Goal: Task Accomplishment & Management: Manage account settings

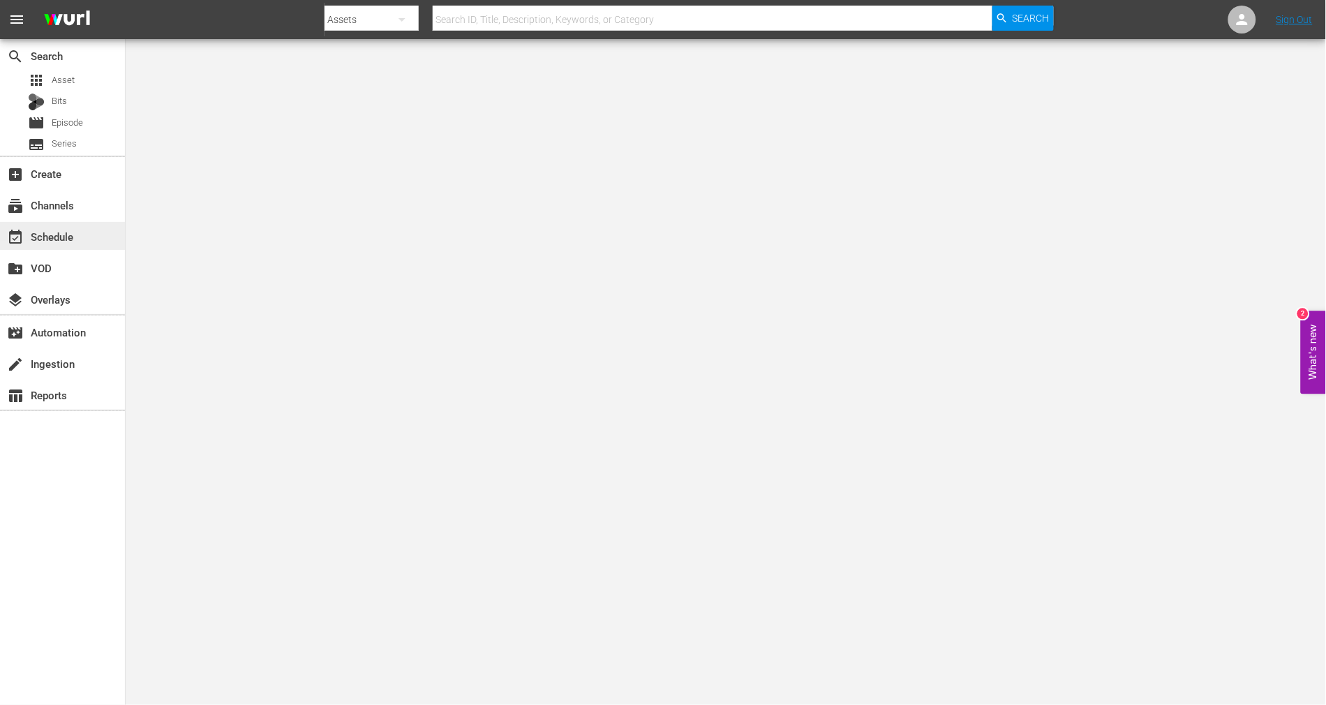
click at [64, 240] on div "event_available Schedule" at bounding box center [39, 234] width 78 height 13
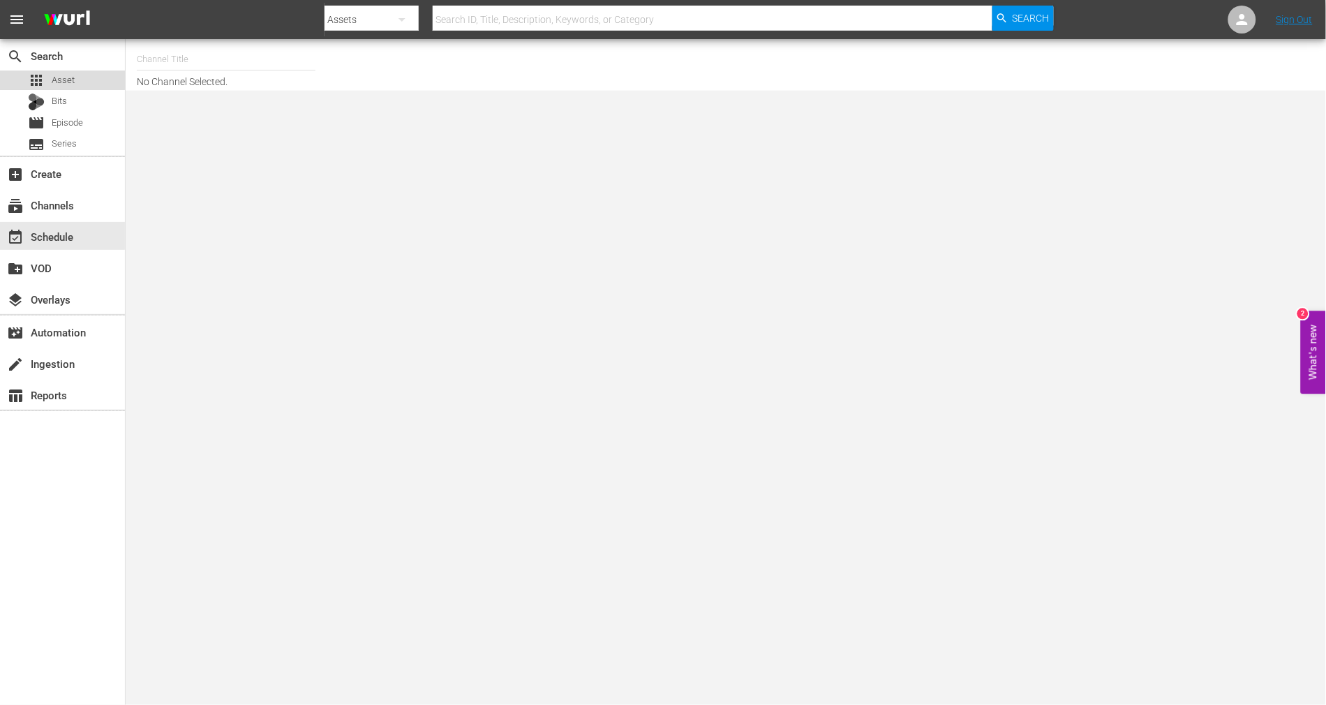
click at [70, 84] on span "Asset" at bounding box center [63, 80] width 23 height 14
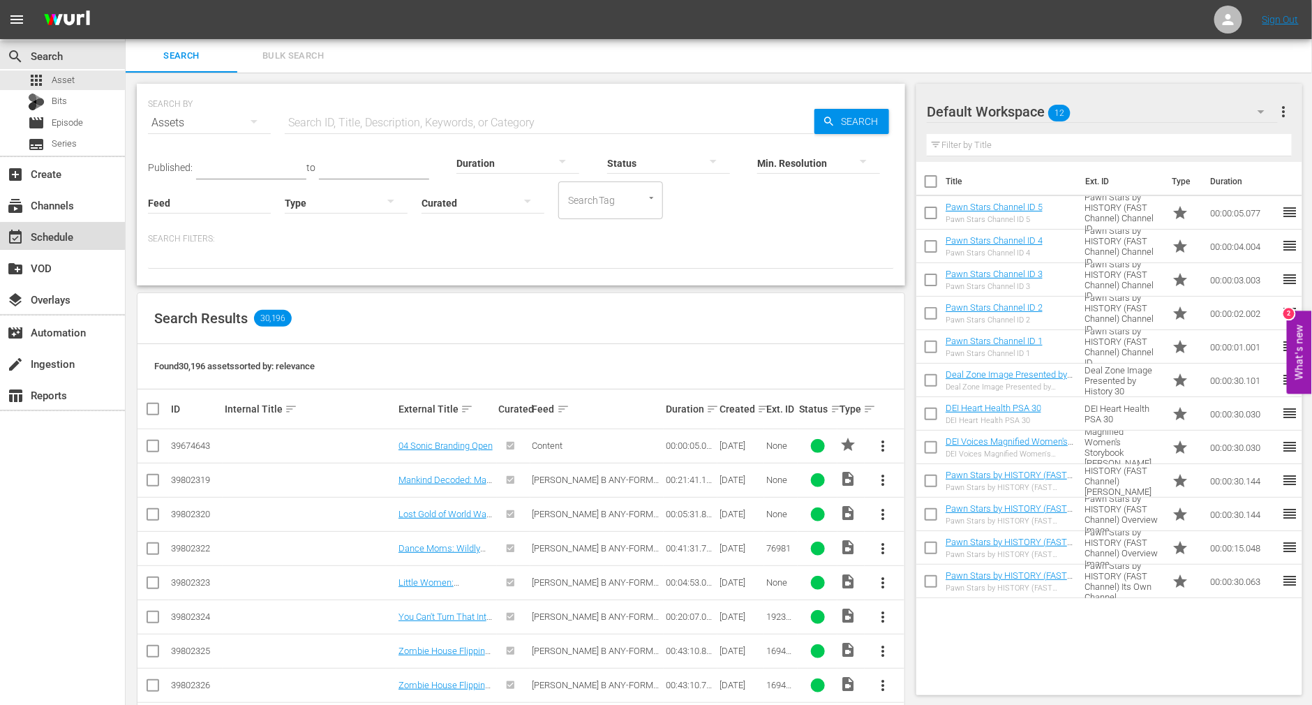
click at [76, 241] on div "event_available Schedule" at bounding box center [62, 236] width 125 height 28
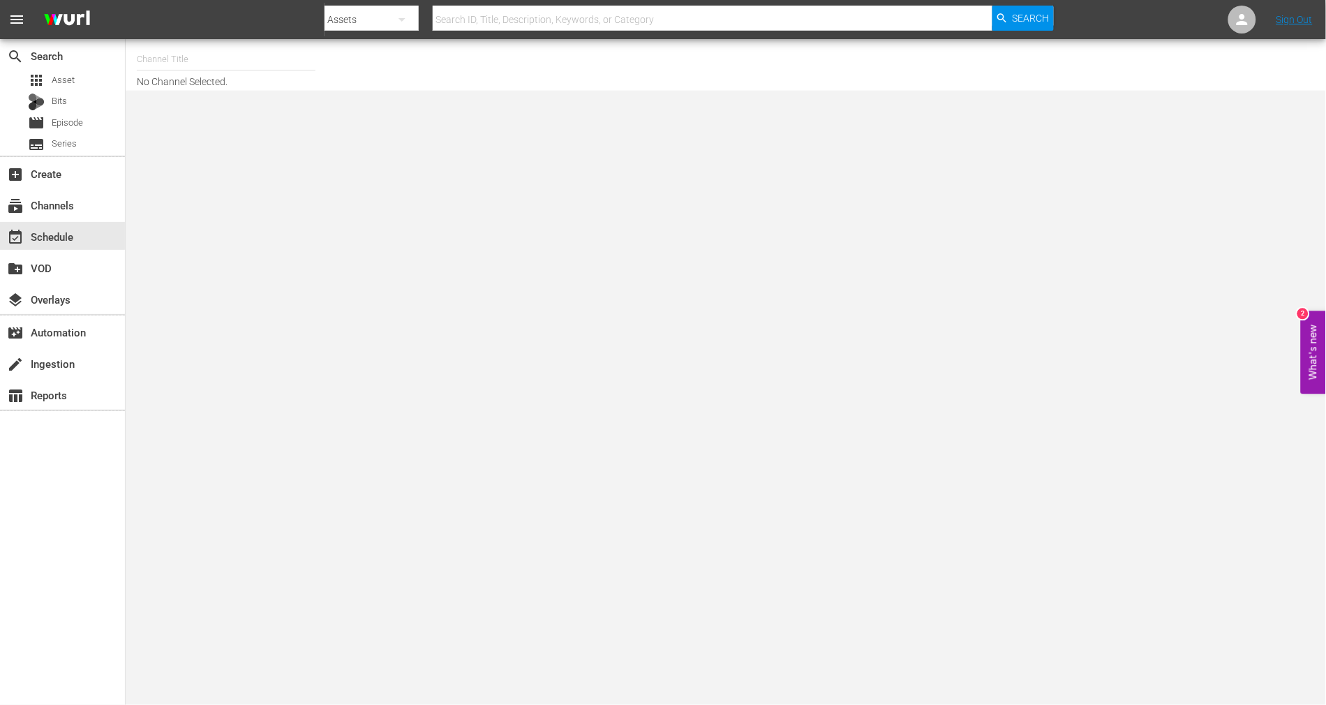
click at [191, 61] on input "text" at bounding box center [226, 60] width 179 height 34
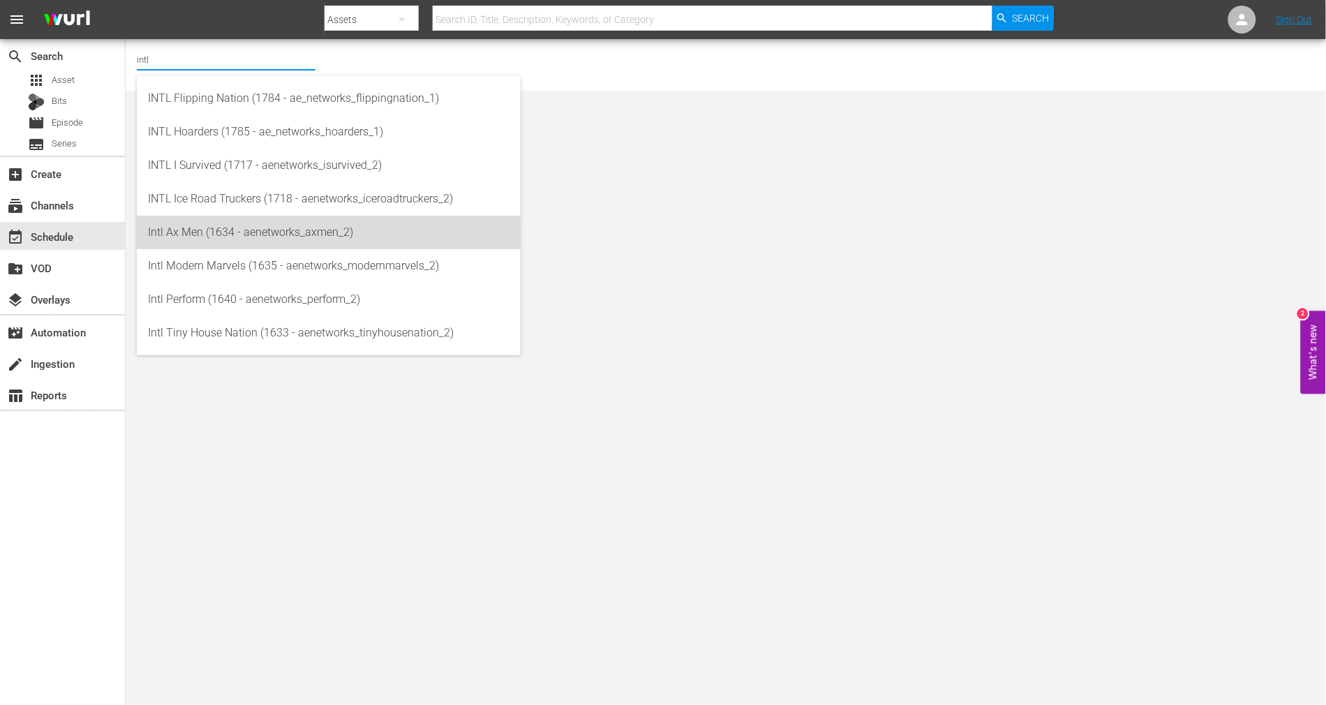
click at [265, 239] on div "Intl Ax Men (1634 - aenetworks_axmen_2)" at bounding box center [329, 233] width 362 height 34
type input "Intl Ax Men (1634 - aenetworks_axmen_2)"
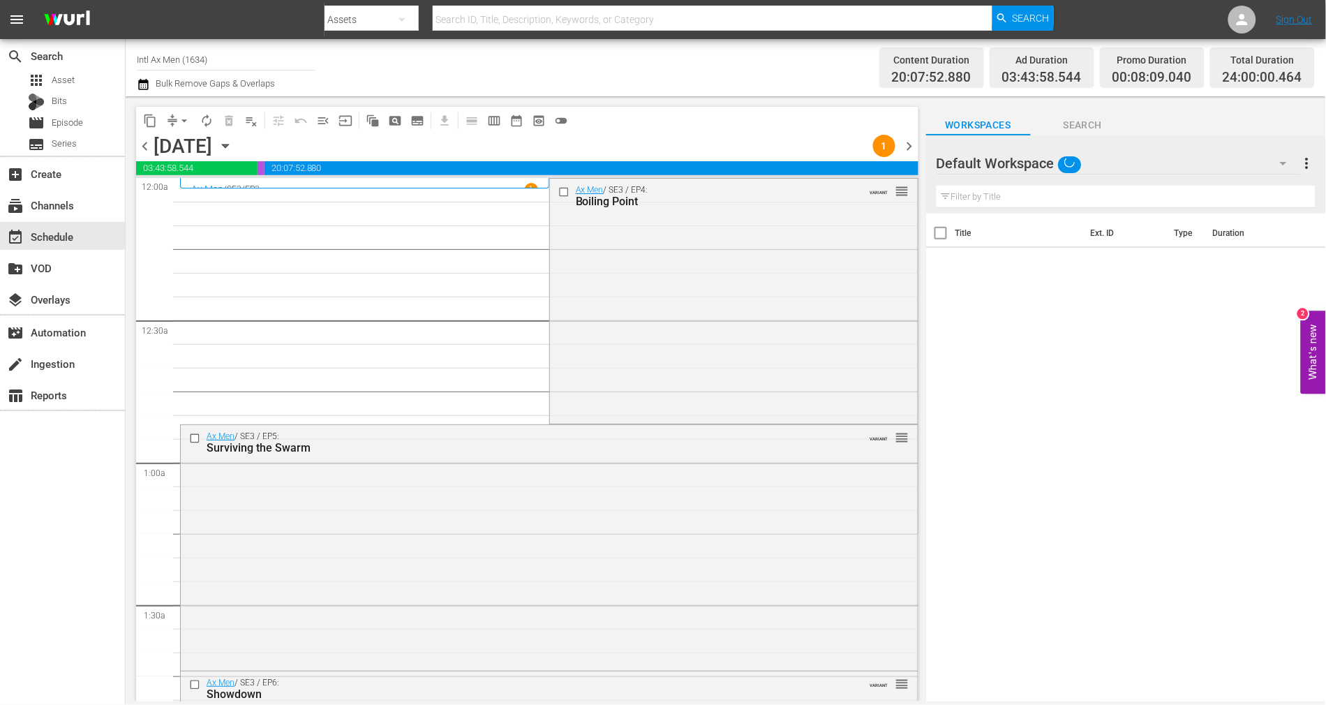
click at [228, 146] on icon "button" at bounding box center [225, 145] width 6 height 3
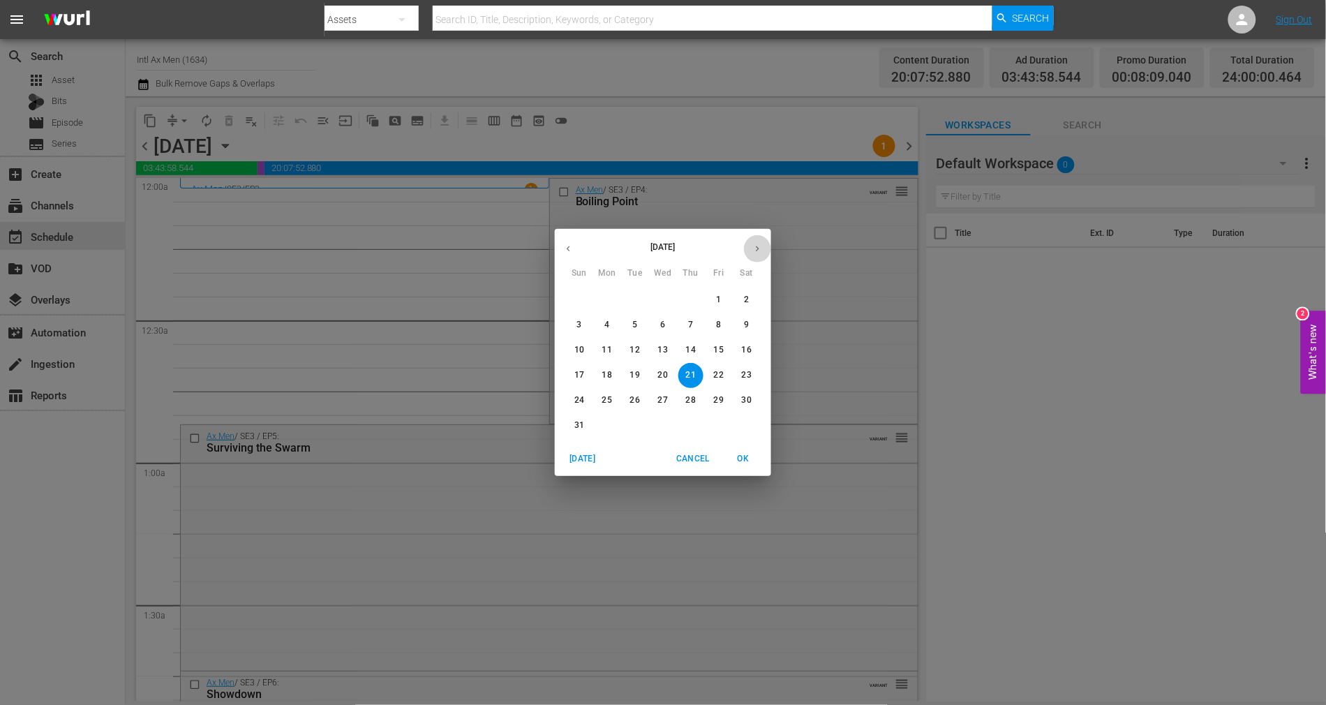
click at [754, 246] on icon "button" at bounding box center [757, 249] width 10 height 10
click at [607, 324] on p "8" at bounding box center [606, 325] width 5 height 12
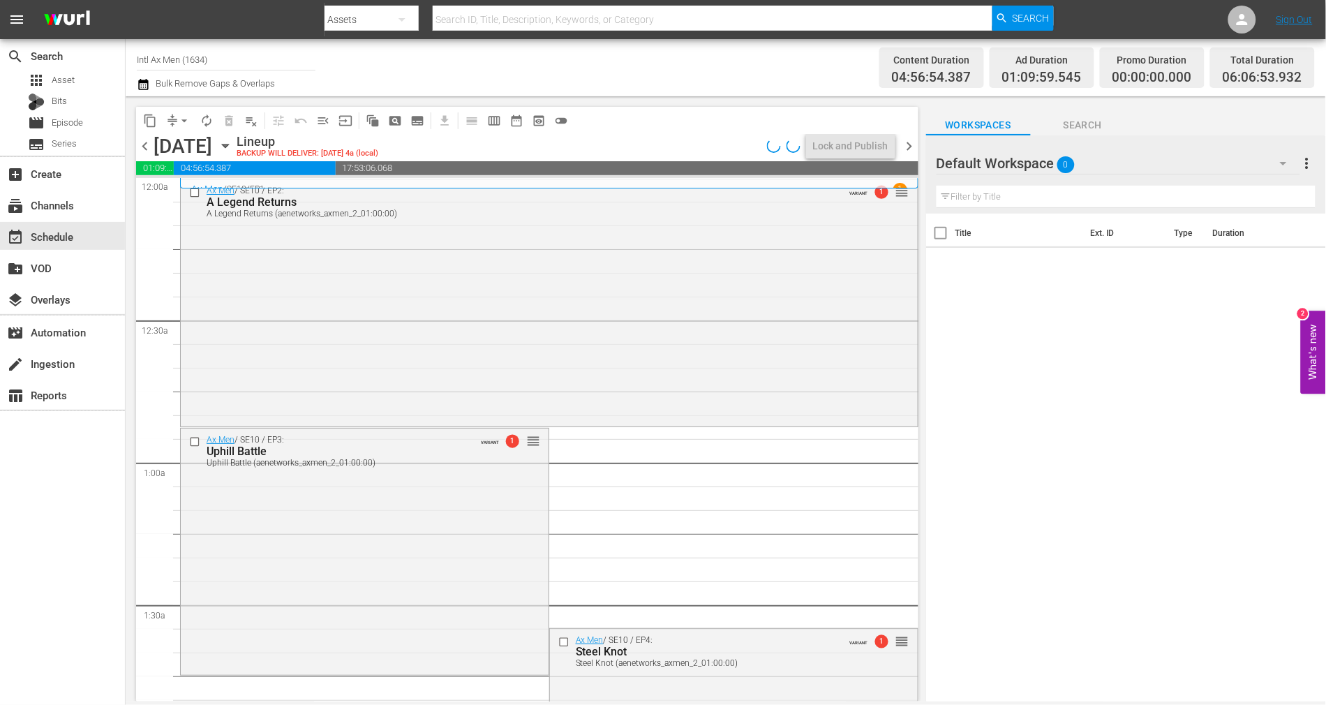
click at [147, 80] on icon "button" at bounding box center [143, 84] width 10 height 11
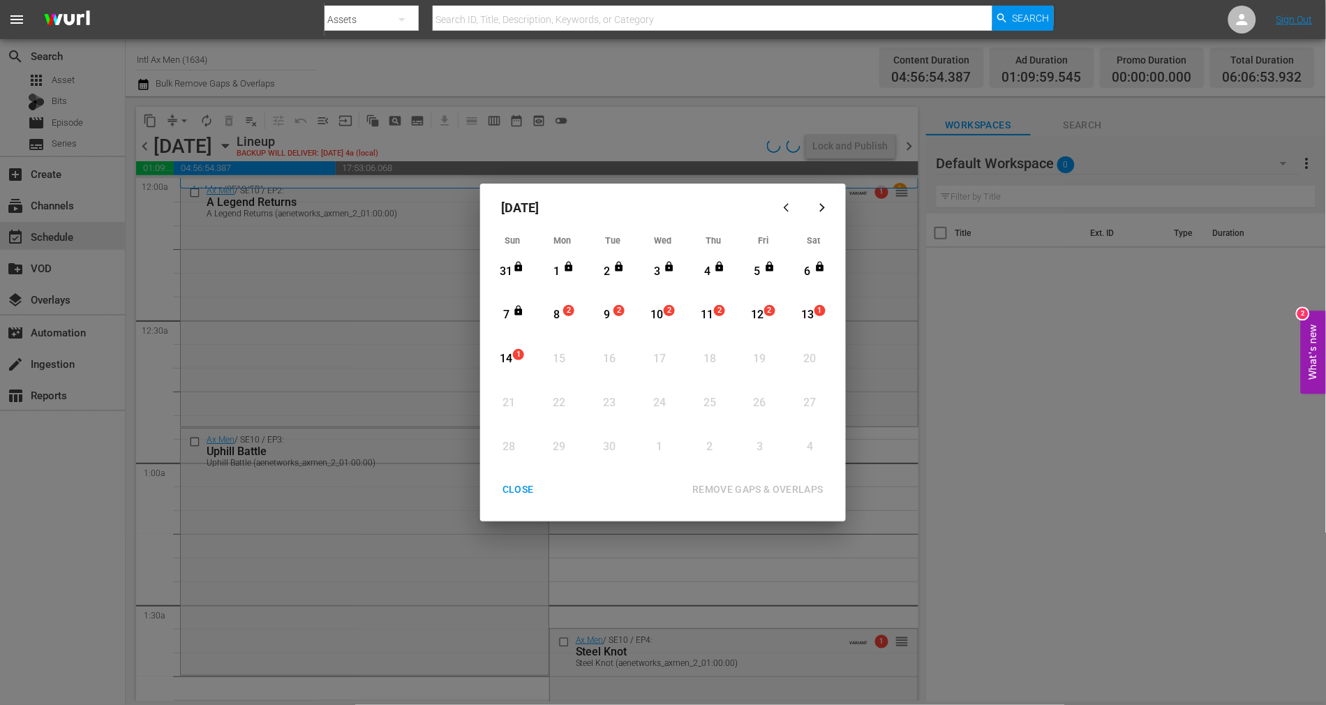
click at [559, 306] on div "8" at bounding box center [556, 315] width 17 height 38
click at [772, 487] on div "REMOVE GAPS & OVERLAPS" at bounding box center [758, 489] width 154 height 17
click at [515, 487] on div "CLOSE" at bounding box center [518, 489] width 54 height 17
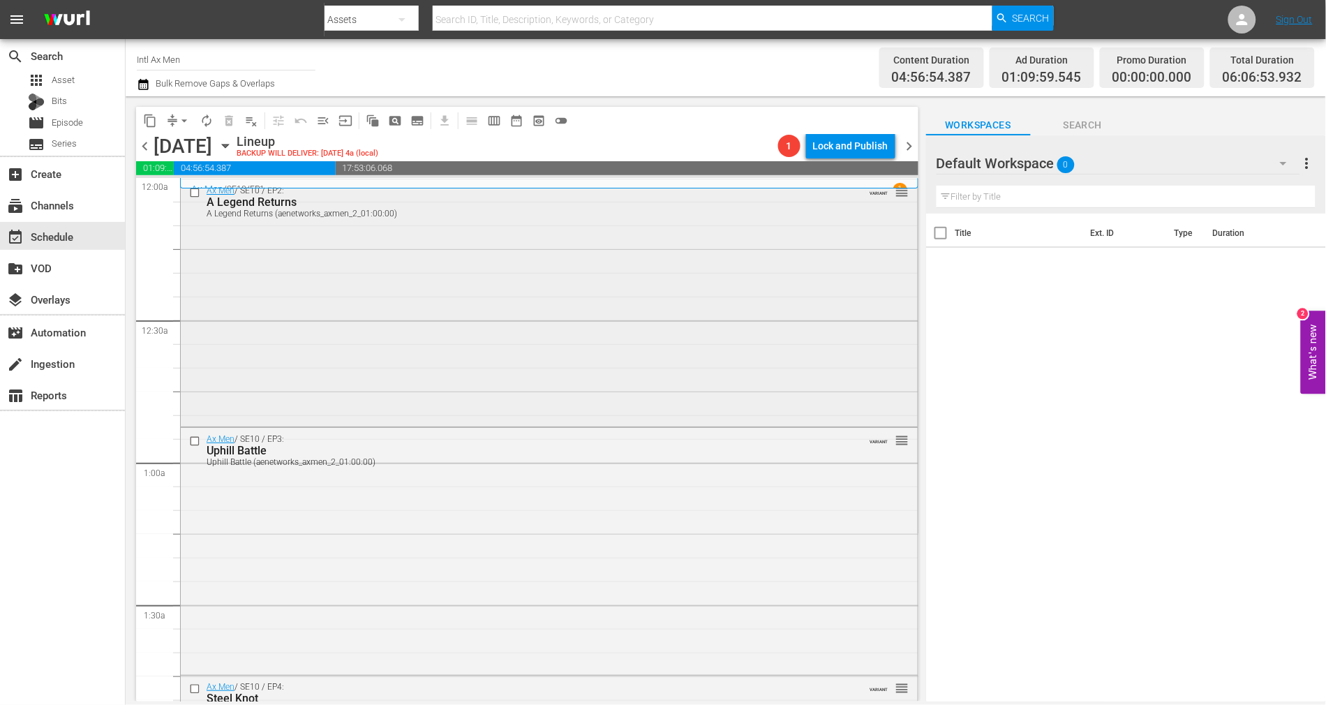
click at [486, 333] on div "Ax Men / SE10 / EP2: A Legend Returns A Legend Returns (aenetworks_axmen_2_01:0…" at bounding box center [549, 301] width 737 height 244
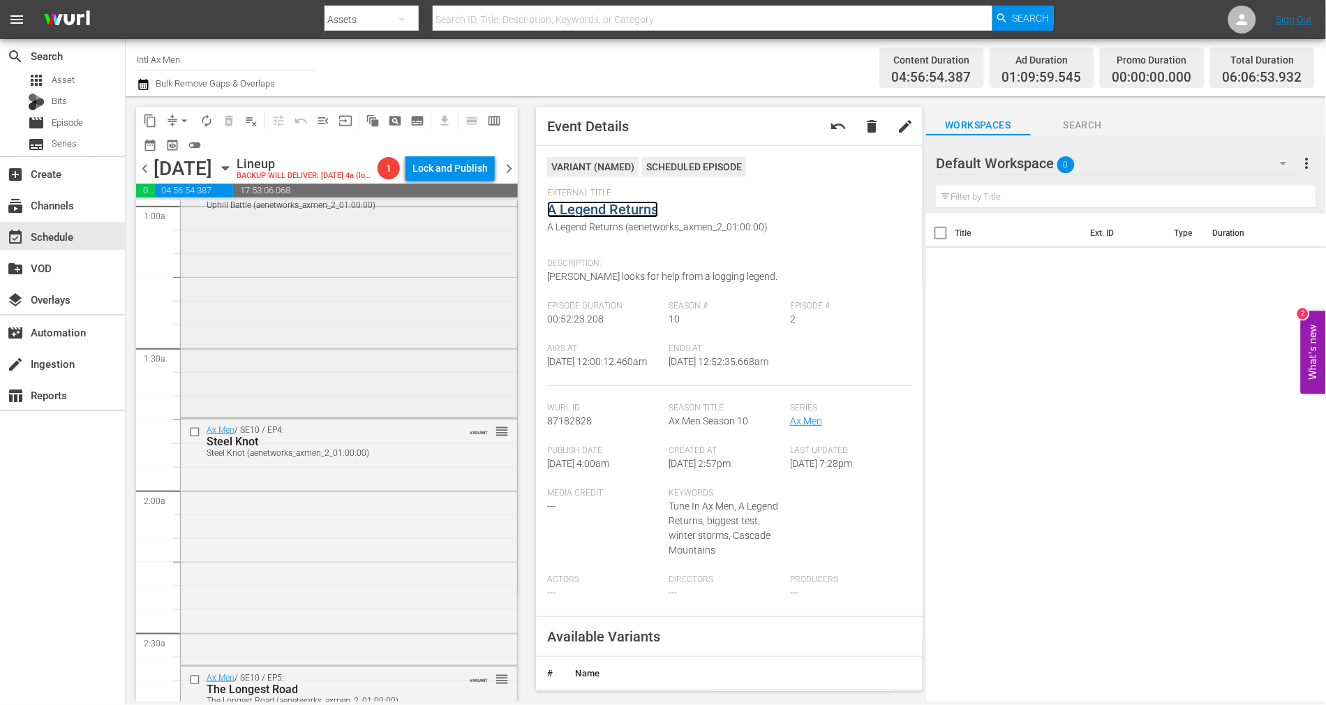
scroll to position [186, 0]
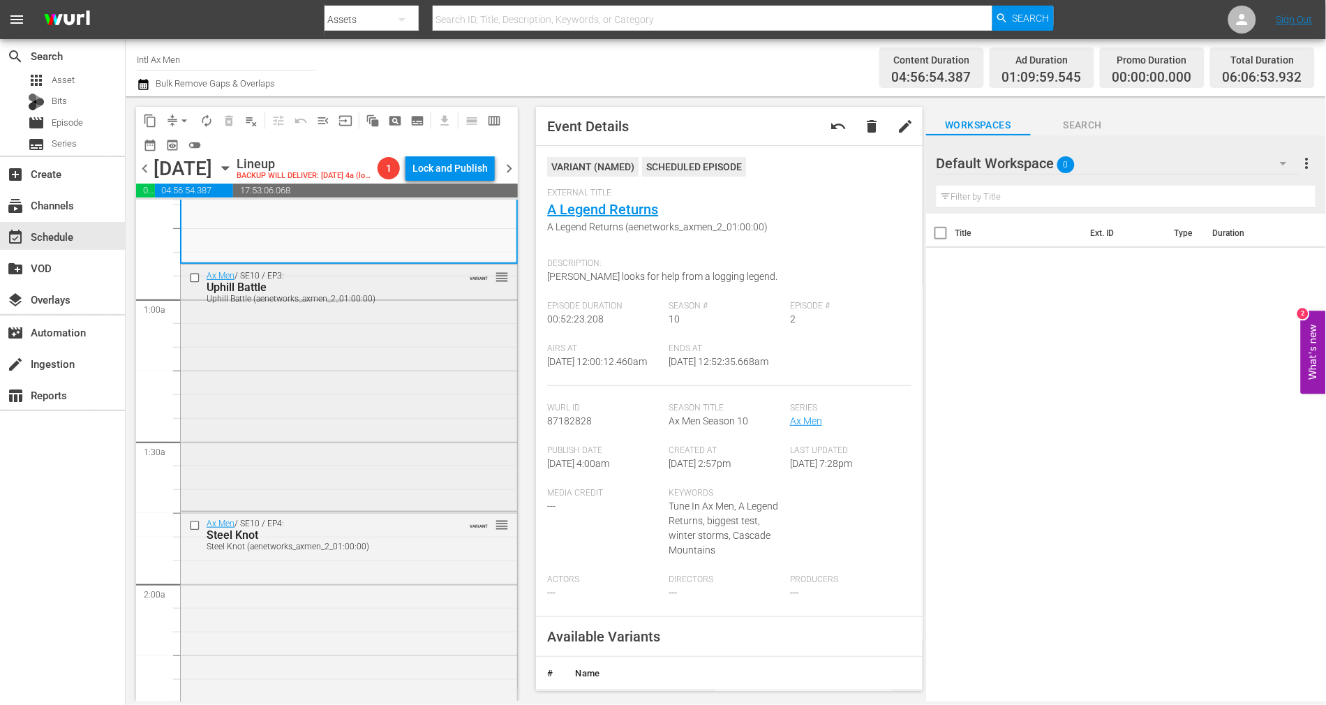
click at [369, 400] on div "Ax Men / SE10 / EP3: Uphill Battle Uphill Battle (aenetworks_axmen_2_01:00:00) …" at bounding box center [349, 387] width 336 height 244
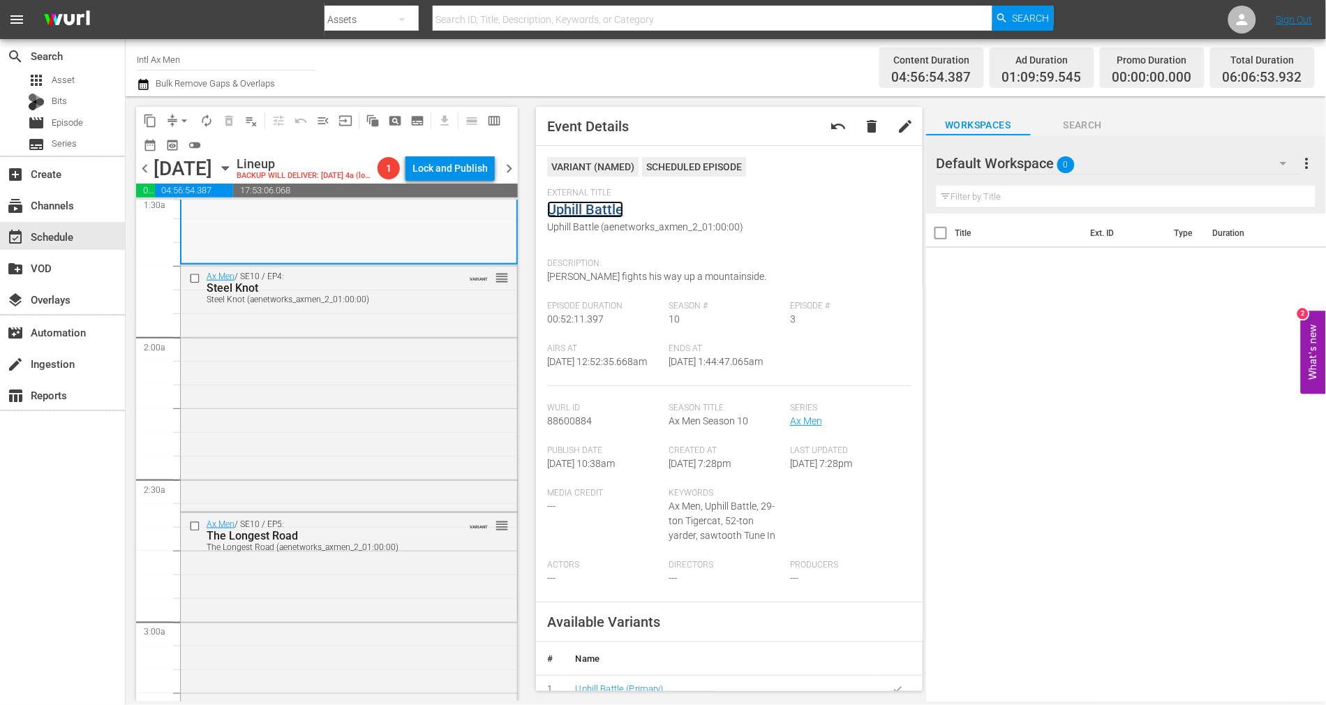
scroll to position [465, 0]
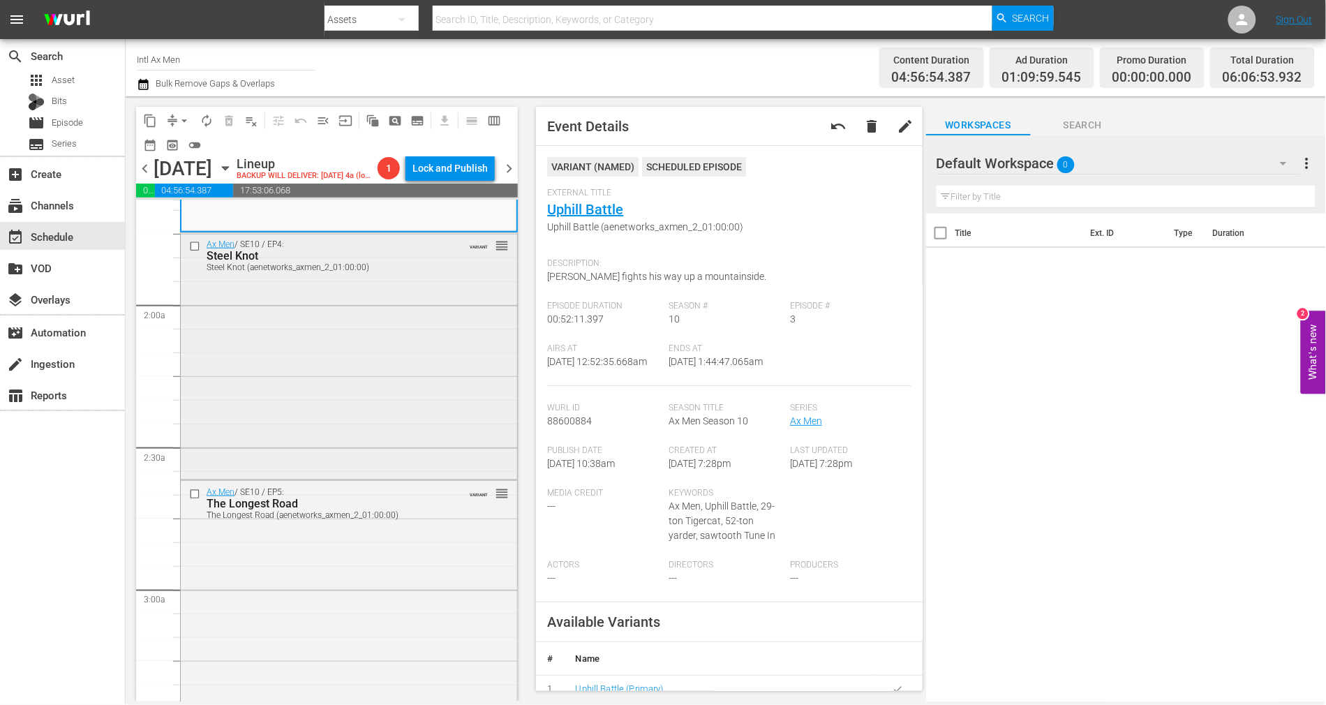
click at [383, 366] on div "Ax Men / SE10 / EP4: Steel Knot Steel Knot (aenetworks_axmen_2_01:00:00) VARIAN…" at bounding box center [349, 355] width 336 height 244
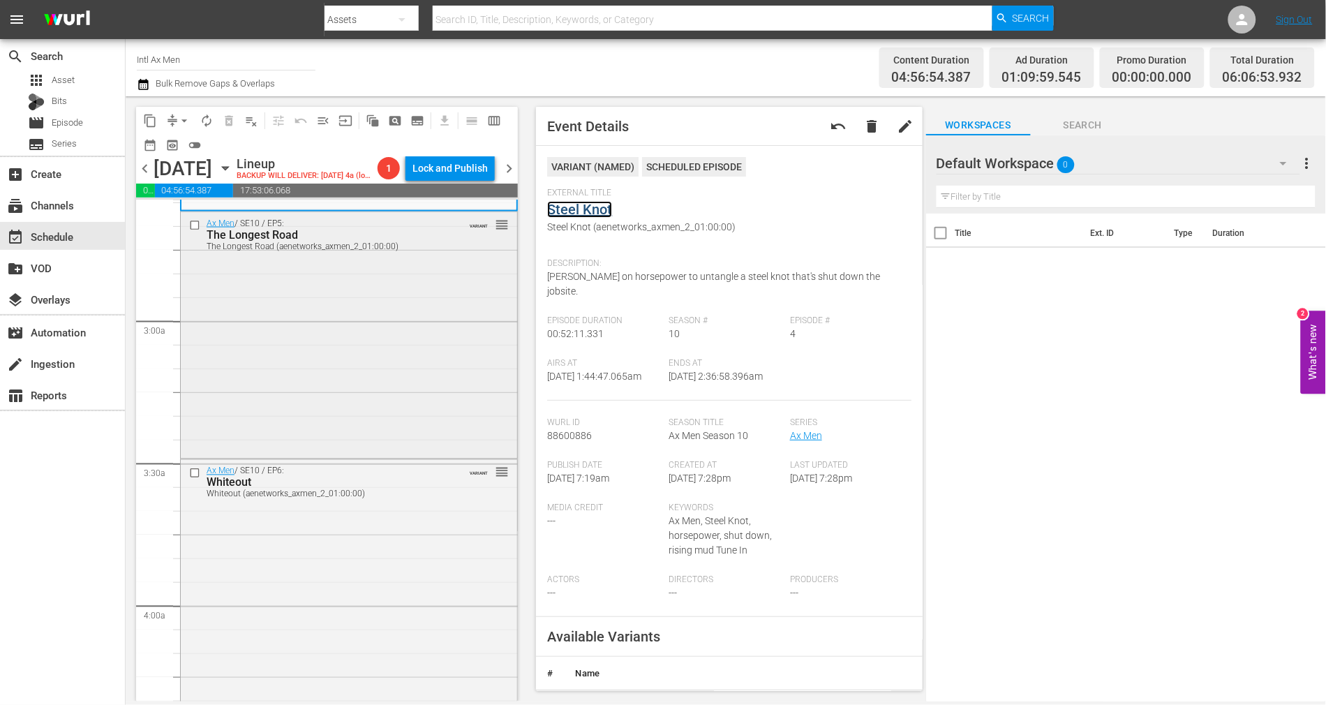
scroll to position [744, 0]
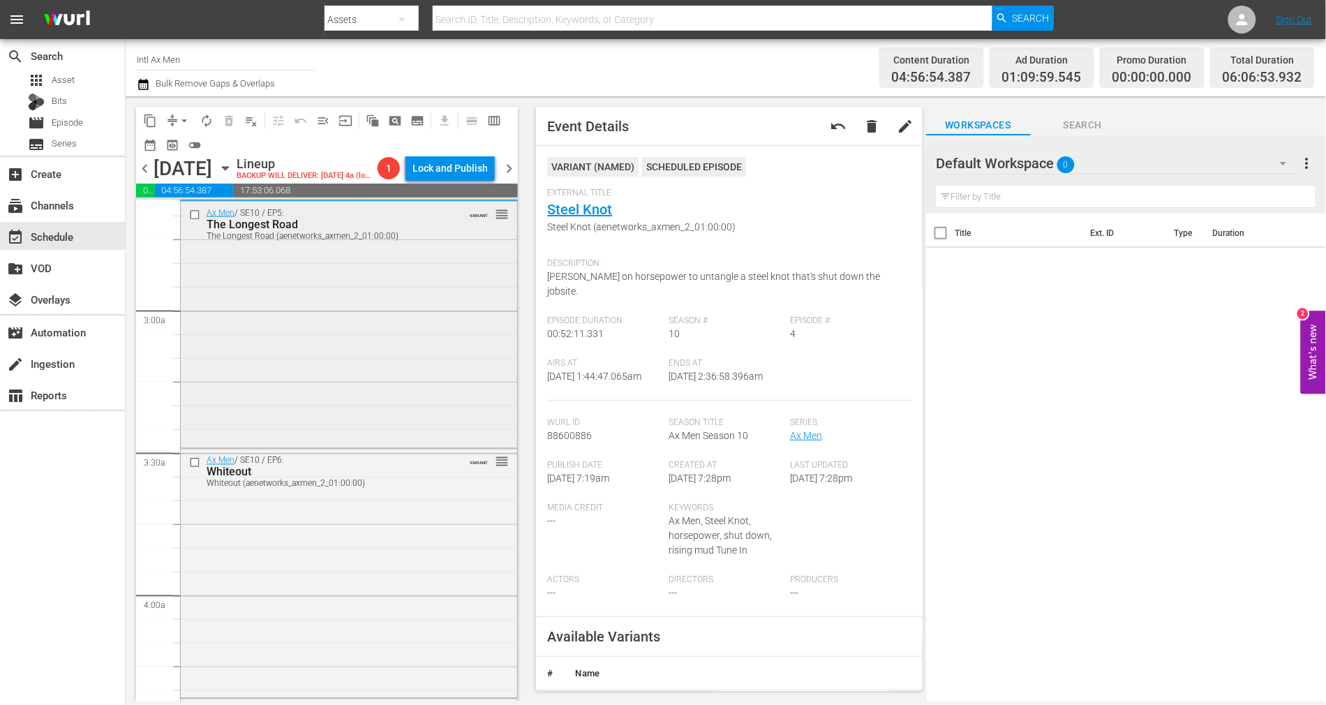
click at [359, 373] on div "Ax Men / SE10 / EP5: The Longest Road The Longest Road (aenetworks_axmen_2_01:0…" at bounding box center [349, 324] width 336 height 244
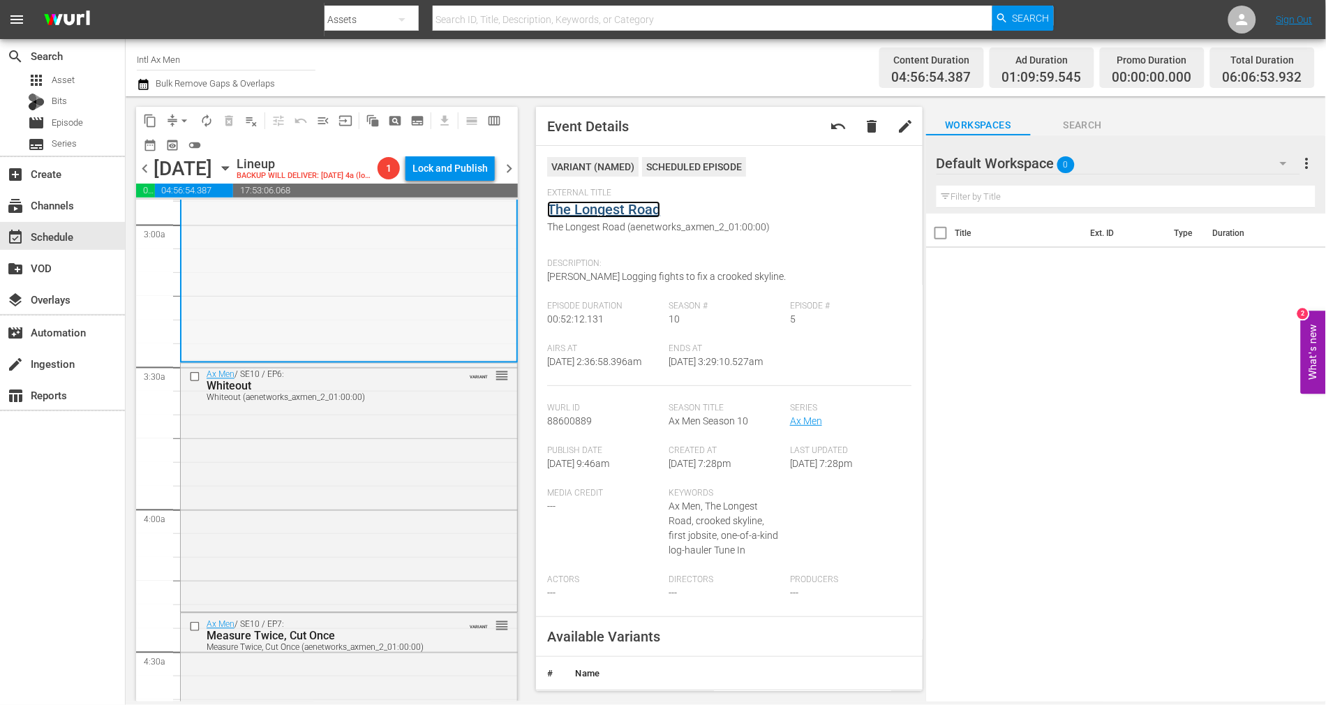
scroll to position [838, 0]
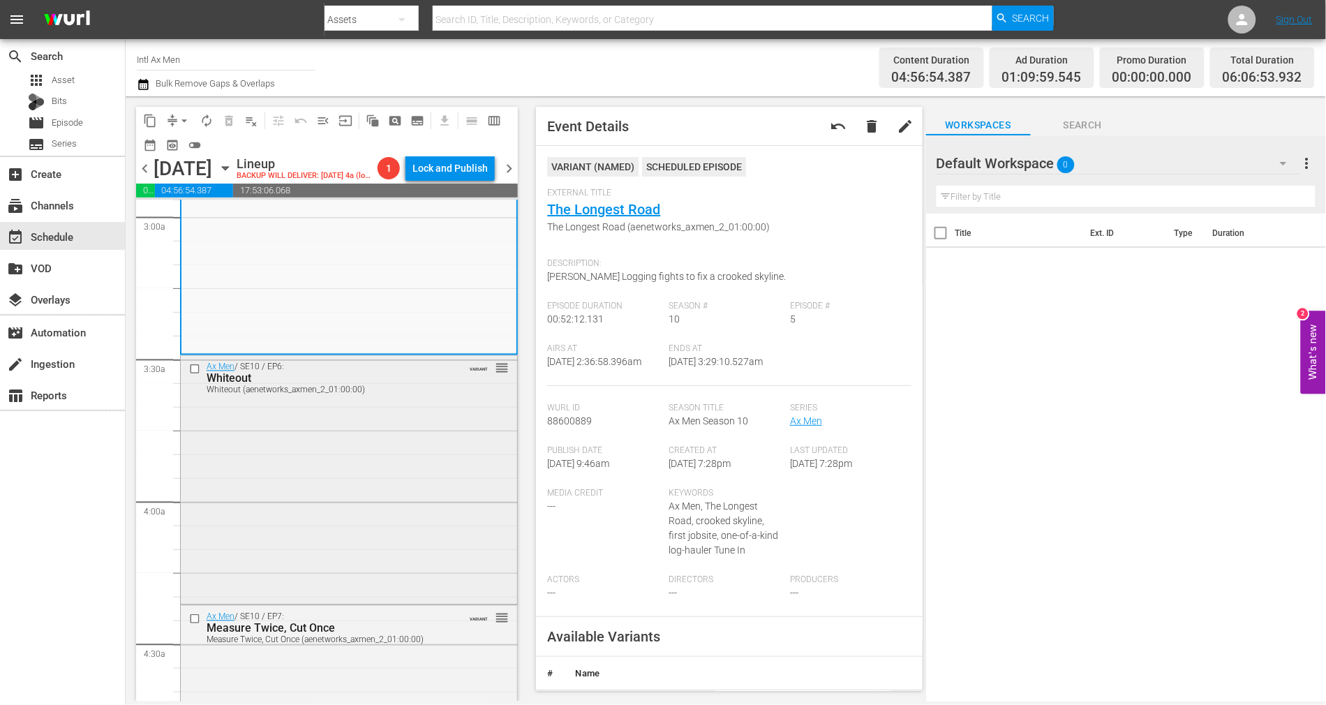
click at [383, 492] on div "Ax Men / SE10 / EP6: Whiteout Whiteout (aenetworks_axmen_2_01:00:00) VARIANT re…" at bounding box center [349, 479] width 336 height 246
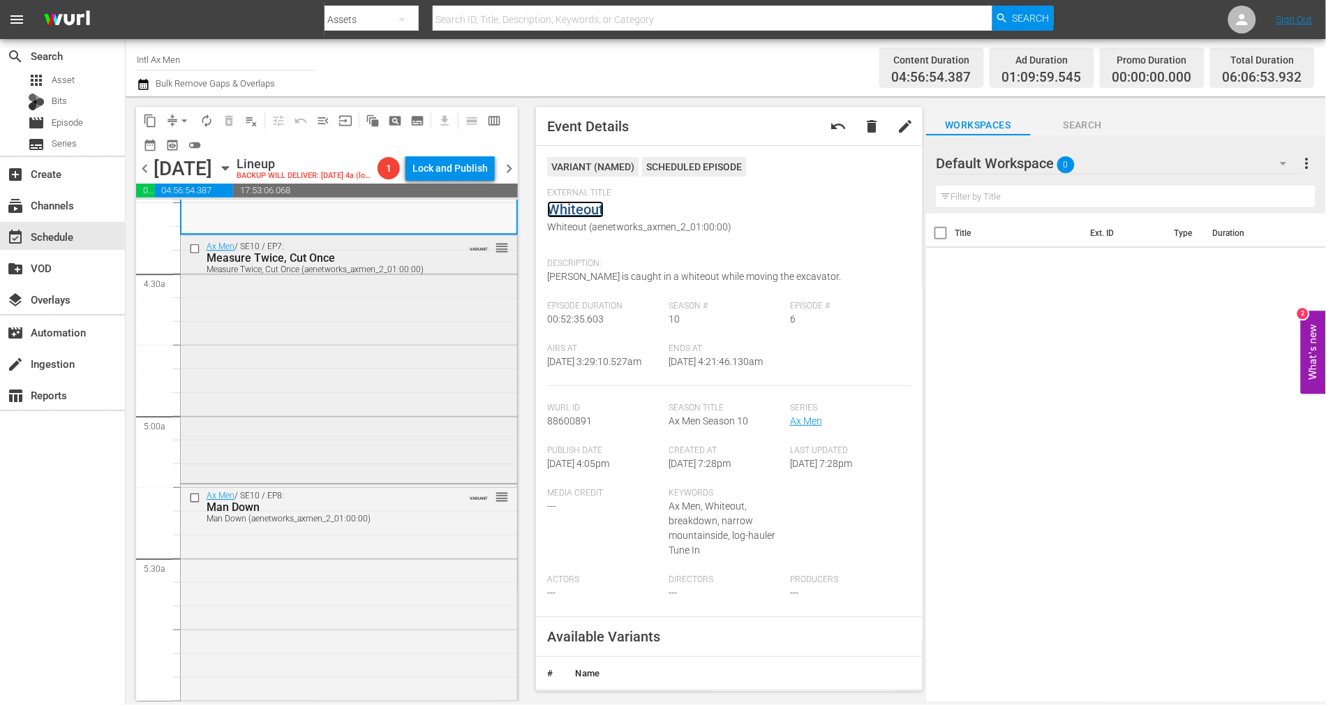
scroll to position [1210, 0]
click at [364, 409] on div "Ax Men / SE10 / EP7: Measure Twice, Cut Once Measure Twice, Cut Once (aenetwork…" at bounding box center [349, 356] width 336 height 245
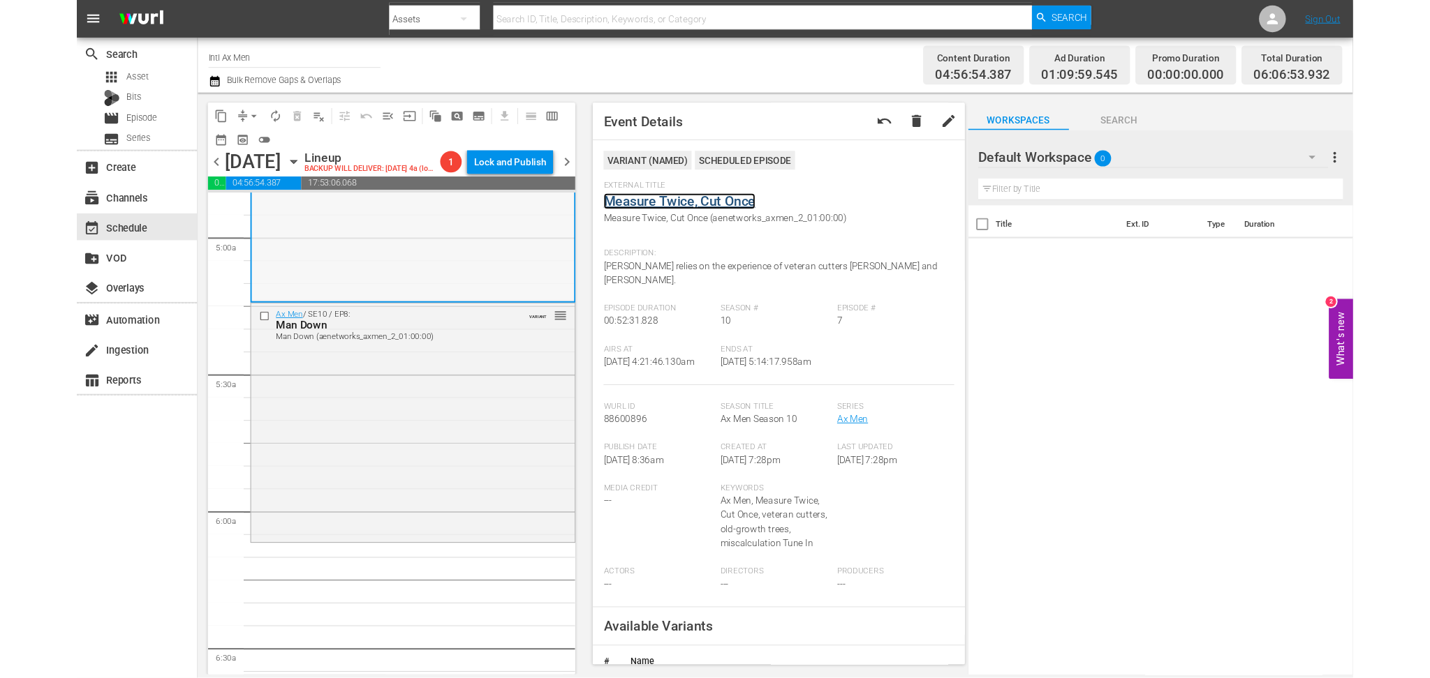
scroll to position [1396, 0]
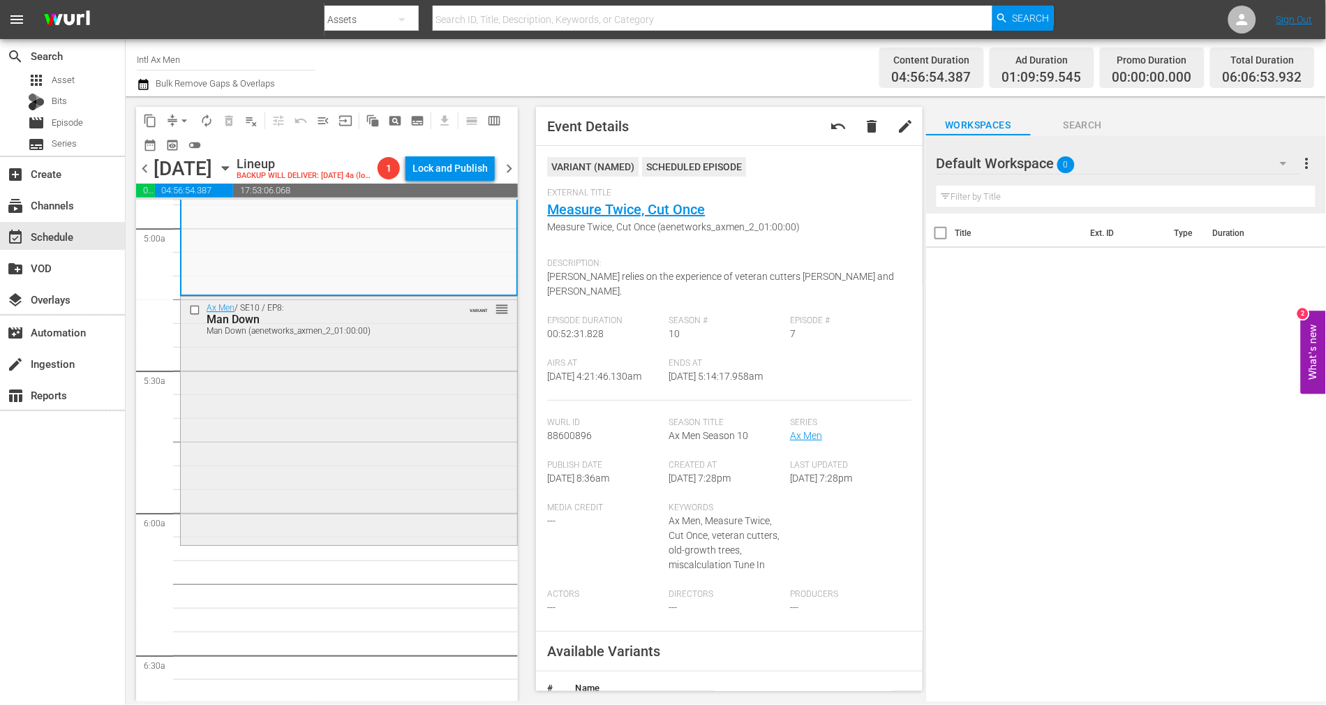
click at [347, 407] on div "Ax Men / SE10 / EP8: Man Down Man Down (aenetworks_axmen_2_01:00:00) VARIANT re…" at bounding box center [349, 420] width 336 height 246
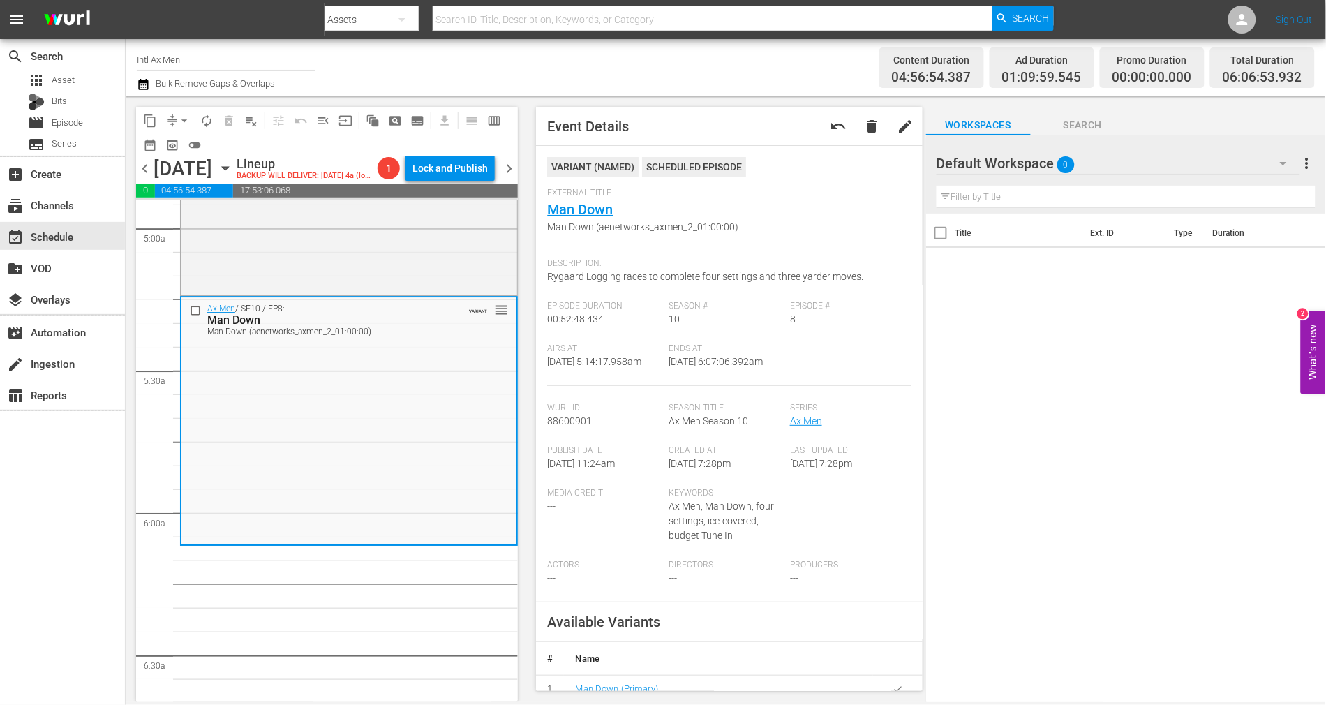
click at [142, 85] on icon "button" at bounding box center [143, 84] width 13 height 17
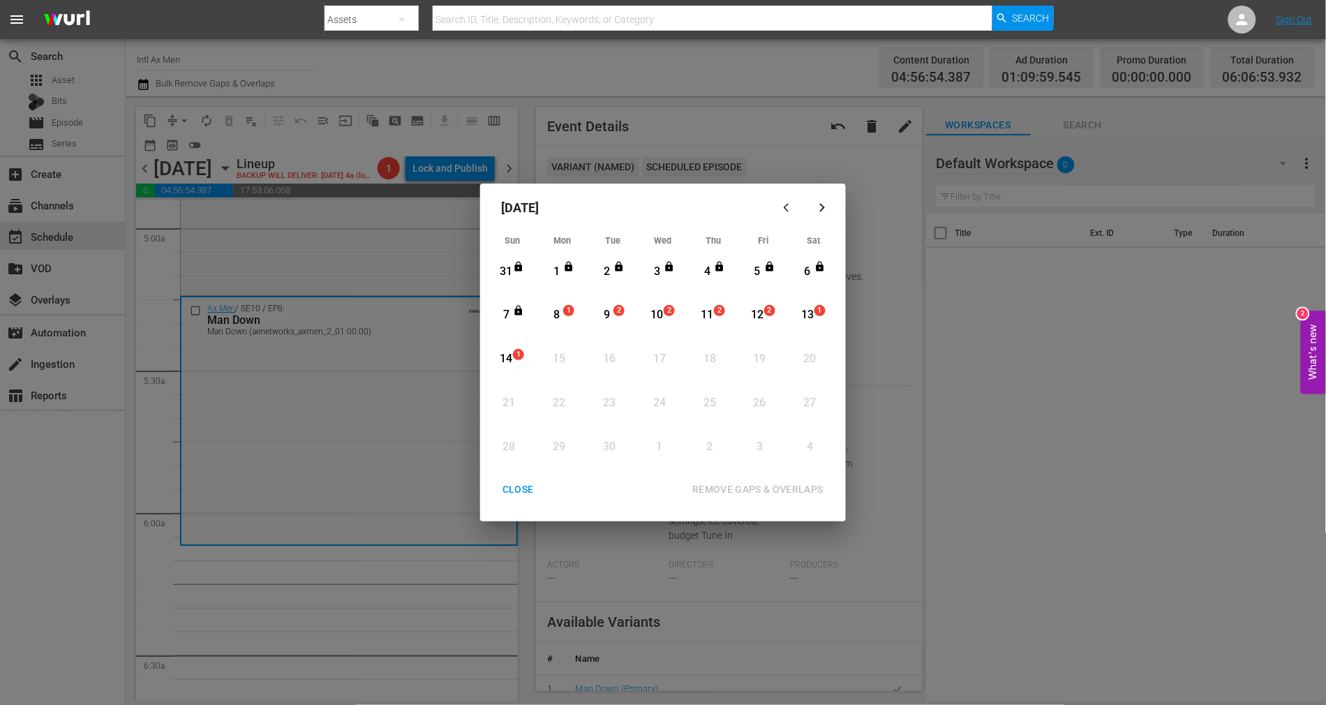
click at [555, 313] on div "8" at bounding box center [556, 315] width 17 height 16
click at [745, 490] on div "REMOVE GAPS & OVERLAPS" at bounding box center [758, 489] width 154 height 17
click at [527, 496] on div "CLOSE" at bounding box center [518, 489] width 54 height 17
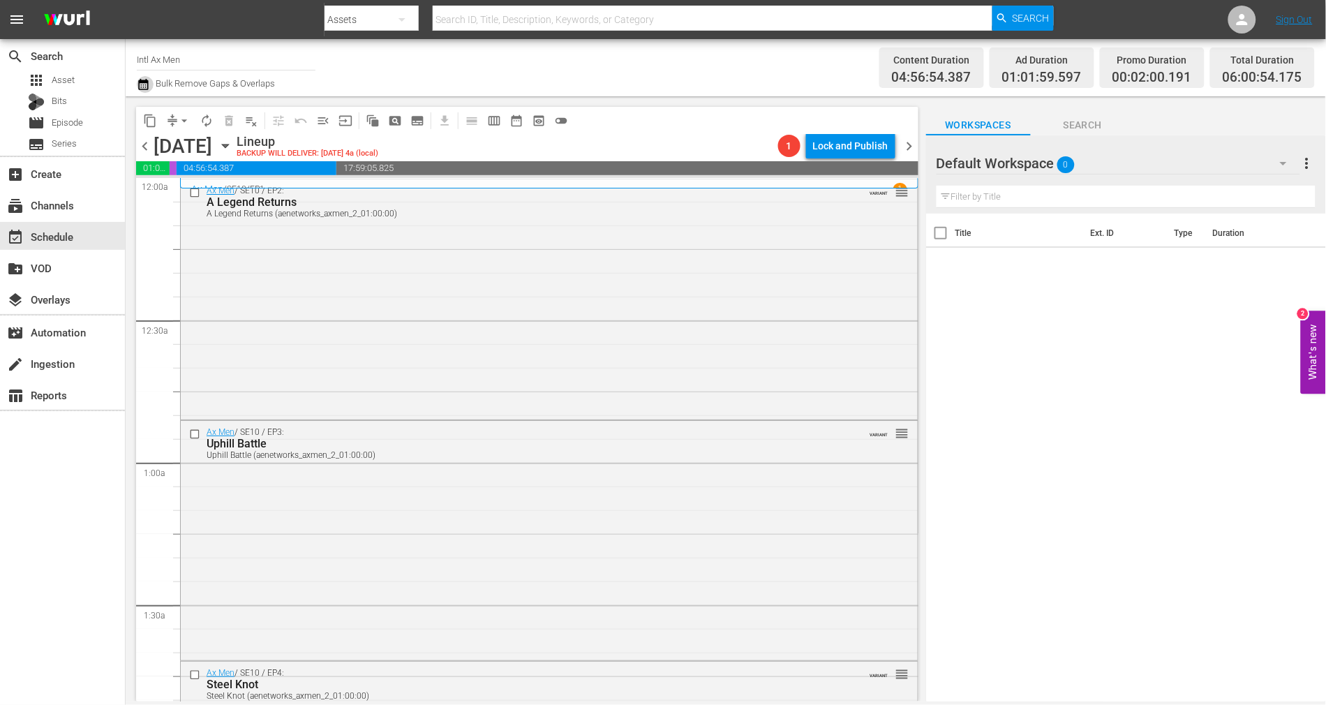
click at [146, 83] on icon "button" at bounding box center [143, 84] width 13 height 17
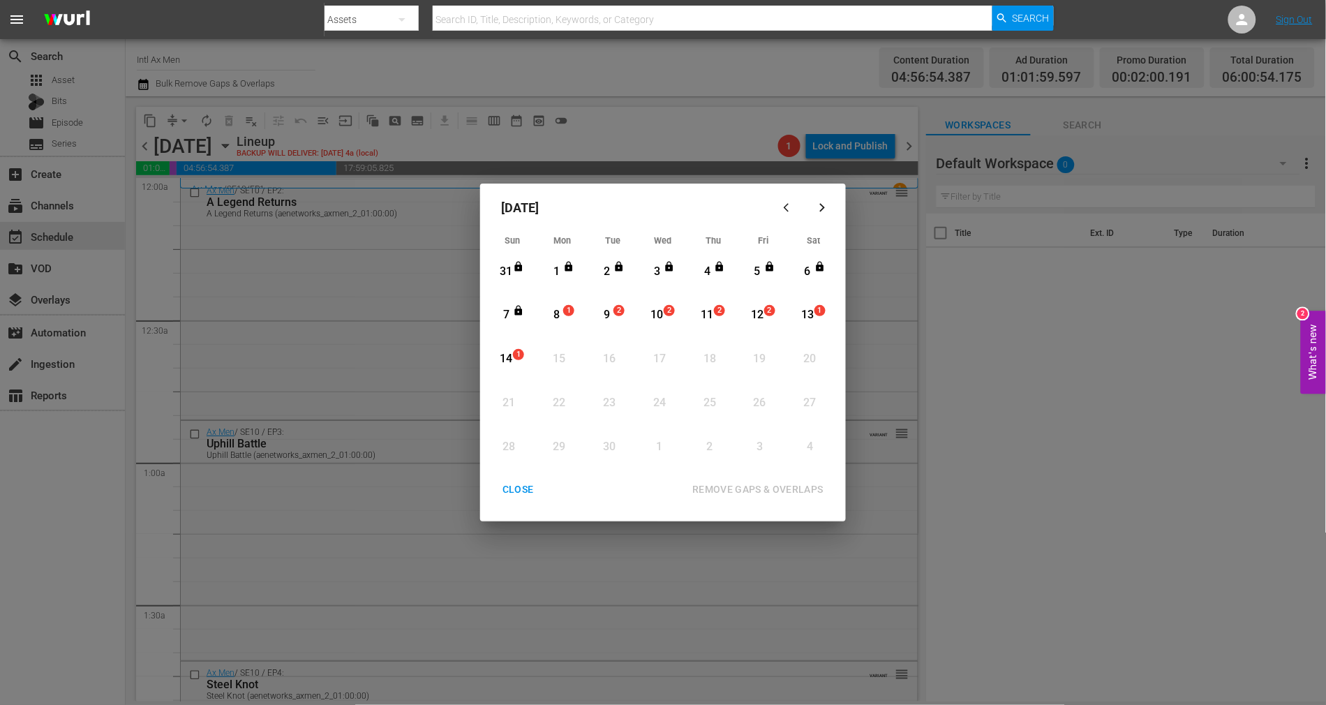
click at [551, 311] on div "8" at bounding box center [556, 315] width 17 height 16
click at [793, 490] on div "REMOVE GAPS & OVERLAPS" at bounding box center [758, 489] width 154 height 17
click at [528, 489] on div "CLOSE" at bounding box center [518, 489] width 54 height 17
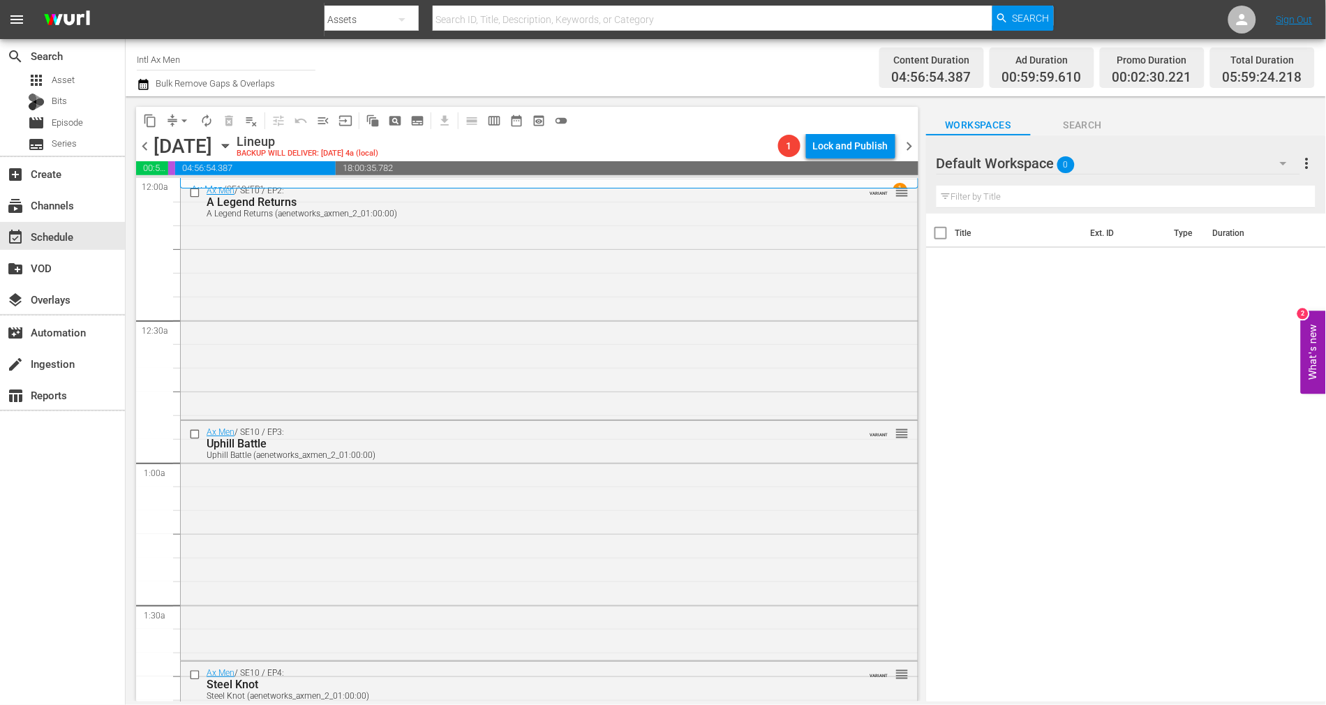
click at [140, 87] on icon "button" at bounding box center [143, 84] width 13 height 17
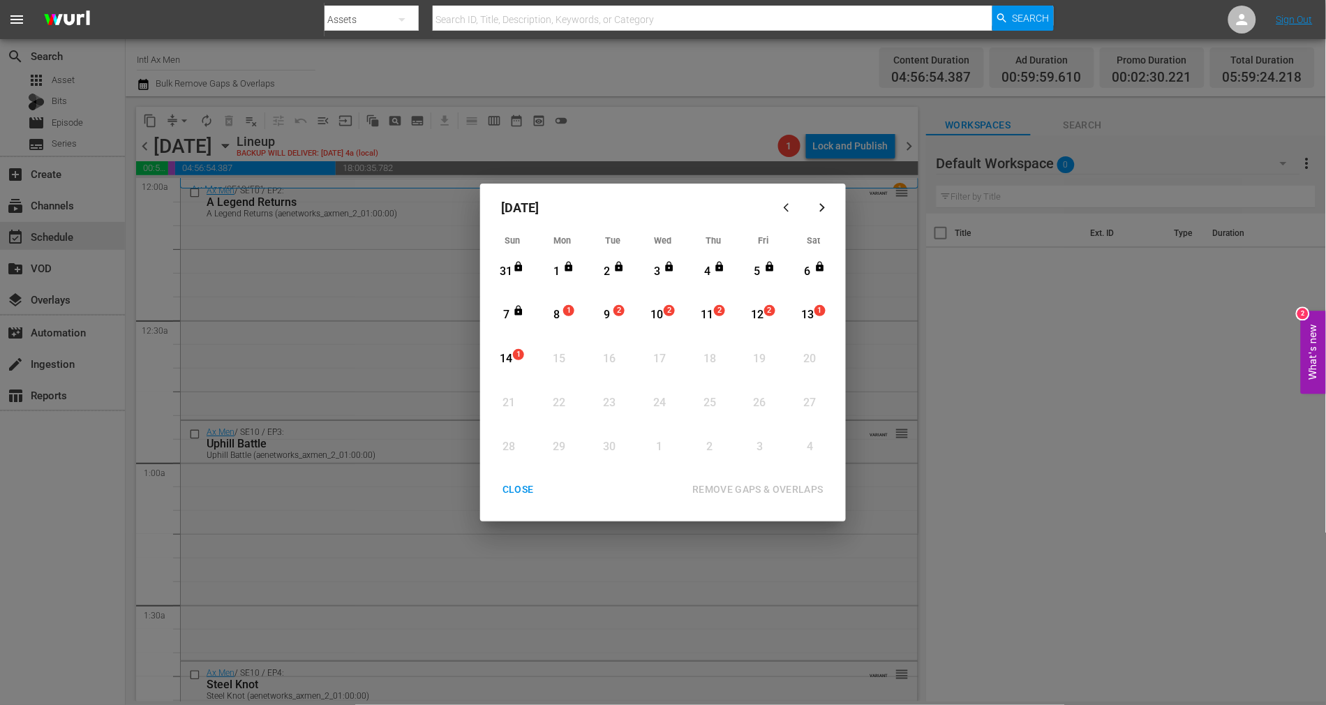
click at [560, 318] on div "8" at bounding box center [556, 315] width 17 height 16
click at [782, 487] on div "REMOVE GAPS & OVERLAPS" at bounding box center [758, 489] width 154 height 17
click at [528, 486] on div "CLOSE" at bounding box center [518, 489] width 54 height 17
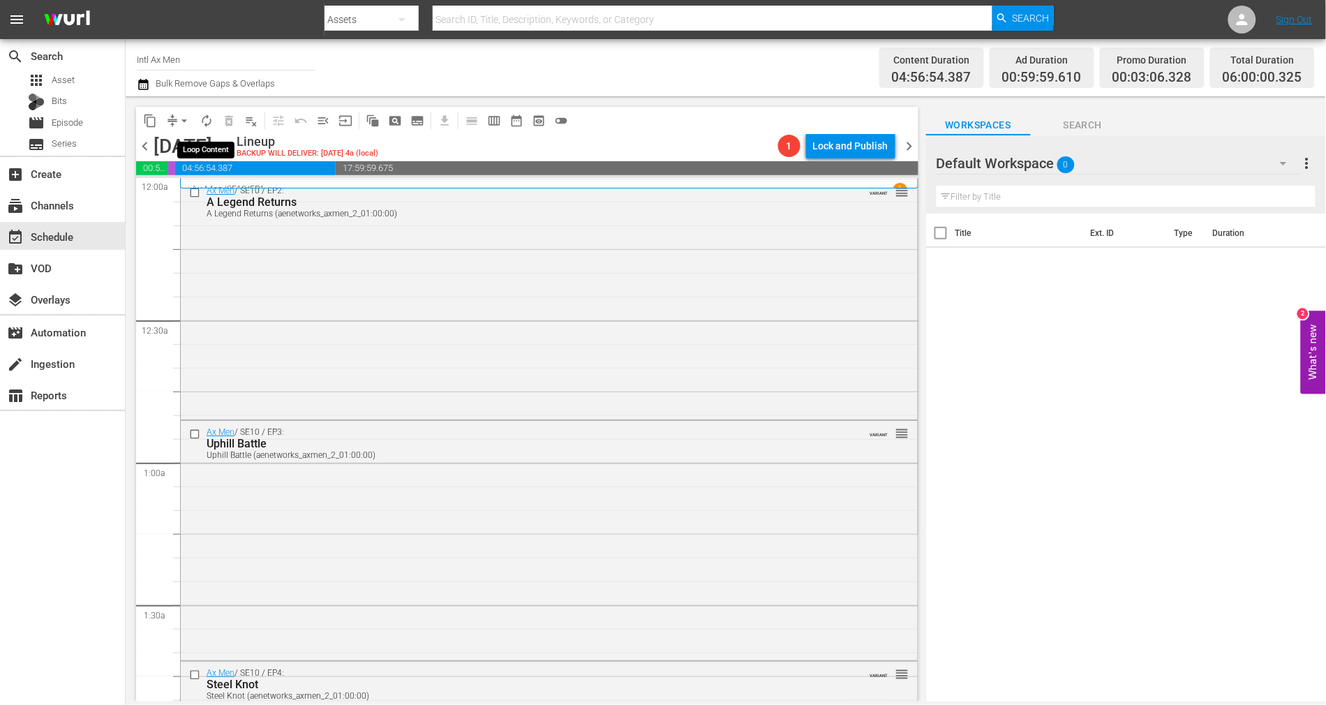
click at [202, 121] on span "autorenew_outlined" at bounding box center [207, 121] width 14 height 14
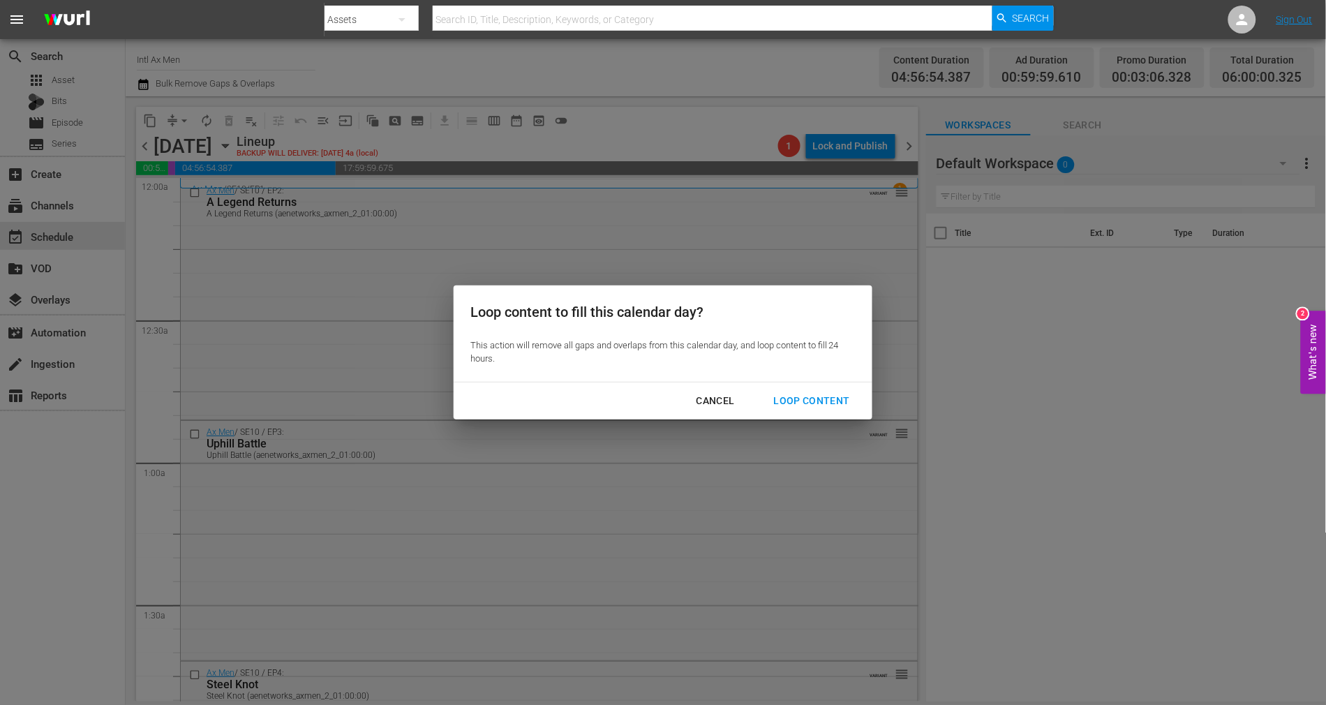
click at [836, 396] on div "Loop Content" at bounding box center [812, 400] width 98 height 17
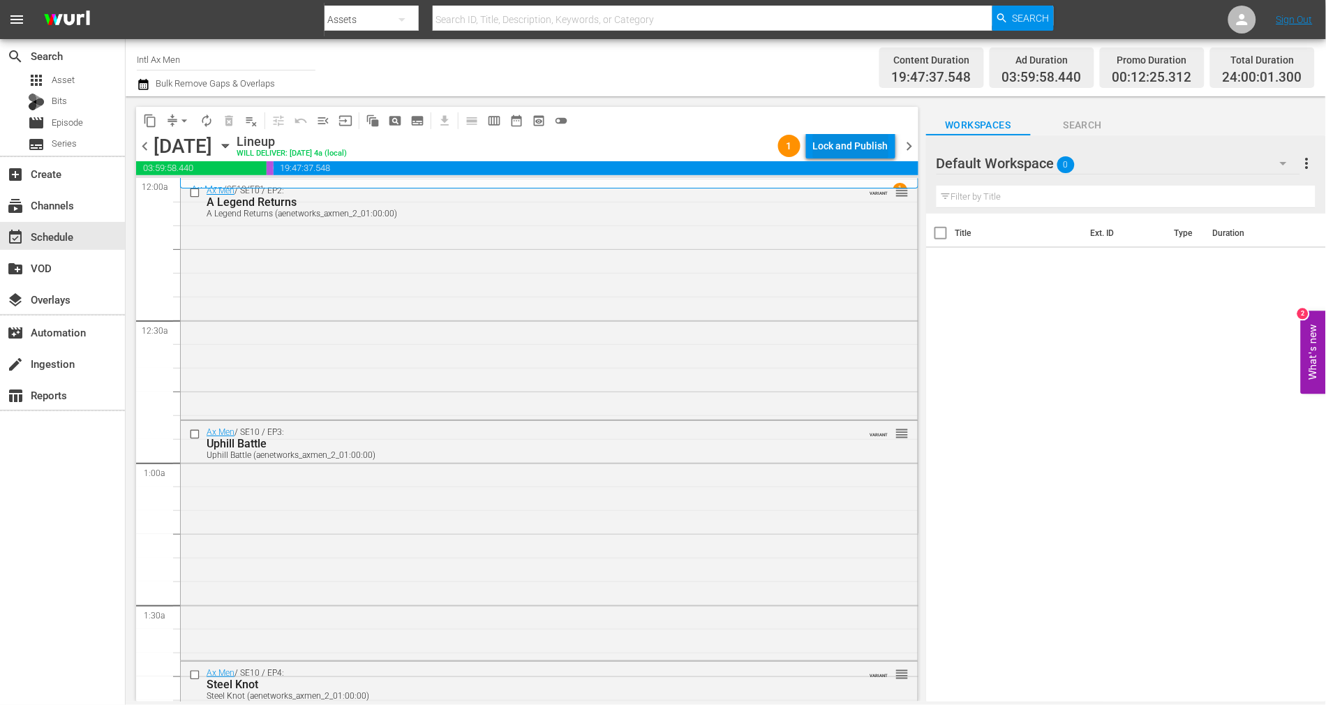
click at [834, 151] on div "Lock and Publish" at bounding box center [850, 145] width 75 height 25
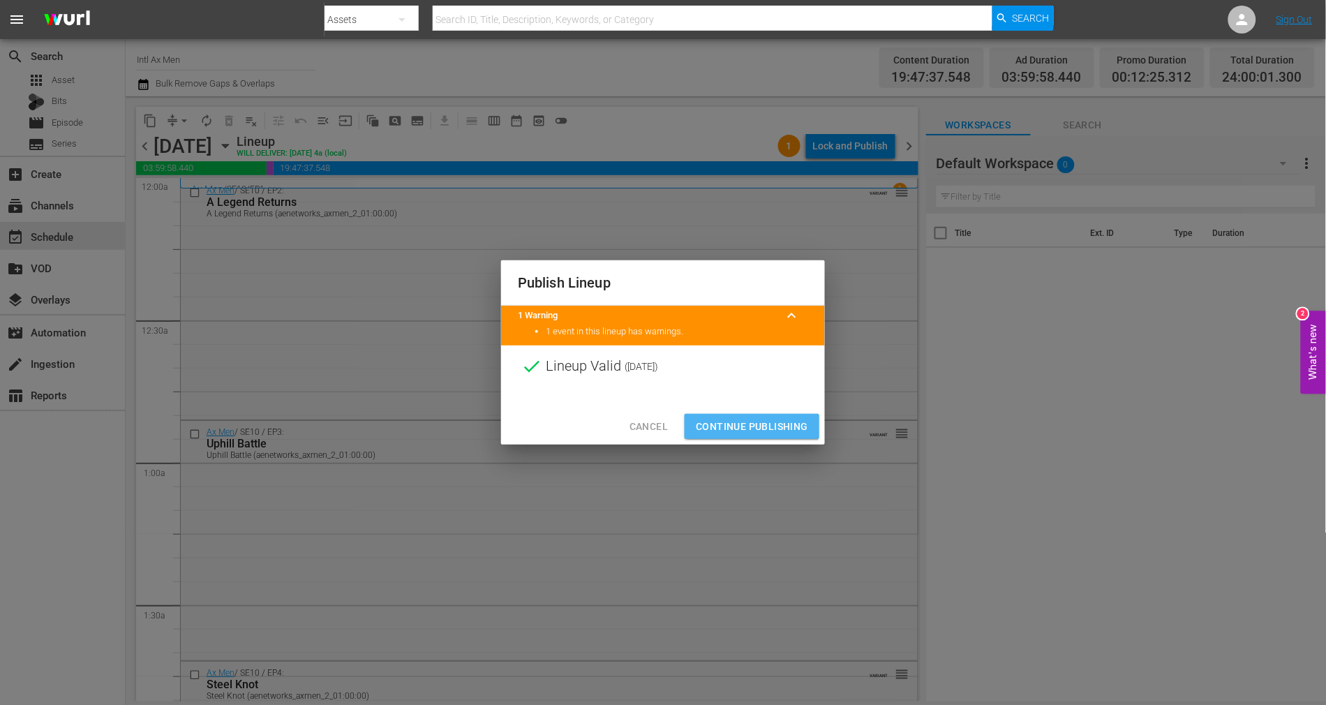
click at [763, 419] on span "Continue Publishing" at bounding box center [752, 426] width 112 height 17
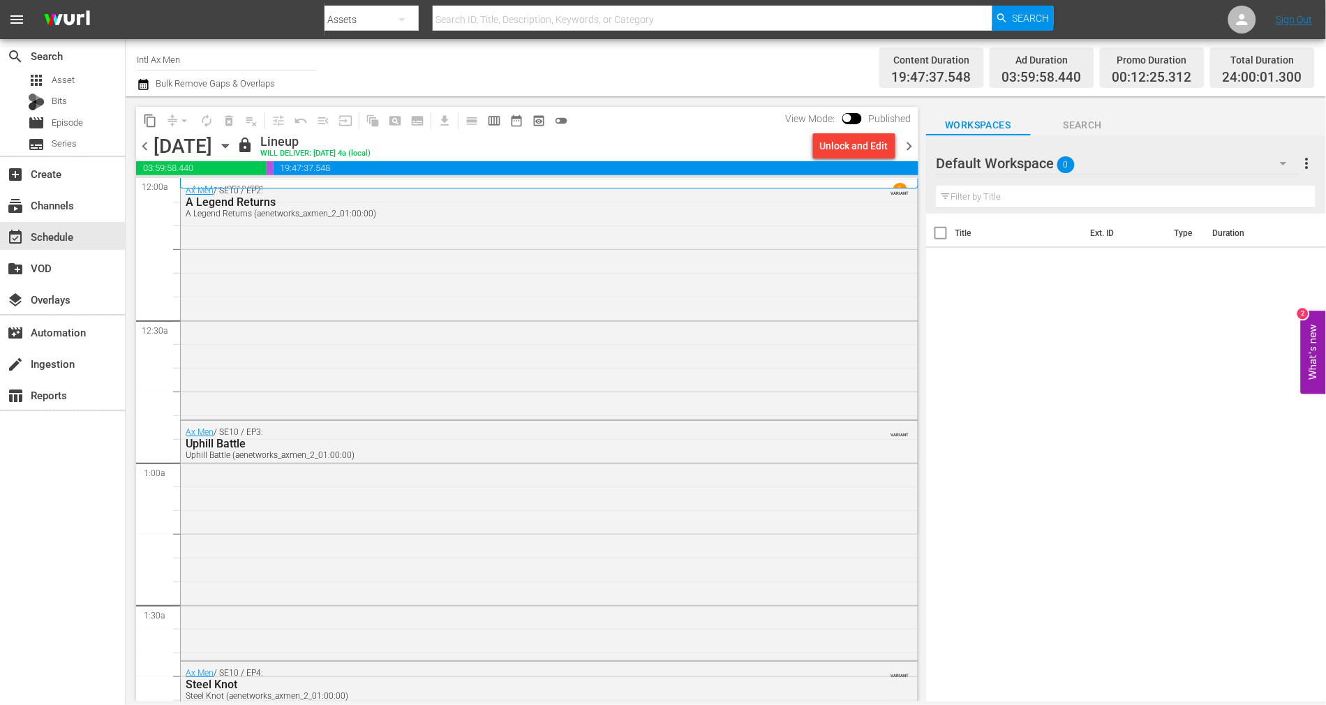
click at [909, 150] on span "chevron_right" at bounding box center [909, 146] width 17 height 17
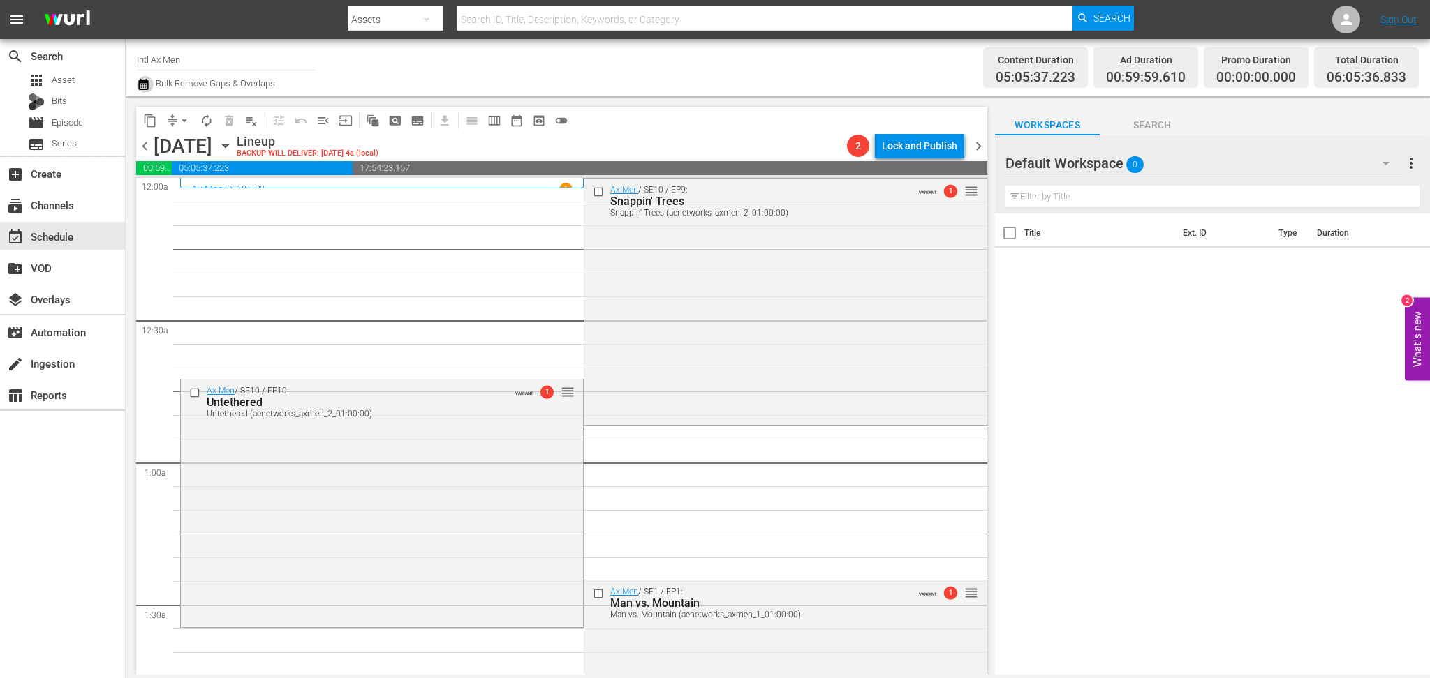
click at [147, 83] on icon "button" at bounding box center [143, 84] width 13 height 17
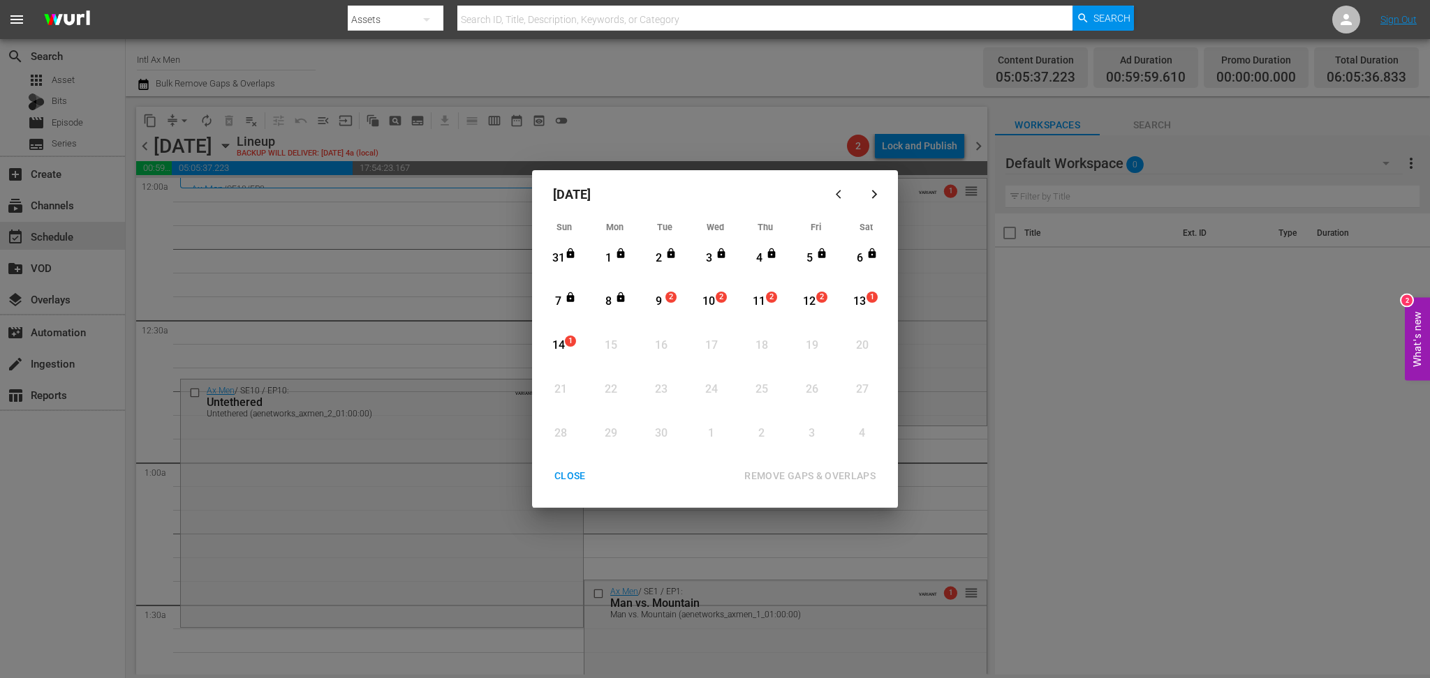
click at [661, 310] on div "9" at bounding box center [658, 302] width 17 height 16
click at [841, 480] on div "REMOVE GAPS & OVERLAPS" at bounding box center [810, 476] width 154 height 17
click at [660, 295] on div "9" at bounding box center [658, 302] width 17 height 16
click at [825, 470] on div "REMOVE GAPS & OVERLAPS" at bounding box center [810, 476] width 154 height 17
click at [561, 471] on div "CLOSE" at bounding box center [570, 476] width 54 height 17
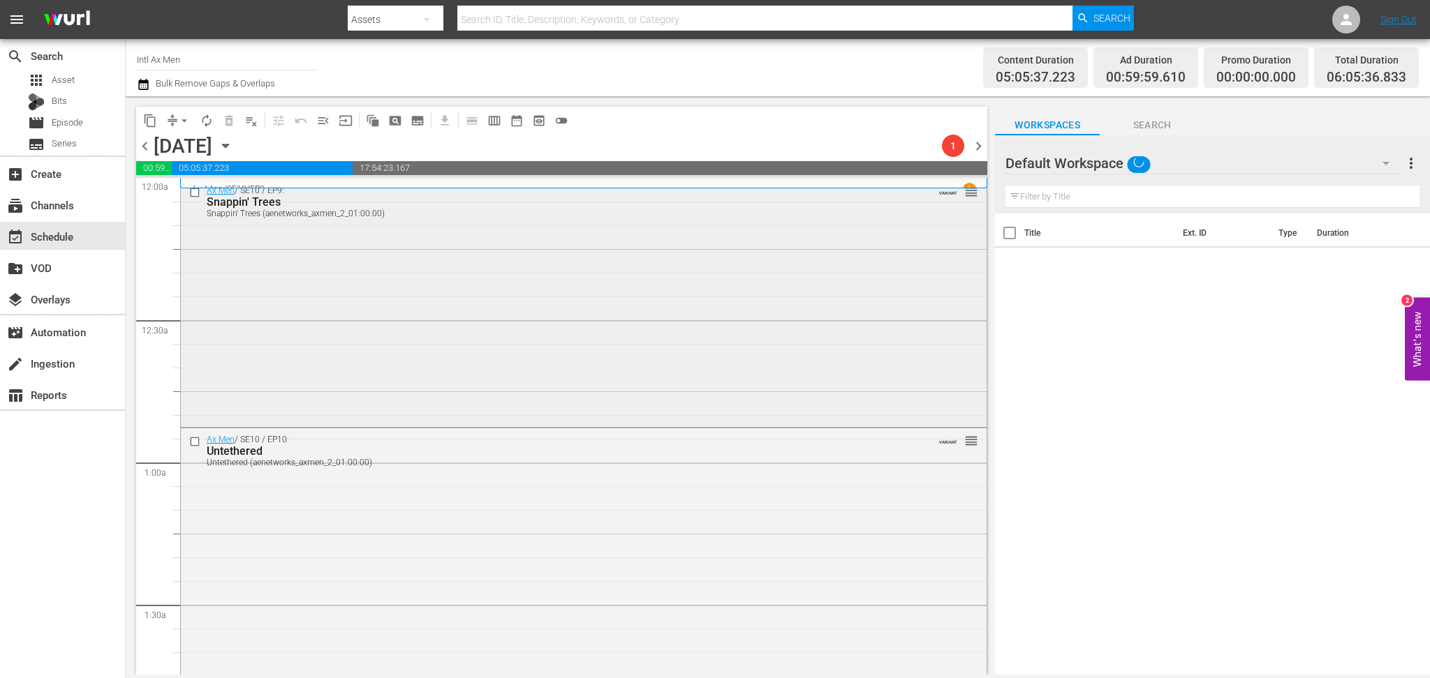
click at [412, 302] on div "Ax Men / SE10 / EP9: Snappin' Trees Snappin' Trees (aenetworks_axmen_2_01:00:00…" at bounding box center [583, 301] width 805 height 245
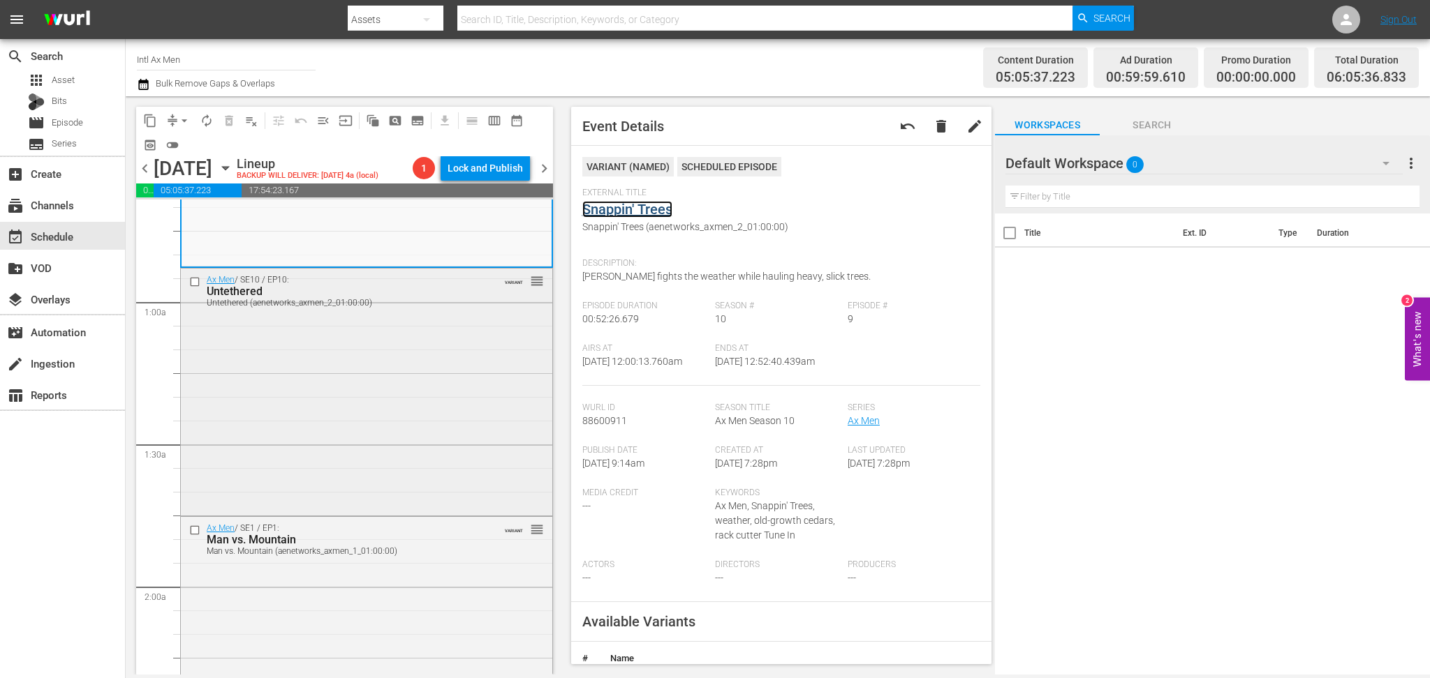
scroll to position [279, 0]
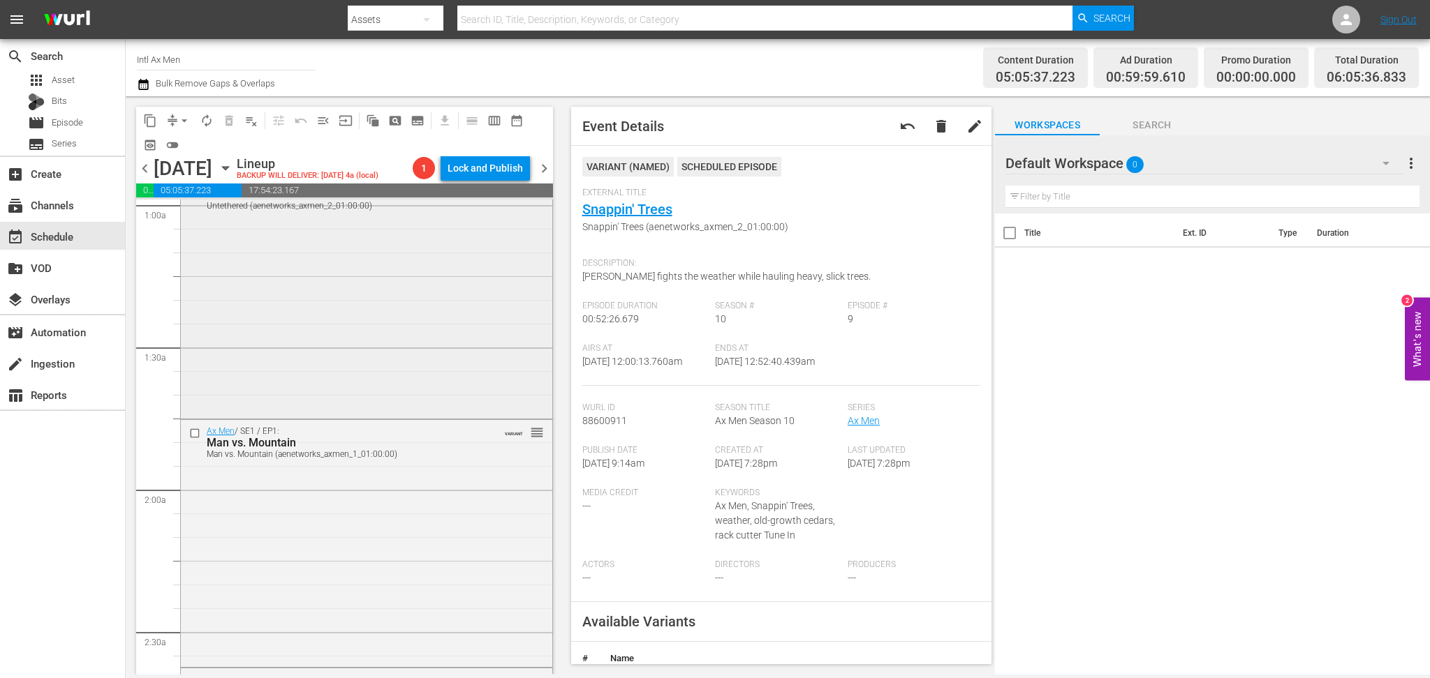
click at [440, 356] on div "Ax Men / SE10 / EP10: Untethered Untethered (aenetworks_axmen_2_01:00:00) VARIA…" at bounding box center [366, 294] width 371 height 244
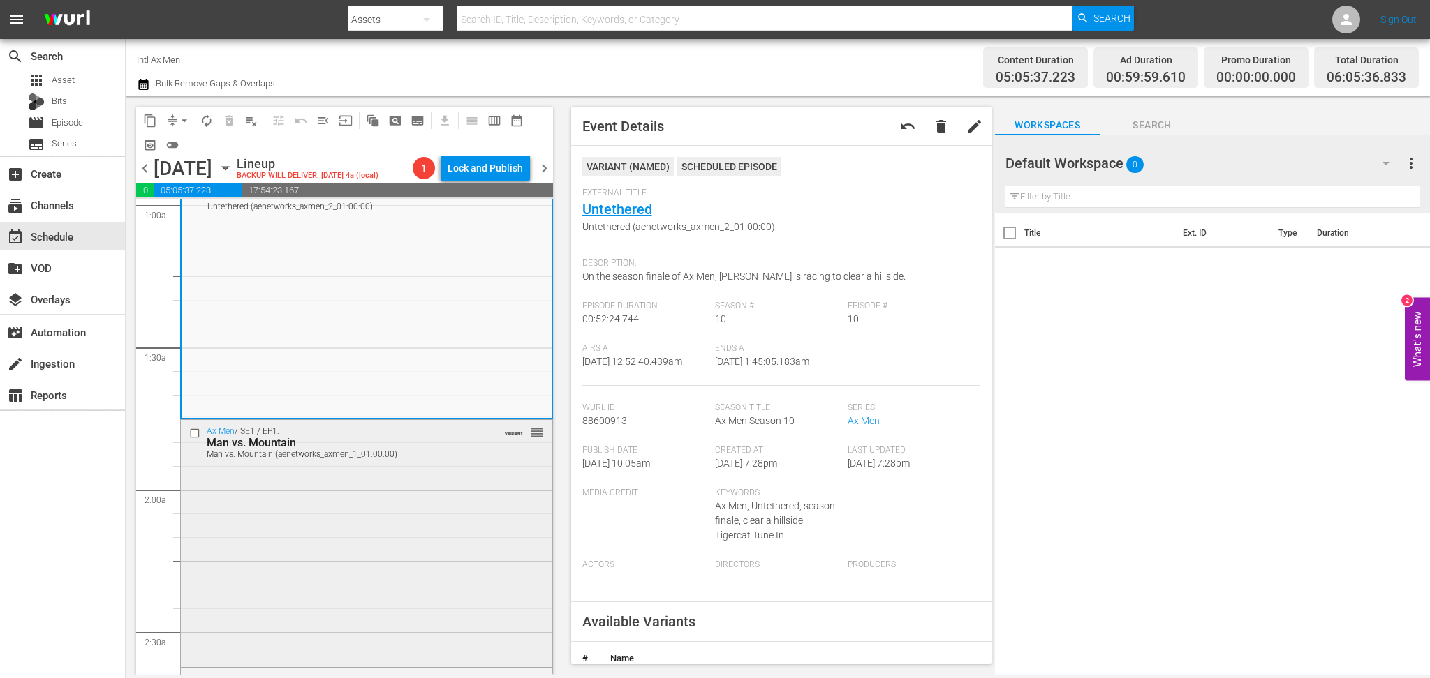
click at [387, 517] on div "Ax Men / SE1 / EP1: Man vs. Mountain Man vs. Mountain (aenetworks_axmen_1_01:00…" at bounding box center [366, 542] width 371 height 244
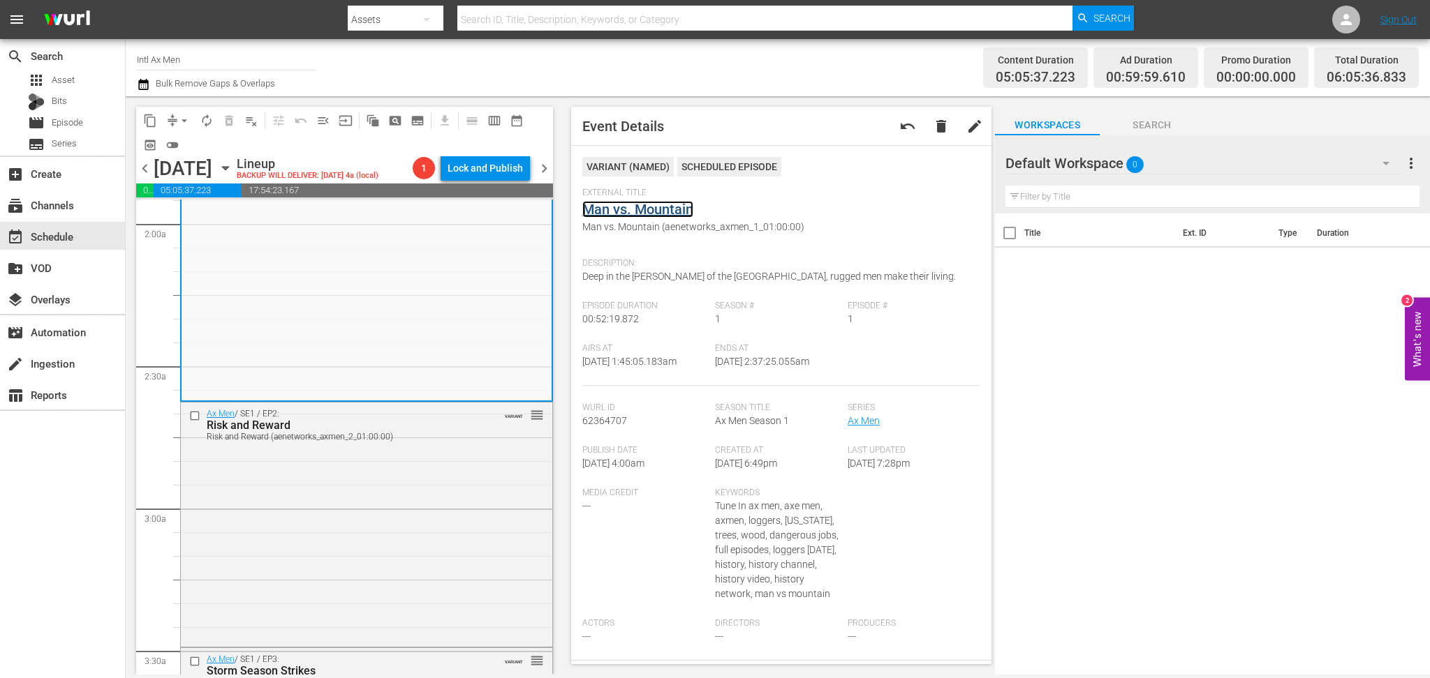
scroll to position [838, 0]
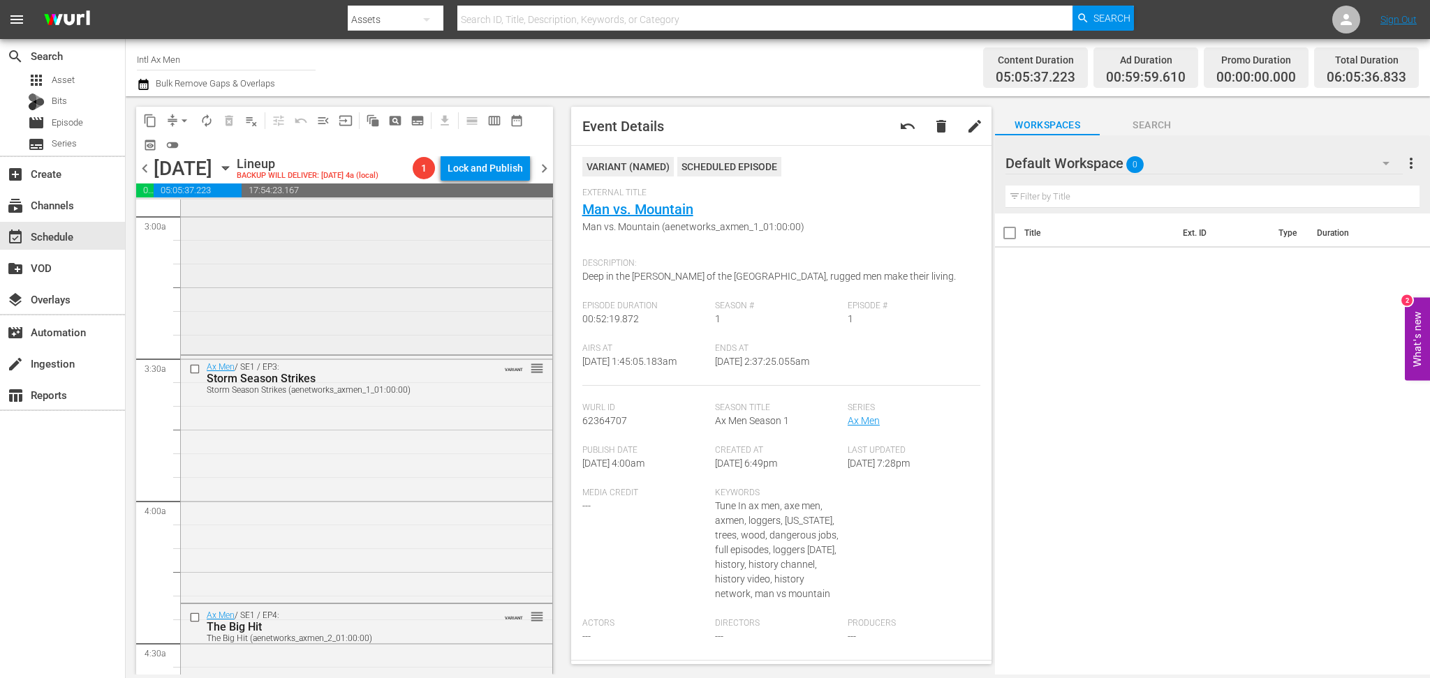
click at [404, 302] on div "Ax Men / SE1 / EP2: Risk and Reward Risk and Reward (aenetworks_axmen_2_01:00:0…" at bounding box center [366, 231] width 371 height 242
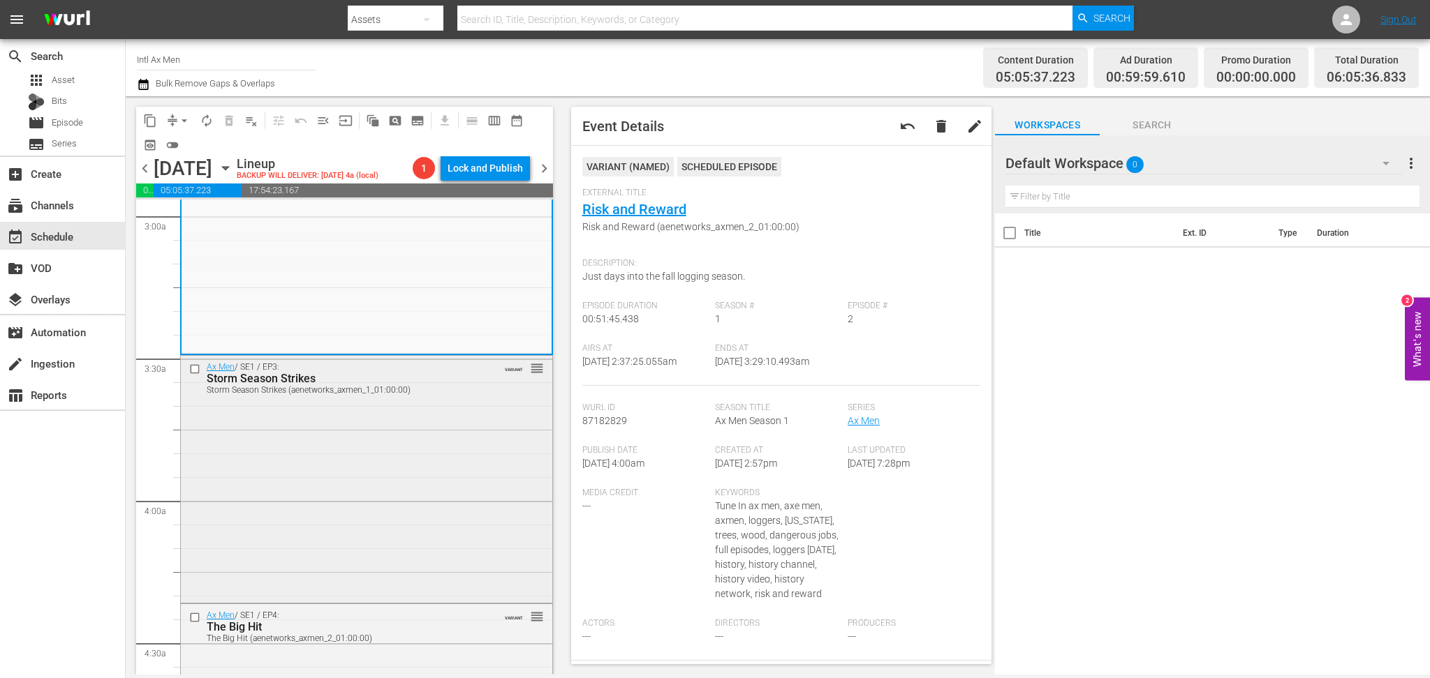
click at [444, 463] on div "Ax Men / SE1 / EP3: Storm Season Strikes Storm Season Strikes (aenetworks_axmen…" at bounding box center [366, 478] width 371 height 244
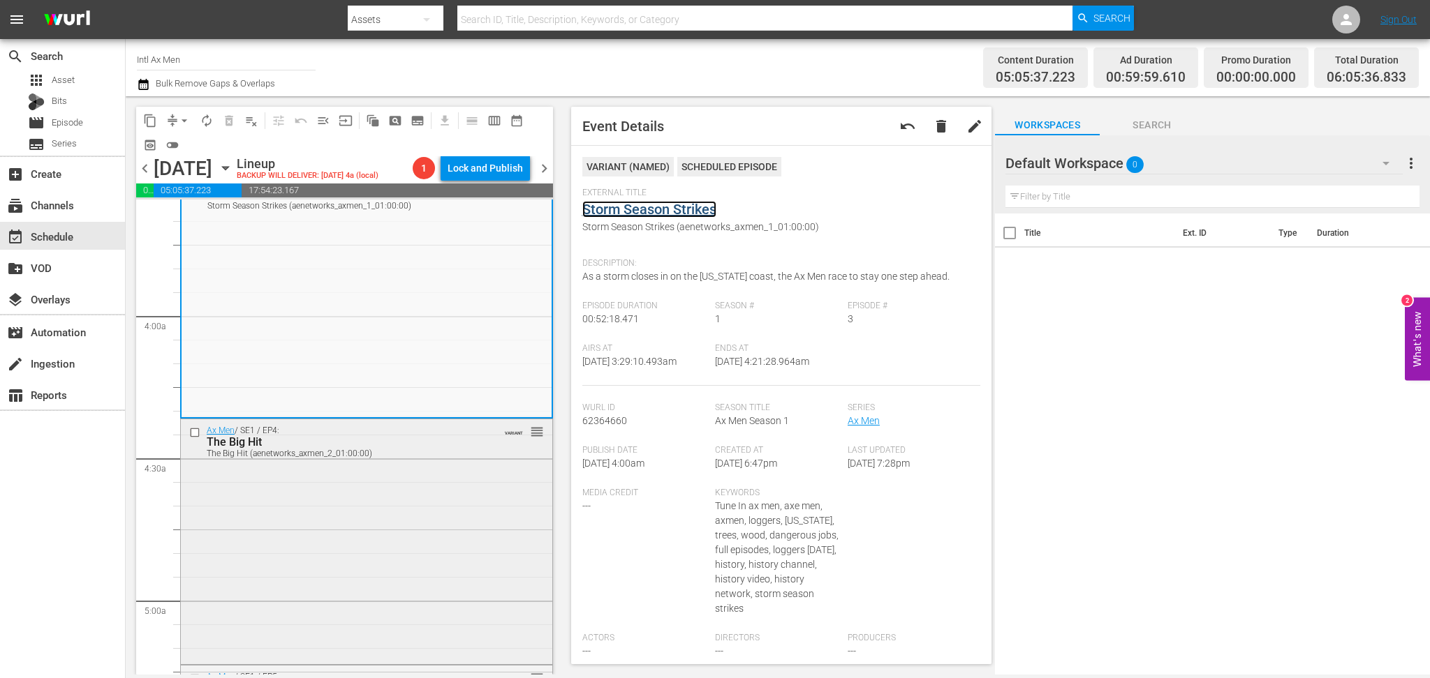
scroll to position [1117, 0]
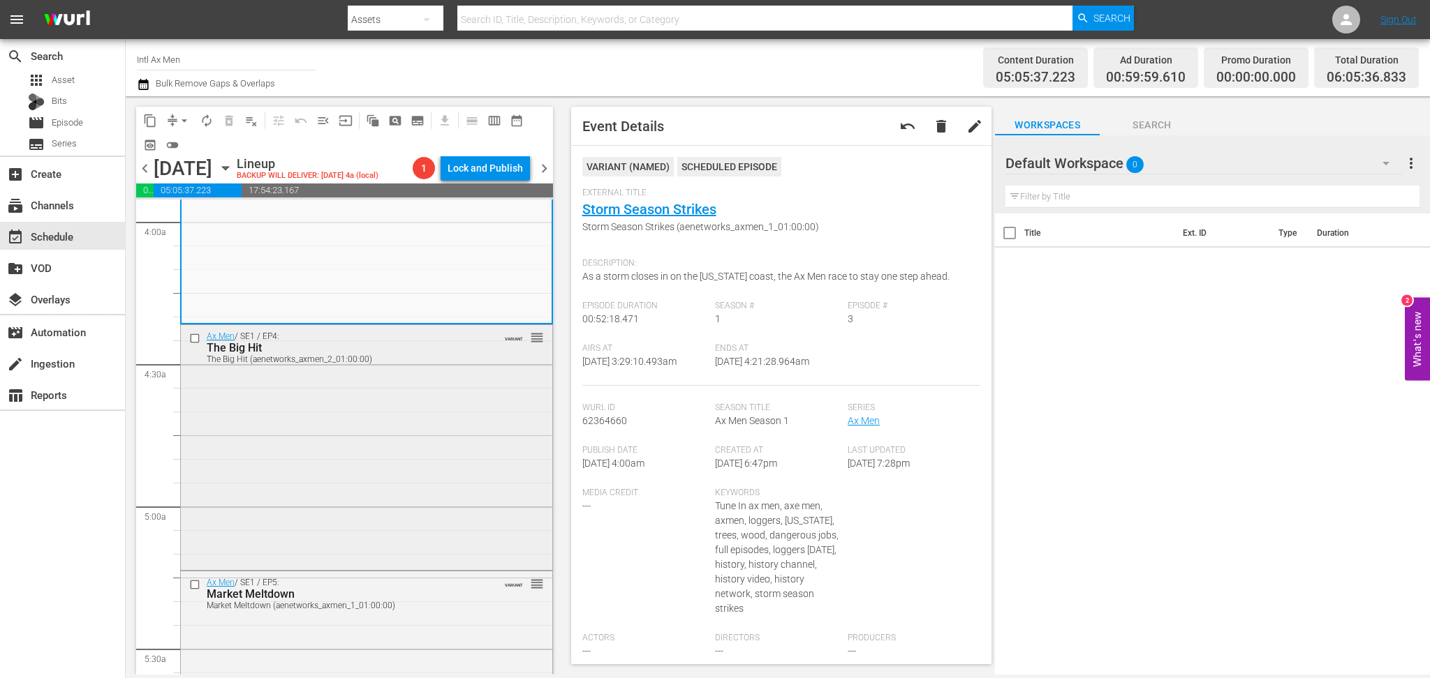
click at [459, 397] on div "Ax Men / SE1 / EP4: The Big Hit The Big Hit (aenetworks_axmen_2_01:00:00) VARIA…" at bounding box center [366, 446] width 371 height 243
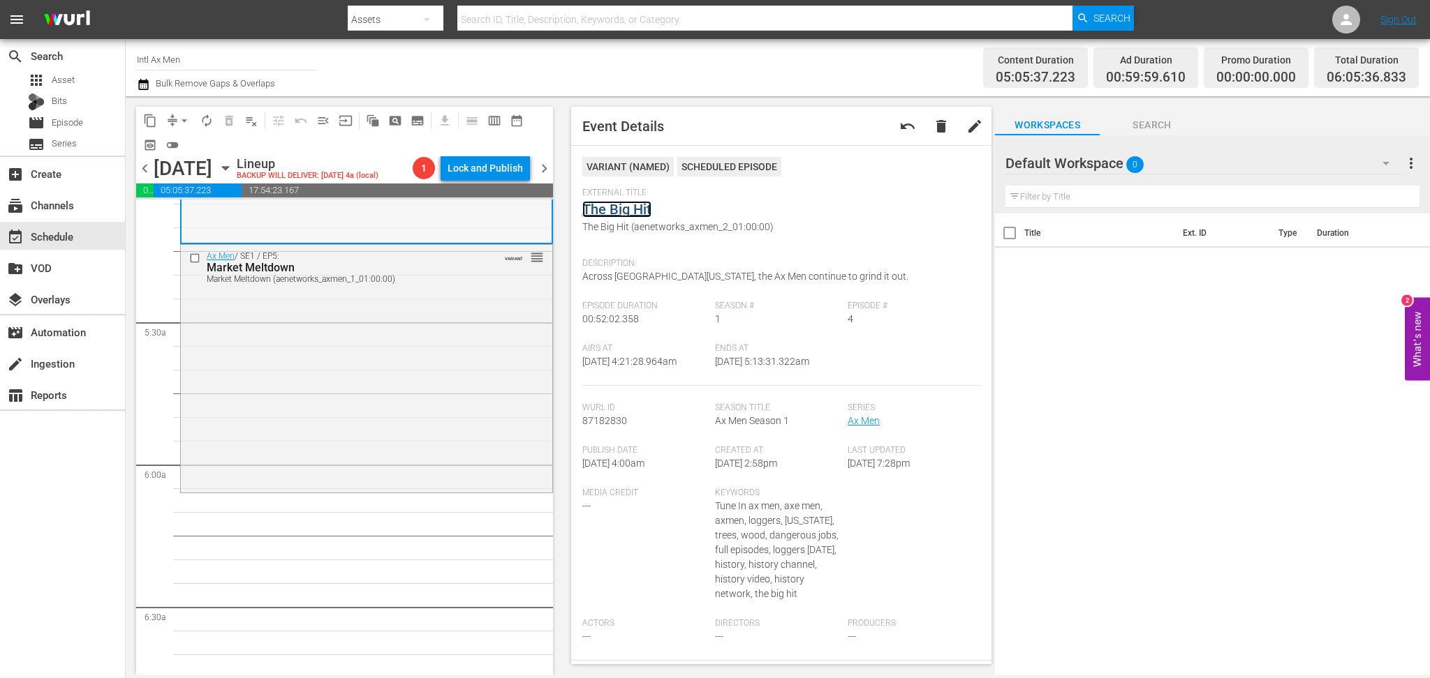
scroll to position [1489, 0]
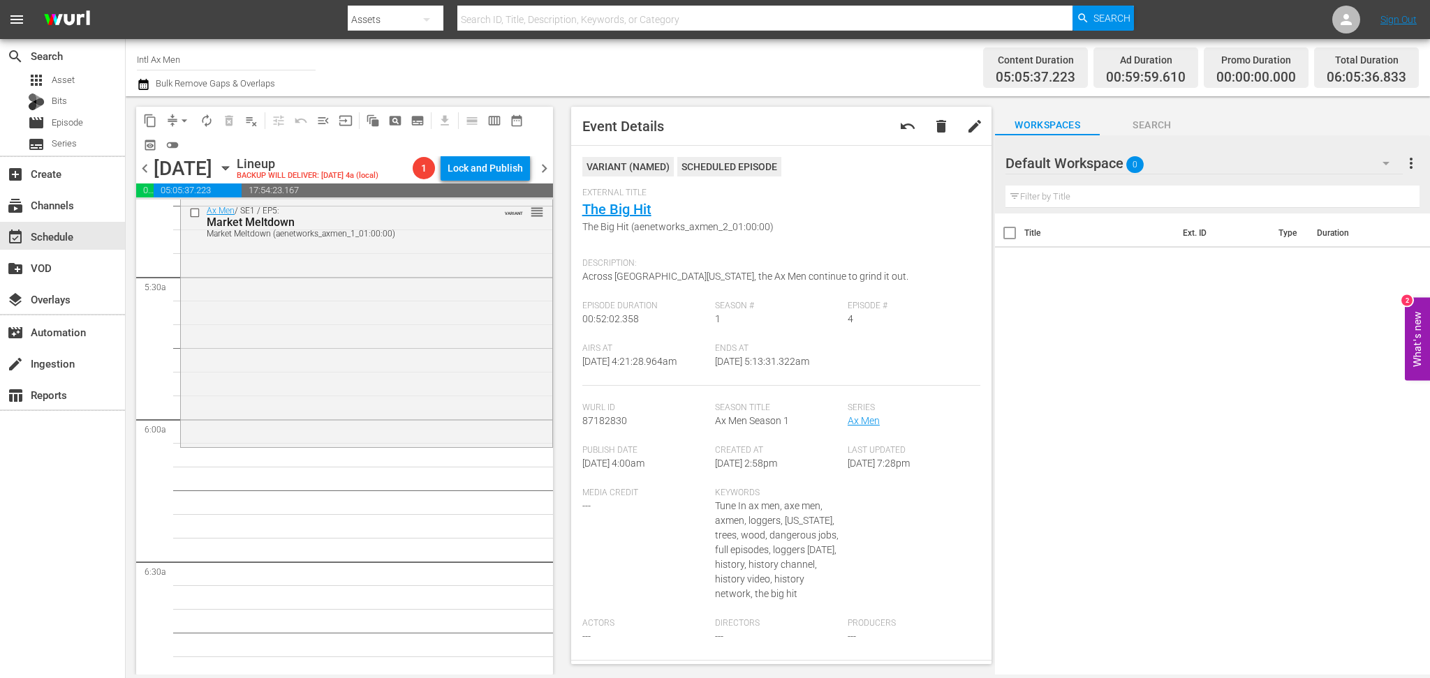
click at [342, 397] on div "Ax Men / SE1 / EP5: Market Meltdown Market Meltdown (aenetworks_axmen_1_01:00:0…" at bounding box center [366, 322] width 371 height 244
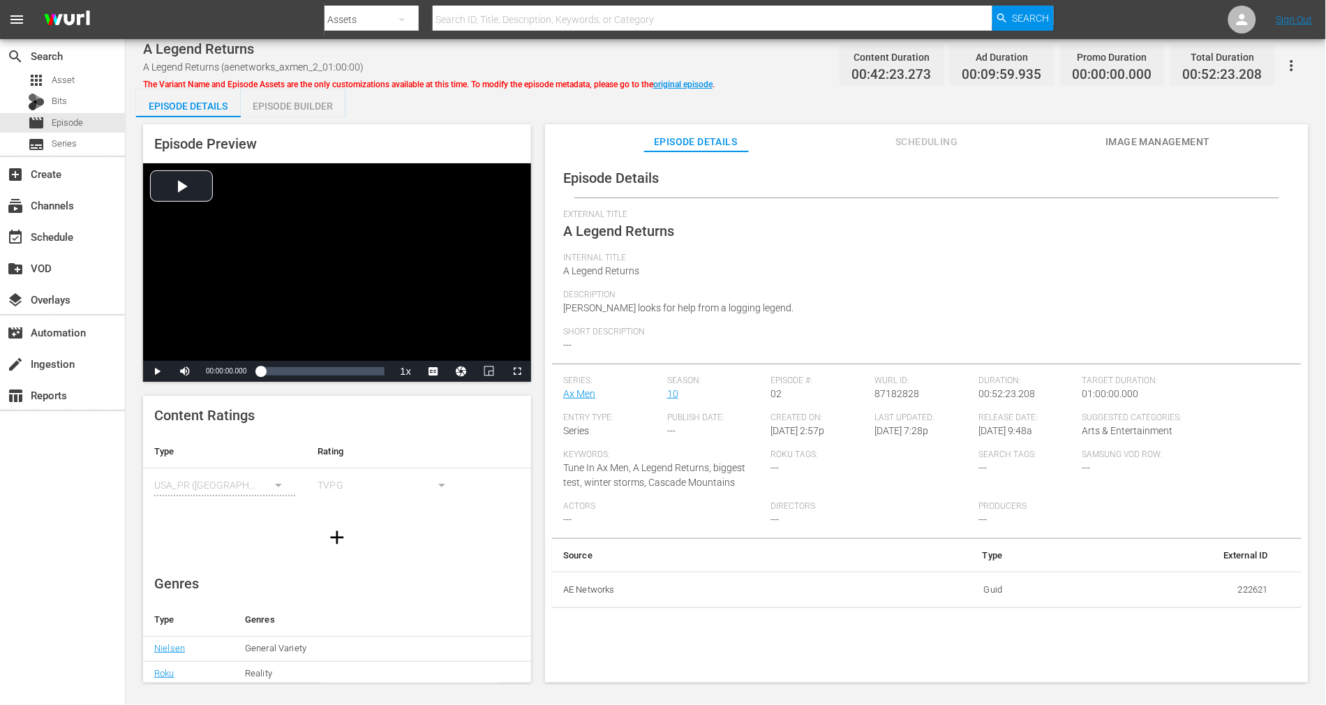
click at [313, 102] on div "Episode Builder" at bounding box center [293, 106] width 105 height 34
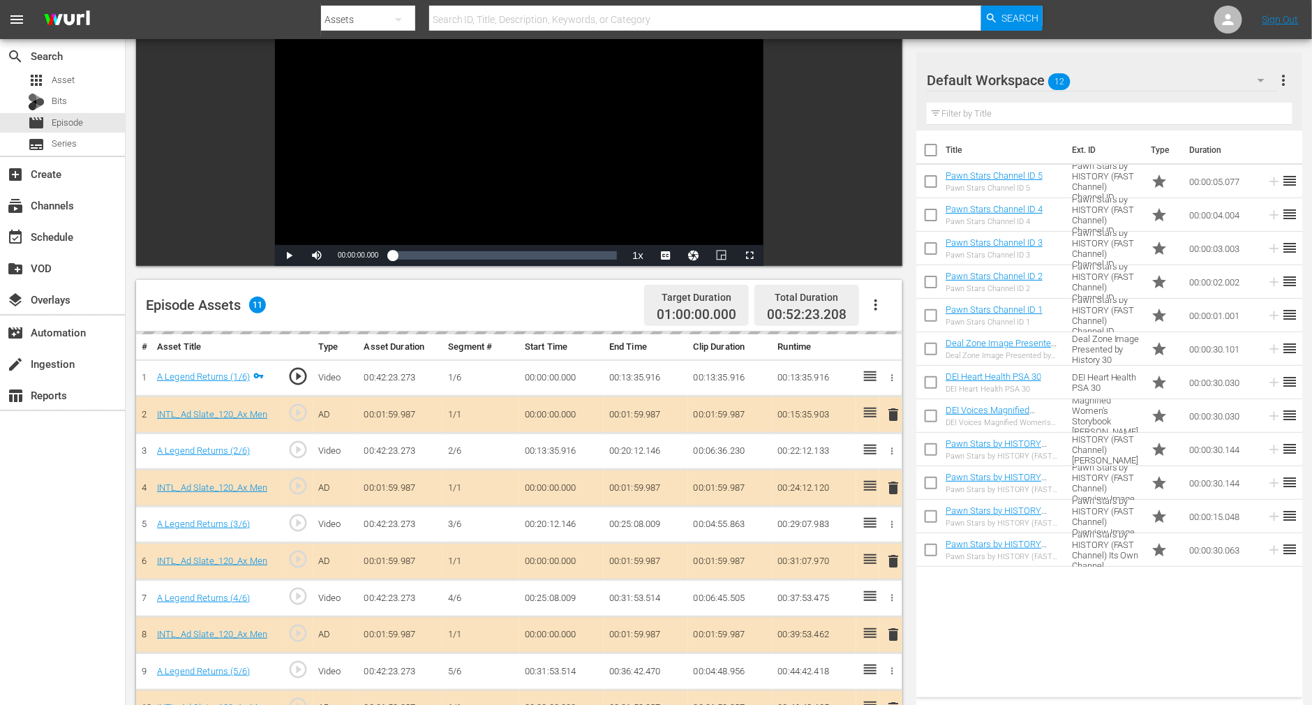
scroll to position [279, 0]
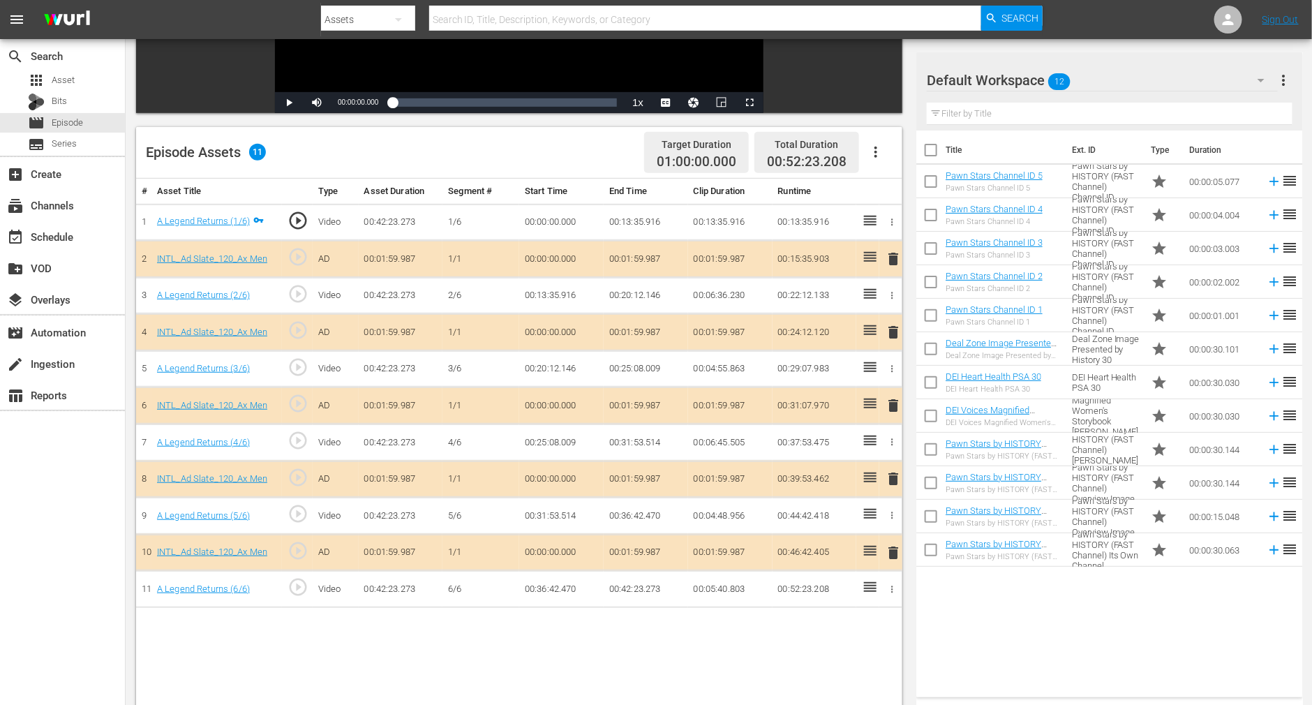
click at [995, 82] on icon "button" at bounding box center [1261, 80] width 17 height 17
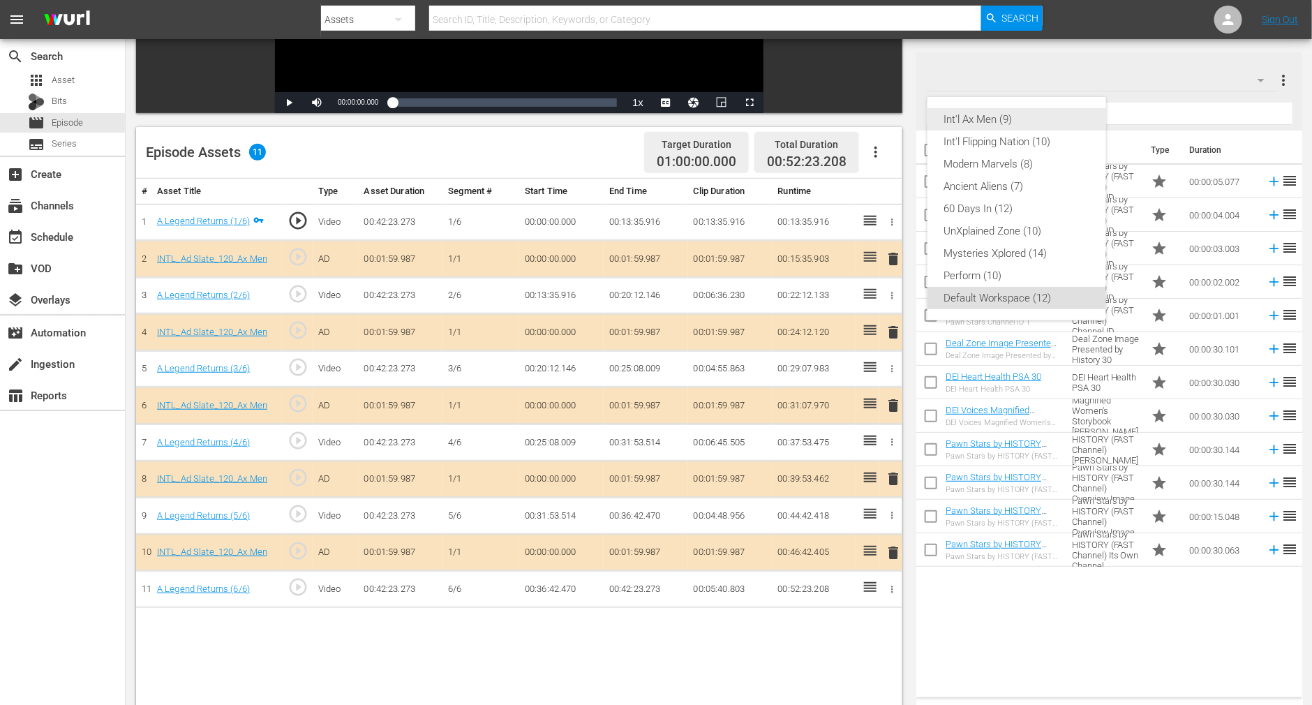
click at [995, 117] on div "Int'l Ax Men (9)" at bounding box center [1016, 119] width 145 height 22
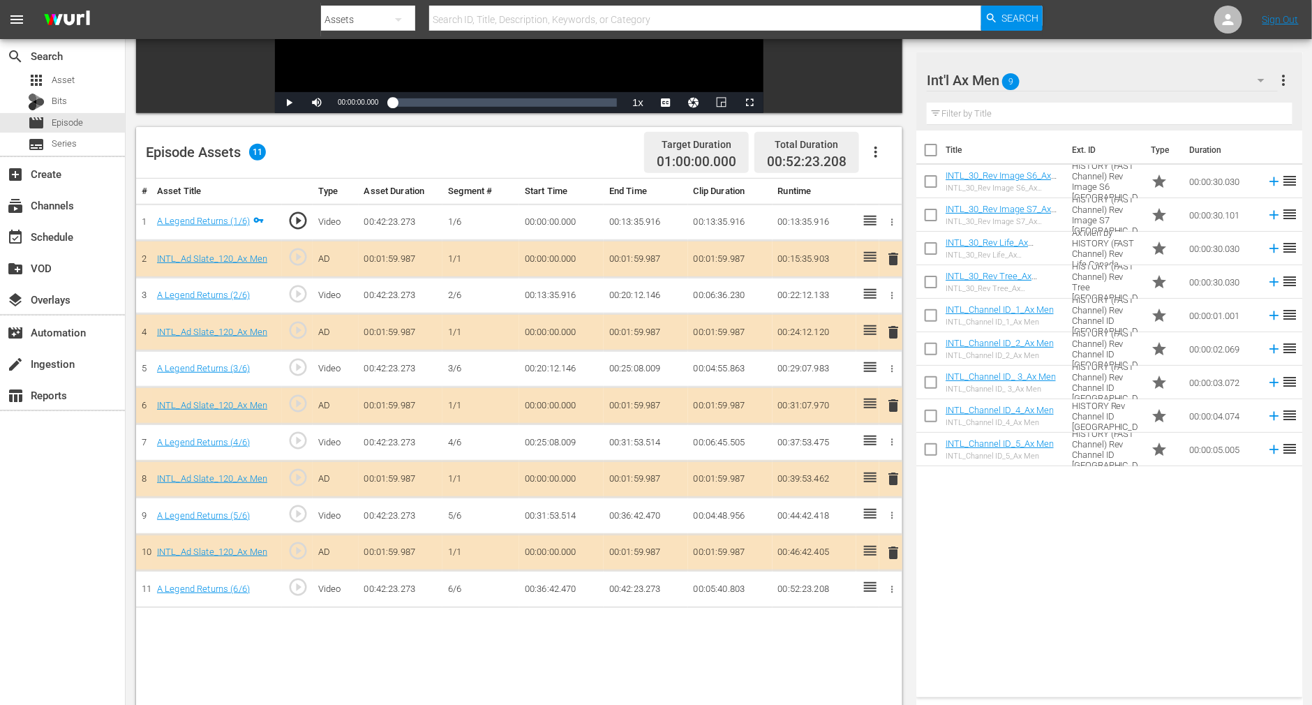
click at [891, 405] on span "delete" at bounding box center [893, 405] width 17 height 17
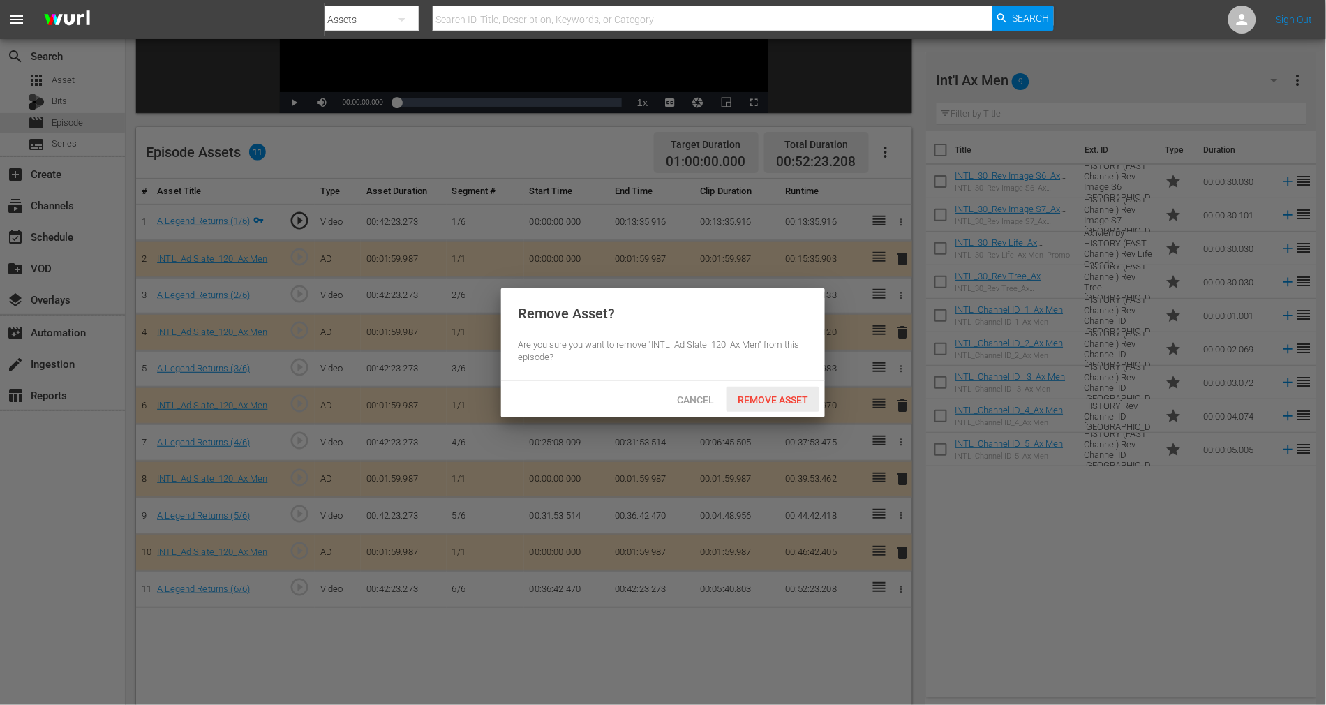
click at [786, 397] on span "Remove Asset" at bounding box center [773, 399] width 93 height 11
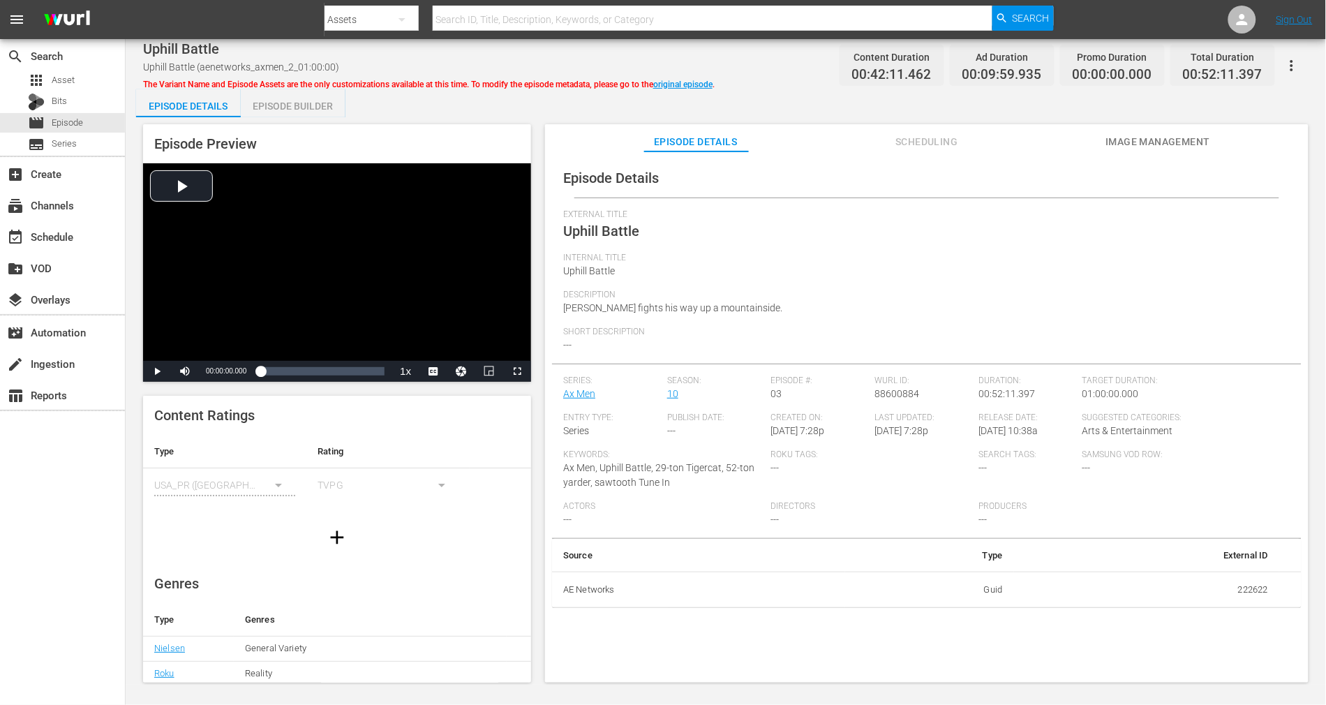
click at [296, 107] on div "Episode Builder" at bounding box center [293, 106] width 105 height 34
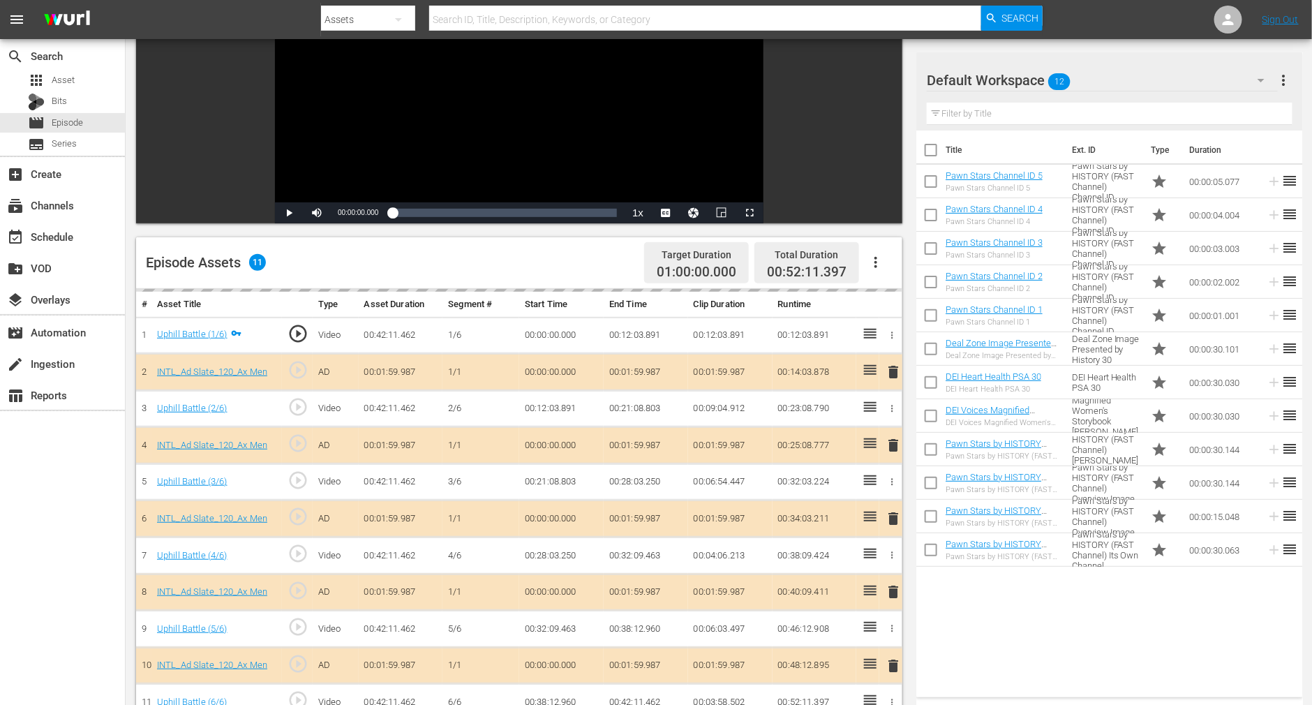
scroll to position [186, 0]
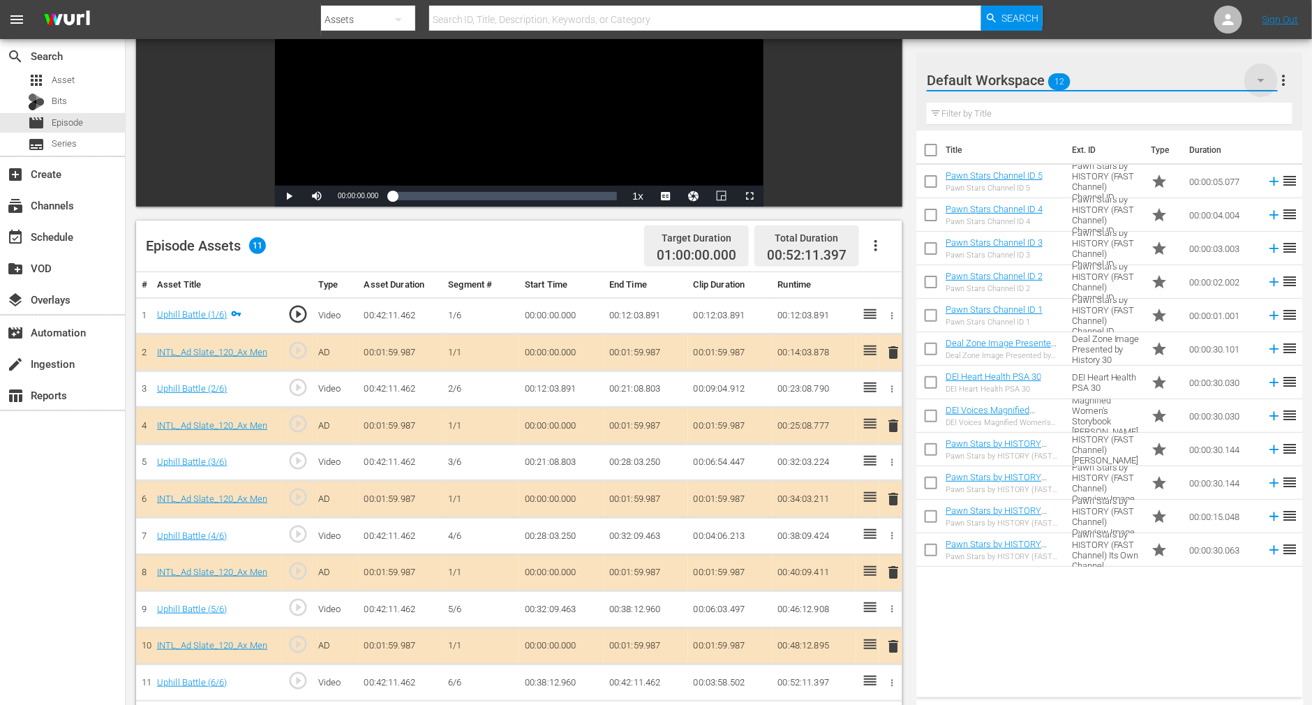
click at [995, 78] on icon "button" at bounding box center [1261, 80] width 17 height 17
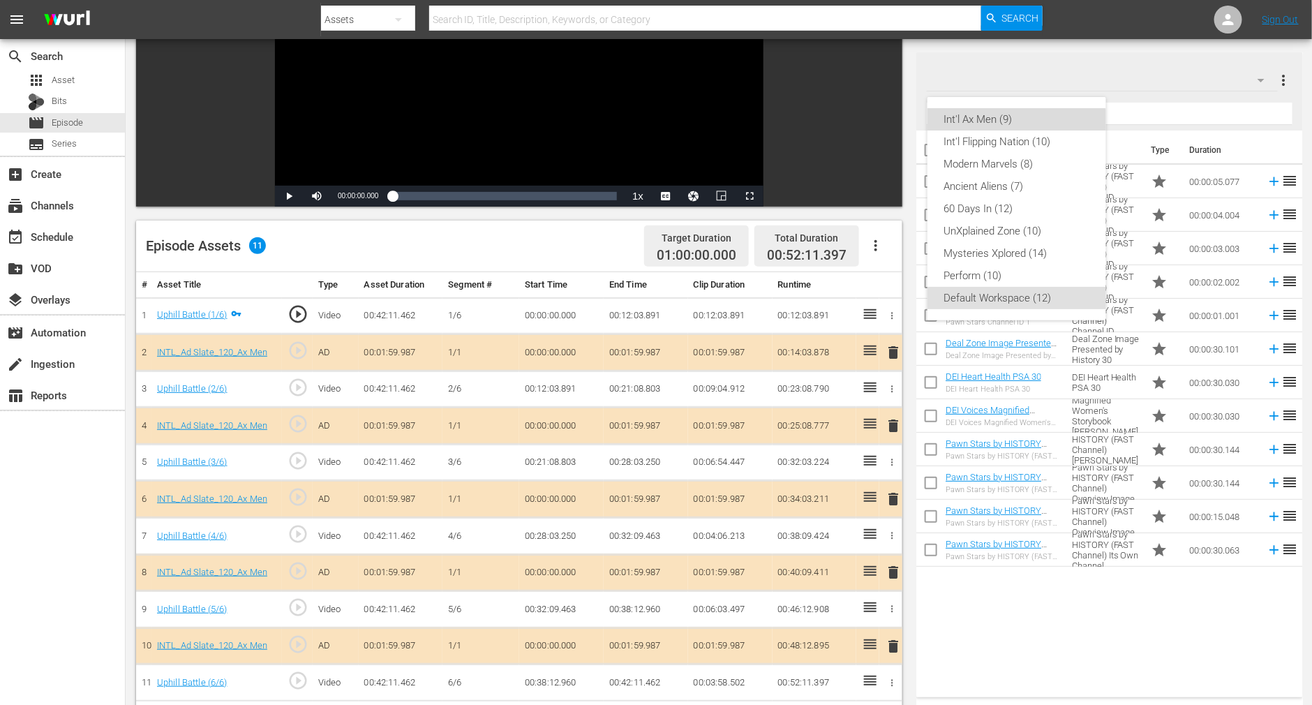
click at [995, 120] on div "Int'l Ax Men (9)" at bounding box center [1016, 119] width 145 height 22
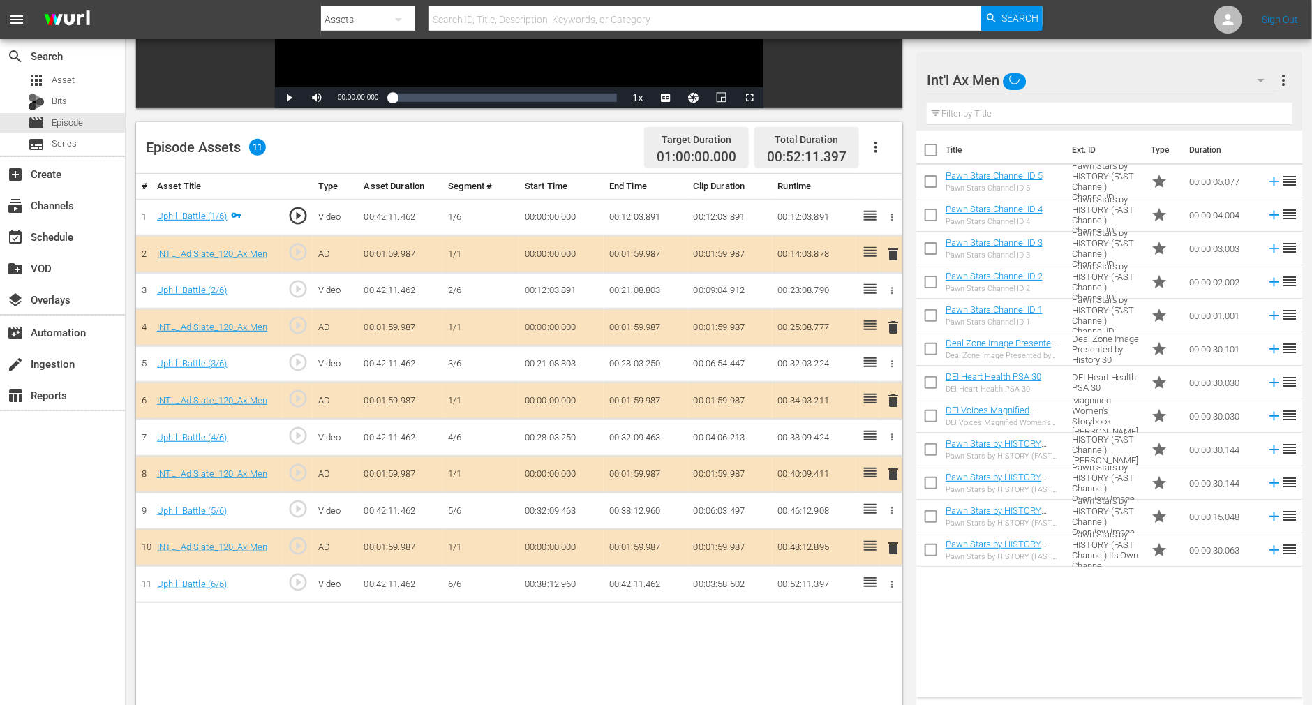
scroll to position [363, 0]
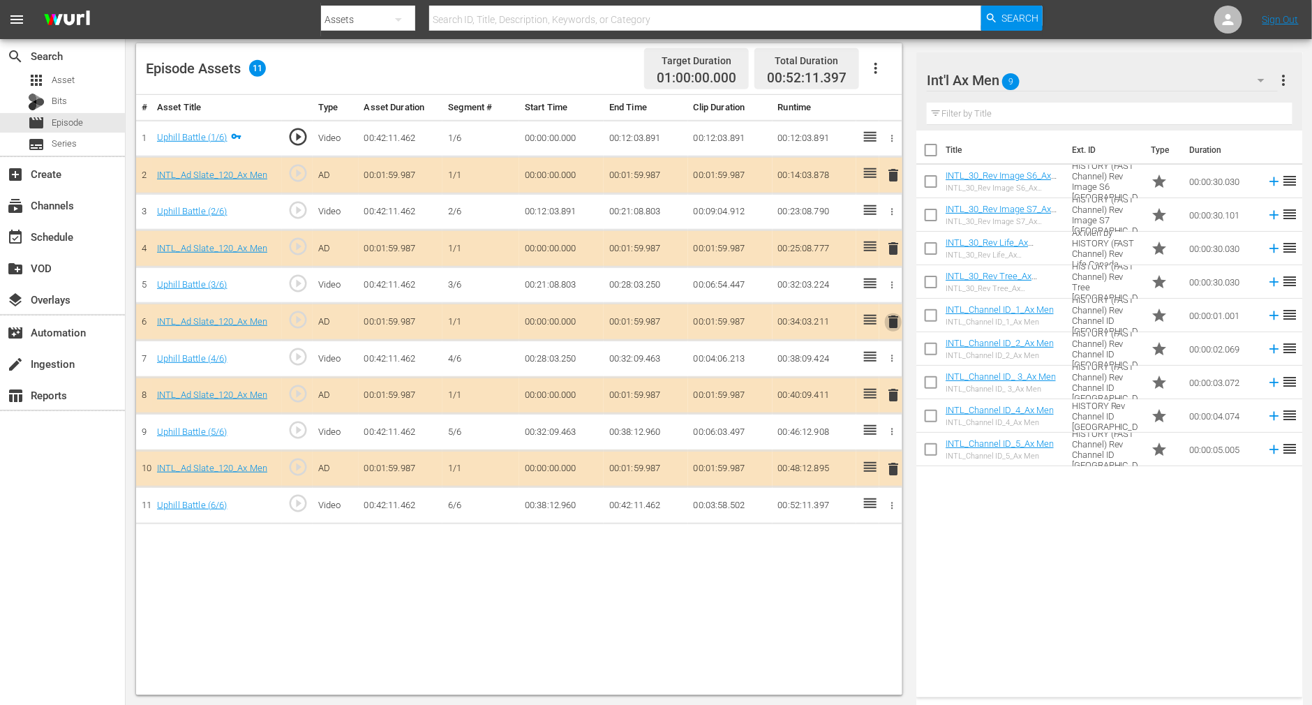
click at [898, 314] on span "delete" at bounding box center [893, 321] width 17 height 17
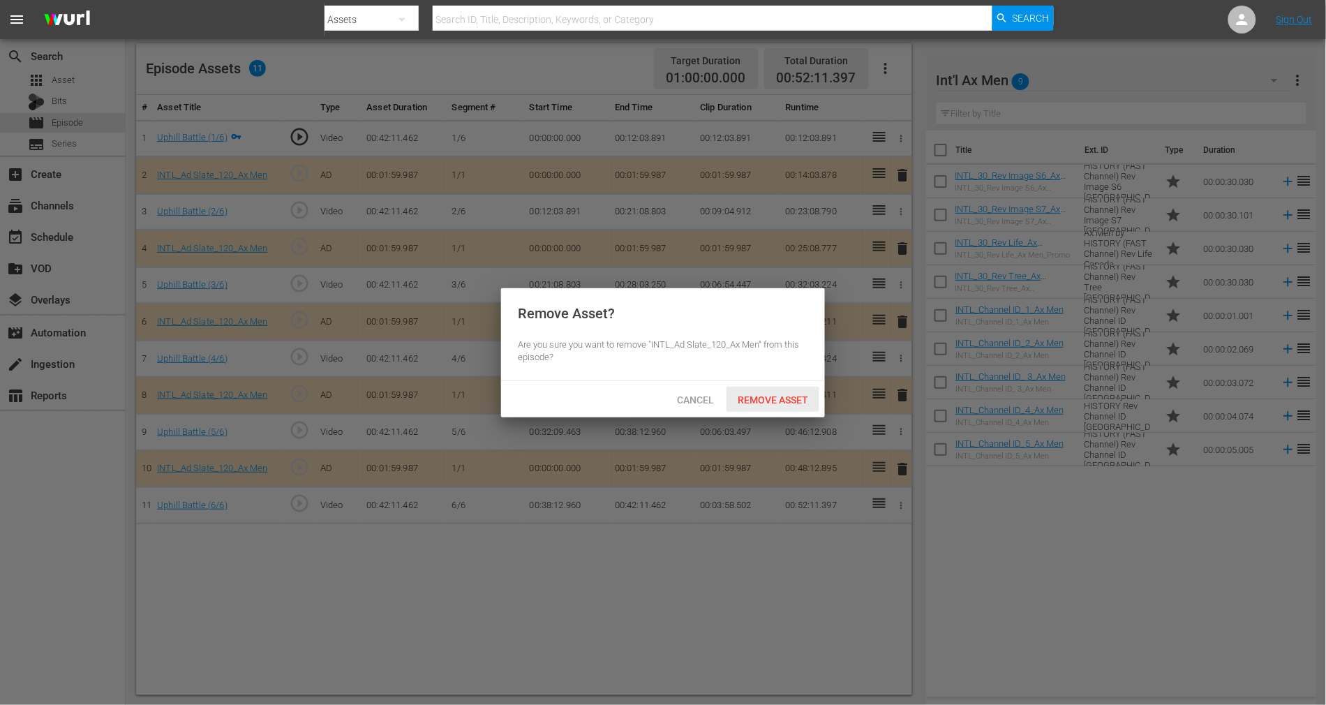
click at [764, 391] on div "Remove Asset" at bounding box center [773, 400] width 93 height 26
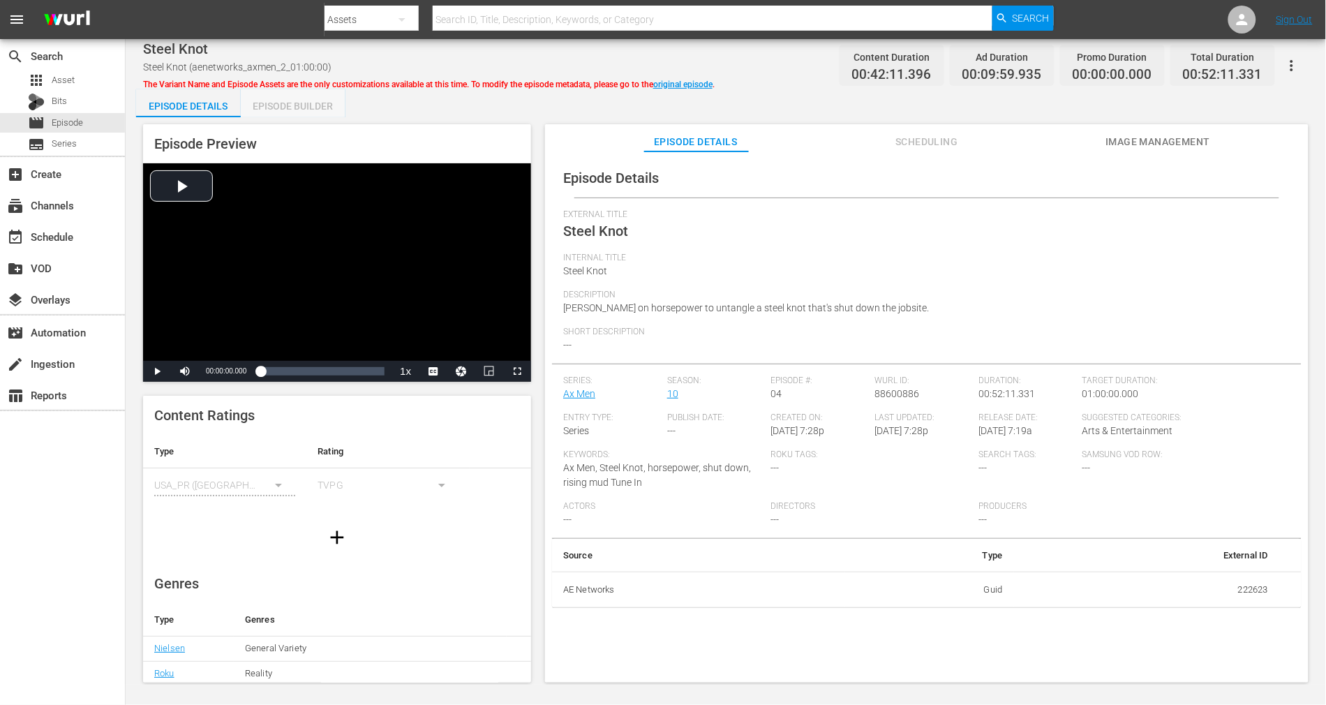
click at [296, 112] on div "Episode Builder" at bounding box center [293, 106] width 105 height 34
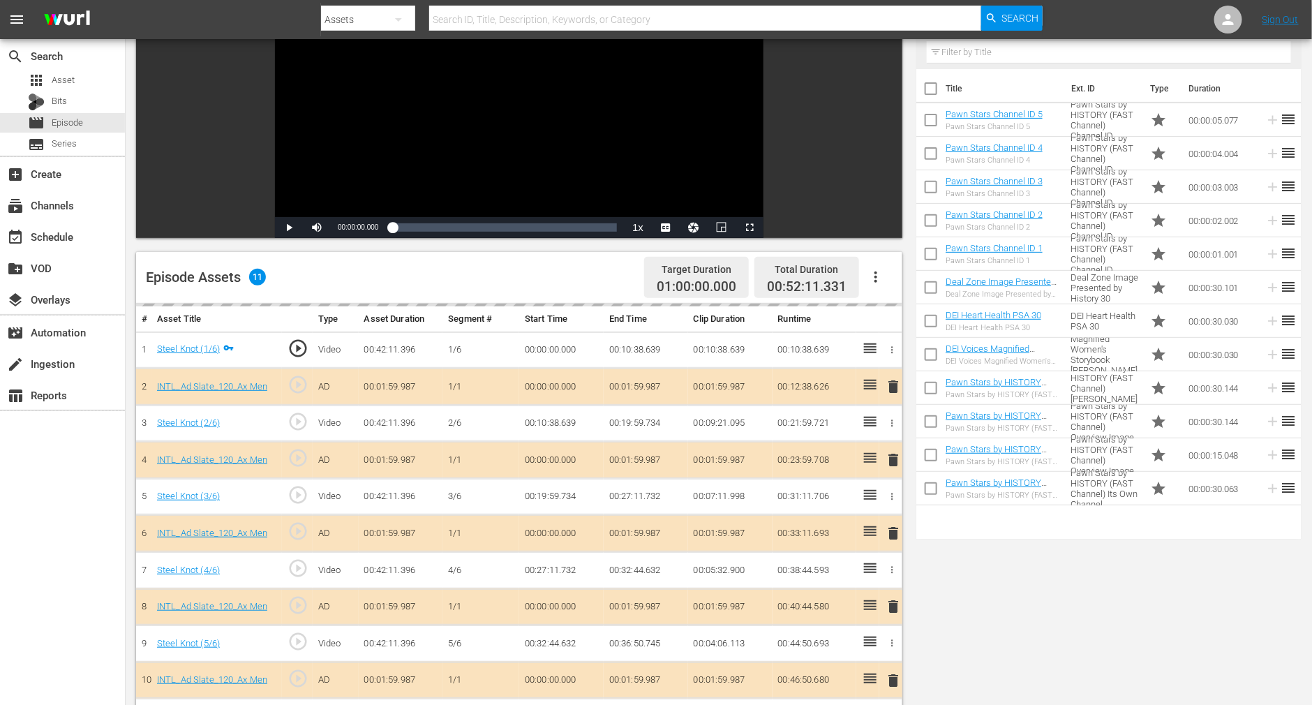
scroll to position [363, 0]
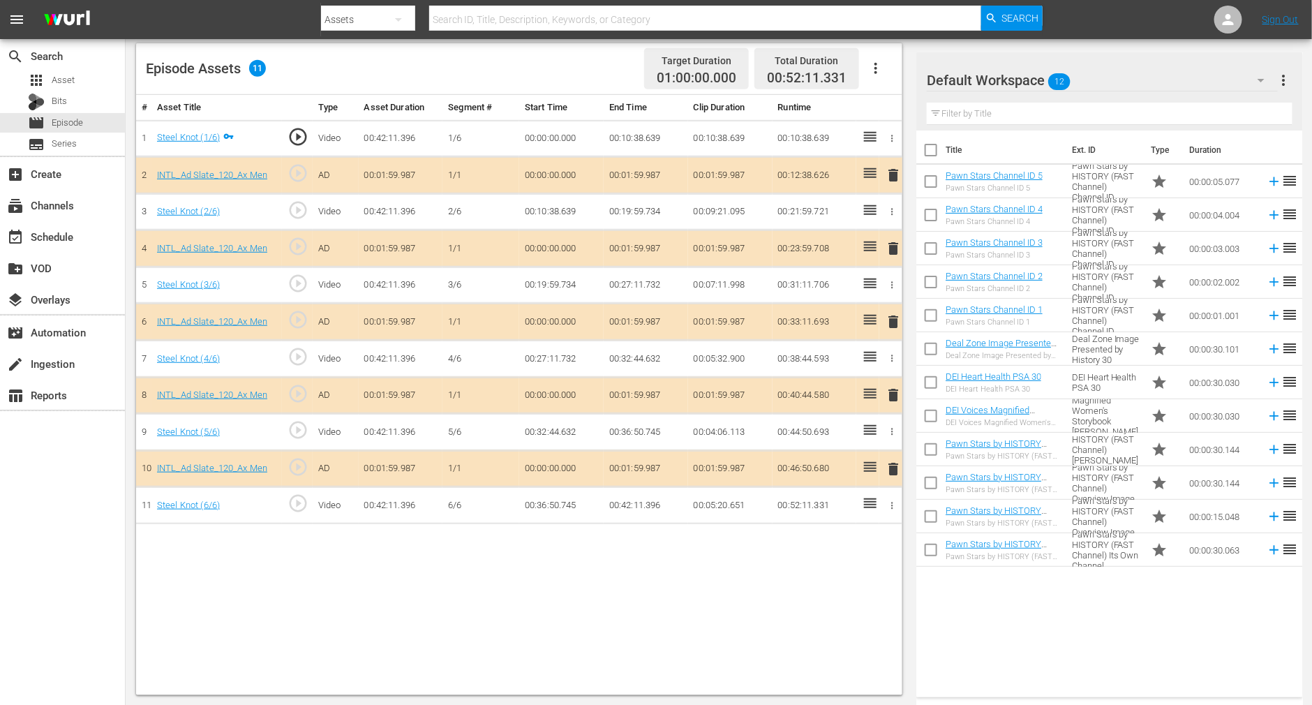
click at [892, 318] on span "delete" at bounding box center [893, 321] width 17 height 17
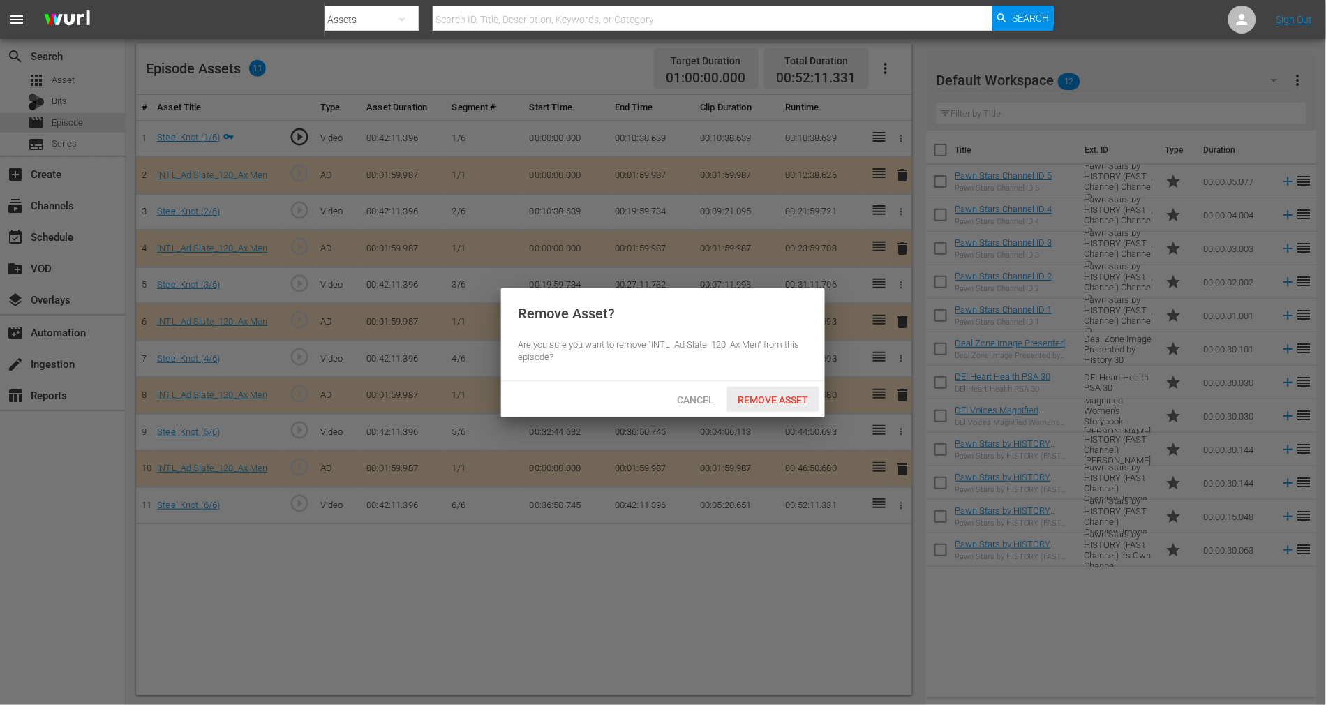
click at [791, 396] on span "Remove Asset" at bounding box center [773, 399] width 93 height 11
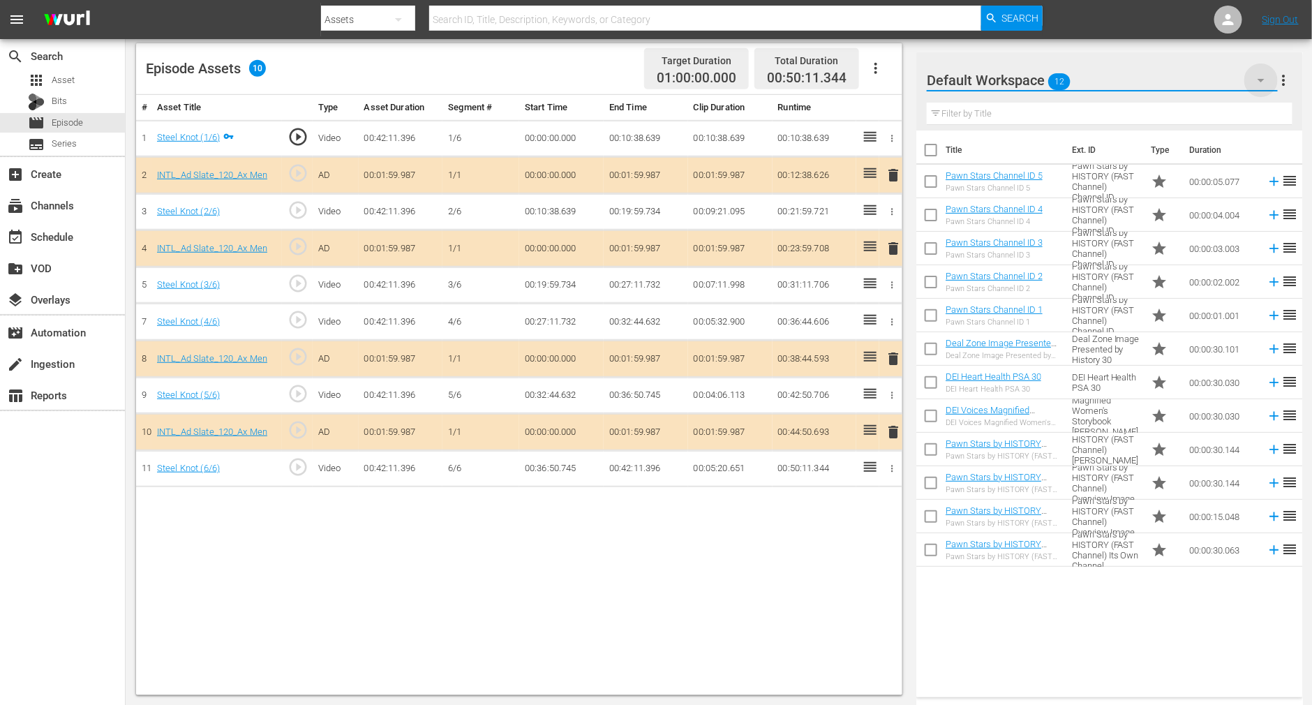
click at [995, 78] on icon "button" at bounding box center [1261, 80] width 17 height 17
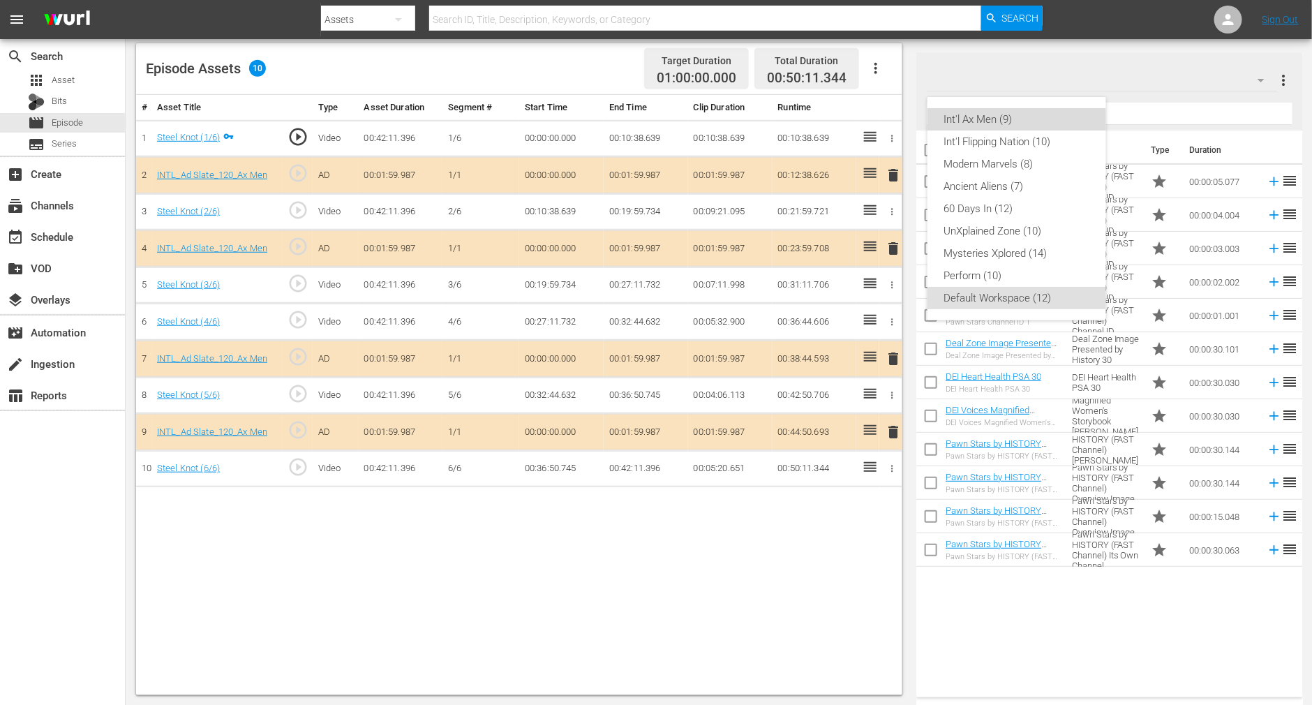
click at [977, 116] on div "Int'l Ax Men (9)" at bounding box center [1016, 119] width 145 height 22
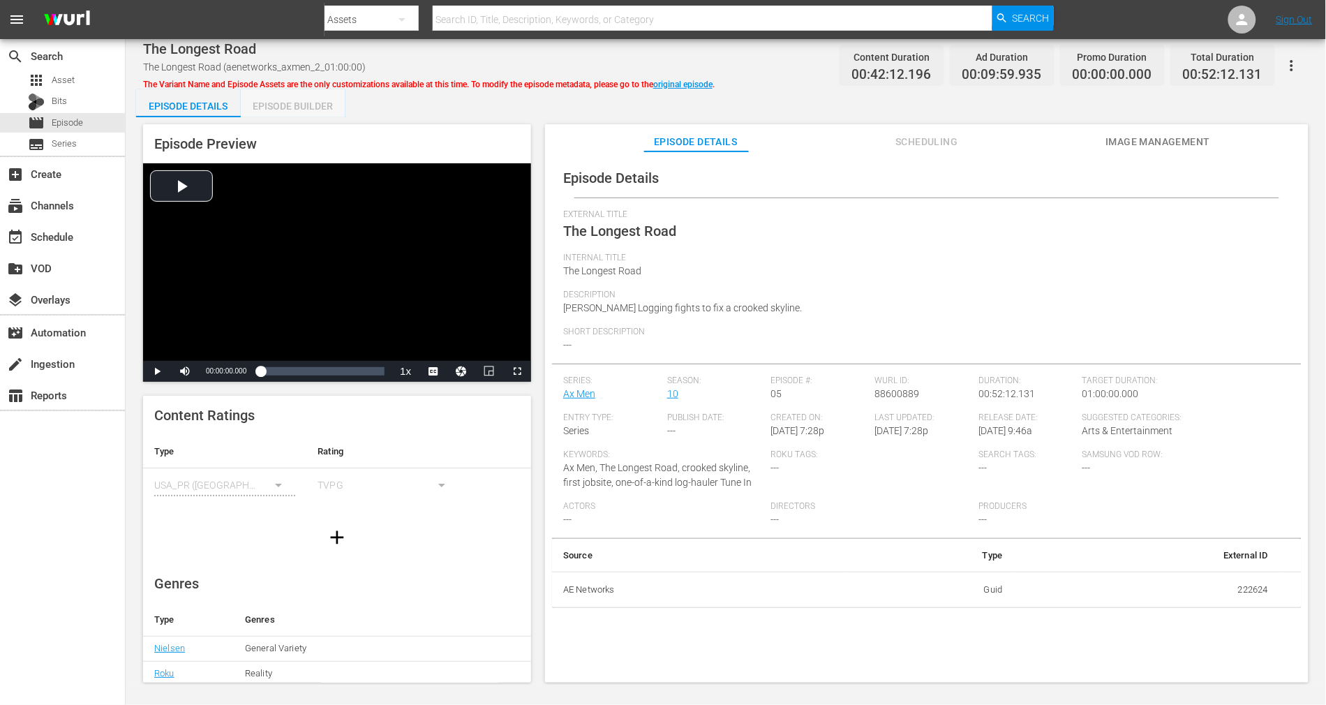
click at [285, 111] on div "Episode Builder" at bounding box center [293, 106] width 105 height 34
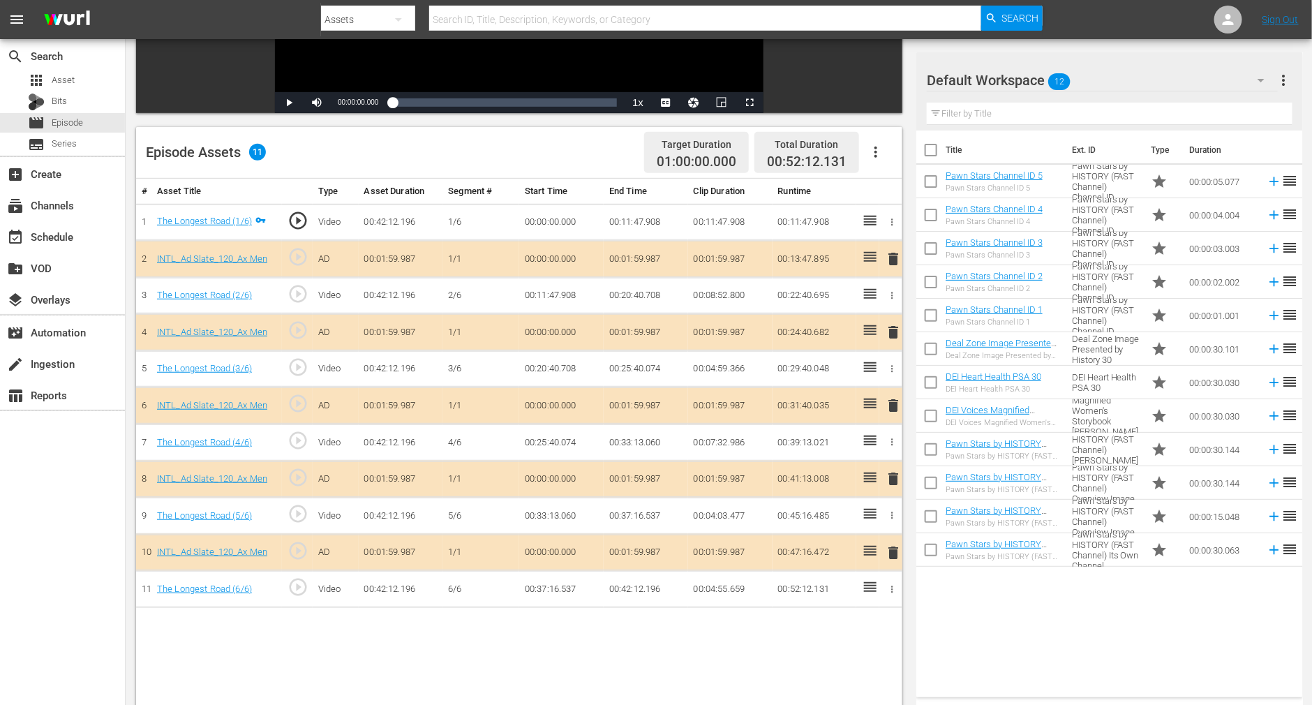
scroll to position [363, 0]
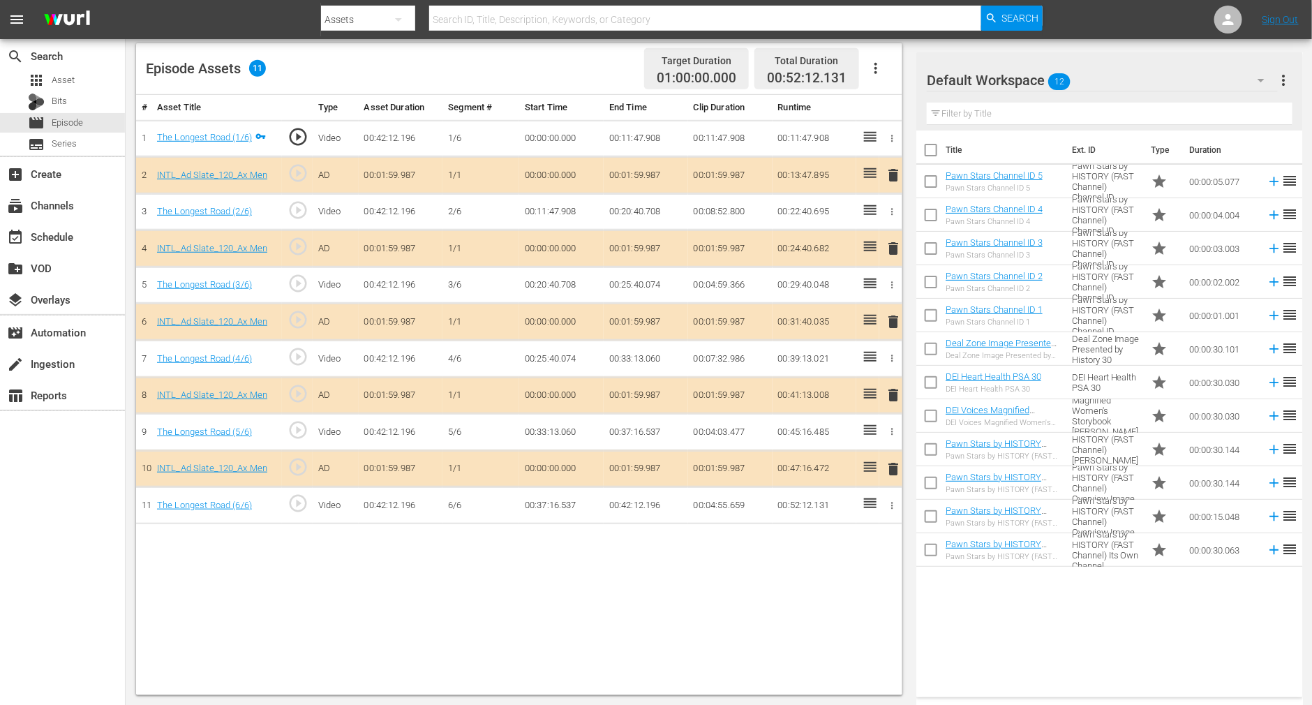
click at [995, 80] on icon "button" at bounding box center [1261, 80] width 7 height 3
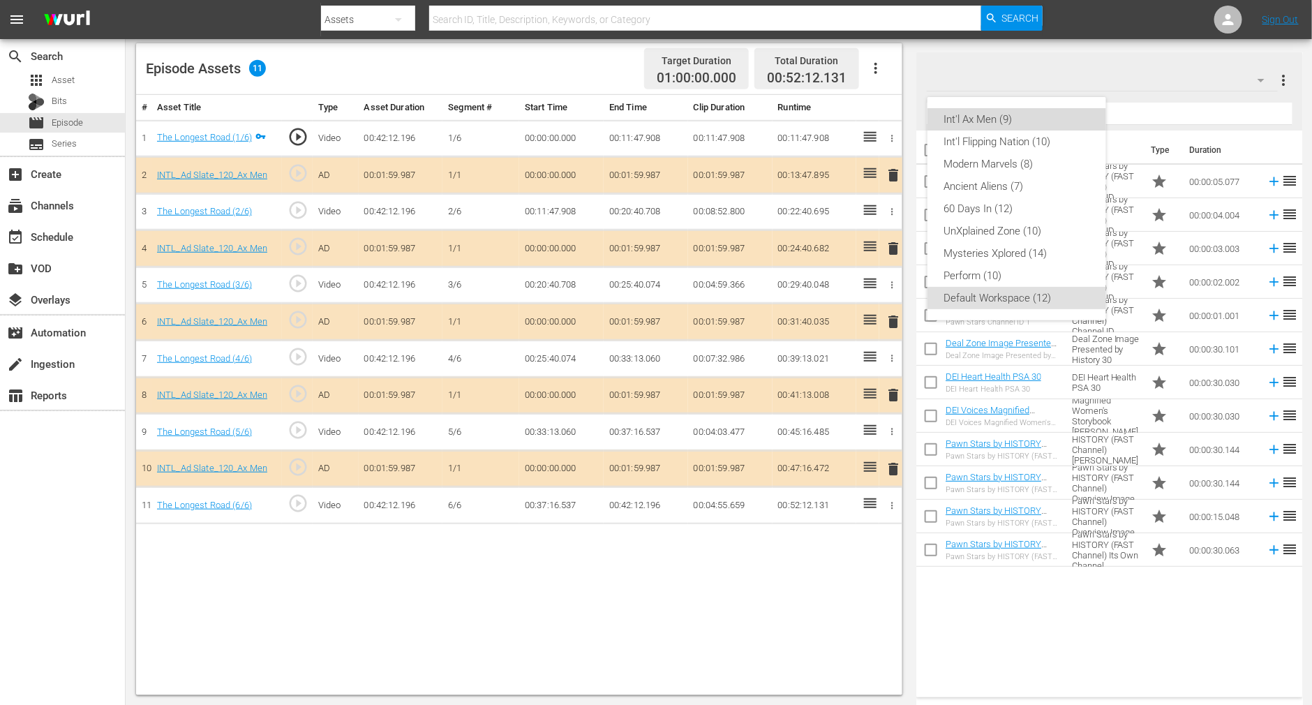
click at [995, 116] on div "Int'l Ax Men (9)" at bounding box center [1016, 119] width 145 height 22
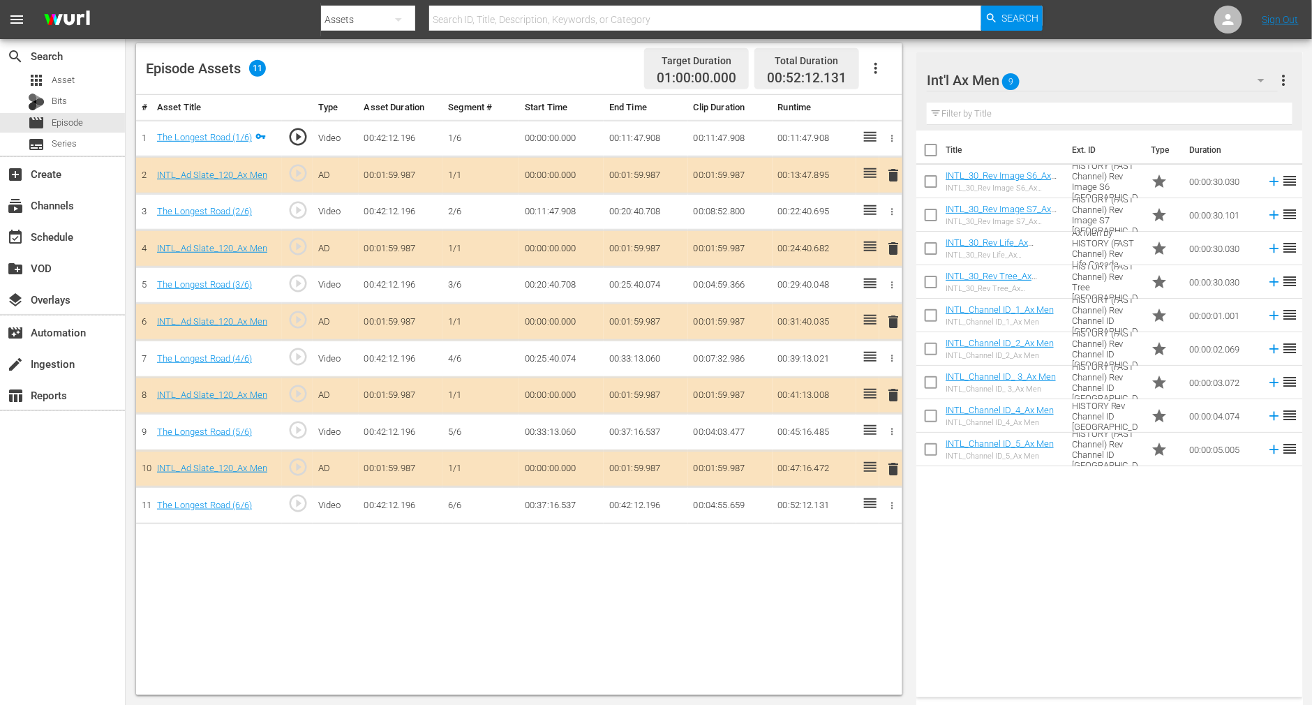
click at [894, 313] on span "delete" at bounding box center [893, 321] width 17 height 17
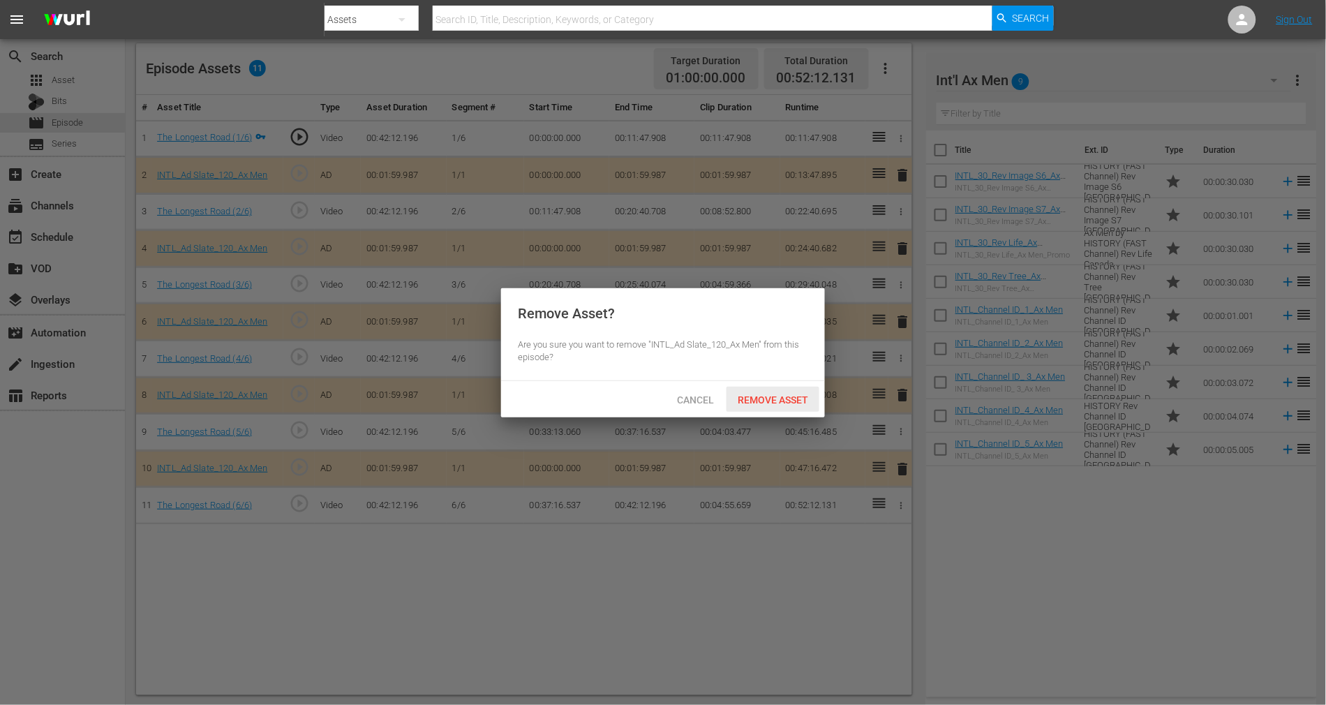
click at [795, 401] on span "Remove Asset" at bounding box center [773, 399] width 93 height 11
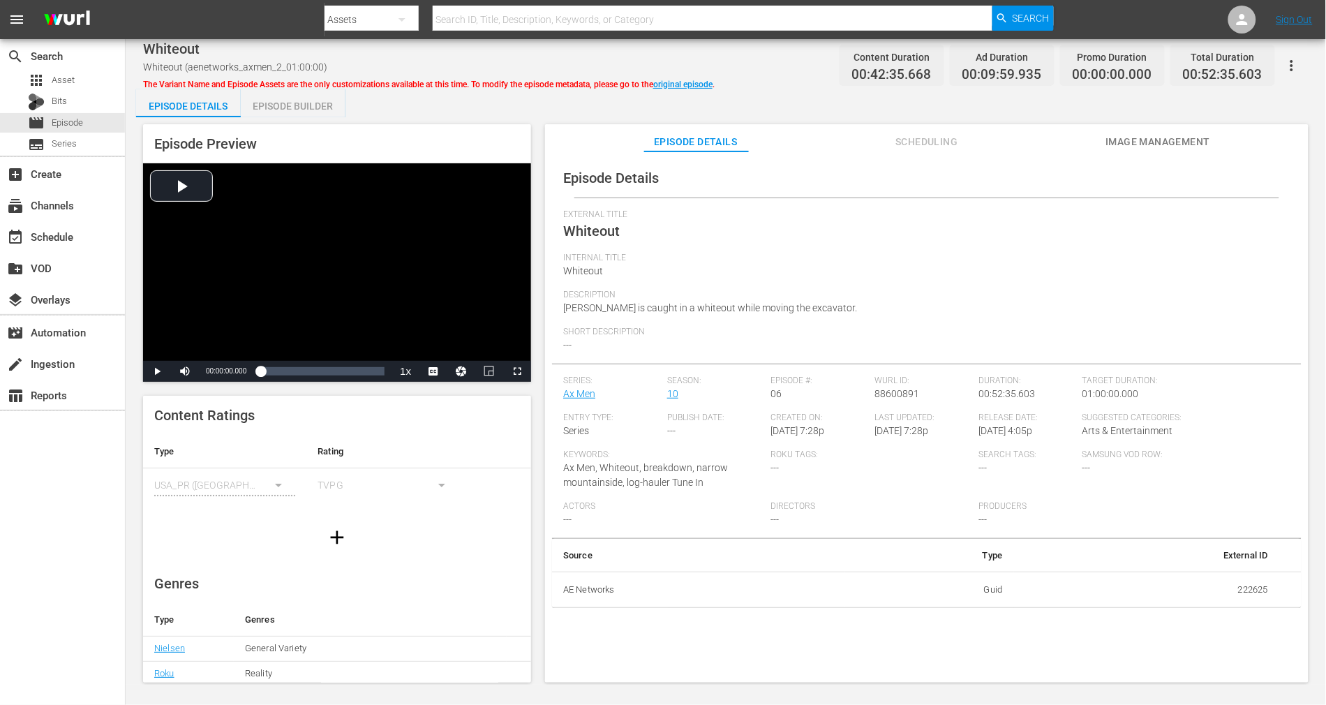
click at [299, 102] on div "Episode Builder" at bounding box center [293, 106] width 105 height 34
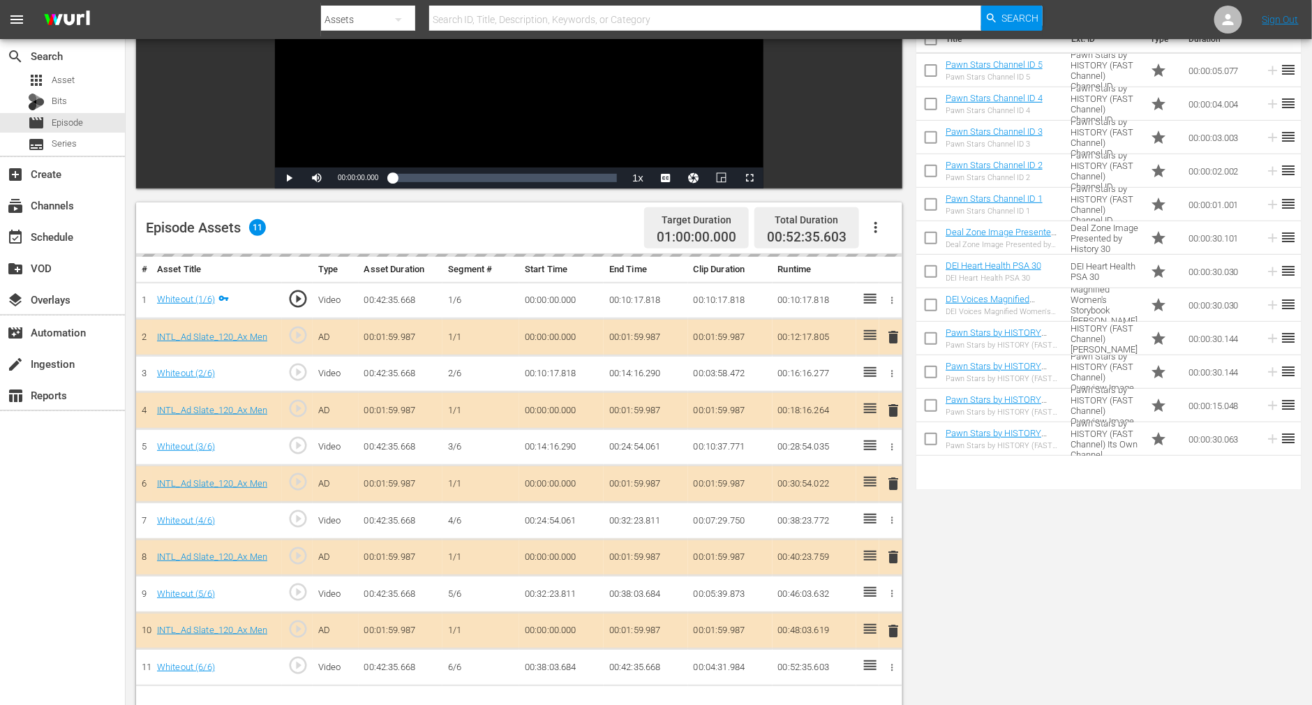
scroll to position [363, 0]
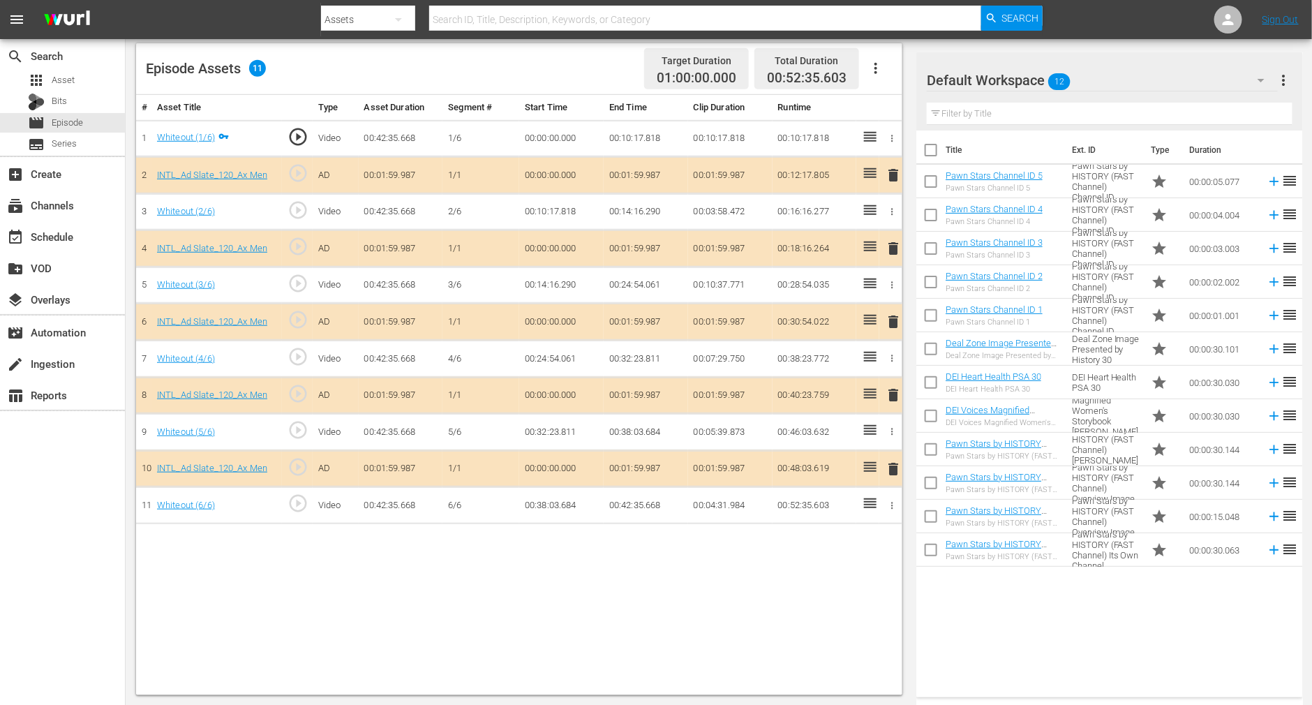
click at [888, 320] on span "delete" at bounding box center [893, 321] width 17 height 17
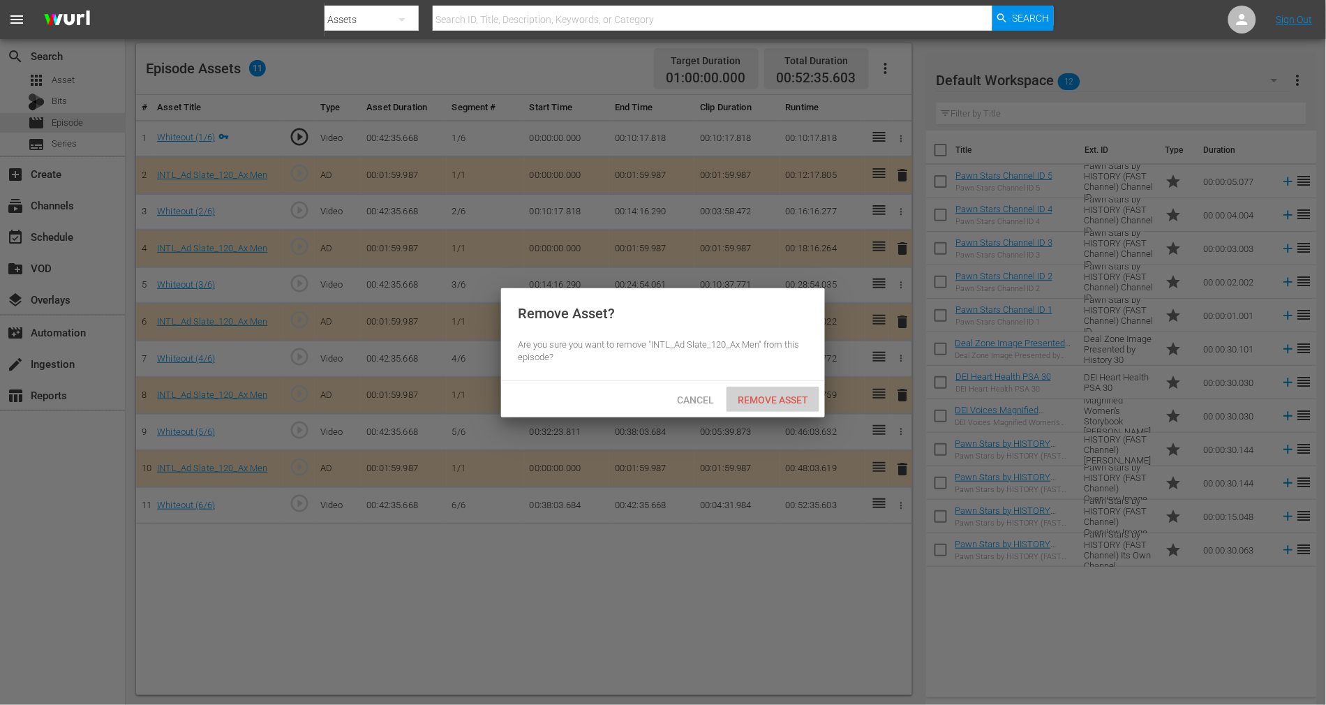
click at [785, 401] on span "Remove Asset" at bounding box center [773, 399] width 93 height 11
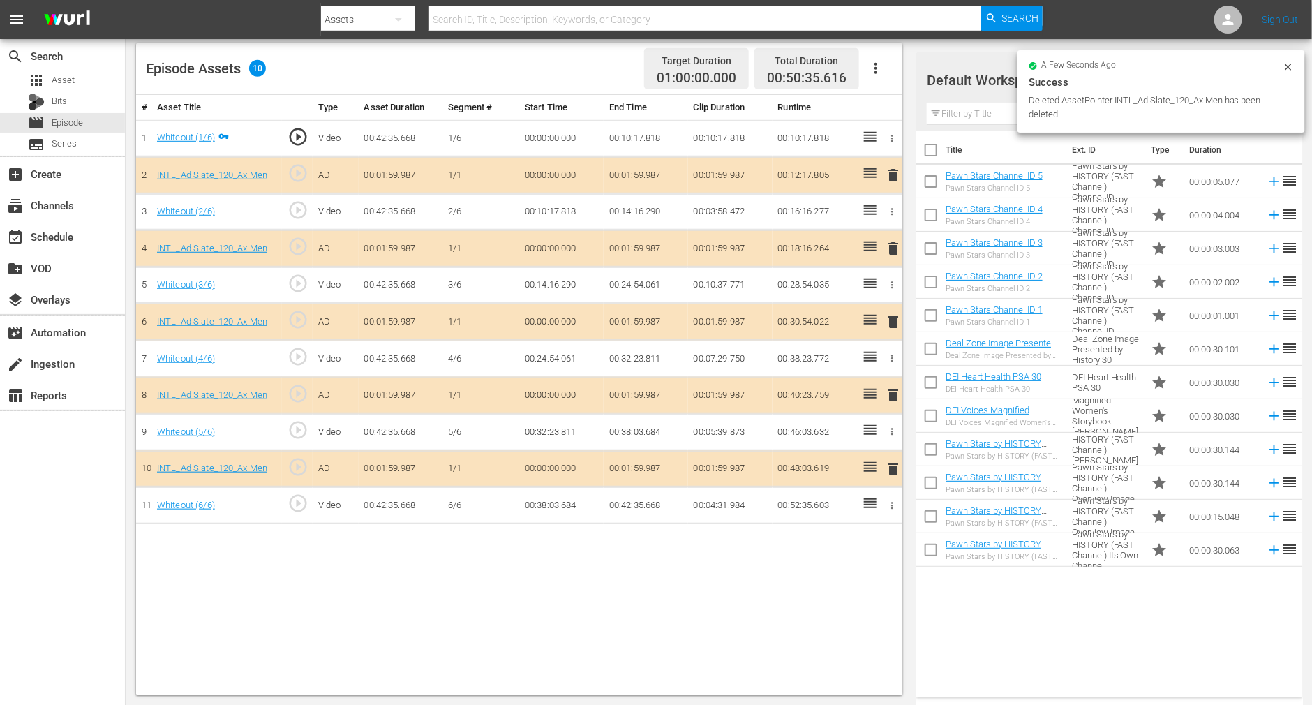
click at [995, 78] on div "Success" at bounding box center [1161, 82] width 265 height 17
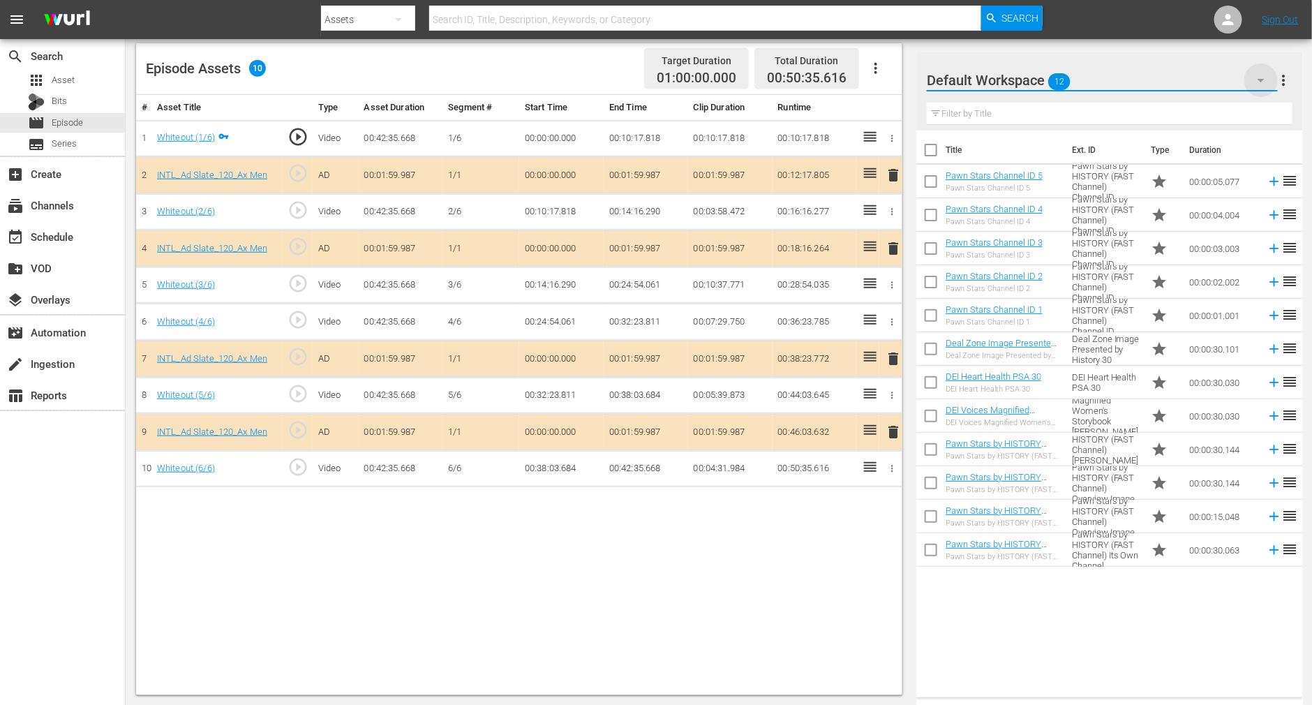
click at [995, 81] on icon "button" at bounding box center [1261, 80] width 17 height 17
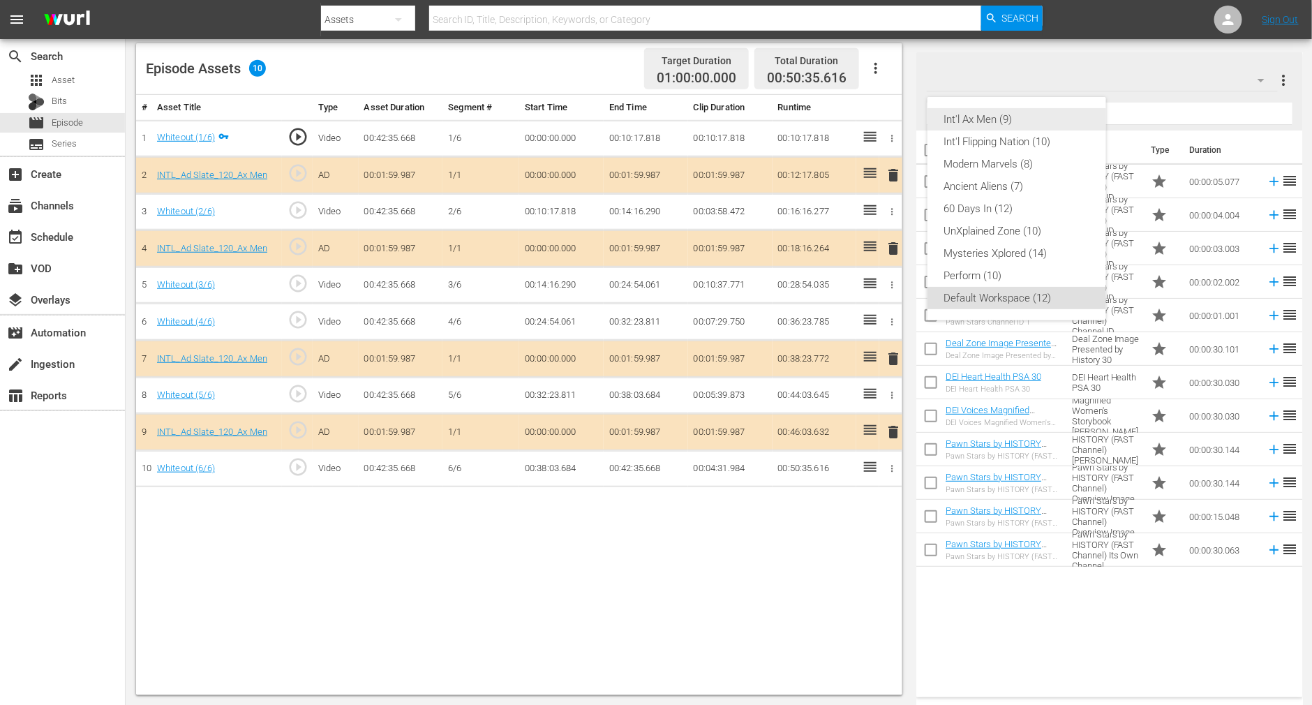
click at [995, 126] on div "Int'l Ax Men (9)" at bounding box center [1016, 119] width 145 height 22
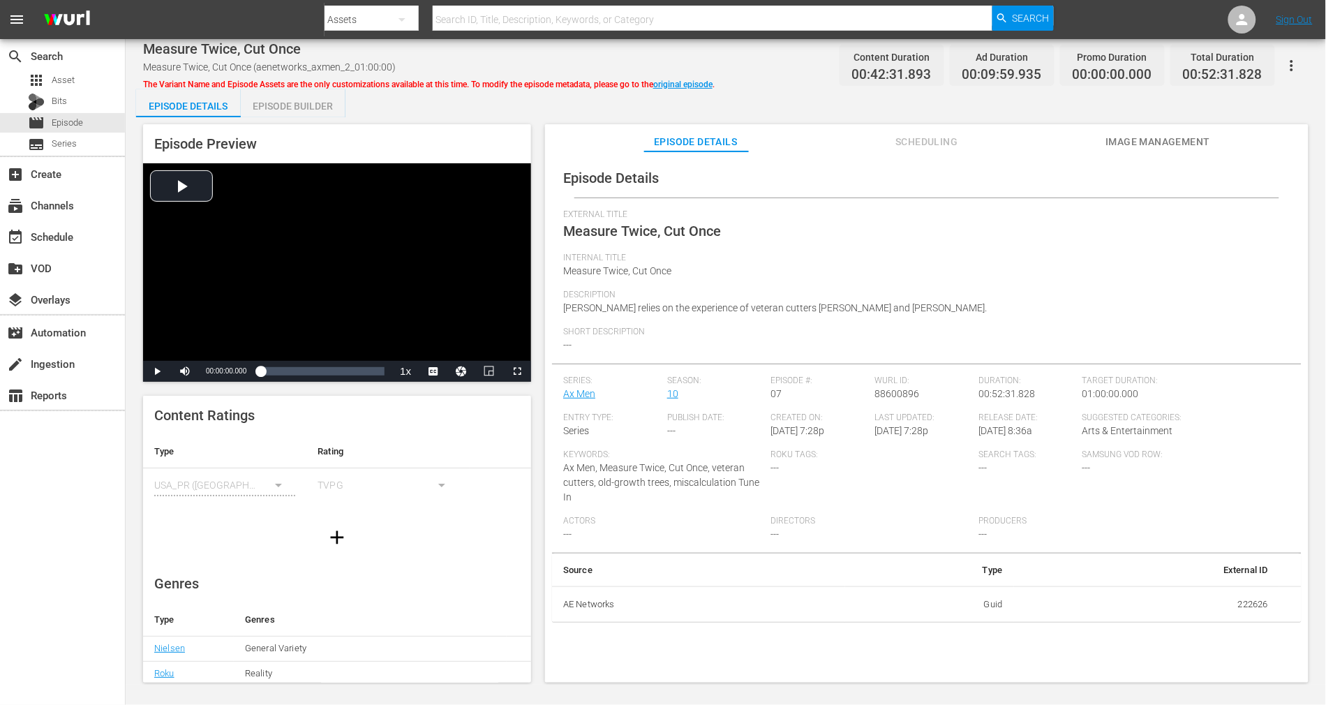
click at [316, 107] on div "Episode Builder" at bounding box center [293, 106] width 105 height 34
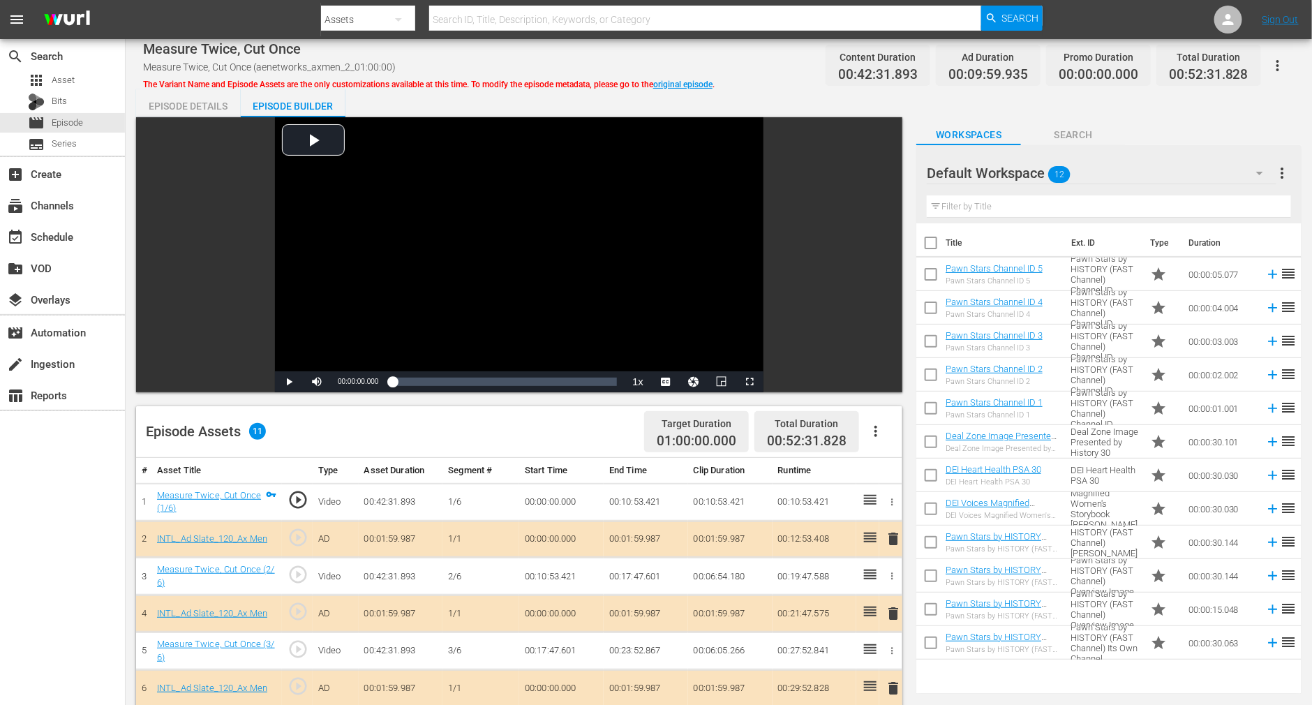
click at [995, 173] on icon "button" at bounding box center [1259, 173] width 7 height 3
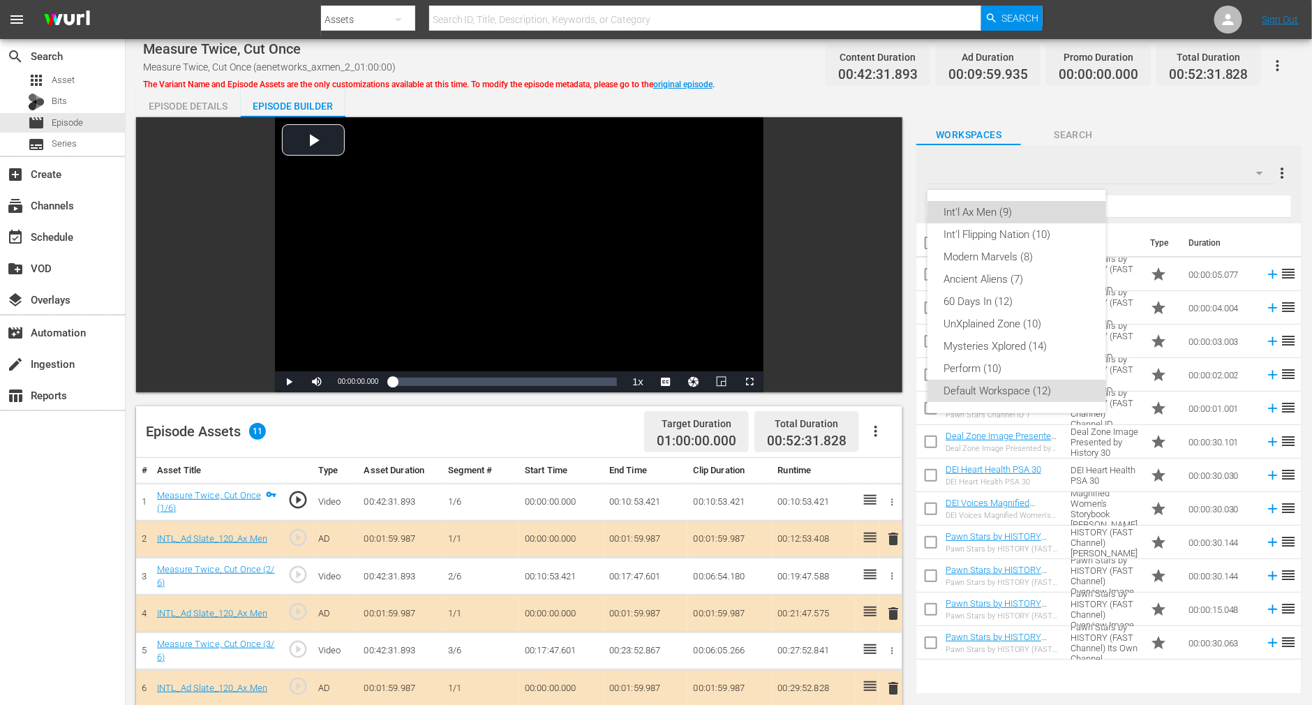
click at [995, 205] on div "Int'l Ax Men (9)" at bounding box center [1016, 212] width 145 height 22
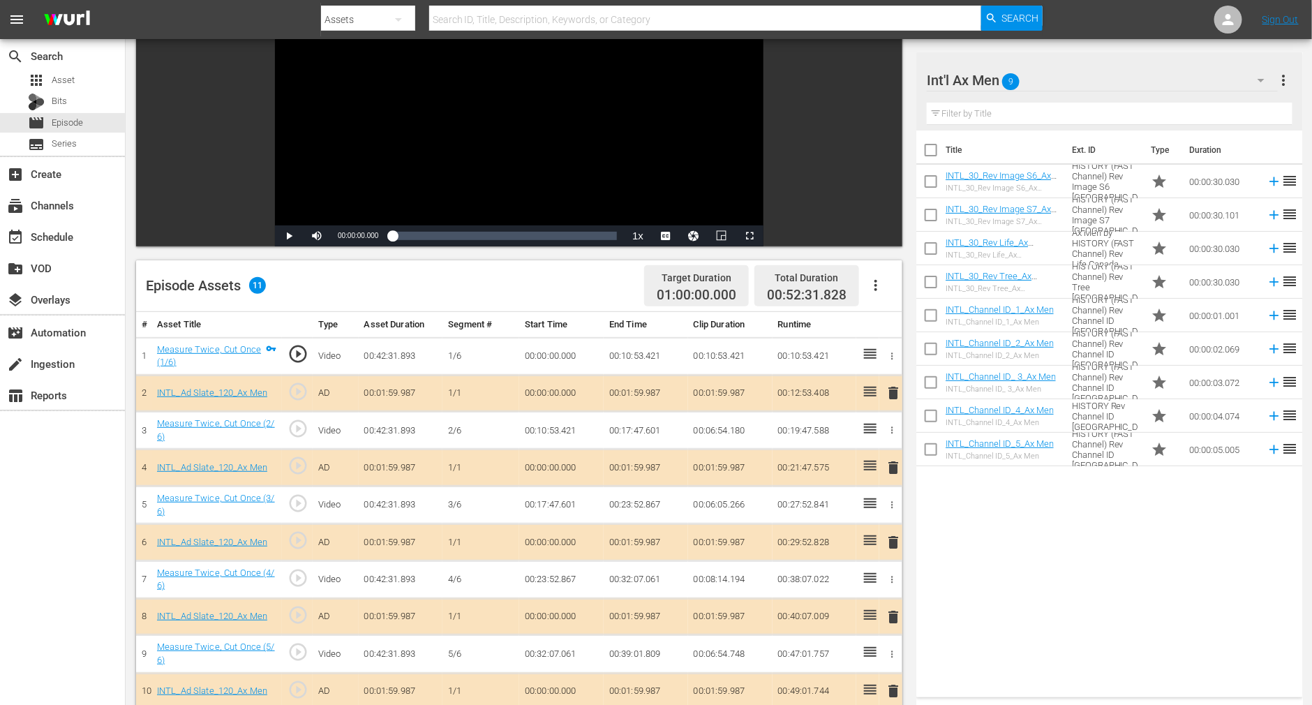
scroll to position [363, 0]
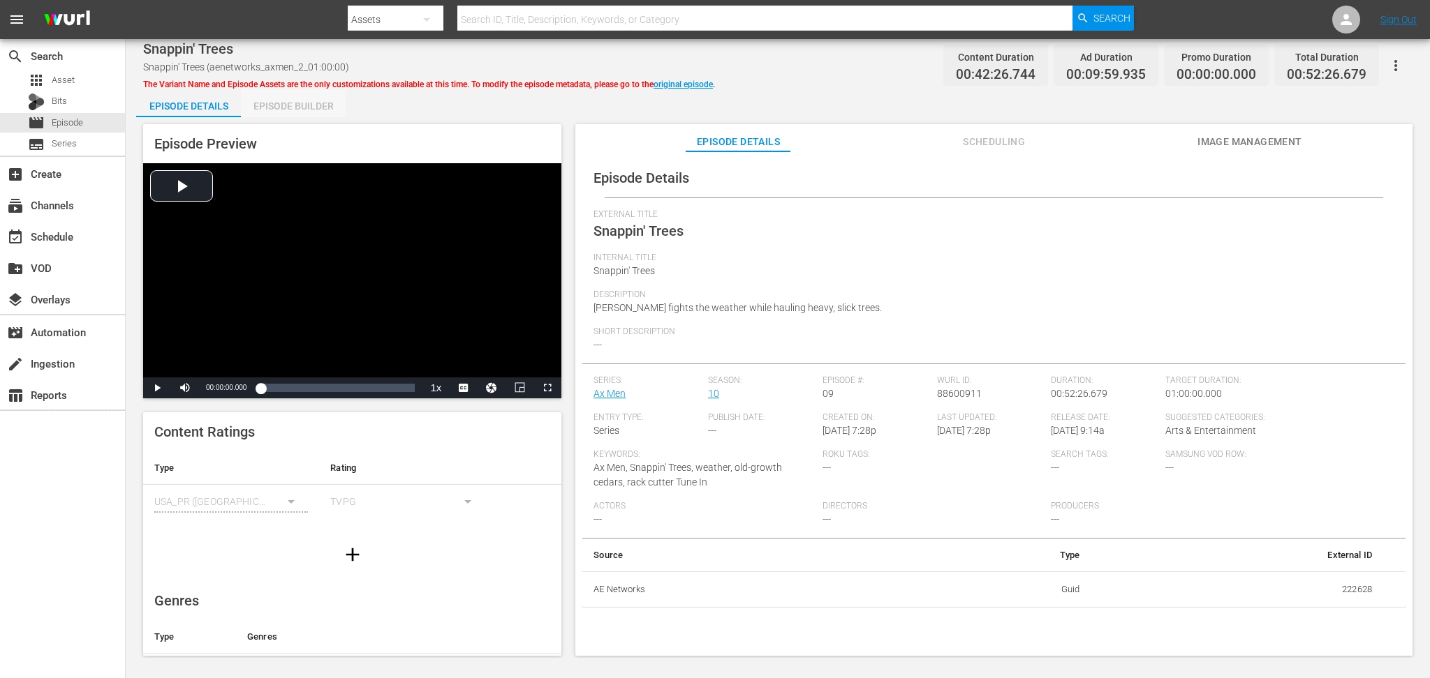
click at [299, 107] on div "Episode Builder" at bounding box center [293, 106] width 105 height 34
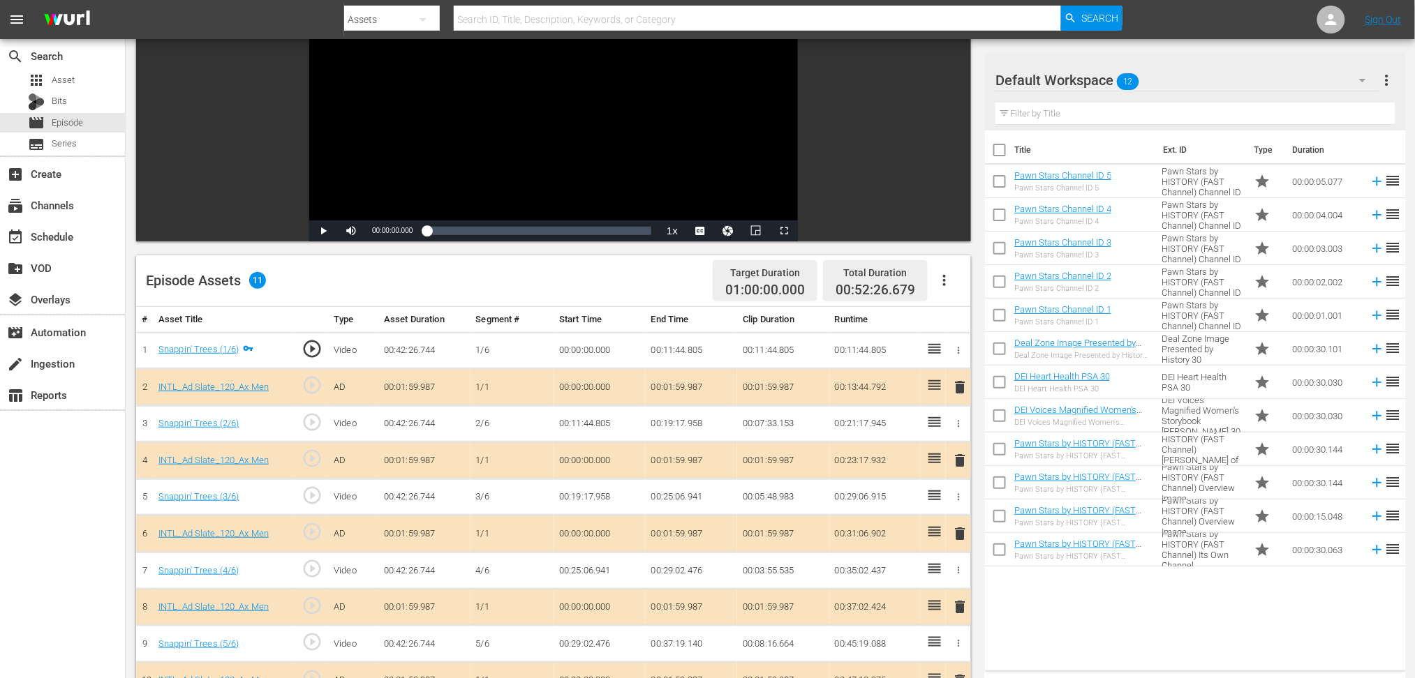
scroll to position [186, 0]
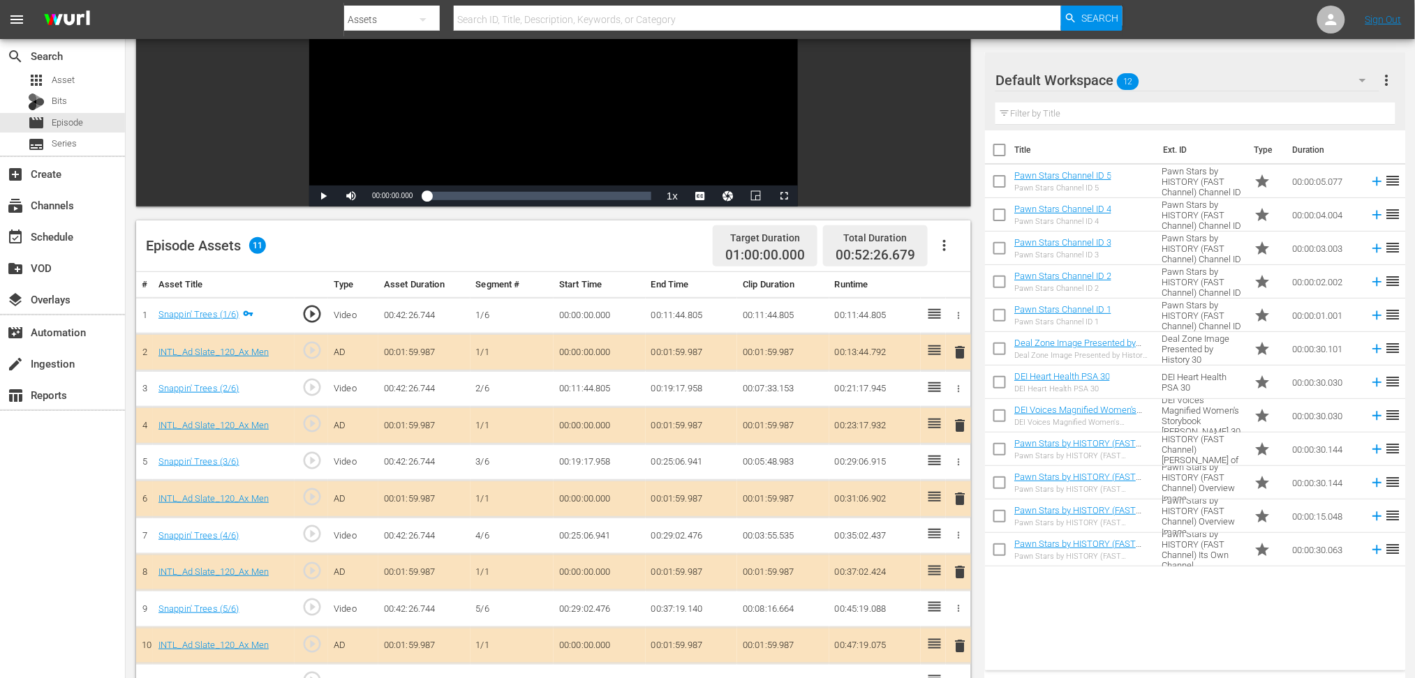
click at [1071, 79] on icon "button" at bounding box center [1362, 80] width 7 height 3
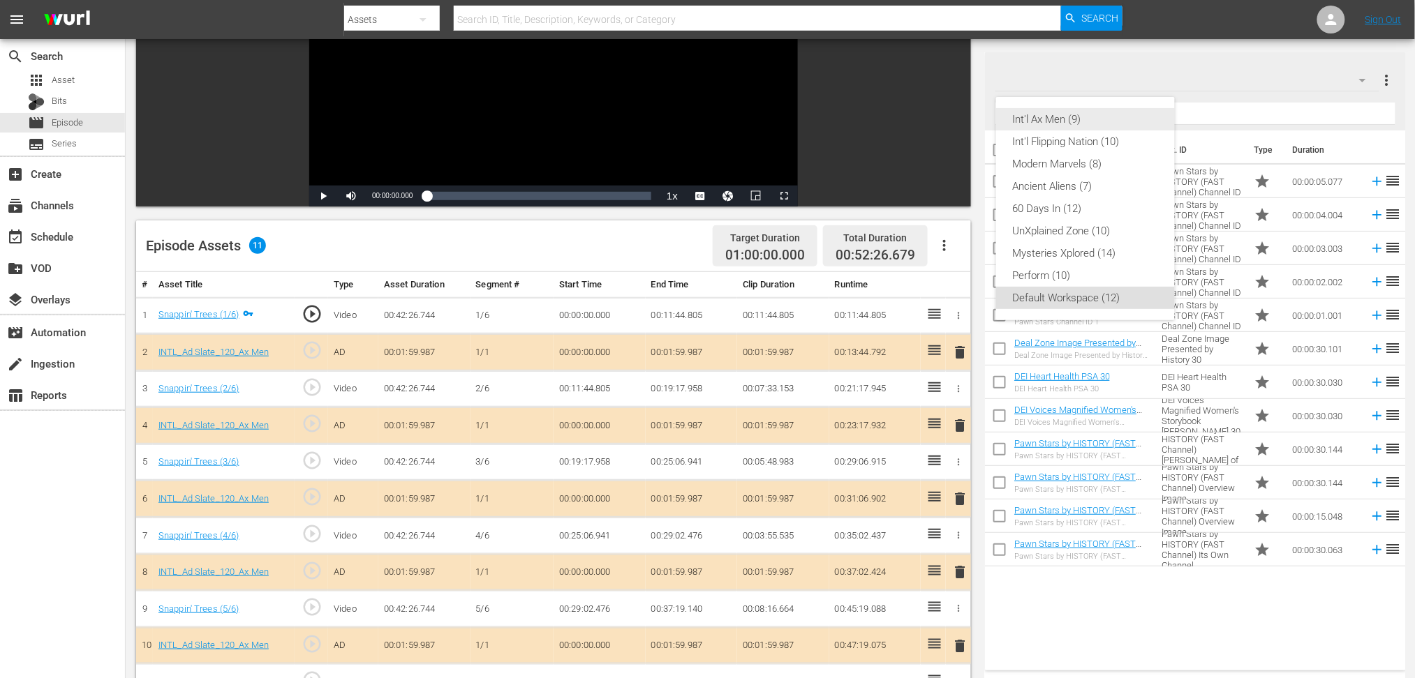
click at [1071, 116] on div "Int'l Ax Men (9)" at bounding box center [1085, 119] width 145 height 22
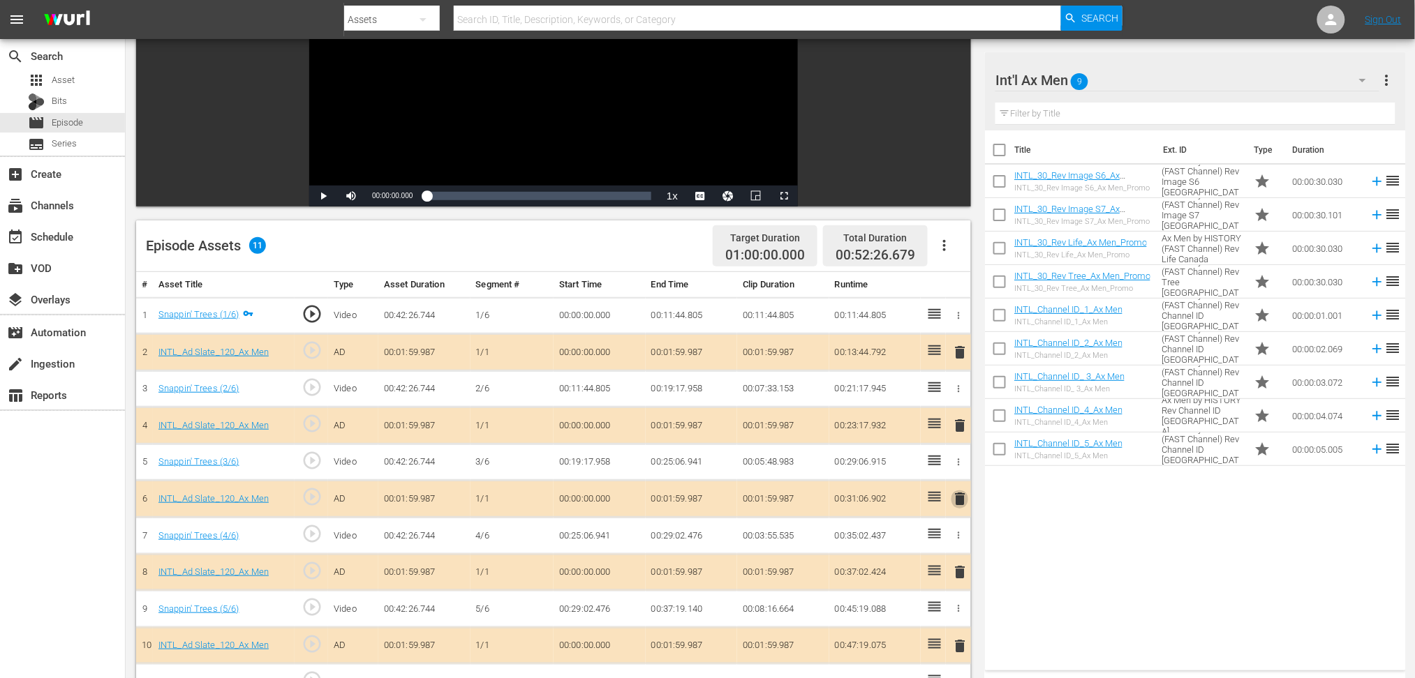
click at [957, 493] on span "delete" at bounding box center [959, 499] width 17 height 17
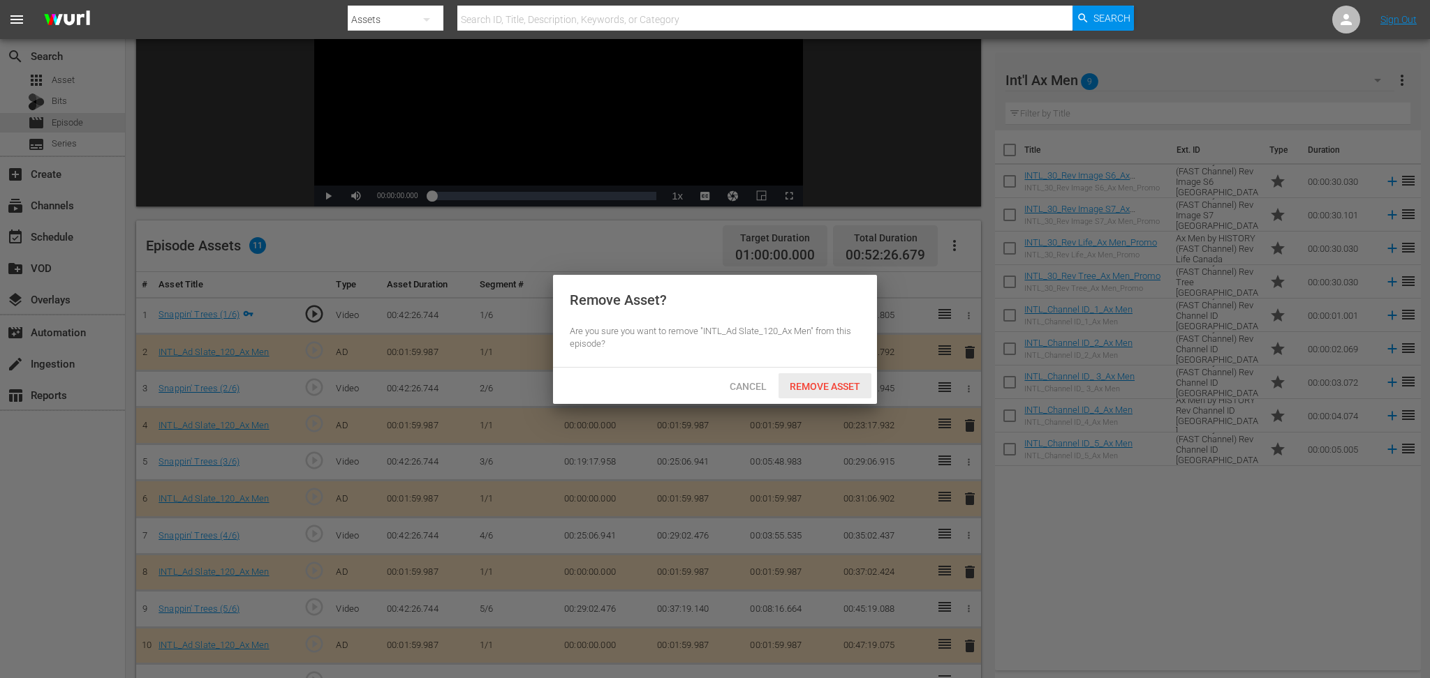
click at [819, 383] on span "Remove Asset" at bounding box center [824, 386] width 93 height 11
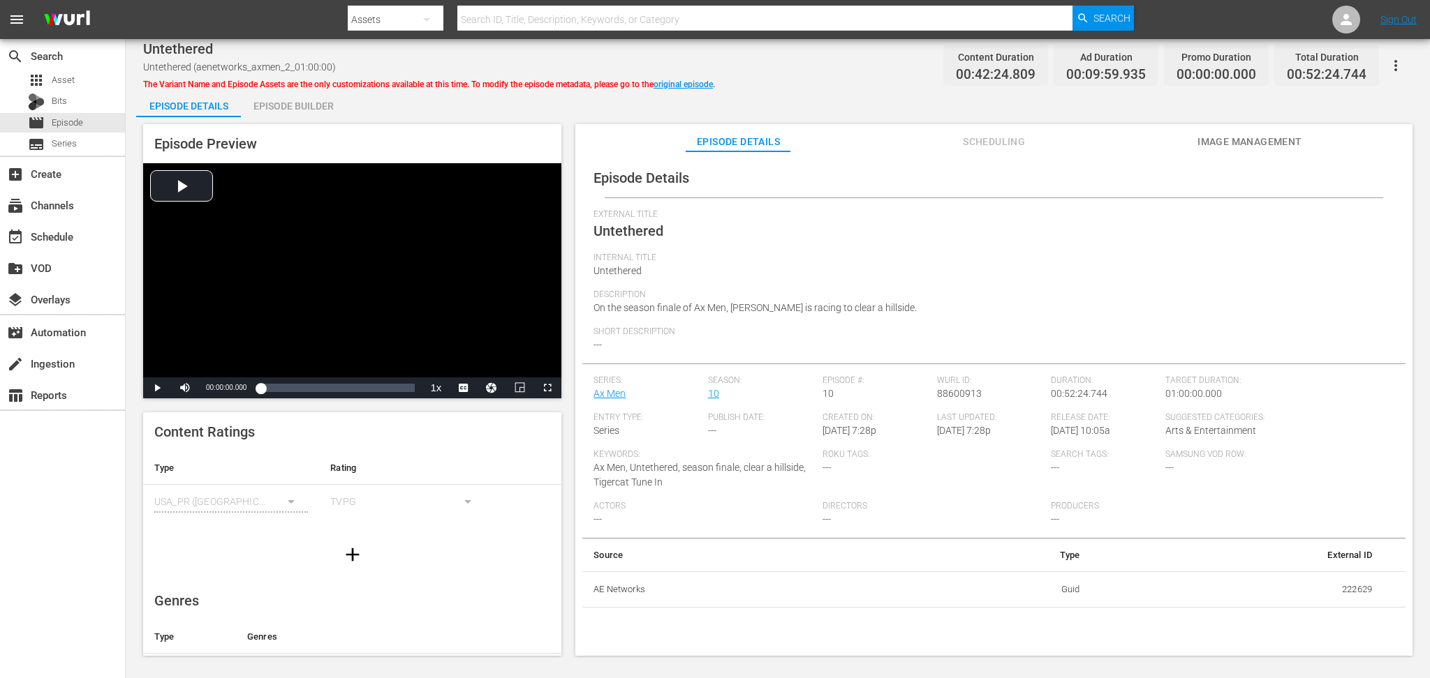
click at [300, 110] on div "Episode Builder" at bounding box center [293, 106] width 105 height 34
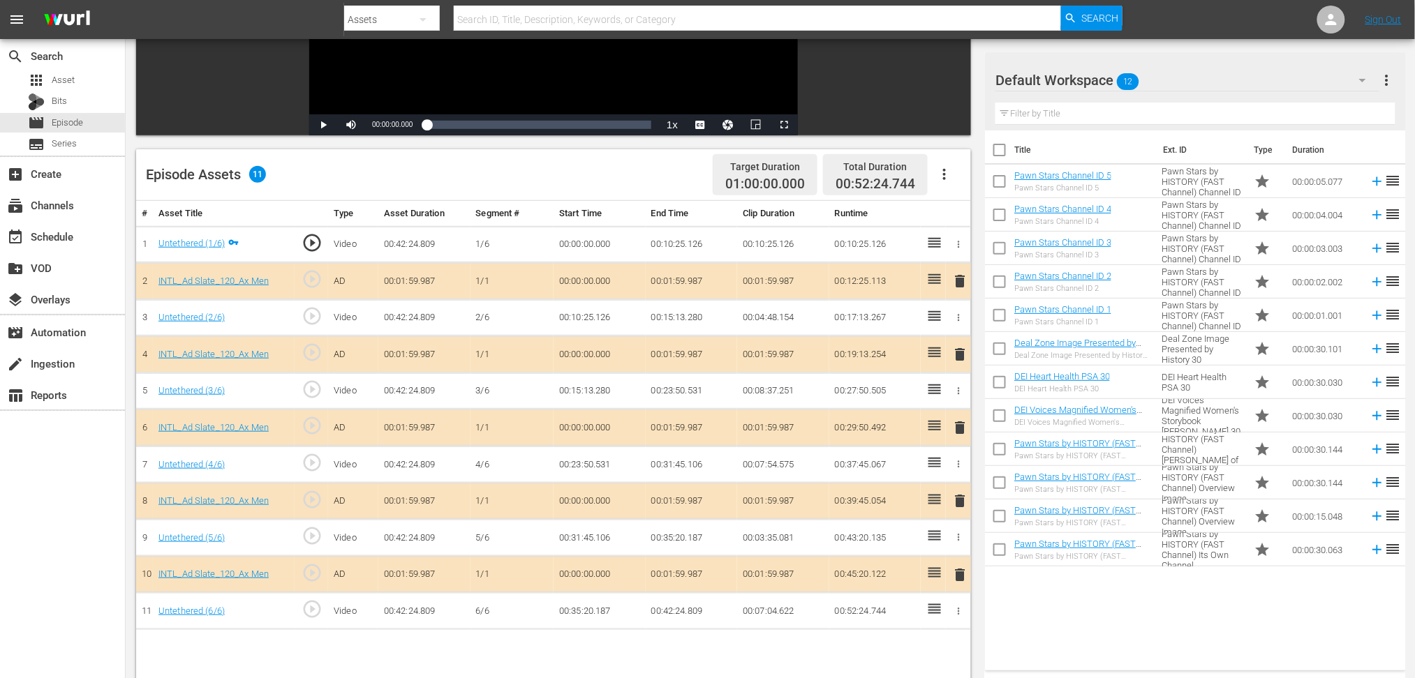
scroll to position [279, 0]
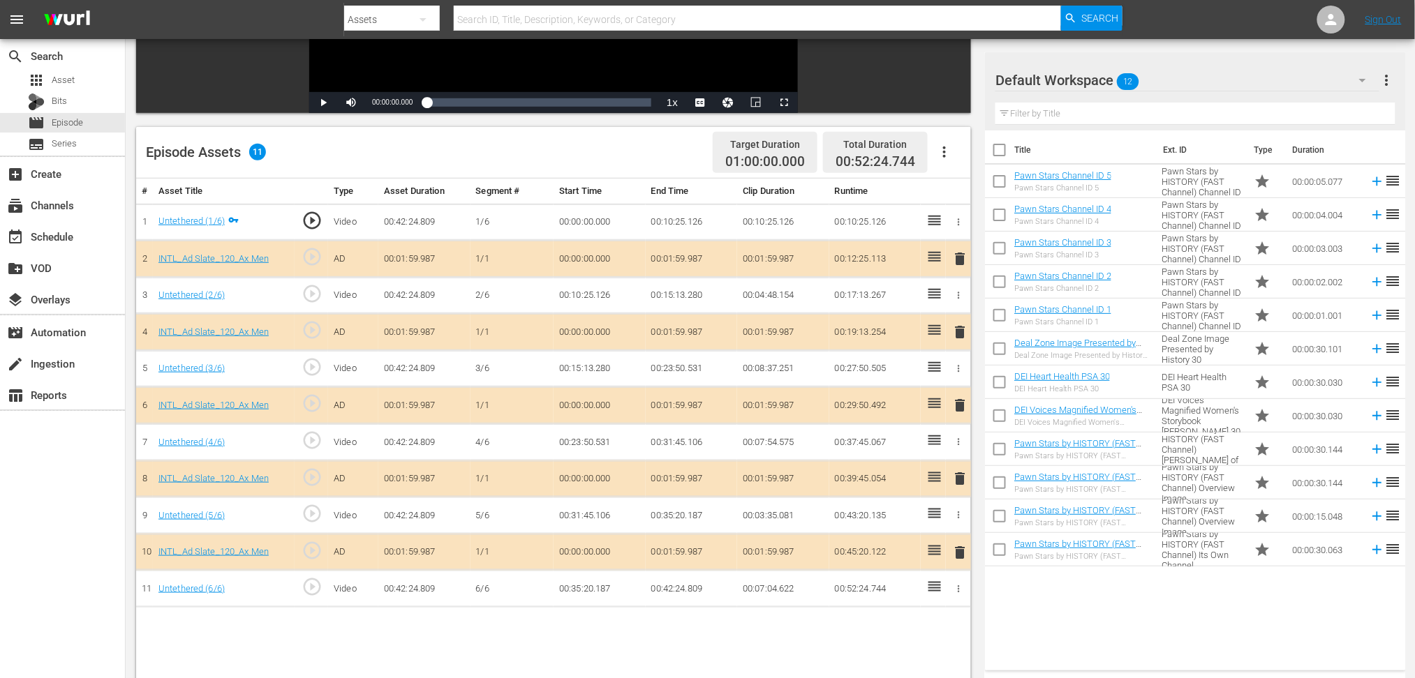
click at [960, 398] on span "delete" at bounding box center [959, 405] width 17 height 17
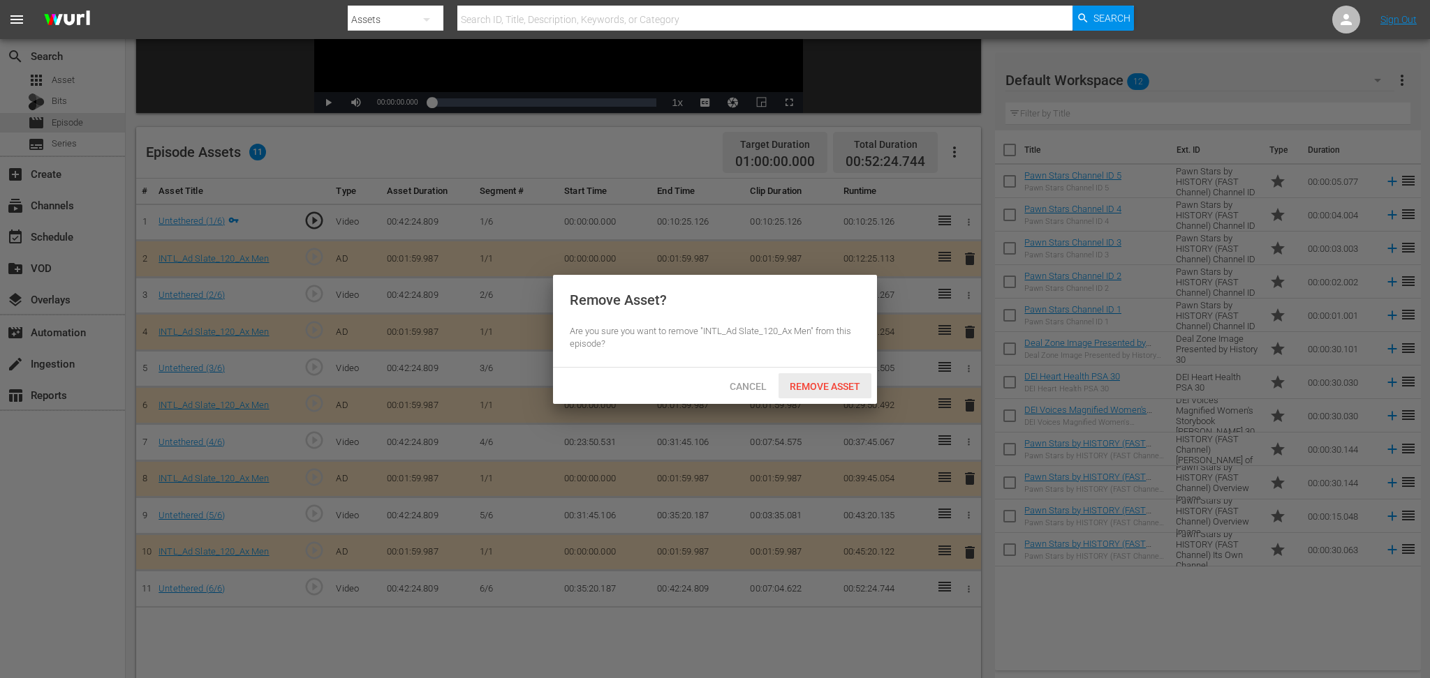
click at [839, 392] on div "Remove Asset" at bounding box center [824, 386] width 93 height 26
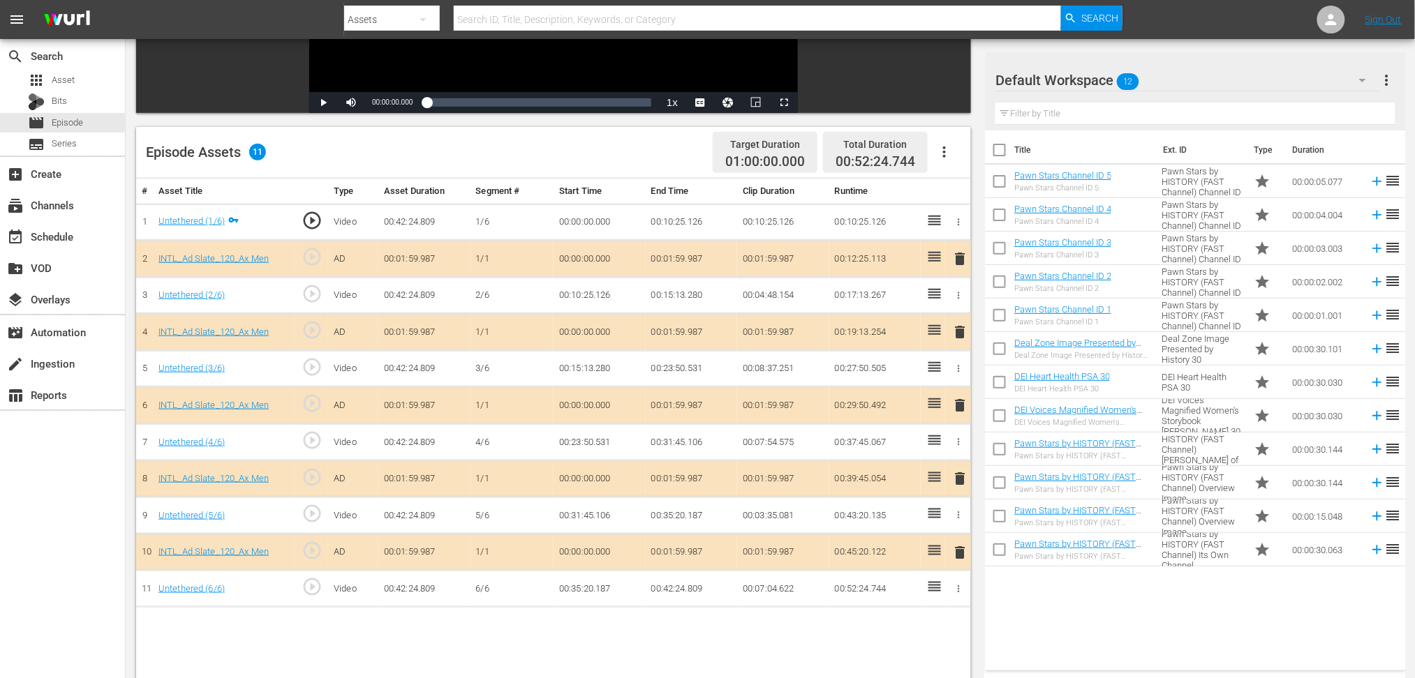
click at [1071, 82] on icon "button" at bounding box center [1362, 80] width 17 height 17
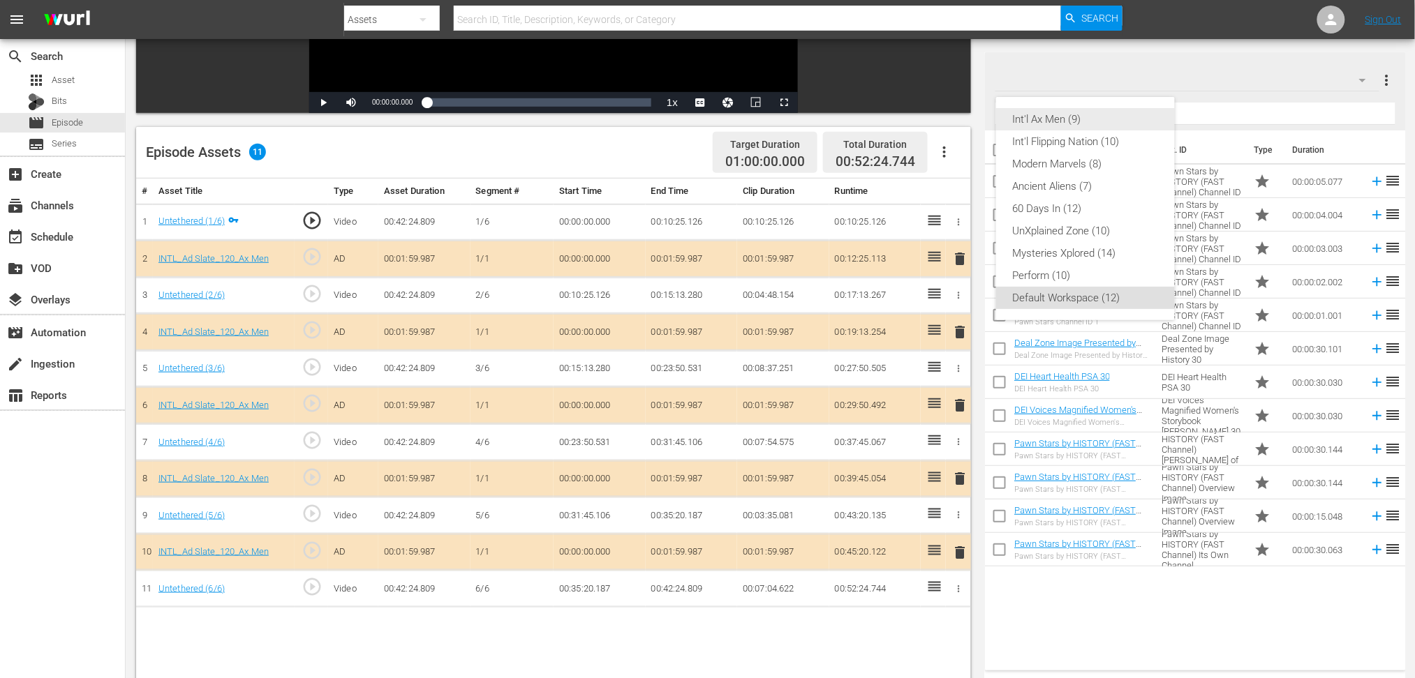
click at [1071, 122] on div "Int'l Ax Men (9)" at bounding box center [1085, 119] width 145 height 22
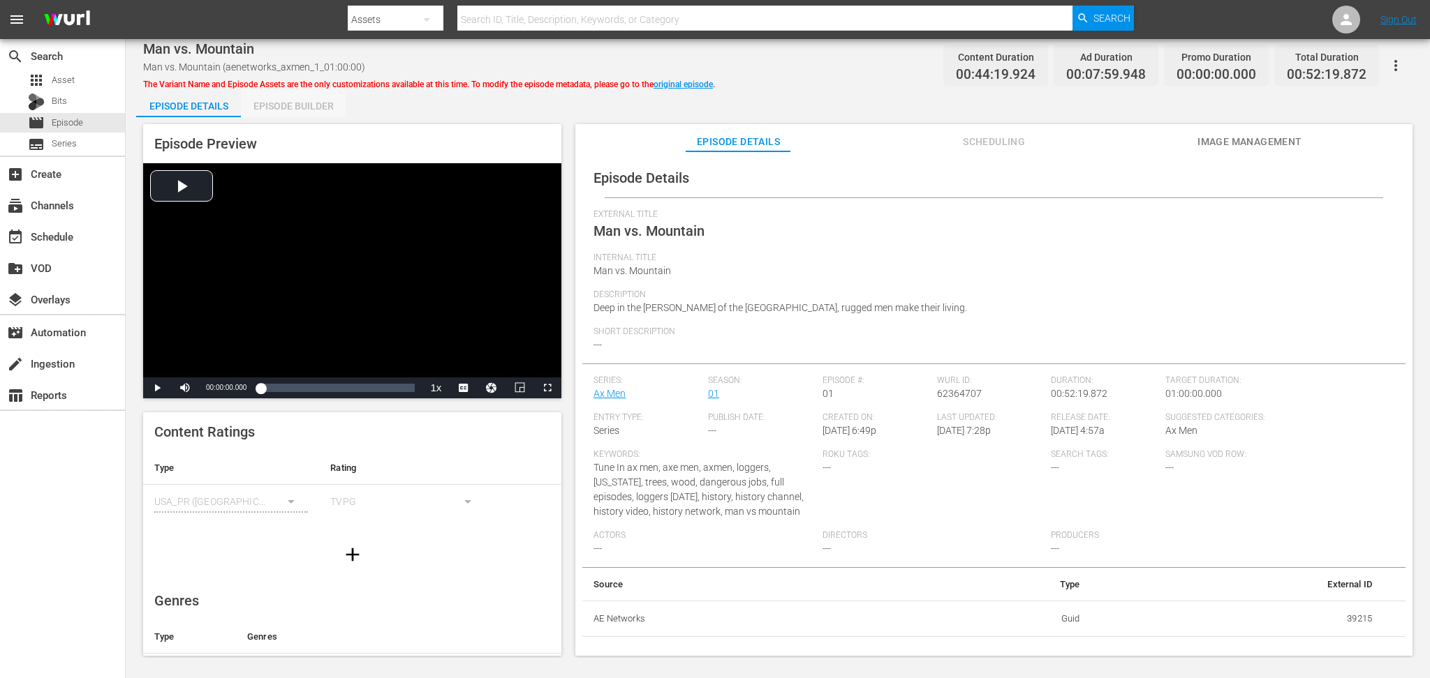
click at [304, 103] on div "Episode Builder" at bounding box center [293, 106] width 105 height 34
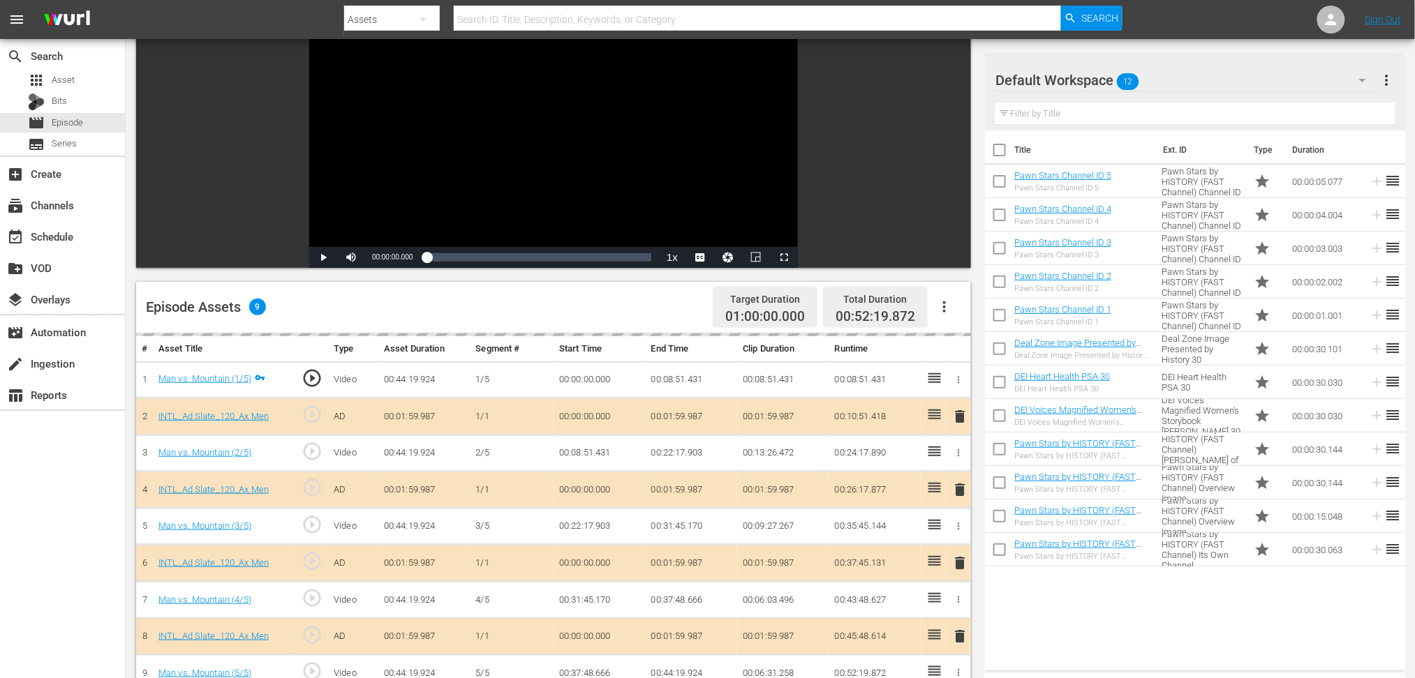
scroll to position [279, 0]
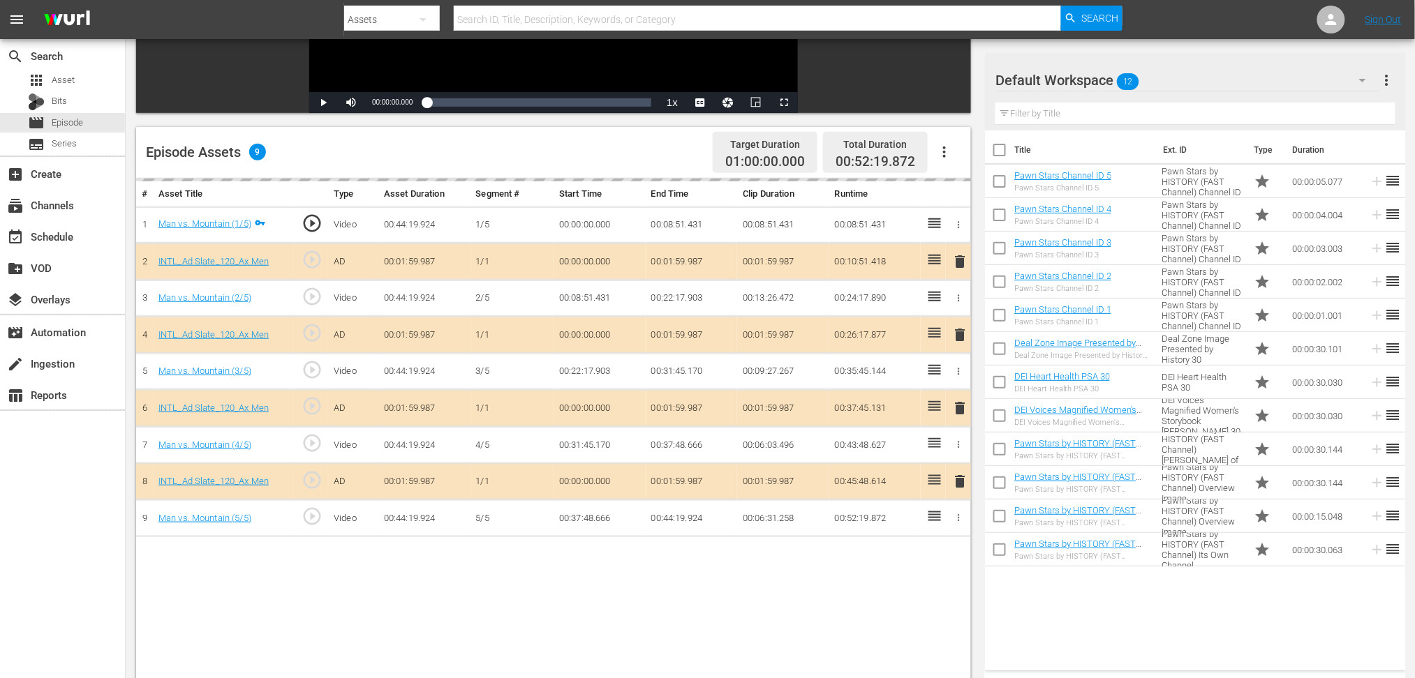
click at [960, 402] on div "delete" at bounding box center [958, 409] width 14 height 20
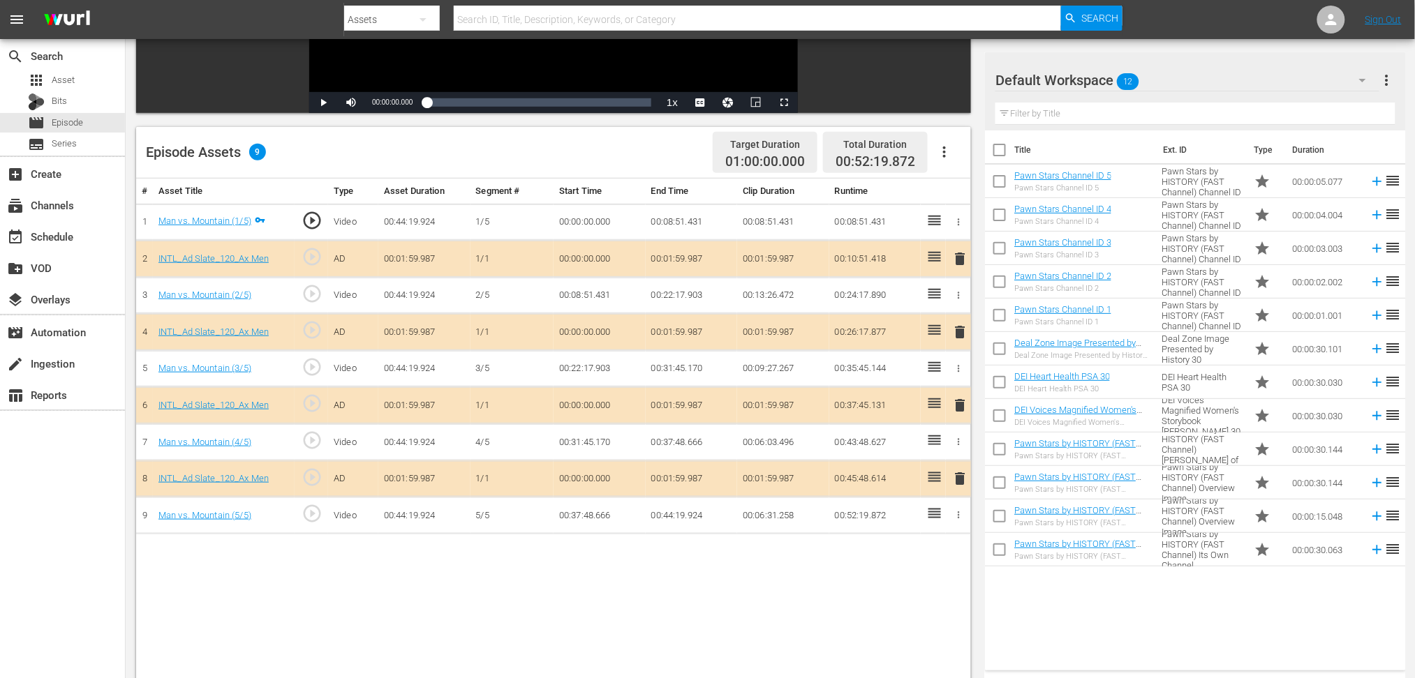
click at [960, 402] on span "delete" at bounding box center [959, 405] width 17 height 17
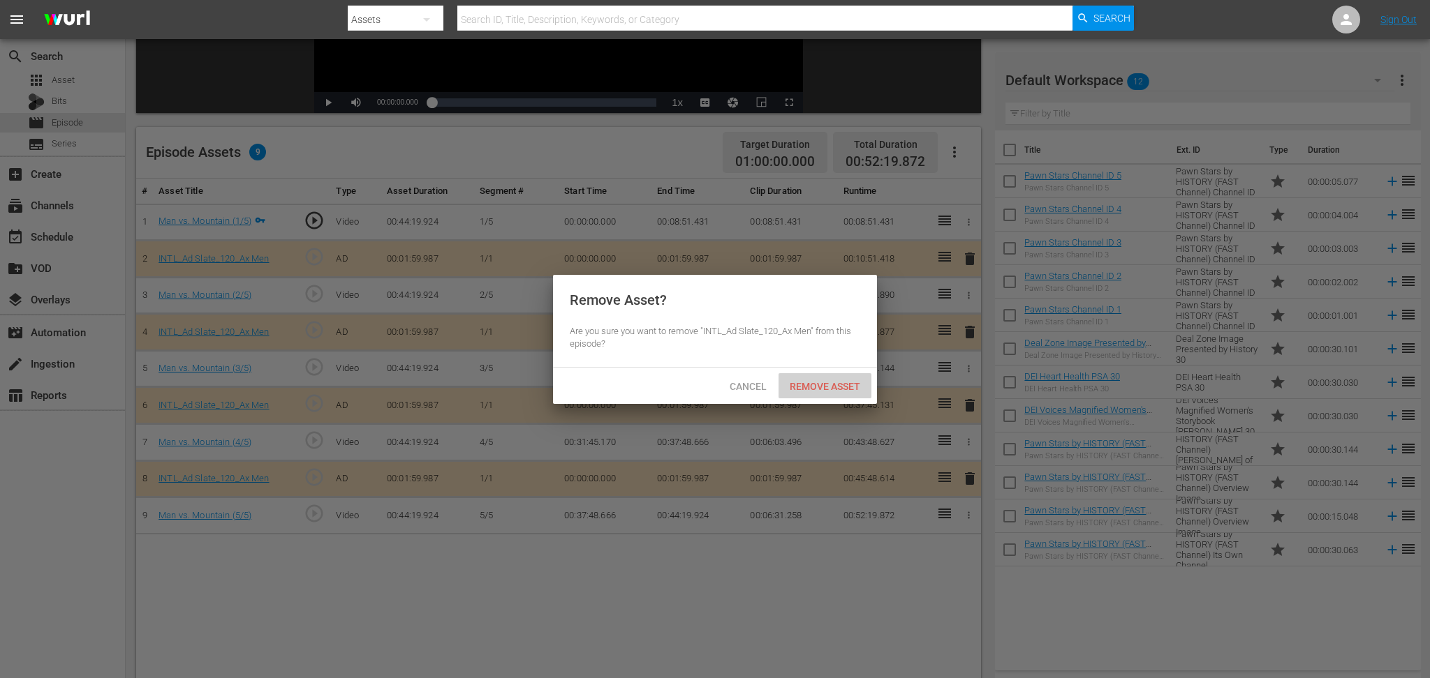
click at [841, 382] on span "Remove Asset" at bounding box center [824, 386] width 93 height 11
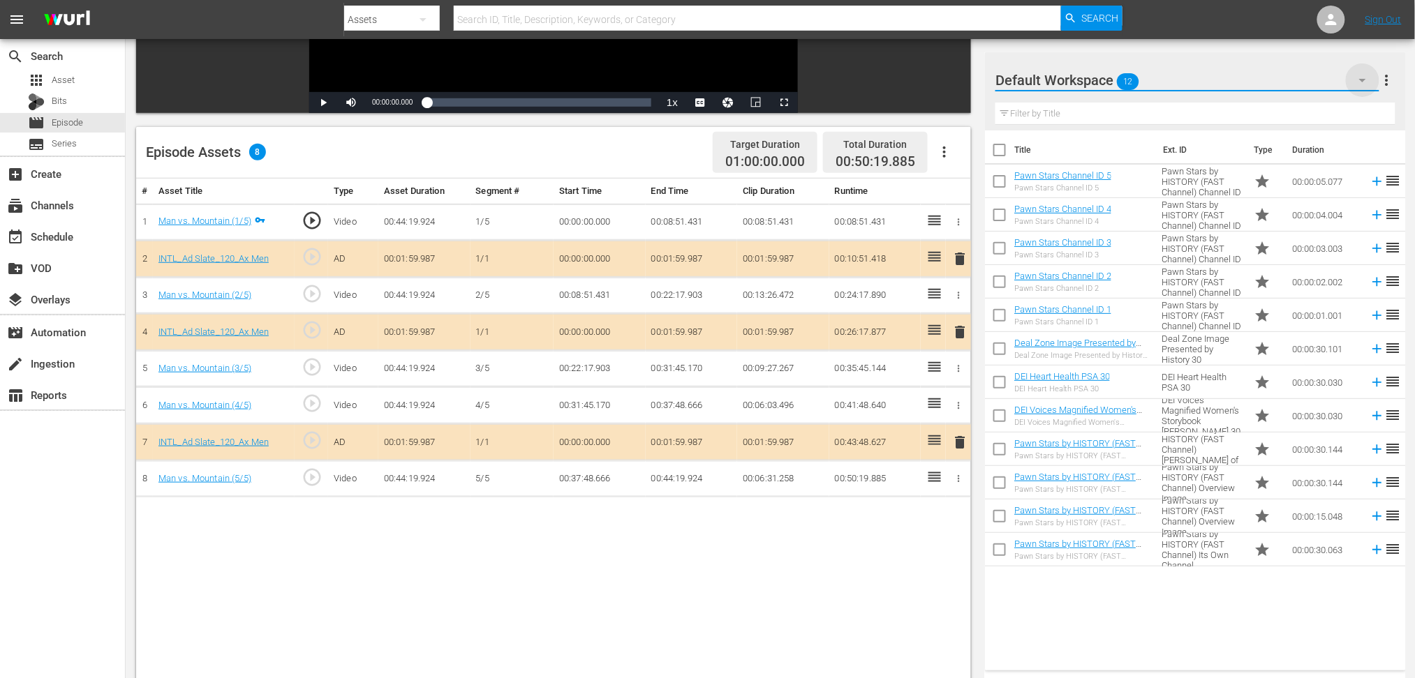
click at [1071, 80] on icon "button" at bounding box center [1362, 80] width 7 height 3
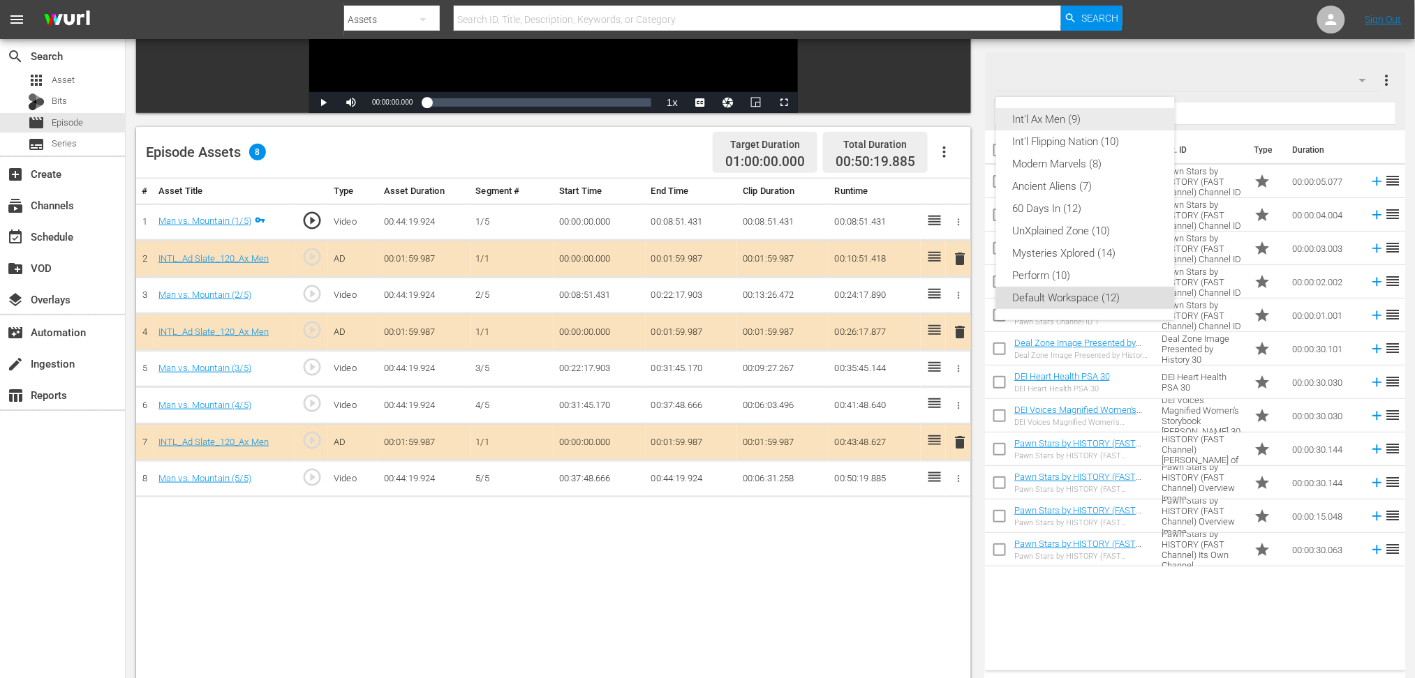
click at [1071, 111] on div "Int'l Ax Men (9)" at bounding box center [1085, 119] width 145 height 22
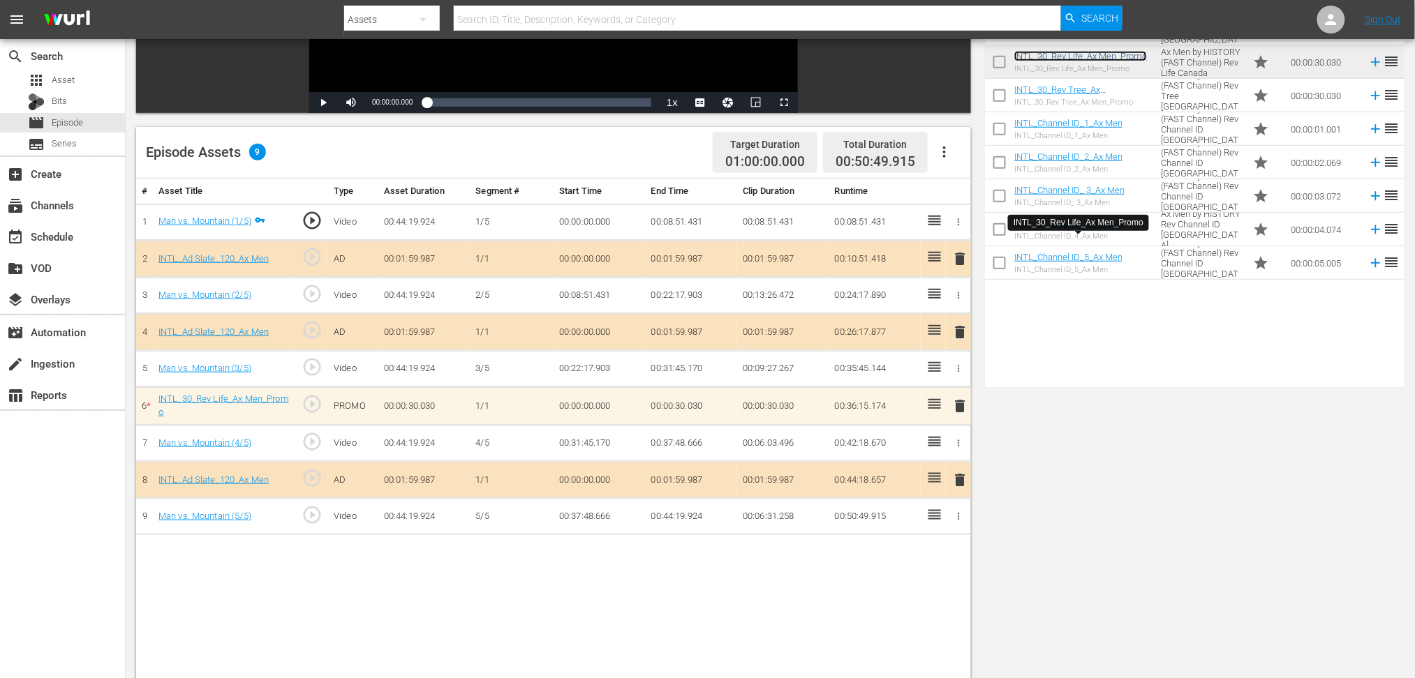
scroll to position [0, 0]
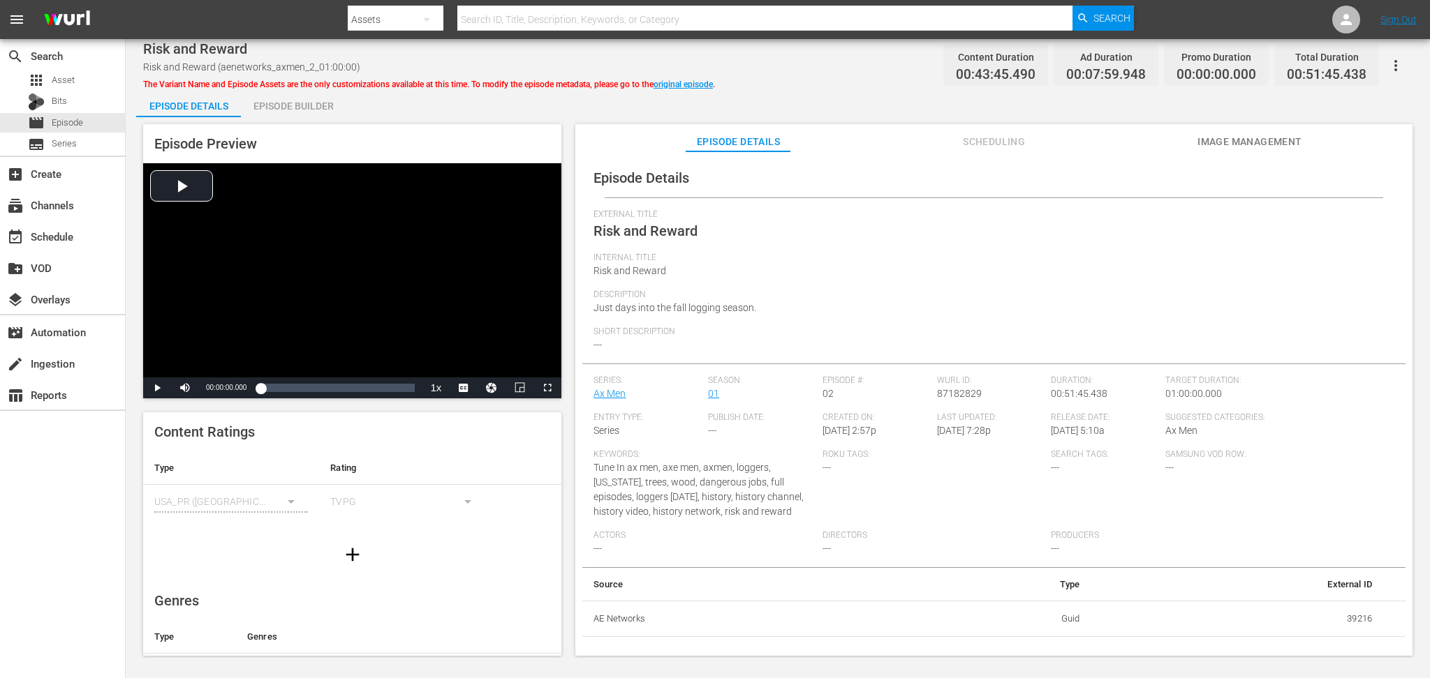
click at [293, 113] on div "Episode Builder" at bounding box center [293, 106] width 105 height 34
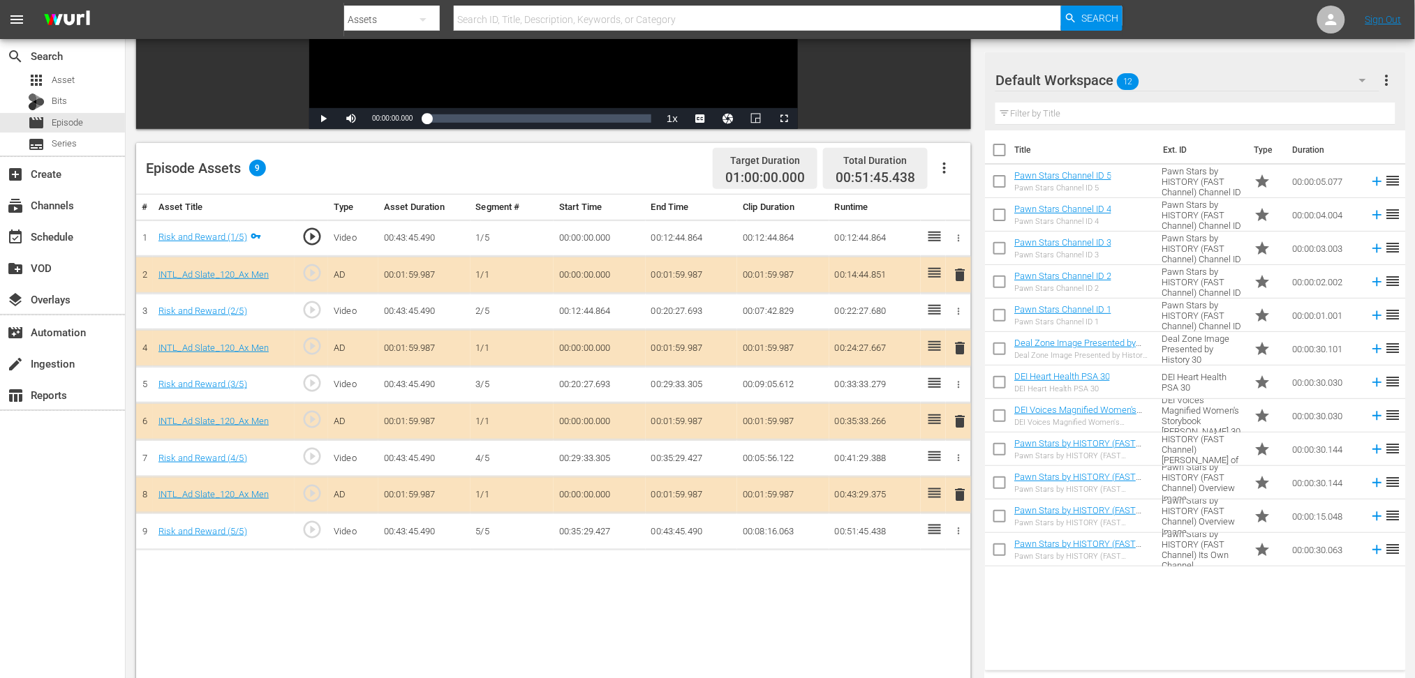
scroll to position [279, 0]
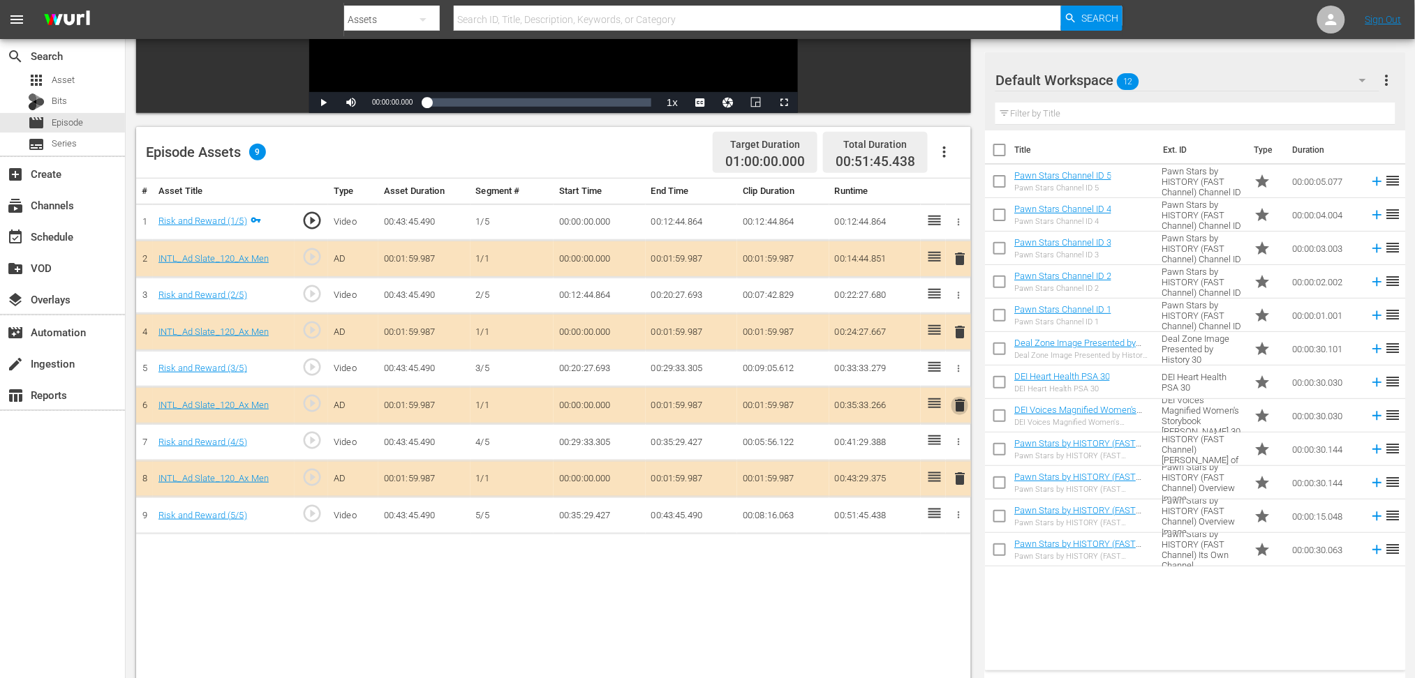
click at [962, 404] on span "delete" at bounding box center [959, 405] width 17 height 17
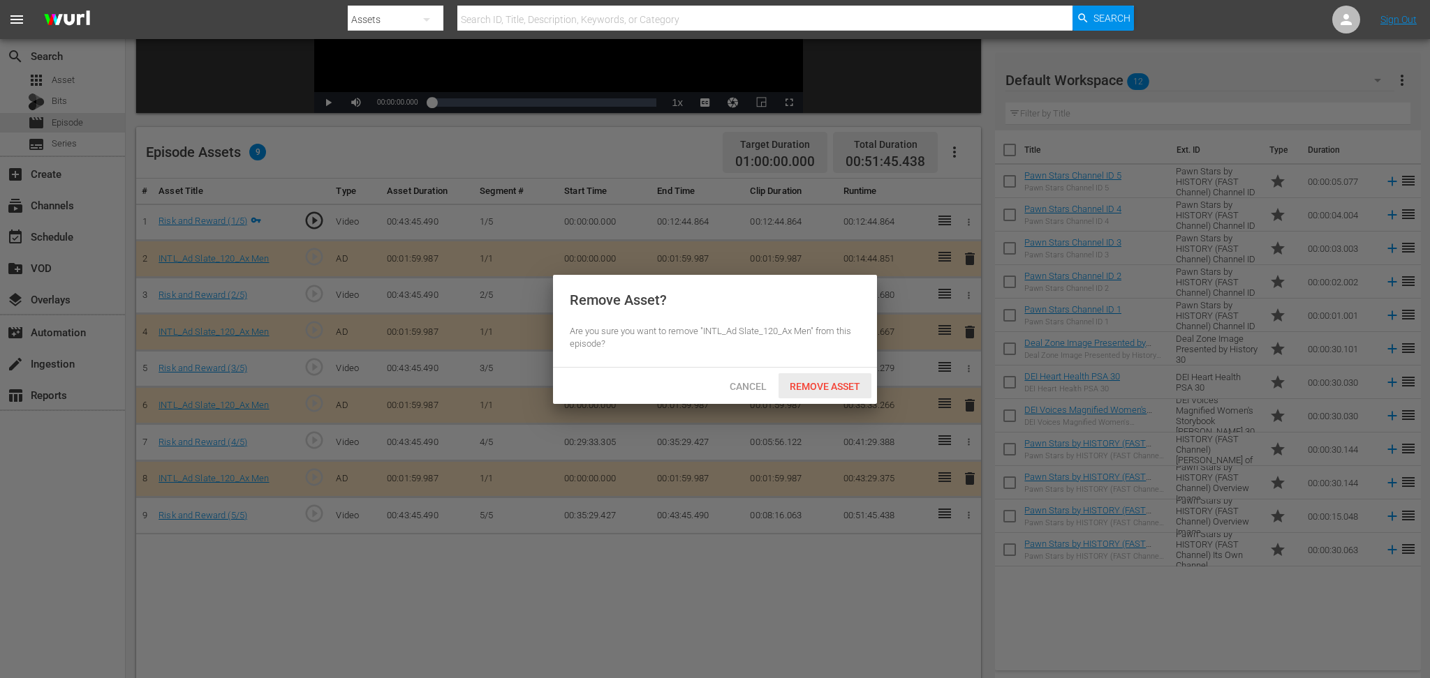
click at [834, 381] on span "Remove Asset" at bounding box center [824, 386] width 93 height 11
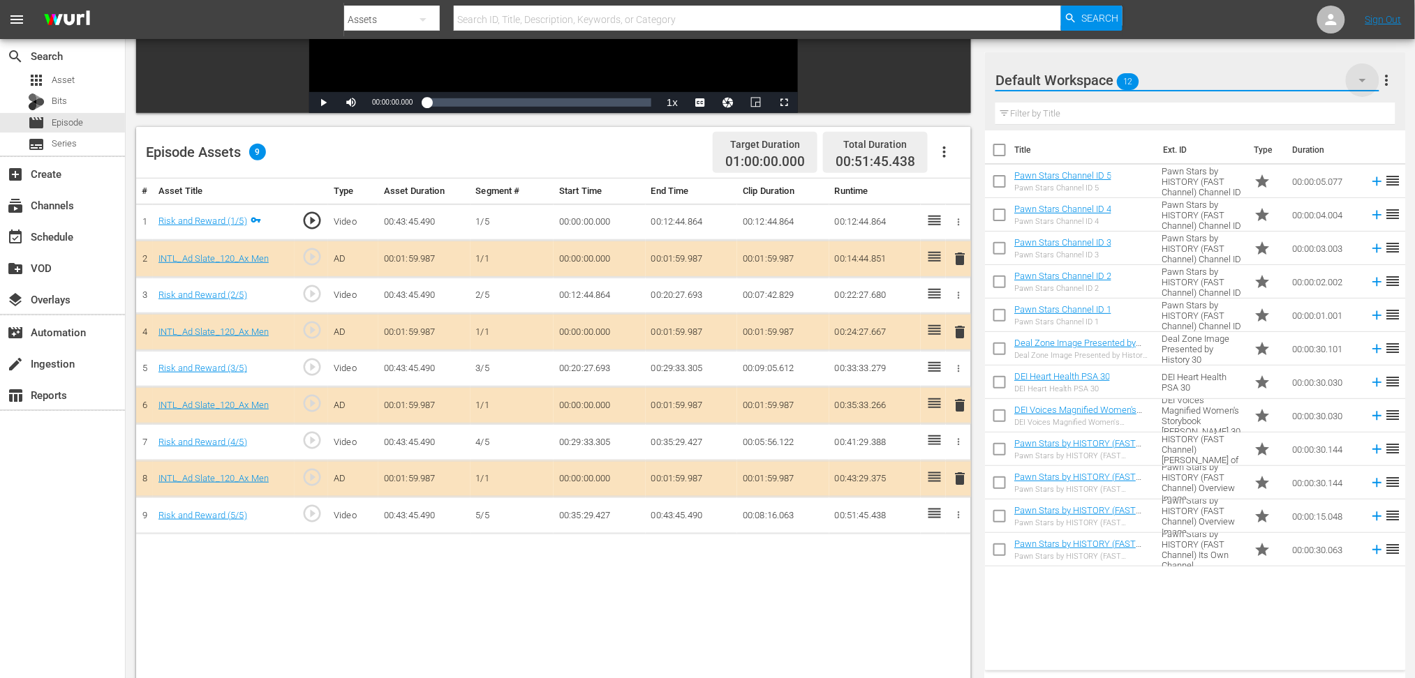
click at [1071, 82] on icon "button" at bounding box center [1362, 80] width 17 height 17
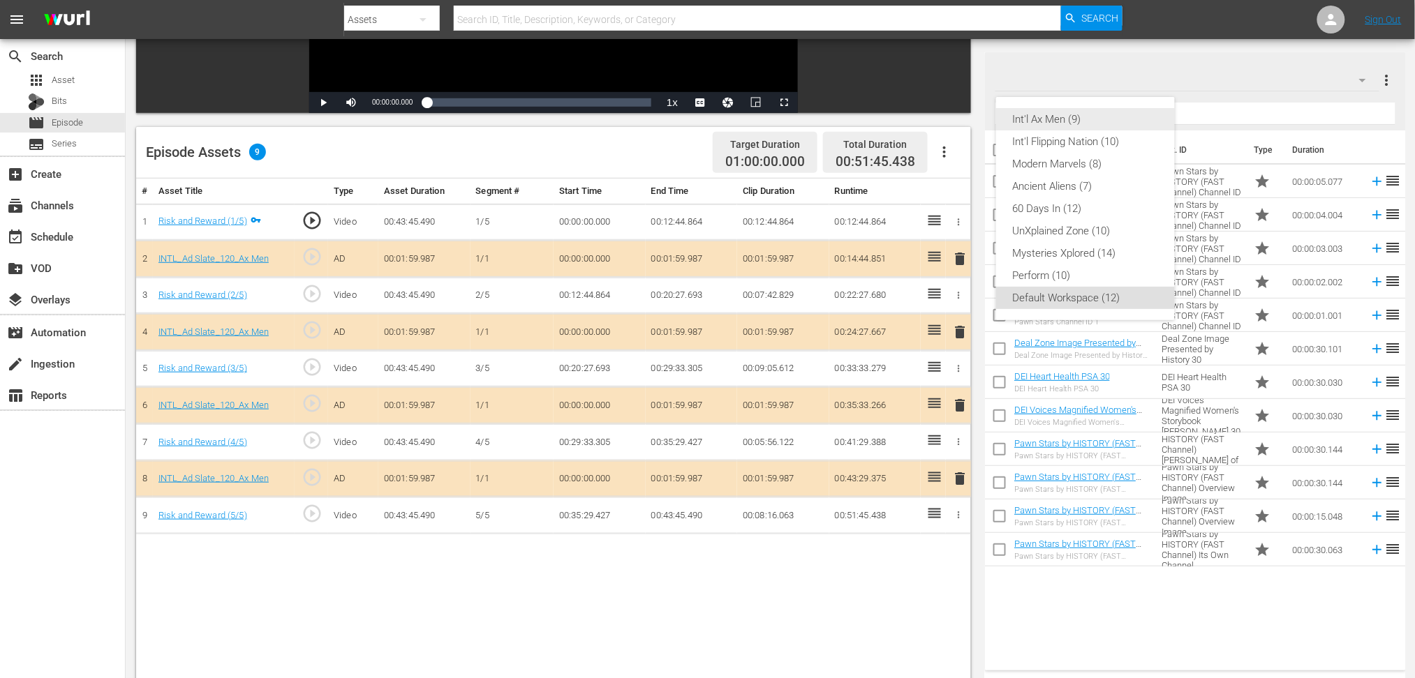
click at [1062, 117] on div "Int'l Ax Men (9)" at bounding box center [1085, 119] width 145 height 22
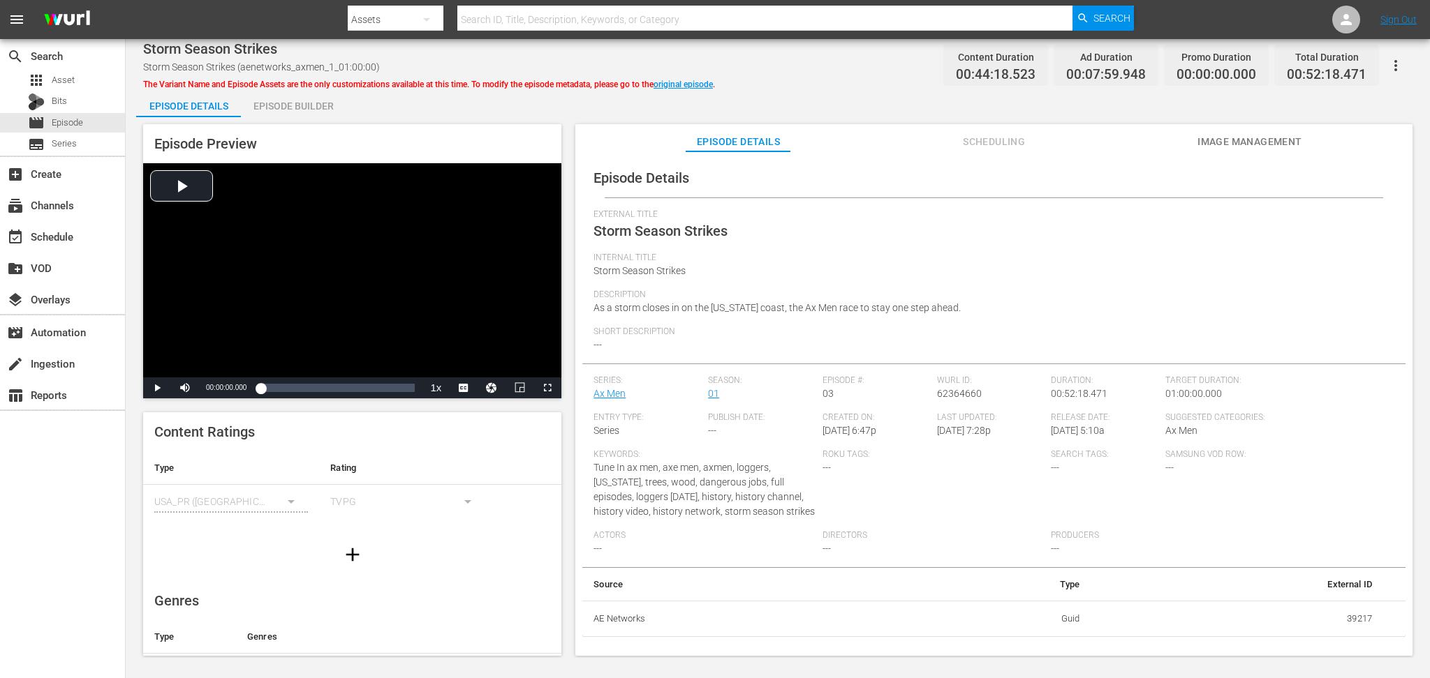
click at [304, 103] on div "Episode Builder" at bounding box center [293, 106] width 105 height 34
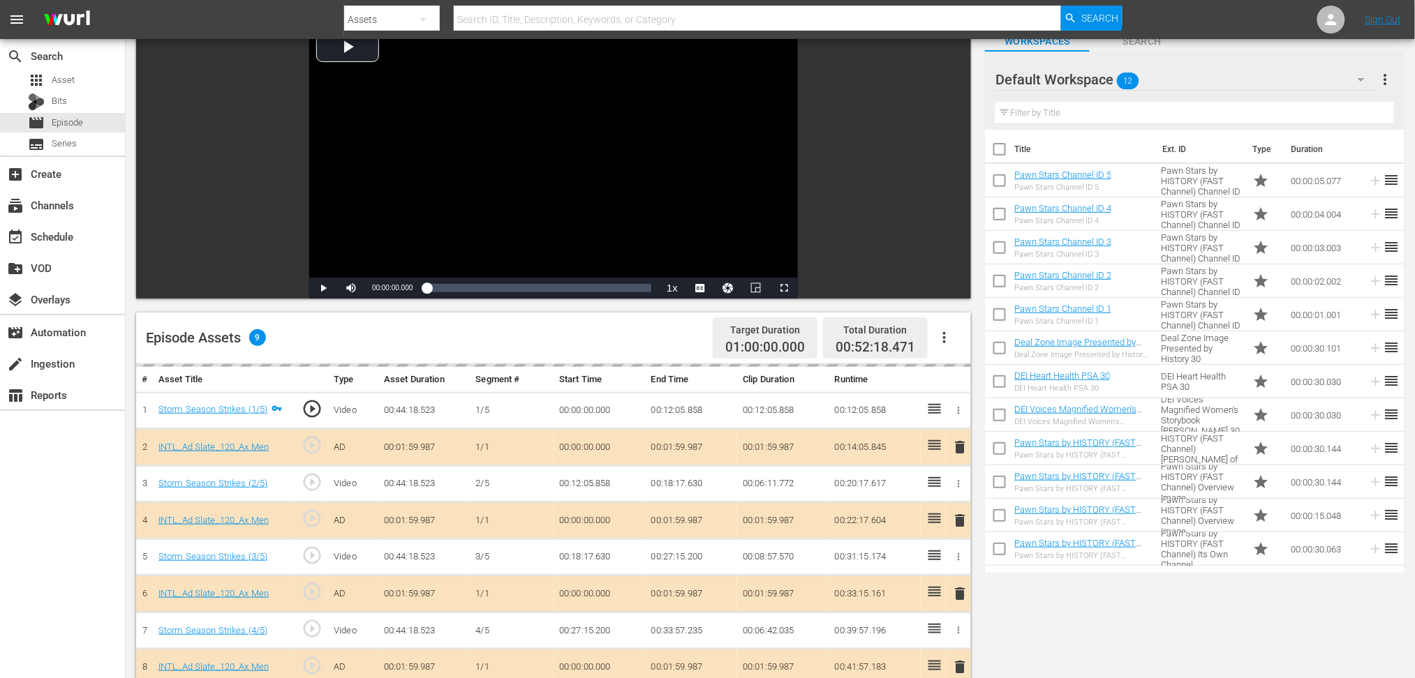
scroll to position [186, 0]
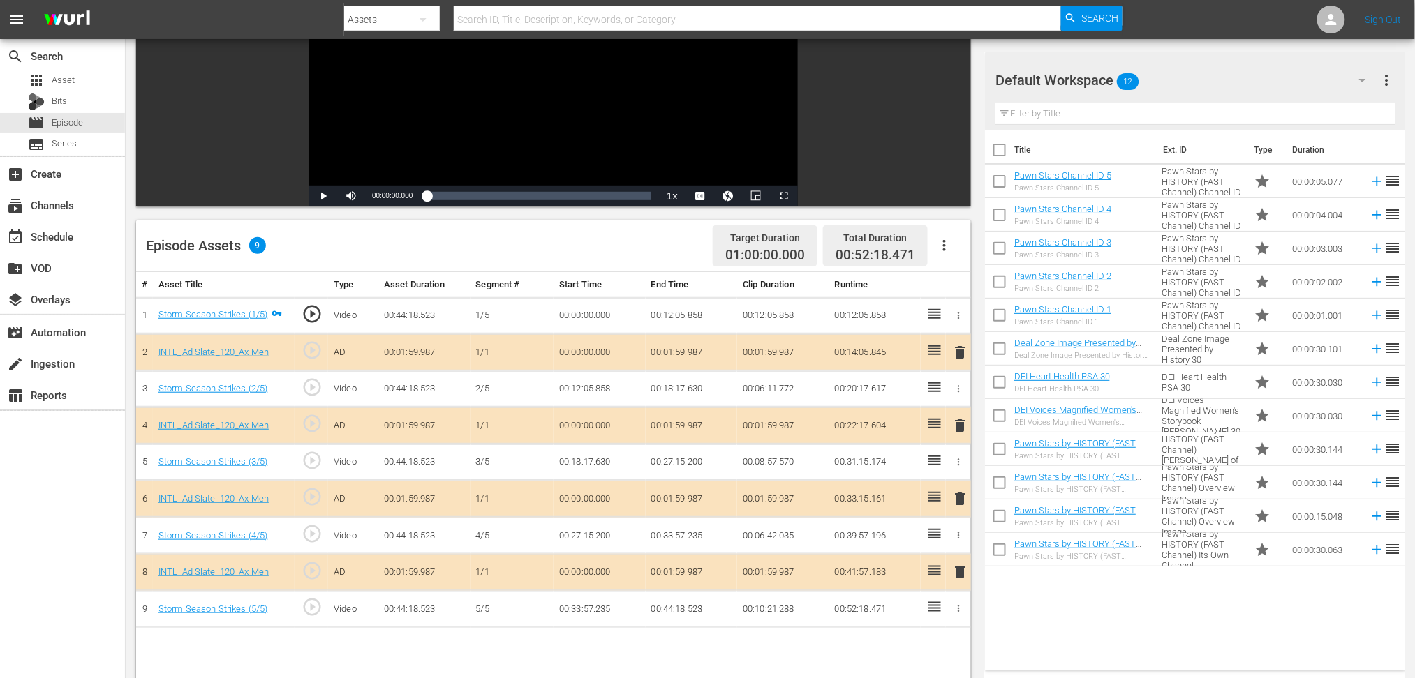
click at [1071, 79] on icon "button" at bounding box center [1362, 80] width 7 height 3
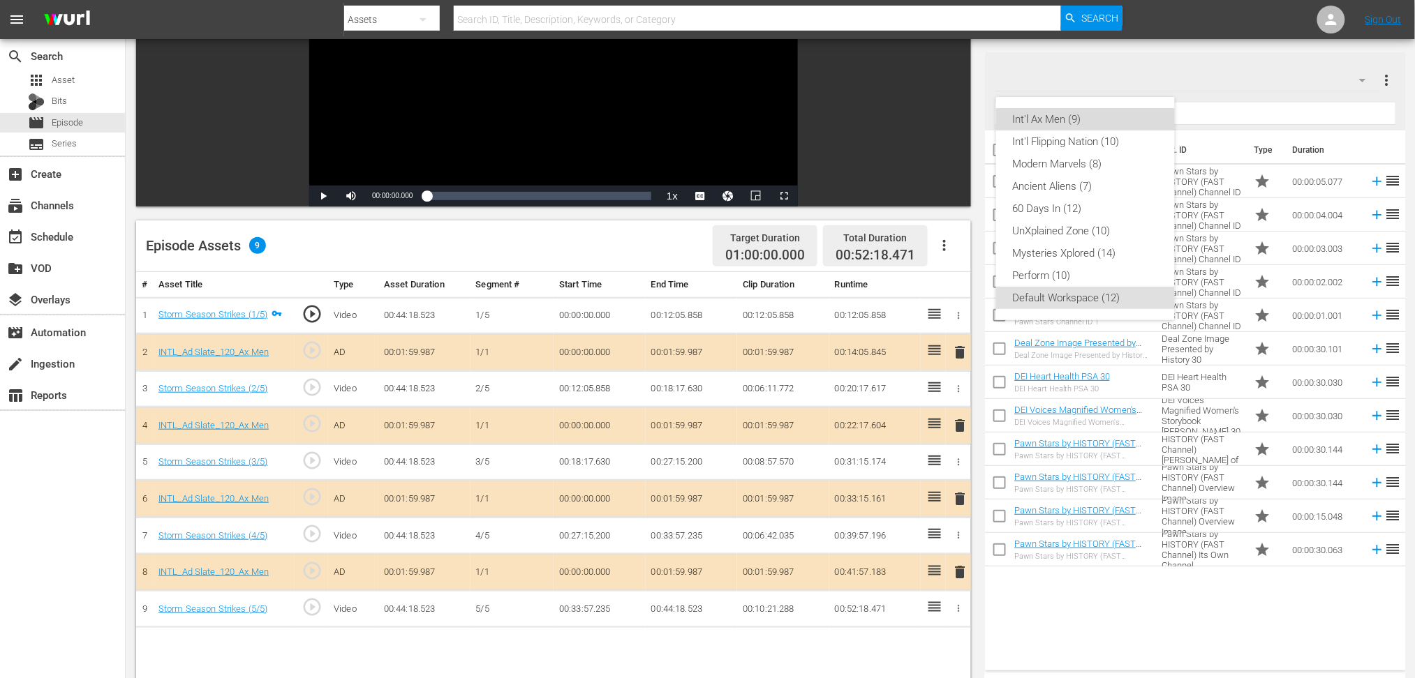
click at [1060, 121] on div "Int'l Ax Men (9)" at bounding box center [1085, 119] width 145 height 22
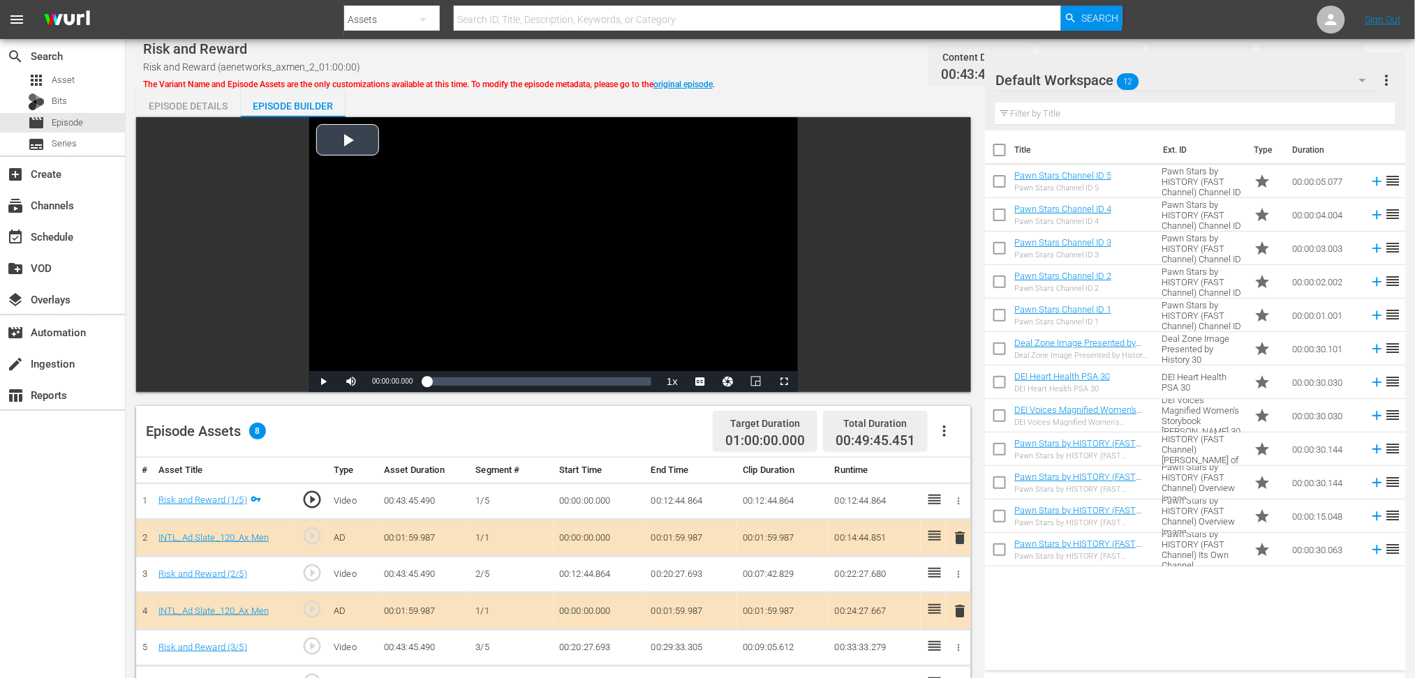
scroll to position [279, 0]
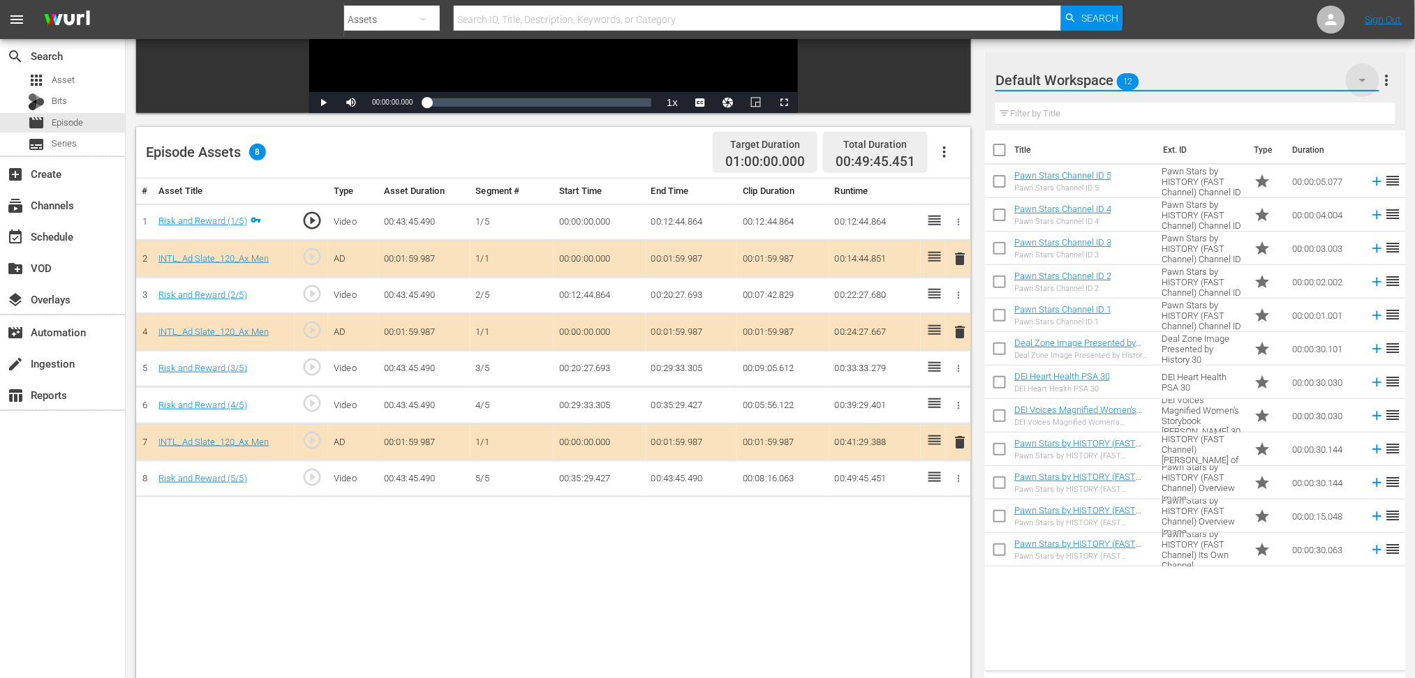
click at [1361, 79] on icon "button" at bounding box center [1362, 80] width 7 height 3
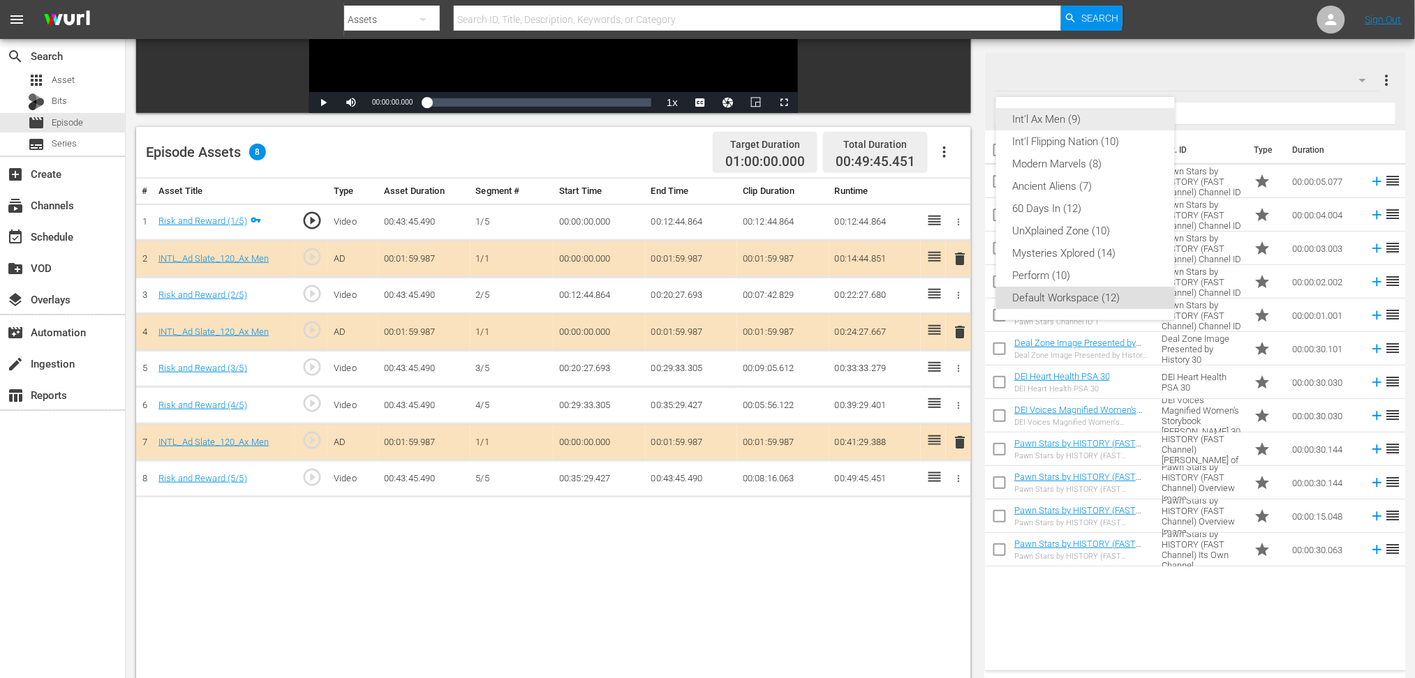
click at [1062, 117] on div "Int'l Ax Men (9)" at bounding box center [1085, 119] width 145 height 22
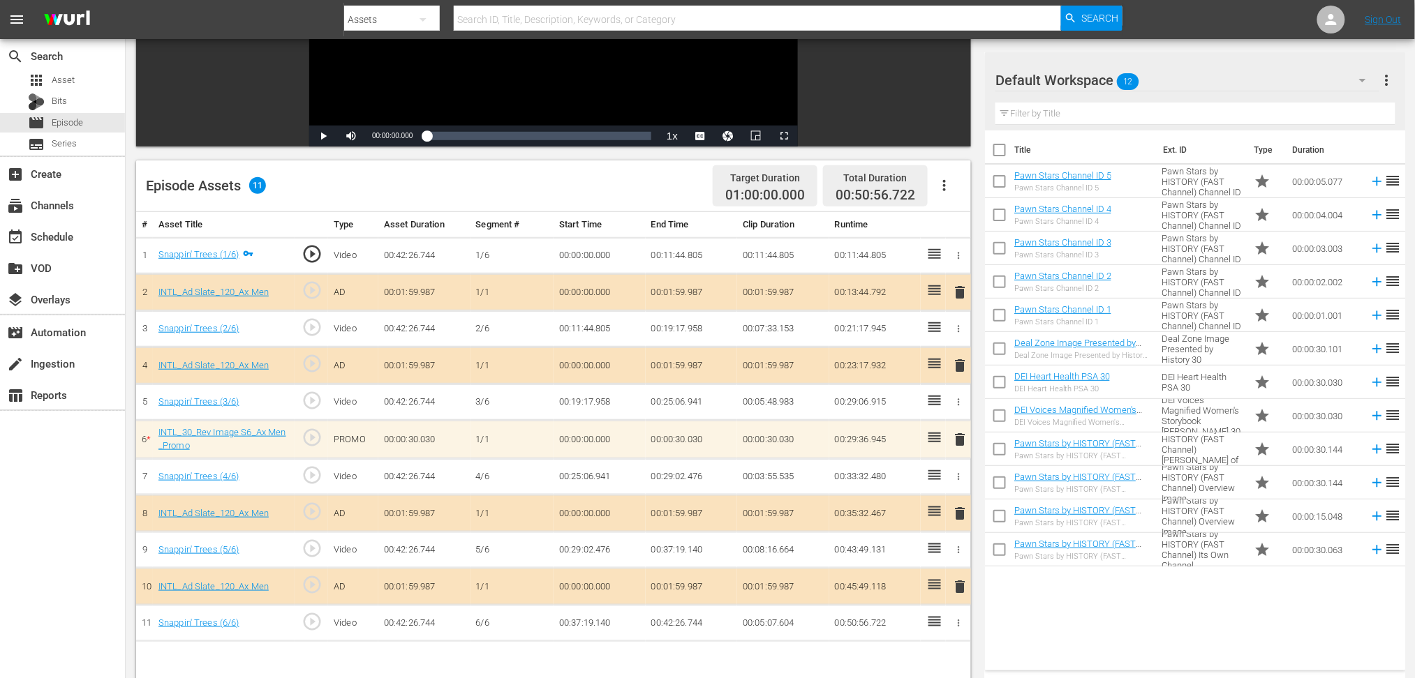
scroll to position [362, 0]
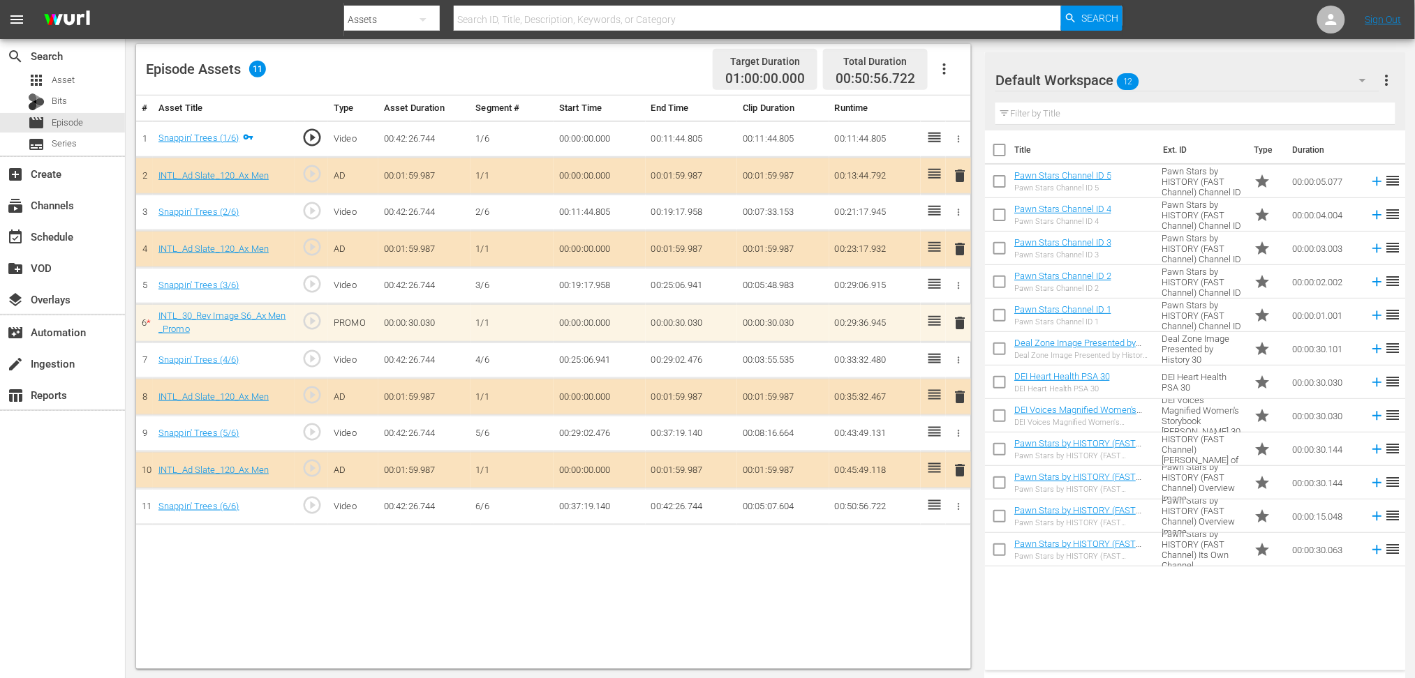
click at [1360, 83] on icon "button" at bounding box center [1362, 80] width 17 height 17
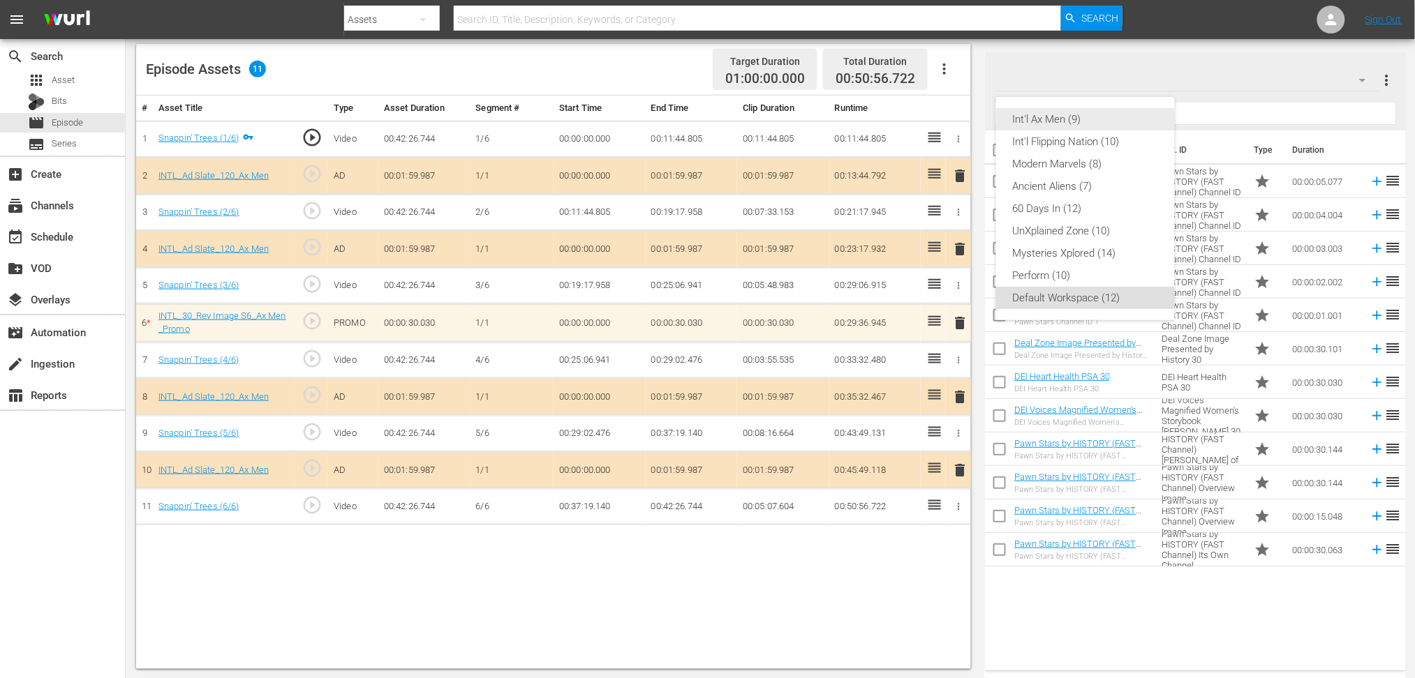
click at [1084, 116] on div "Int'l Ax Men (9)" at bounding box center [1085, 119] width 145 height 22
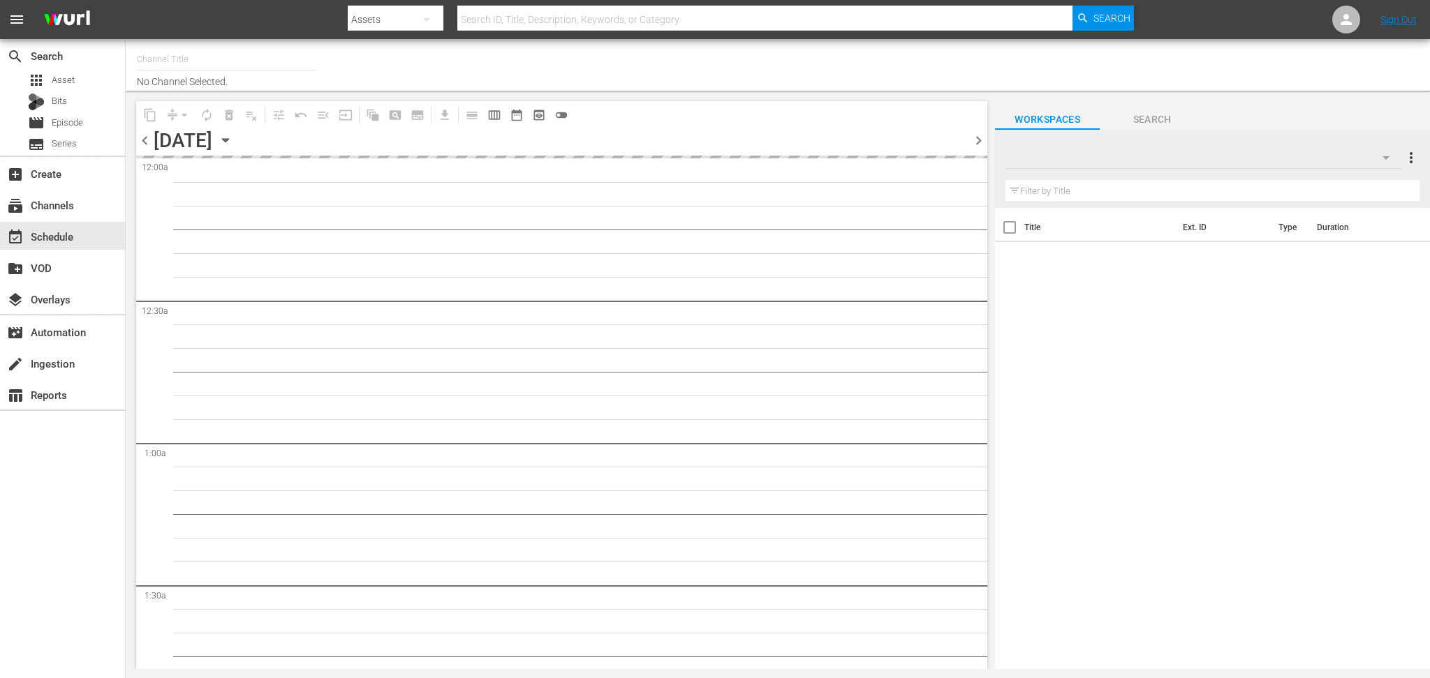
type input "Intl Ax Men (1634)"
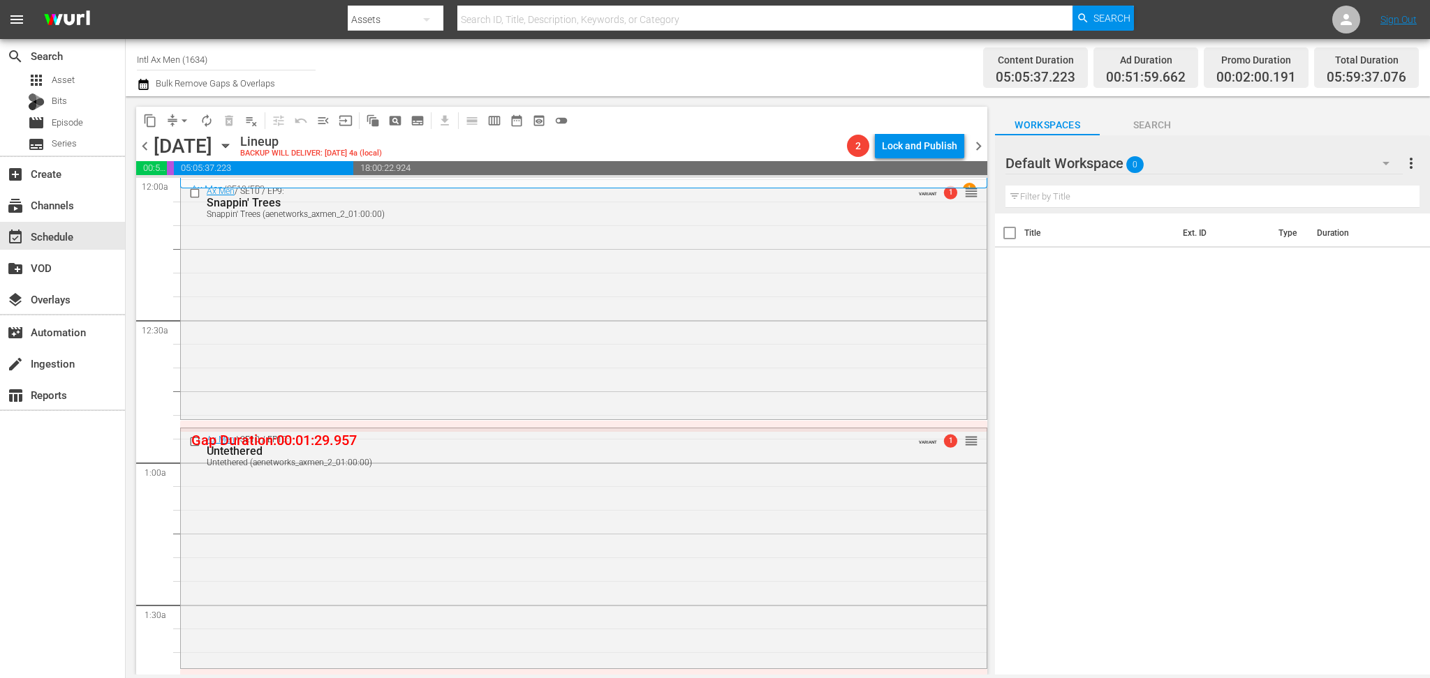
click at [138, 83] on icon "button" at bounding box center [143, 84] width 10 height 11
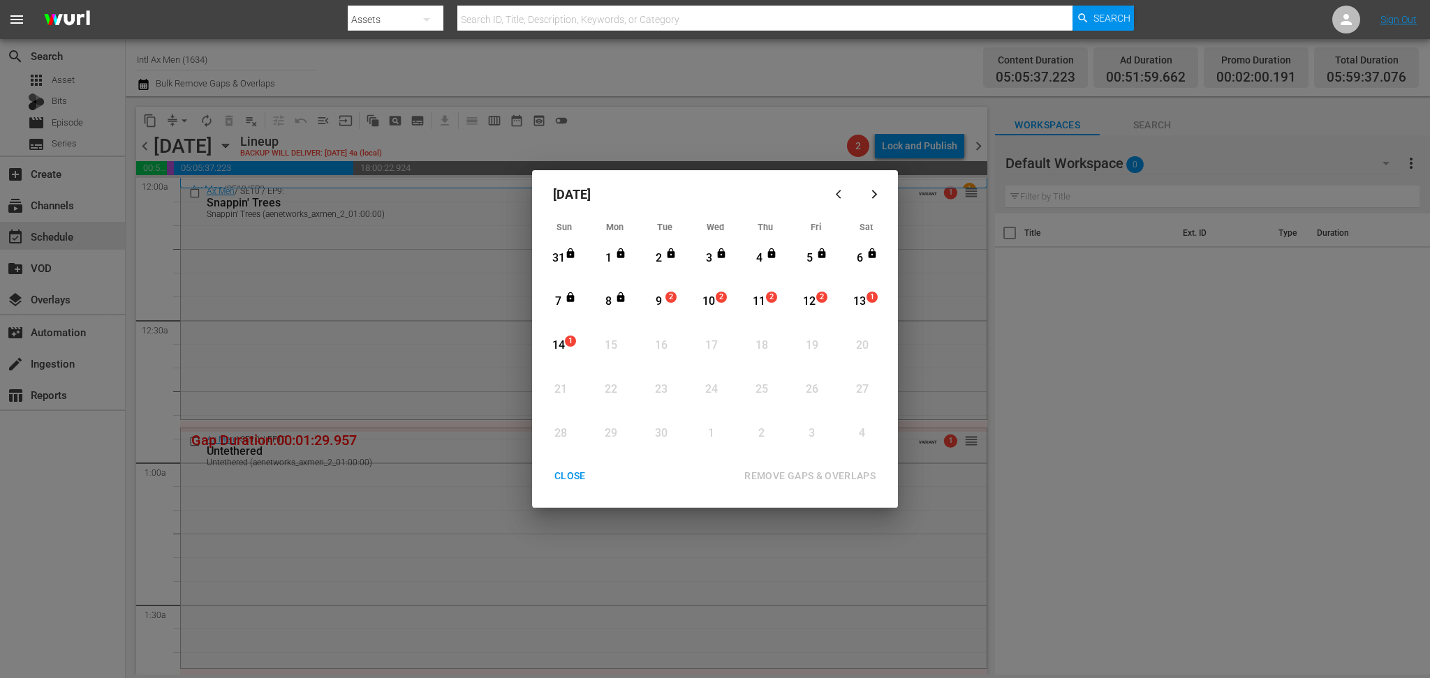
click at [667, 299] on span "2" at bounding box center [671, 297] width 10 height 11
click at [826, 473] on div "REMOVE GAPS & OVERLAPS" at bounding box center [810, 476] width 154 height 17
click at [660, 304] on div "9" at bounding box center [658, 302] width 17 height 16
click at [823, 470] on div "REMOVE GAPS & OVERLAPS" at bounding box center [810, 476] width 154 height 17
click at [579, 480] on div "CLOSE" at bounding box center [570, 476] width 54 height 17
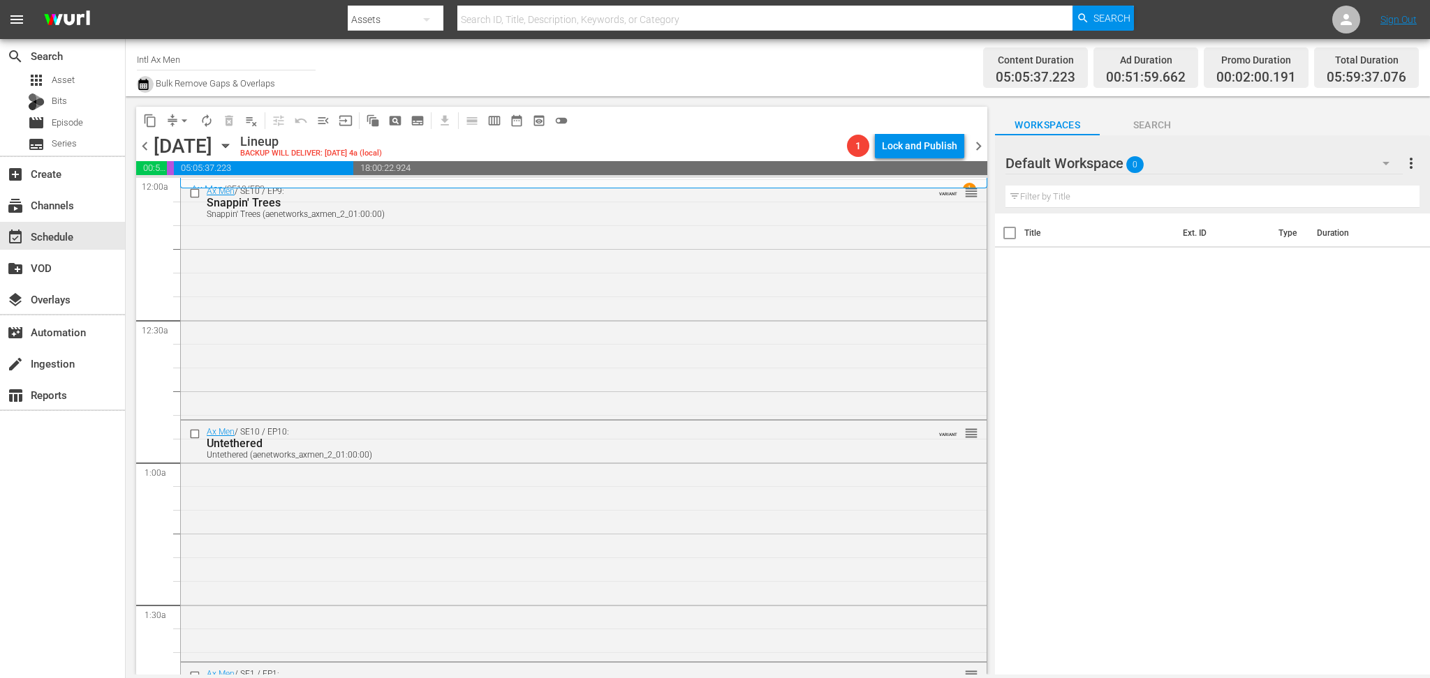
click at [138, 91] on icon "button" at bounding box center [143, 84] width 13 height 17
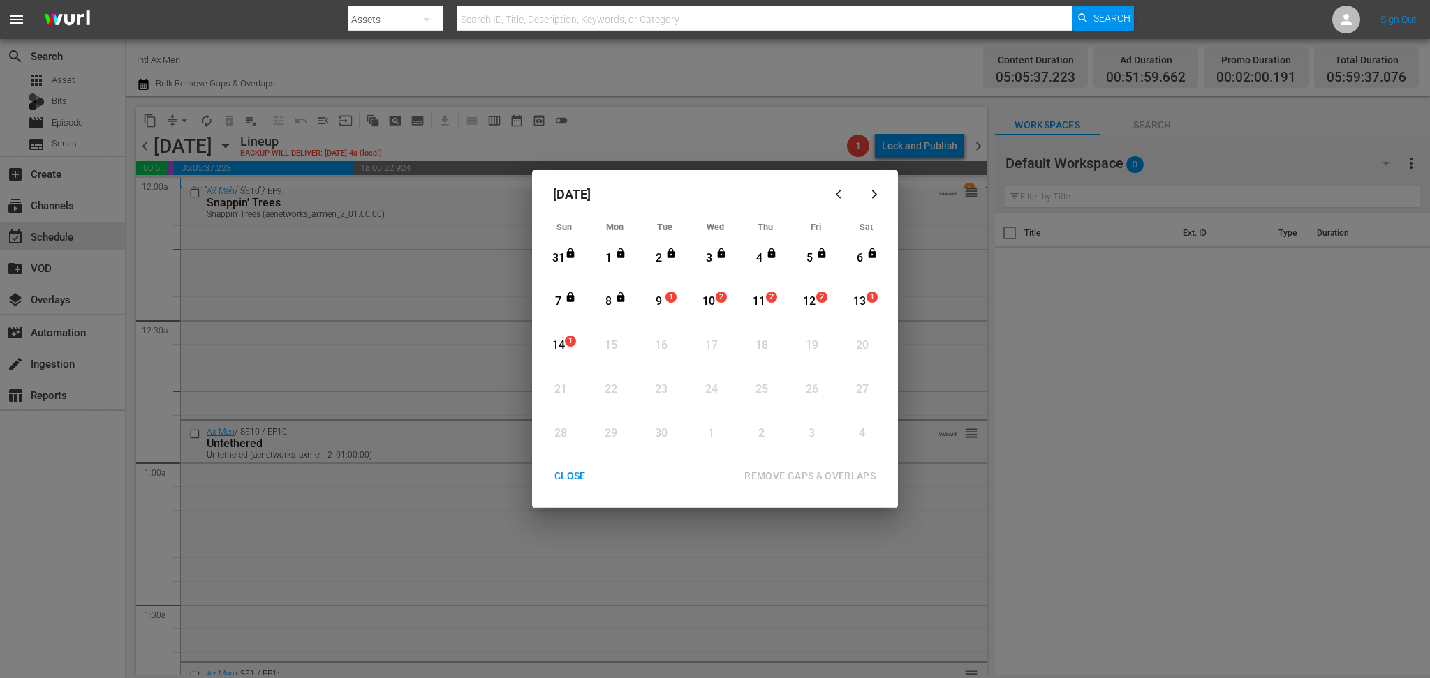
click at [657, 304] on div "9" at bounding box center [658, 302] width 17 height 16
click at [780, 477] on div "REMOVE GAPS & OVERLAPS" at bounding box center [810, 476] width 154 height 17
click at [664, 295] on div "9" at bounding box center [658, 302] width 17 height 16
click at [835, 472] on div "REMOVE GAPS & OVERLAPS" at bounding box center [810, 476] width 154 height 17
click at [556, 471] on div "CLOSE" at bounding box center [570, 476] width 54 height 17
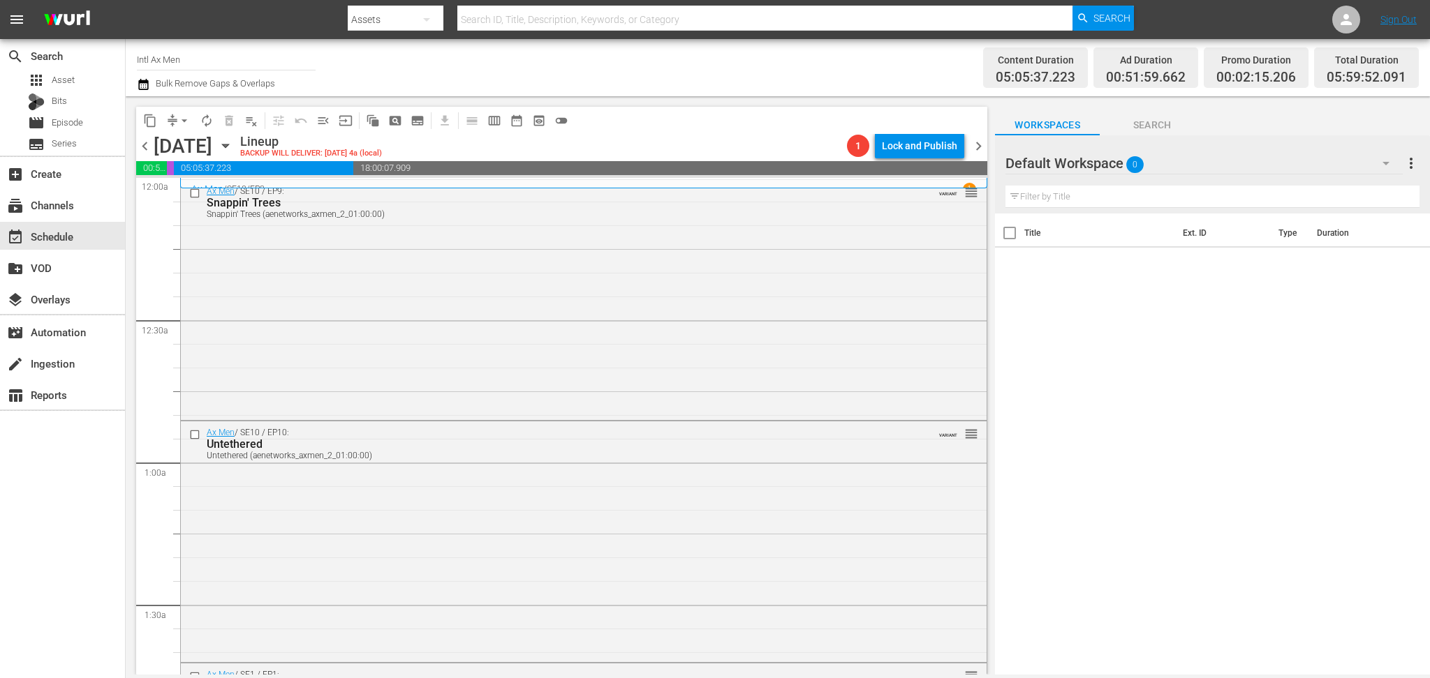
click at [144, 84] on icon "button" at bounding box center [143, 84] width 13 height 17
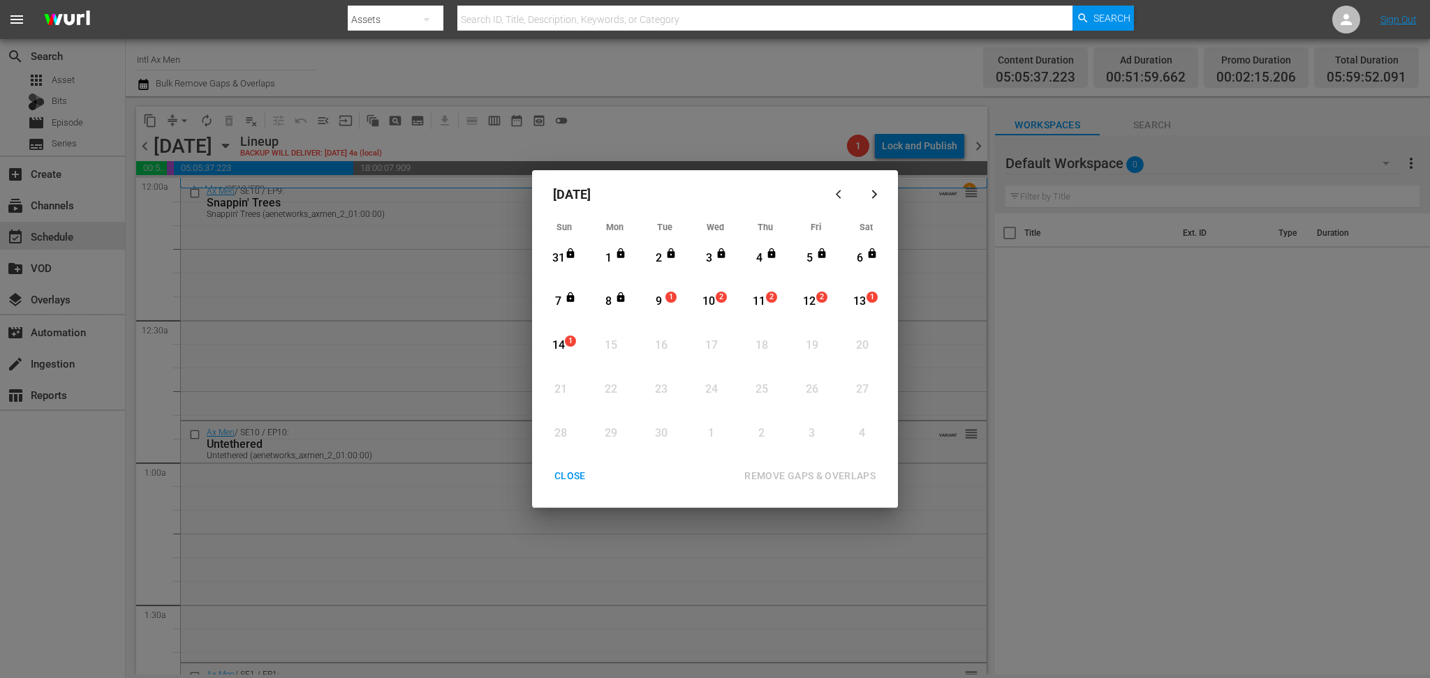
click at [655, 303] on div "9" at bounding box center [658, 302] width 17 height 16
click at [830, 477] on div "REMOVE GAPS & OVERLAPS" at bounding box center [810, 476] width 154 height 17
click at [574, 470] on div "CLOSE" at bounding box center [570, 476] width 54 height 17
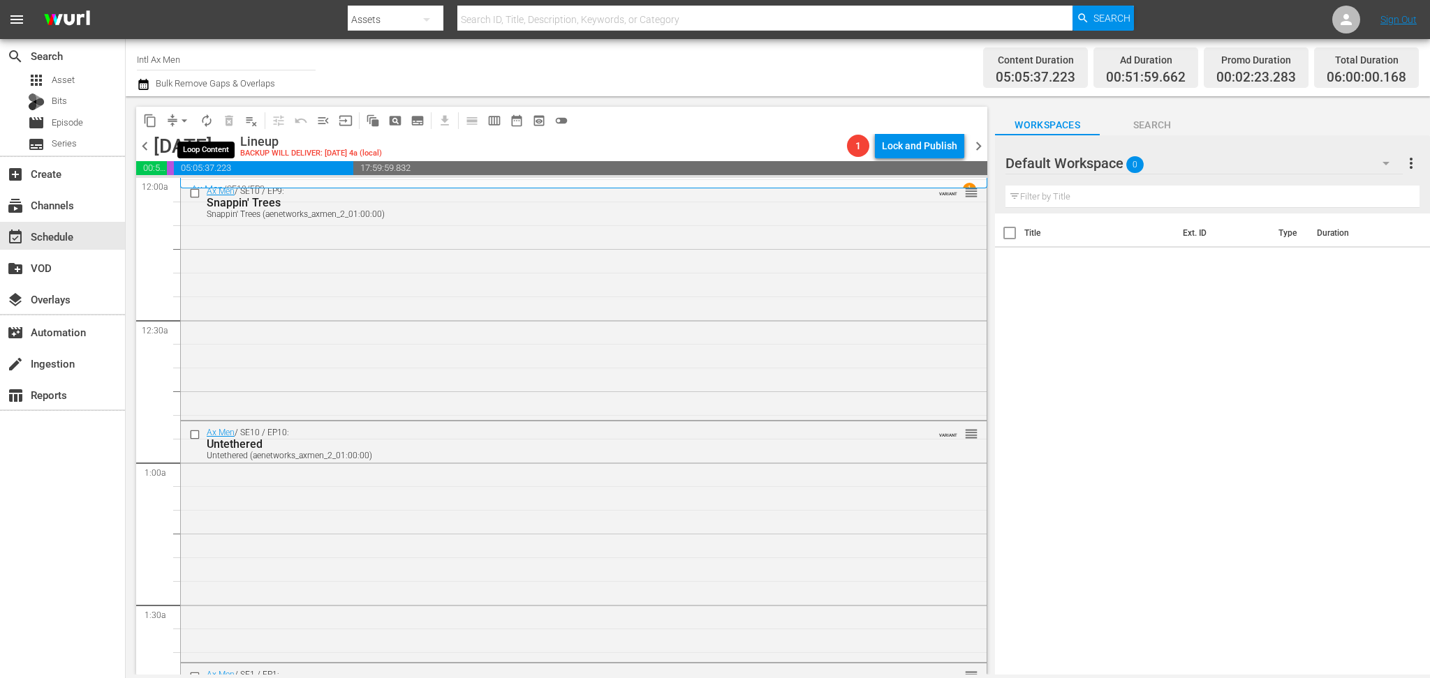
click at [208, 117] on span "autorenew_outlined" at bounding box center [207, 121] width 14 height 14
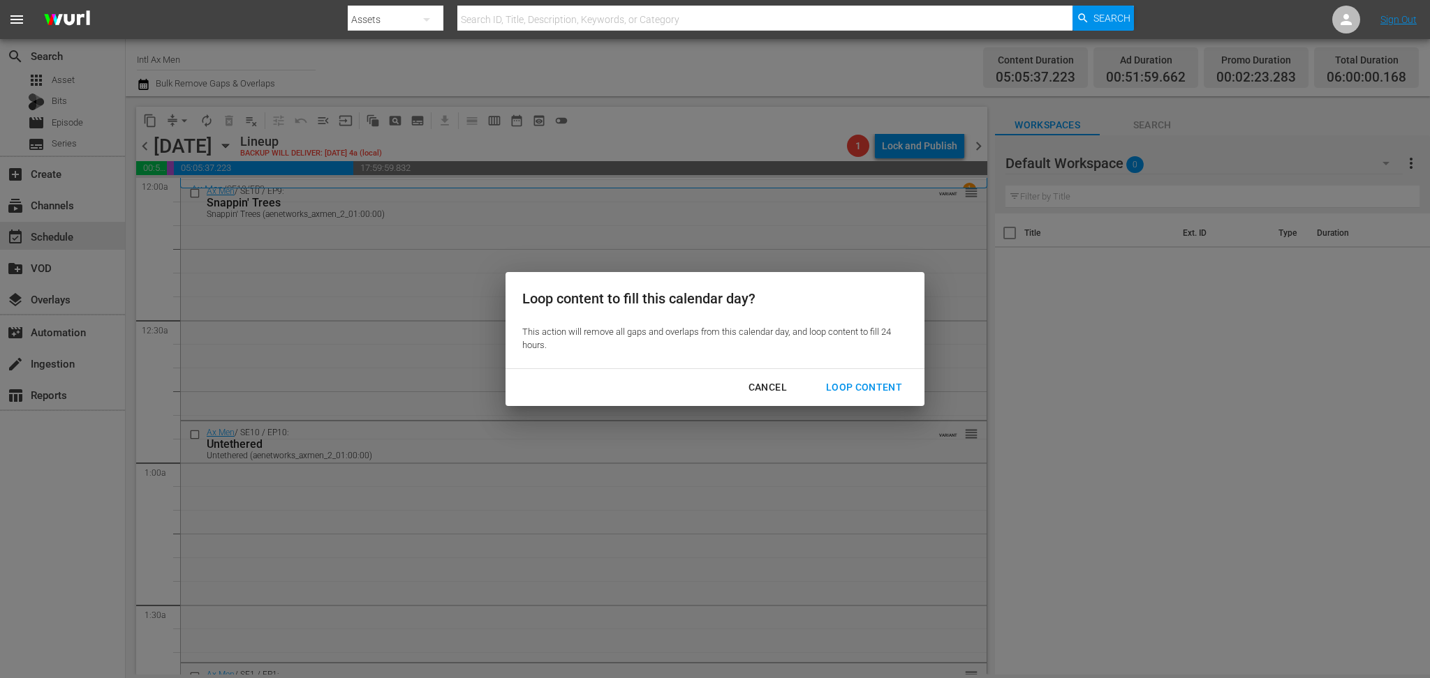
click at [840, 382] on div "Loop Content" at bounding box center [864, 387] width 98 height 17
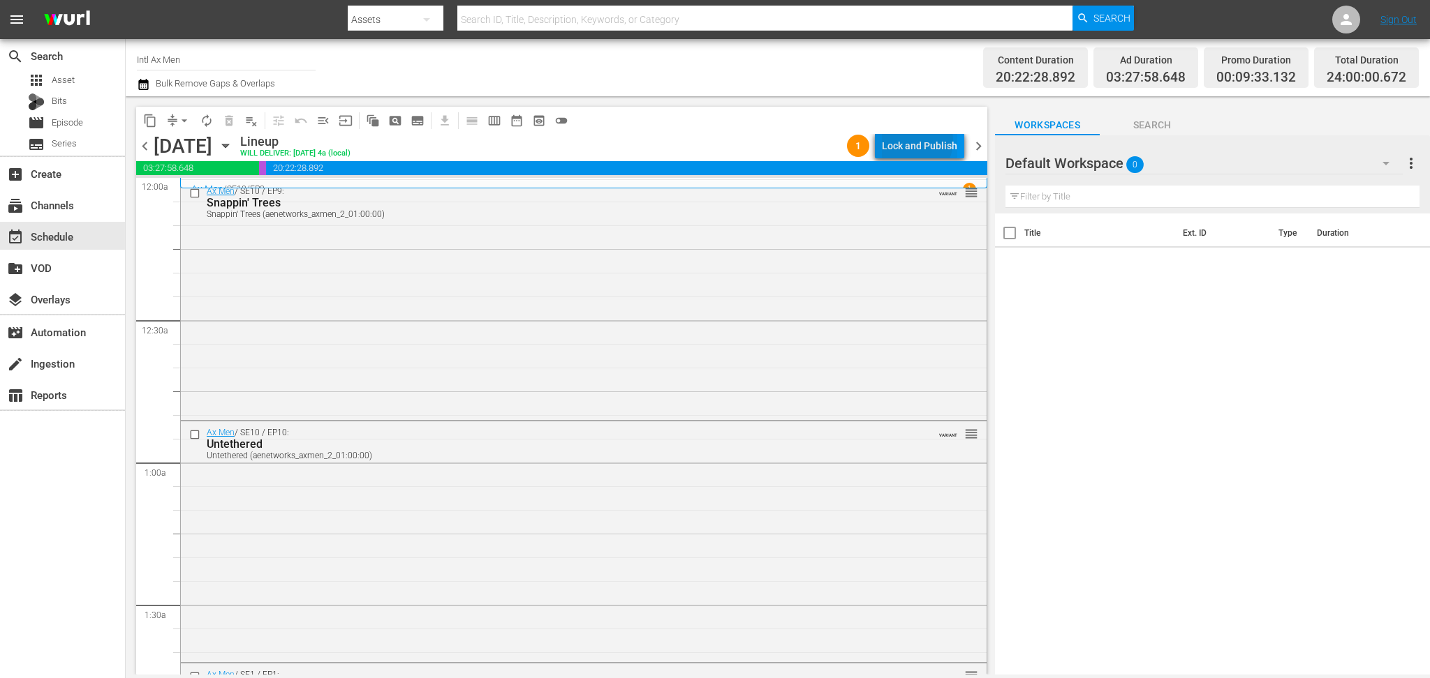
click at [914, 141] on div "Lock and Publish" at bounding box center [919, 145] width 75 height 25
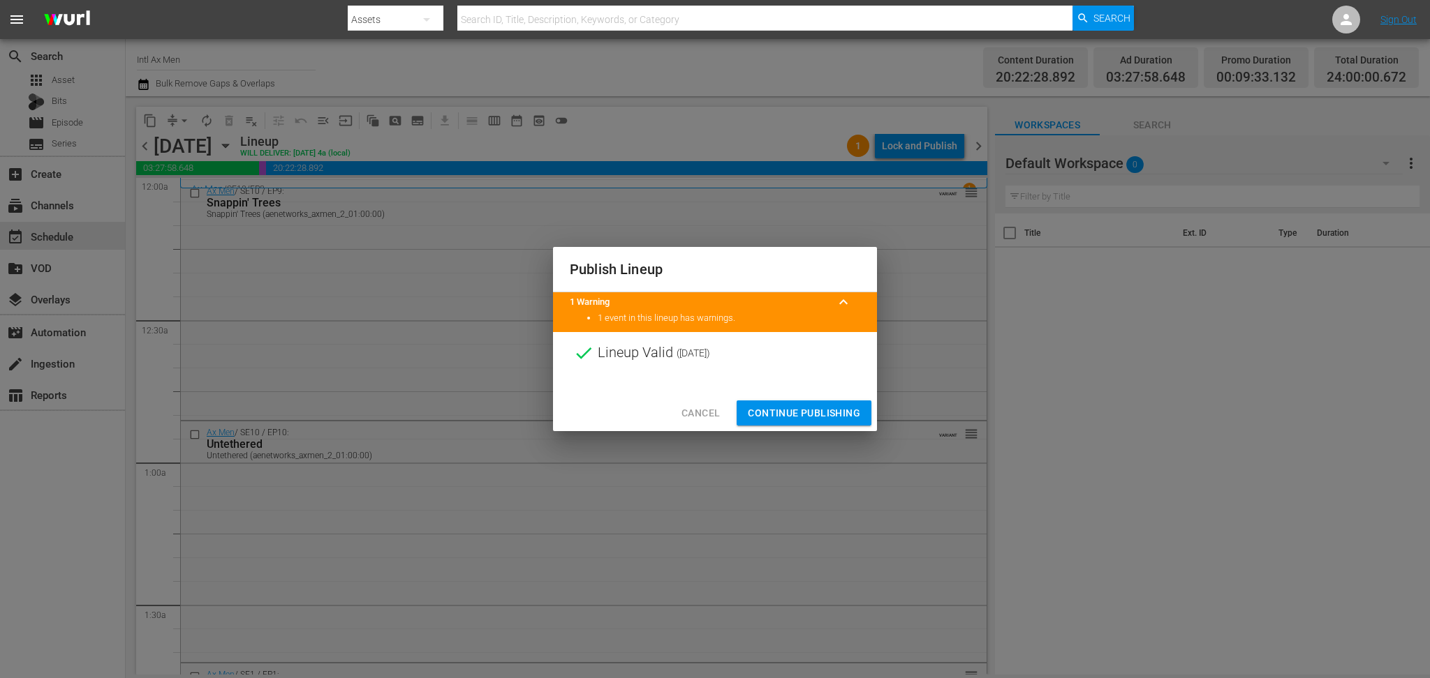
click at [794, 410] on span "Continue Publishing" at bounding box center [804, 413] width 112 height 17
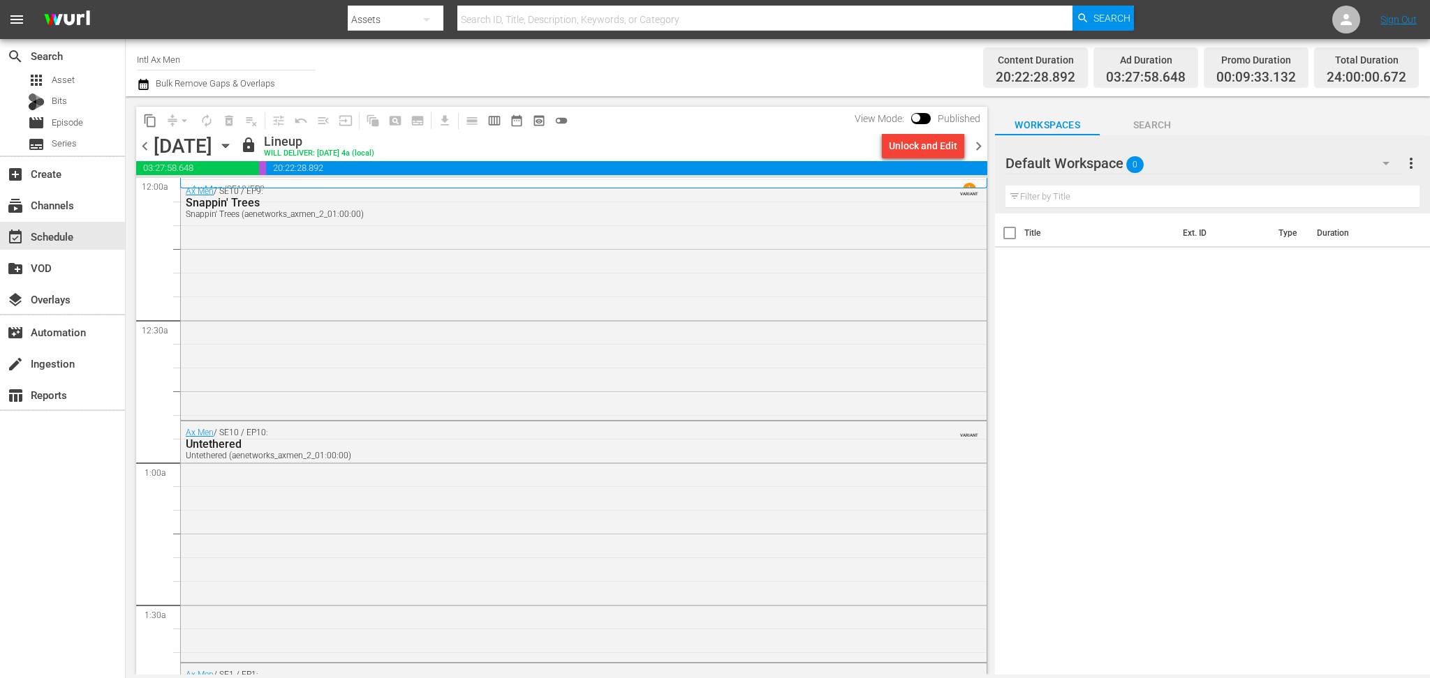
click at [977, 144] on span "chevron_right" at bounding box center [978, 146] width 17 height 17
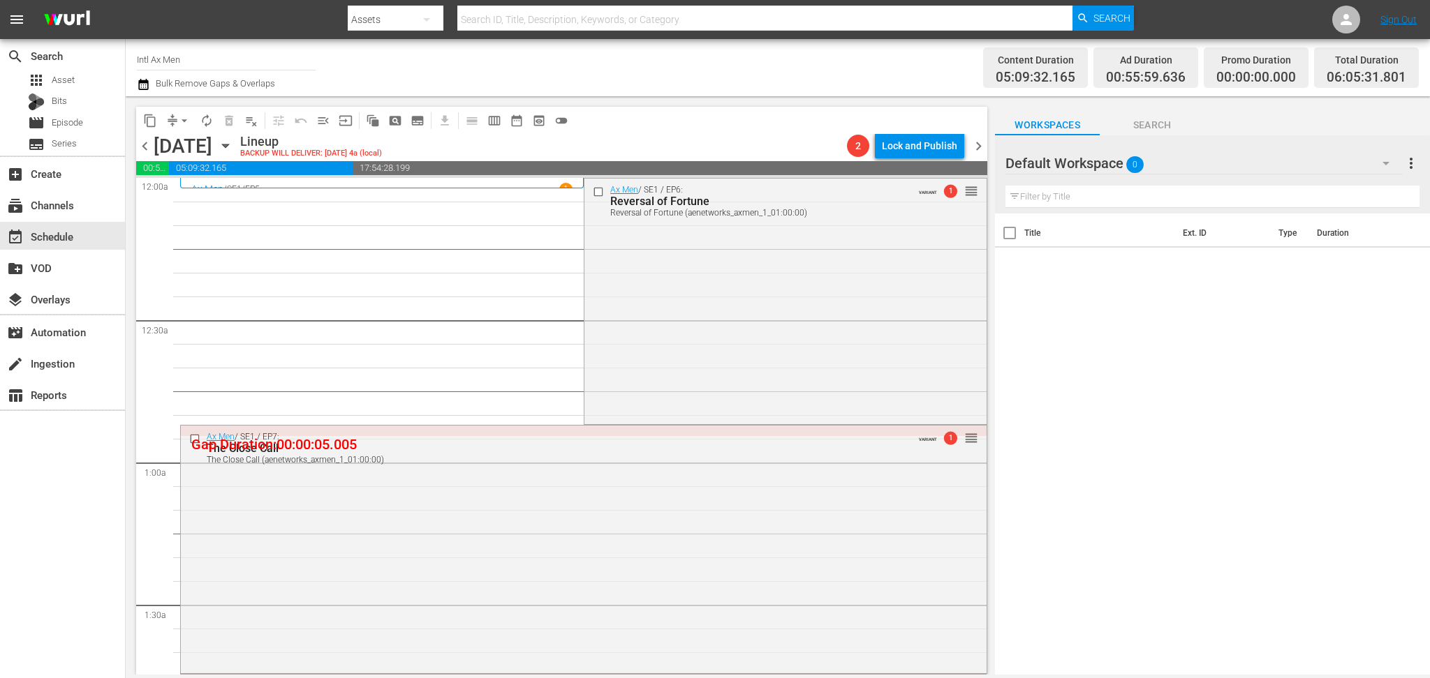
click at [150, 77] on button "button" at bounding box center [145, 84] width 17 height 17
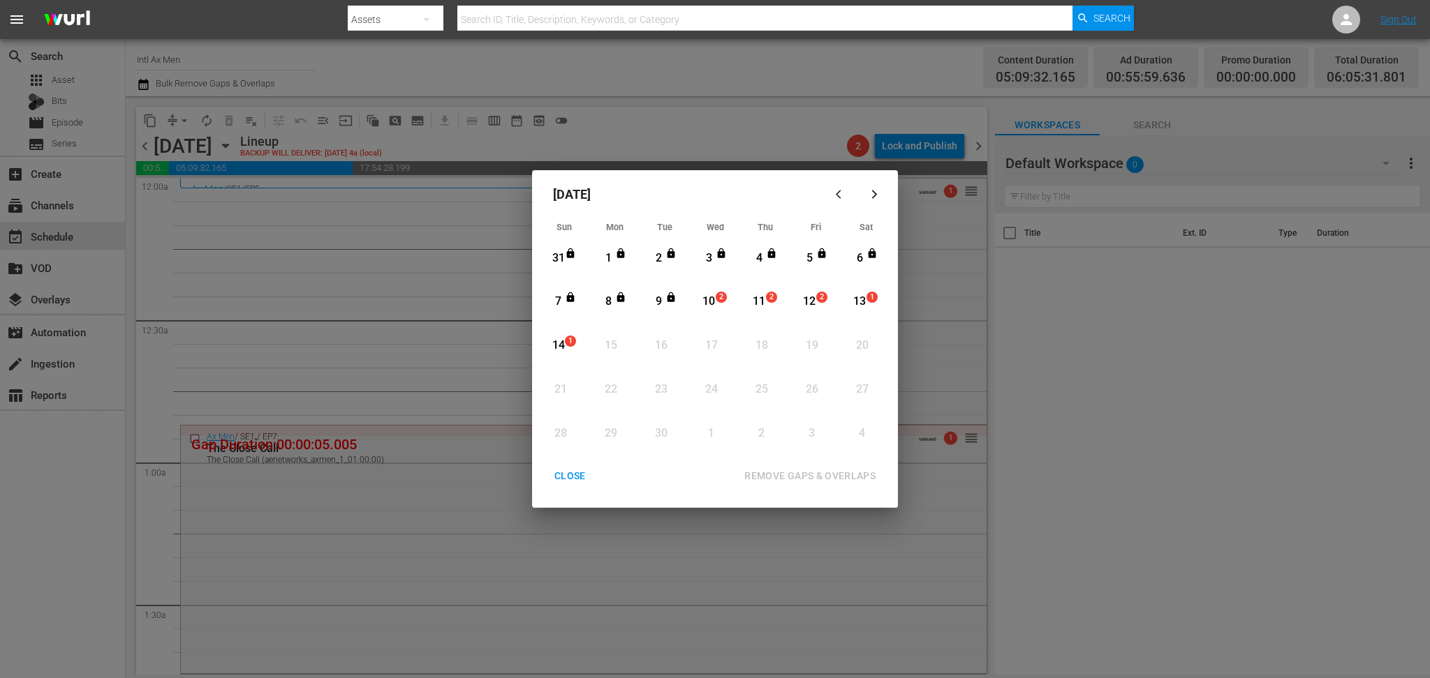
click at [713, 302] on div "10" at bounding box center [708, 302] width 17 height 16
click at [853, 475] on div "REMOVE GAPS & OVERLAPS" at bounding box center [810, 476] width 154 height 17
click at [572, 477] on div "CLOSE" at bounding box center [570, 476] width 54 height 17
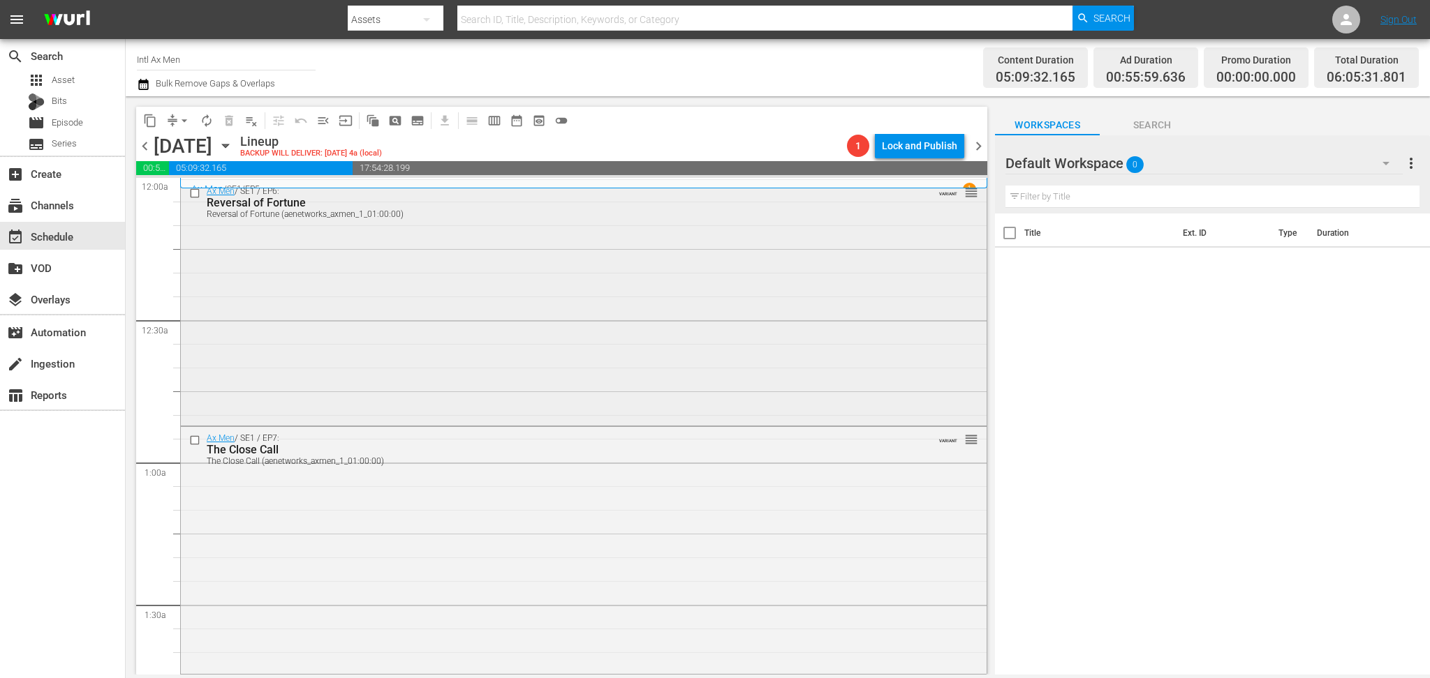
click at [487, 314] on div "Ax Men / SE1 / EP6: Reversal of Fortune Reversal of Fortune (aenetworks_axmen_1…" at bounding box center [583, 301] width 805 height 243
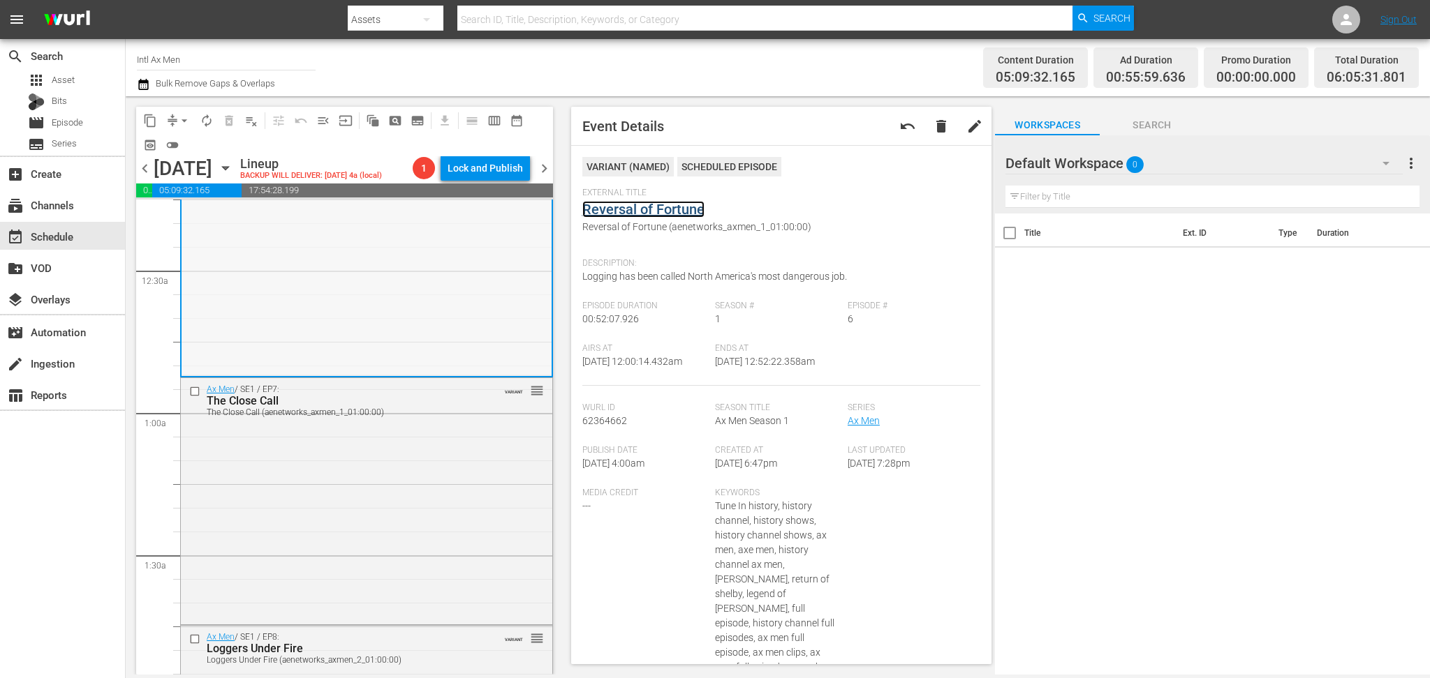
scroll to position [186, 0]
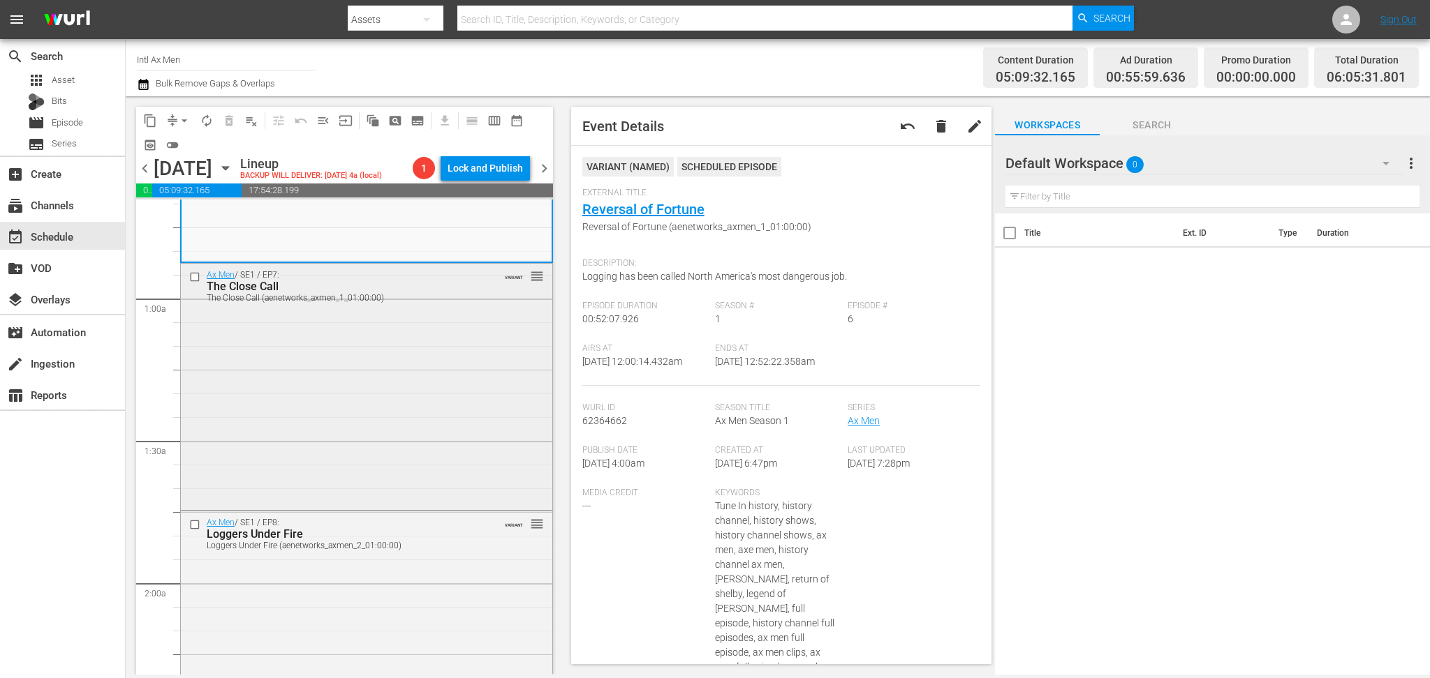
click at [455, 406] on div "Ax Men / SE1 / EP7: The Close Call The Close Call (aenetworks_axmen_1_01:00:00)…" at bounding box center [366, 386] width 371 height 244
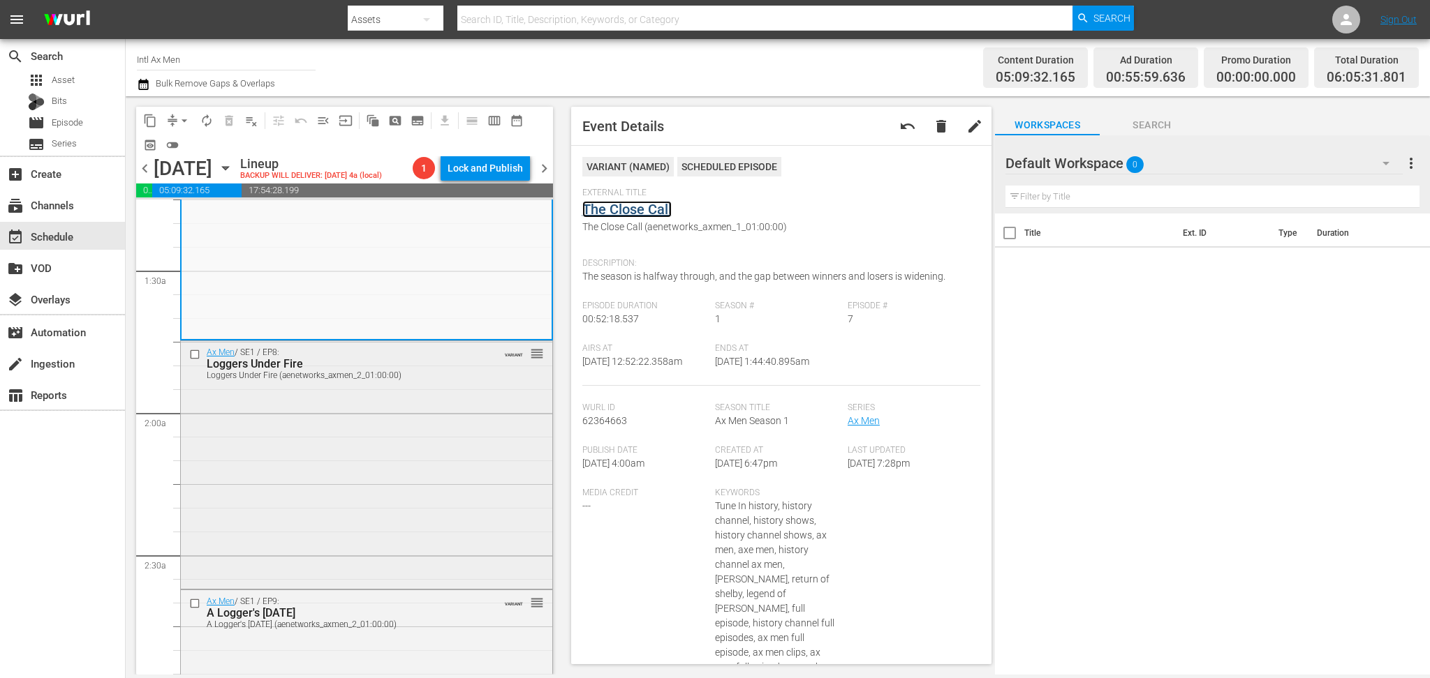
scroll to position [465, 0]
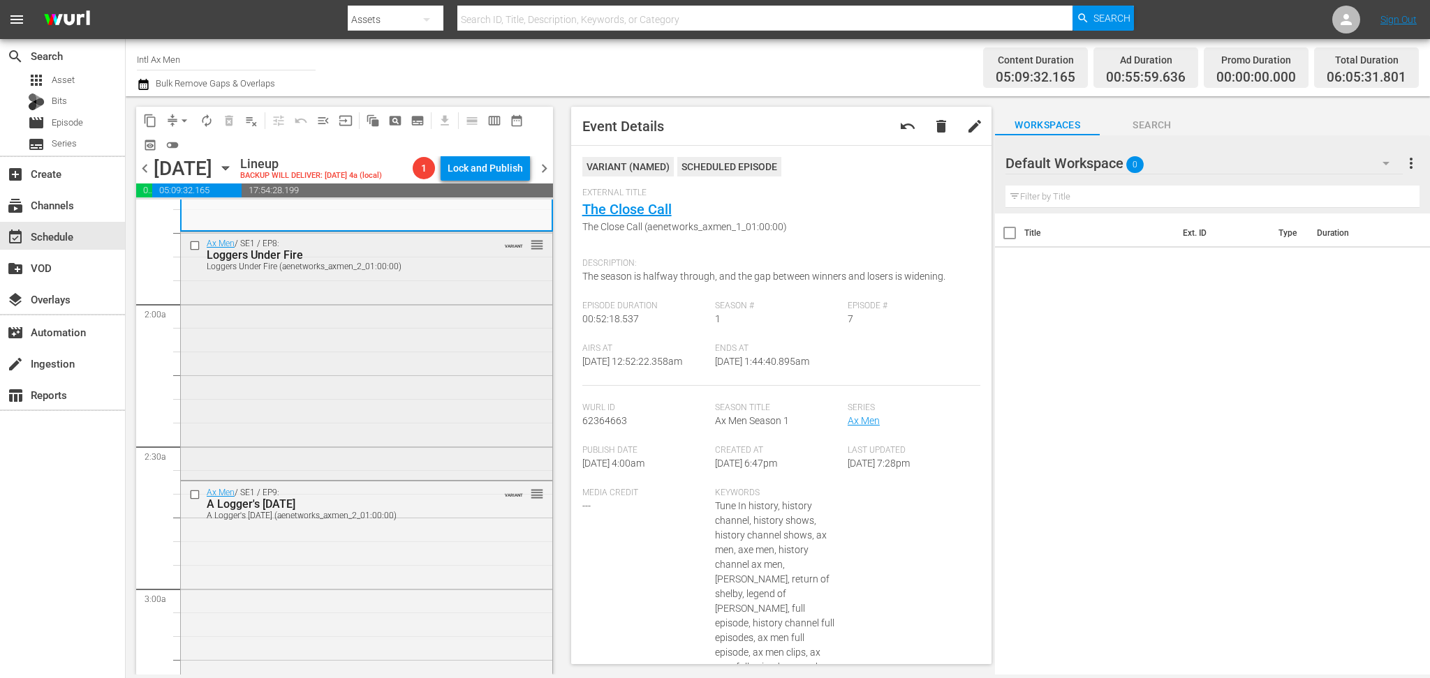
click at [463, 403] on div "Ax Men / SE1 / EP8: Loggers Under Fire Loggers Under Fire (aenetworks_axmen_2_0…" at bounding box center [366, 354] width 371 height 244
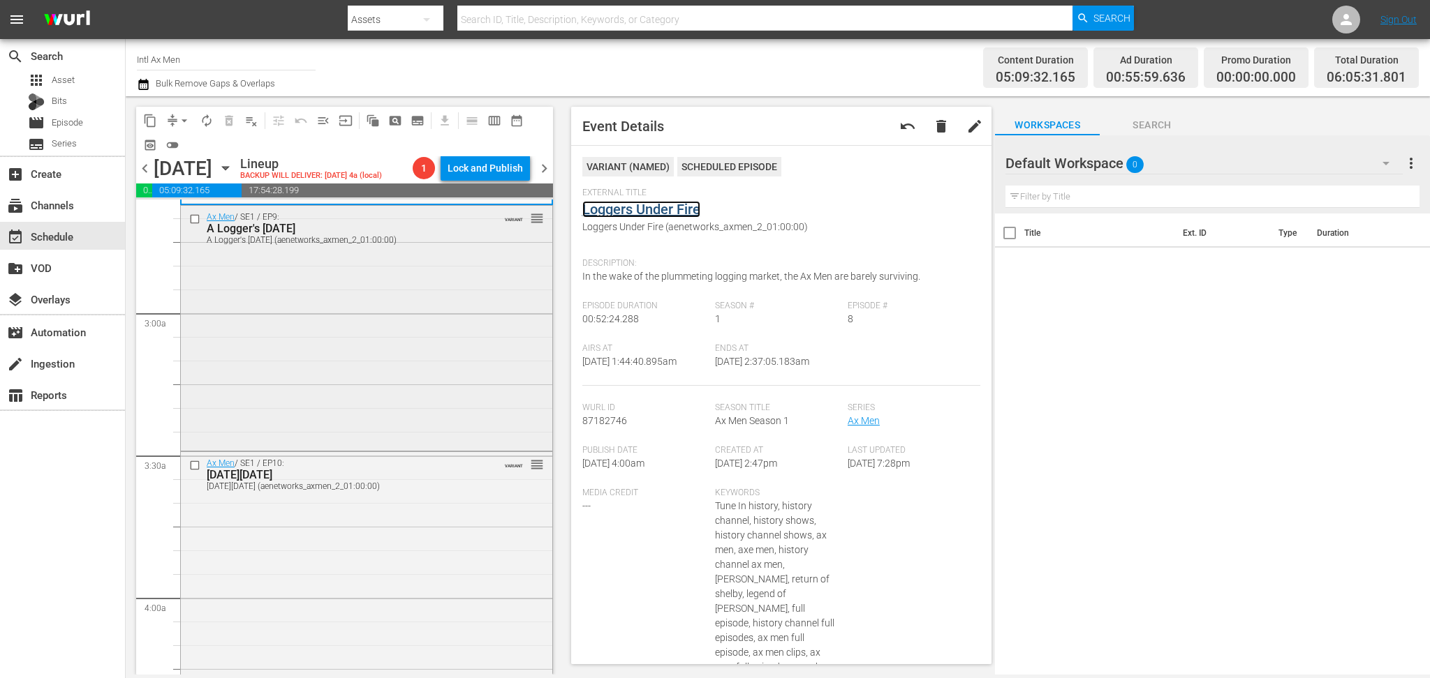
scroll to position [744, 0]
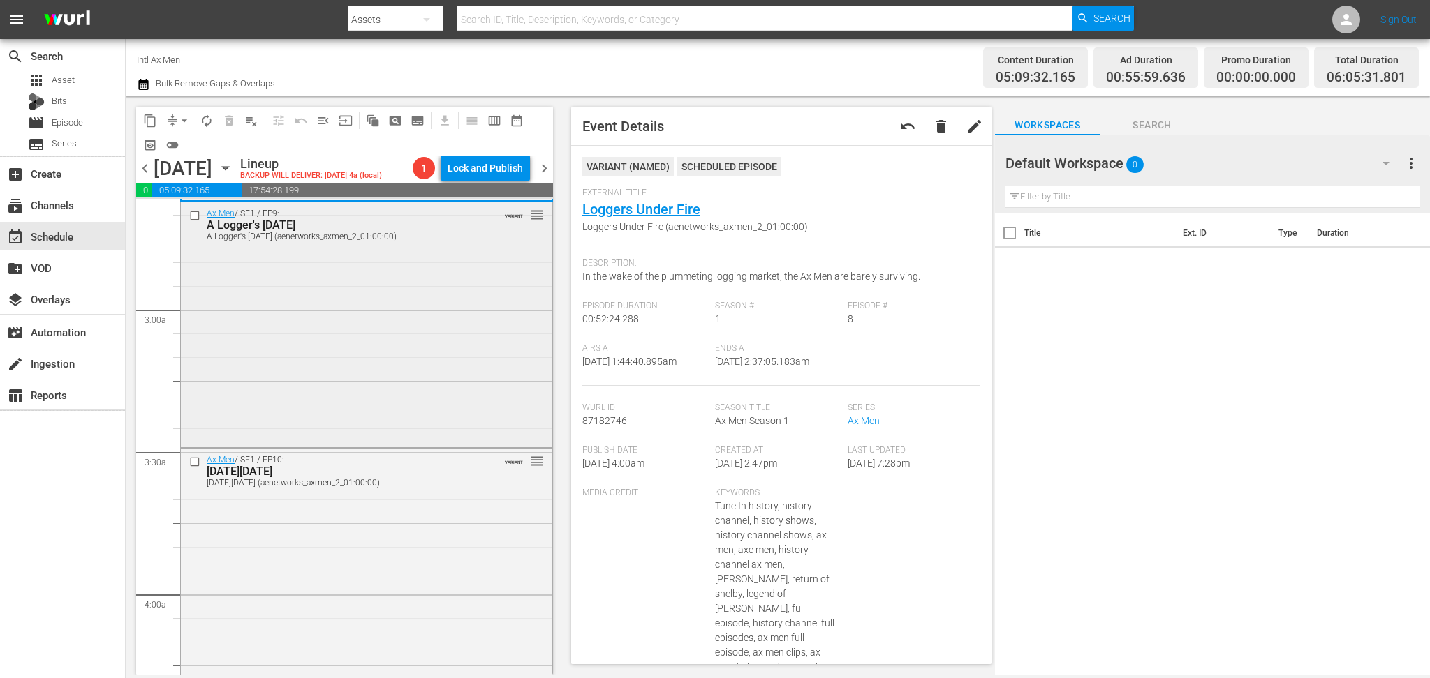
click at [402, 399] on div "Ax Men / SE1 / EP9: A Logger's Thanksgiving A Logger's Thanksgiving (aenetworks…" at bounding box center [366, 323] width 371 height 243
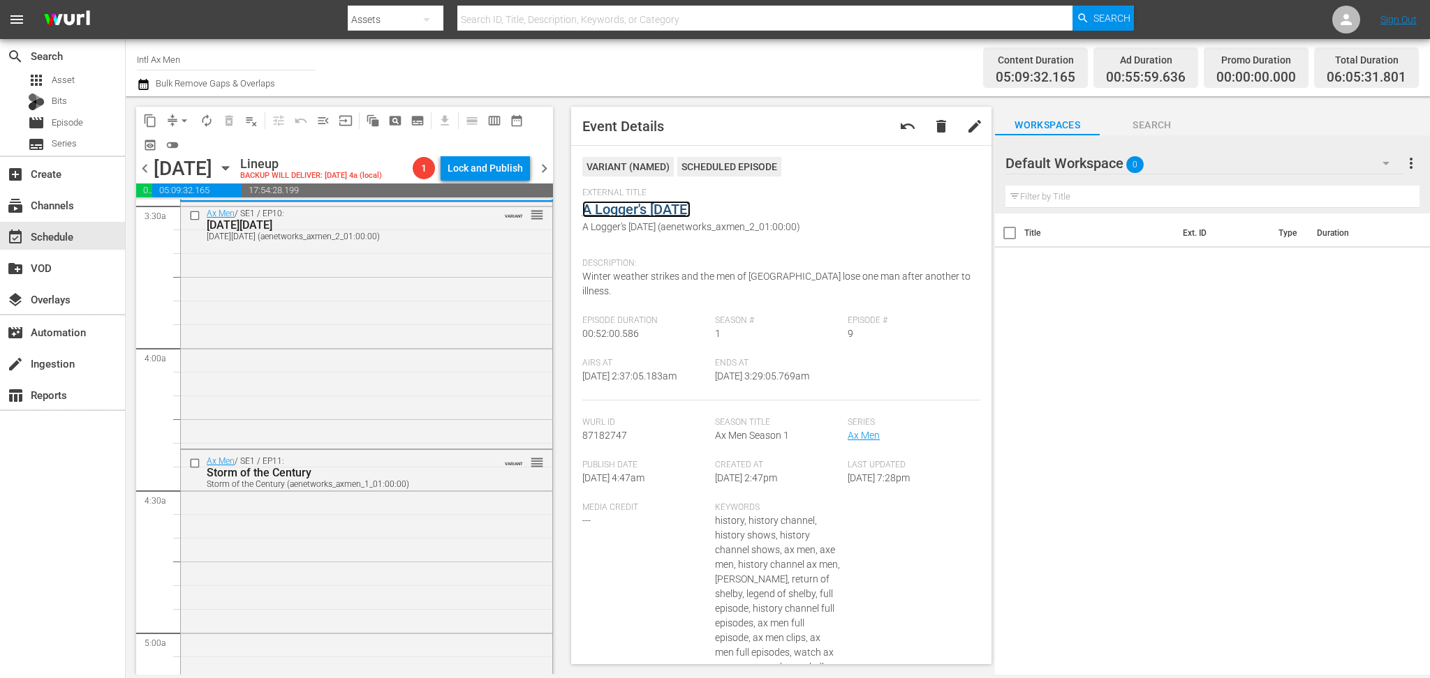
scroll to position [1023, 0]
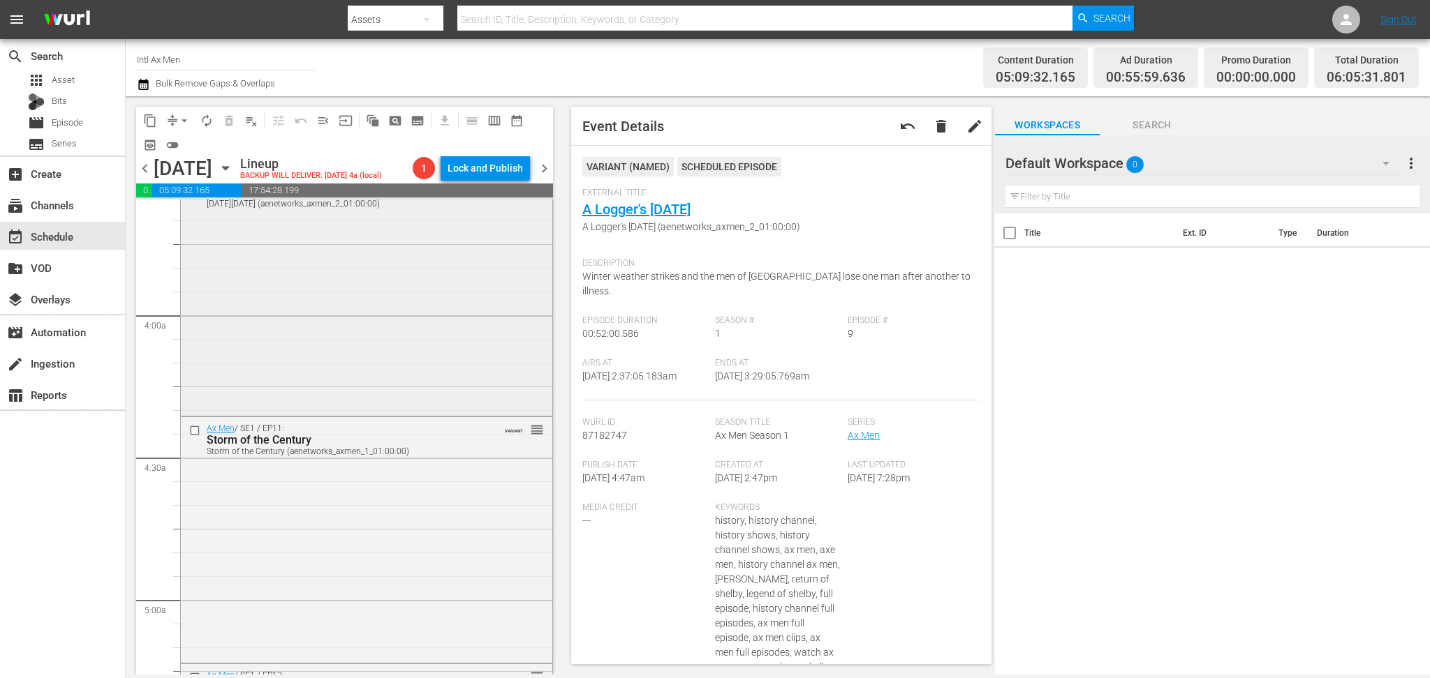
click at [438, 381] on div "Ax Men / SE1 / EP10: Black Friday Black Friday (aenetworks_axmen_2_01:00:00) VA…" at bounding box center [366, 291] width 371 height 243
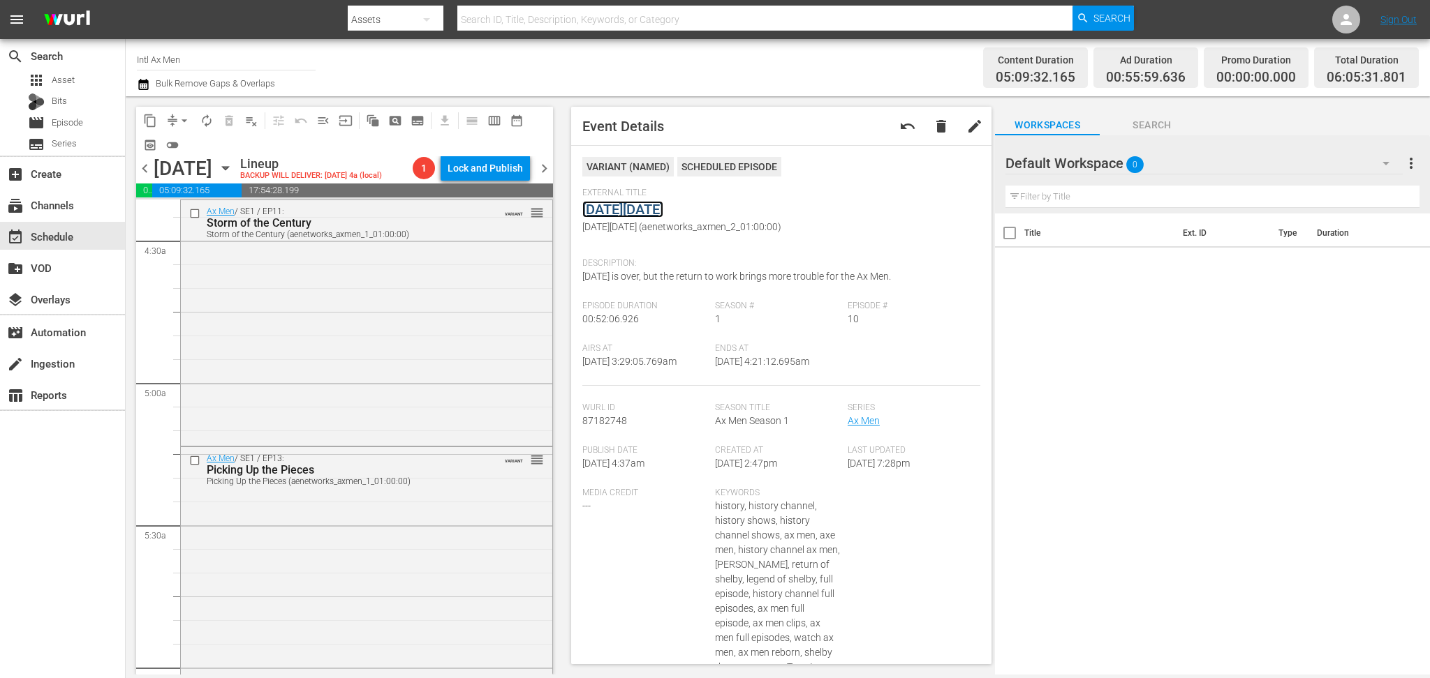
scroll to position [1302, 0]
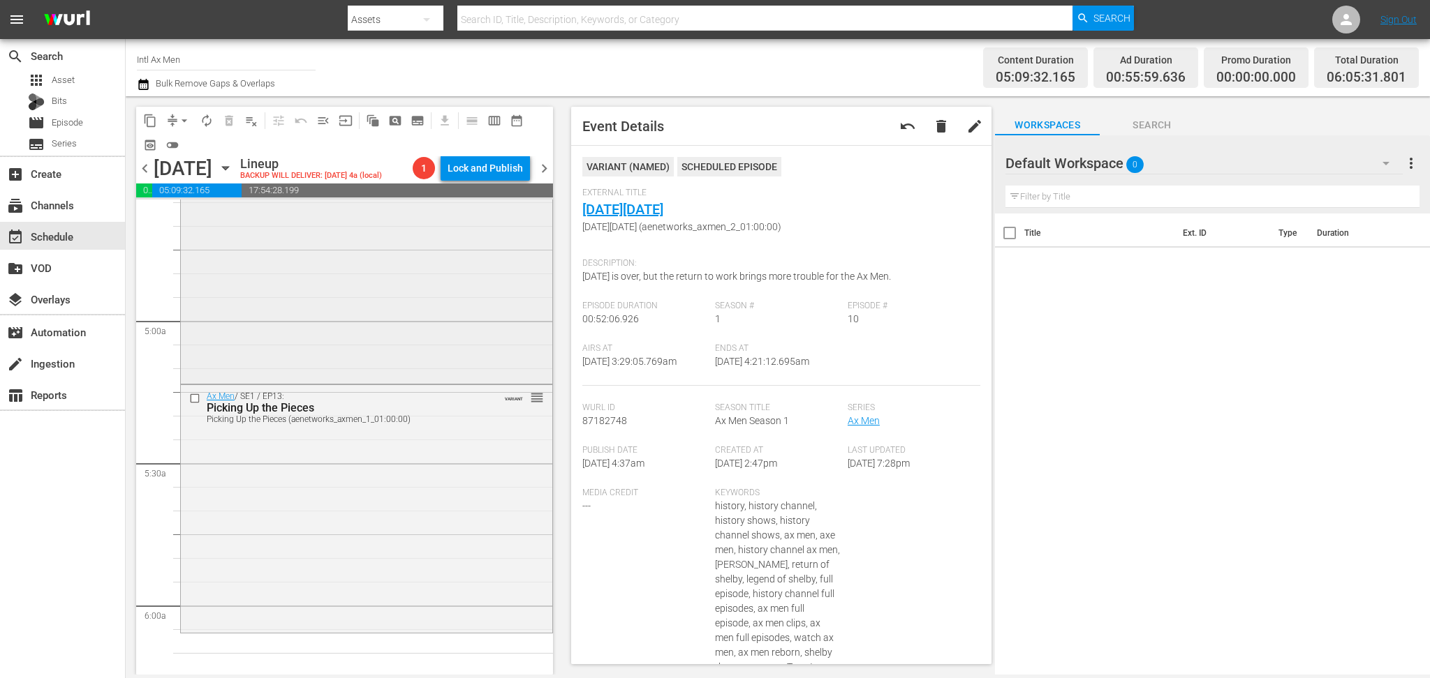
click at [410, 333] on div "Ax Men / SE1 / EP11: Storm of the Century Storm of the Century (aenetworks_axme…" at bounding box center [366, 259] width 371 height 243
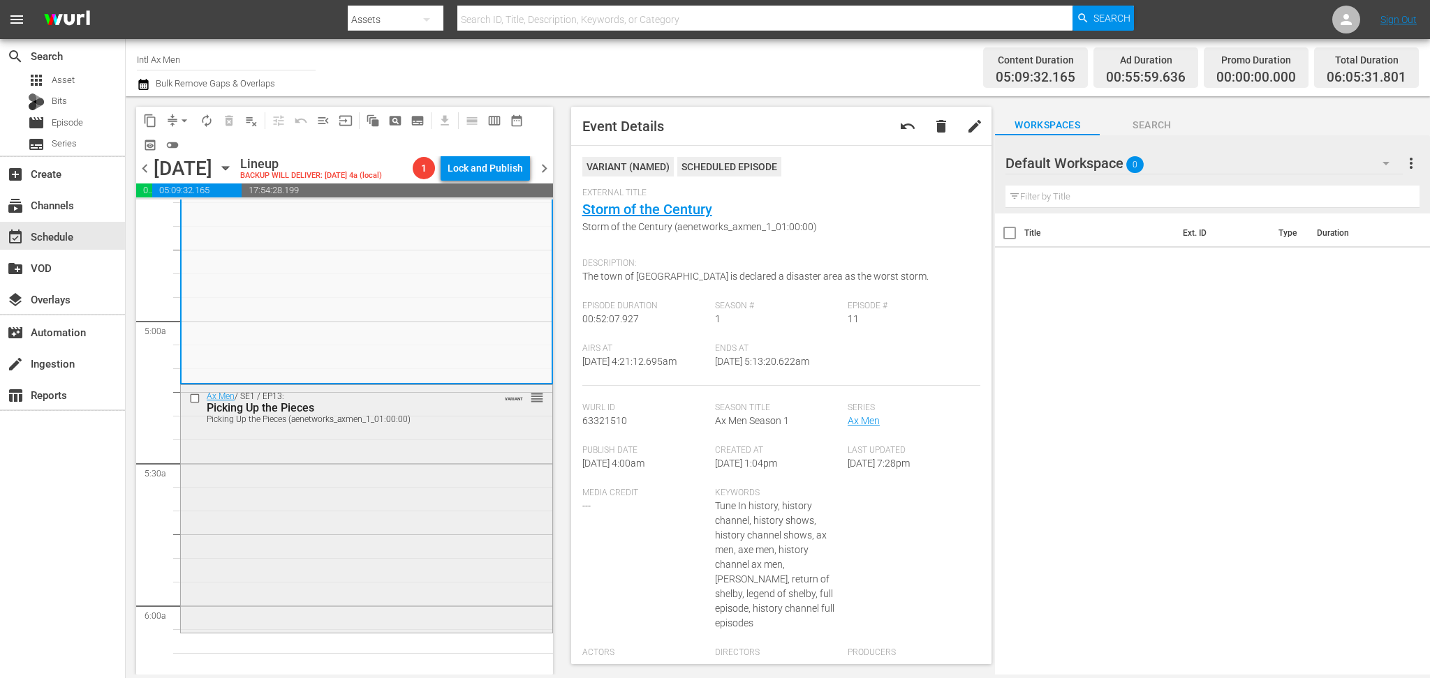
click at [408, 502] on div "Ax Men / SE1 / EP13: Picking Up the Pieces Picking Up the Pieces (aenetworks_ax…" at bounding box center [366, 507] width 371 height 245
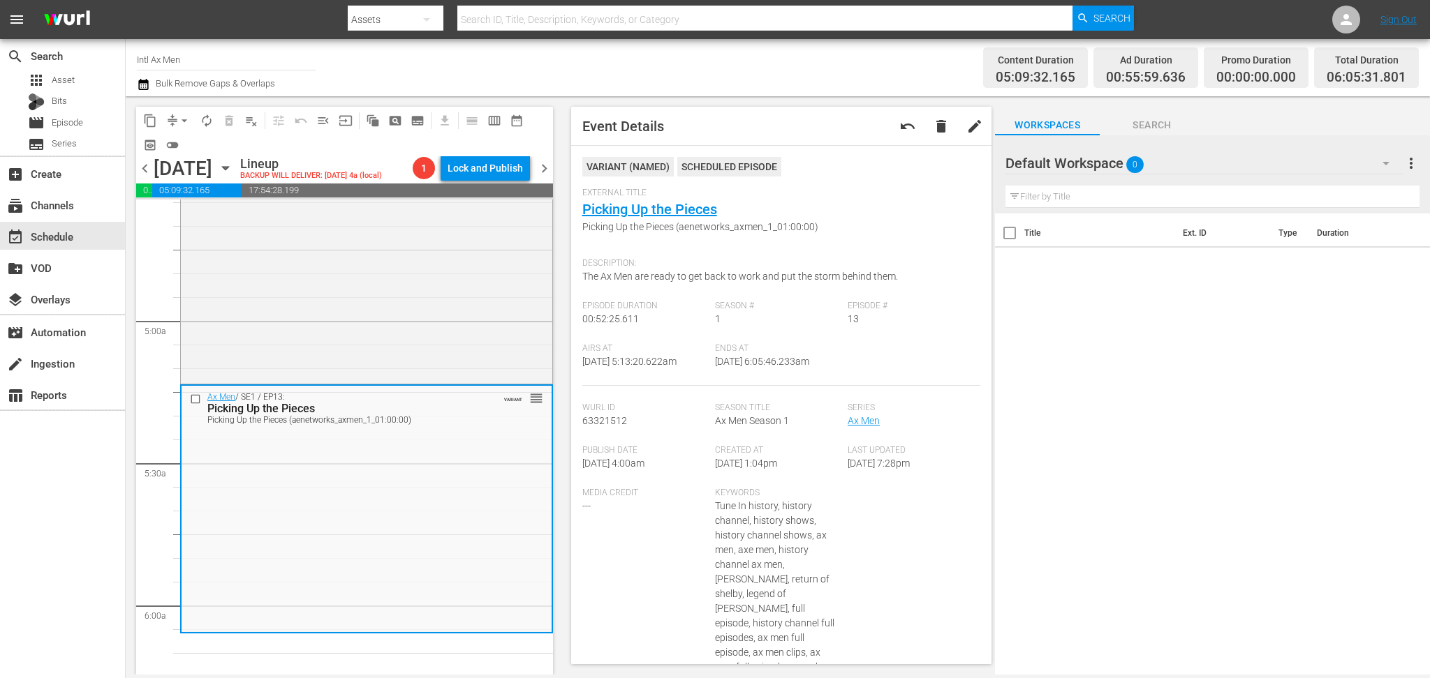
click at [149, 83] on icon "button" at bounding box center [143, 84] width 13 height 17
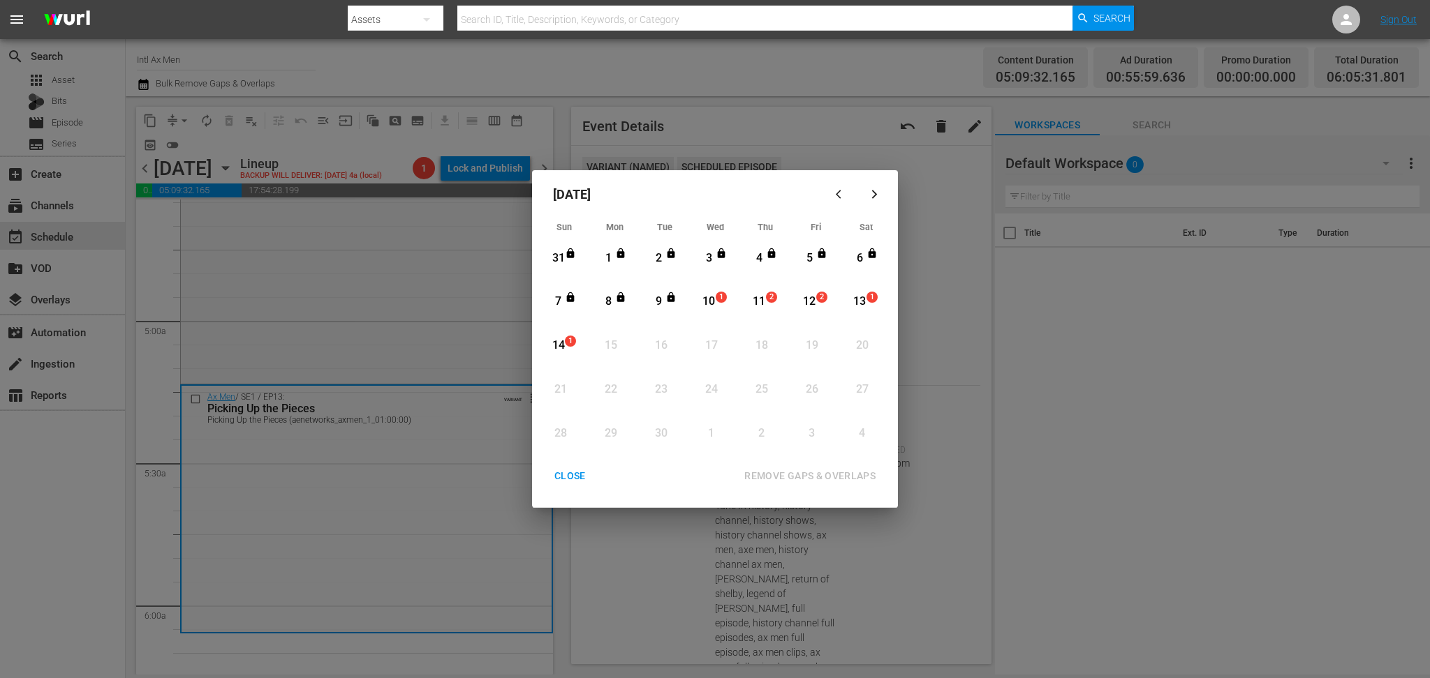
click at [711, 295] on div "10" at bounding box center [708, 302] width 17 height 16
click at [832, 474] on div "REMOVE GAPS & OVERLAPS" at bounding box center [810, 476] width 154 height 17
click at [578, 484] on div "CLOSE" at bounding box center [570, 476] width 54 height 17
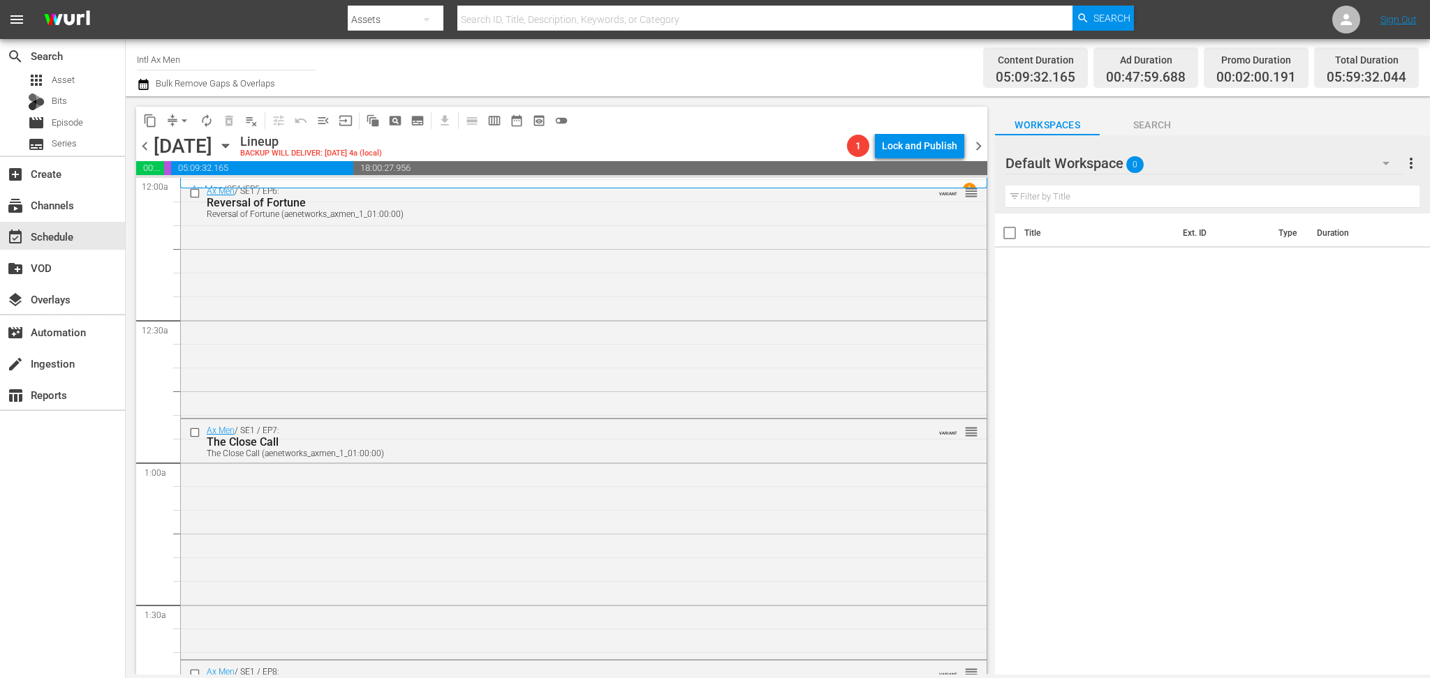
click at [143, 84] on icon "button" at bounding box center [143, 84] width 10 height 11
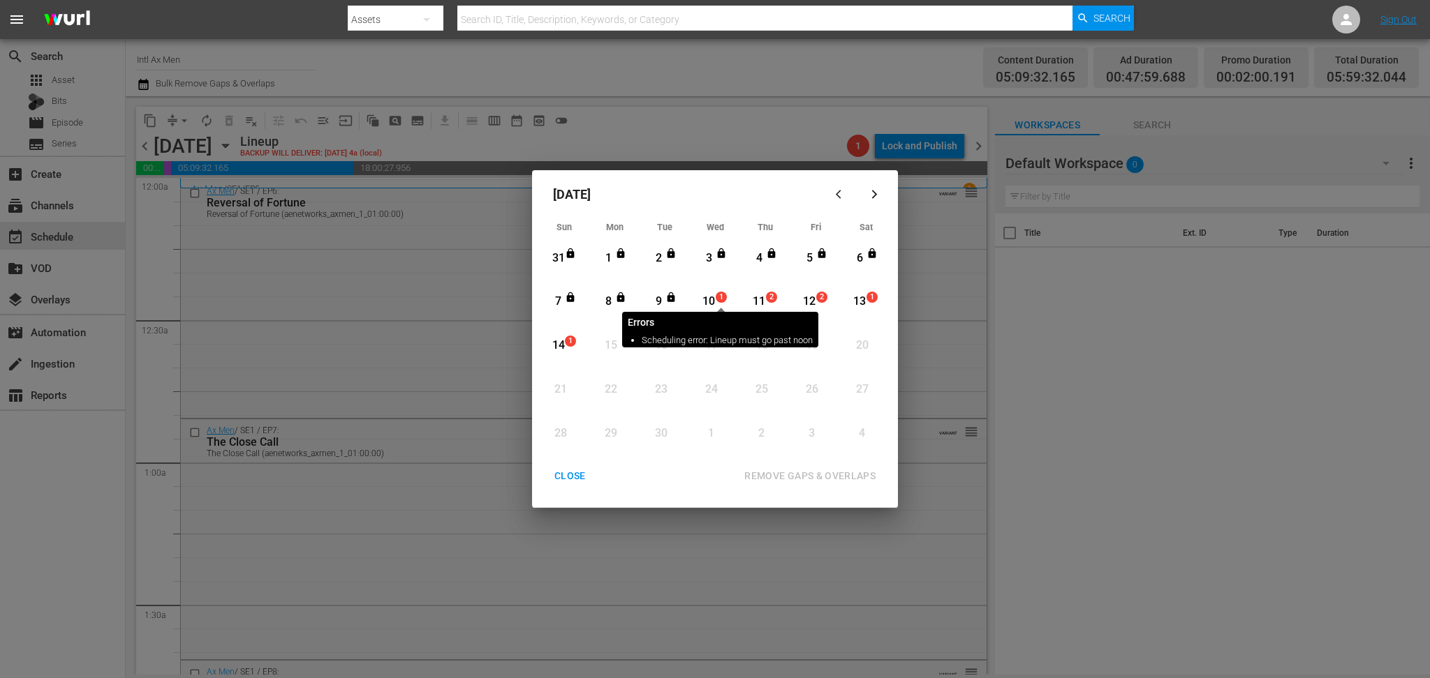
click at [717, 292] on span "1" at bounding box center [721, 297] width 10 height 11
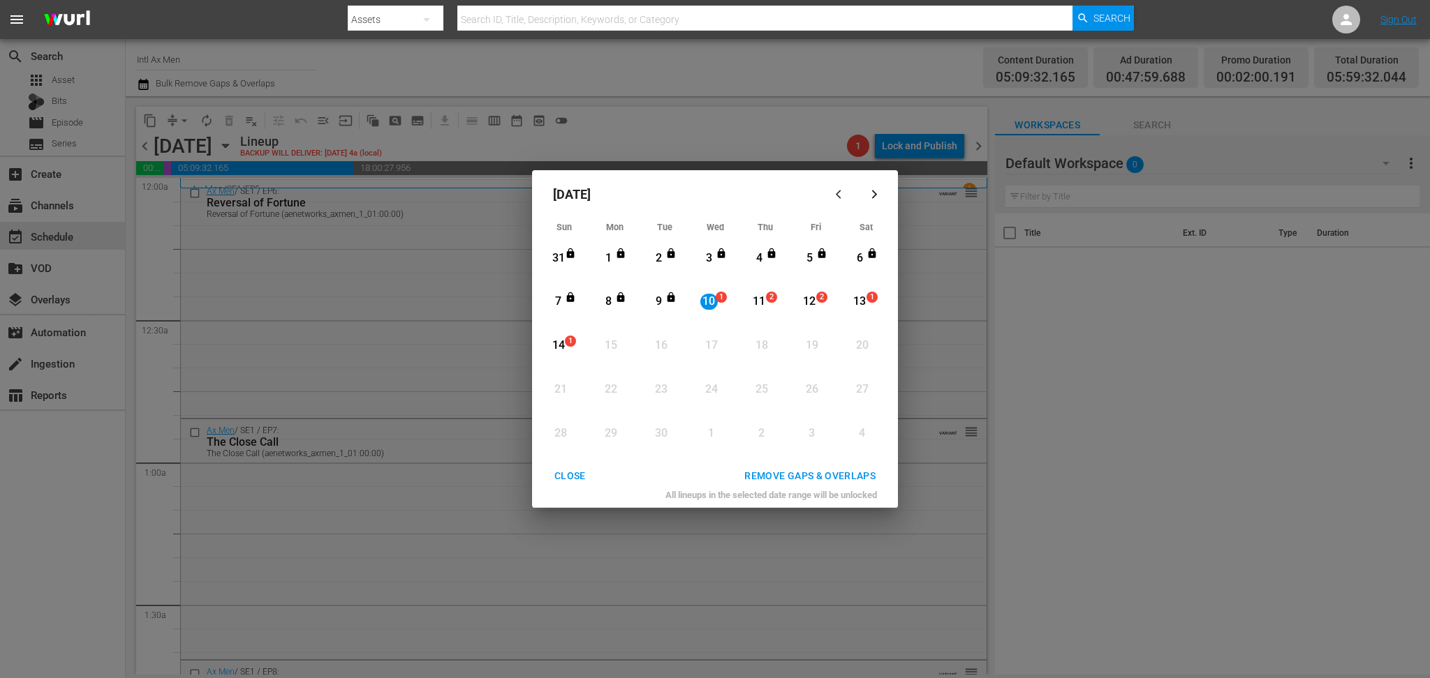
click at [836, 471] on div "REMOVE GAPS & OVERLAPS" at bounding box center [810, 476] width 154 height 17
click at [708, 297] on div "10" at bounding box center [708, 302] width 17 height 16
click at [803, 475] on div "REMOVE GAPS & OVERLAPS" at bounding box center [810, 476] width 154 height 17
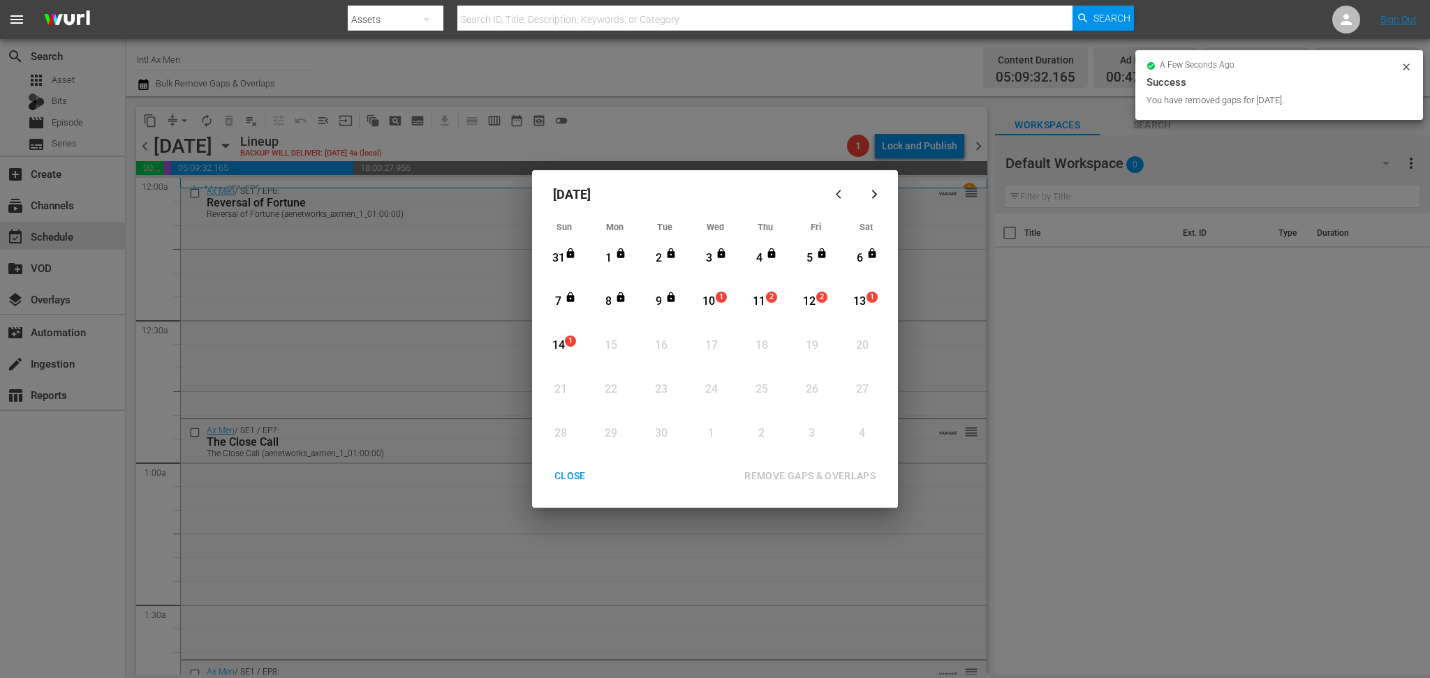
click at [570, 476] on div "CLOSE" at bounding box center [570, 476] width 54 height 17
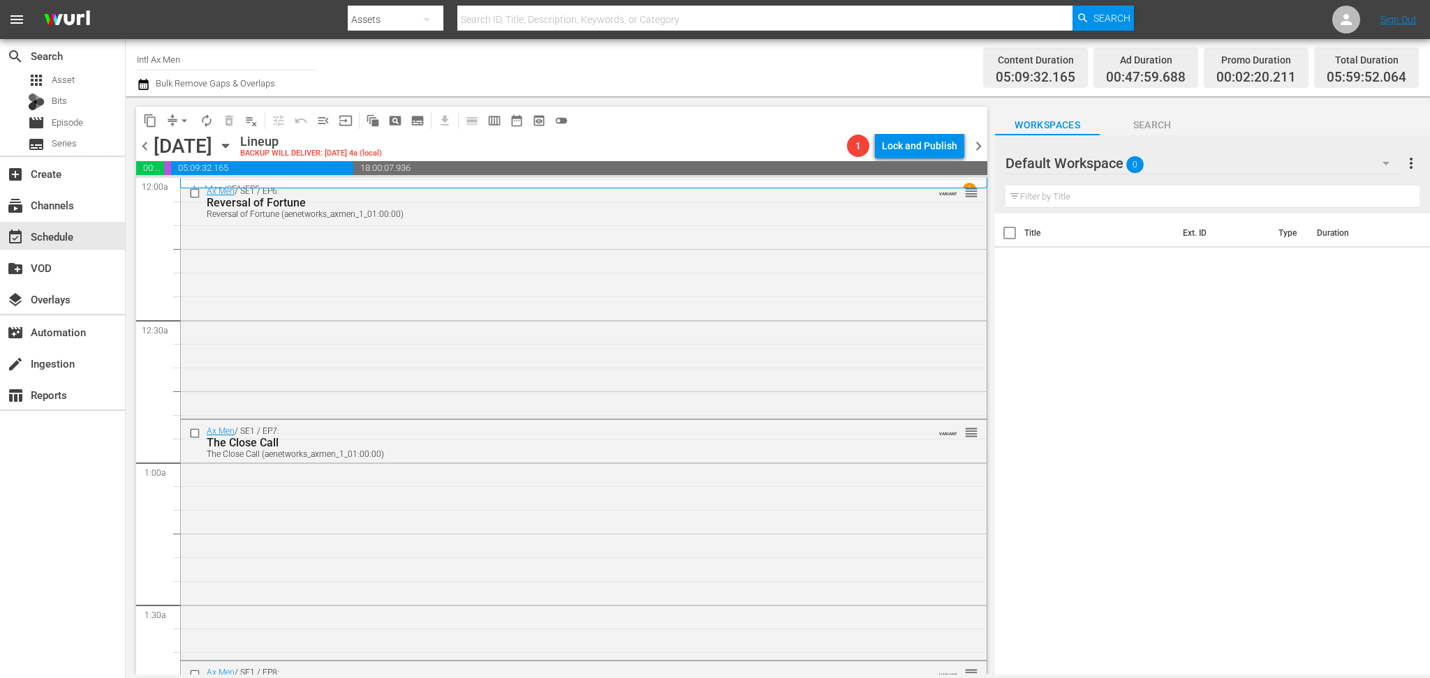
click at [141, 80] on icon "button" at bounding box center [143, 84] width 13 height 17
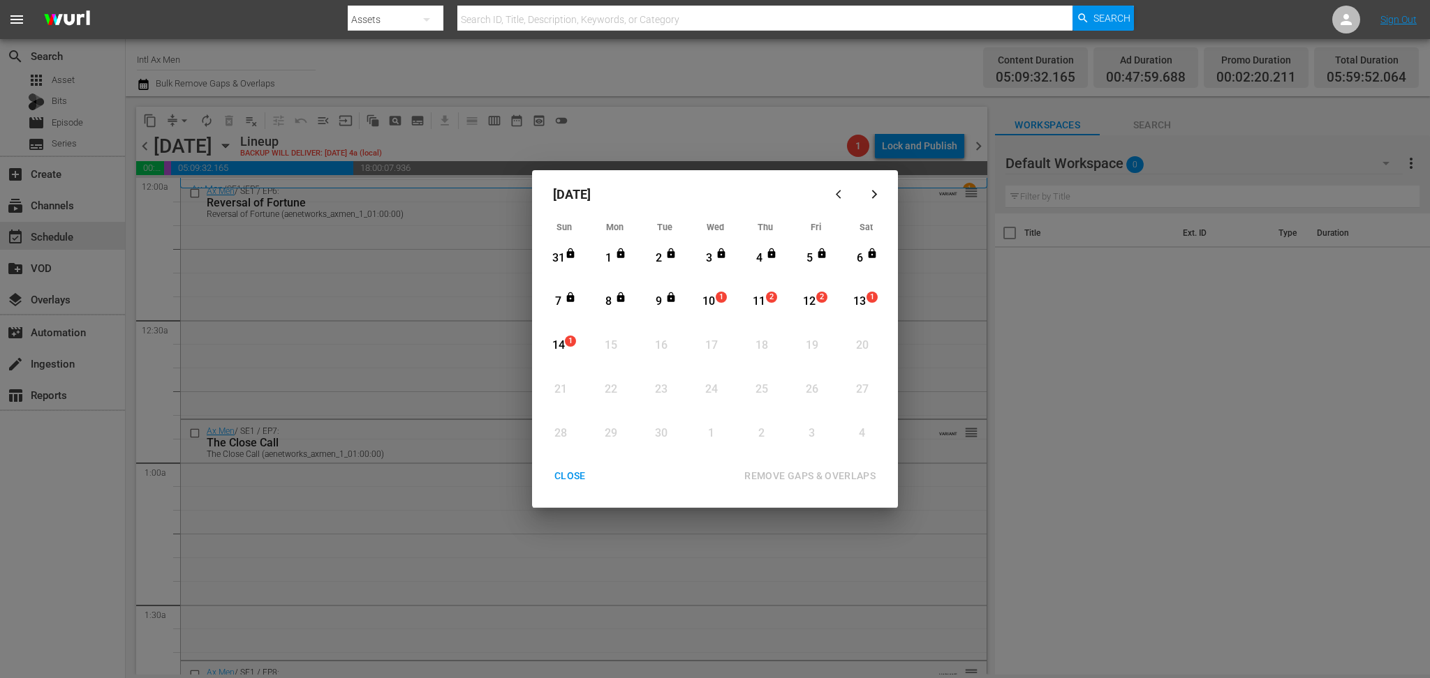
click at [706, 303] on div "10" at bounding box center [708, 302] width 17 height 16
click at [834, 476] on div "REMOVE GAPS & OVERLAPS" at bounding box center [810, 476] width 154 height 17
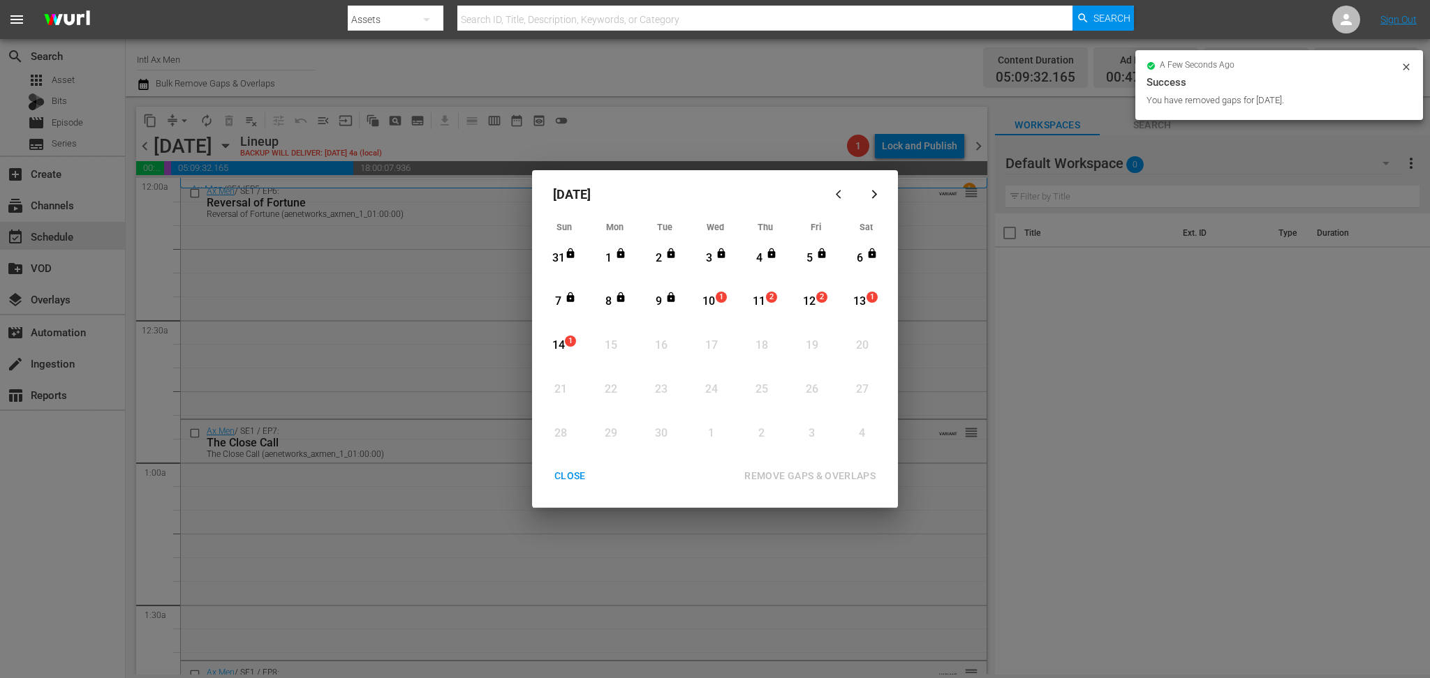
click at [572, 475] on div "CLOSE" at bounding box center [570, 476] width 54 height 17
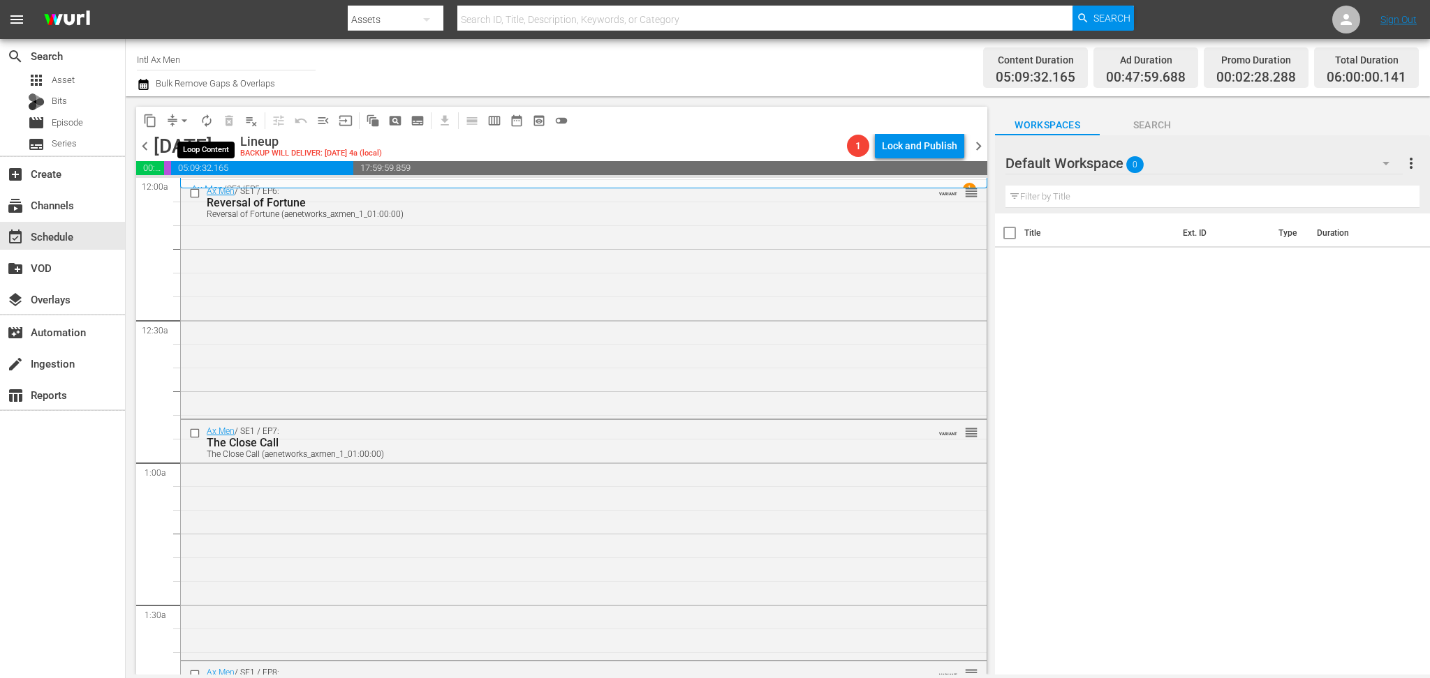
click at [205, 121] on span "autorenew_outlined" at bounding box center [207, 121] width 14 height 14
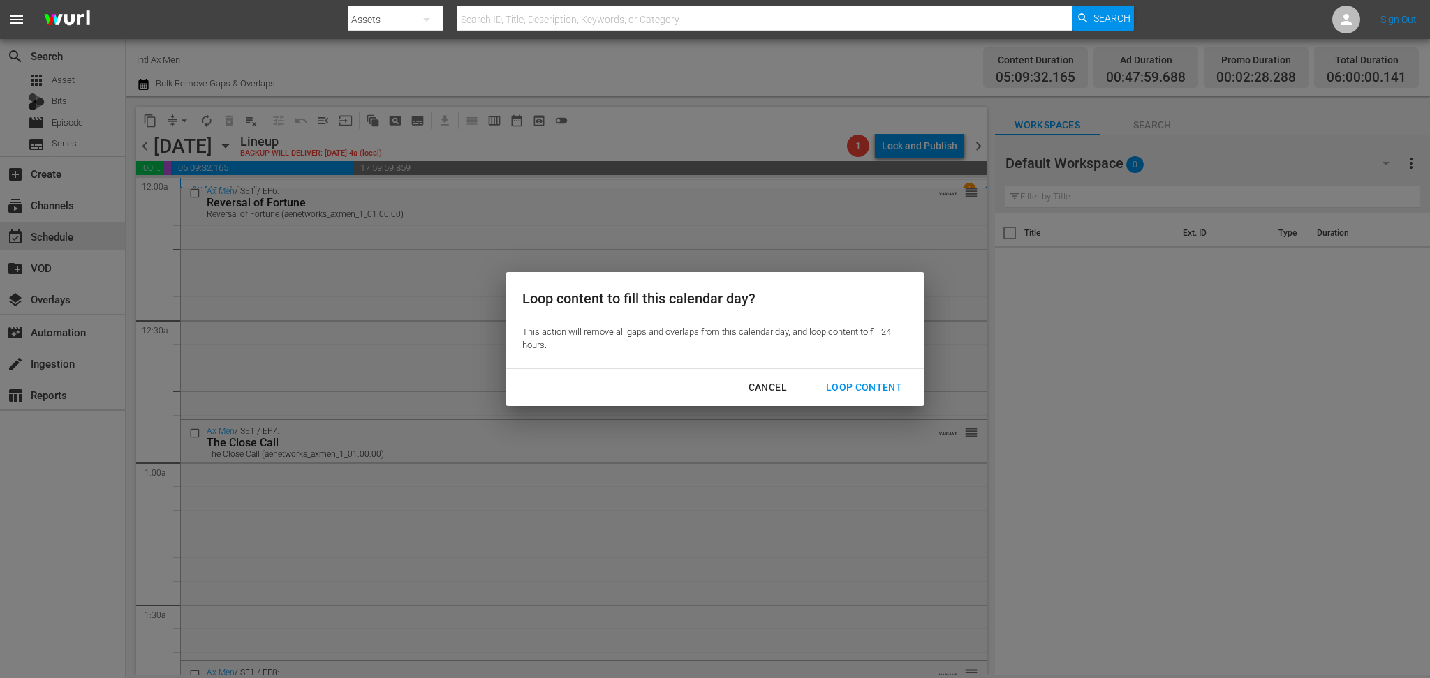
click at [855, 380] on div "Loop Content" at bounding box center [864, 387] width 98 height 17
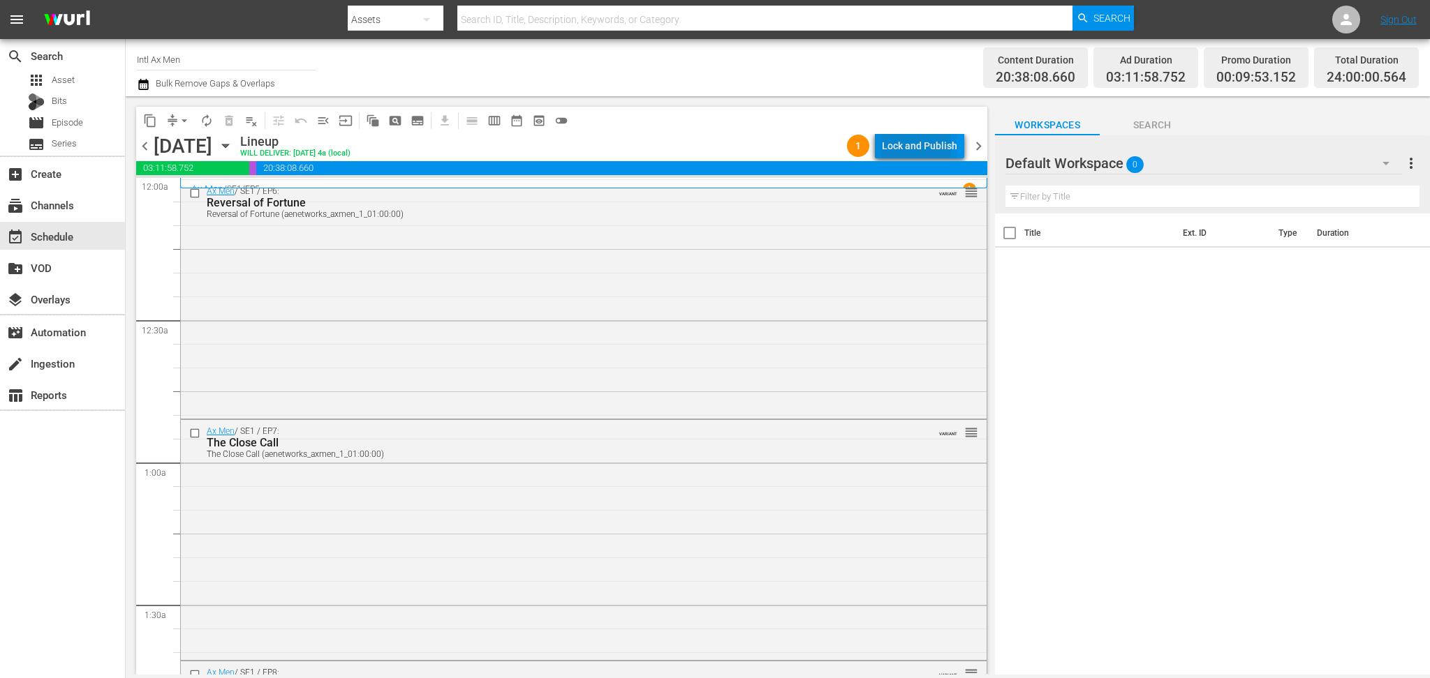
click at [900, 147] on div "Lock and Publish" at bounding box center [919, 145] width 75 height 25
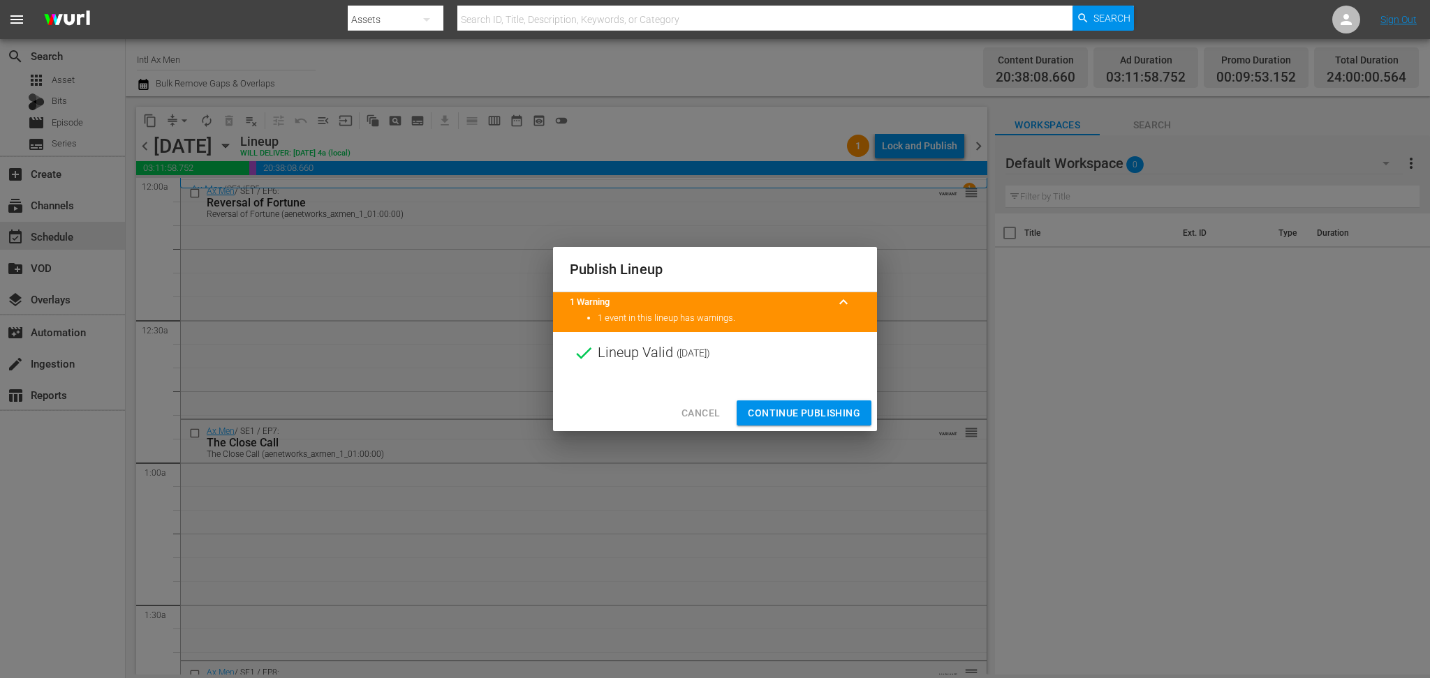
click at [810, 415] on span "Continue Publishing" at bounding box center [804, 413] width 112 height 17
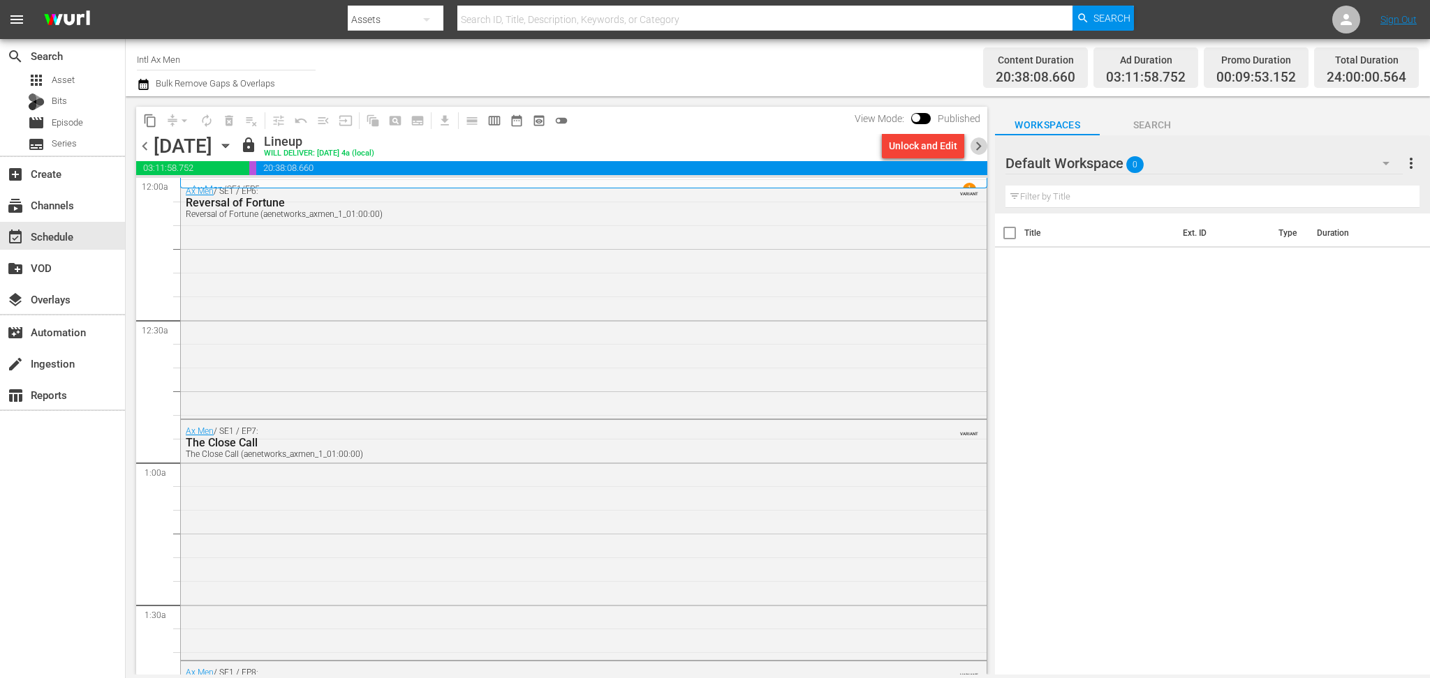
click at [980, 148] on span "chevron_right" at bounding box center [978, 146] width 17 height 17
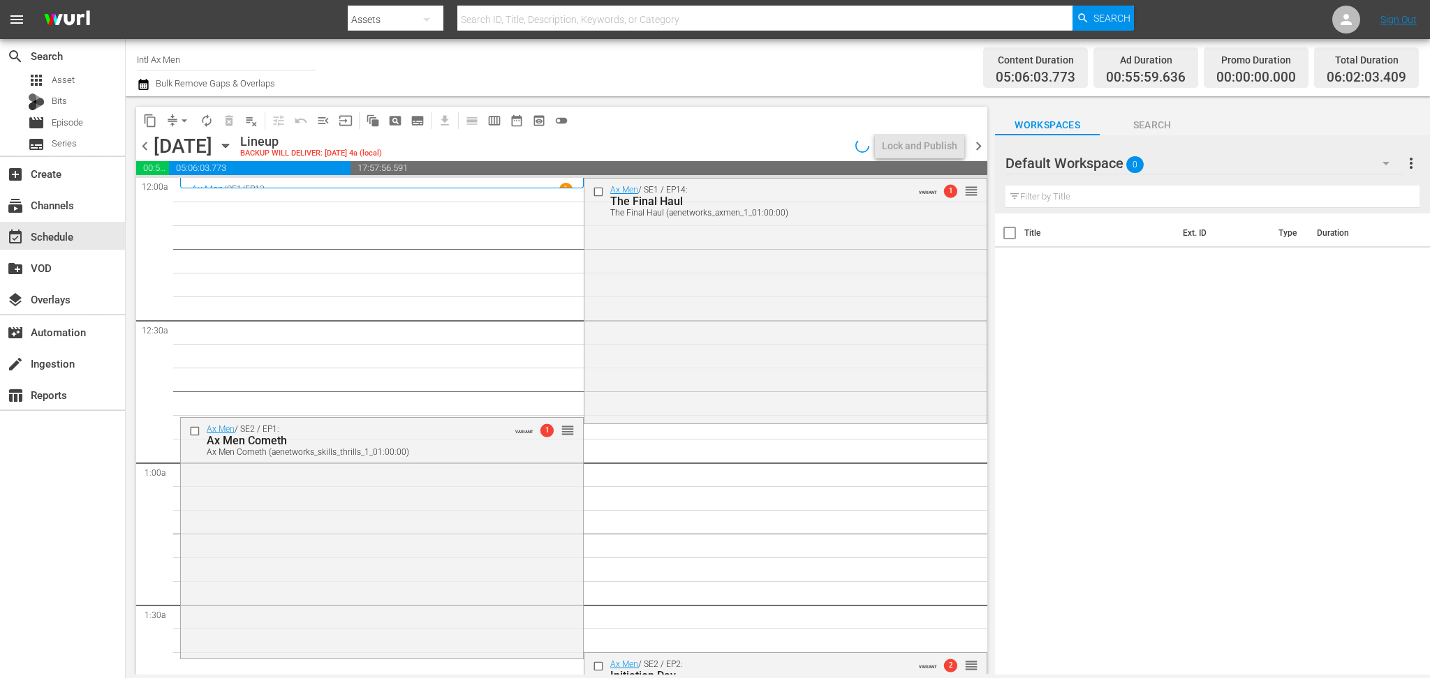
click at [140, 83] on icon "button" at bounding box center [143, 84] width 13 height 17
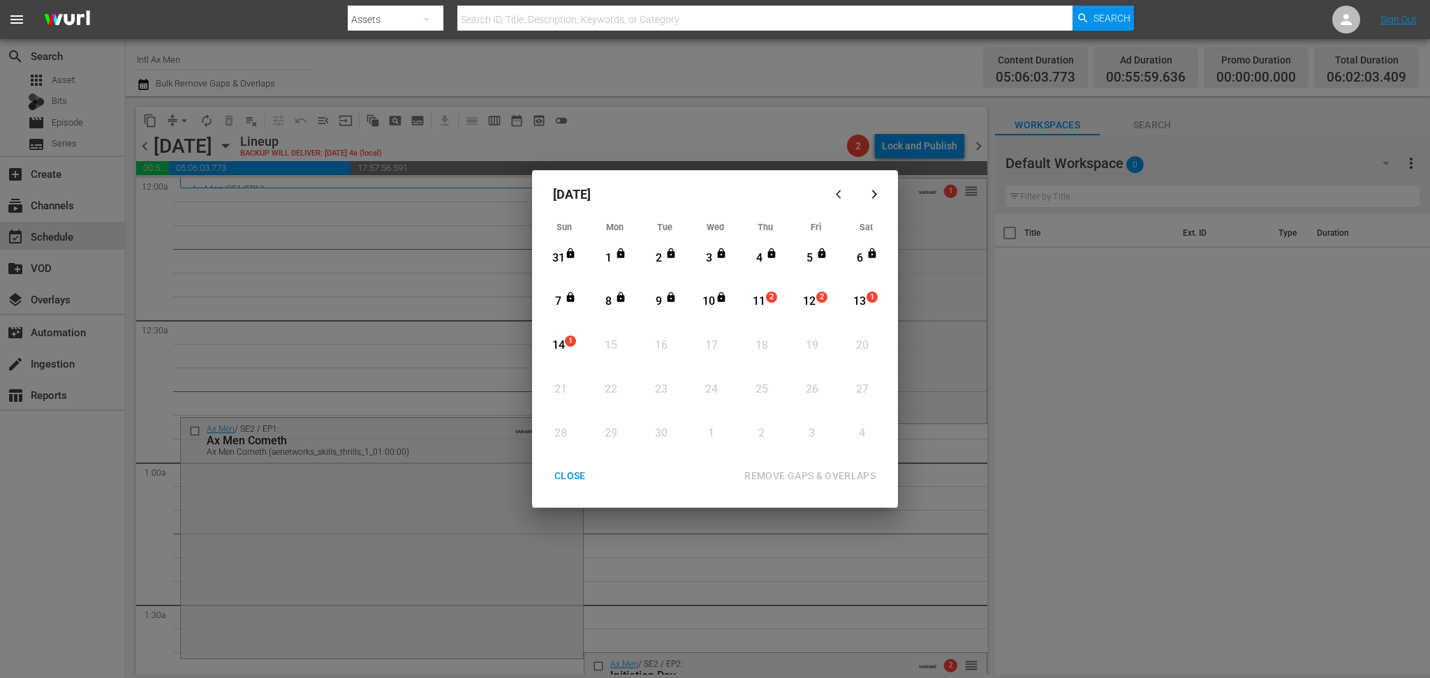
click at [762, 297] on div "11" at bounding box center [758, 302] width 17 height 16
click at [822, 475] on div "REMOVE GAPS & OVERLAPS" at bounding box center [810, 476] width 154 height 17
click at [570, 470] on div "CLOSE" at bounding box center [570, 476] width 54 height 17
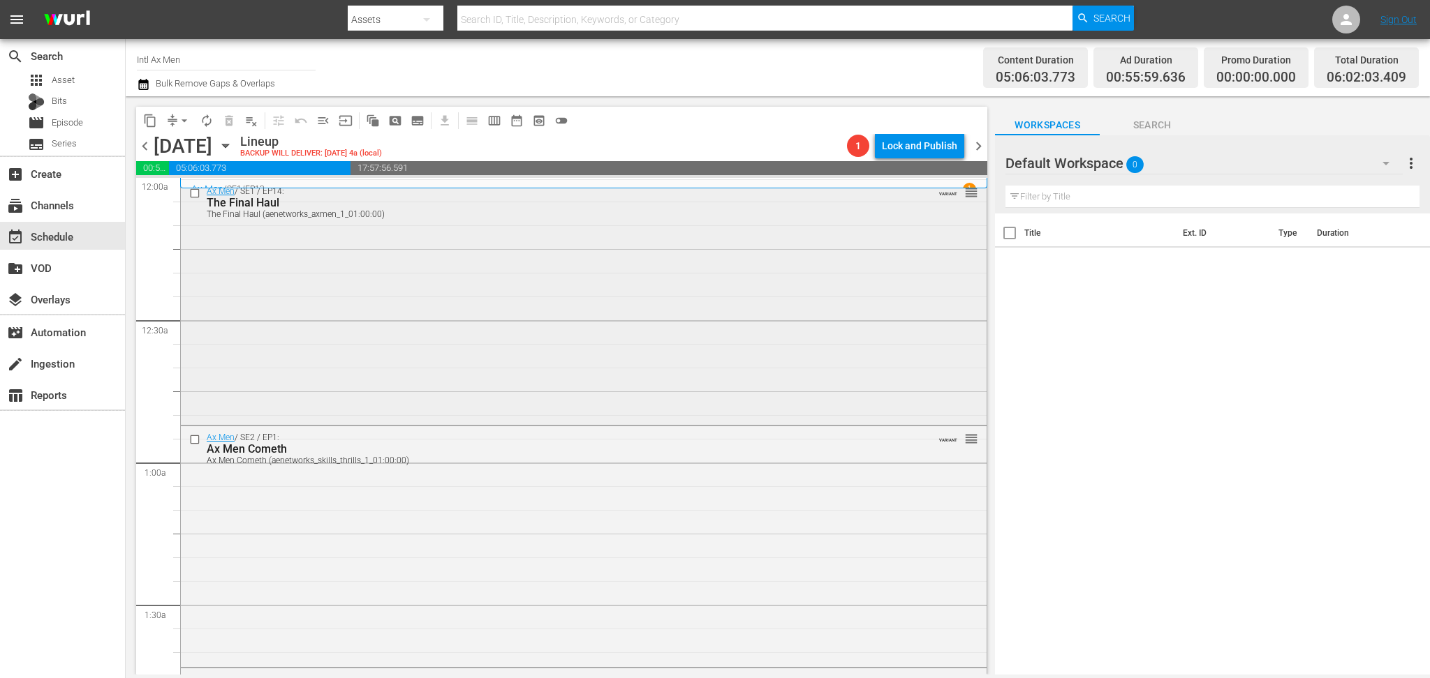
click at [664, 299] on div "Ax Men / SE1 / EP14: The Final Haul The Final Haul (aenetworks_axmen_1_01:00:00…" at bounding box center [583, 301] width 805 height 243
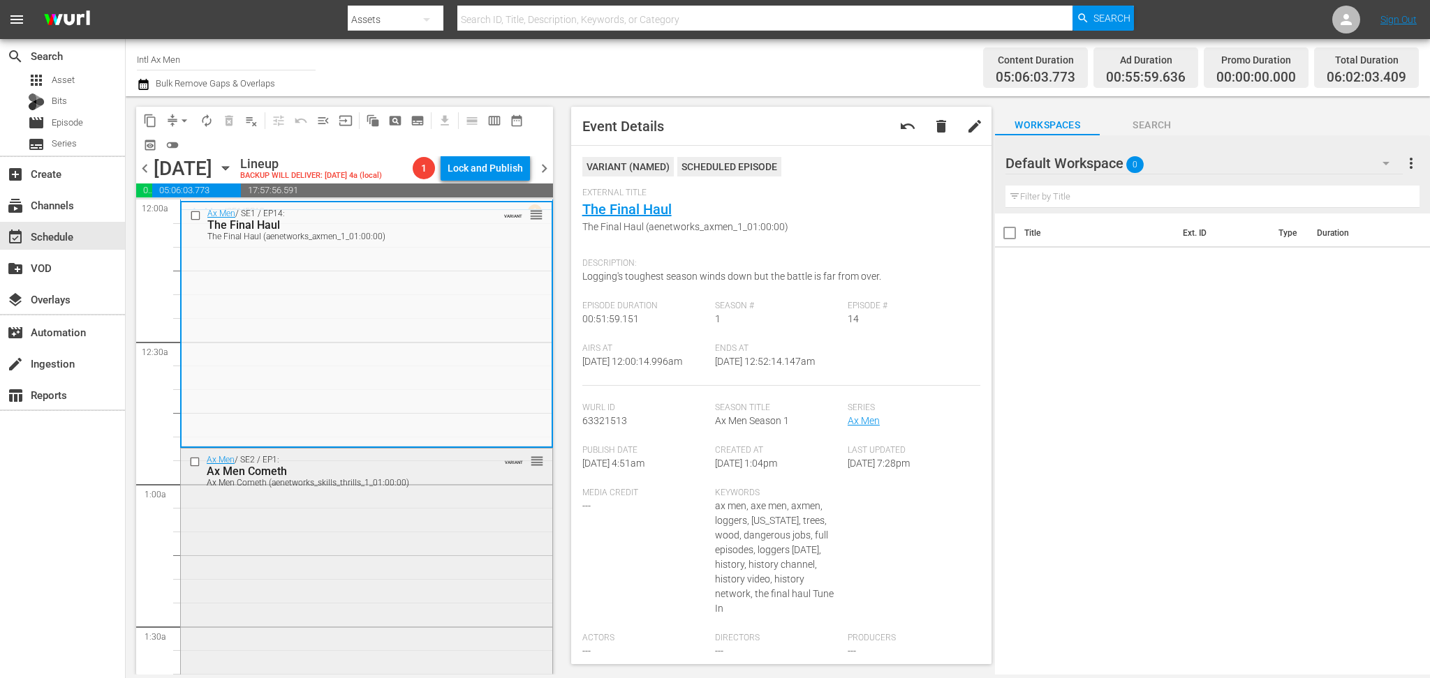
click at [452, 546] on div "Ax Men / SE2 / EP1: Ax Men Cometh Ax Men Cometh (aenetworks_skills_thrills_1_01…" at bounding box center [366, 568] width 371 height 238
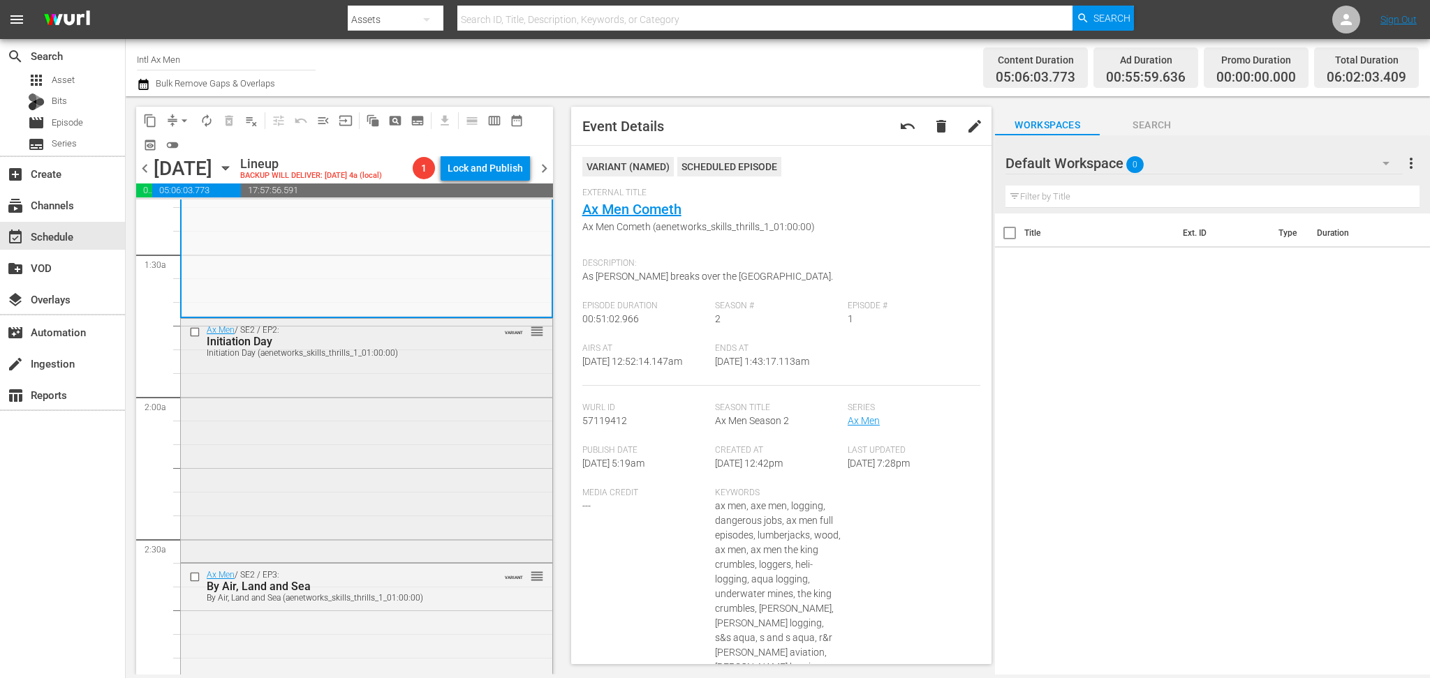
click at [398, 473] on div "Ax Men / SE2 / EP2: Initiation Day Initiation Day (aenetworks_skills_thrills_1_…" at bounding box center [366, 440] width 371 height 242
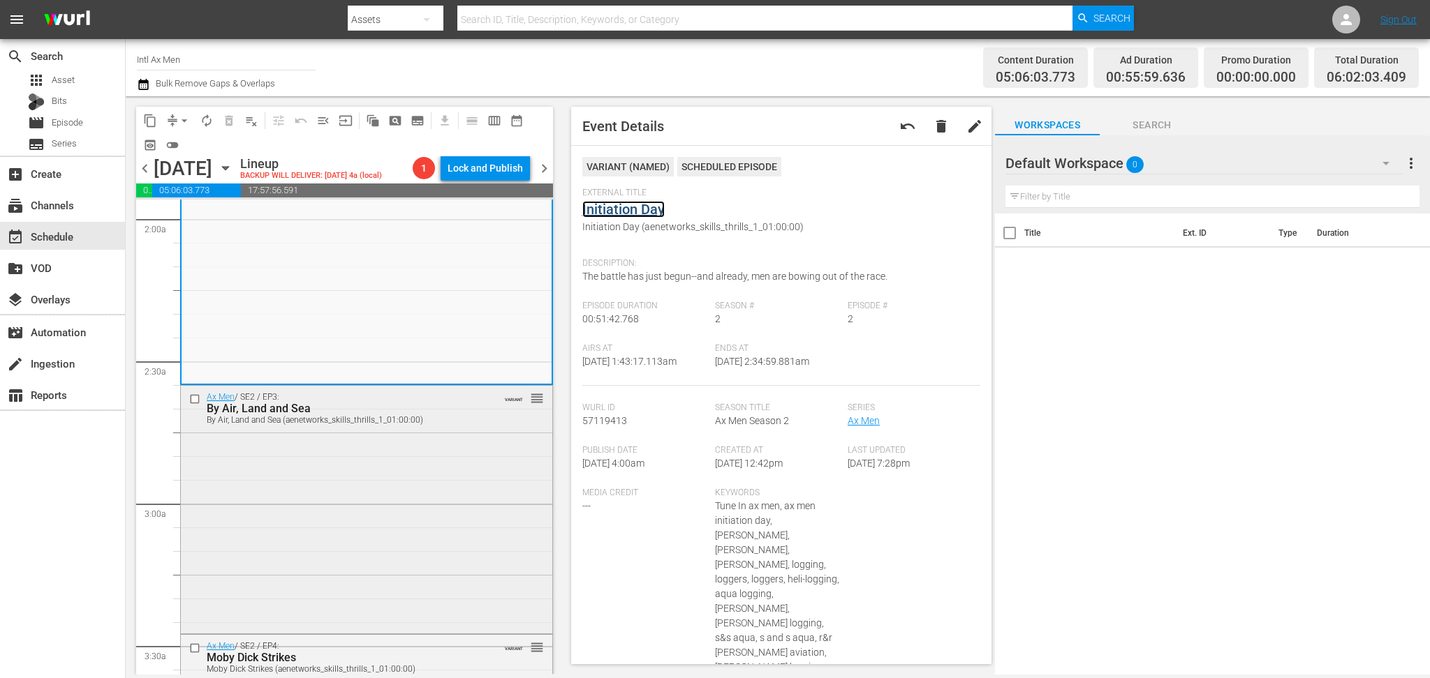
scroll to position [651, 0]
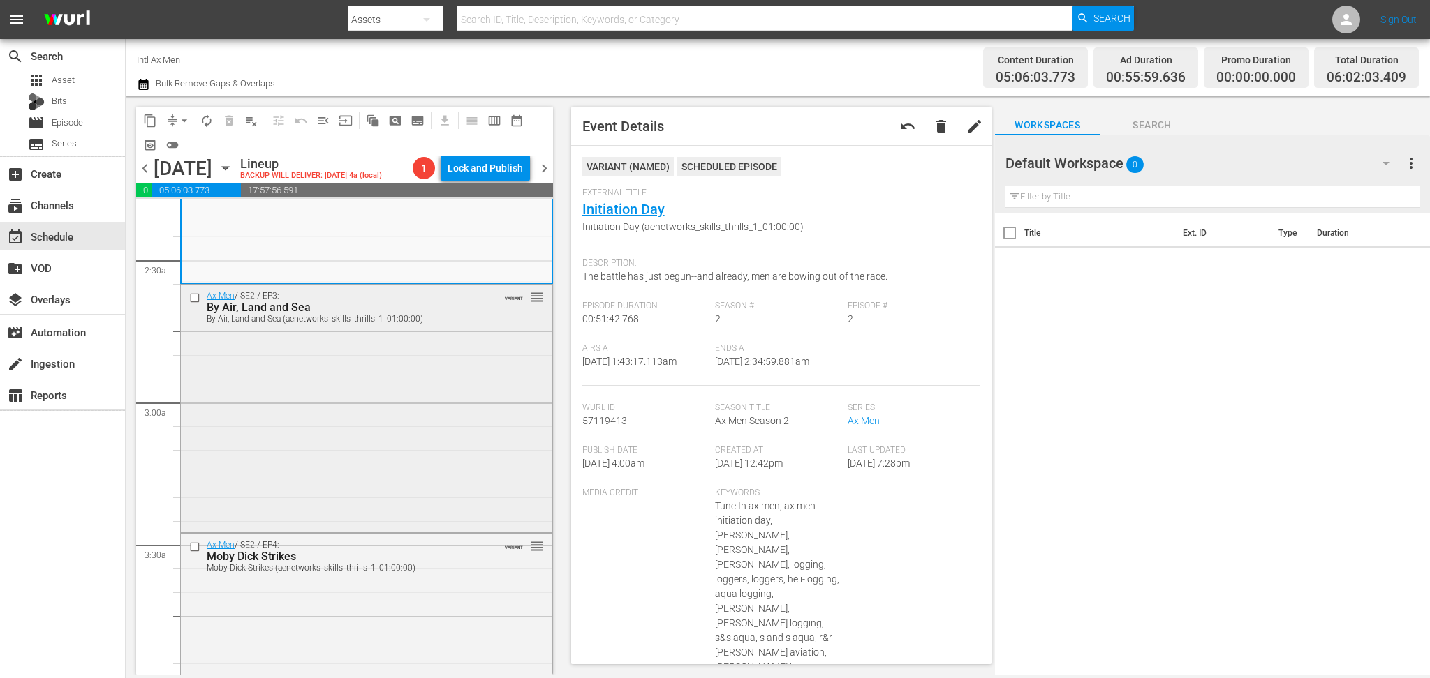
click at [420, 409] on div "Ax Men / SE2 / EP3: By Air, Land and Sea By Air, Land and Sea (aenetworks_skill…" at bounding box center [366, 407] width 371 height 244
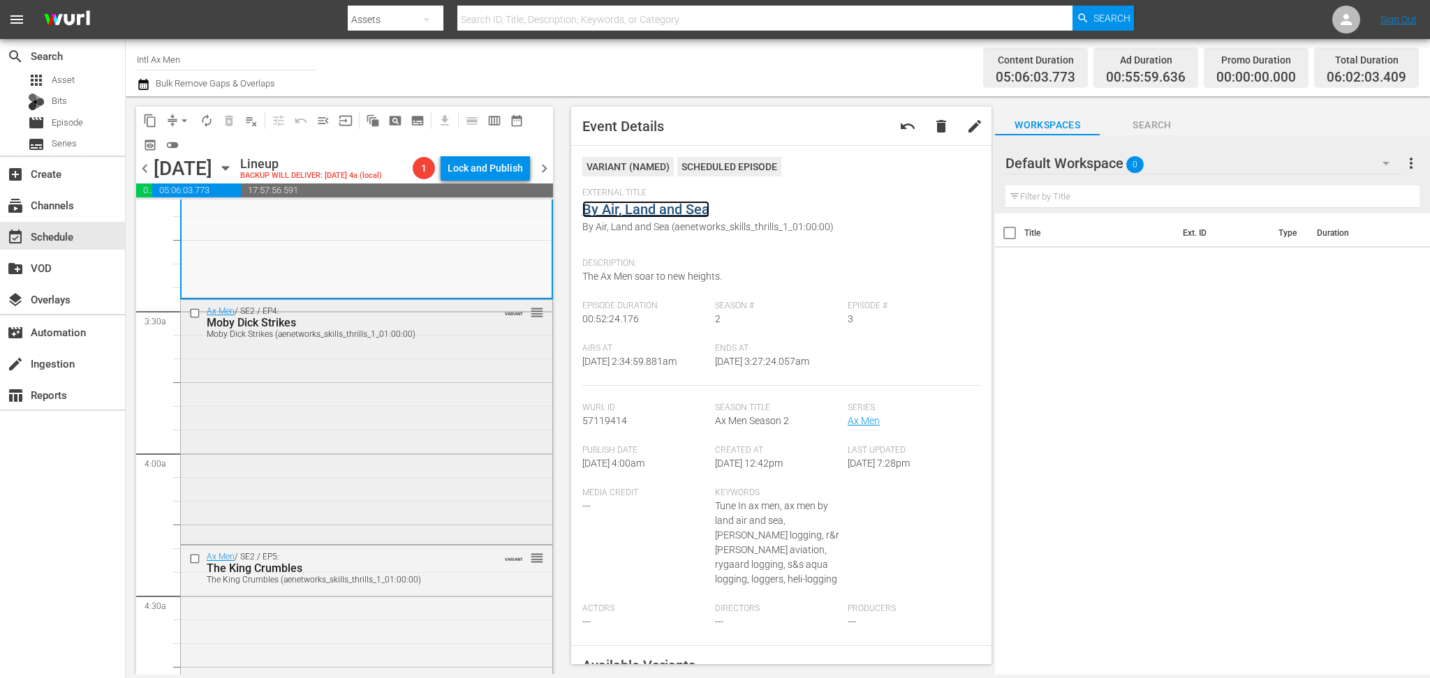
scroll to position [930, 0]
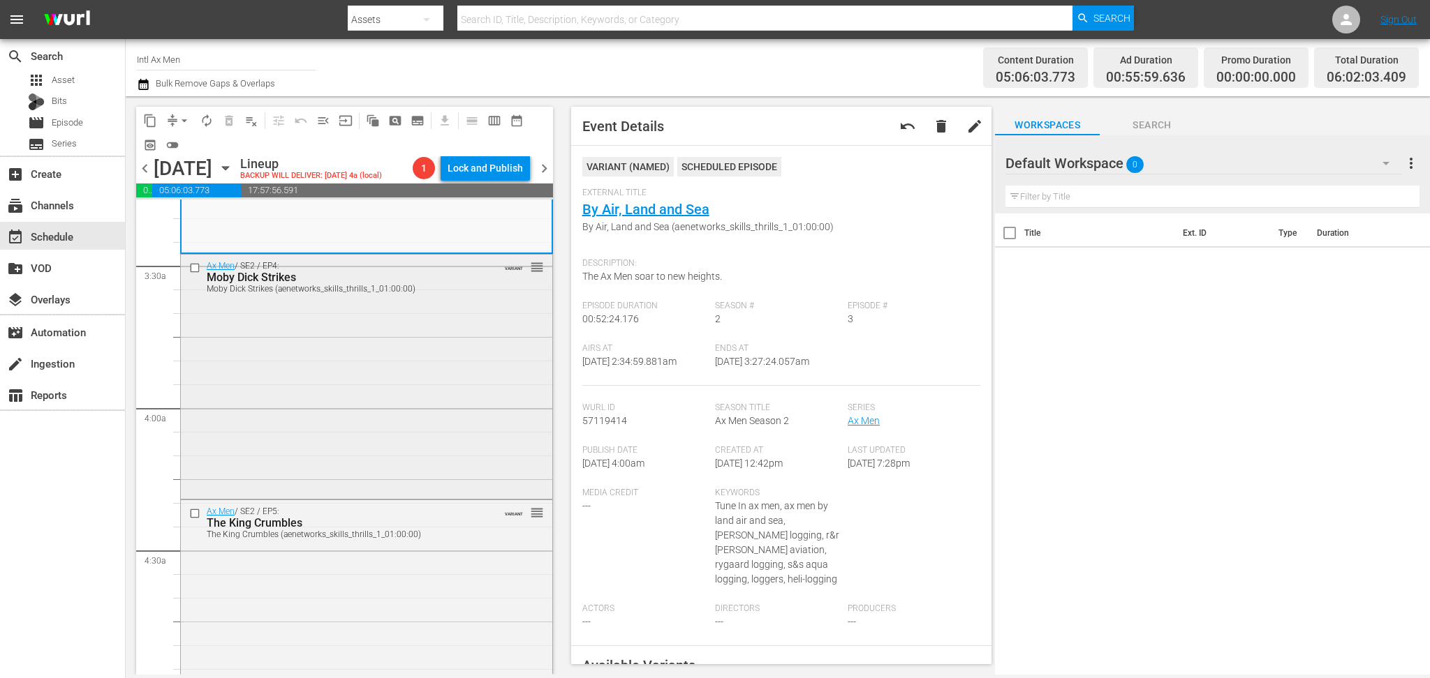
click at [419, 440] on div "Ax Men / SE2 / EP4: Moby Dick Strikes Moby Dick Strikes (aenetworks_skills_thri…" at bounding box center [366, 376] width 371 height 242
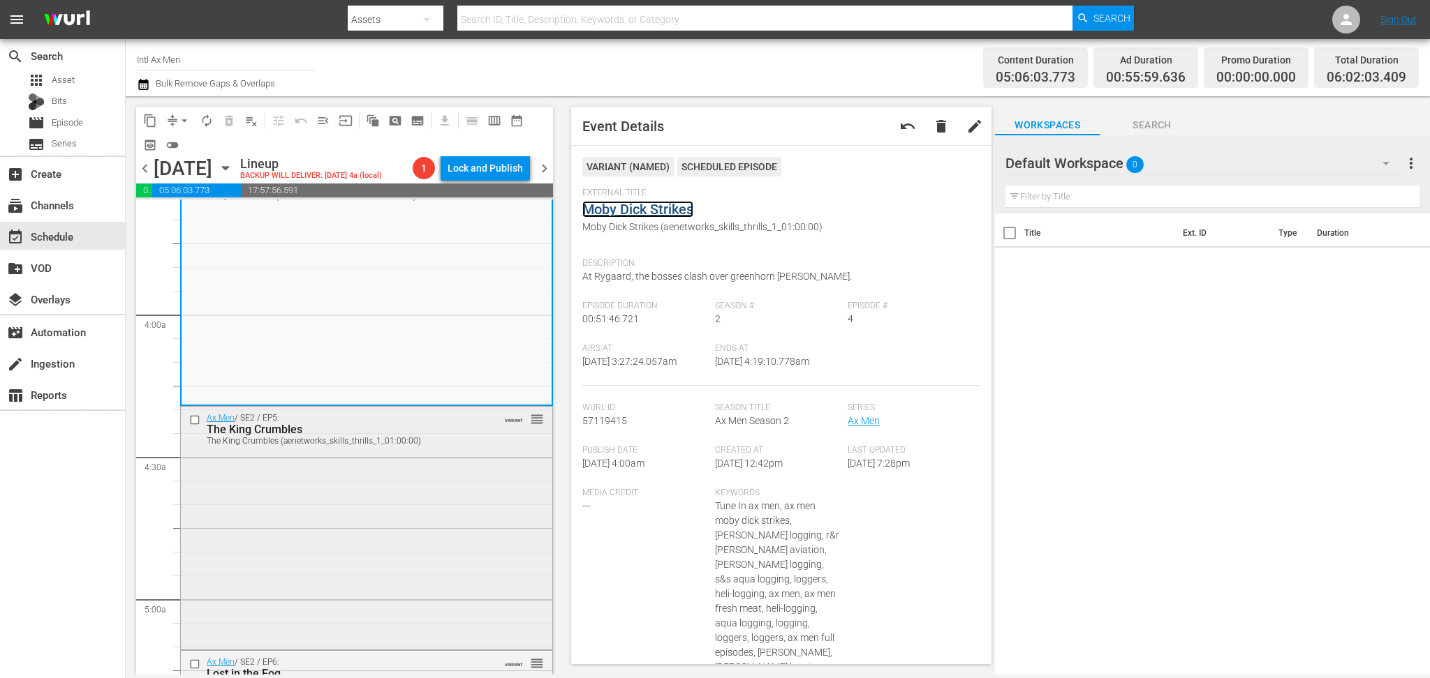
scroll to position [1210, 0]
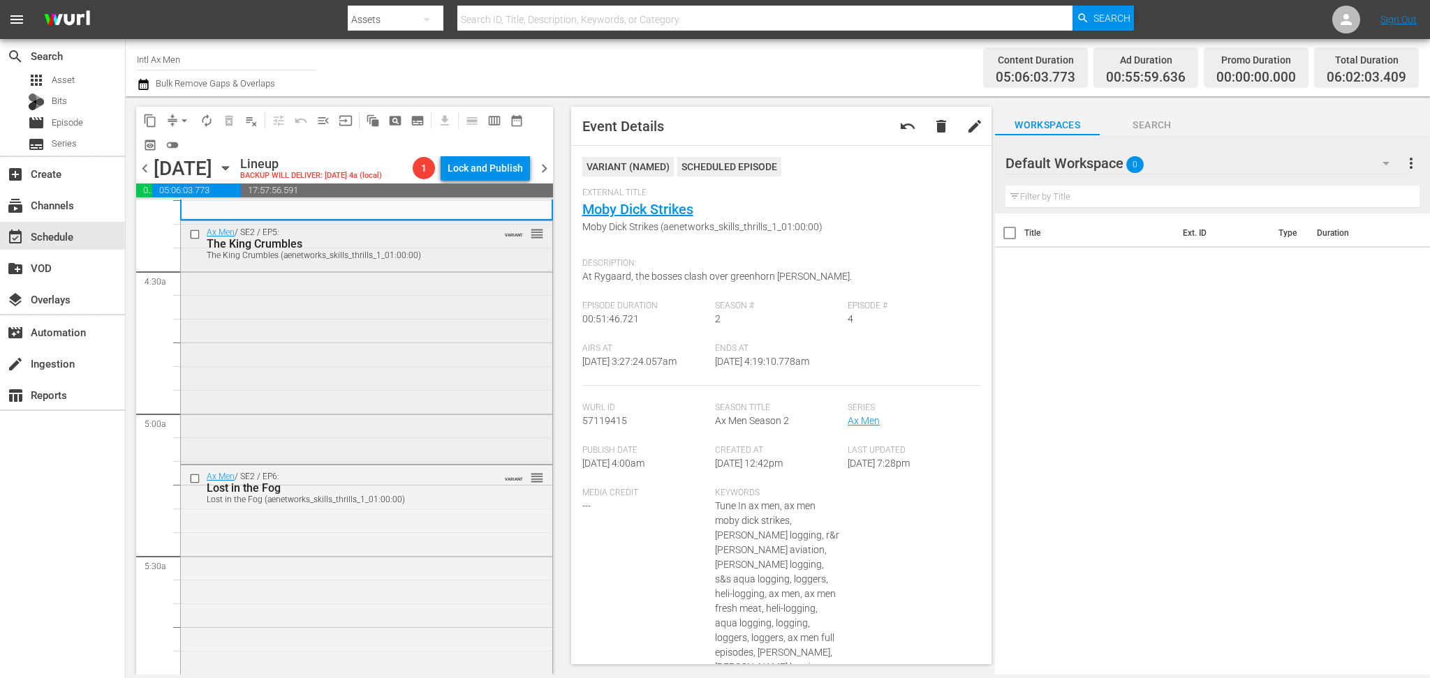
click at [456, 357] on div "Ax Men / SE2 / EP5: The King Crumbles The King Crumbles (aenetworks_skills_thri…" at bounding box center [366, 341] width 371 height 240
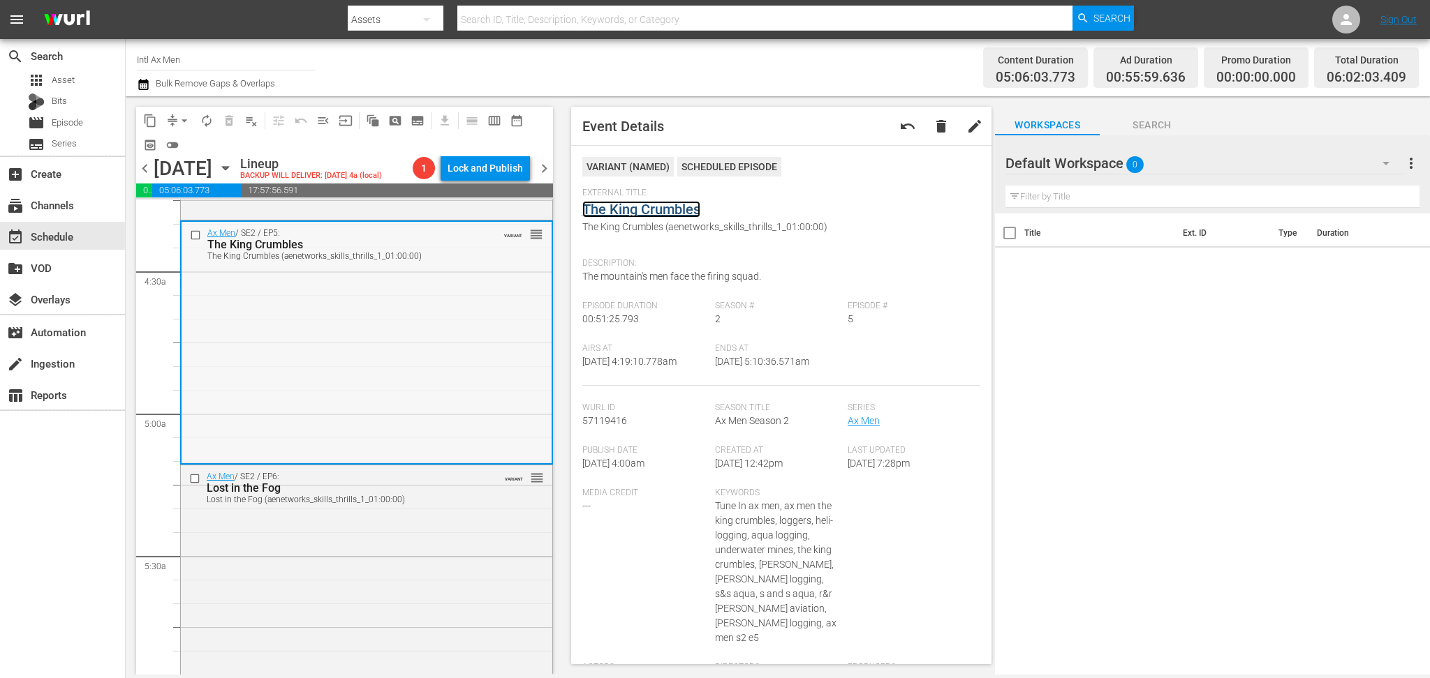
scroll to position [1396, 0]
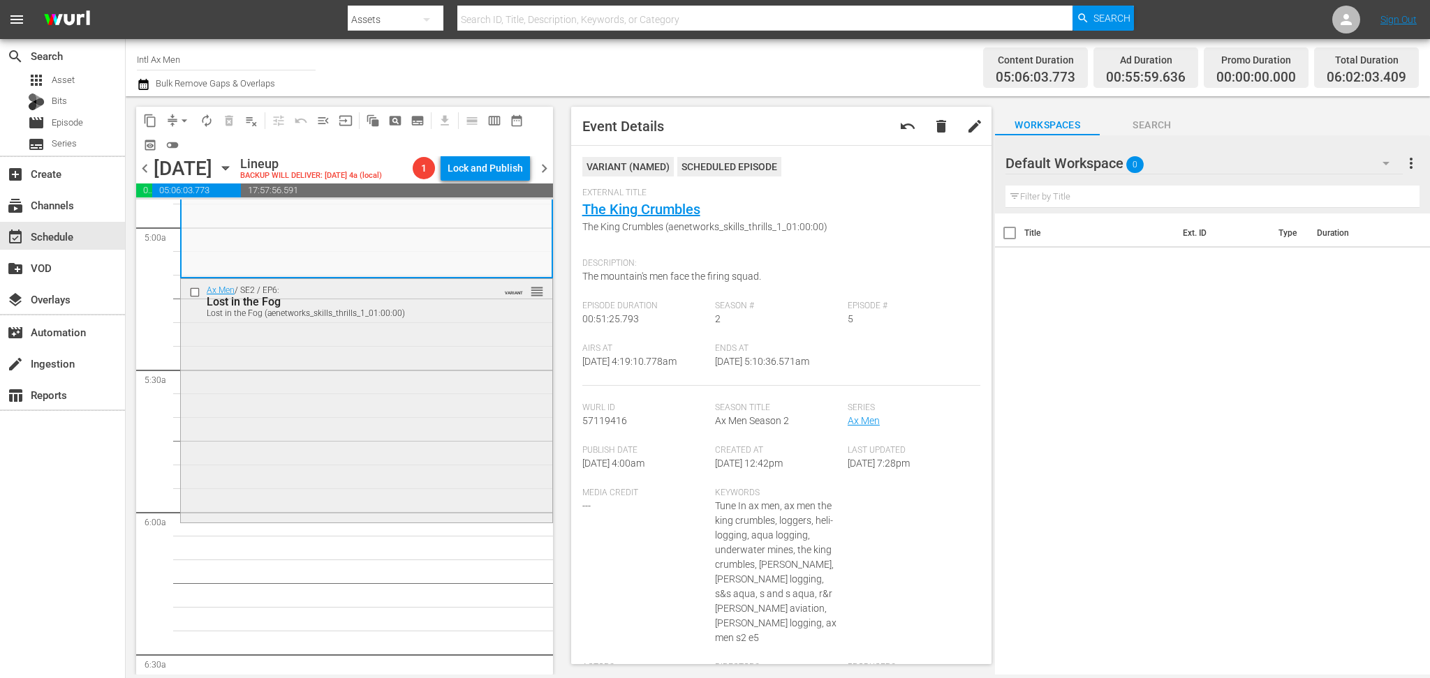
click at [399, 412] on div "Ax Men / SE2 / EP6: Lost in the Fog Lost in the Fog (aenetworks_skills_thrills_…" at bounding box center [366, 400] width 371 height 242
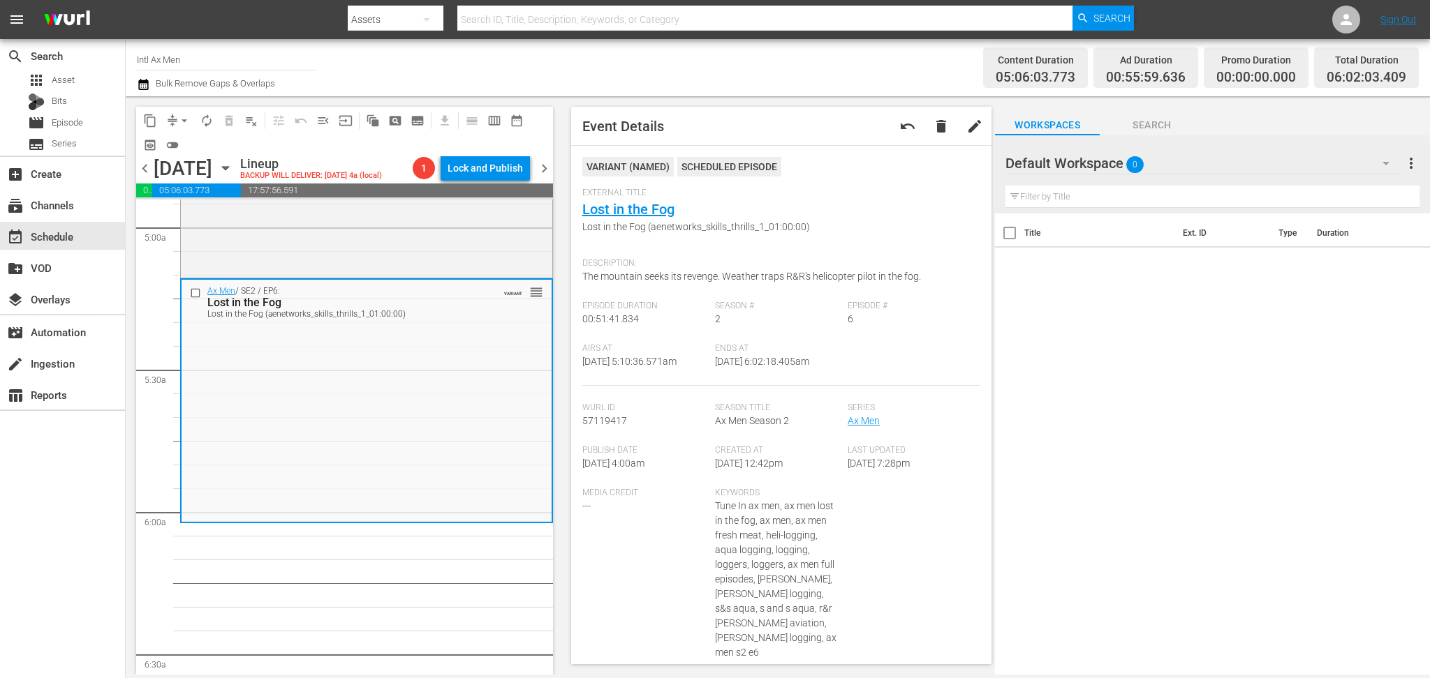
click at [139, 82] on icon "button" at bounding box center [143, 84] width 10 height 11
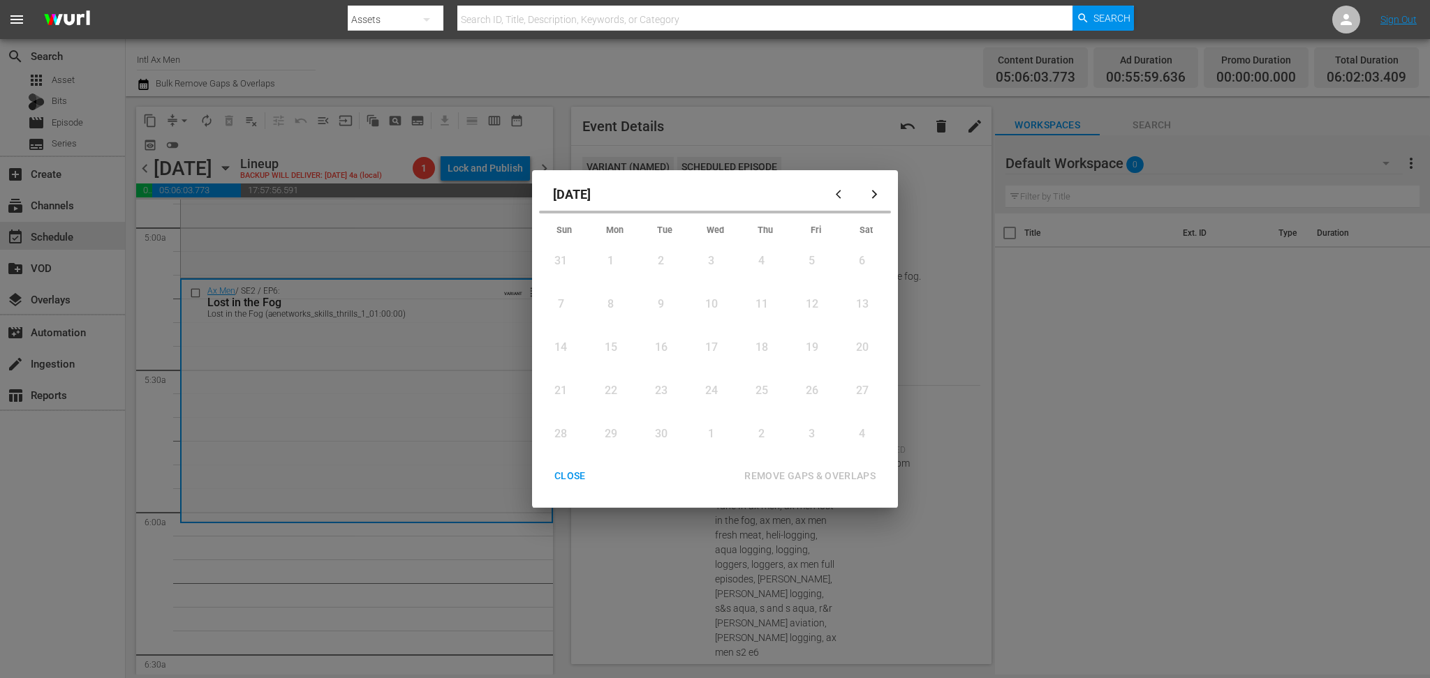
click at [763, 302] on div "11" at bounding box center [760, 305] width 17 height 16
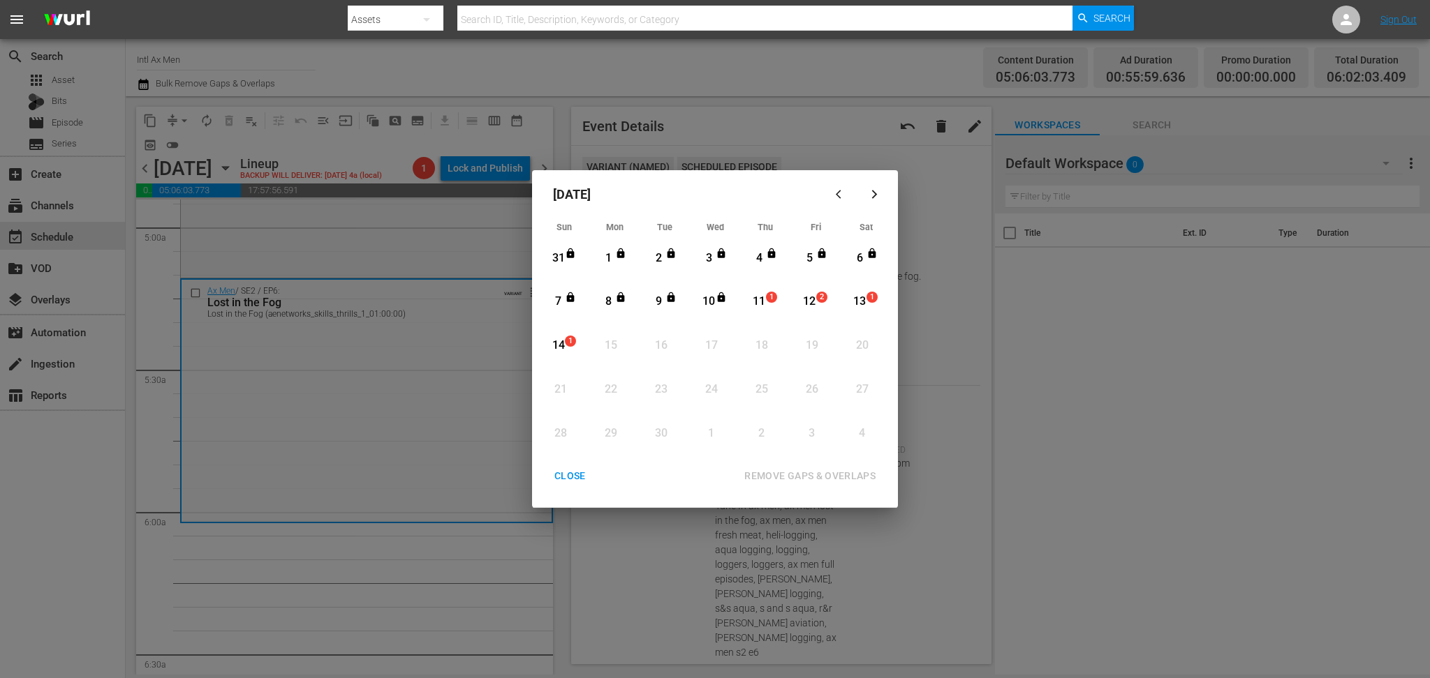
click at [763, 302] on div "11" at bounding box center [758, 302] width 17 height 16
click at [853, 475] on div "REMOVE GAPS & OVERLAPS" at bounding box center [810, 476] width 154 height 17
click at [572, 480] on div "CLOSE" at bounding box center [570, 476] width 54 height 17
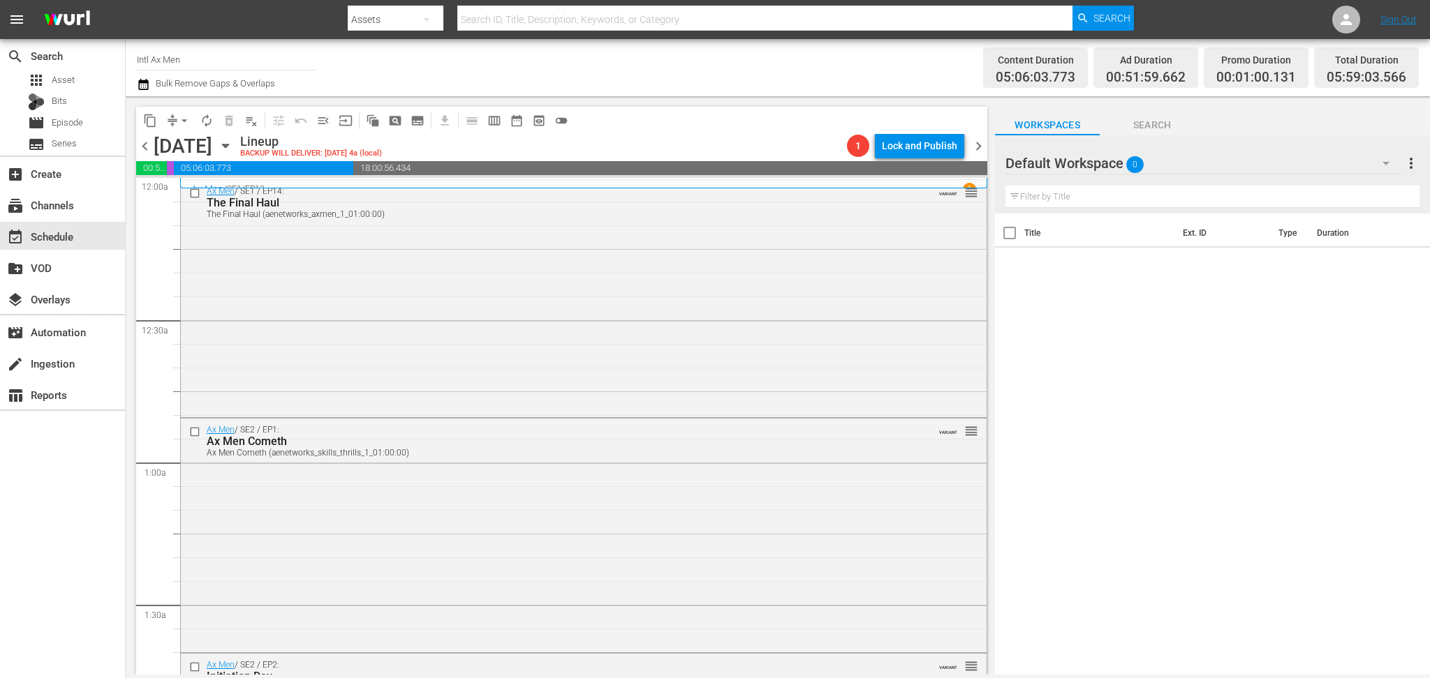
click at [145, 83] on icon "button" at bounding box center [143, 84] width 13 height 17
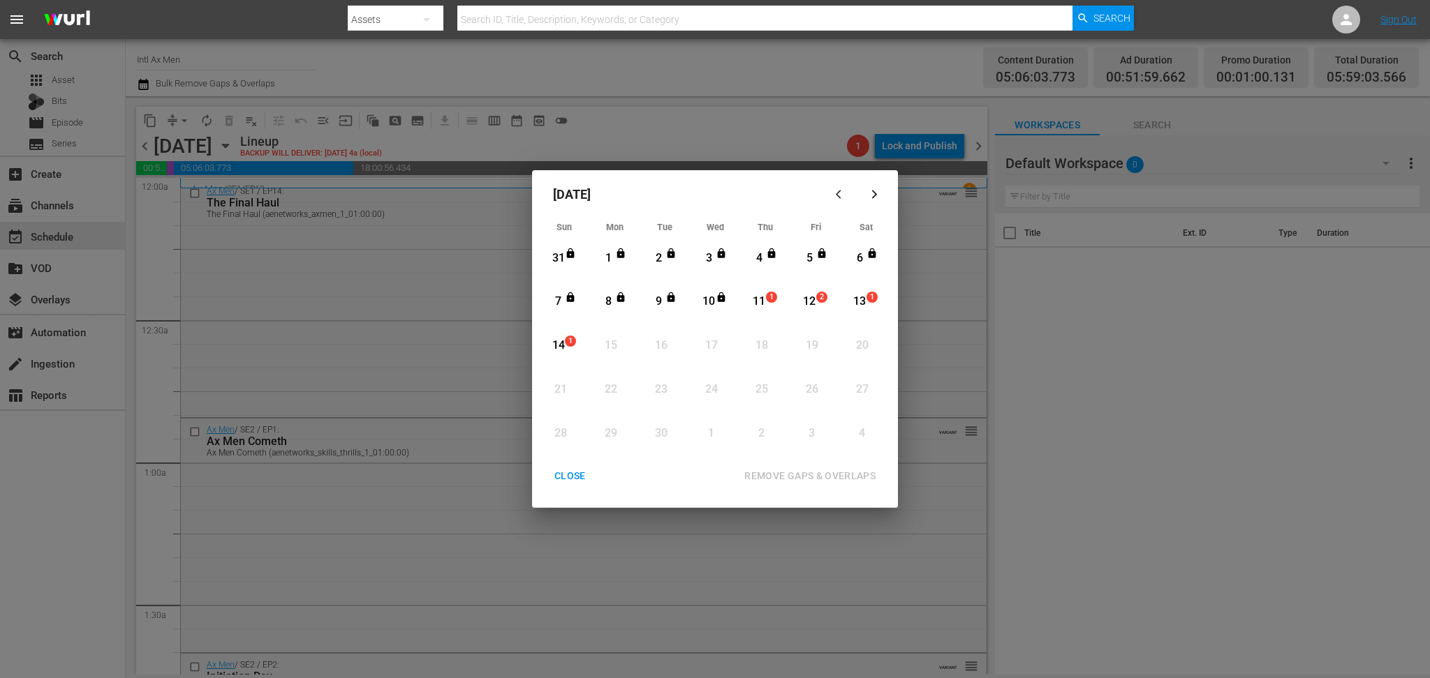
click at [754, 293] on div "11" at bounding box center [758, 302] width 17 height 38
click at [831, 473] on div "REMOVE GAPS & OVERLAPS" at bounding box center [810, 476] width 154 height 17
click at [577, 478] on div "CLOSE" at bounding box center [570, 476] width 54 height 17
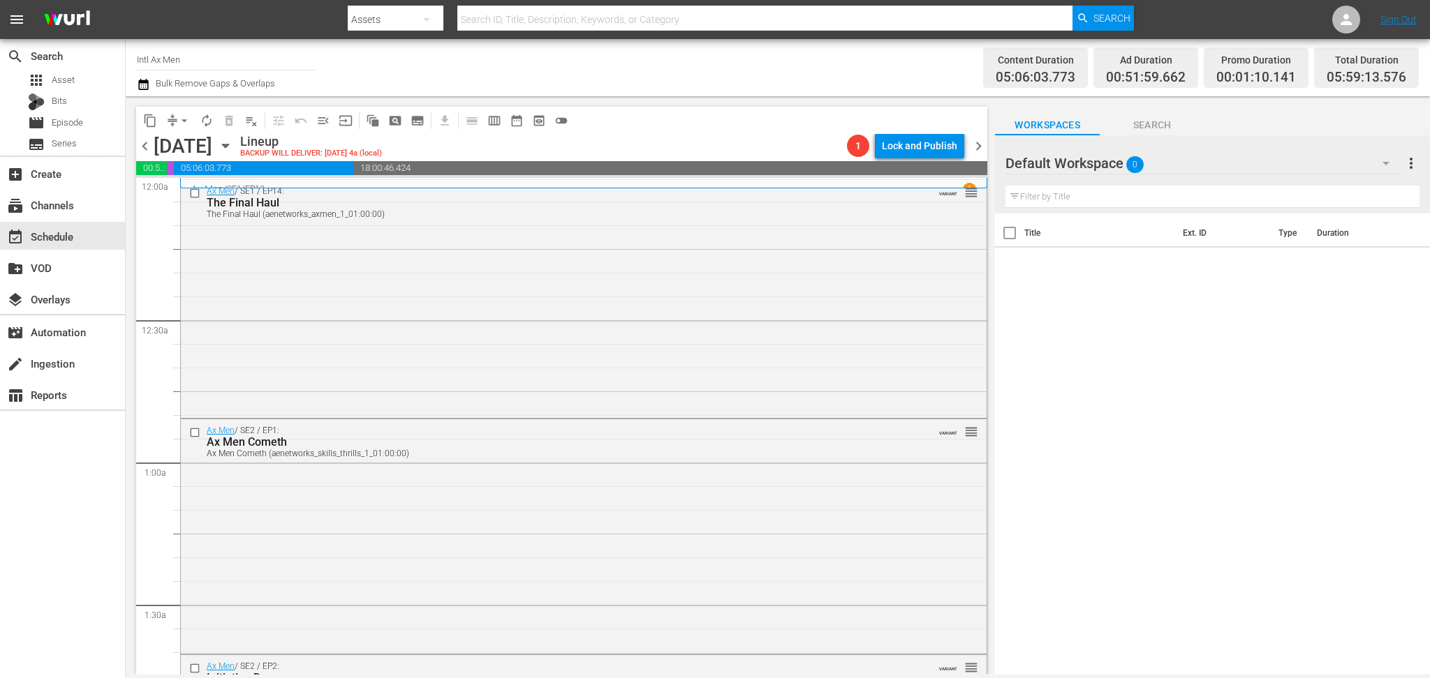
click at [139, 89] on icon "button" at bounding box center [143, 84] width 10 height 11
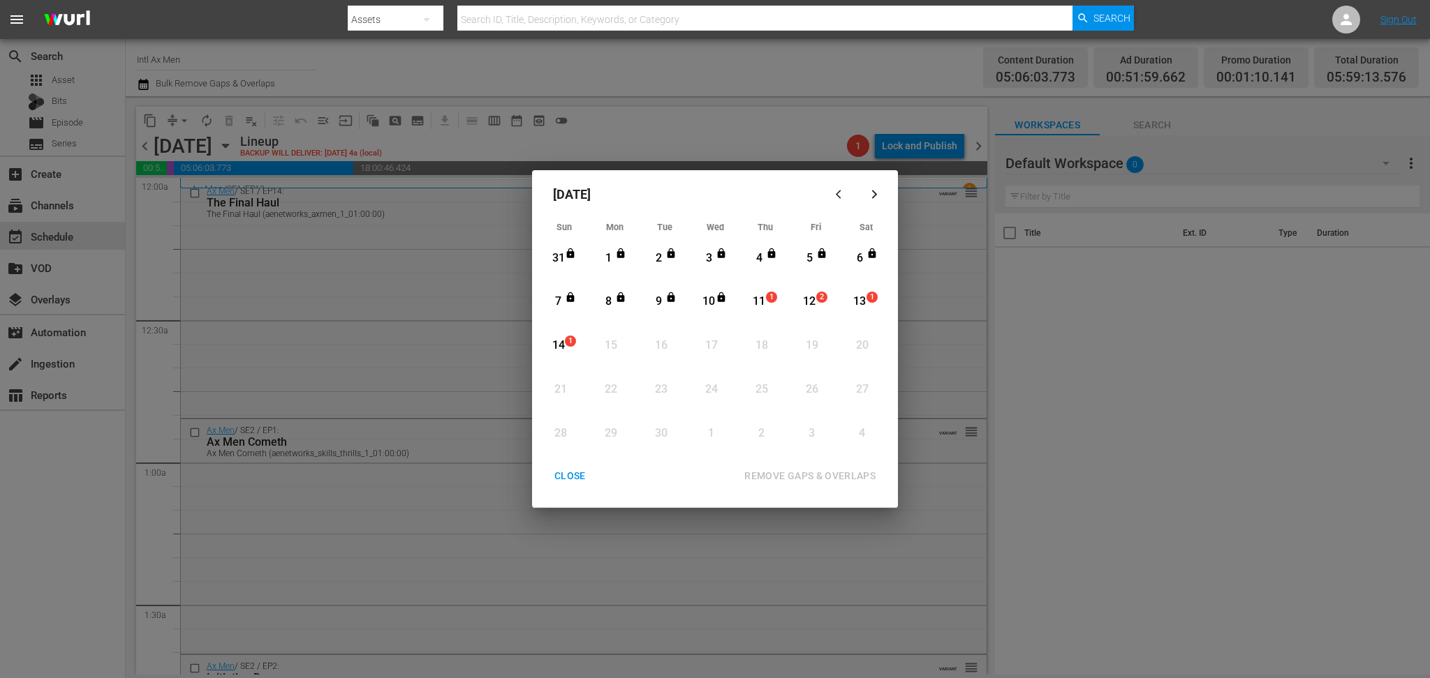
click at [762, 299] on div "11" at bounding box center [758, 302] width 17 height 16
click at [830, 470] on div "REMOVE GAPS & OVERLAPS" at bounding box center [810, 476] width 154 height 17
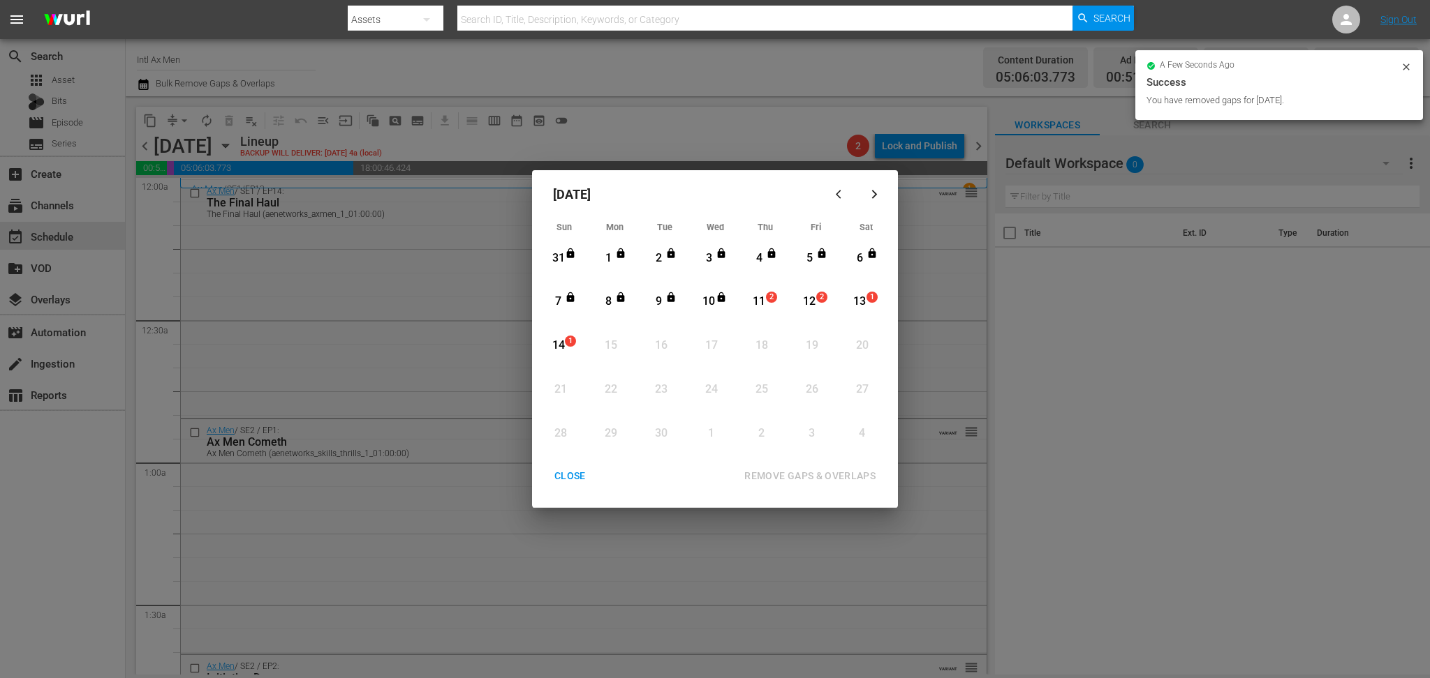
click at [576, 477] on div "CLOSE" at bounding box center [570, 476] width 54 height 17
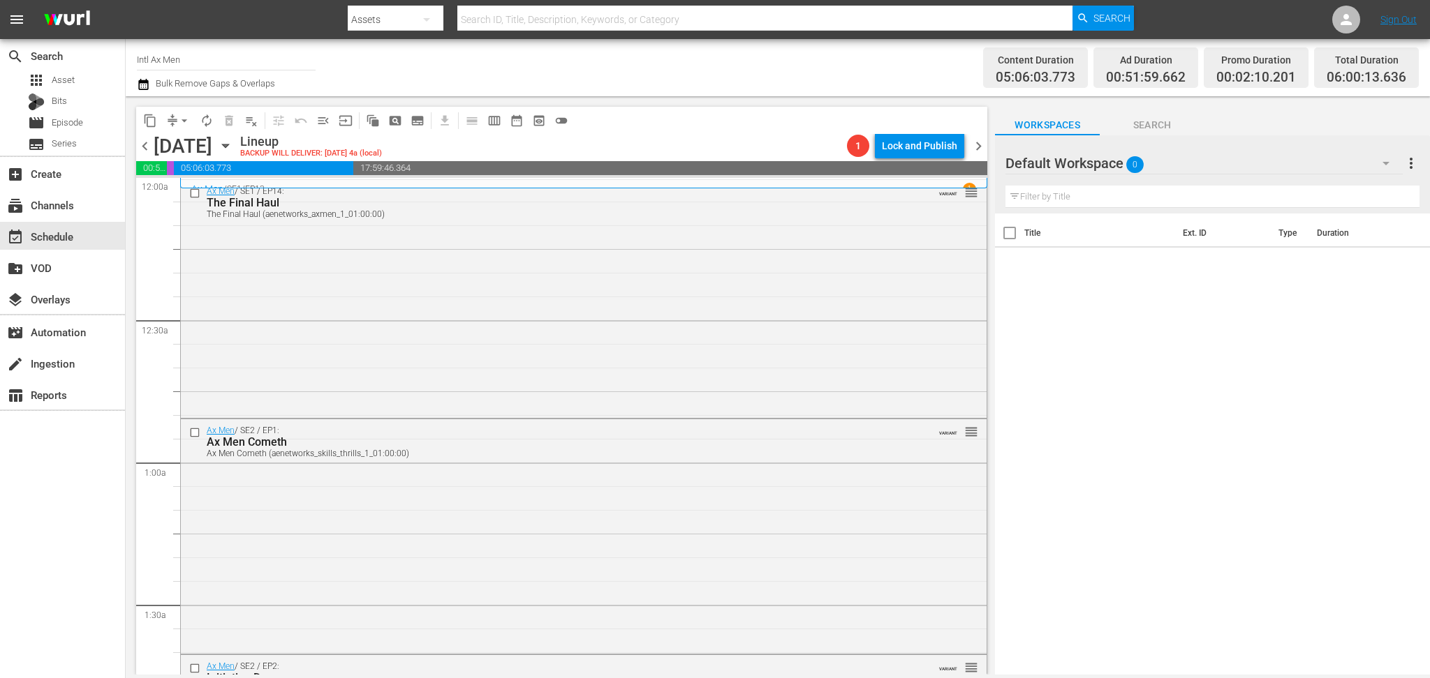
click at [140, 88] on icon "button" at bounding box center [143, 84] width 13 height 17
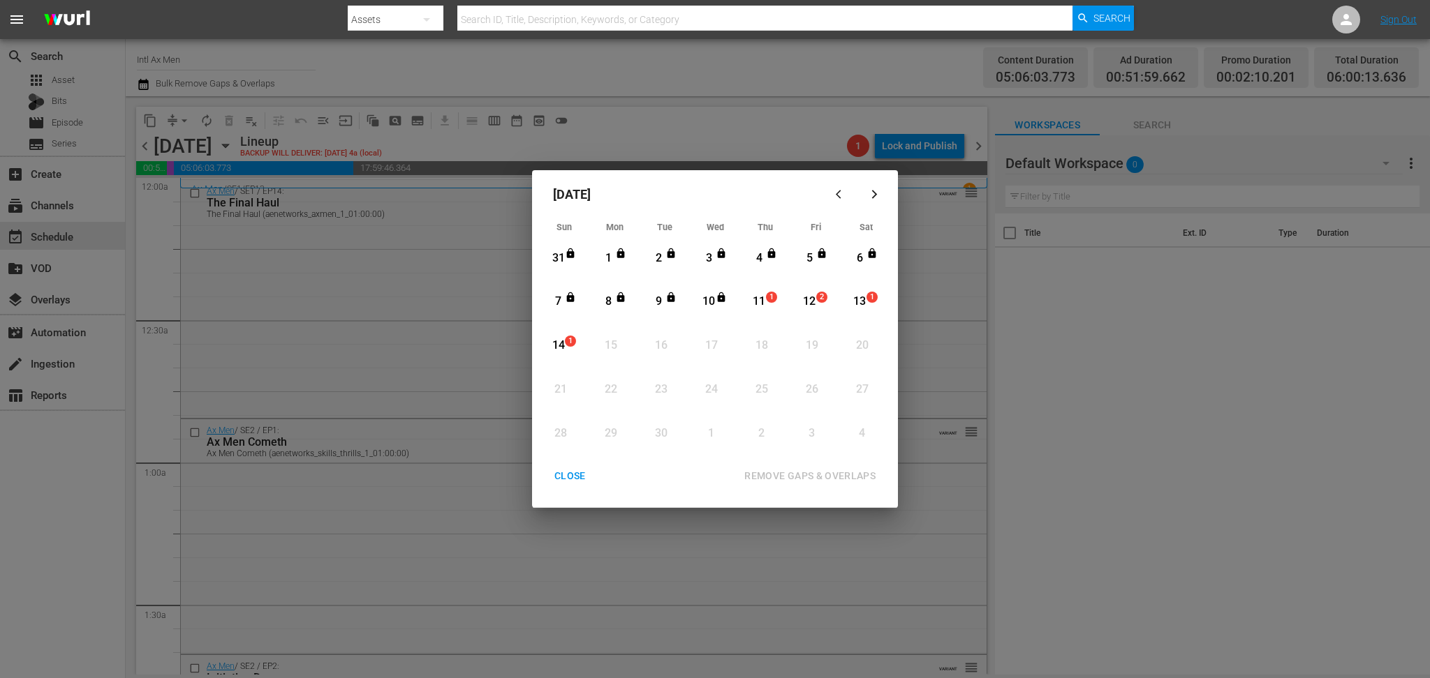
click at [766, 307] on div "11" at bounding box center [758, 302] width 17 height 16
click at [812, 473] on div "REMOVE GAPS & OVERLAPS" at bounding box center [810, 476] width 154 height 17
click at [567, 475] on div "CLOSE" at bounding box center [570, 476] width 54 height 17
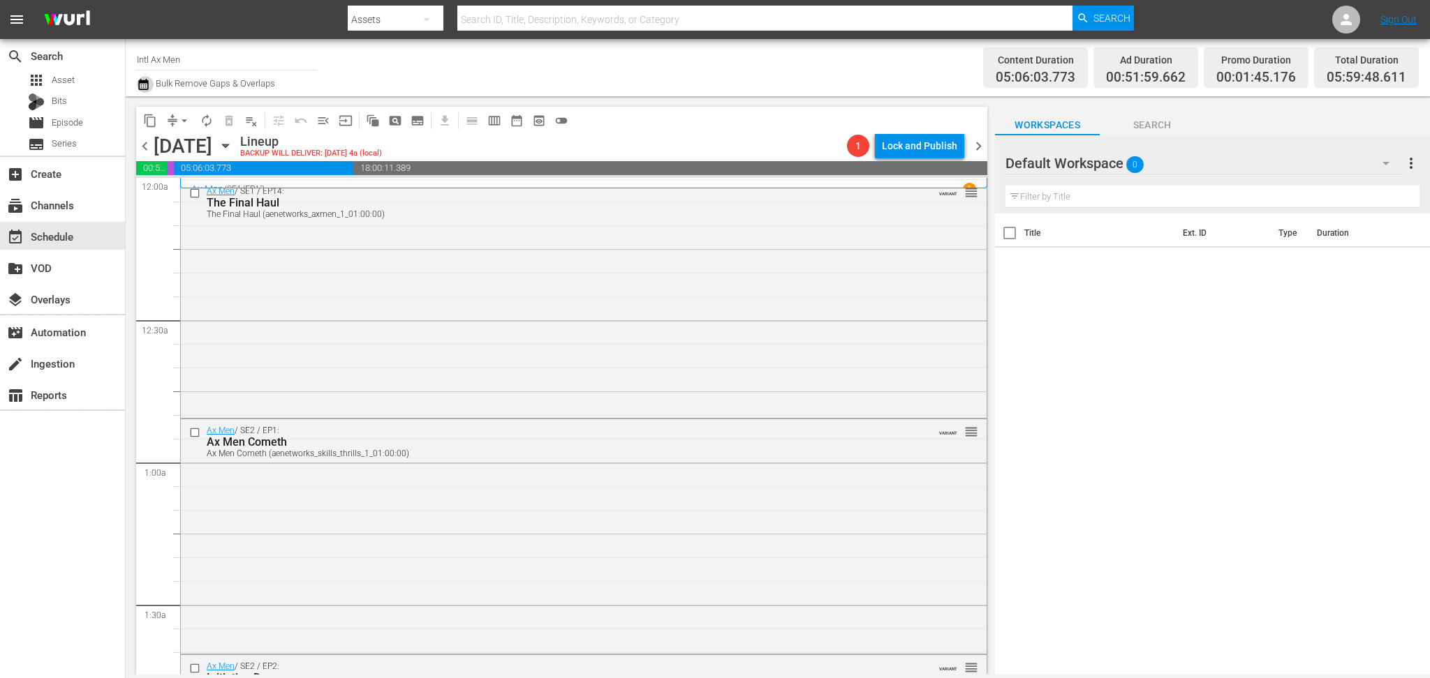
click at [139, 82] on icon "button" at bounding box center [143, 84] width 10 height 11
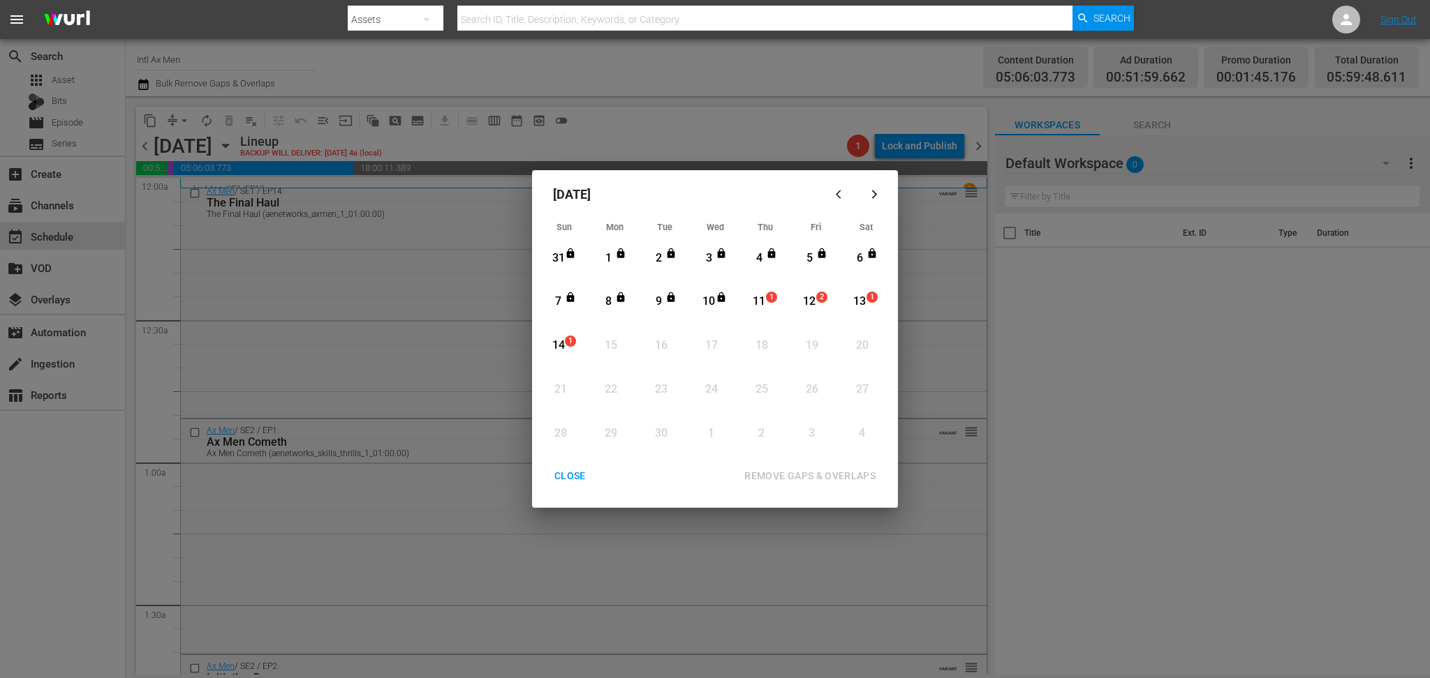
click at [762, 299] on div "11" at bounding box center [758, 302] width 17 height 16
click at [827, 481] on div "REMOVE GAPS & OVERLAPS" at bounding box center [810, 476] width 154 height 17
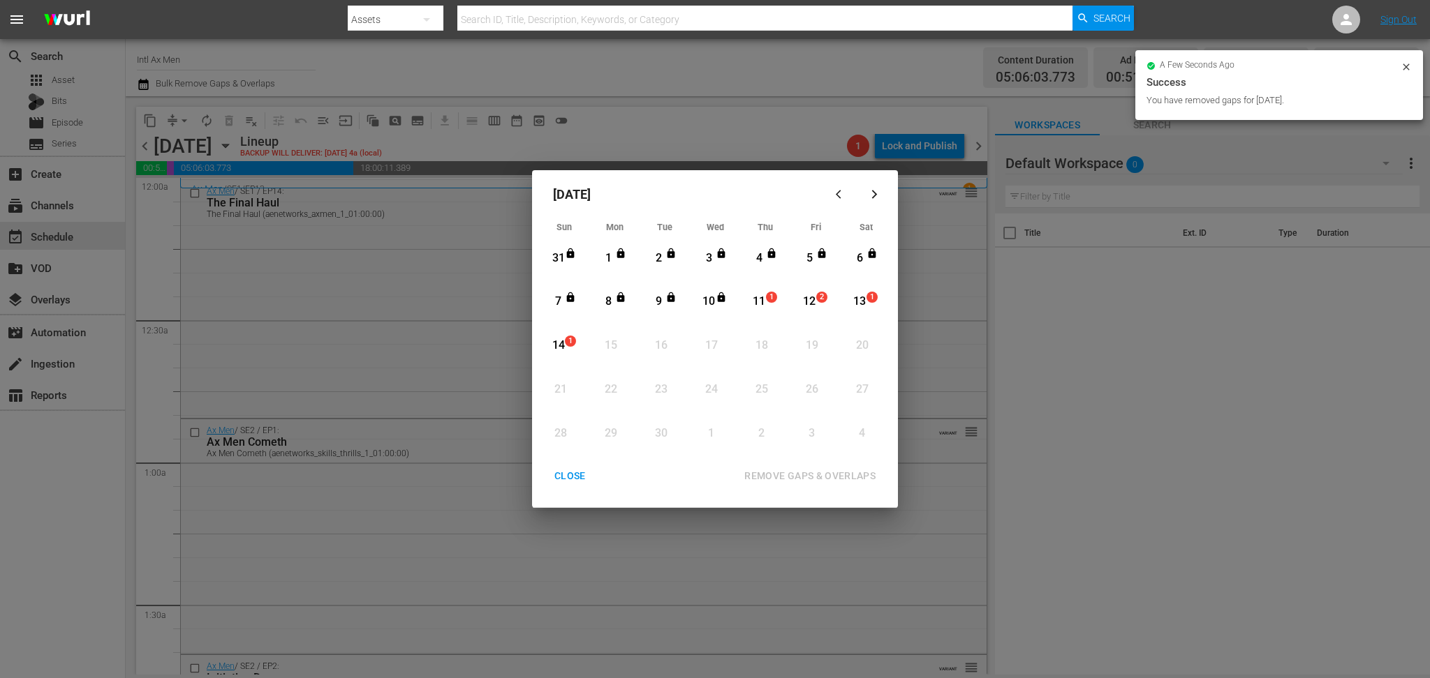
click at [570, 472] on div "CLOSE" at bounding box center [570, 476] width 54 height 17
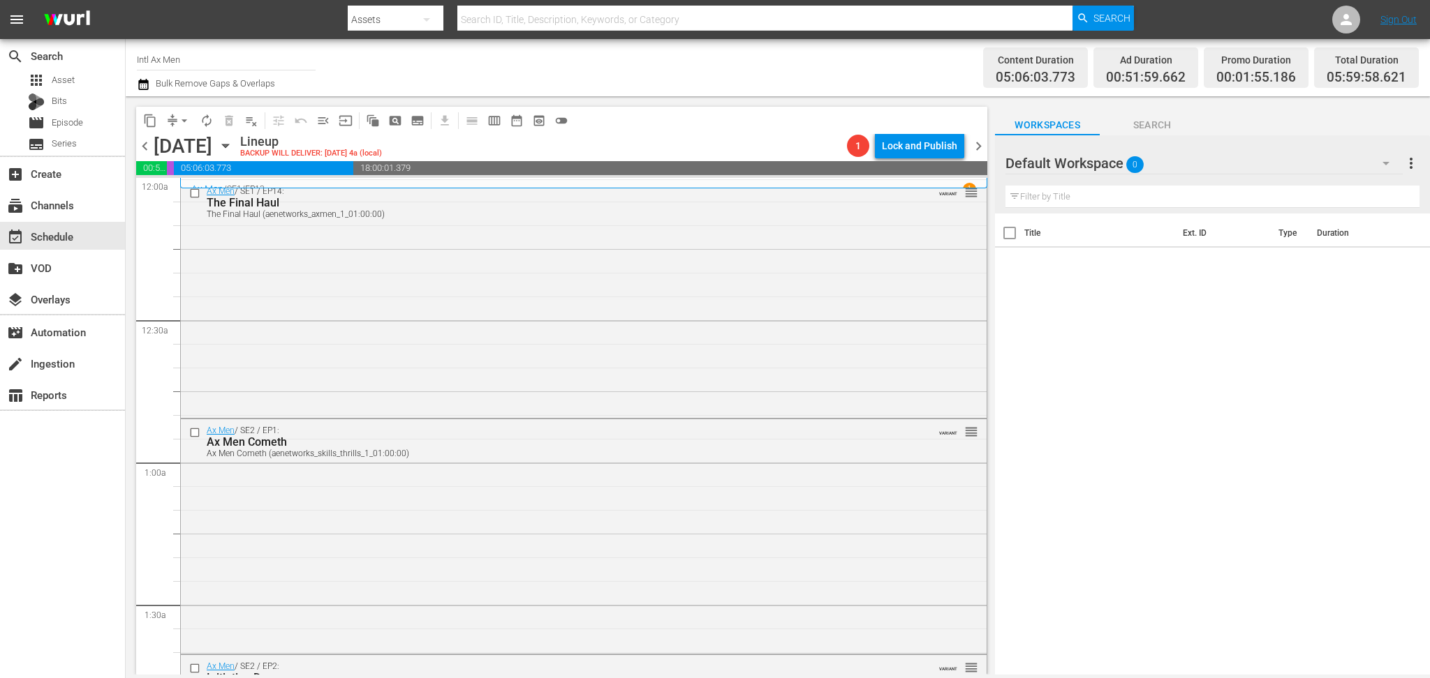
click at [146, 83] on icon "button" at bounding box center [143, 84] width 13 height 17
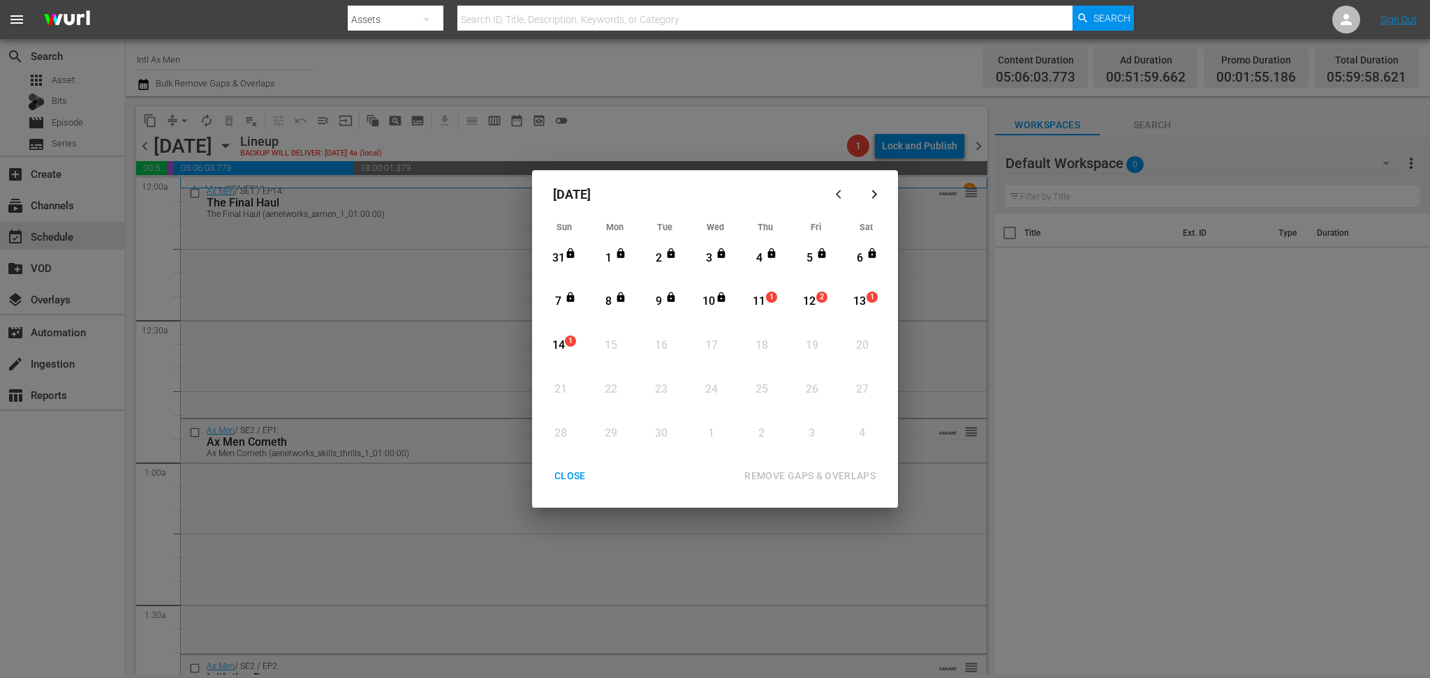
click at [761, 306] on div "11" at bounding box center [758, 302] width 17 height 16
click at [829, 472] on div "REMOVE GAPS & OVERLAPS" at bounding box center [810, 476] width 154 height 17
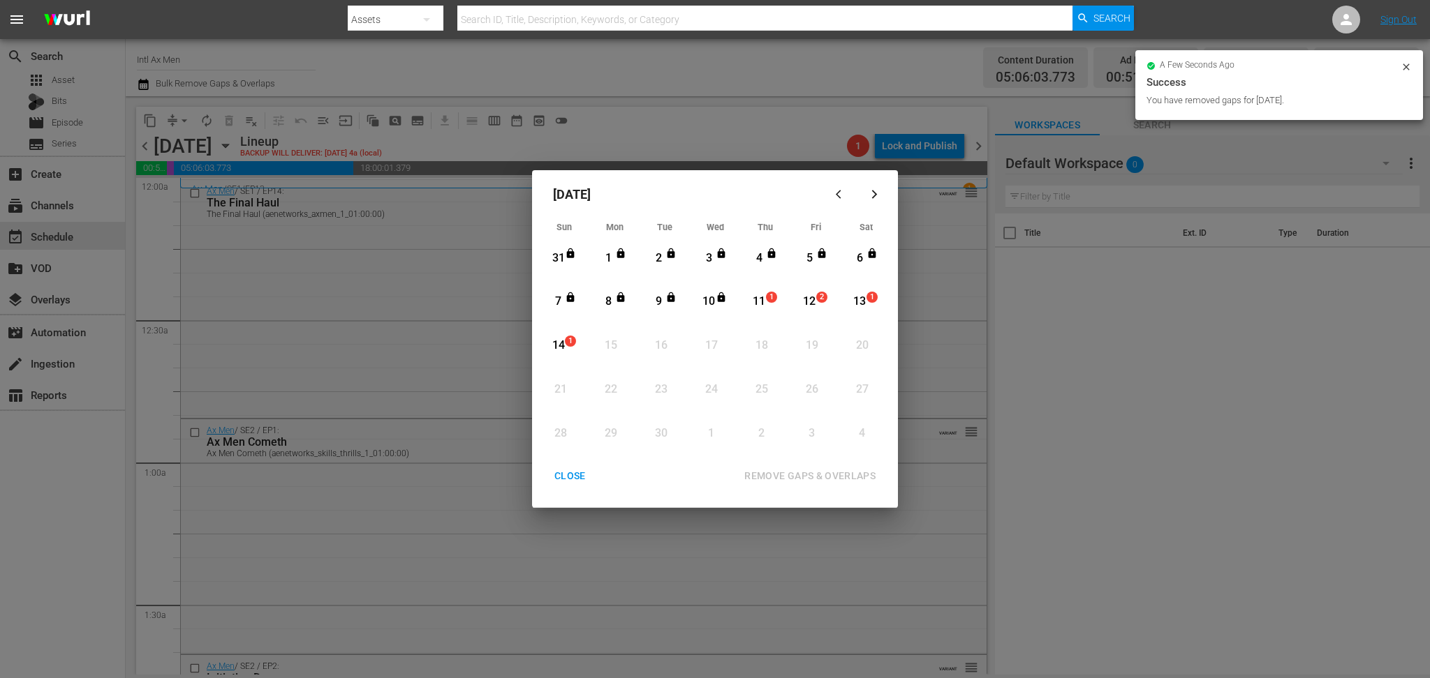
click at [571, 479] on div "CLOSE" at bounding box center [570, 476] width 54 height 17
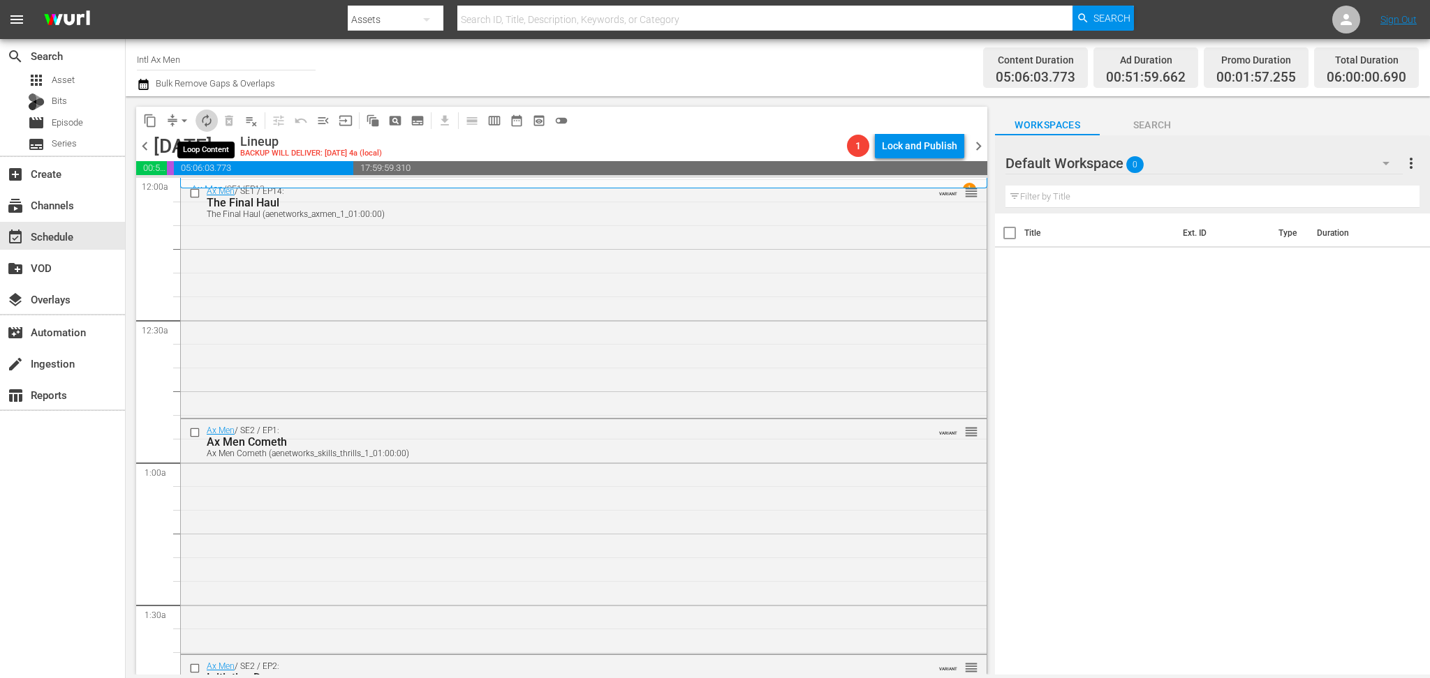
click at [202, 116] on span "autorenew_outlined" at bounding box center [207, 121] width 14 height 14
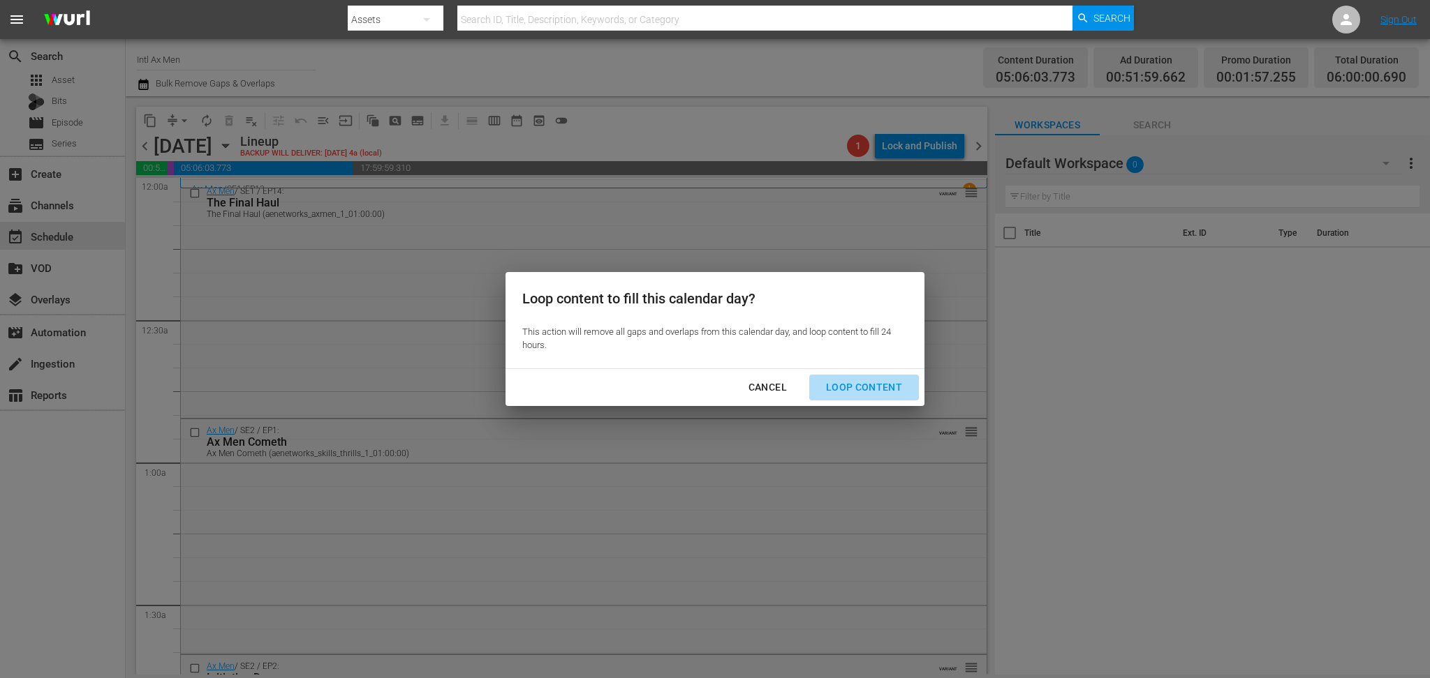
click at [897, 384] on div "Loop Content" at bounding box center [864, 387] width 98 height 17
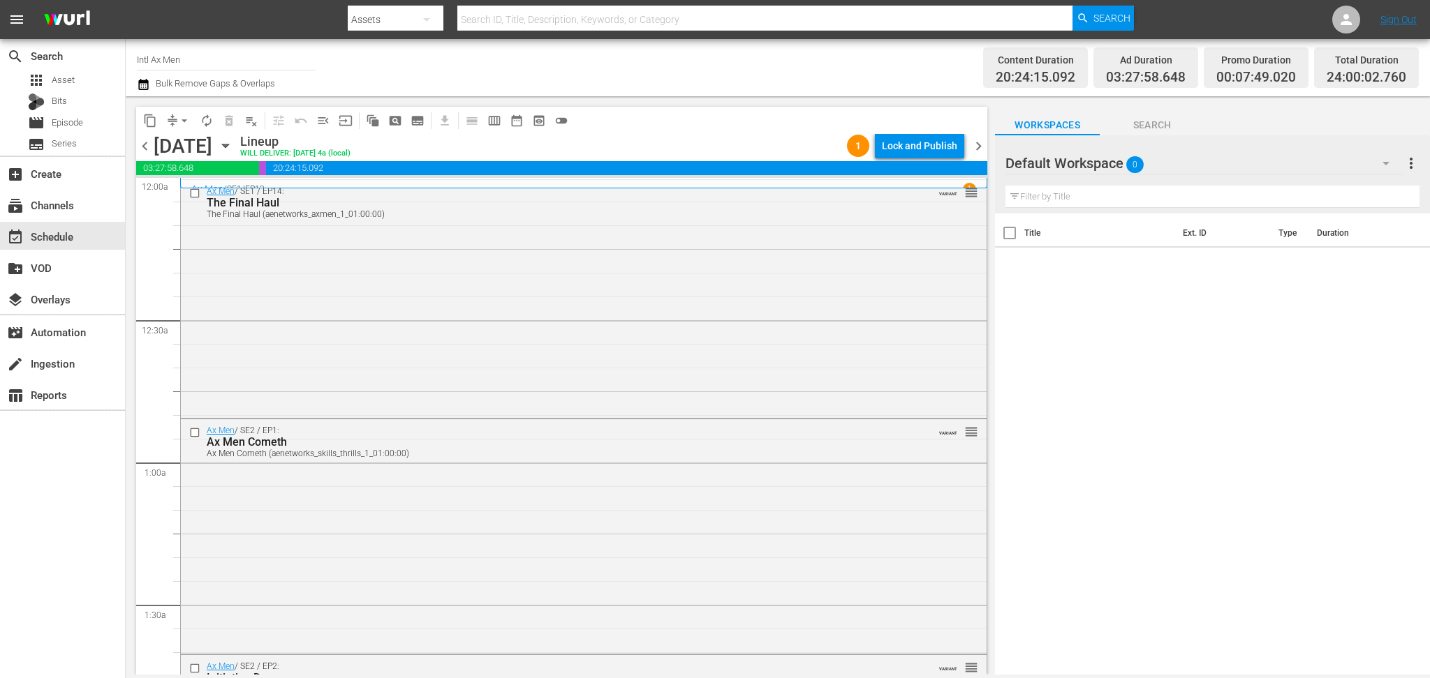
click at [921, 143] on div "Lock and Publish" at bounding box center [919, 145] width 75 height 25
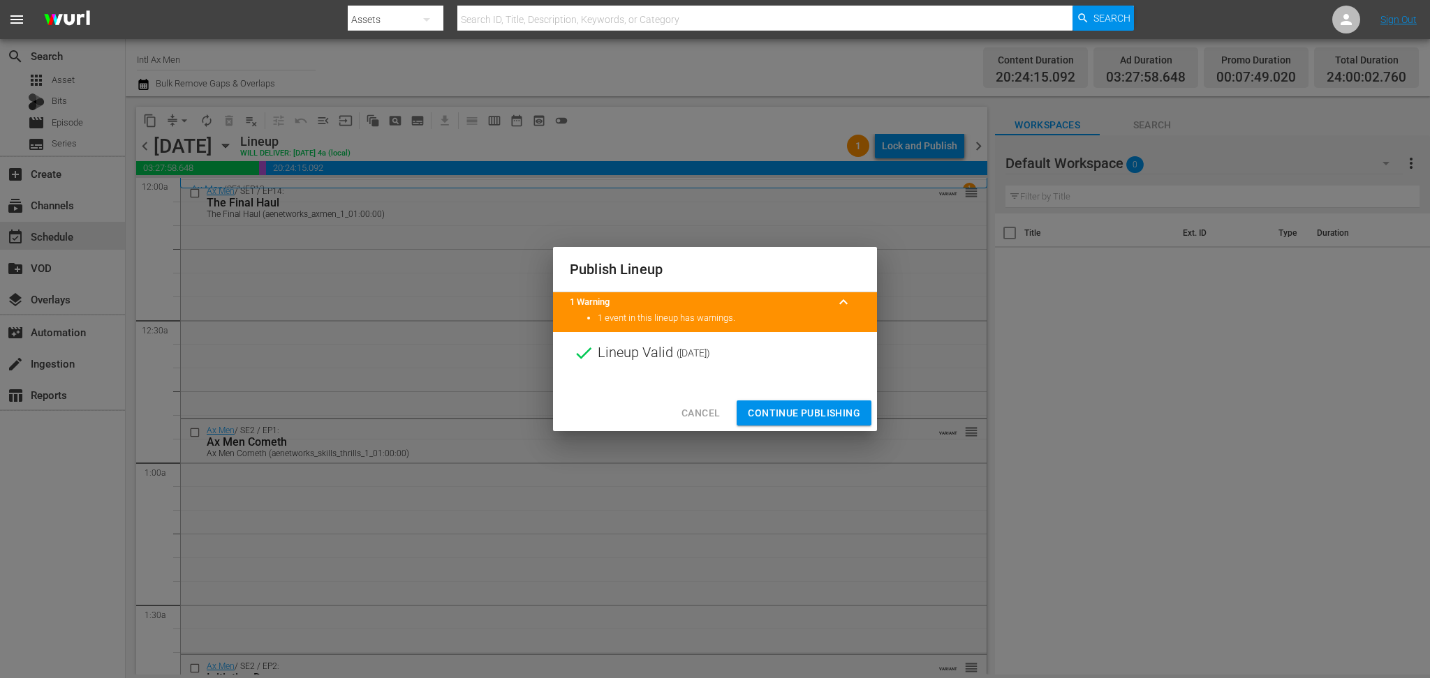
click at [812, 417] on span "Continue Publishing" at bounding box center [804, 413] width 112 height 17
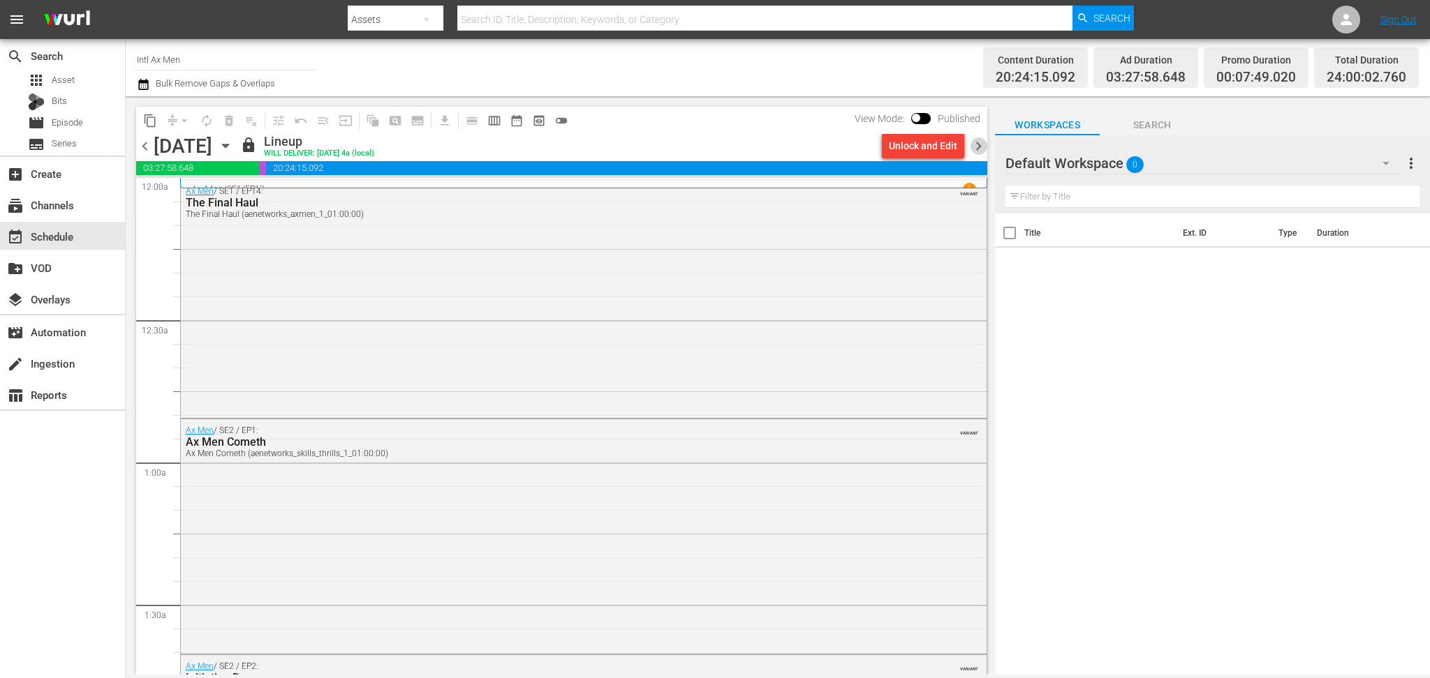
click at [983, 151] on span "chevron_right" at bounding box center [978, 146] width 17 height 17
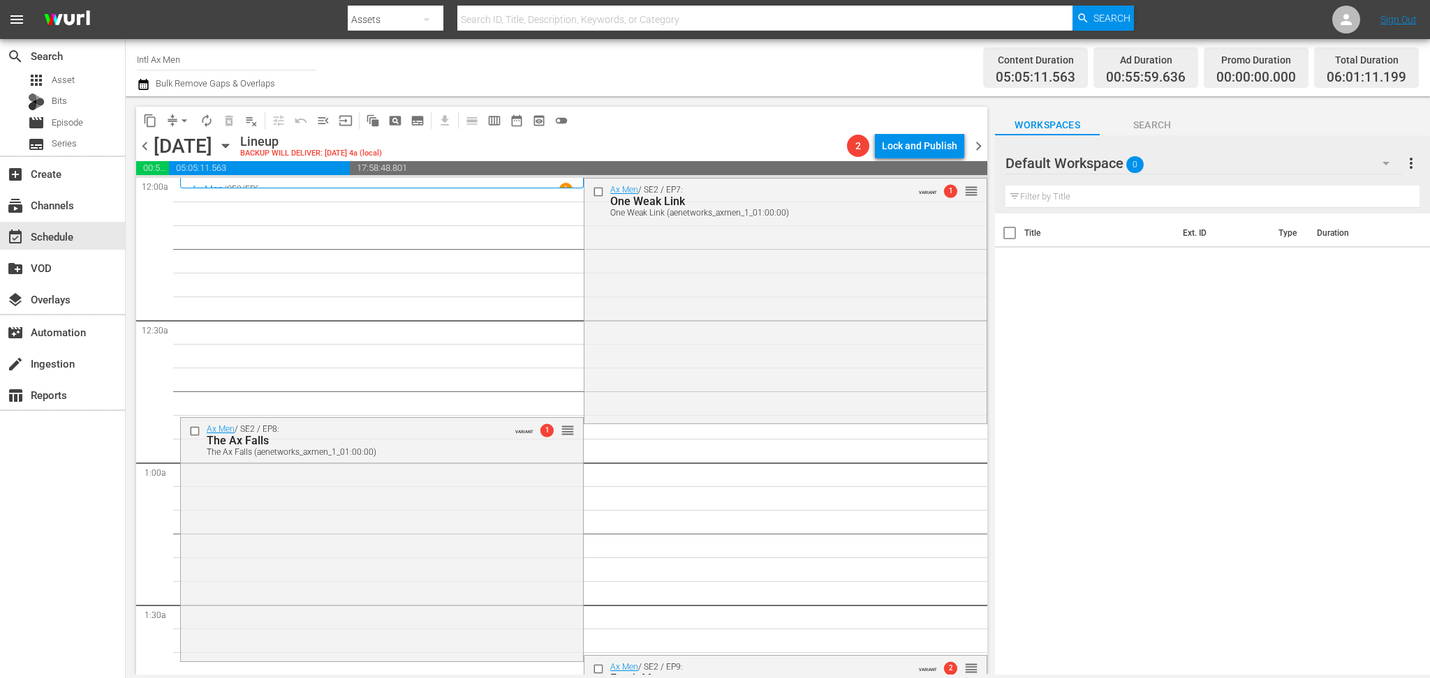
click at [142, 84] on icon "button" at bounding box center [143, 84] width 13 height 17
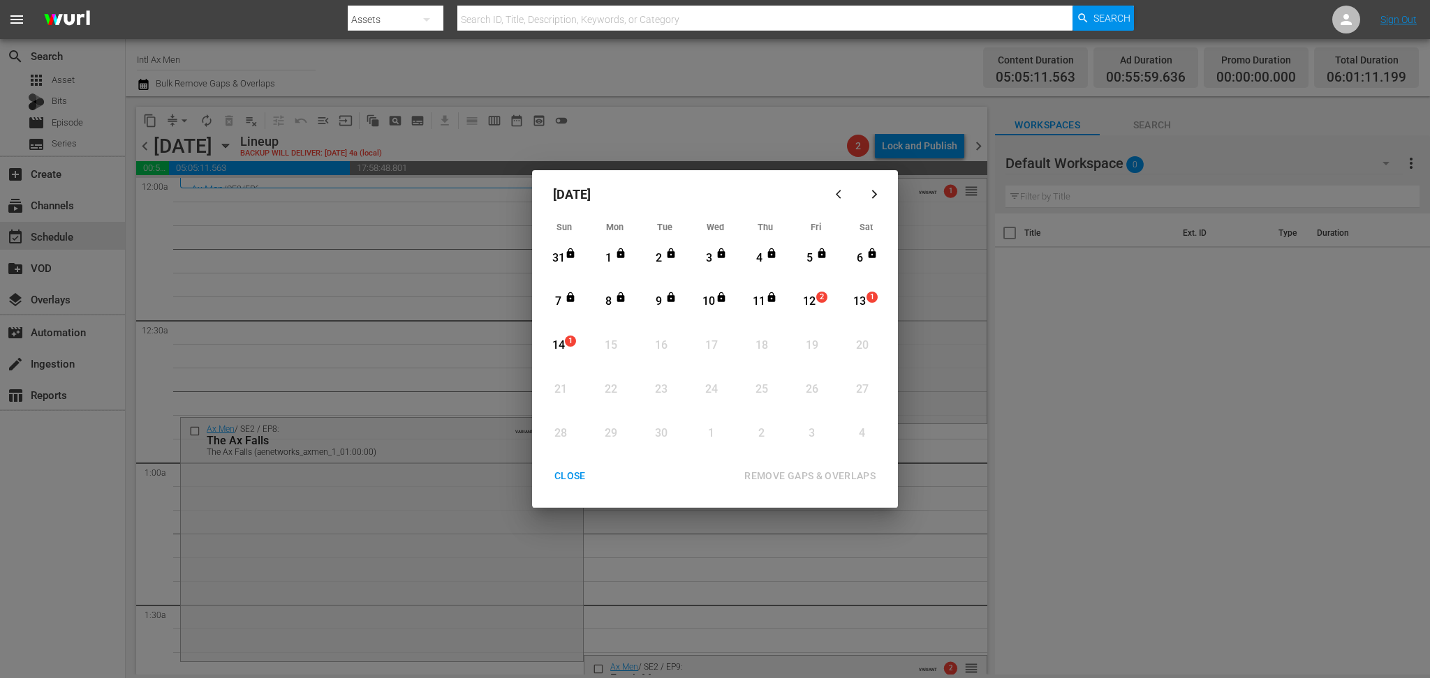
click at [812, 295] on div "12" at bounding box center [809, 302] width 17 height 16
click at [831, 475] on div "REMOVE GAPS & OVERLAPS" at bounding box center [810, 476] width 154 height 17
click at [567, 479] on div "CLOSE" at bounding box center [570, 476] width 54 height 17
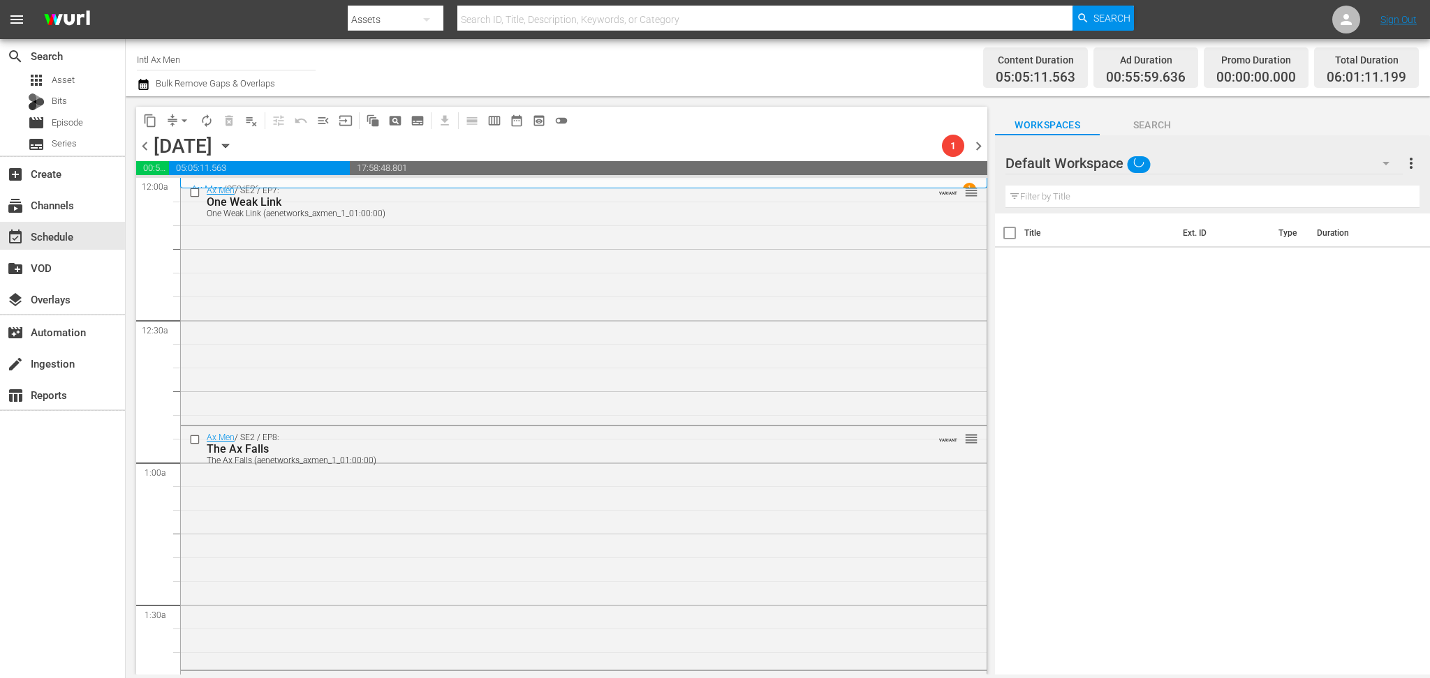
click at [431, 295] on div "Ax Men / SE2 / EP7: One Weak Link One Weak Link (aenetworks_axmen_1_01:00:00) V…" at bounding box center [583, 300] width 805 height 243
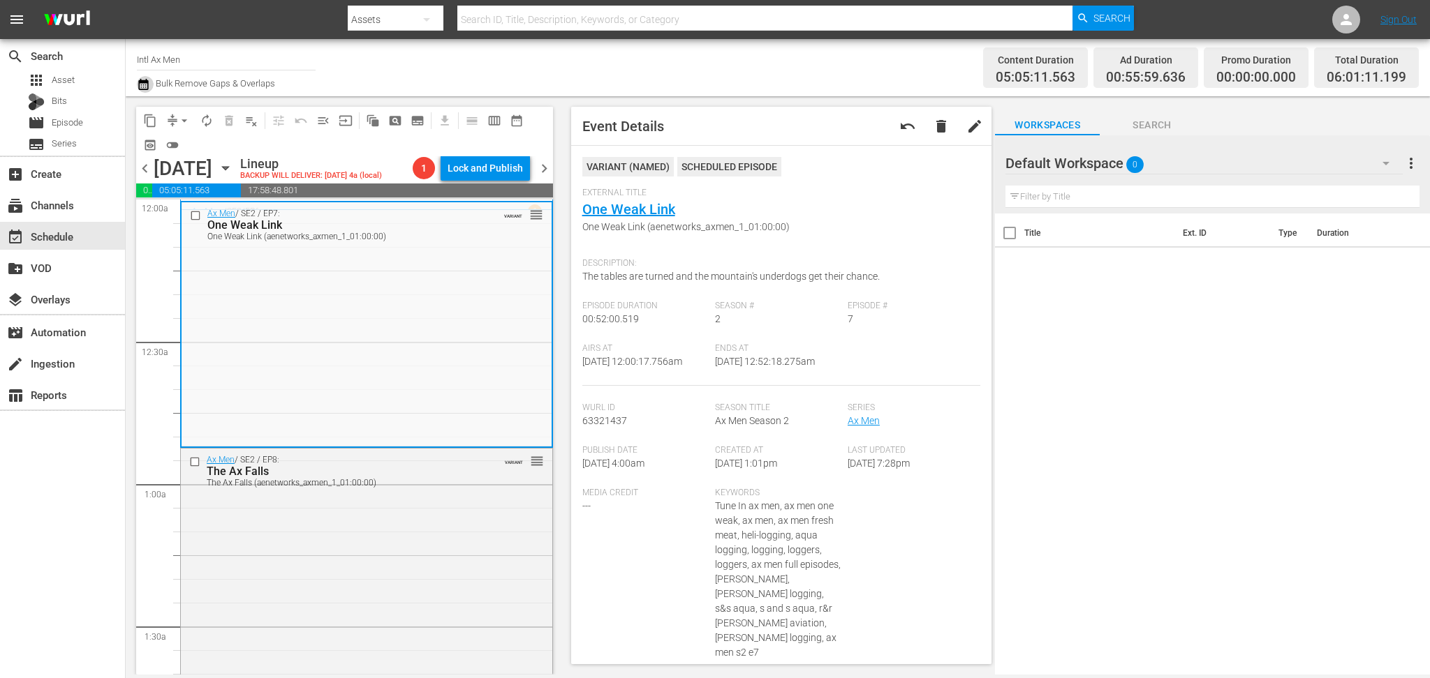
click at [140, 87] on icon "button" at bounding box center [143, 84] width 13 height 17
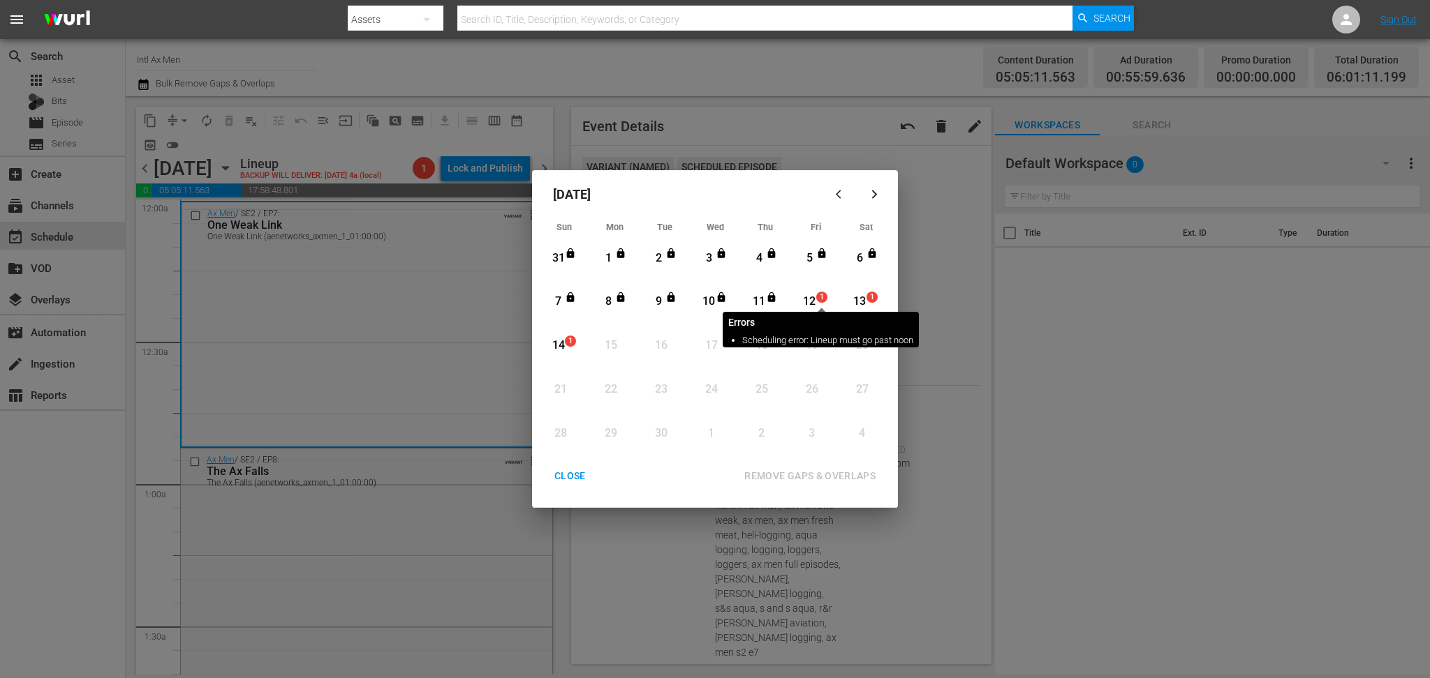
click at [818, 299] on span "1" at bounding box center [822, 297] width 10 height 11
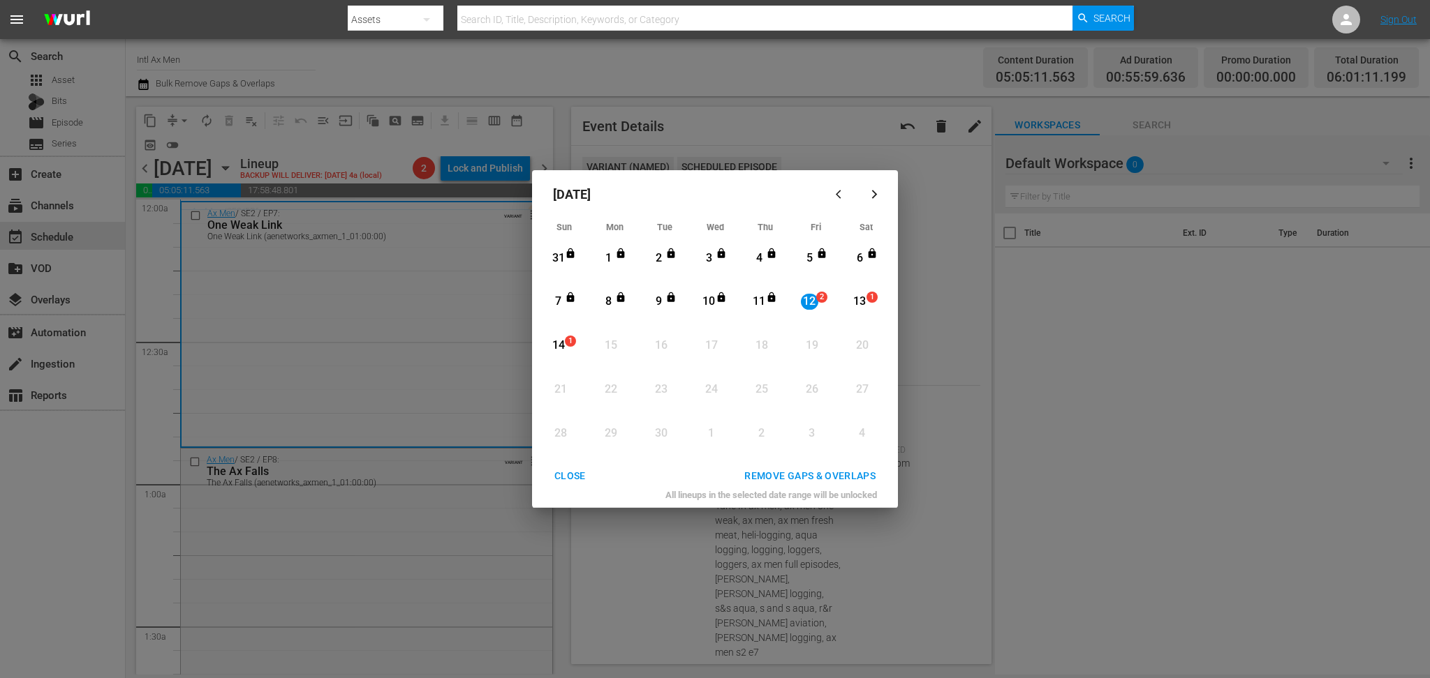
click at [813, 473] on div "REMOVE GAPS & OVERLAPS" at bounding box center [810, 476] width 154 height 17
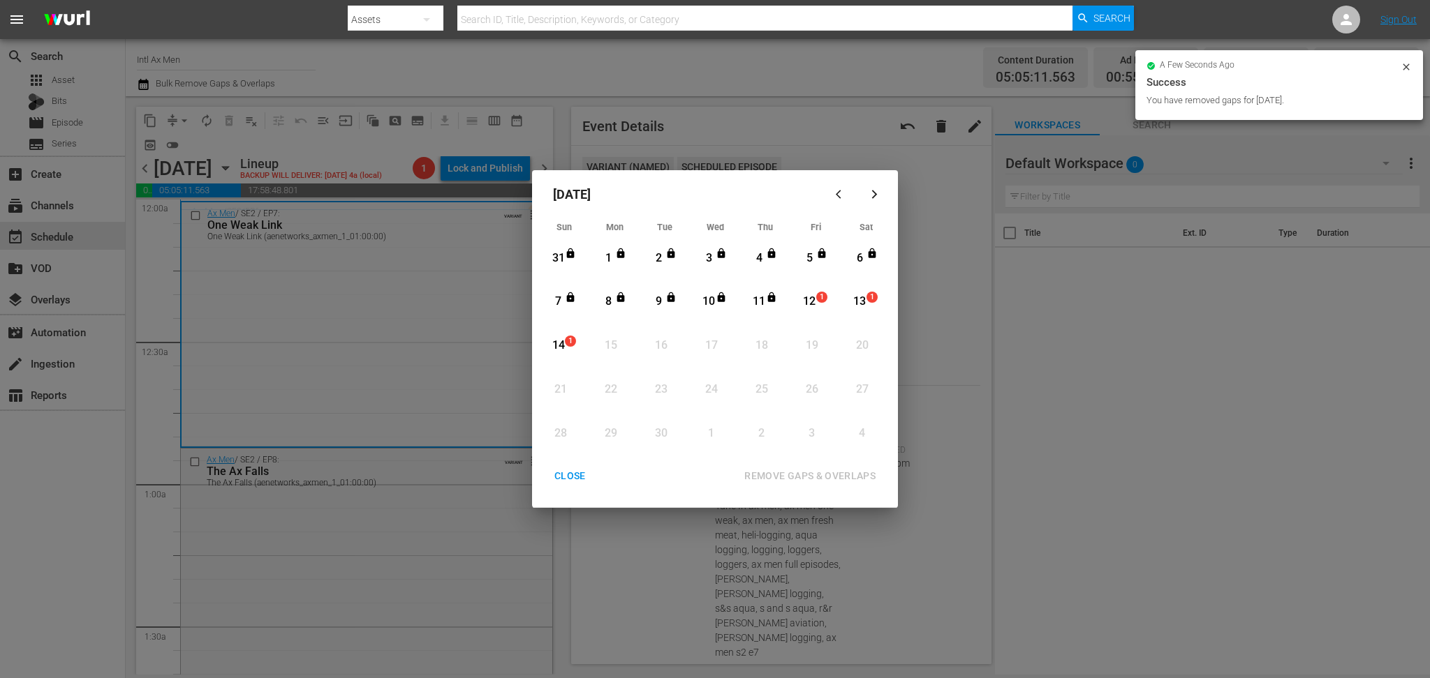
click at [558, 476] on div "CLOSE" at bounding box center [570, 476] width 54 height 17
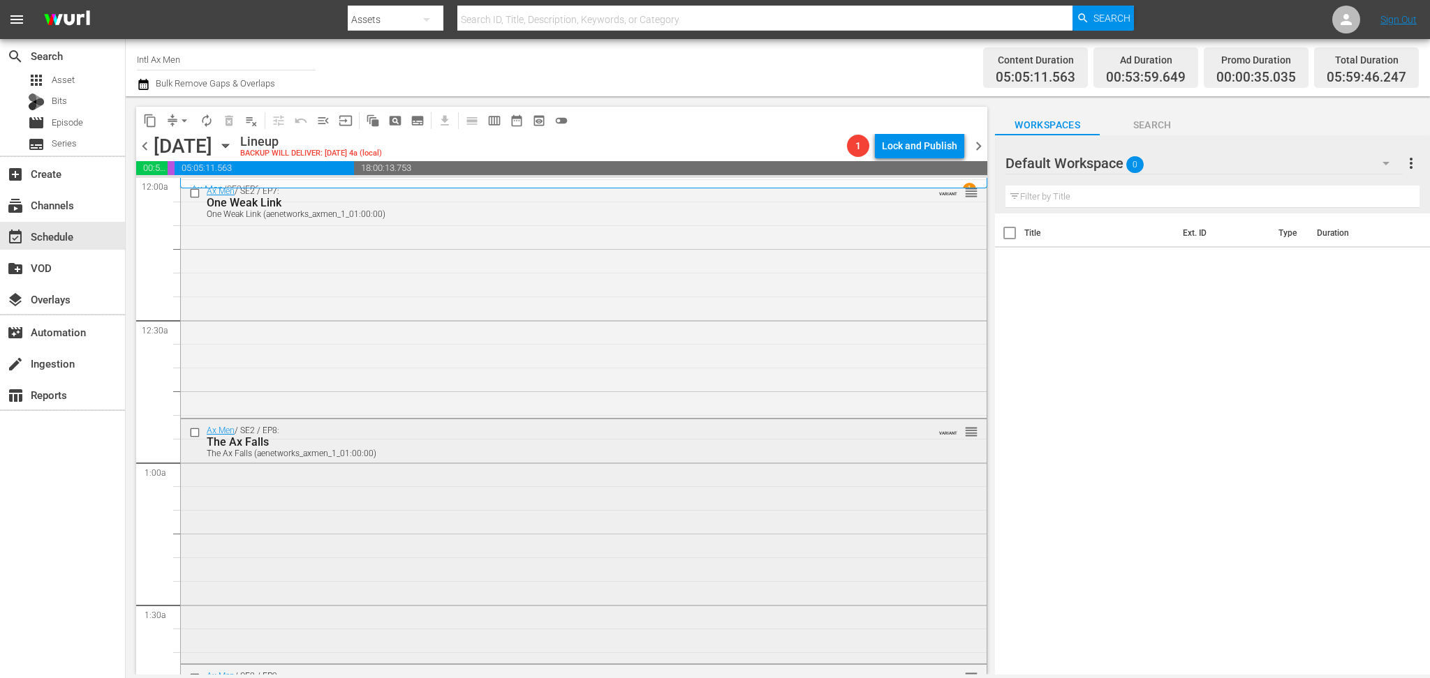
click at [632, 504] on div "Ax Men / SE2 / EP8: The Ax Falls The Ax Falls (aenetworks_axmen_1_01:00:00) VAR…" at bounding box center [583, 539] width 805 height 241
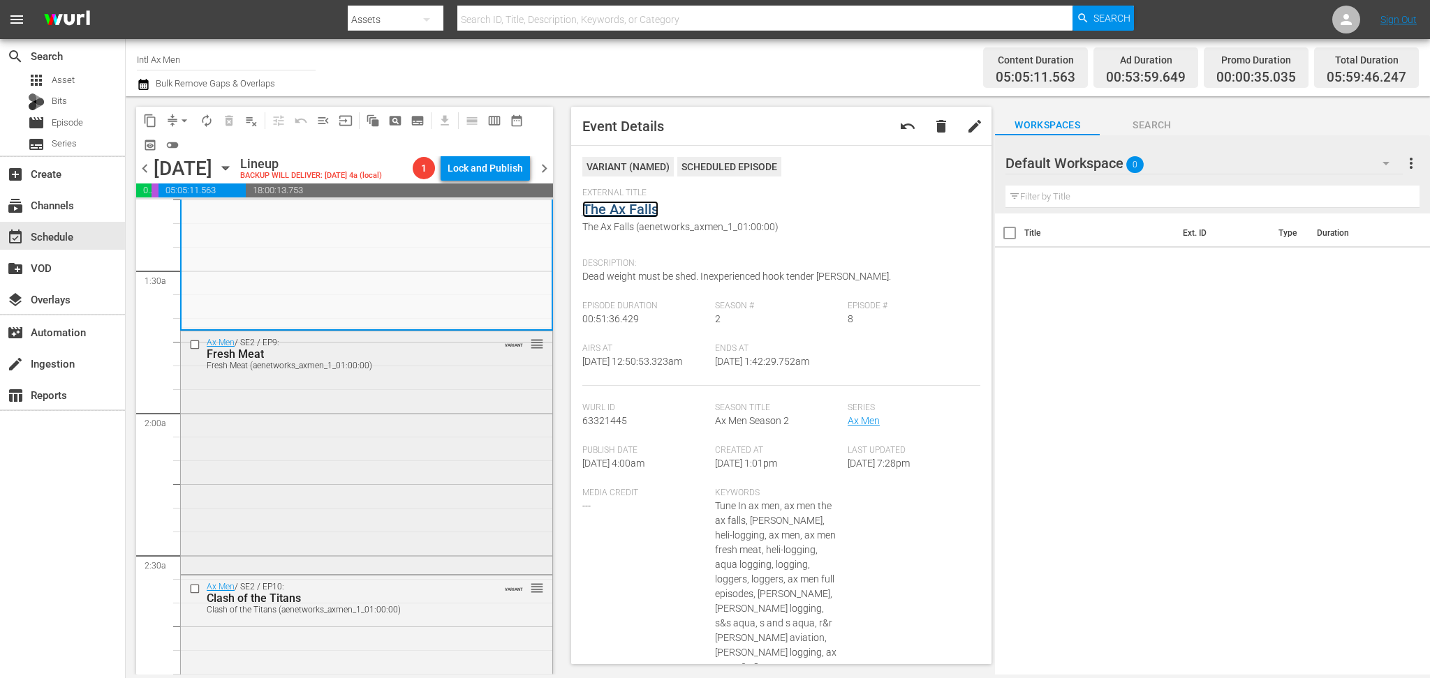
scroll to position [372, 0]
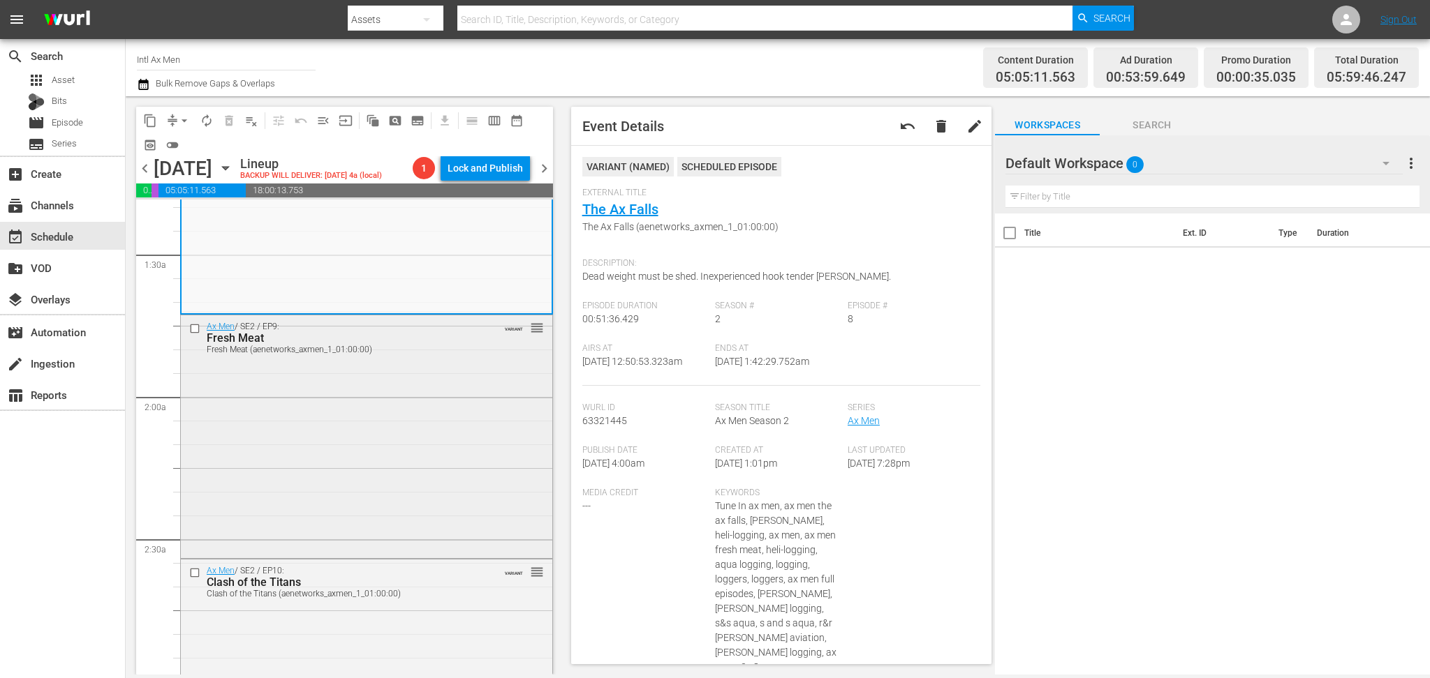
click at [385, 424] on div "Ax Men / SE2 / EP9: Fresh Meat Fresh Meat (aenetworks_axmen_1_01:00:00) VARIANT…" at bounding box center [366, 435] width 371 height 241
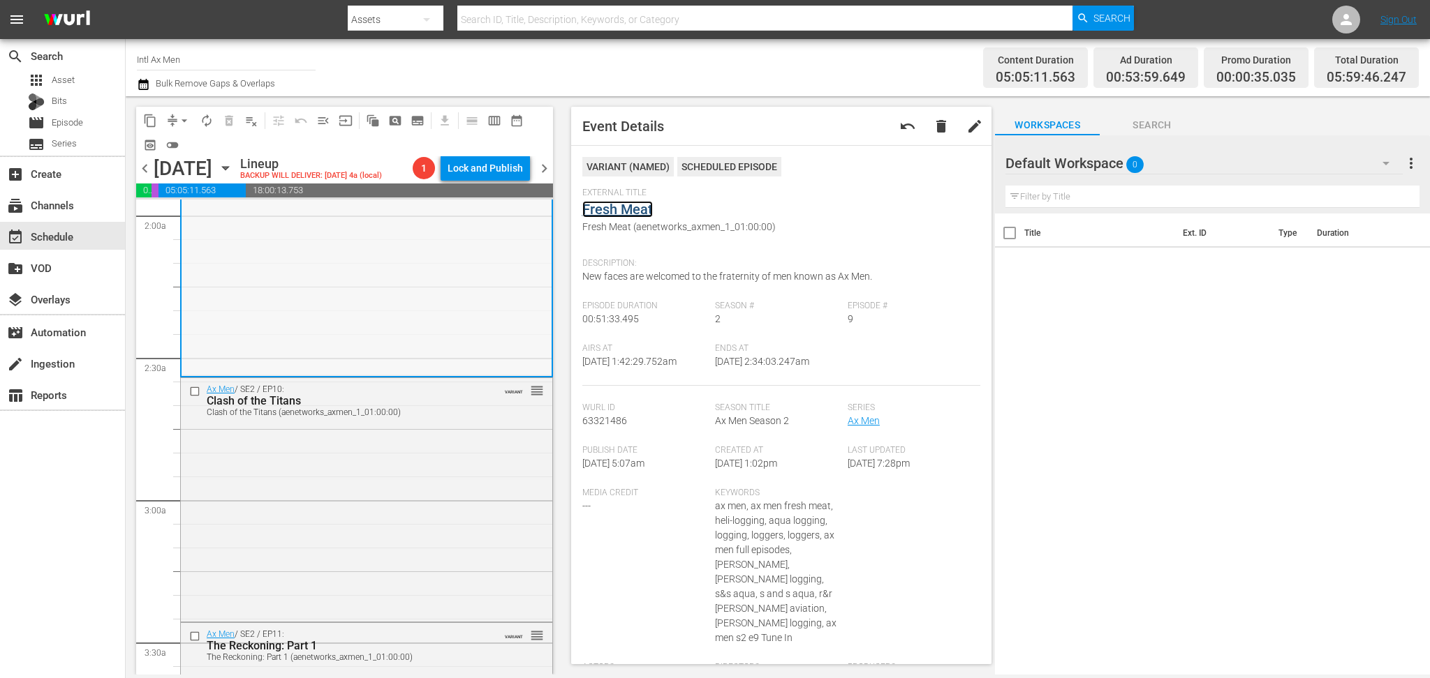
scroll to position [558, 0]
click at [414, 489] on div "Ax Men / SE2 / EP10: Clash of the Titans Clash of the Titans (aenetworks_axmen_…" at bounding box center [366, 493] width 371 height 241
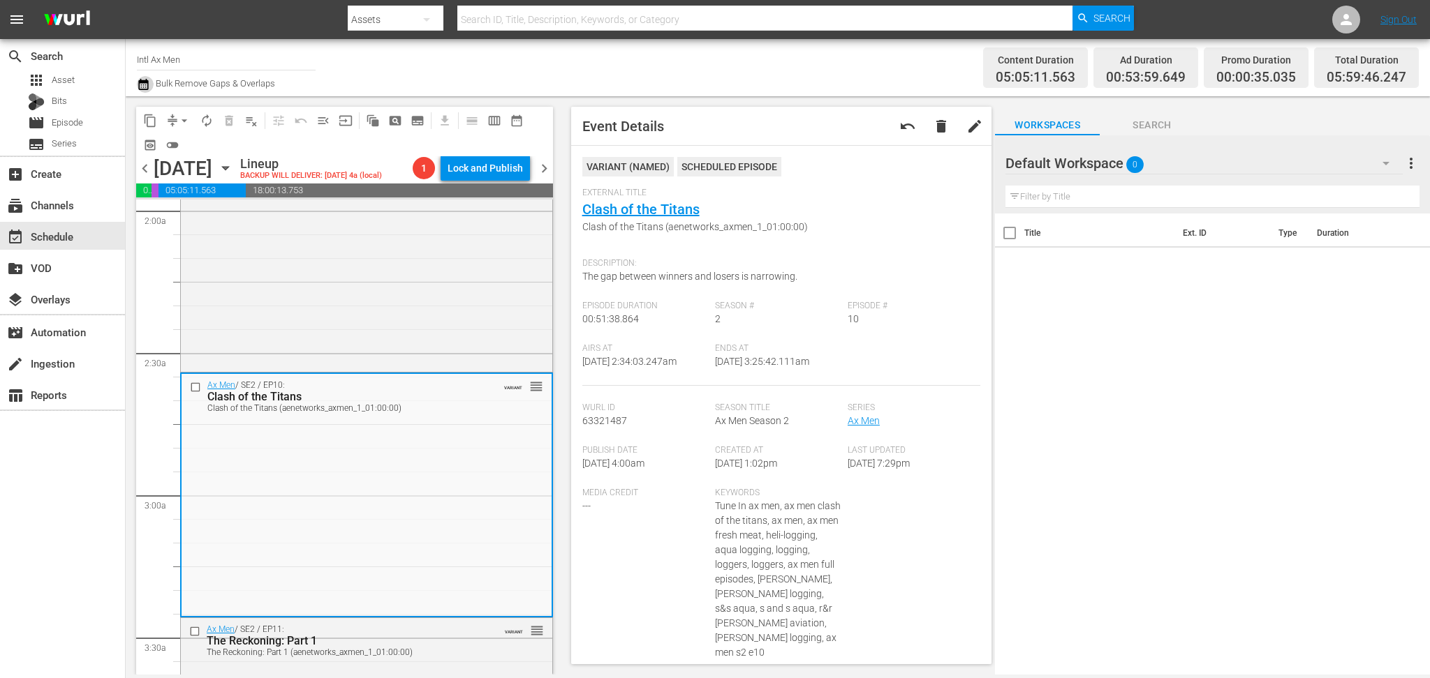
click at [142, 84] on icon "button" at bounding box center [143, 84] width 13 height 17
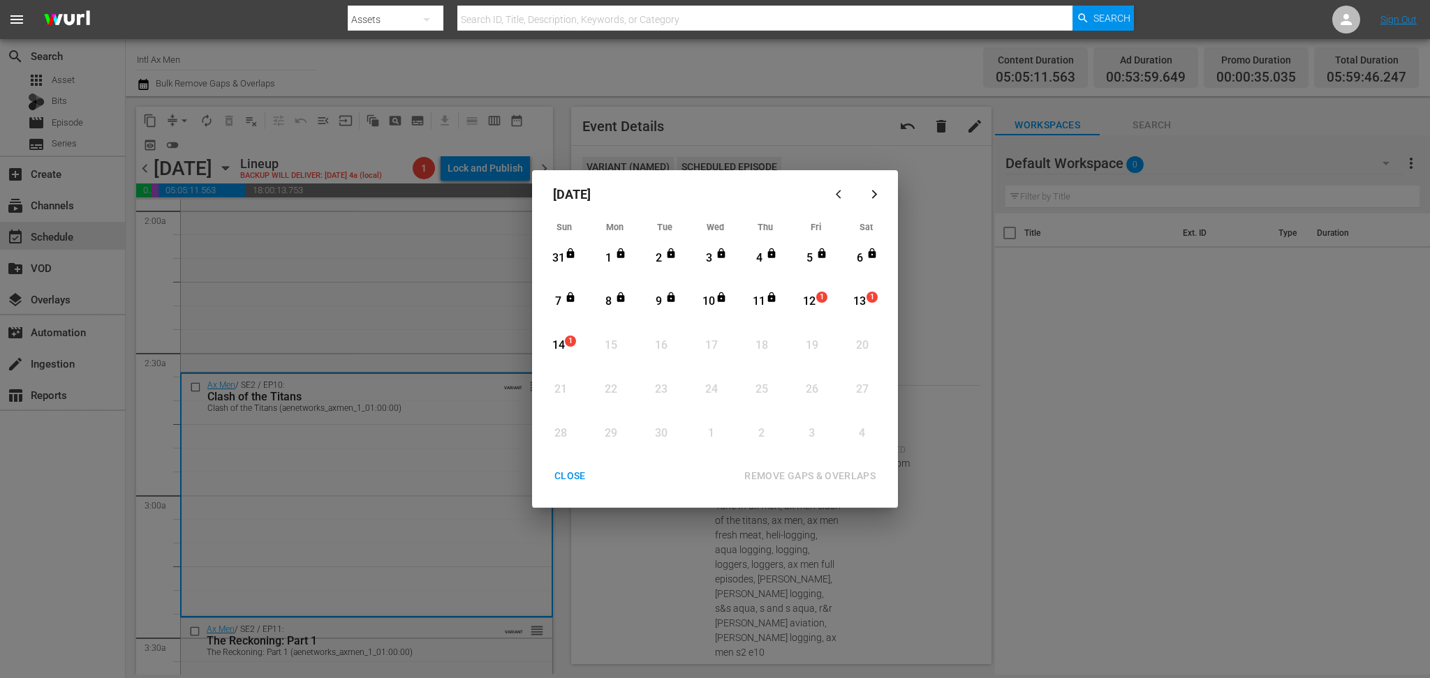
click at [812, 304] on div "12" at bounding box center [809, 302] width 17 height 16
click at [836, 470] on div "REMOVE GAPS & OVERLAPS" at bounding box center [810, 476] width 154 height 17
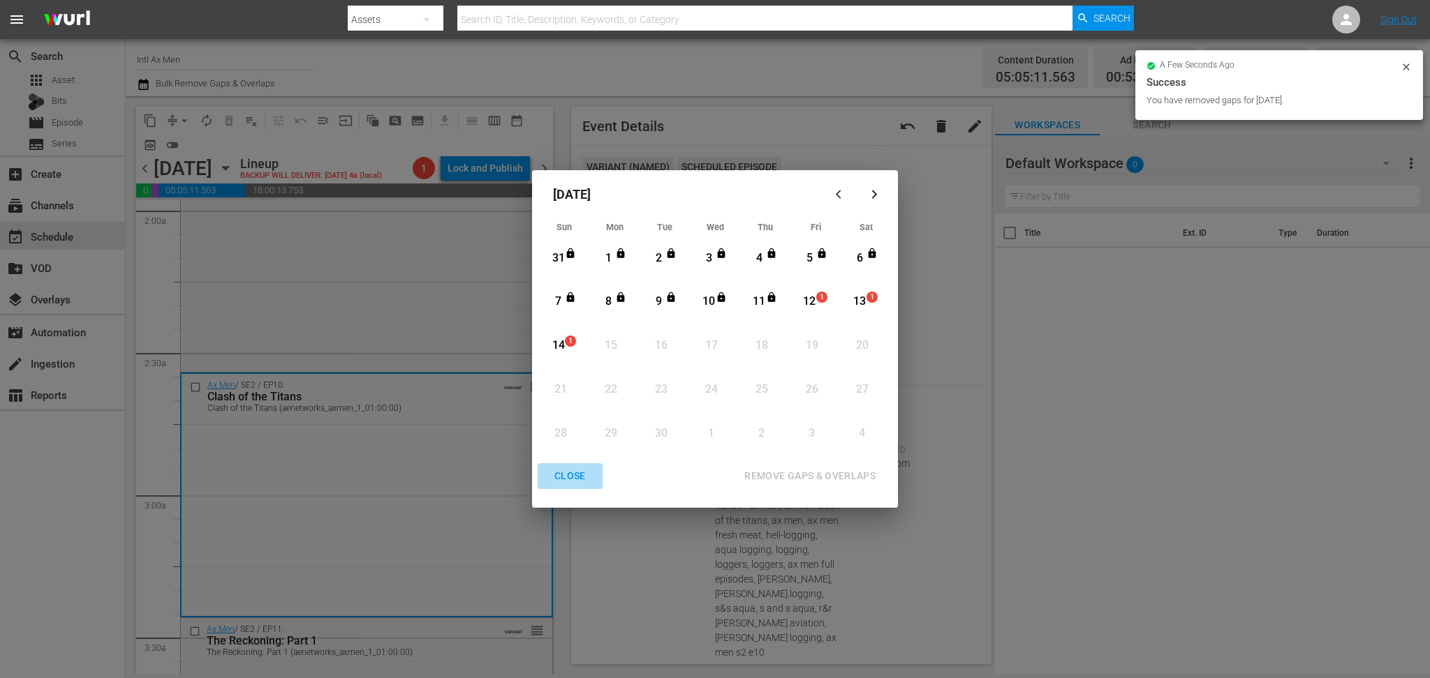
click at [572, 478] on div "CLOSE" at bounding box center [570, 476] width 54 height 17
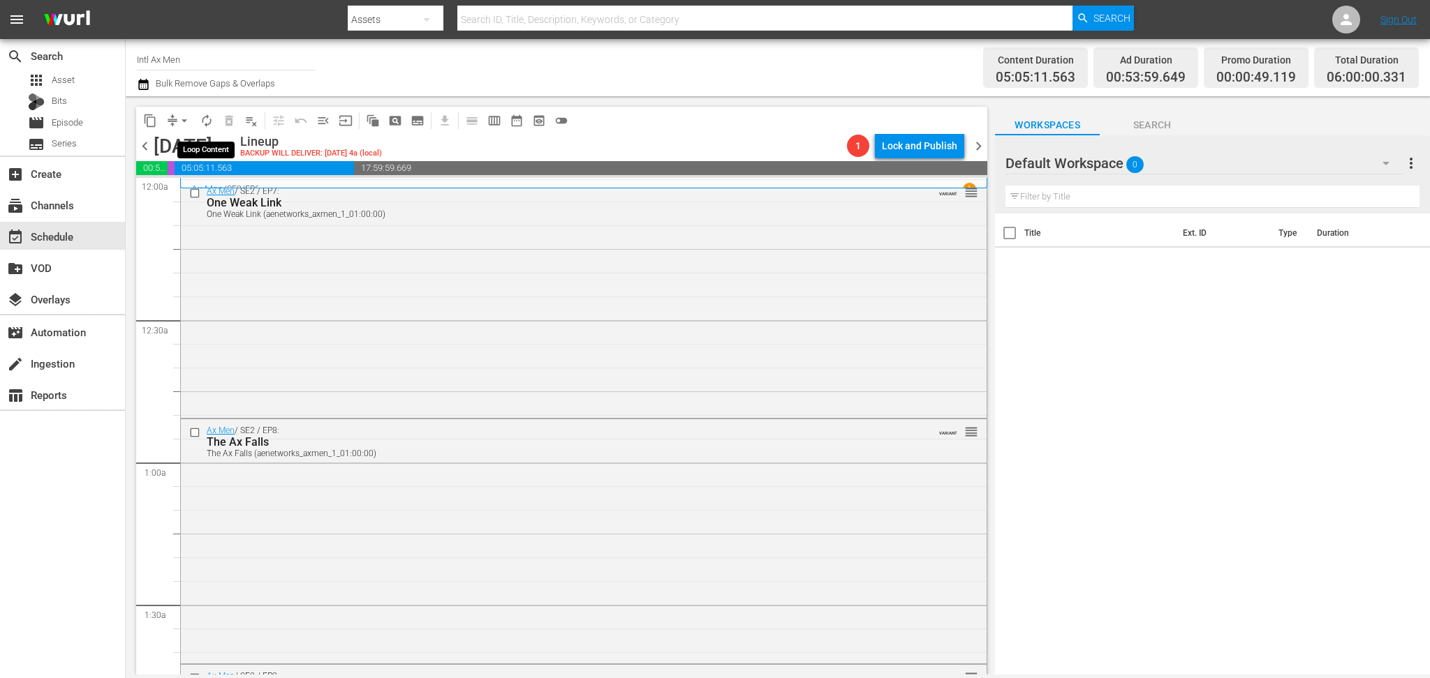
click at [207, 117] on span "autorenew_outlined" at bounding box center [207, 121] width 14 height 14
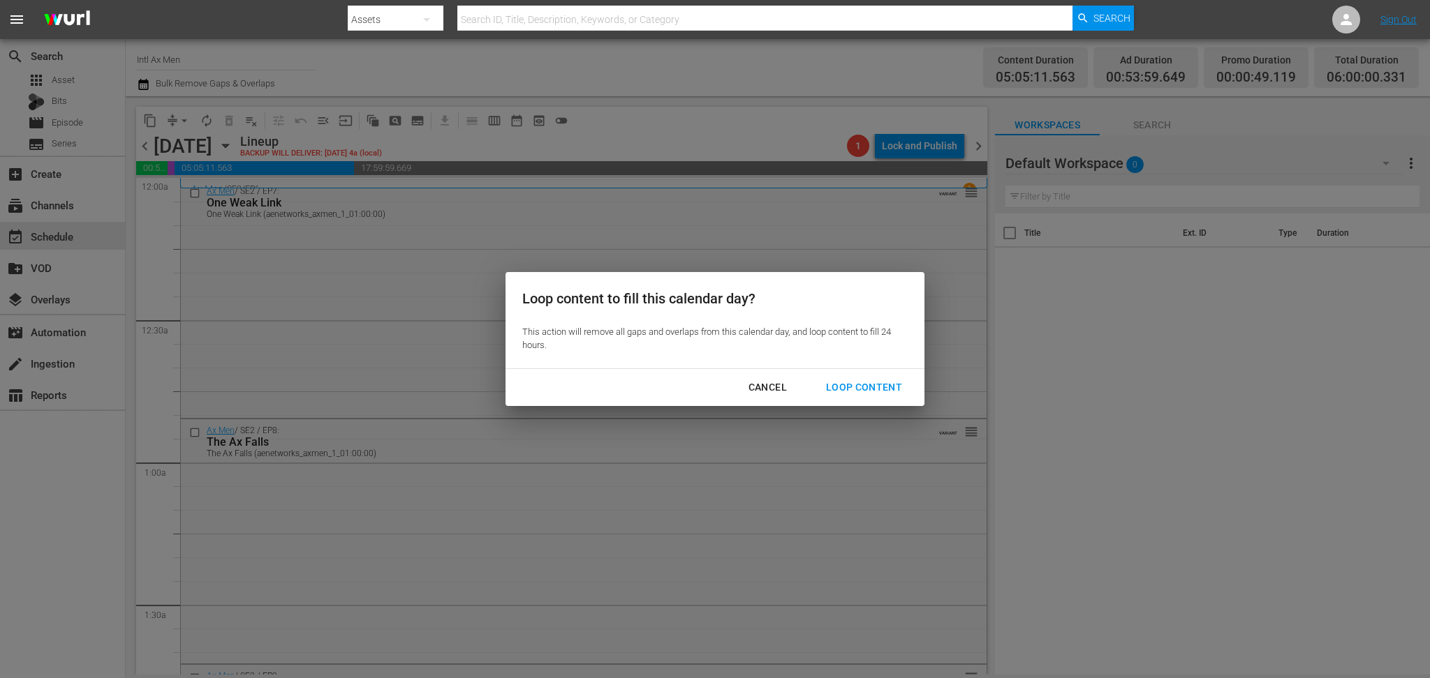
click at [881, 390] on div "Loop Content" at bounding box center [864, 387] width 98 height 17
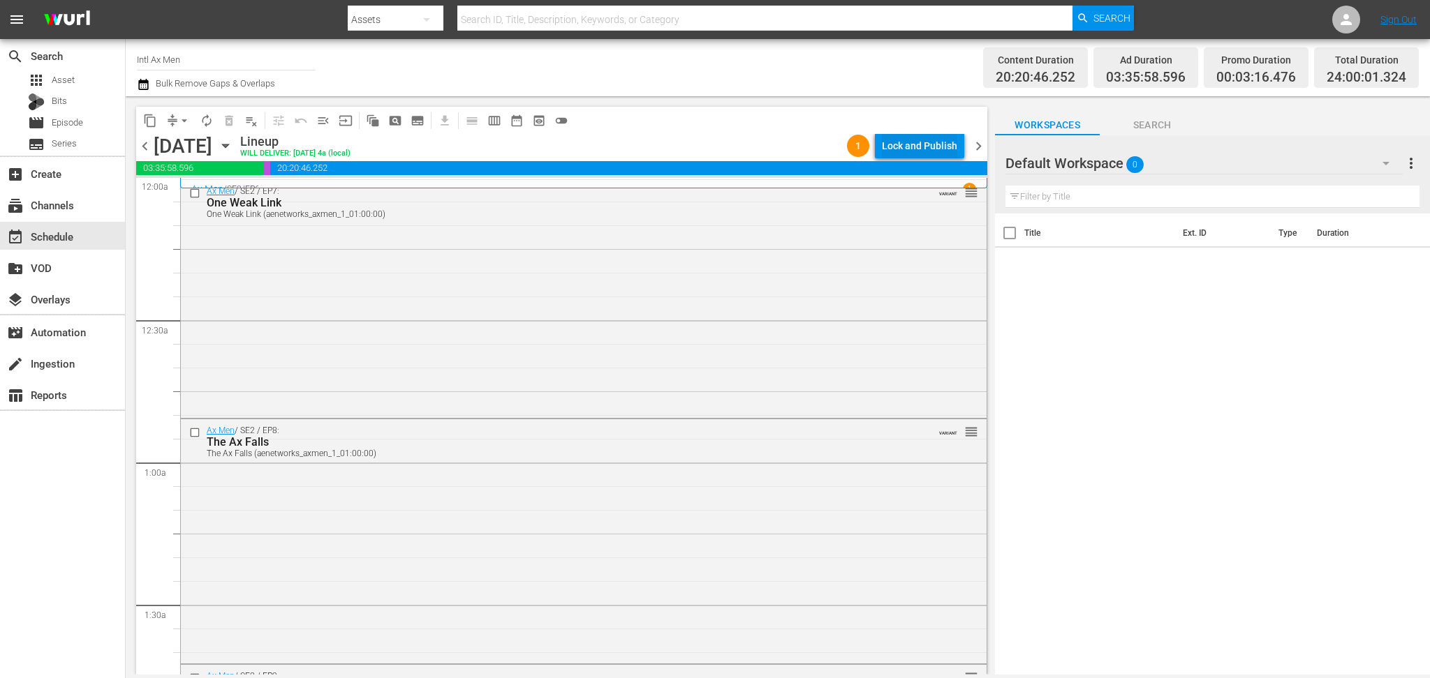
click at [920, 146] on div "Lock and Publish" at bounding box center [919, 145] width 75 height 25
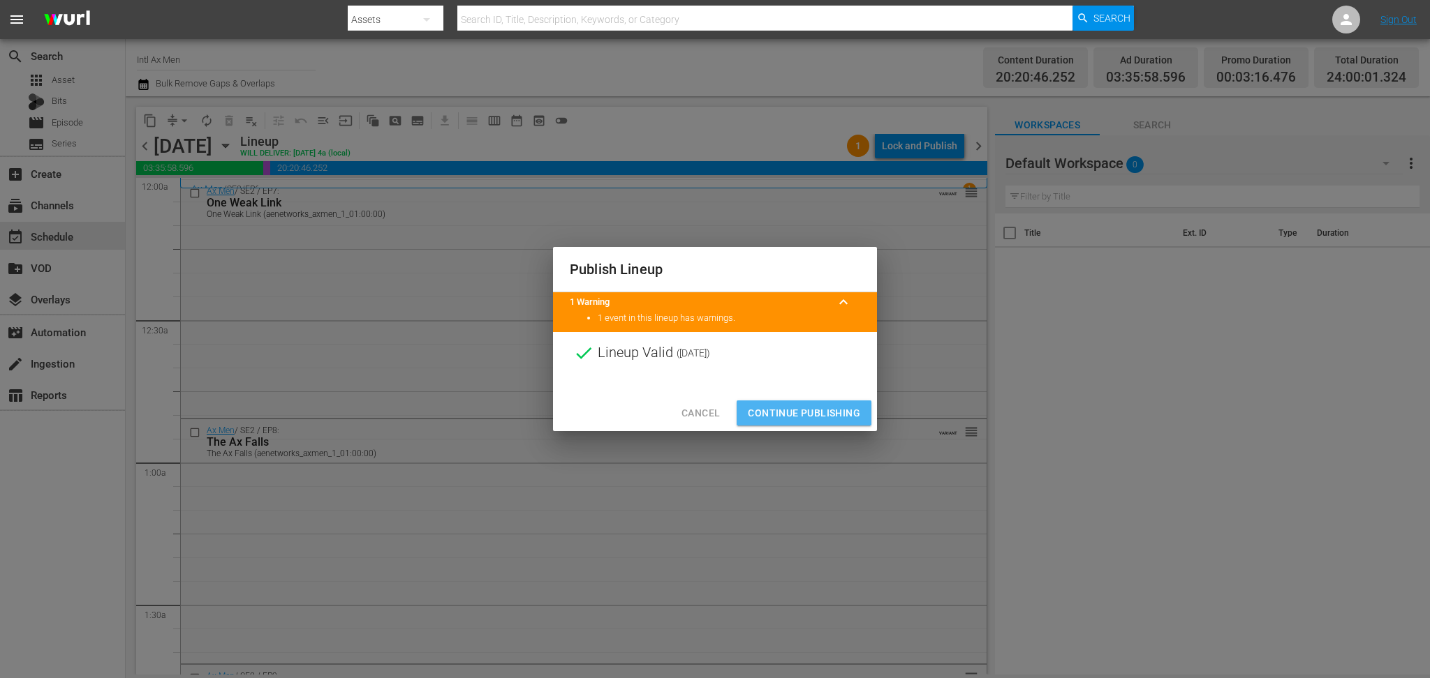
click at [821, 406] on span "Continue Publishing" at bounding box center [804, 413] width 112 height 17
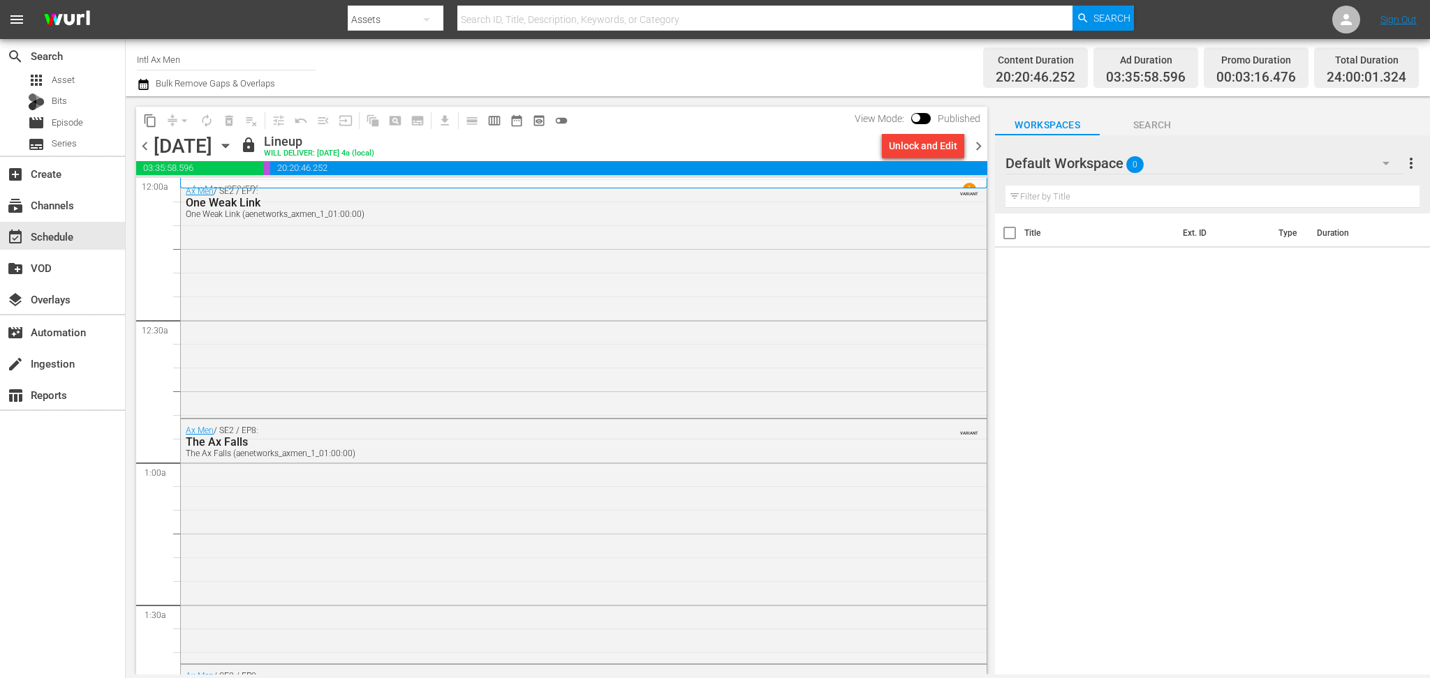
click at [977, 139] on span "chevron_right" at bounding box center [978, 146] width 17 height 17
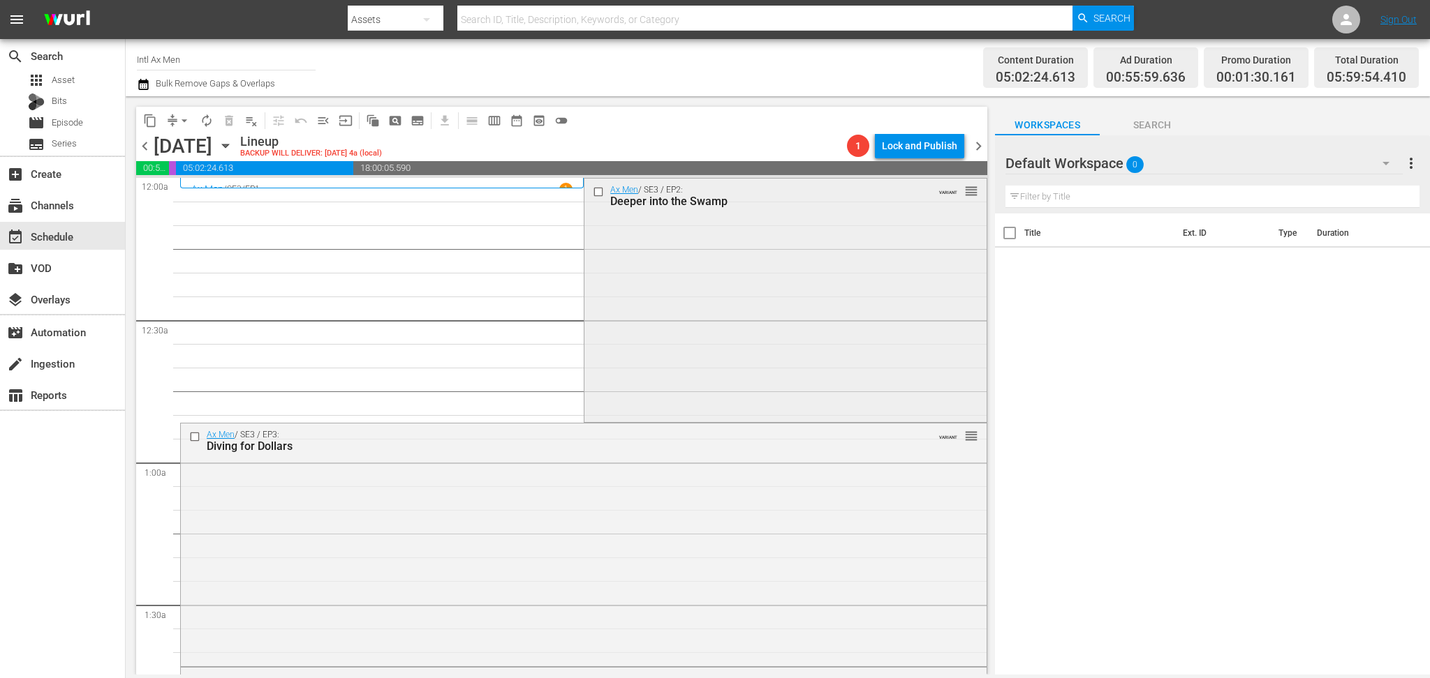
click at [662, 302] on div "Ax Men / SE3 / EP2: Deeper into the Swamp VARIANT reorder" at bounding box center [785, 300] width 402 height 242
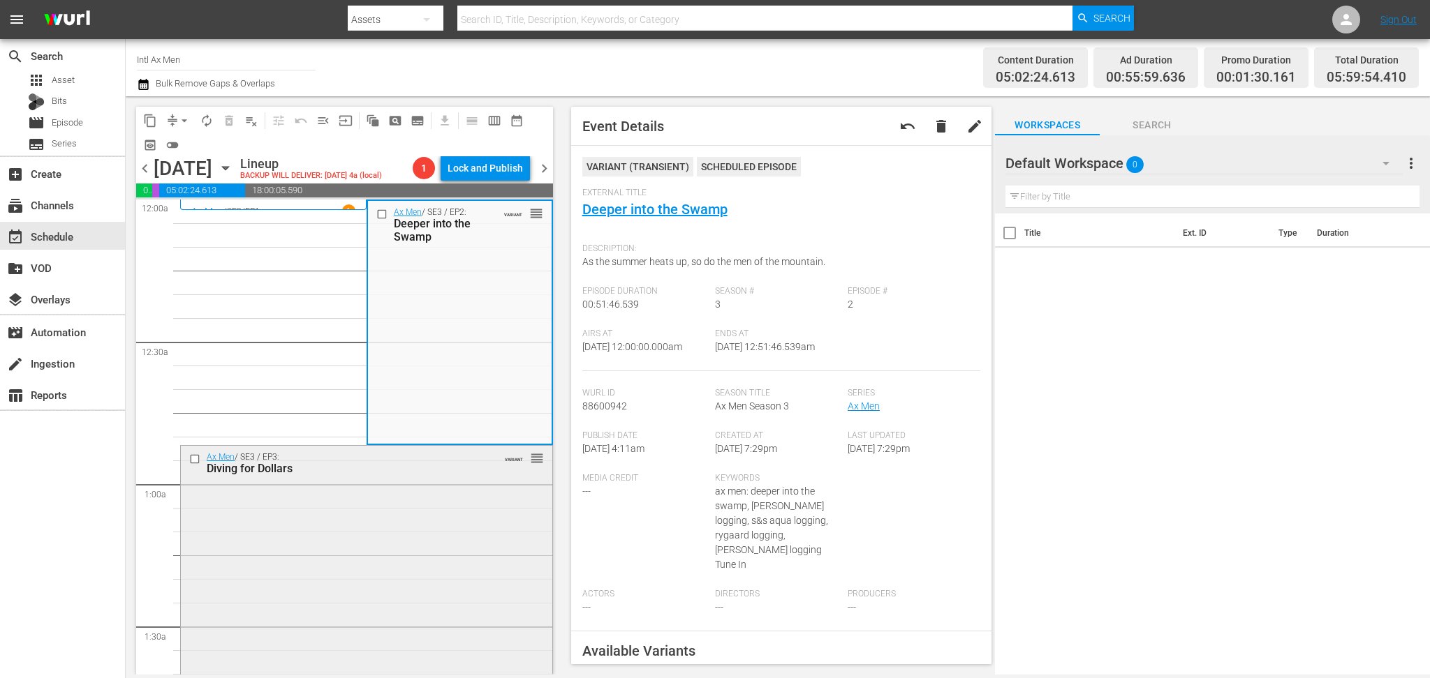
click at [443, 586] on div "Ax Men / SE3 / EP3: Diving for Dollars VARIANT reorder" at bounding box center [366, 565] width 371 height 239
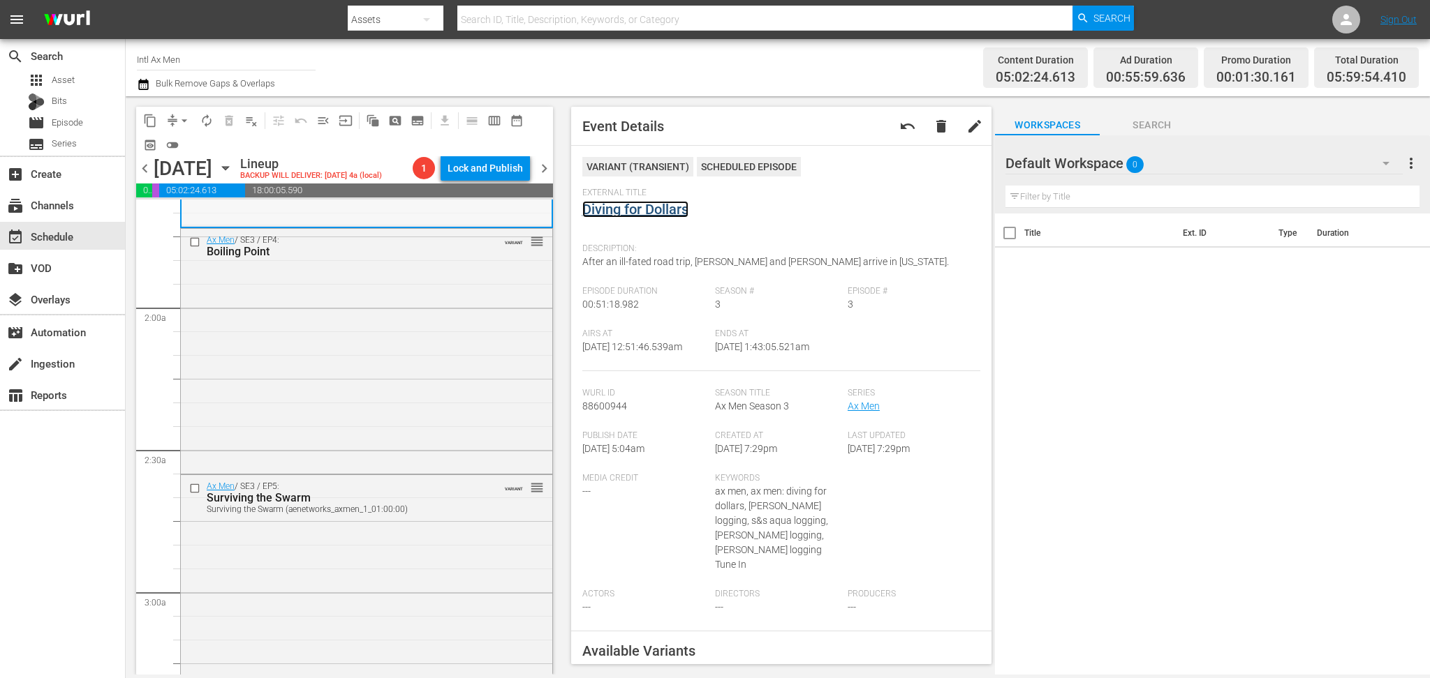
scroll to position [465, 0]
click at [367, 371] on div "Ax Men / SE3 / EP4: Boiling Point VARIANT reorder" at bounding box center [366, 346] width 371 height 242
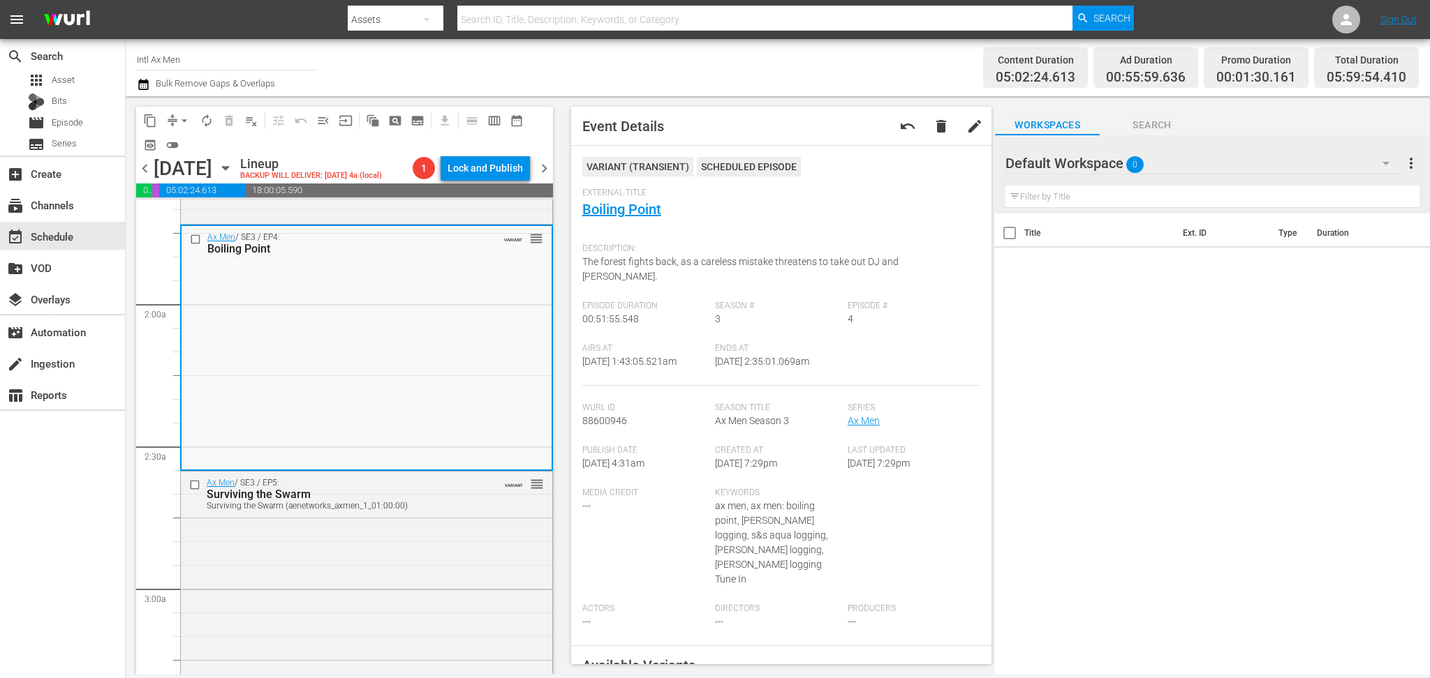
click at [147, 87] on icon "button" at bounding box center [143, 84] width 13 height 17
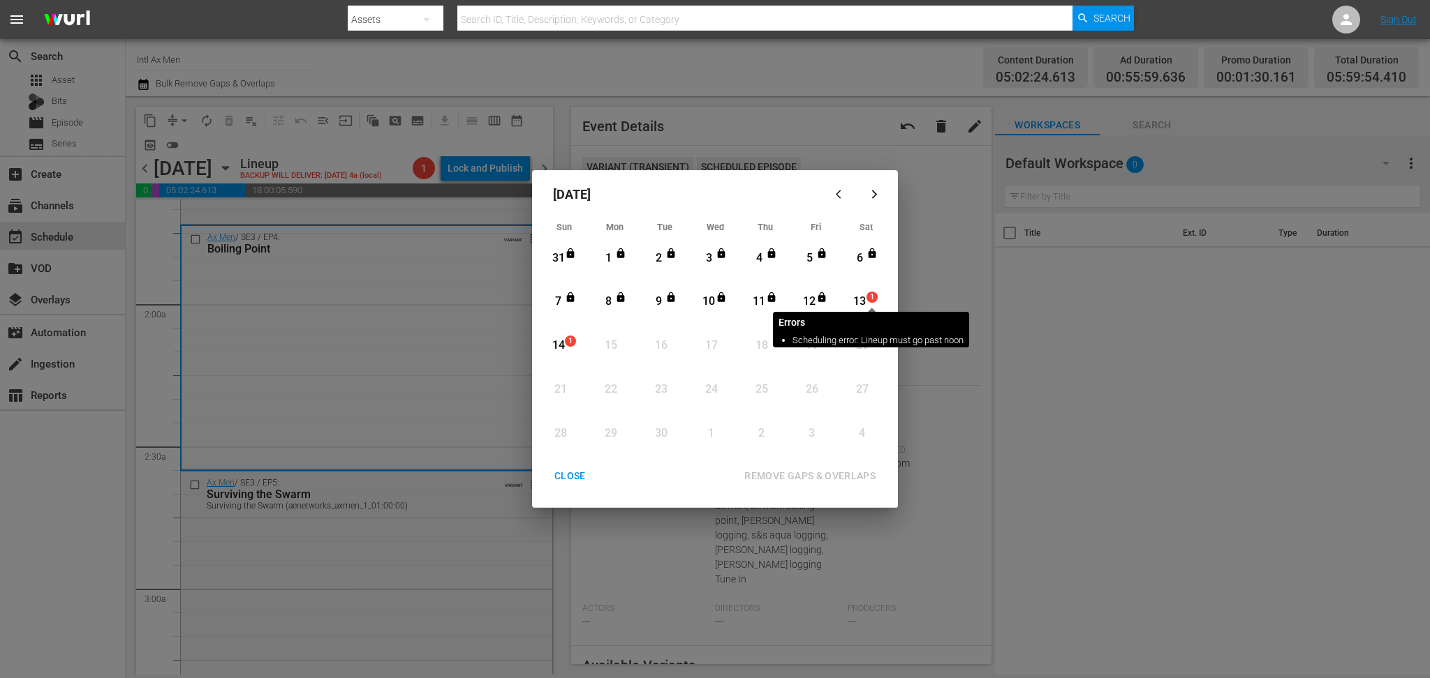
click at [874, 295] on span "1" at bounding box center [872, 297] width 10 height 11
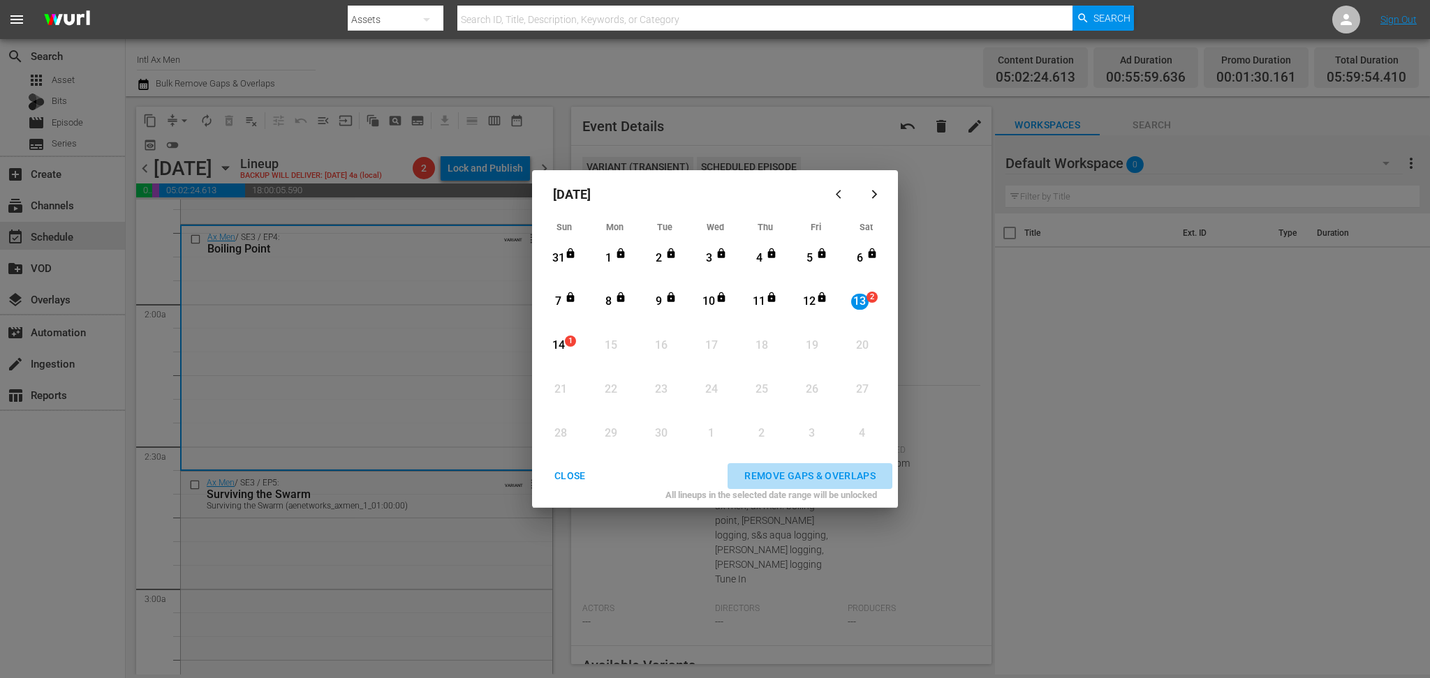
click at [816, 475] on div "REMOVE GAPS & OVERLAPS" at bounding box center [810, 476] width 154 height 17
click at [571, 473] on div "CLOSE" at bounding box center [570, 476] width 54 height 17
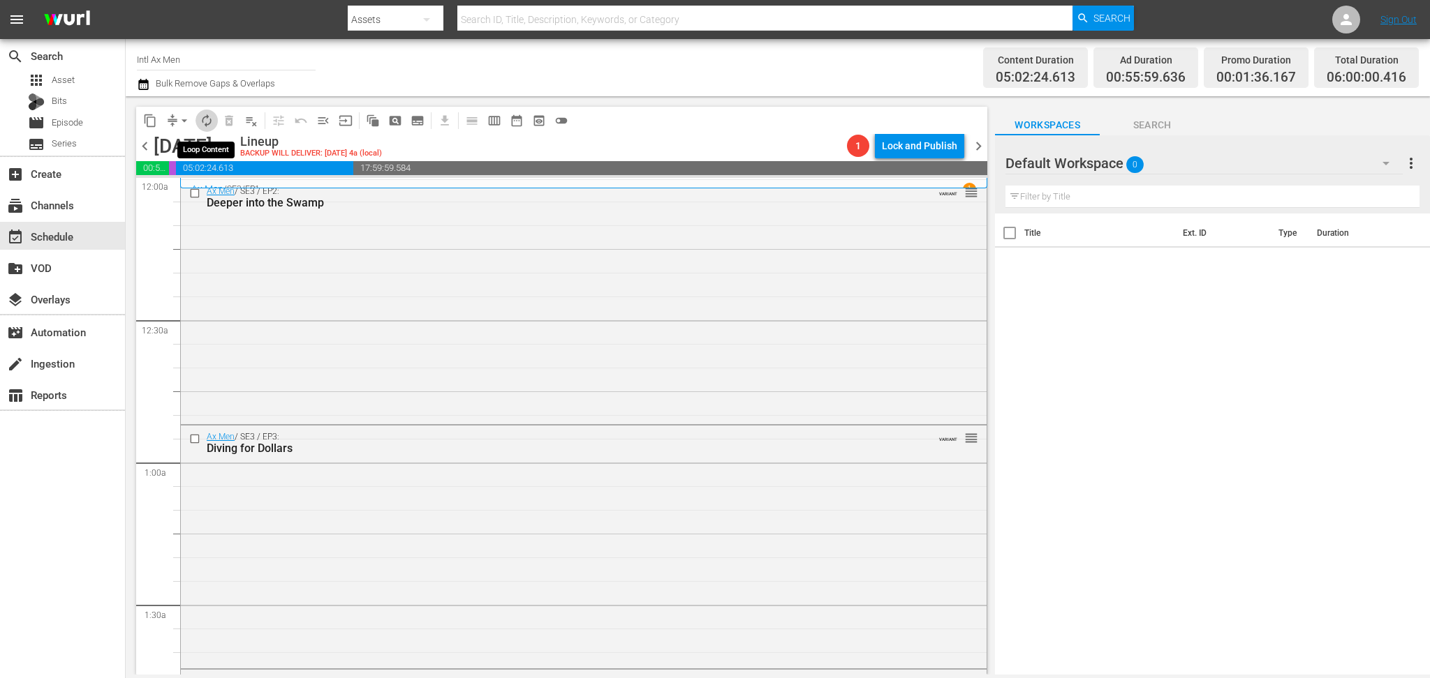
click at [205, 121] on span "autorenew_outlined" at bounding box center [207, 121] width 14 height 14
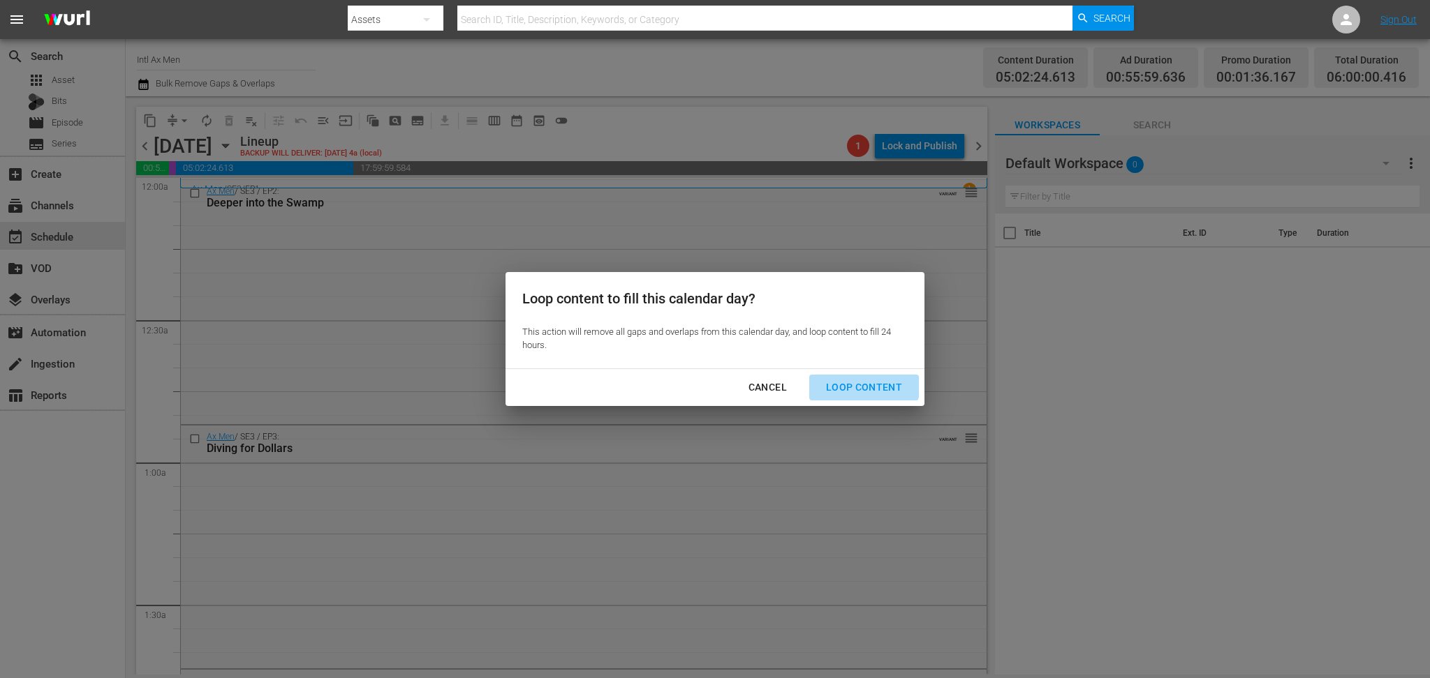
click at [861, 384] on div "Loop Content" at bounding box center [864, 387] width 98 height 17
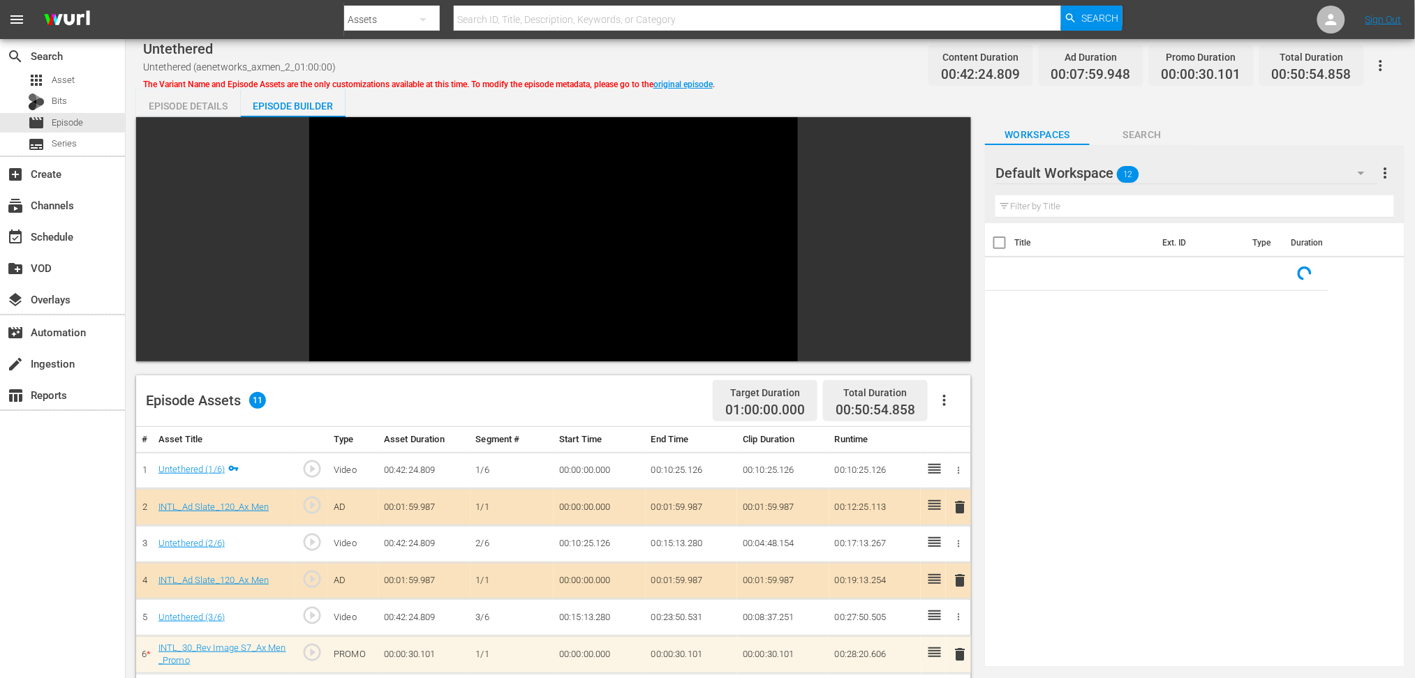
click at [1353, 174] on icon "button" at bounding box center [1361, 173] width 17 height 17
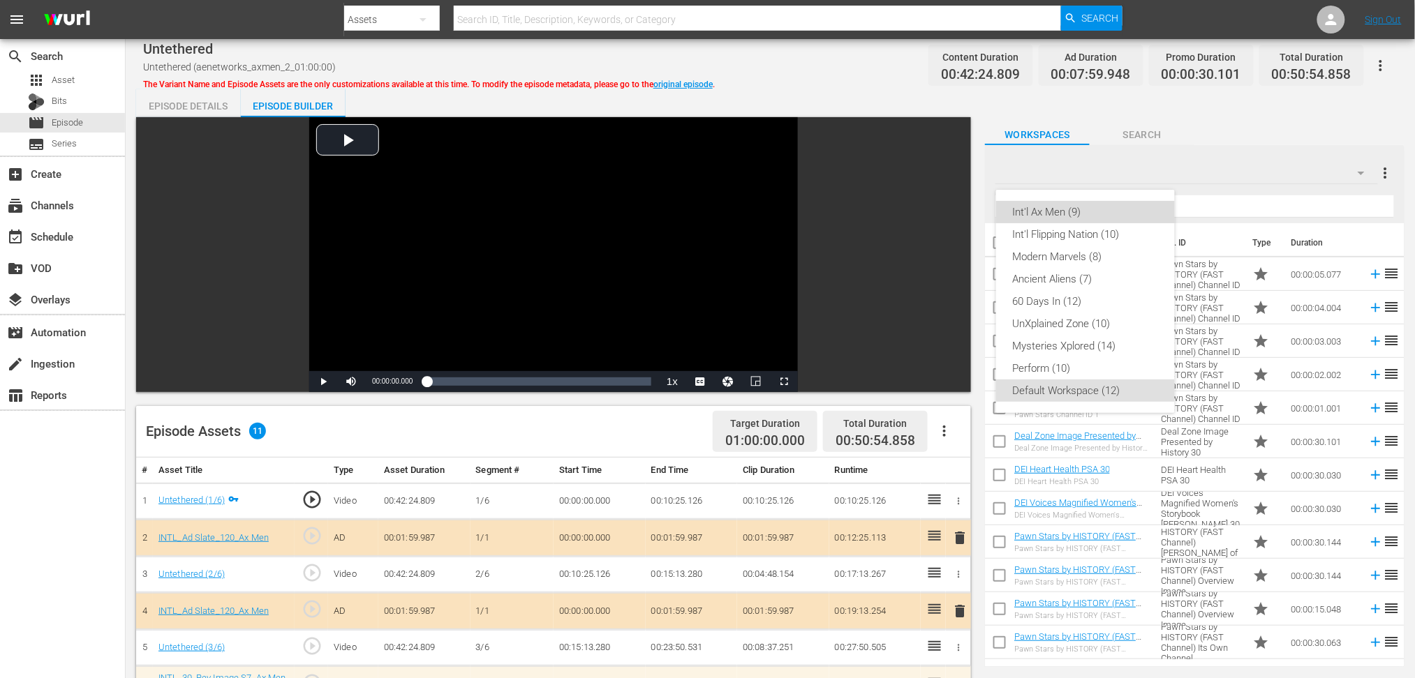
click at [1097, 213] on div "Int'l Ax Men (9)" at bounding box center [1085, 212] width 145 height 22
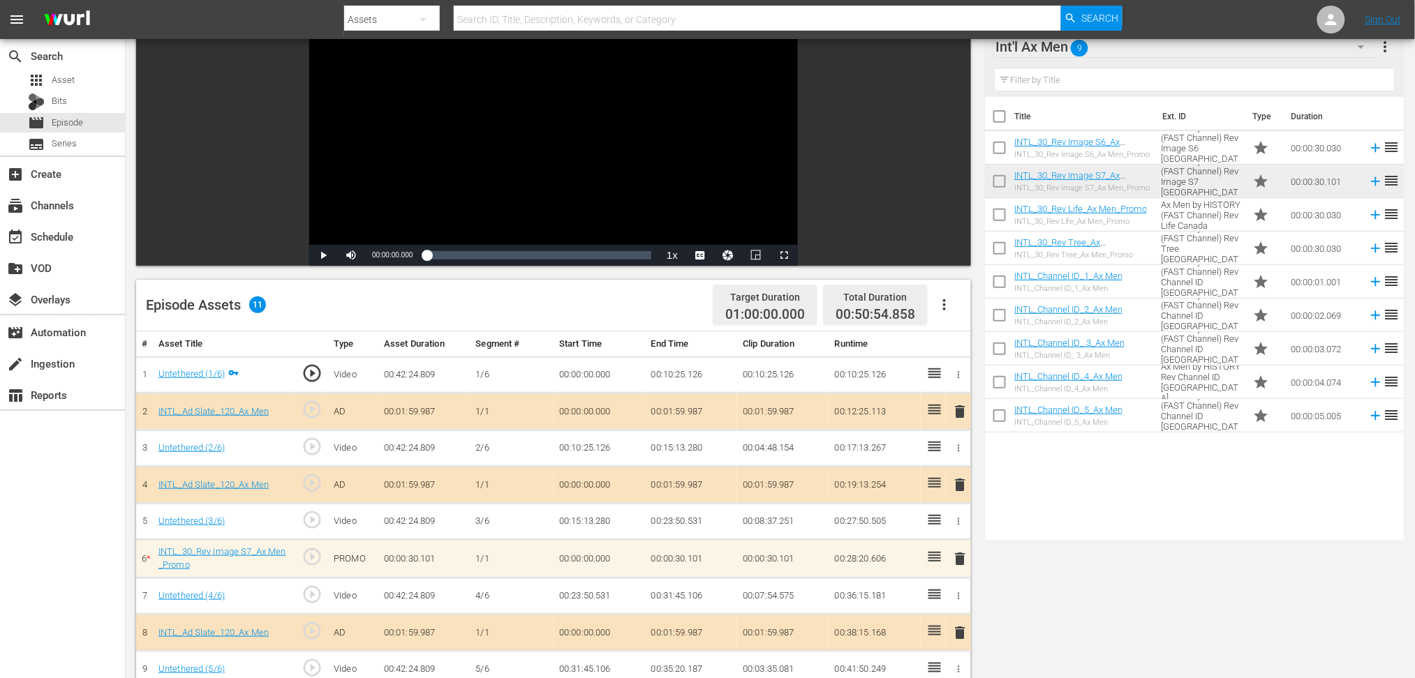
scroll to position [279, 0]
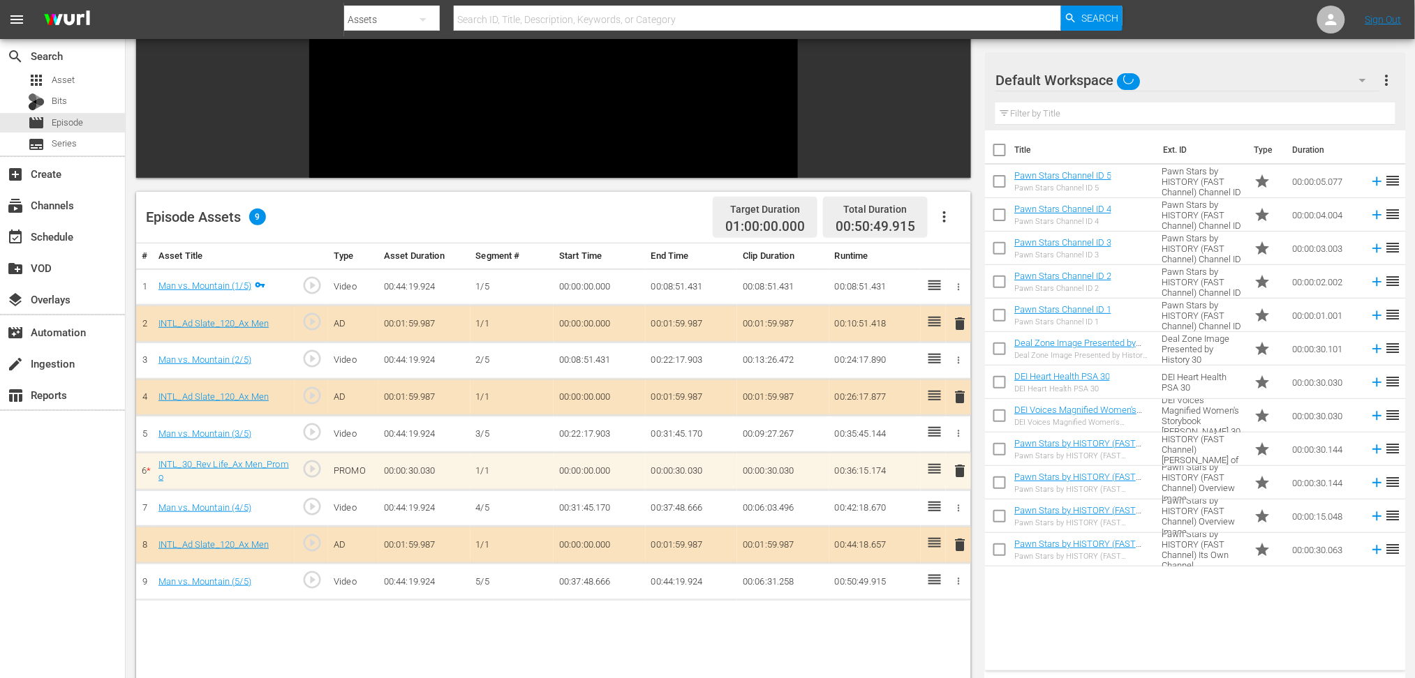
scroll to position [186, 0]
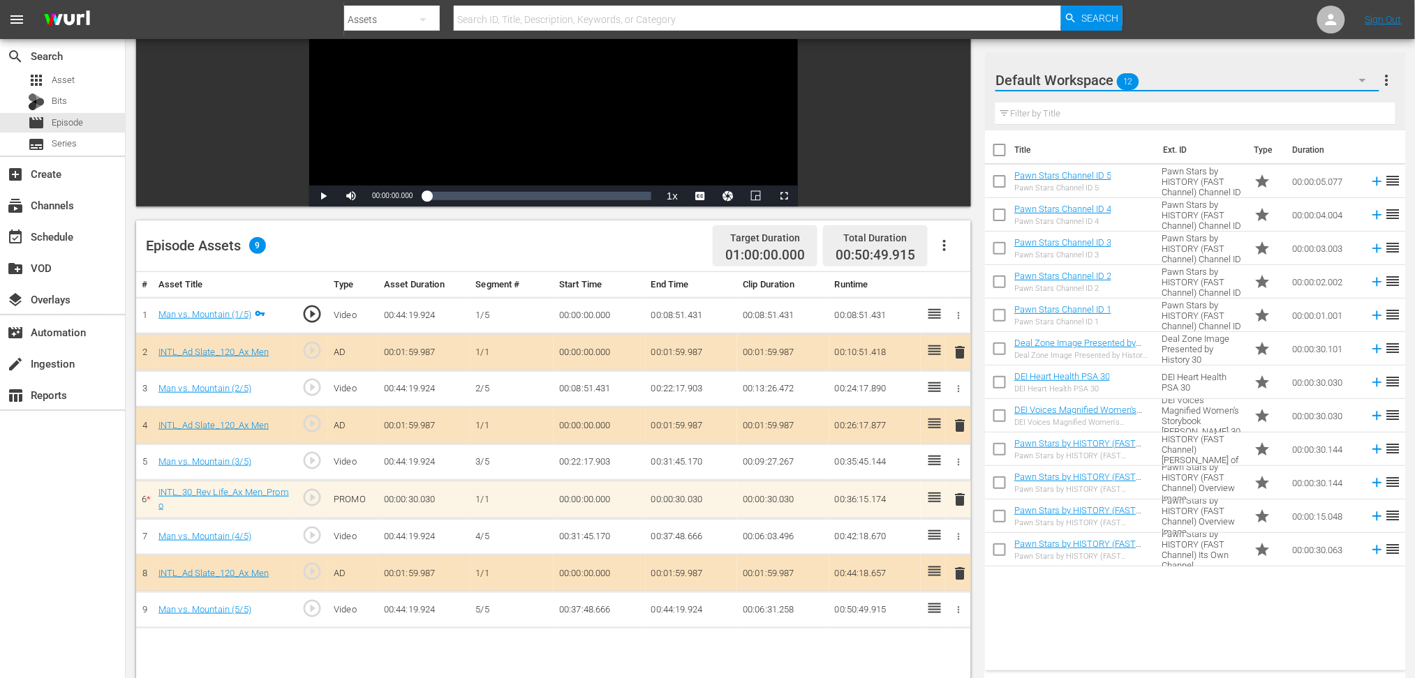
click at [1360, 81] on icon "button" at bounding box center [1362, 80] width 17 height 17
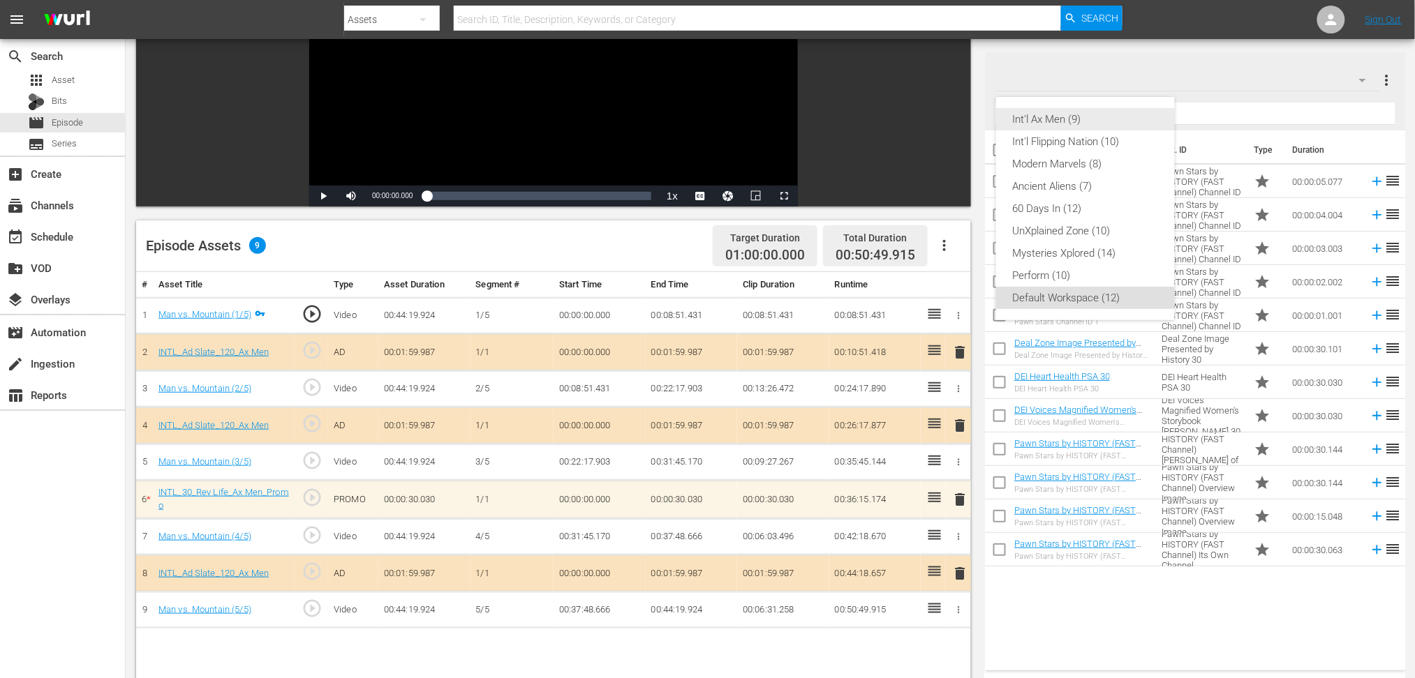
click at [1073, 119] on div "Int'l Ax Men (9)" at bounding box center [1085, 119] width 145 height 22
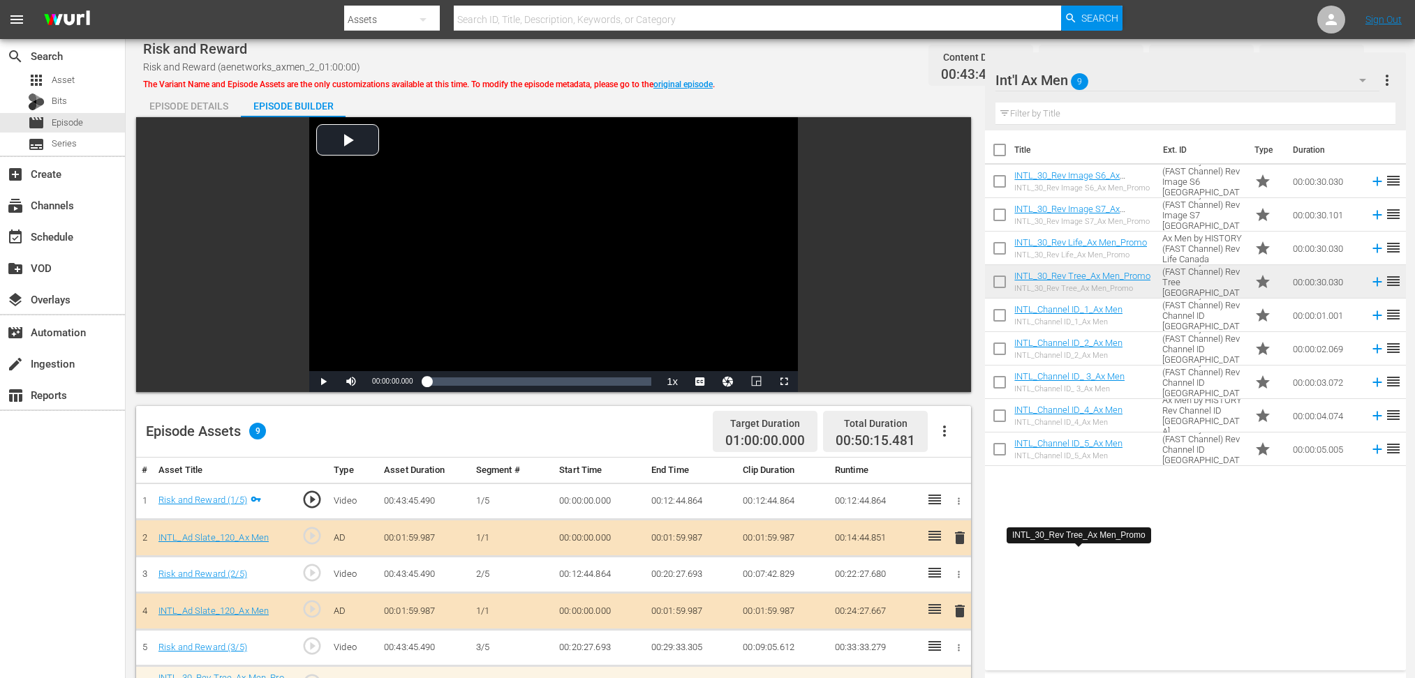
scroll to position [279, 0]
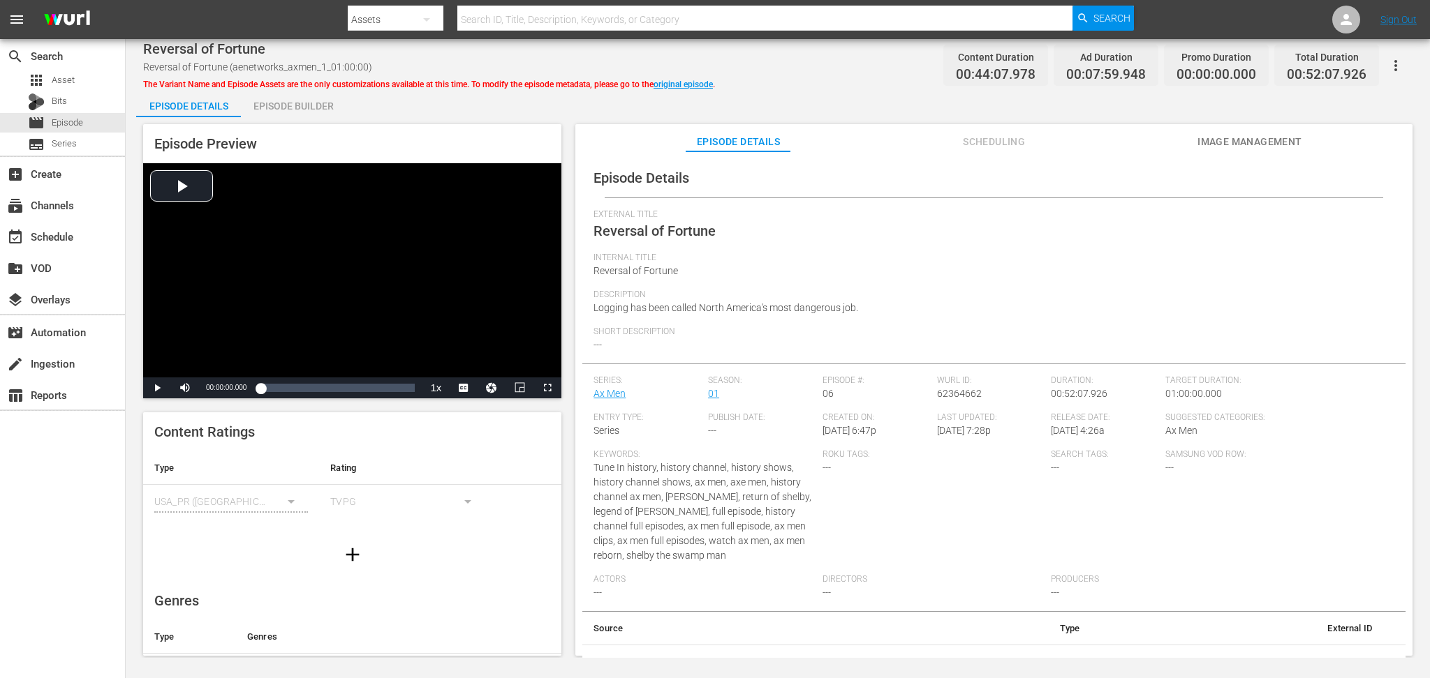
click at [297, 107] on div "Episode Builder" at bounding box center [293, 106] width 105 height 34
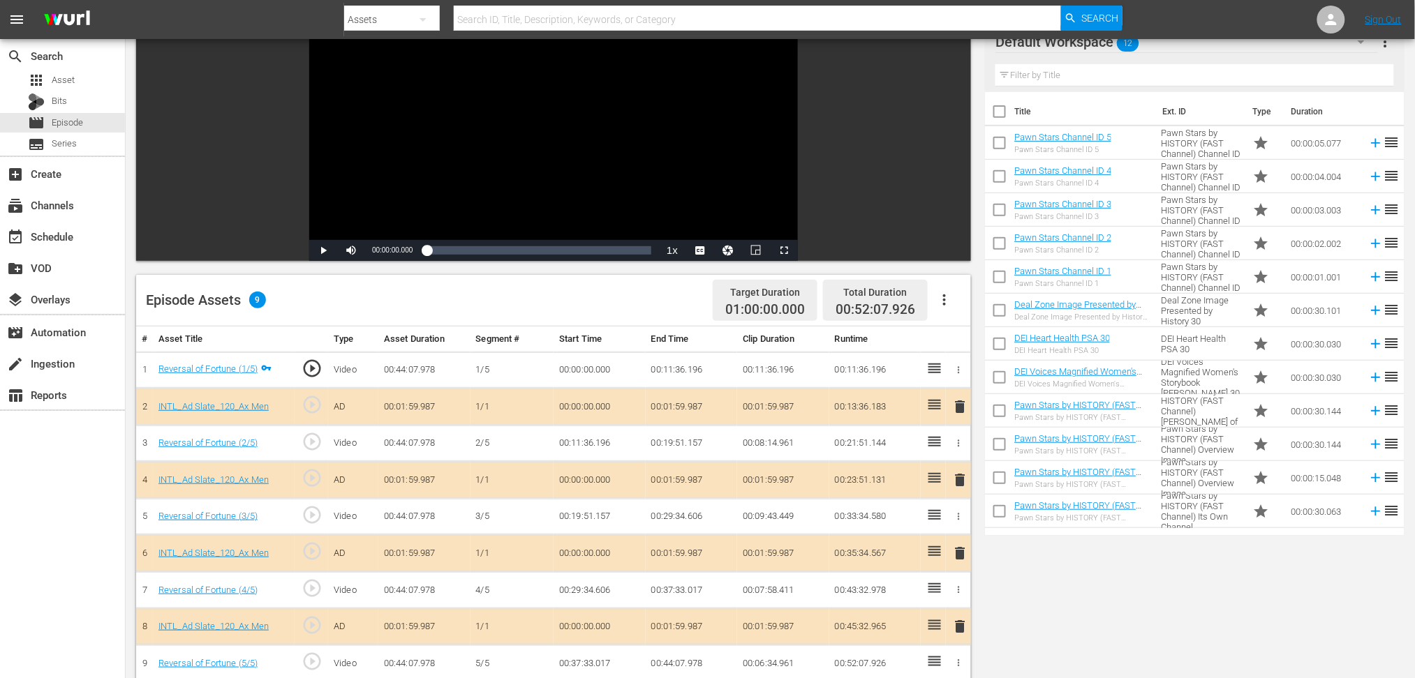
scroll to position [279, 0]
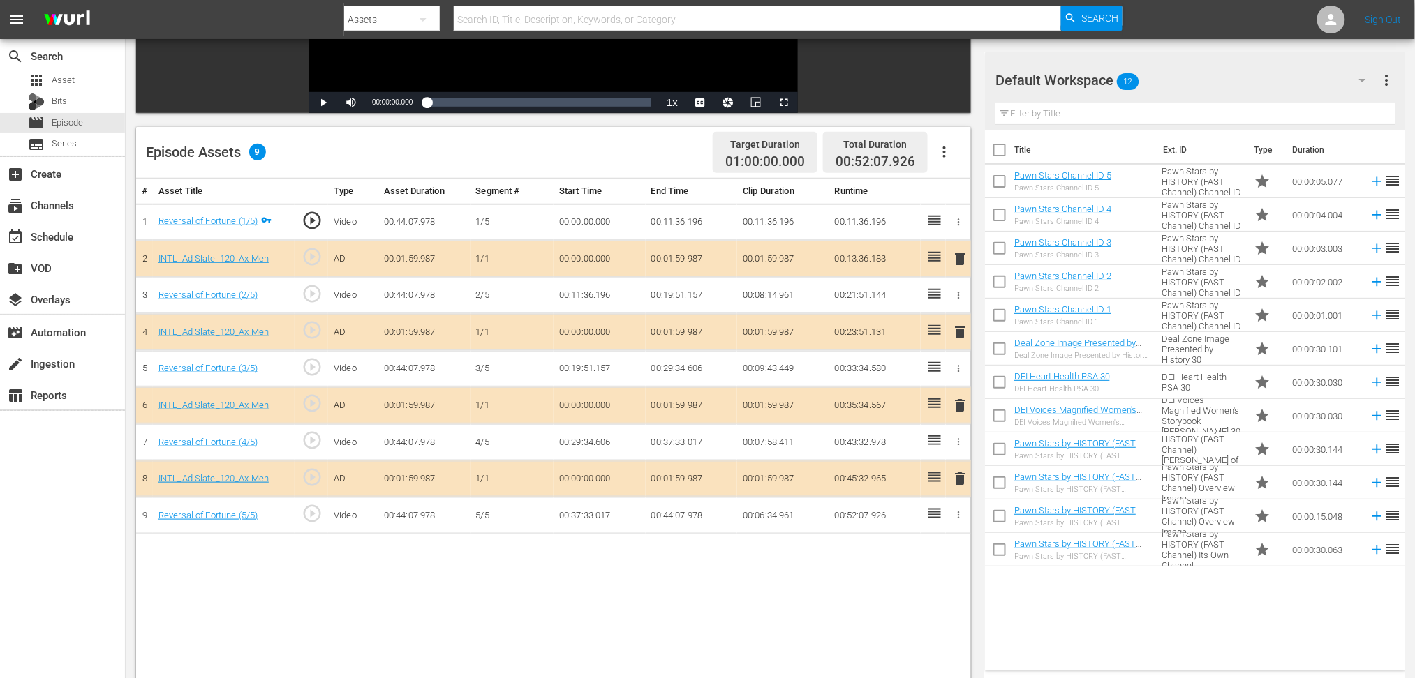
click at [959, 401] on span "delete" at bounding box center [959, 405] width 17 height 17
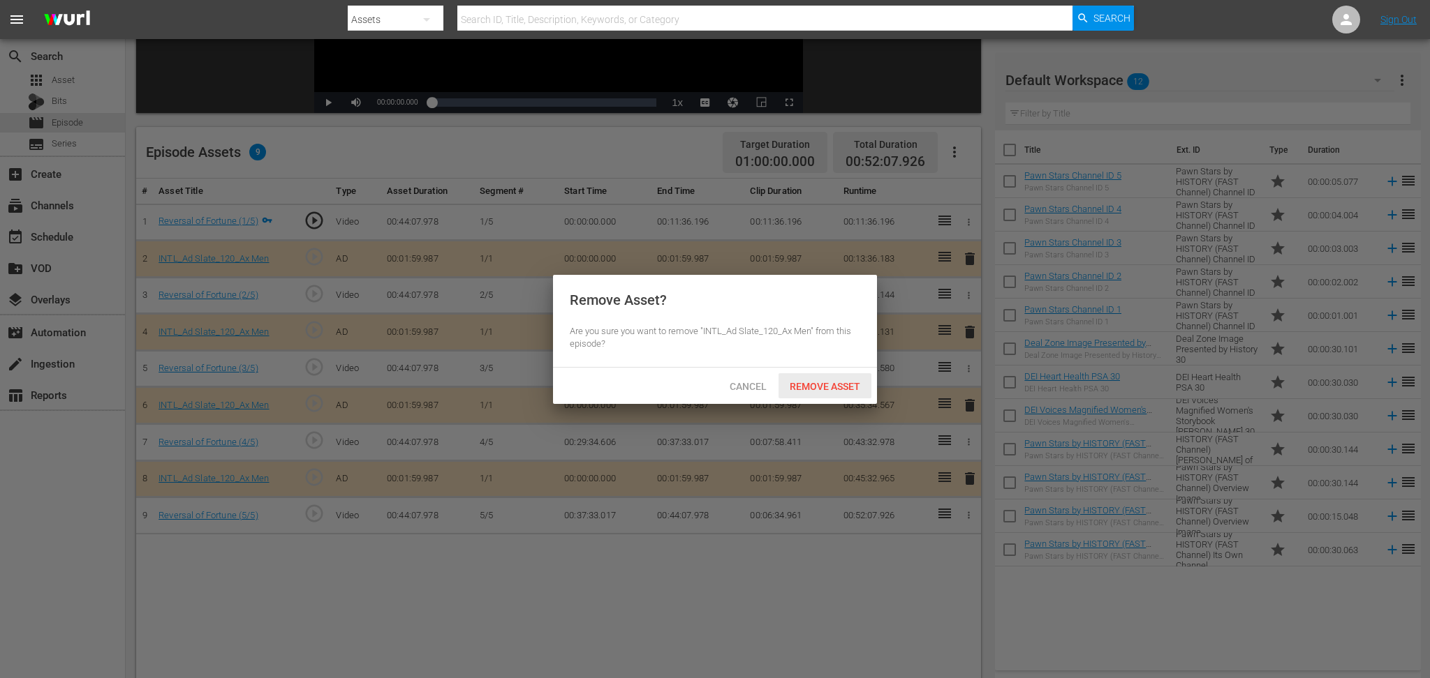
click at [814, 389] on span "Remove Asset" at bounding box center [824, 386] width 93 height 11
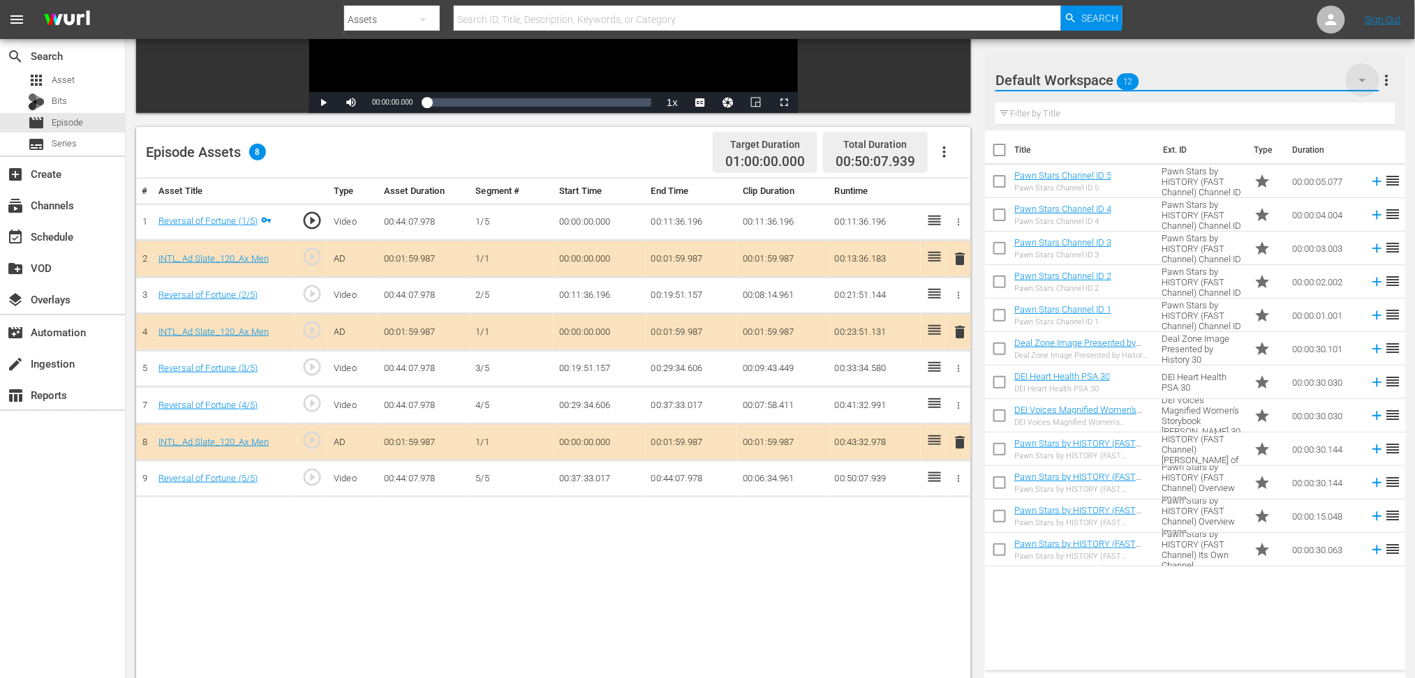
click at [1071, 80] on icon "button" at bounding box center [1362, 80] width 17 height 17
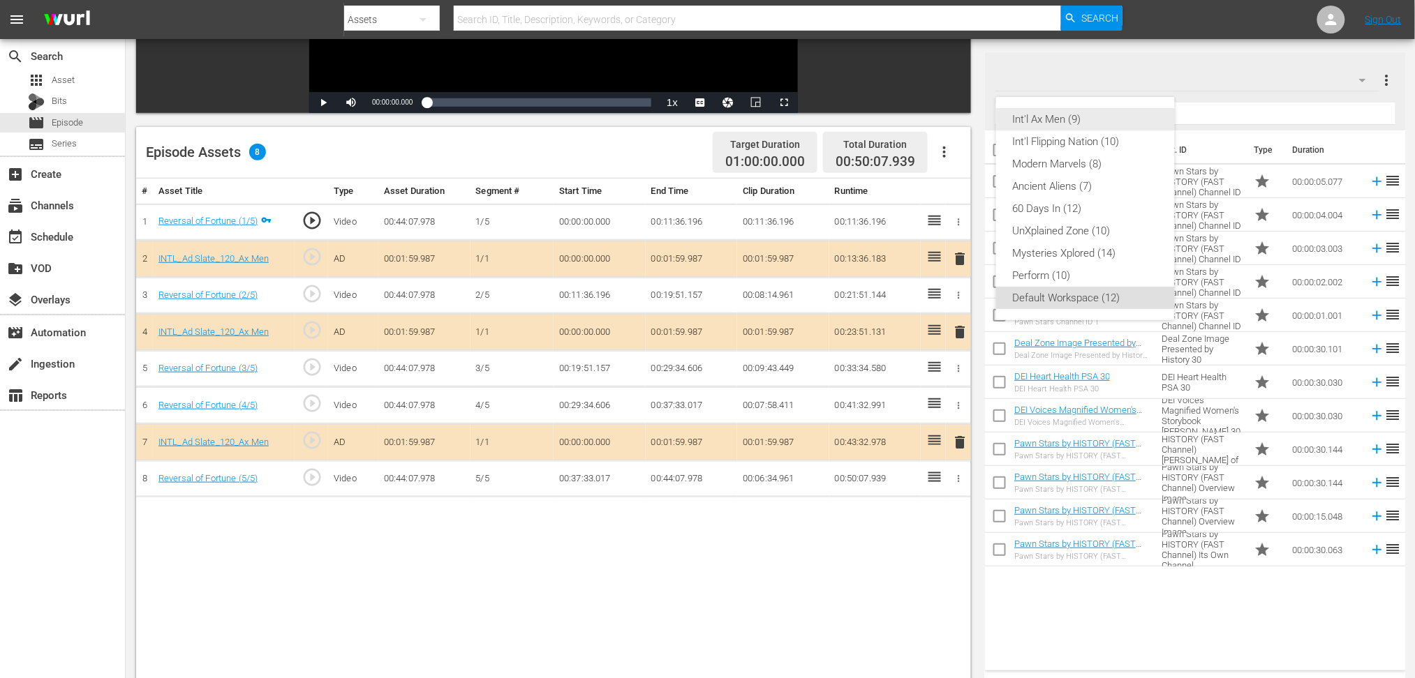
click at [1071, 120] on div "Int'l Ax Men (9)" at bounding box center [1085, 119] width 145 height 22
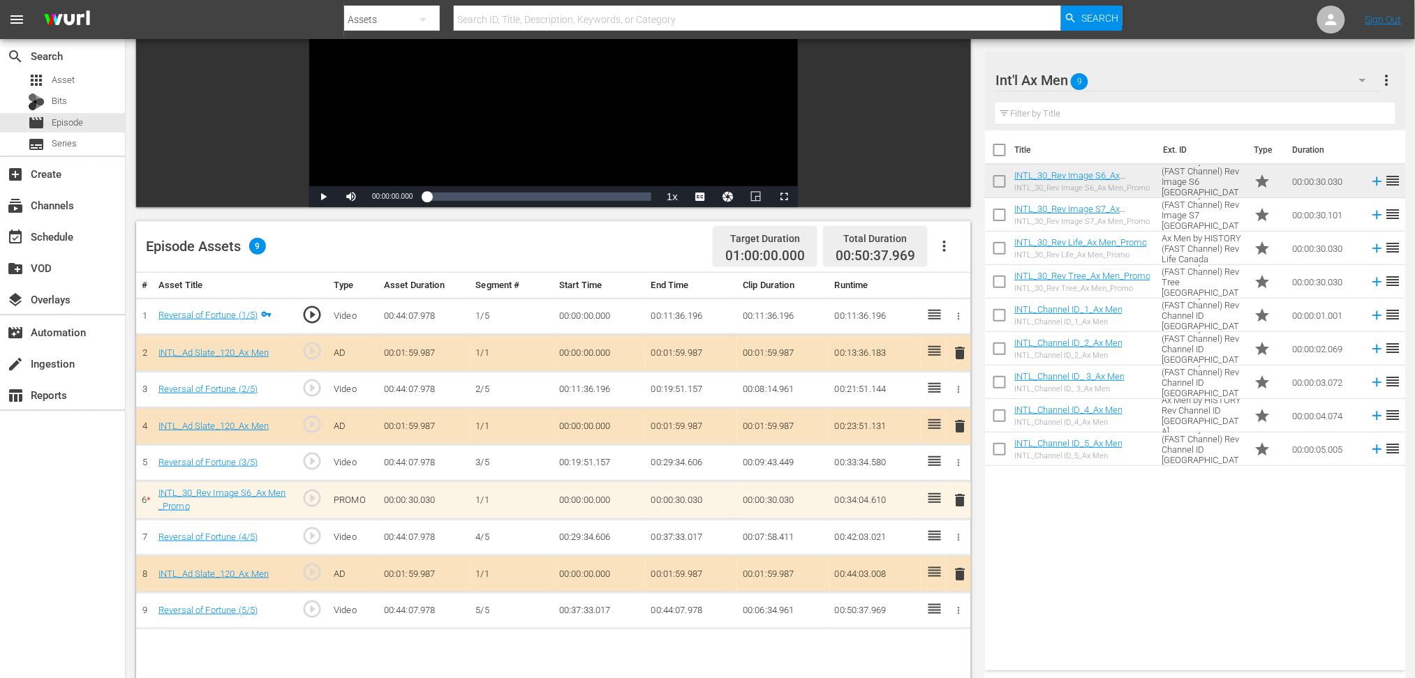
scroll to position [186, 0]
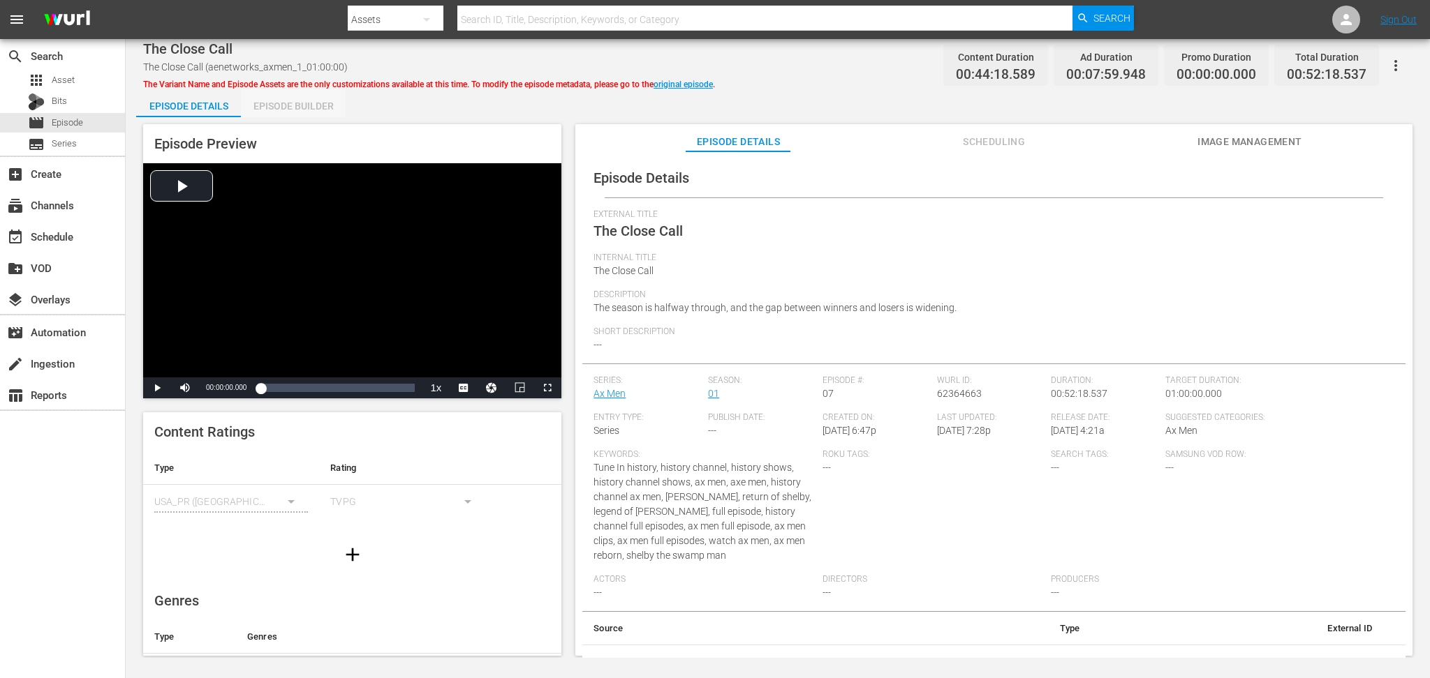
click at [303, 107] on div "Episode Builder" at bounding box center [293, 106] width 105 height 34
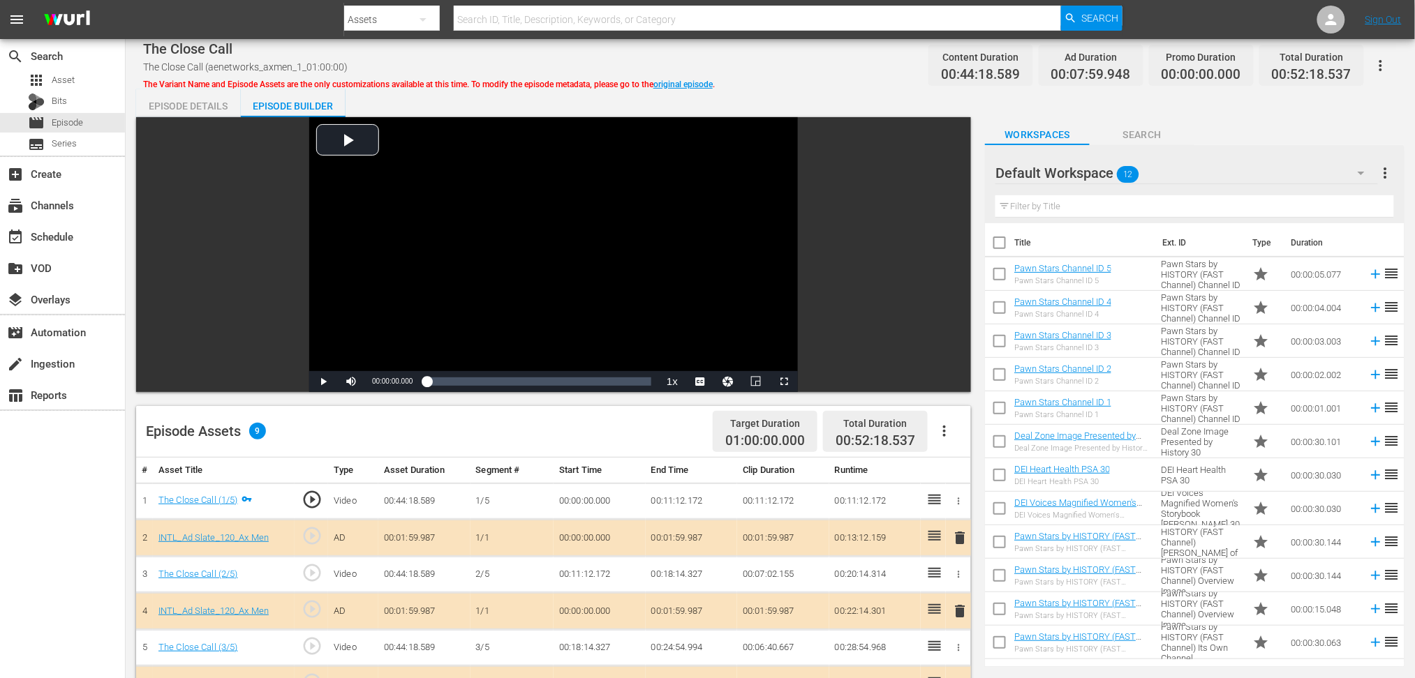
scroll to position [186, 0]
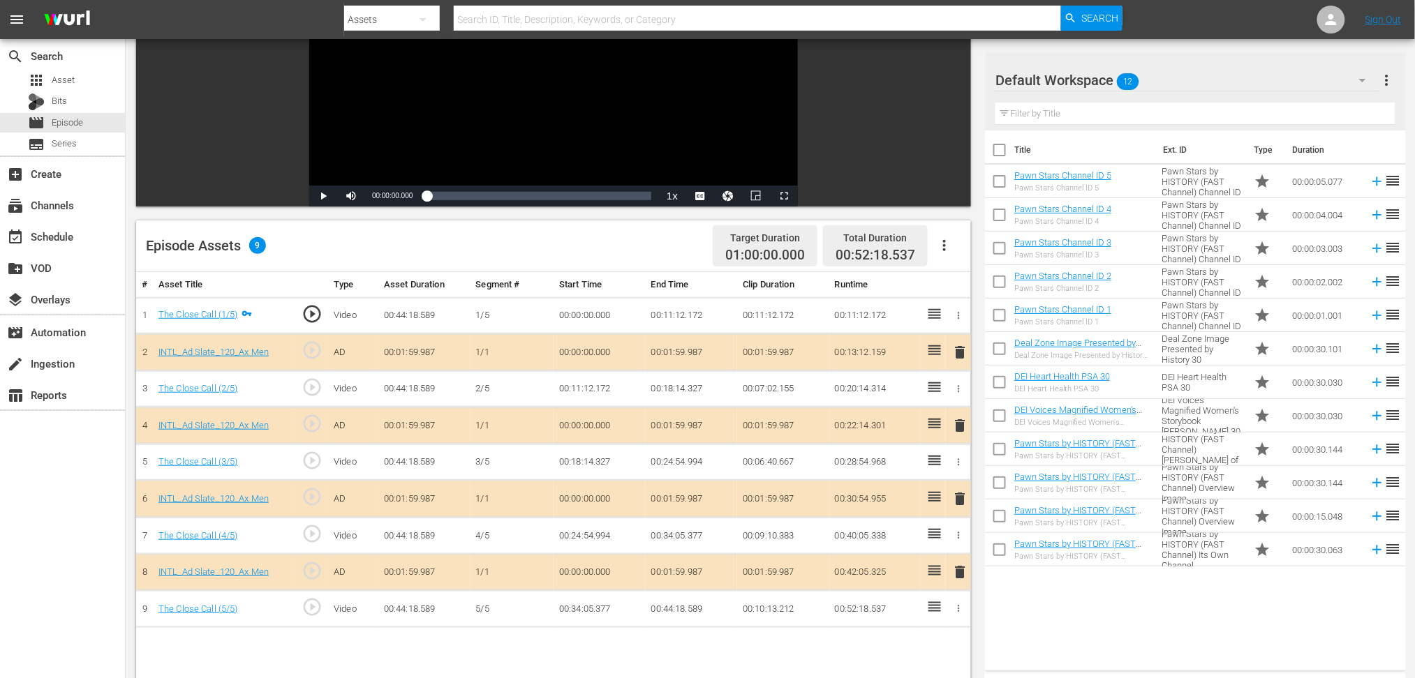
click at [963, 491] on span "delete" at bounding box center [959, 499] width 17 height 17
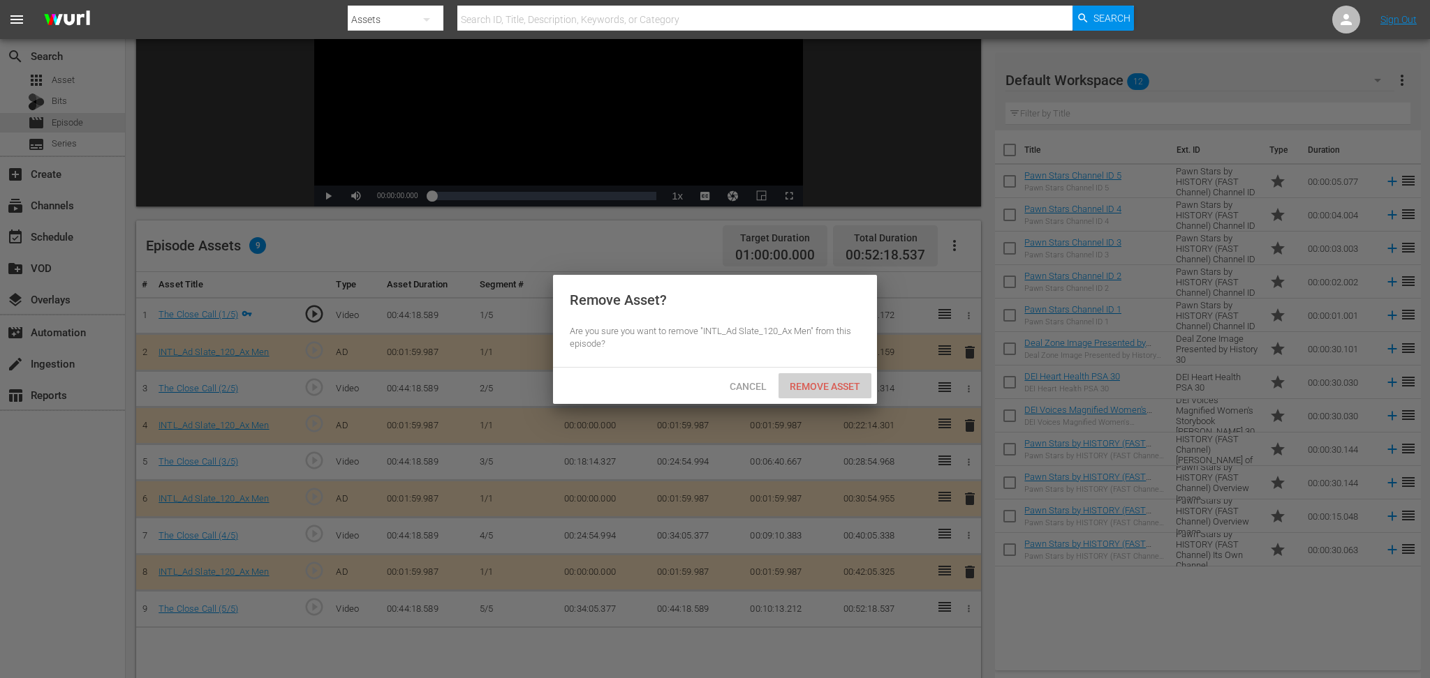
click at [833, 390] on span "Remove Asset" at bounding box center [824, 386] width 93 height 11
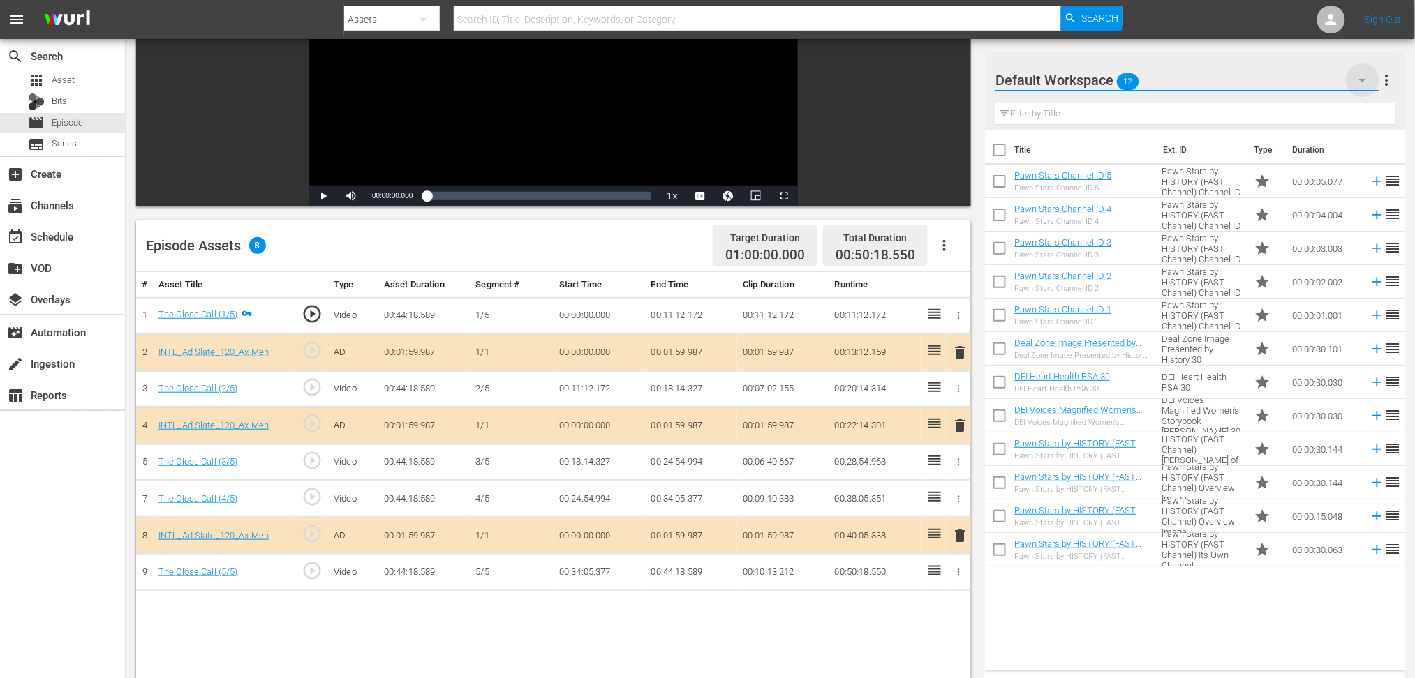
click at [1071, 88] on icon "button" at bounding box center [1362, 80] width 17 height 17
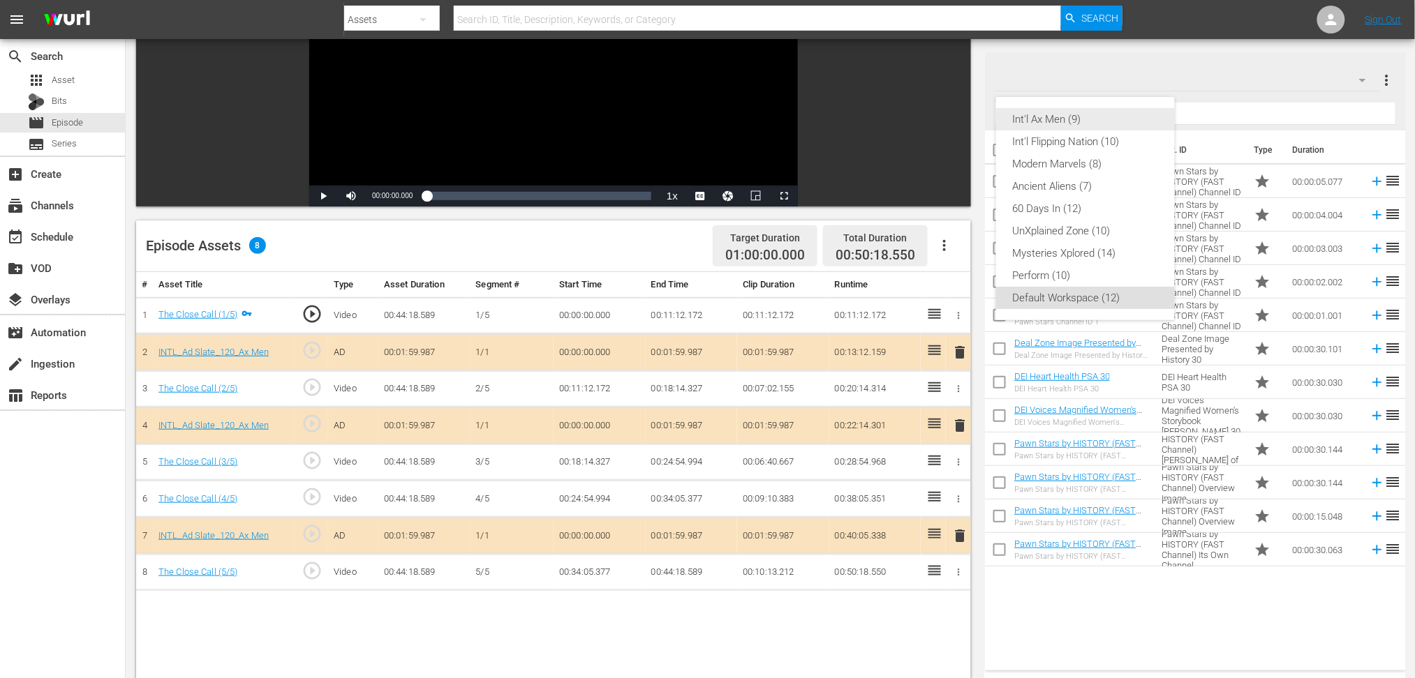
click at [1071, 117] on div "Int'l Ax Men (9)" at bounding box center [1085, 119] width 145 height 22
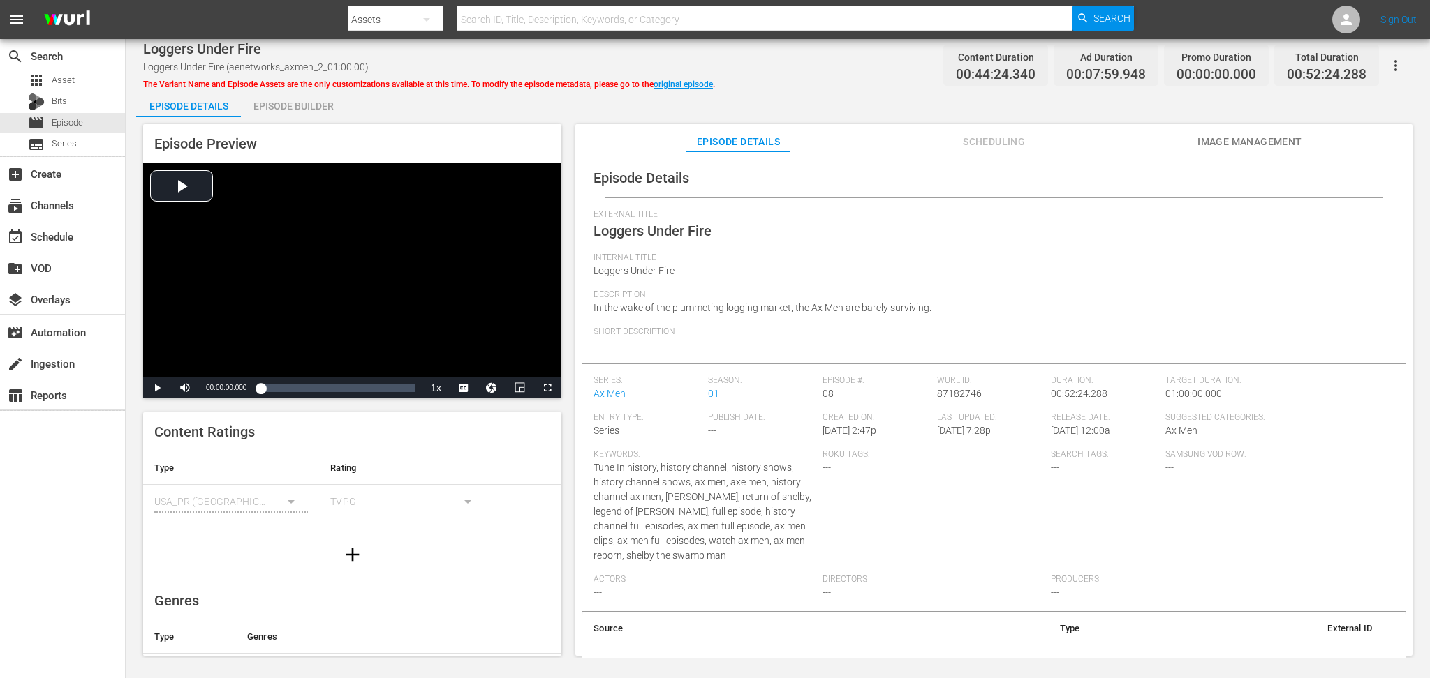
click at [300, 105] on div "Episode Builder" at bounding box center [293, 106] width 105 height 34
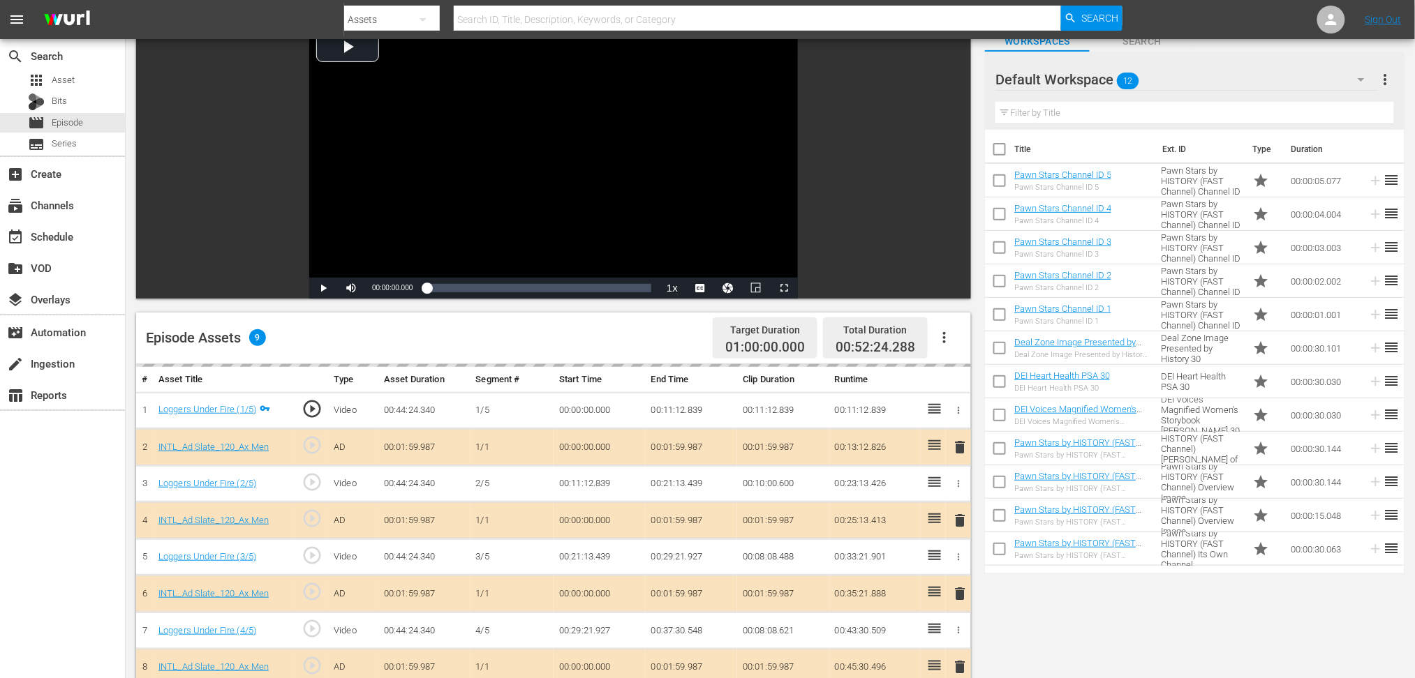
scroll to position [186, 0]
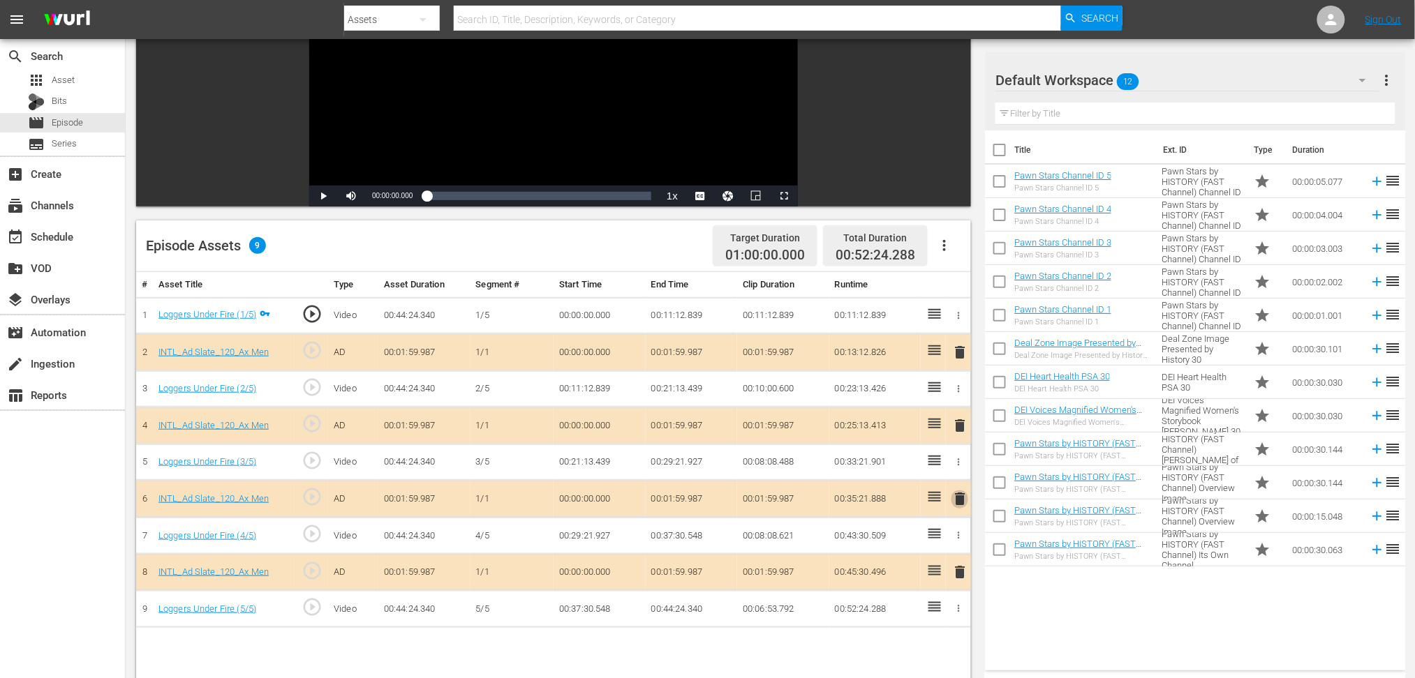
click at [953, 492] on span "delete" at bounding box center [959, 499] width 17 height 17
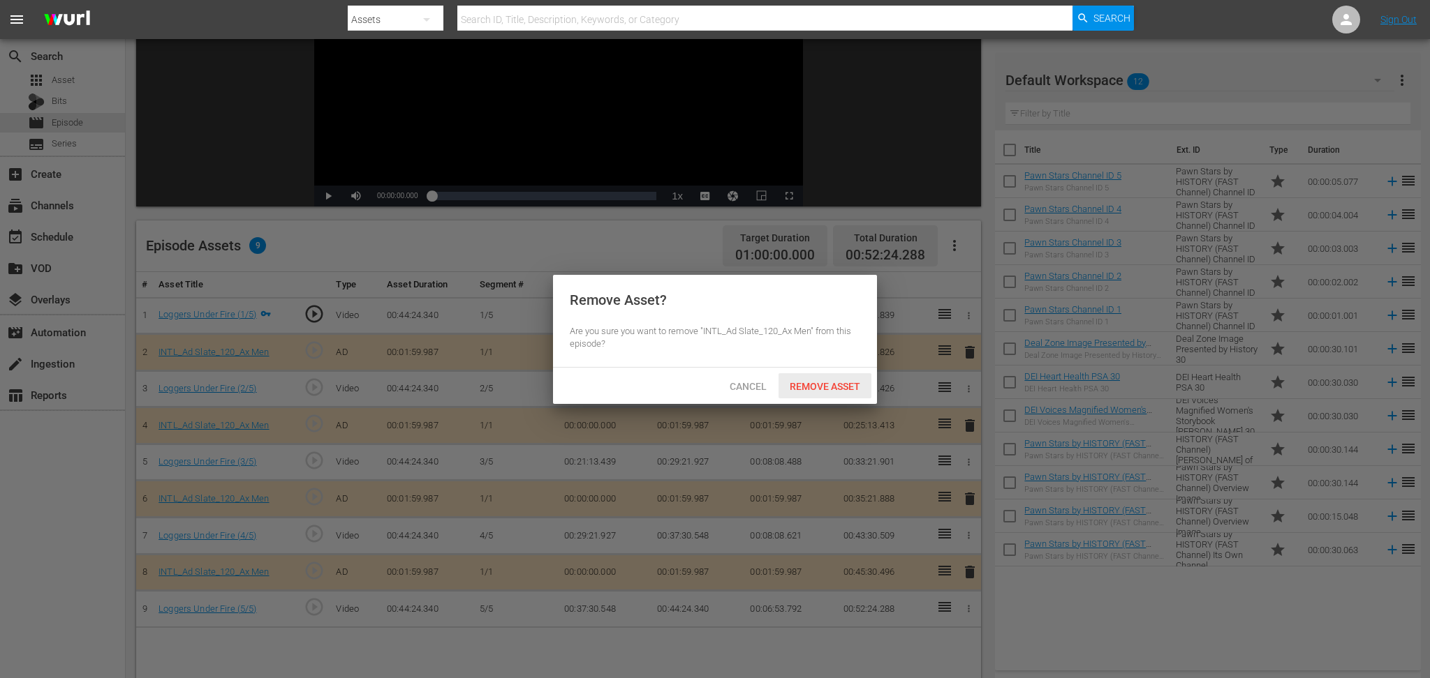
click at [832, 382] on span "Remove Asset" at bounding box center [824, 386] width 93 height 11
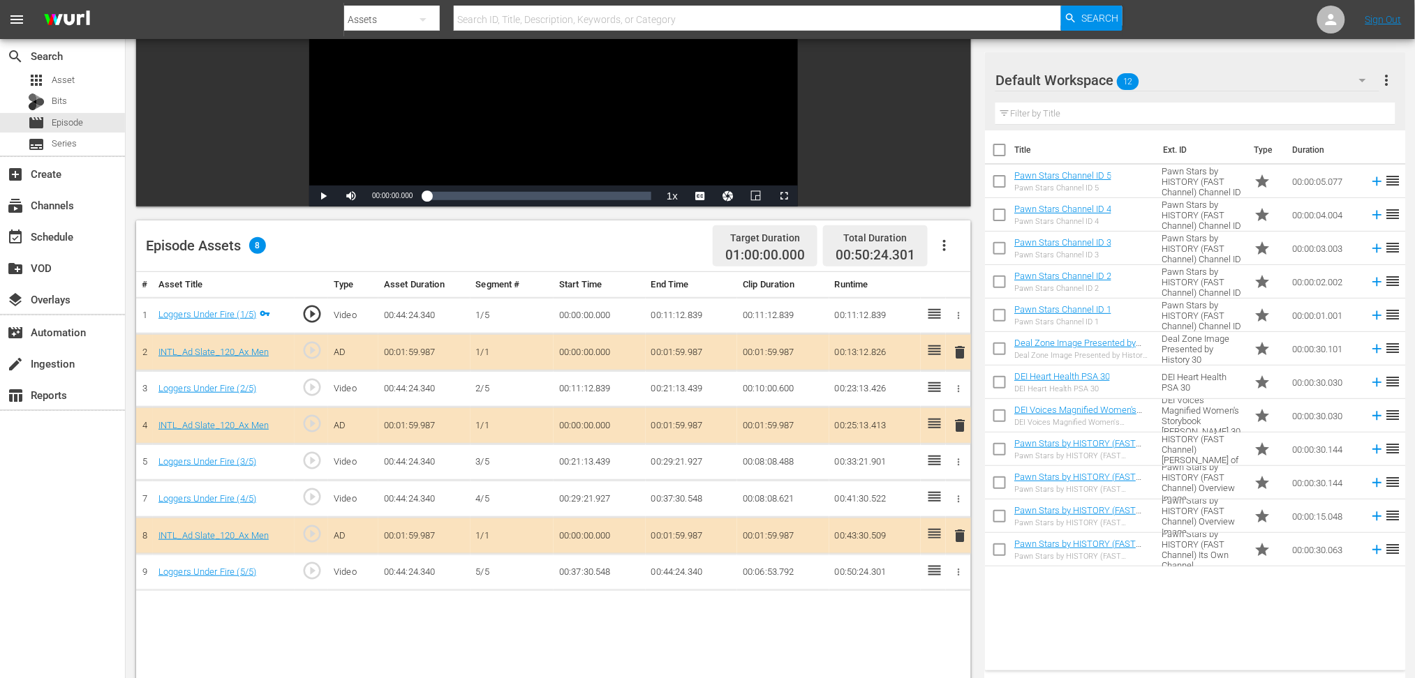
click at [1071, 81] on icon "button" at bounding box center [1362, 80] width 17 height 17
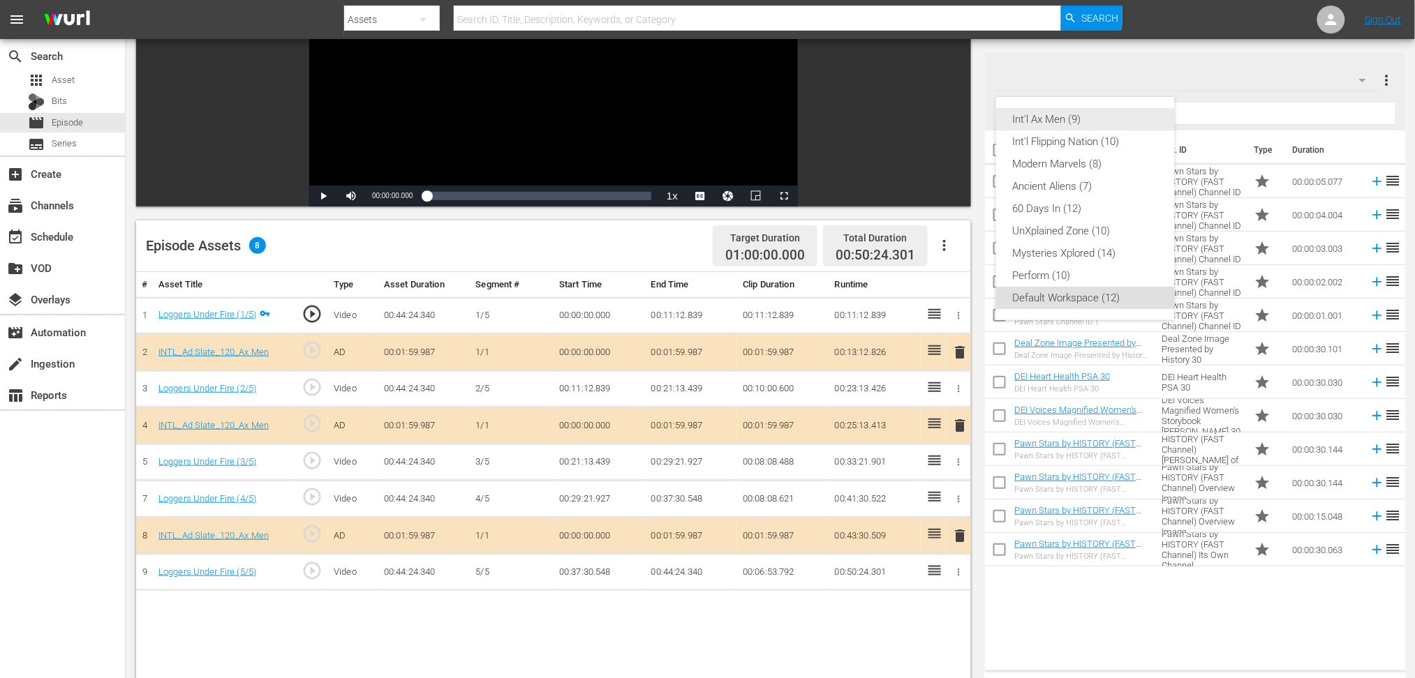
click at [1071, 121] on div "Int'l Ax Men (9)" at bounding box center [1085, 119] width 145 height 22
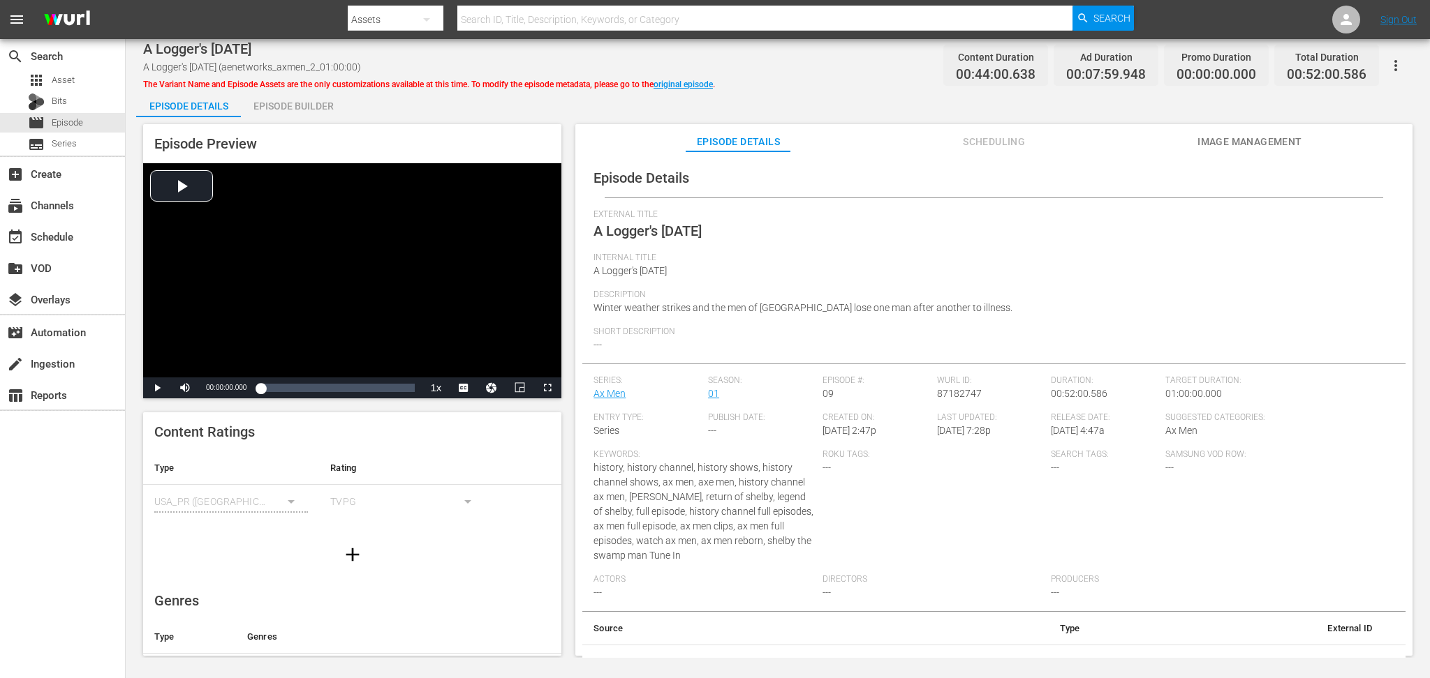
click at [281, 107] on div "Episode Builder" at bounding box center [293, 106] width 105 height 34
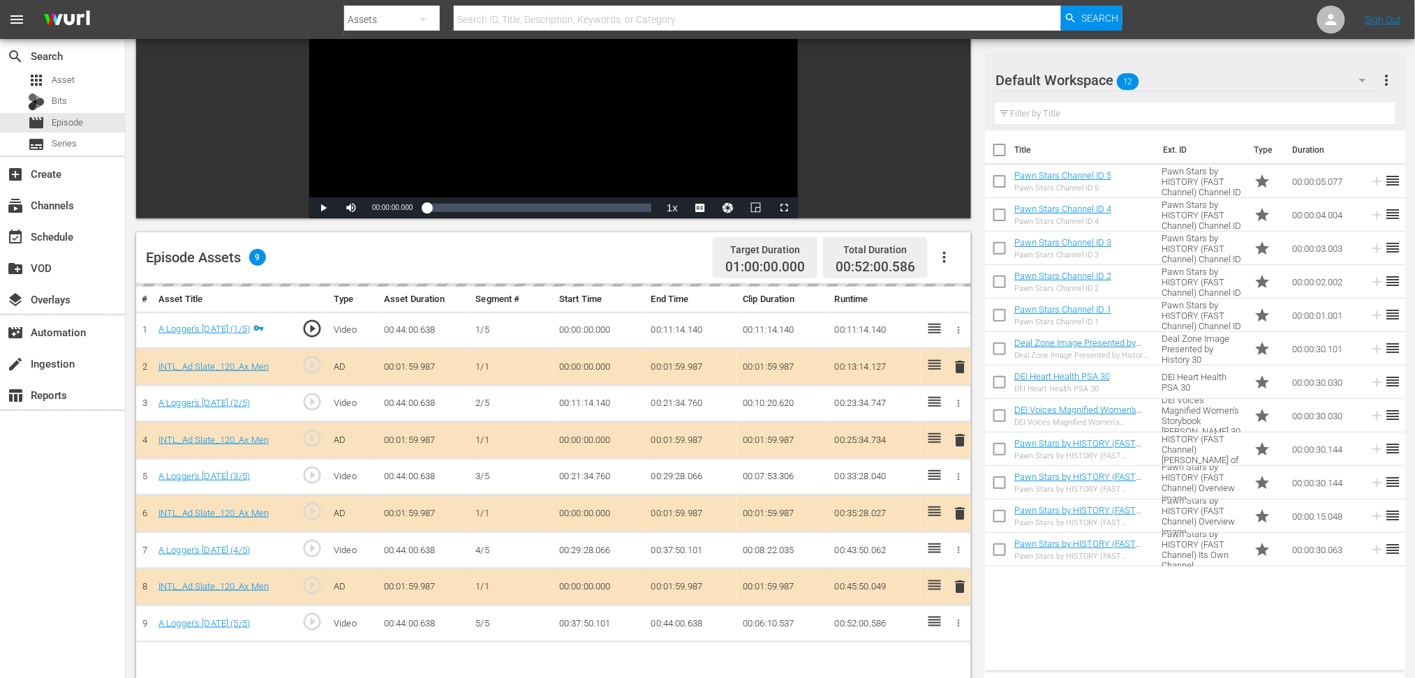
scroll to position [362, 0]
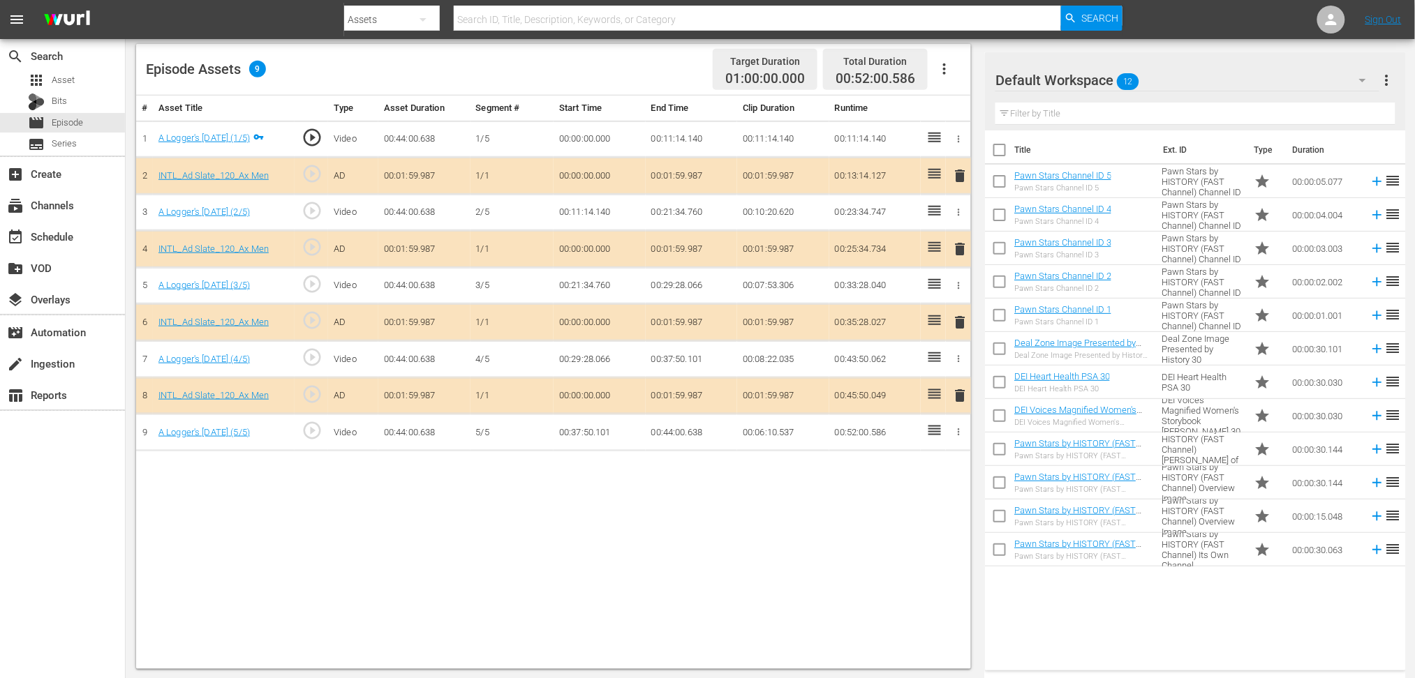
click at [962, 316] on span "delete" at bounding box center [959, 322] width 17 height 17
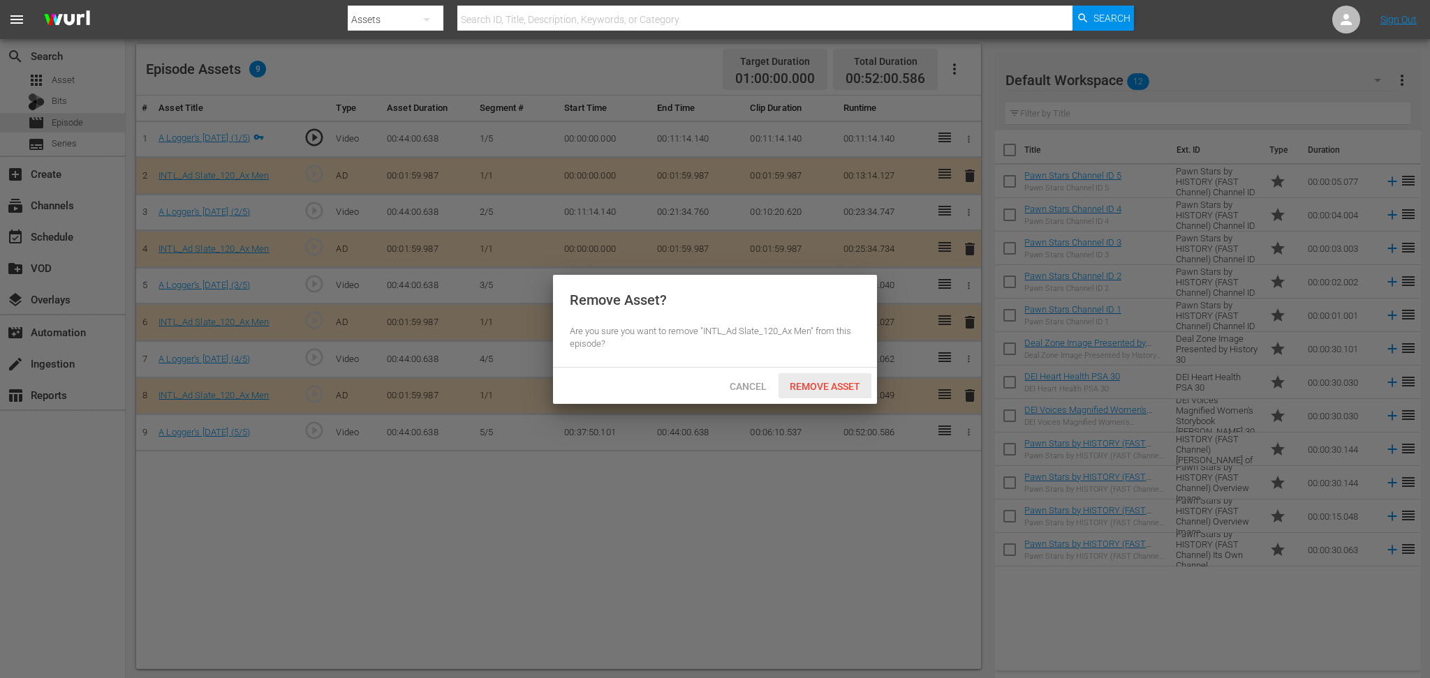
click at [825, 383] on span "Remove Asset" at bounding box center [824, 386] width 93 height 11
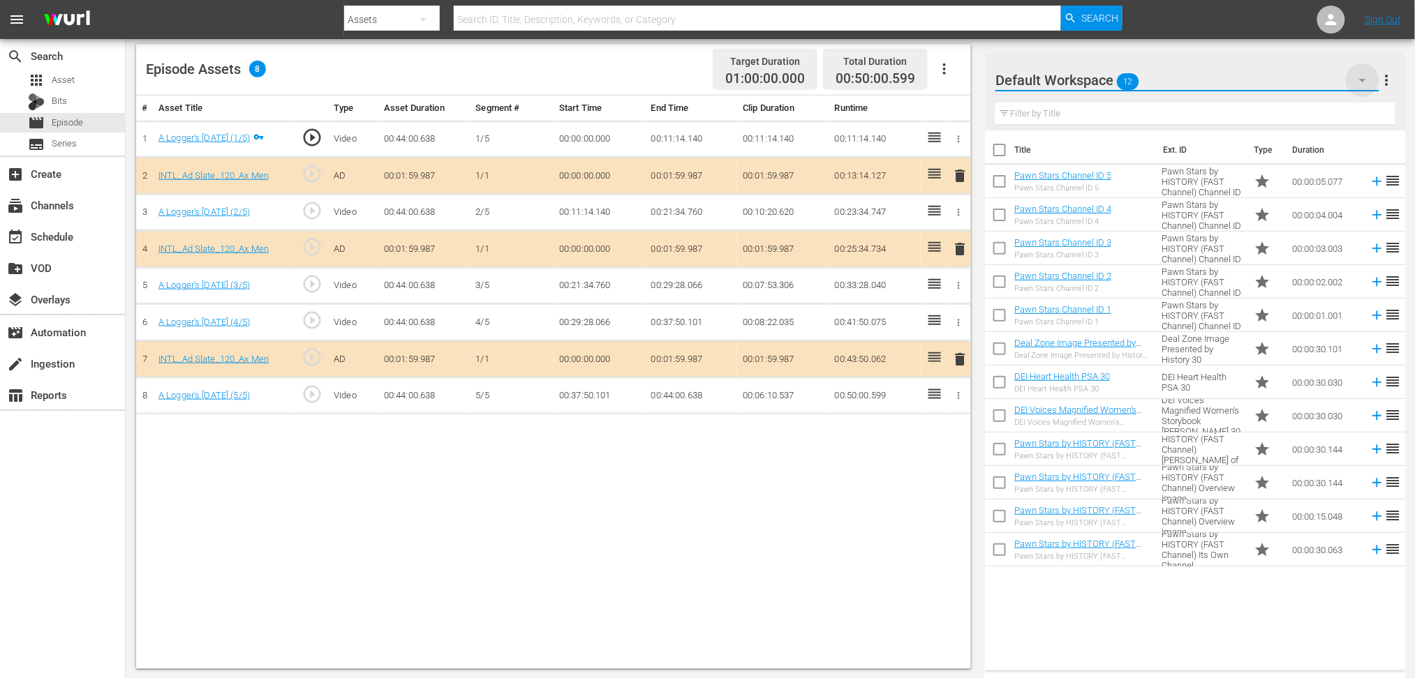
click at [1071, 77] on icon "button" at bounding box center [1362, 80] width 17 height 17
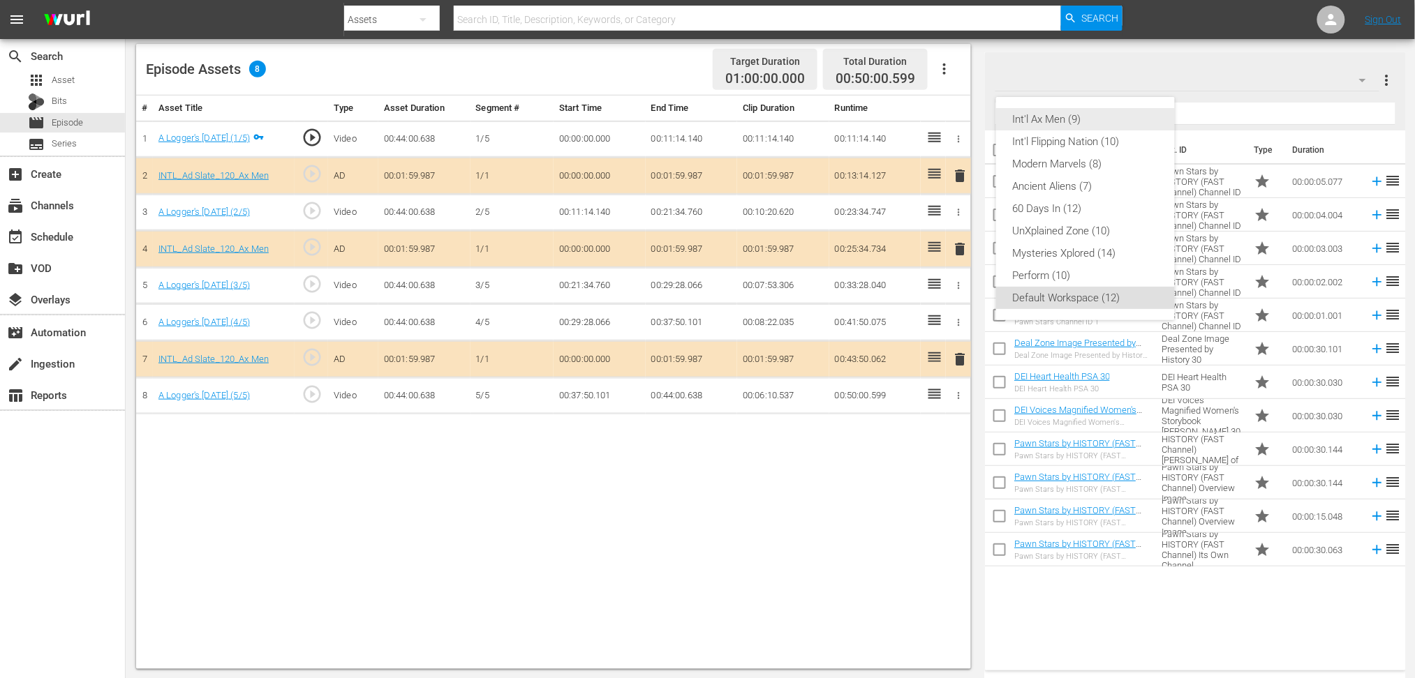
click at [1071, 120] on div "Int'l Ax Men (9)" at bounding box center [1085, 119] width 145 height 22
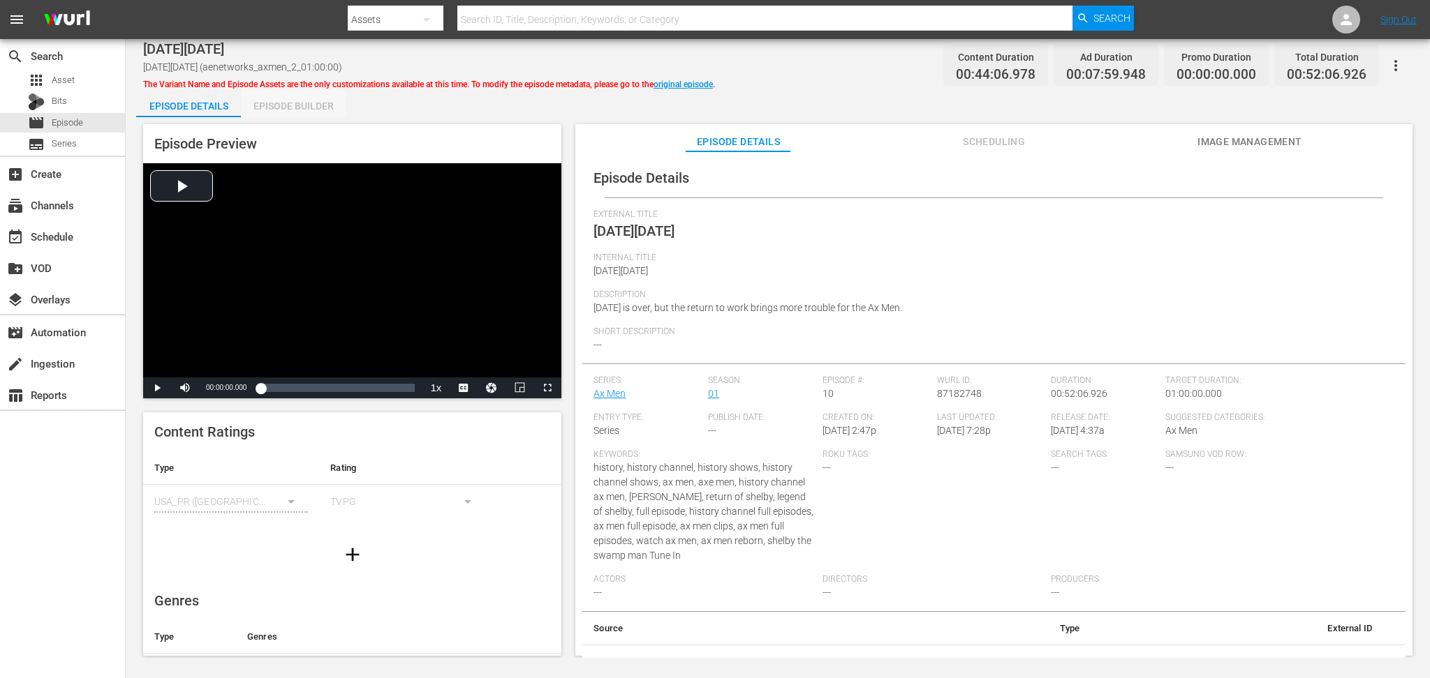
click at [322, 103] on div "Episode Builder" at bounding box center [293, 106] width 105 height 34
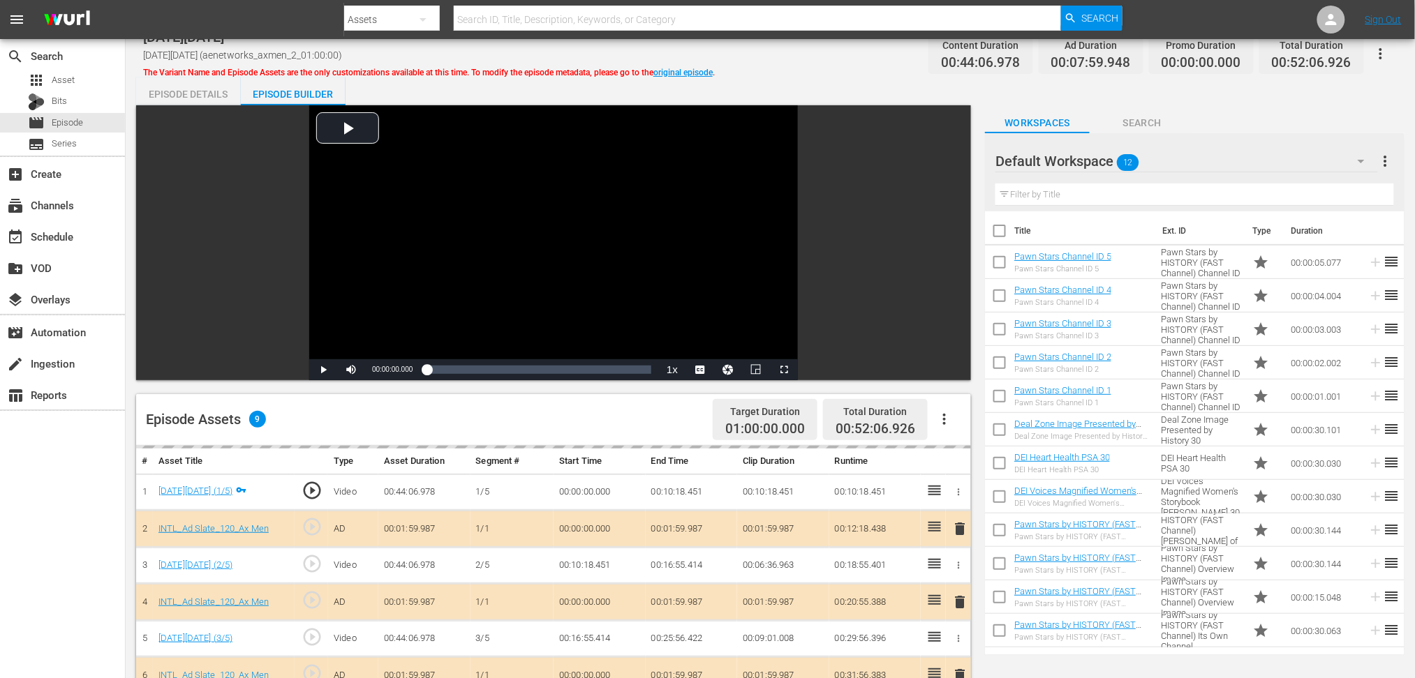
scroll to position [279, 0]
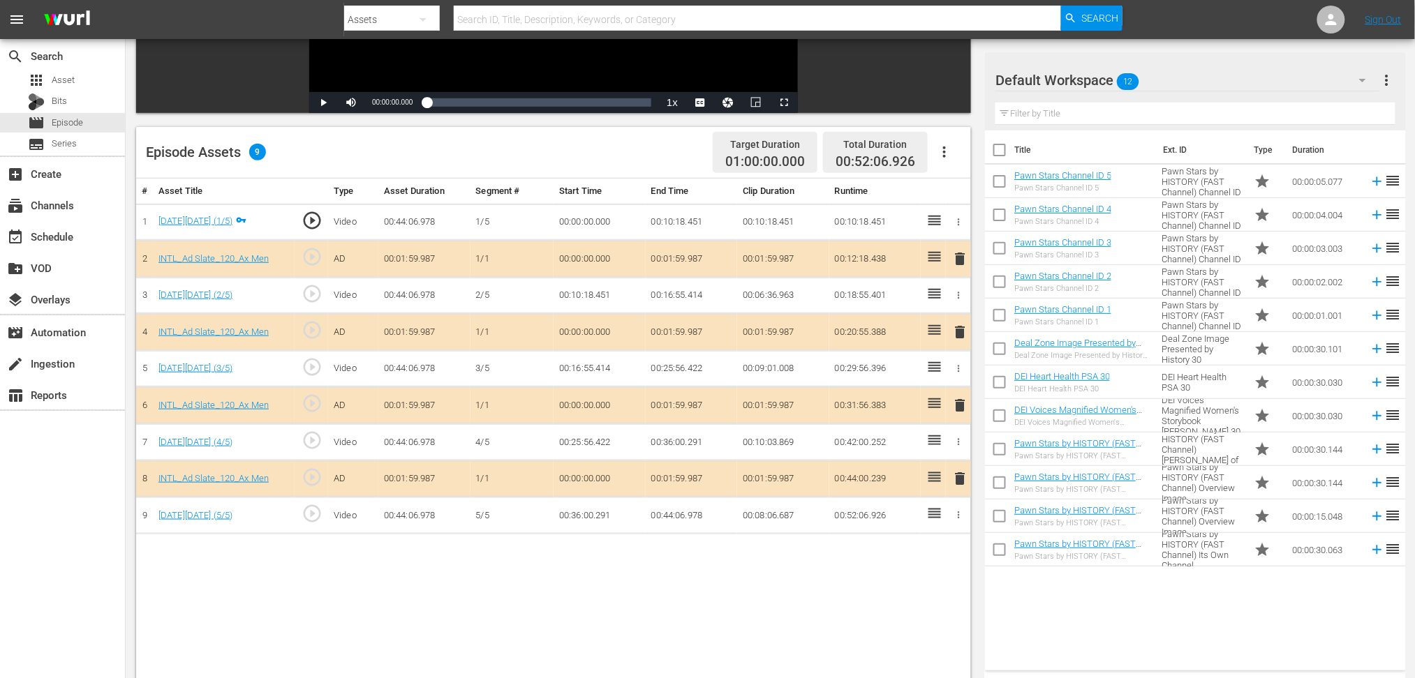
click at [1071, 77] on icon "button" at bounding box center [1362, 80] width 17 height 17
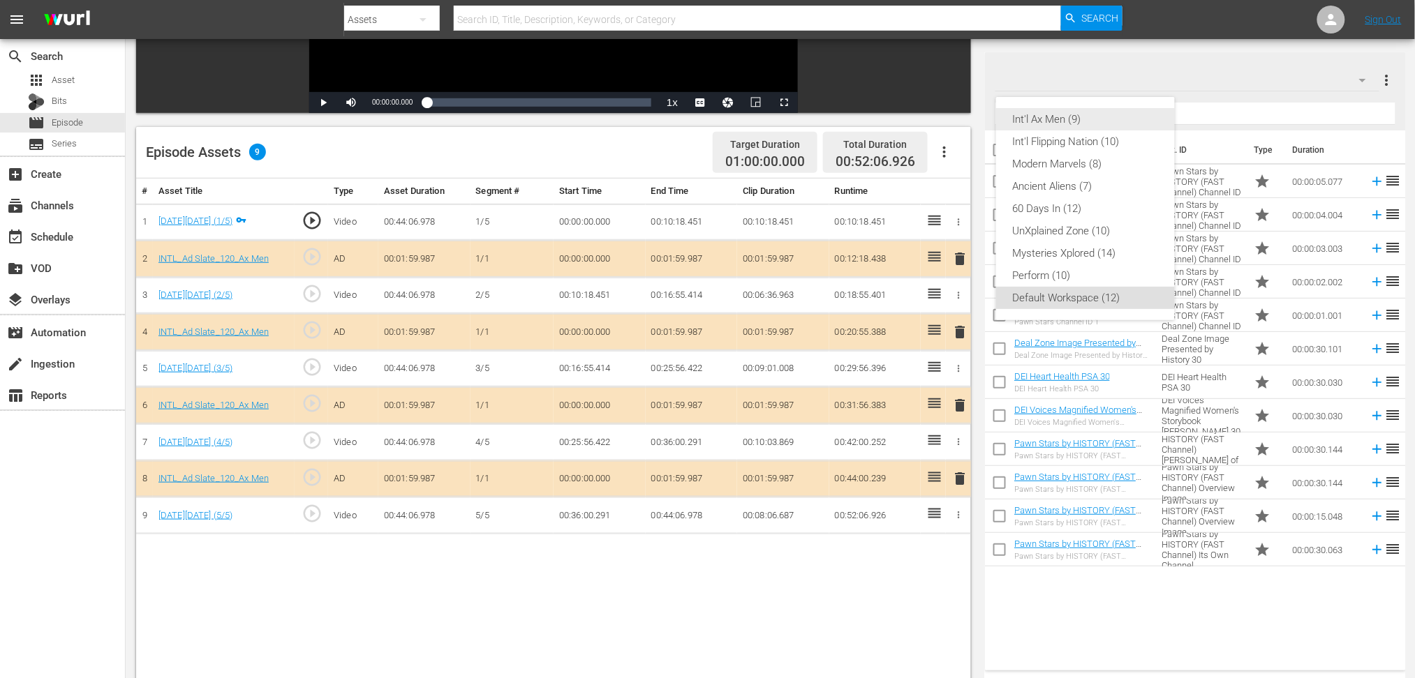
click at [1071, 116] on div "Int'l Ax Men (9)" at bounding box center [1085, 119] width 145 height 22
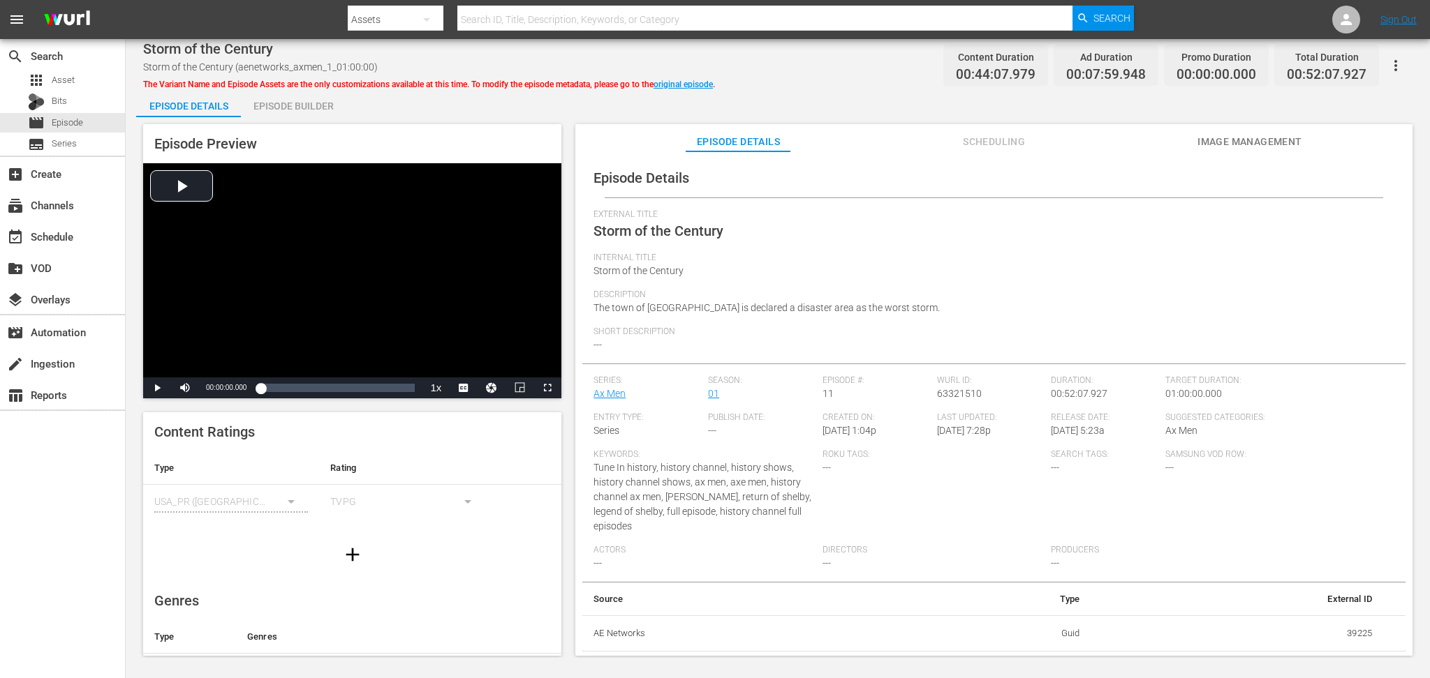
click at [318, 105] on div "Episode Builder" at bounding box center [293, 106] width 105 height 34
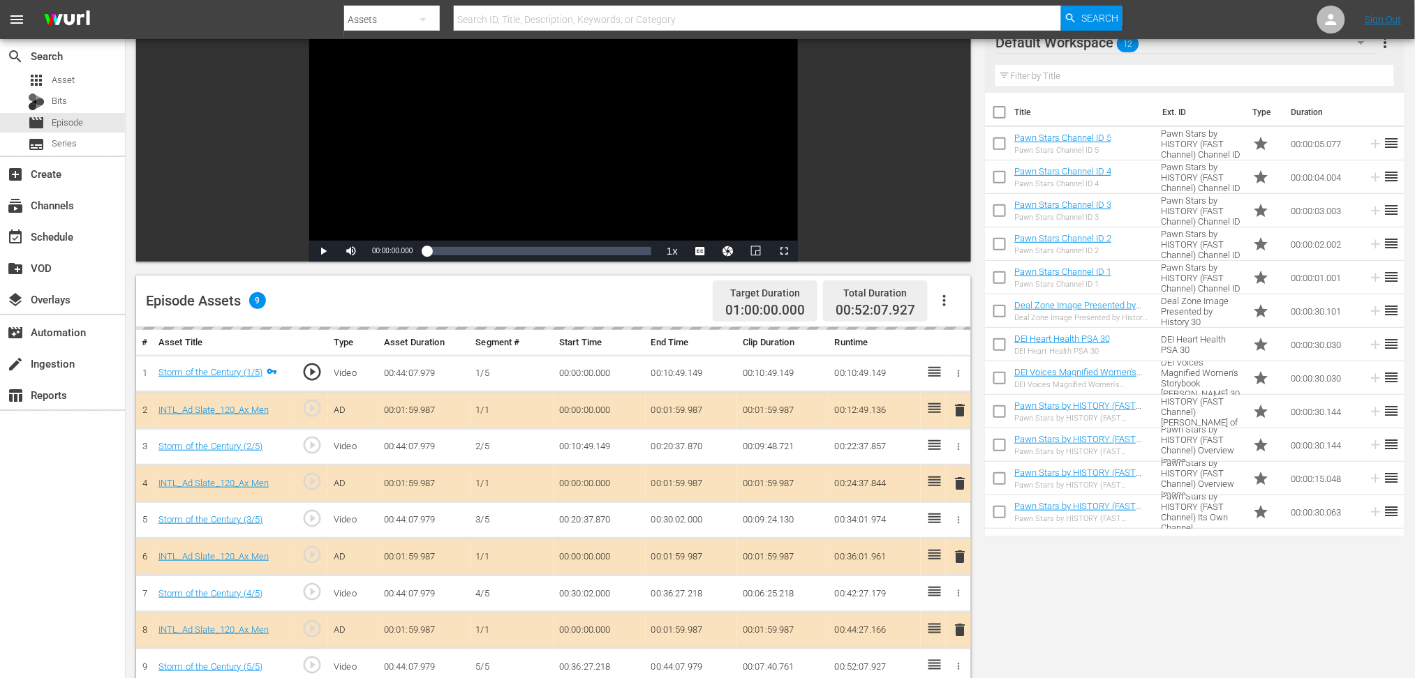
scroll to position [279, 0]
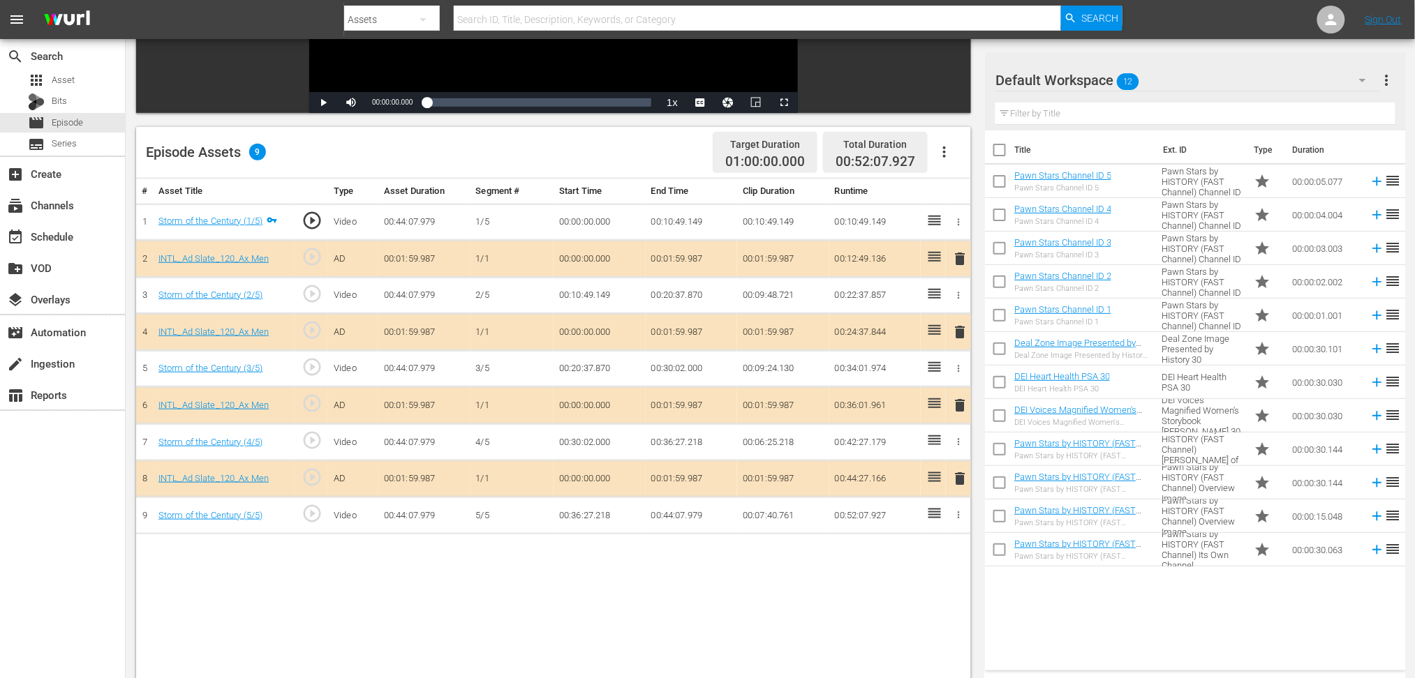
click at [1071, 75] on icon "button" at bounding box center [1362, 80] width 17 height 17
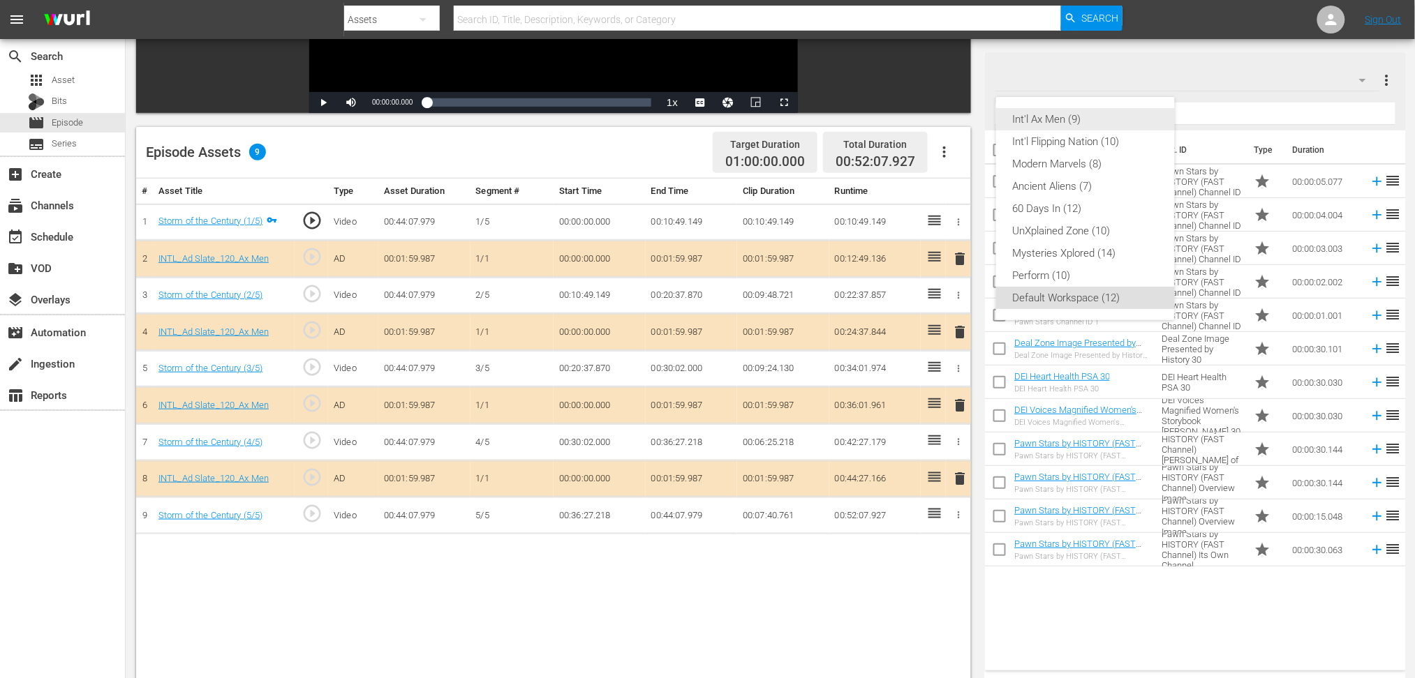
click at [1059, 121] on div "Int'l Ax Men (9)" at bounding box center [1085, 119] width 145 height 22
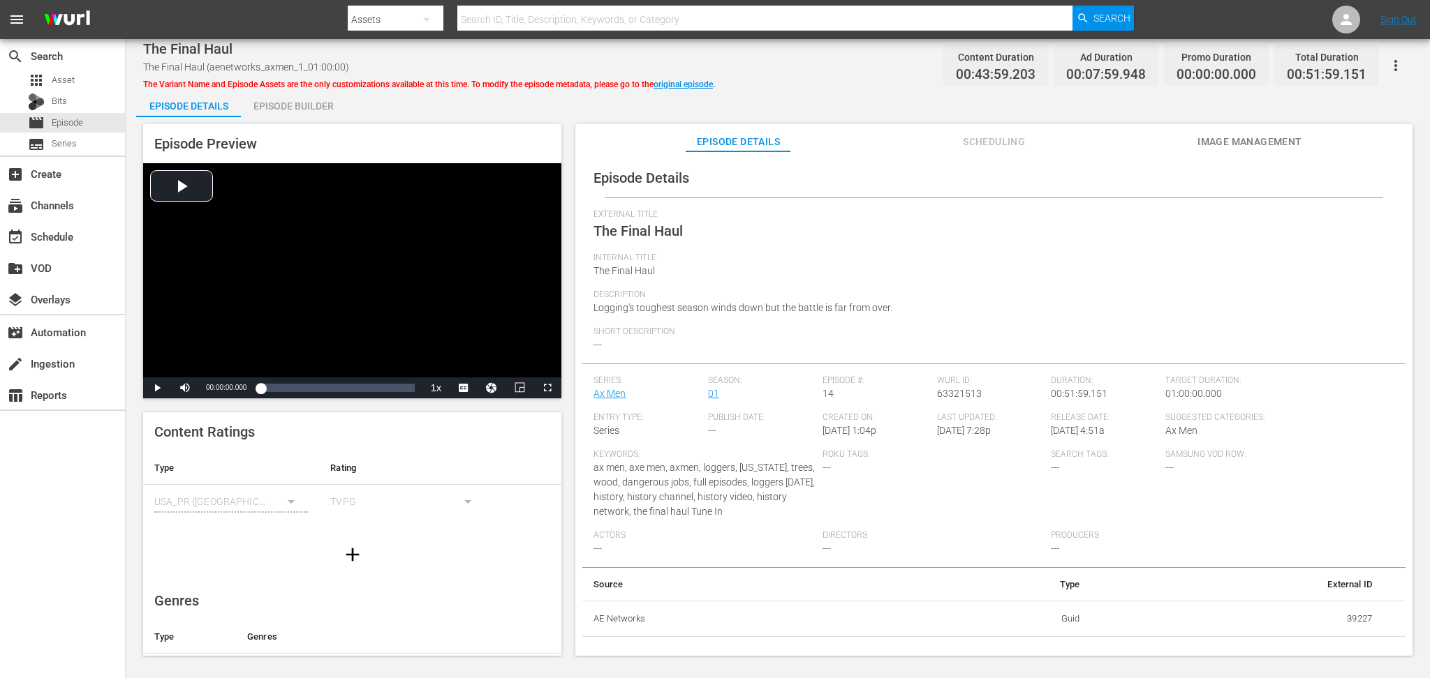
click at [317, 105] on div "Episode Builder" at bounding box center [293, 106] width 105 height 34
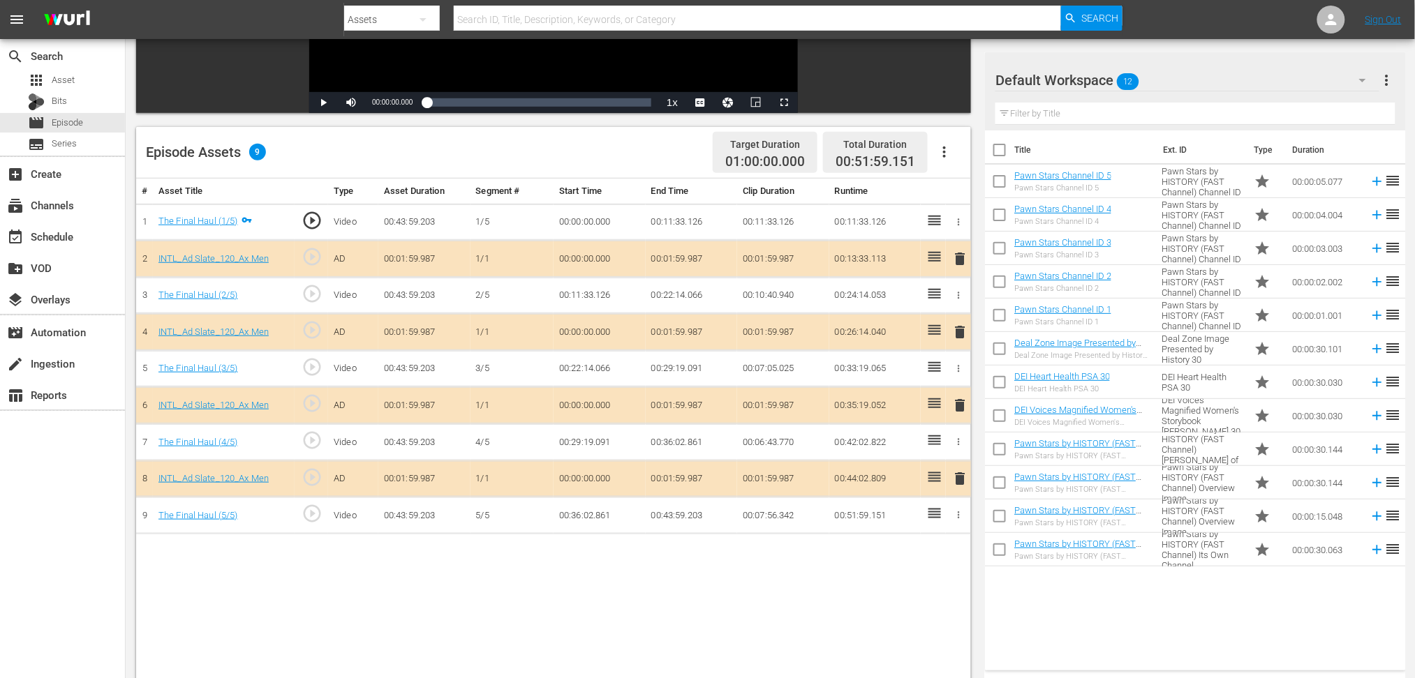
scroll to position [362, 0]
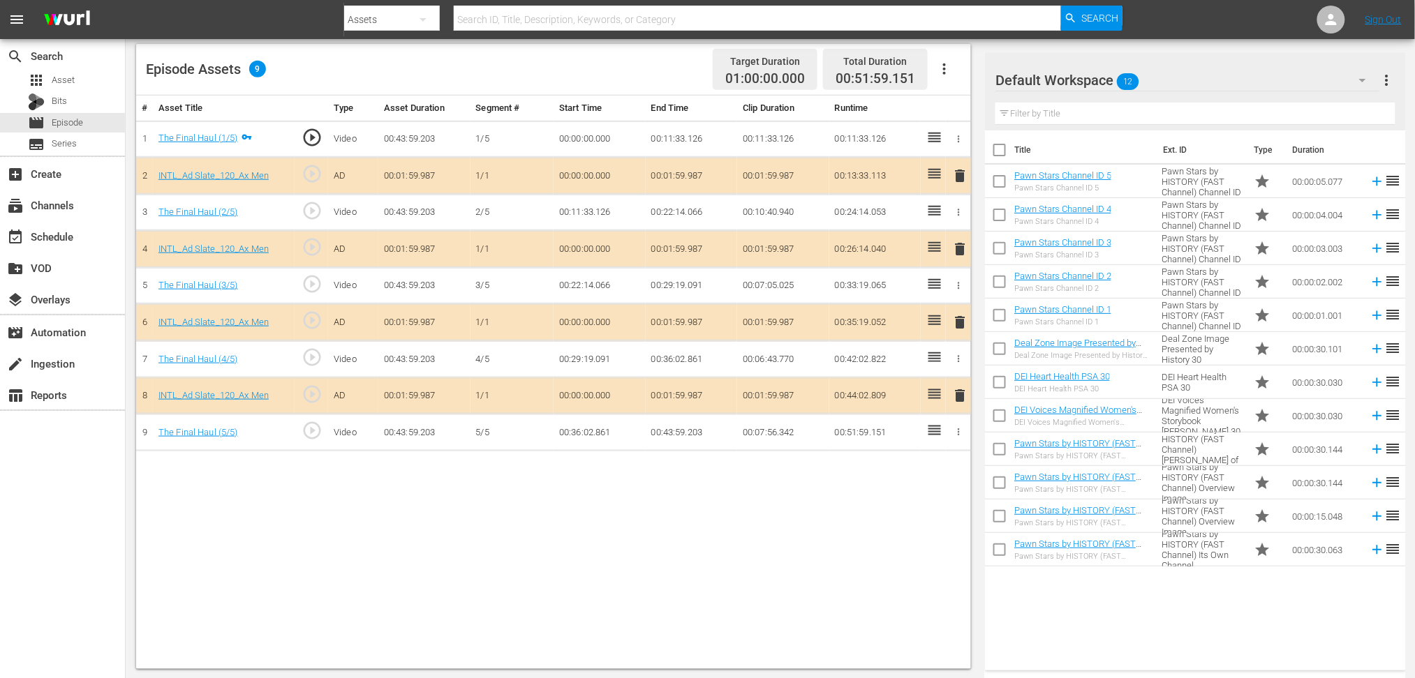
click at [960, 318] on span "delete" at bounding box center [959, 322] width 17 height 17
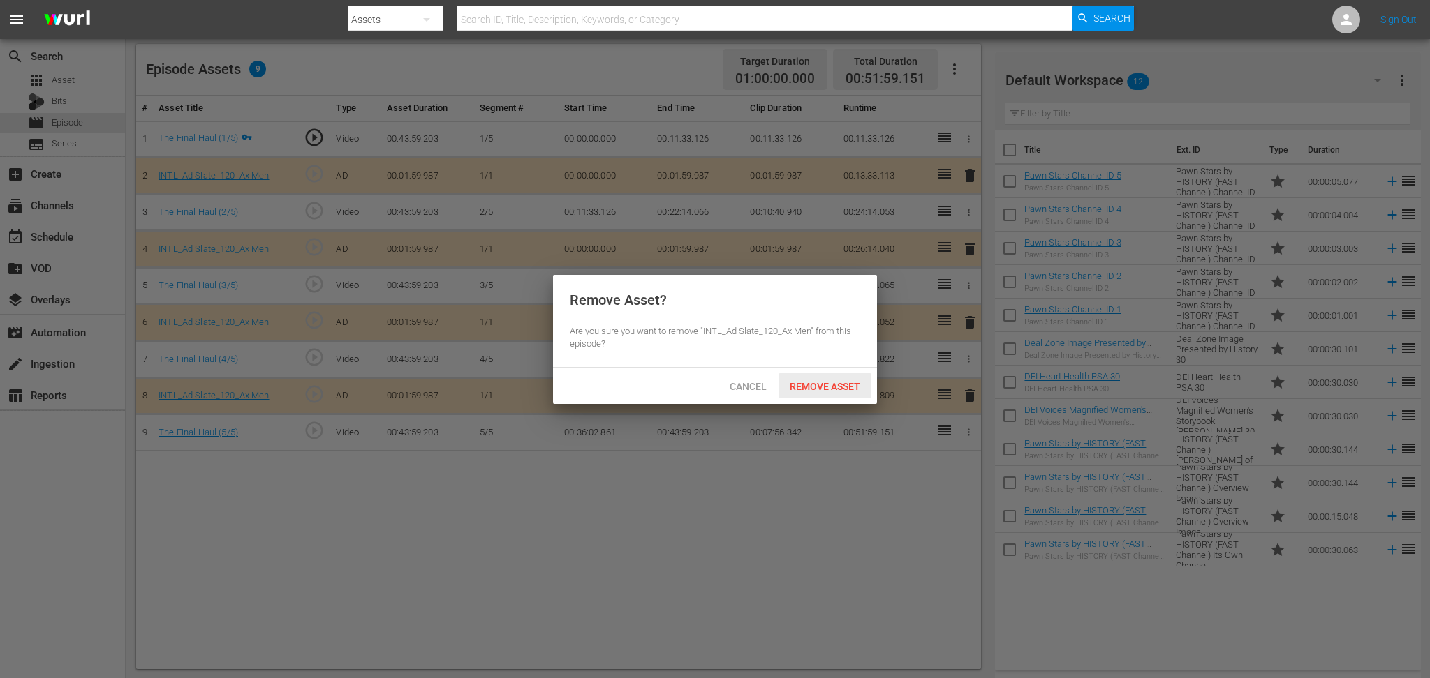
click at [854, 394] on div "Remove Asset" at bounding box center [824, 386] width 93 height 26
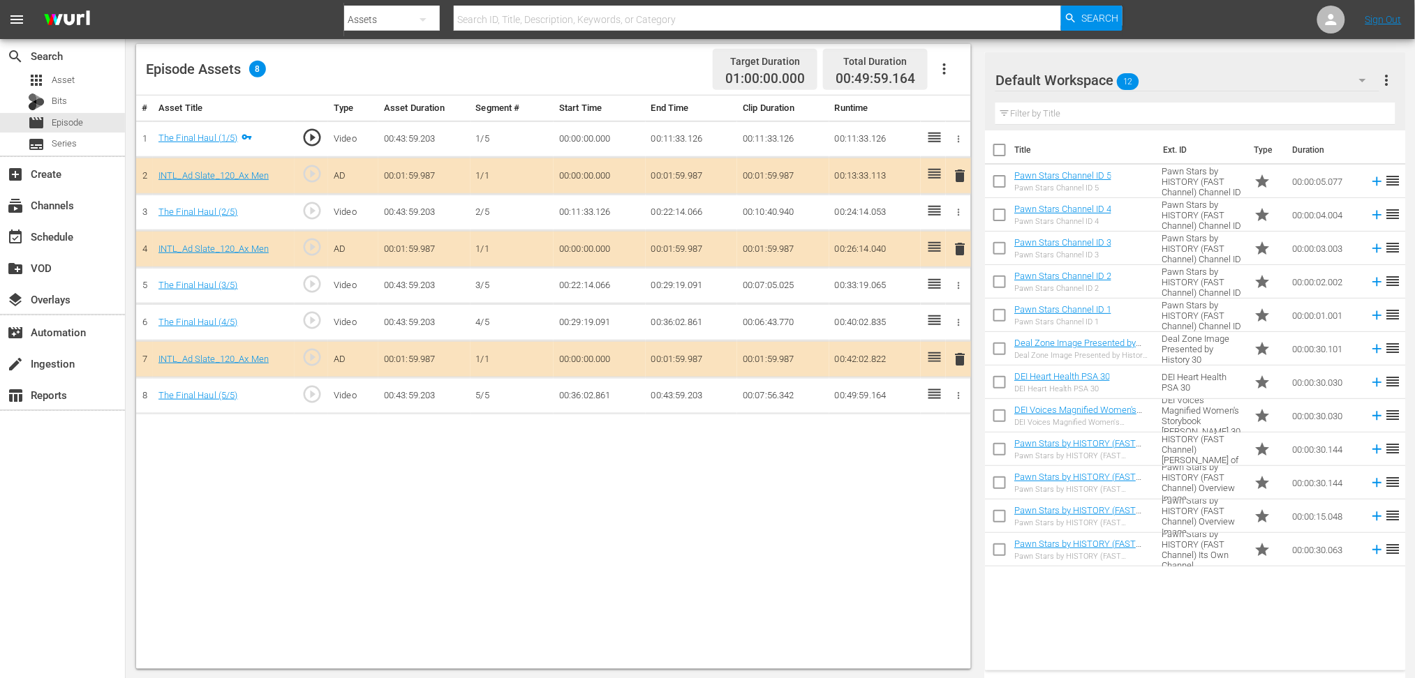
click at [1071, 79] on icon "button" at bounding box center [1362, 80] width 7 height 3
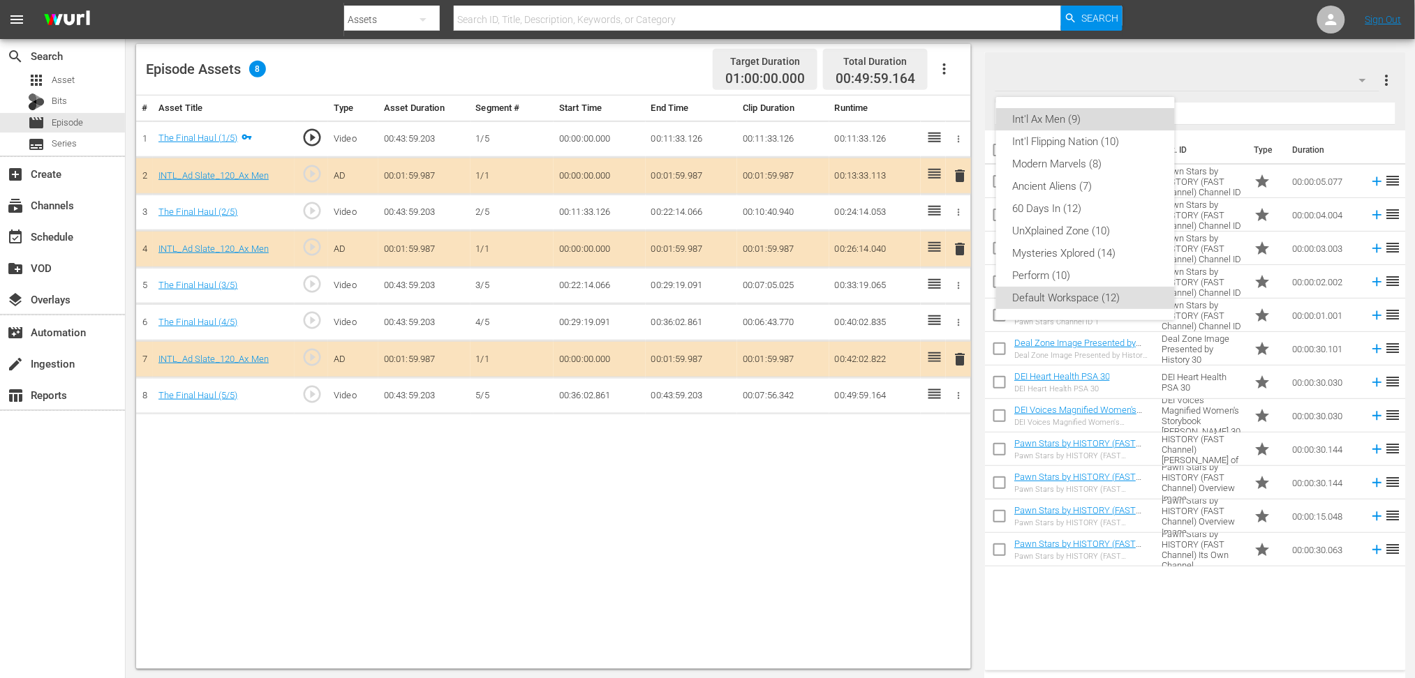
click at [1071, 121] on div "Int'l Ax Men (9)" at bounding box center [1085, 119] width 145 height 22
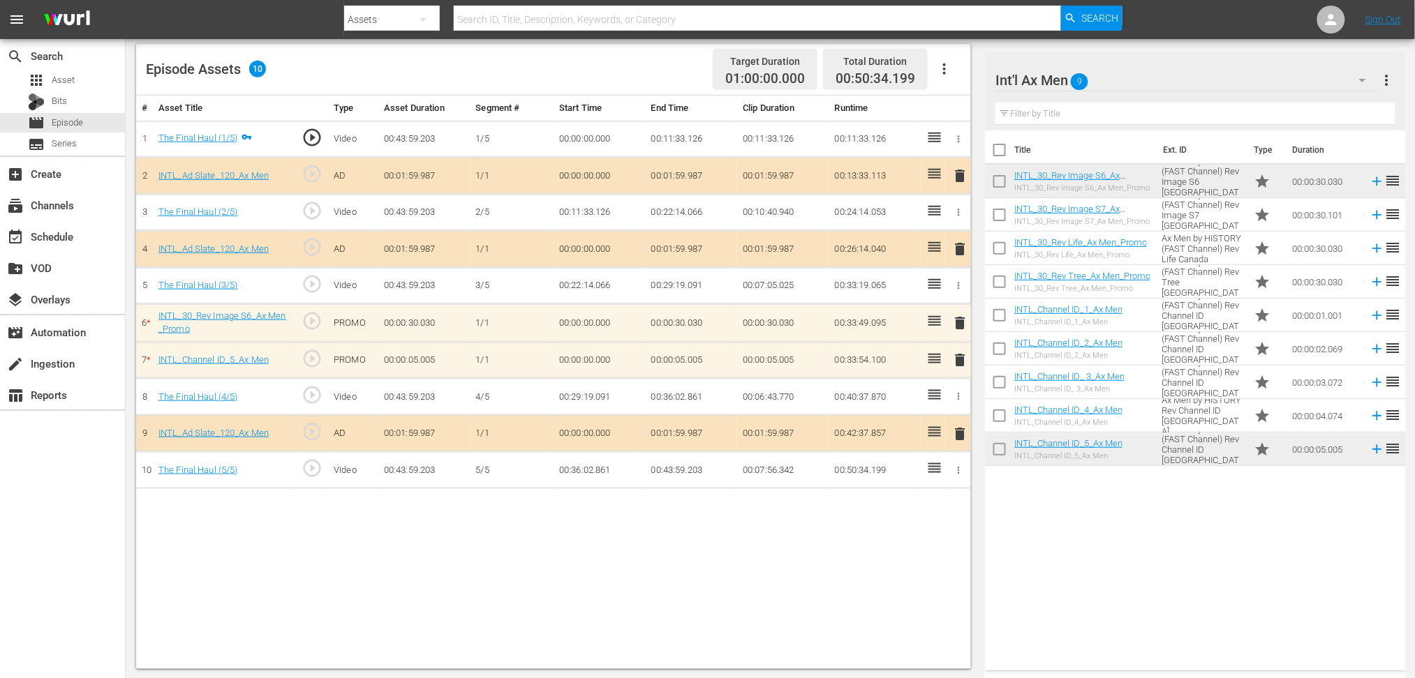
click at [963, 356] on span "delete" at bounding box center [959, 360] width 17 height 17
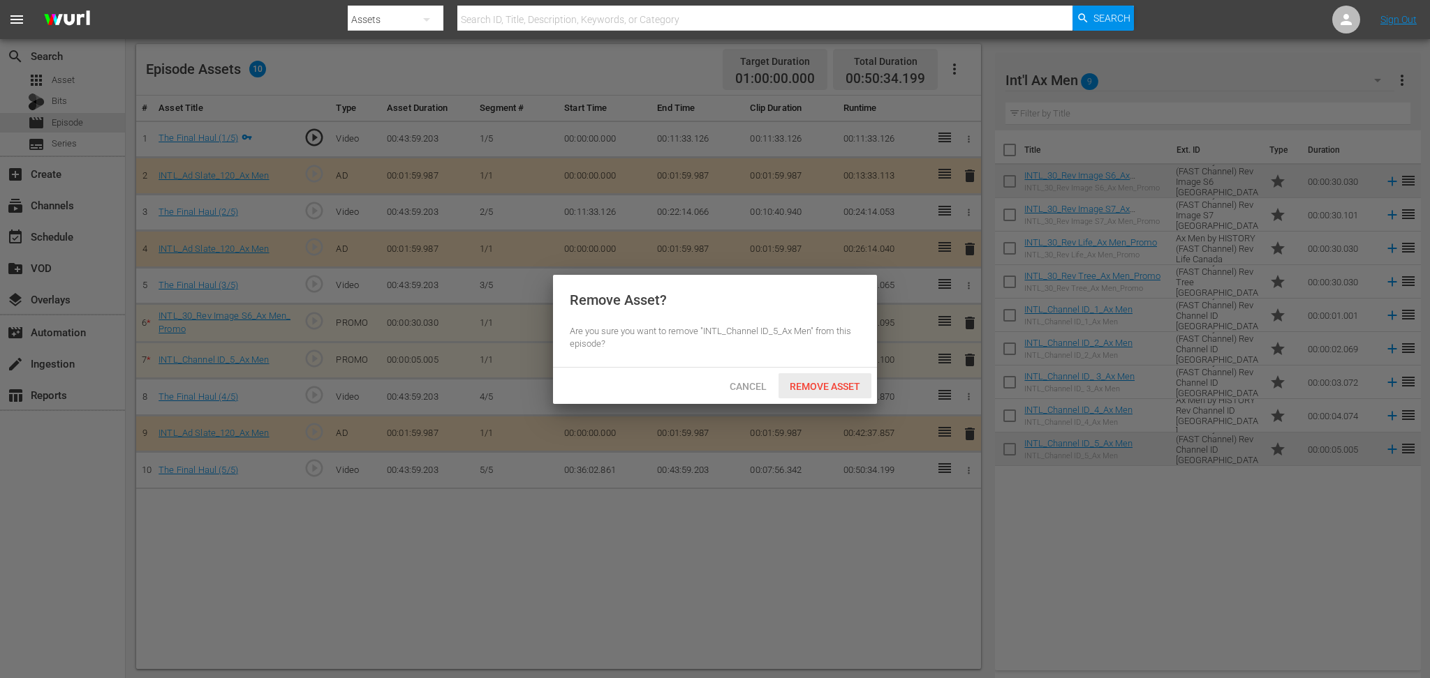
click at [824, 387] on span "Remove Asset" at bounding box center [824, 386] width 93 height 11
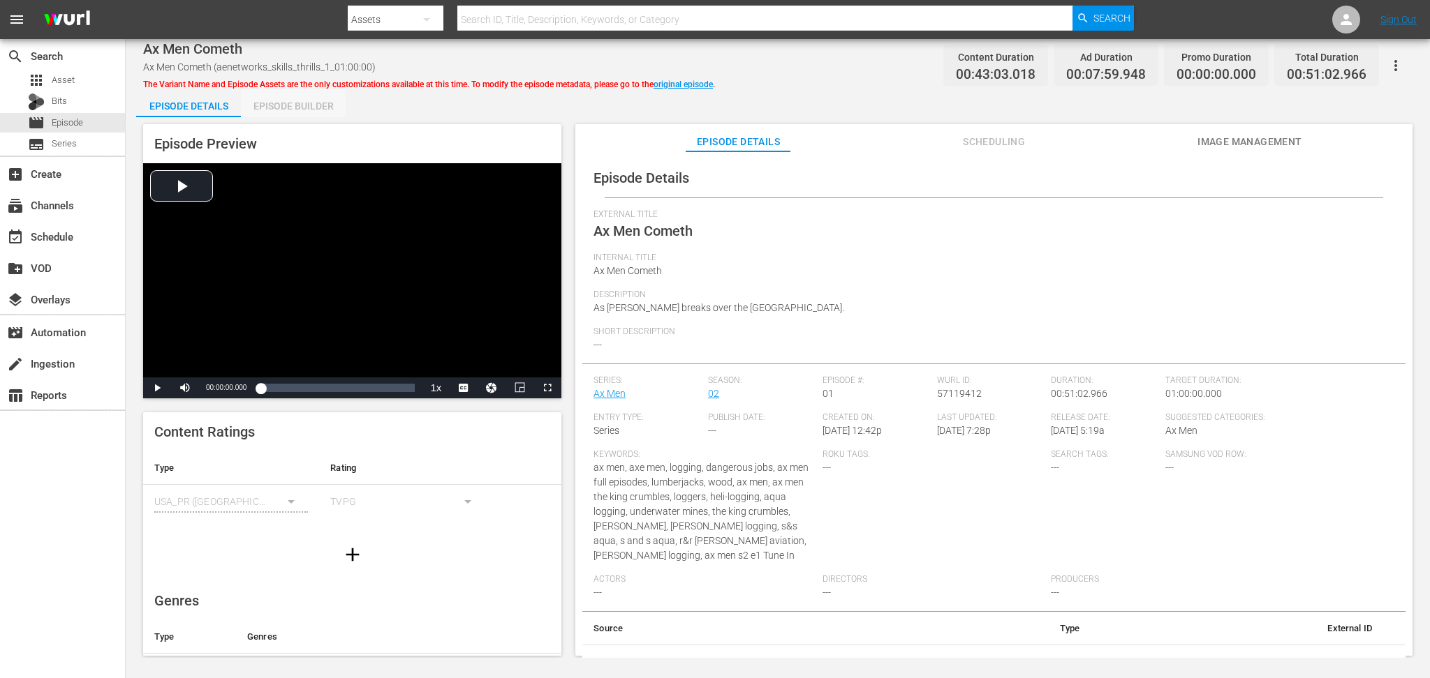
click at [302, 109] on div "Episode Builder" at bounding box center [293, 106] width 105 height 34
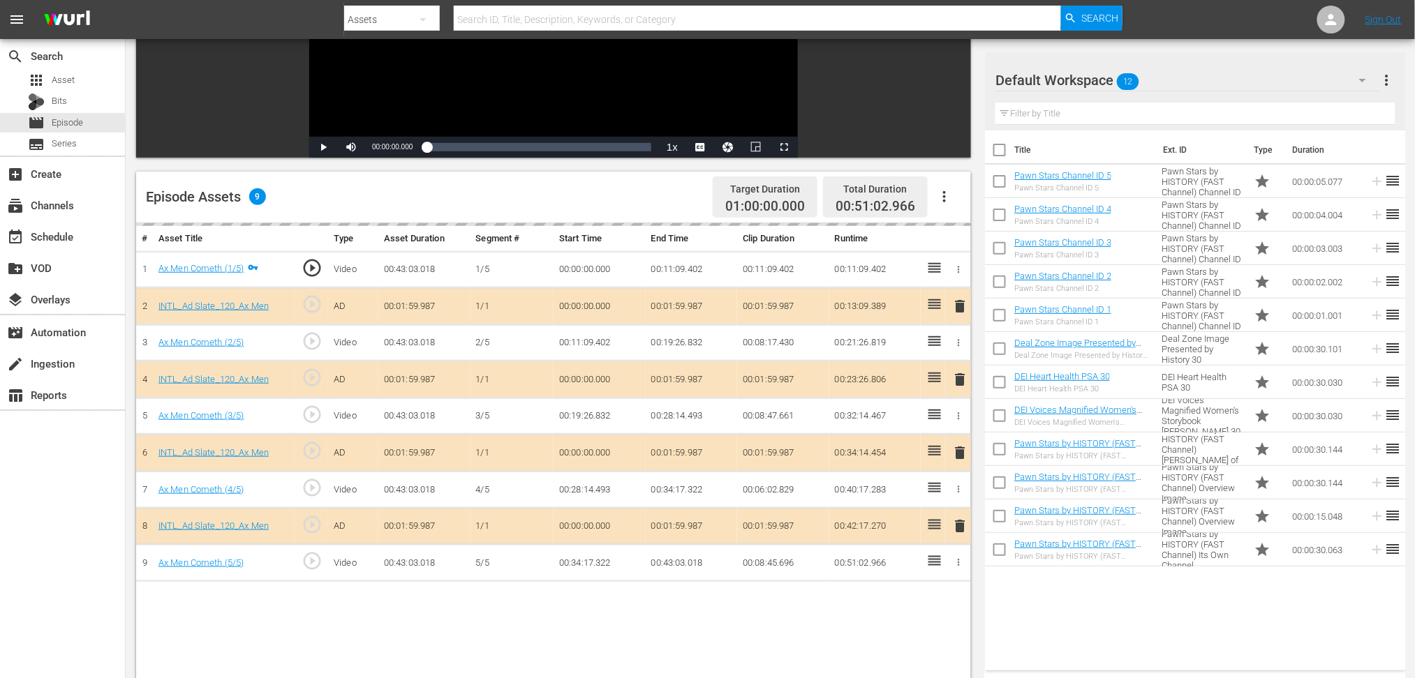
scroll to position [279, 0]
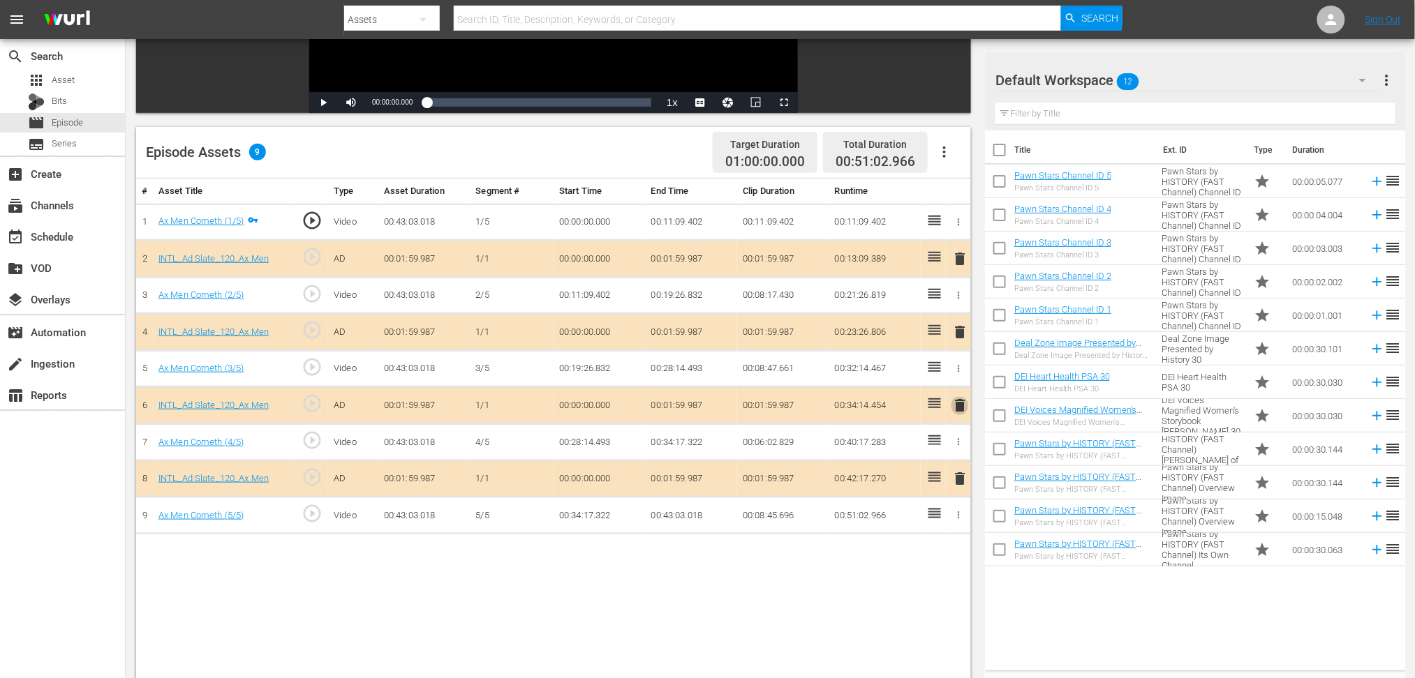
click at [961, 403] on span "delete" at bounding box center [959, 405] width 17 height 17
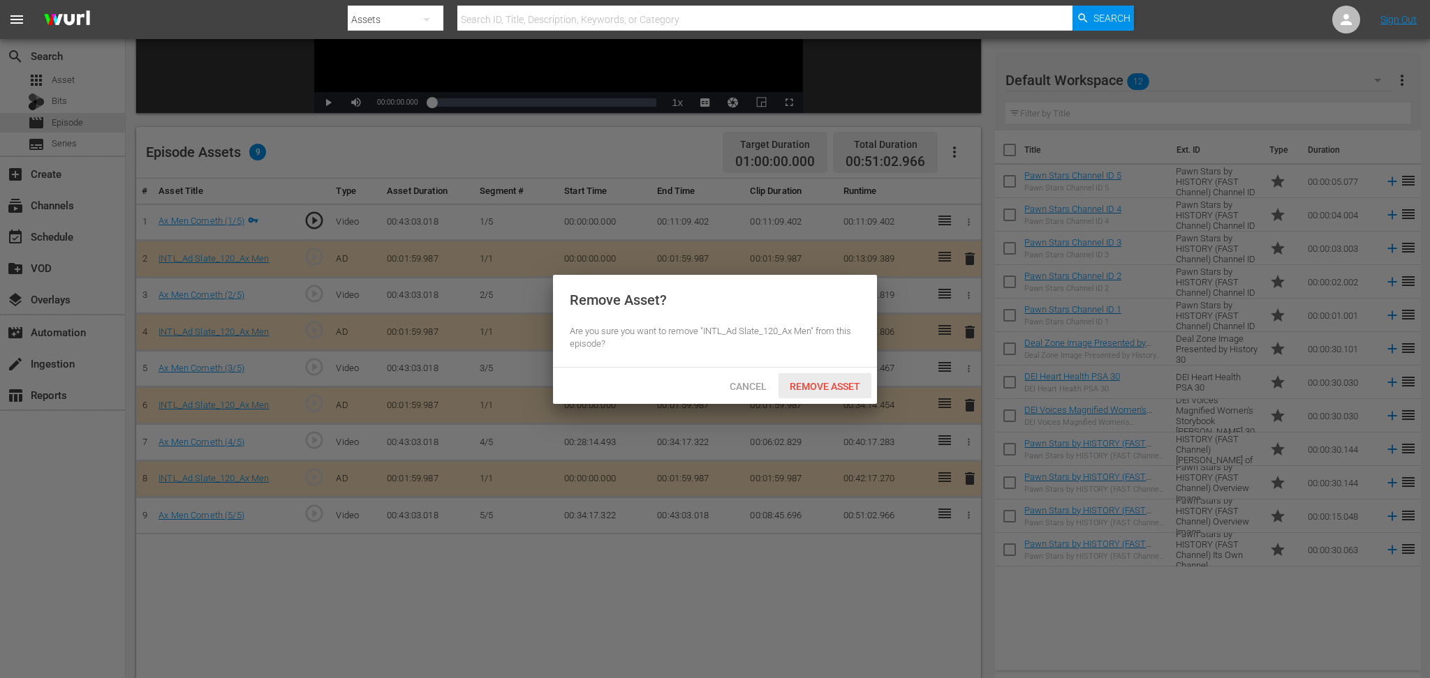
click at [826, 381] on span "Remove Asset" at bounding box center [824, 386] width 93 height 11
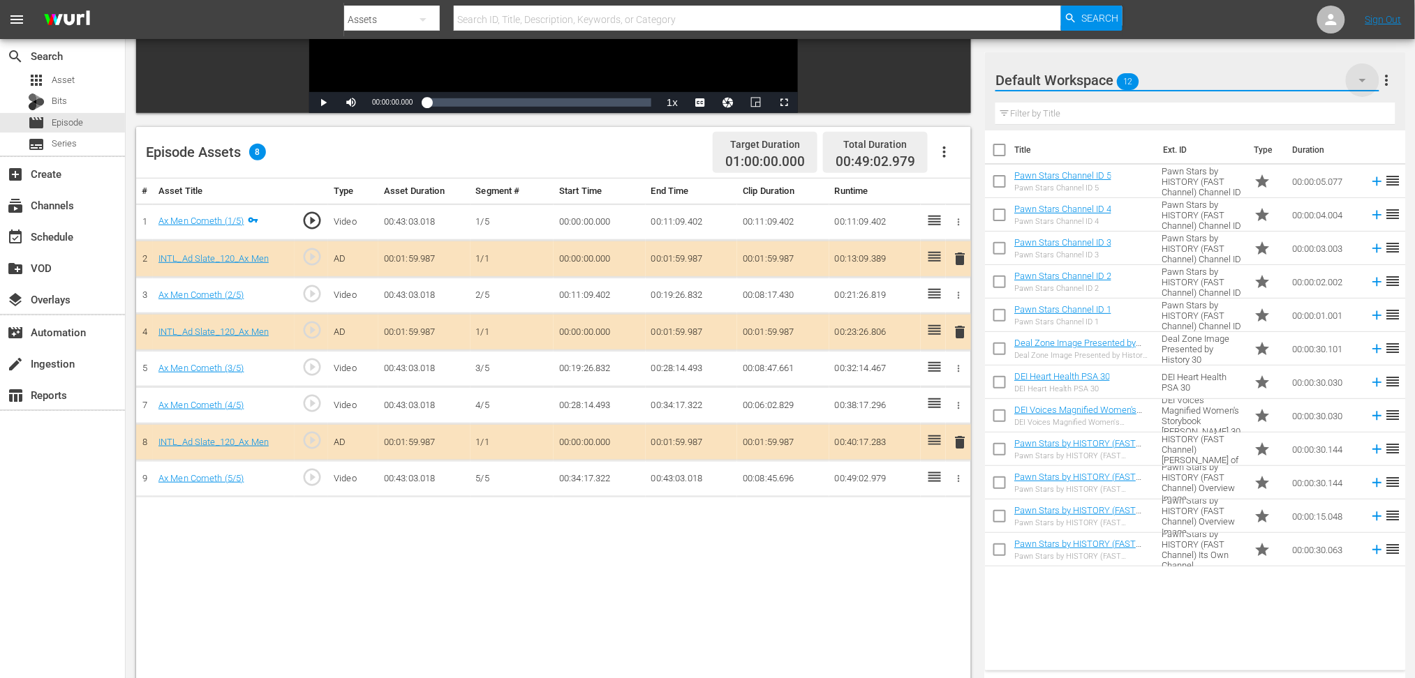
click at [1071, 79] on icon "button" at bounding box center [1362, 80] width 7 height 3
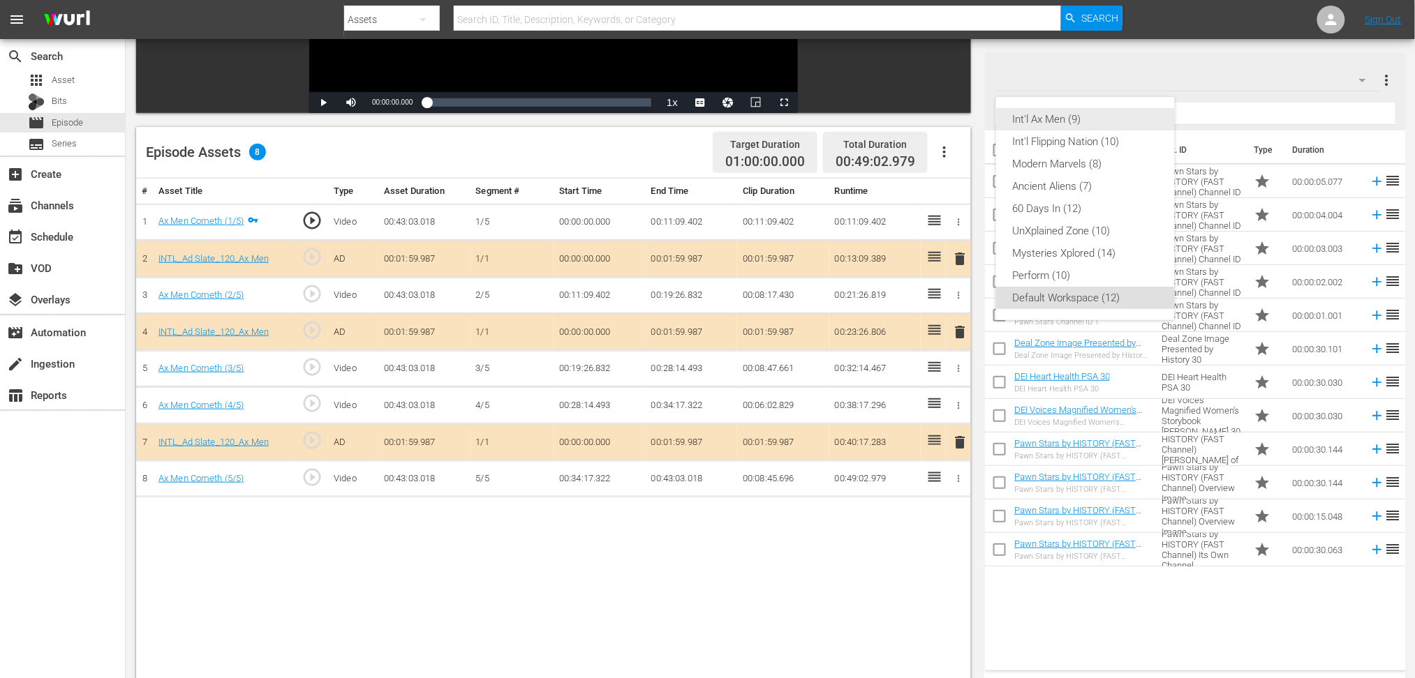
click at [1071, 115] on div "Int'l Ax Men (9)" at bounding box center [1085, 119] width 145 height 22
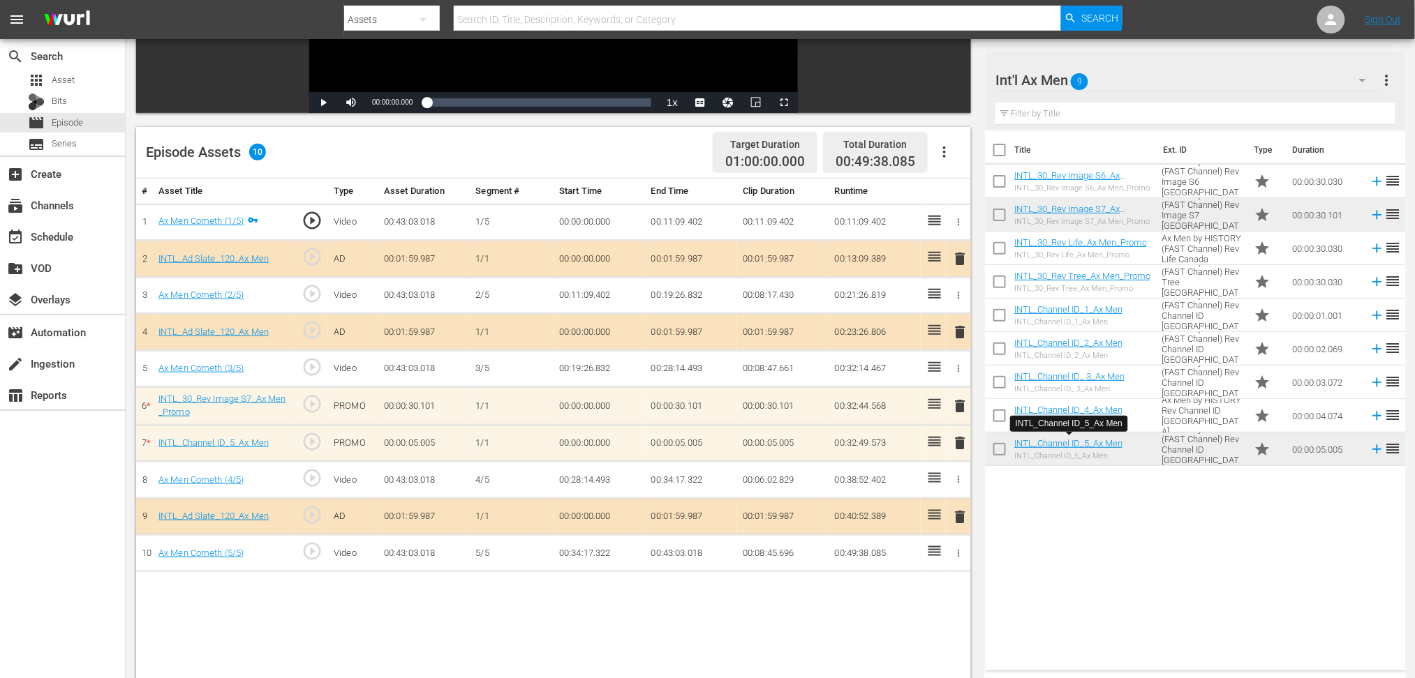
click at [959, 441] on span "delete" at bounding box center [959, 443] width 17 height 17
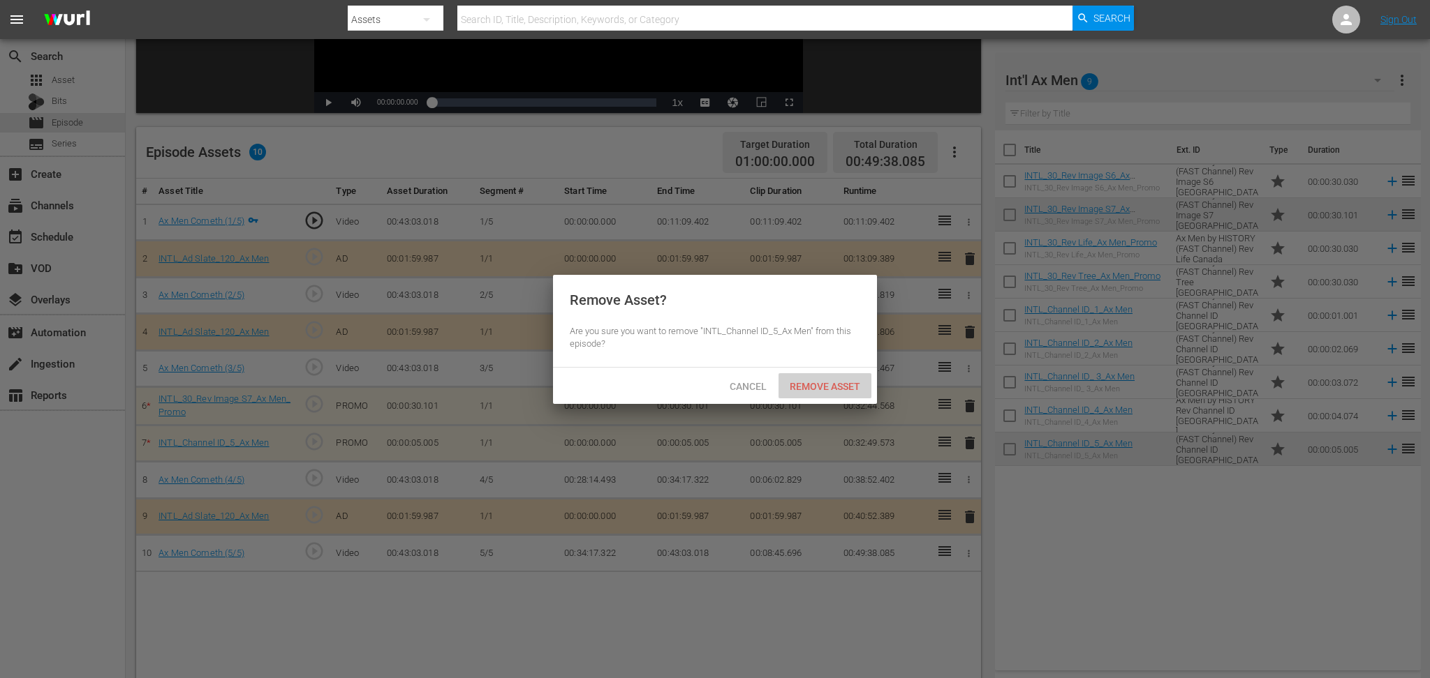
click at [829, 383] on span "Remove Asset" at bounding box center [824, 386] width 93 height 11
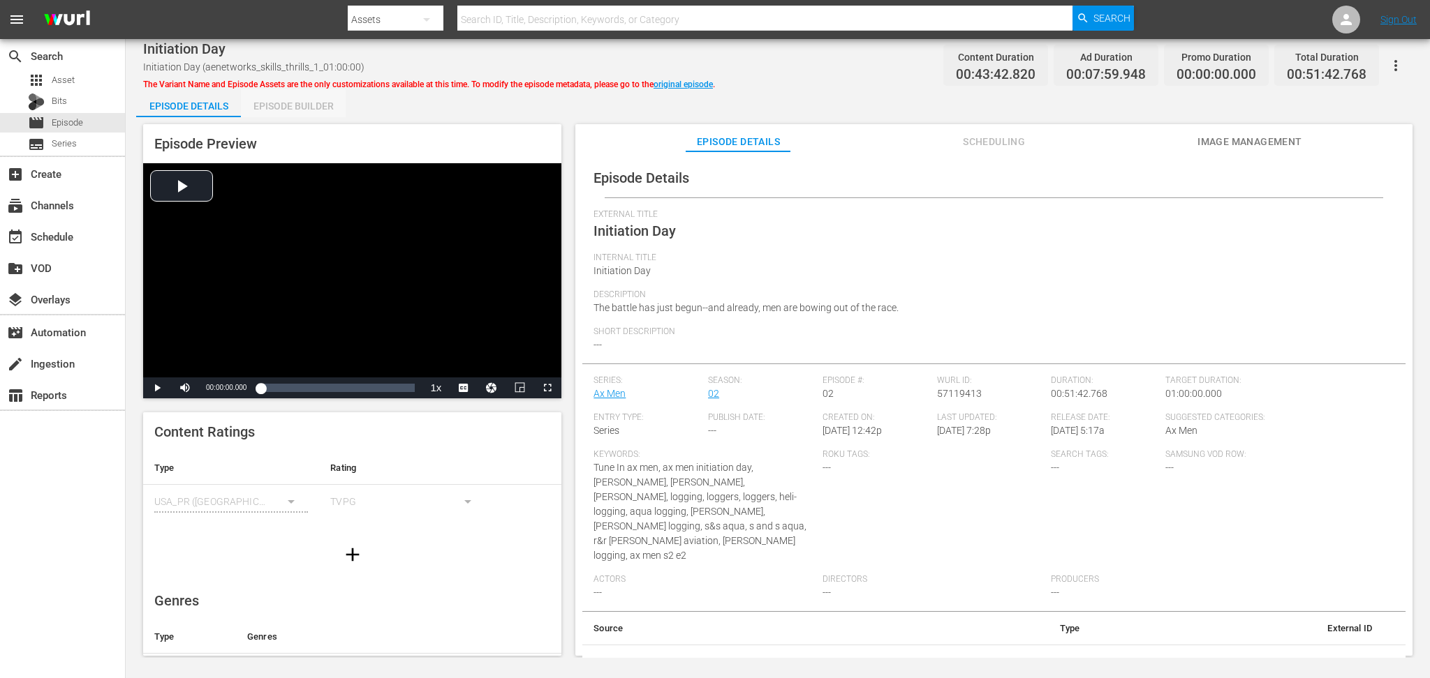
click at [300, 110] on div "Episode Builder" at bounding box center [293, 106] width 105 height 34
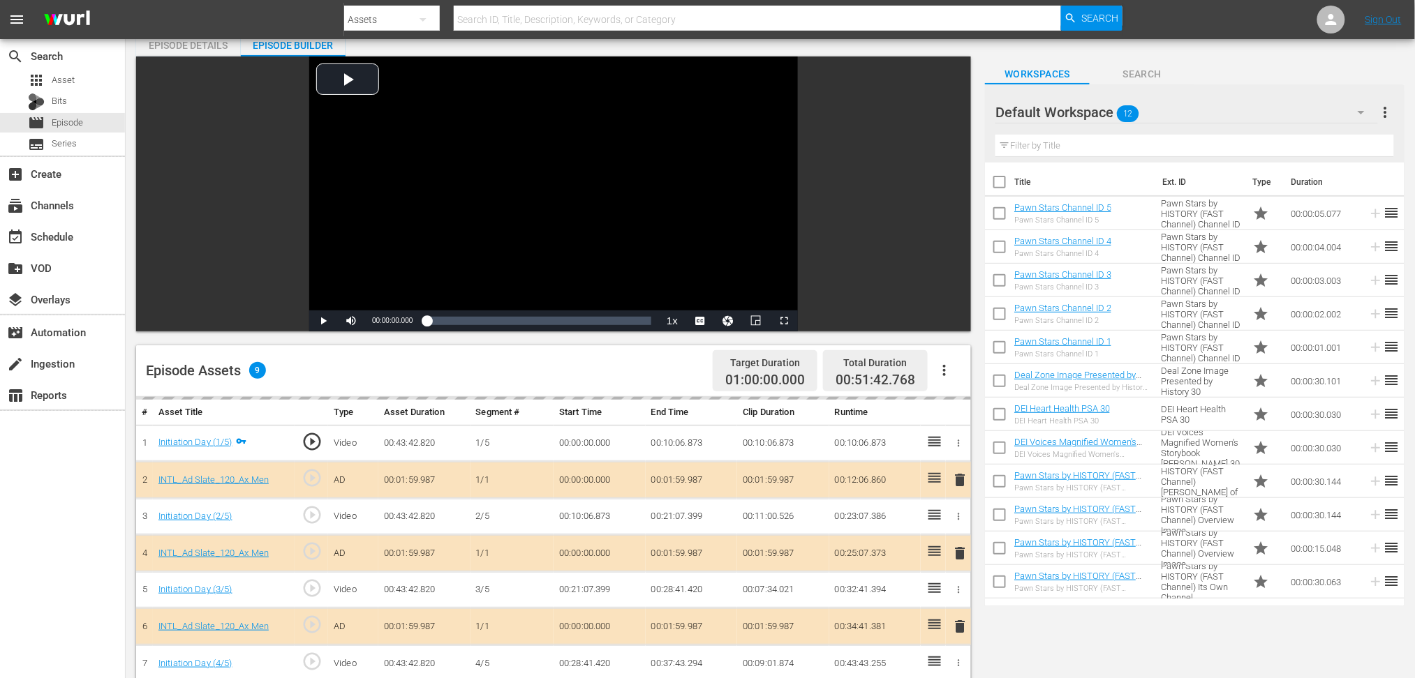
scroll to position [93, 0]
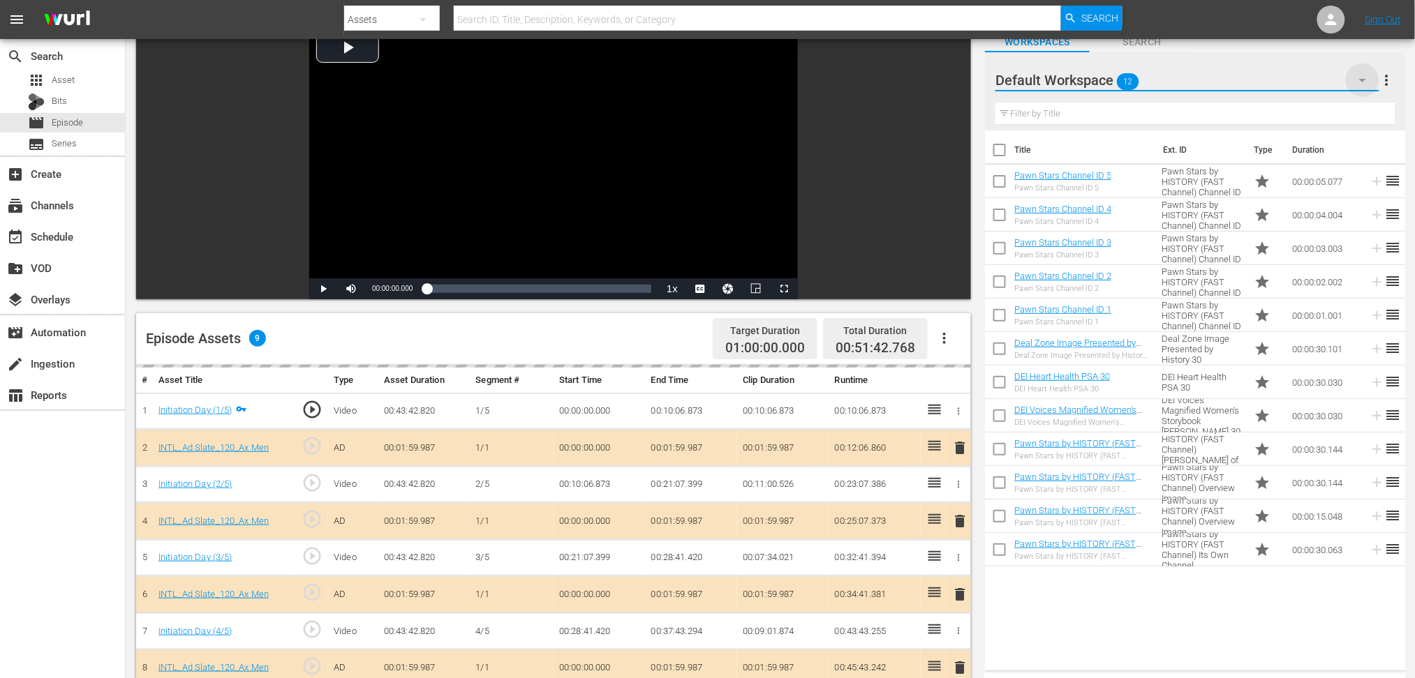
click at [1071, 76] on icon "button" at bounding box center [1362, 80] width 17 height 17
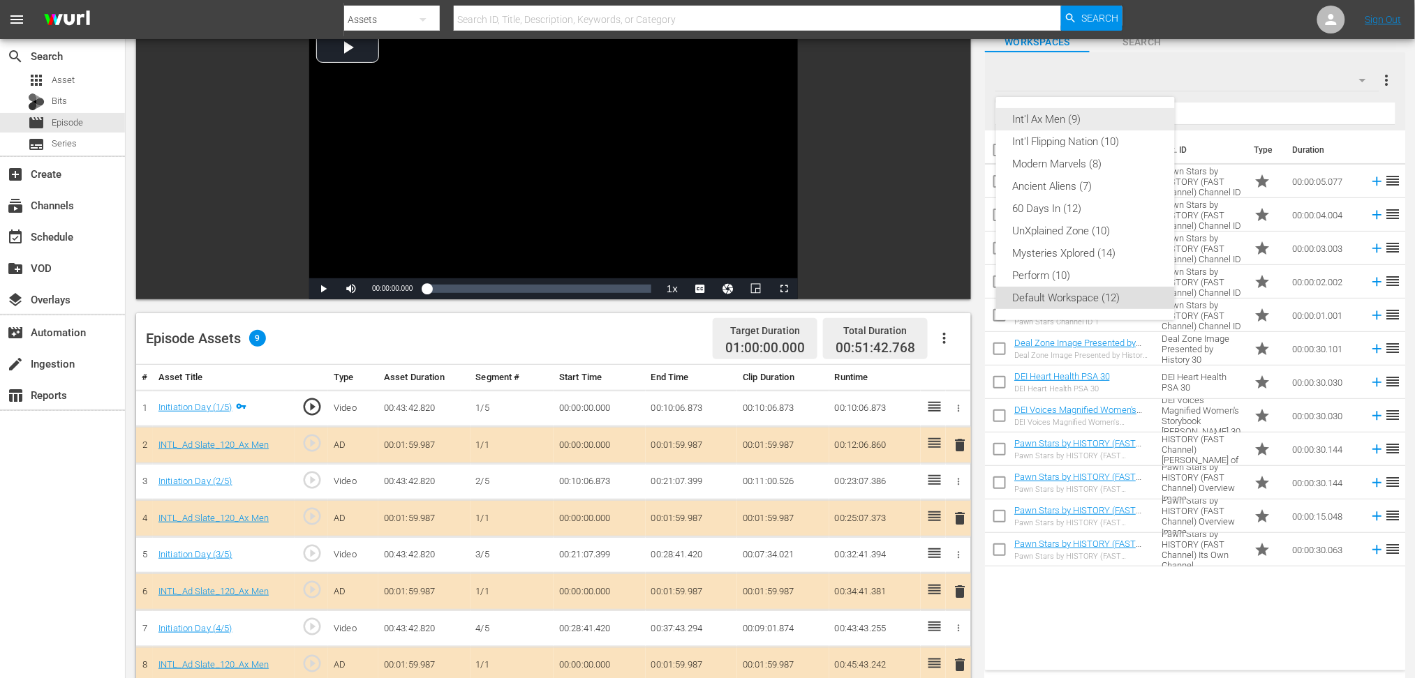
click at [1067, 121] on div "Int'l Ax Men (9)" at bounding box center [1085, 119] width 145 height 22
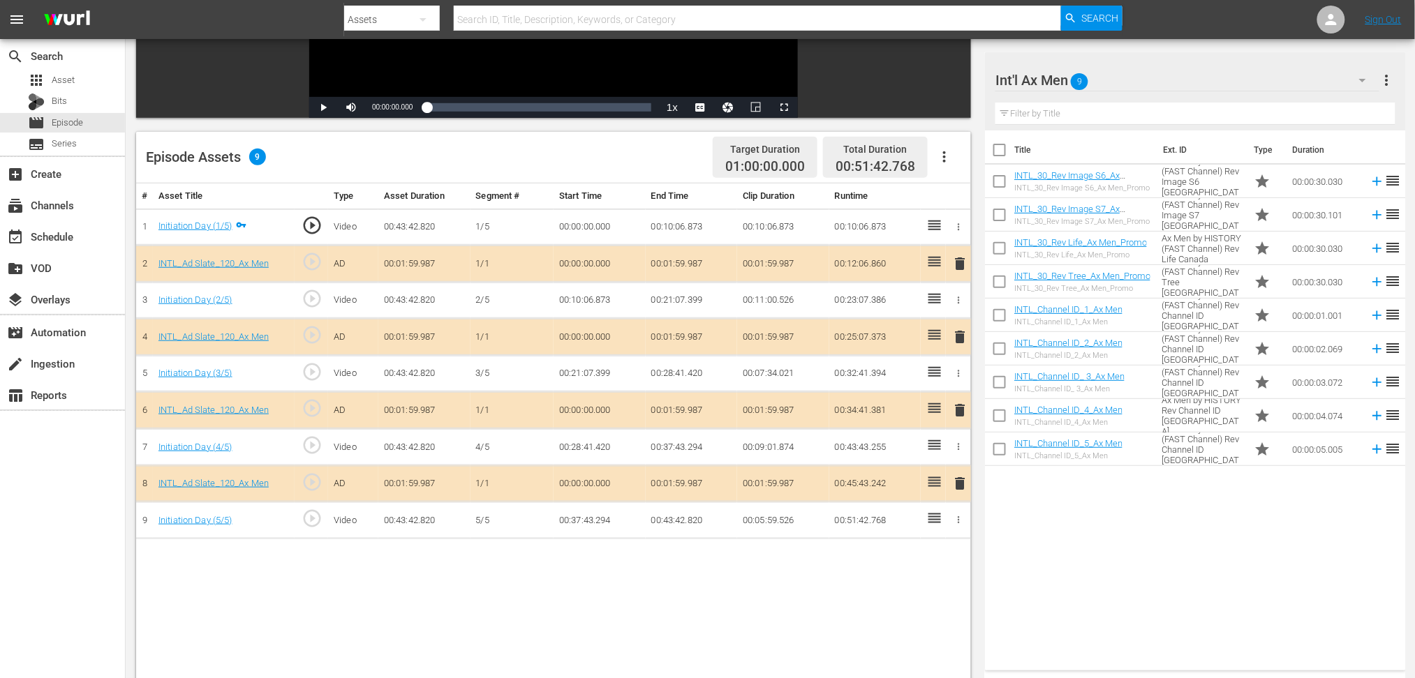
scroll to position [279, 0]
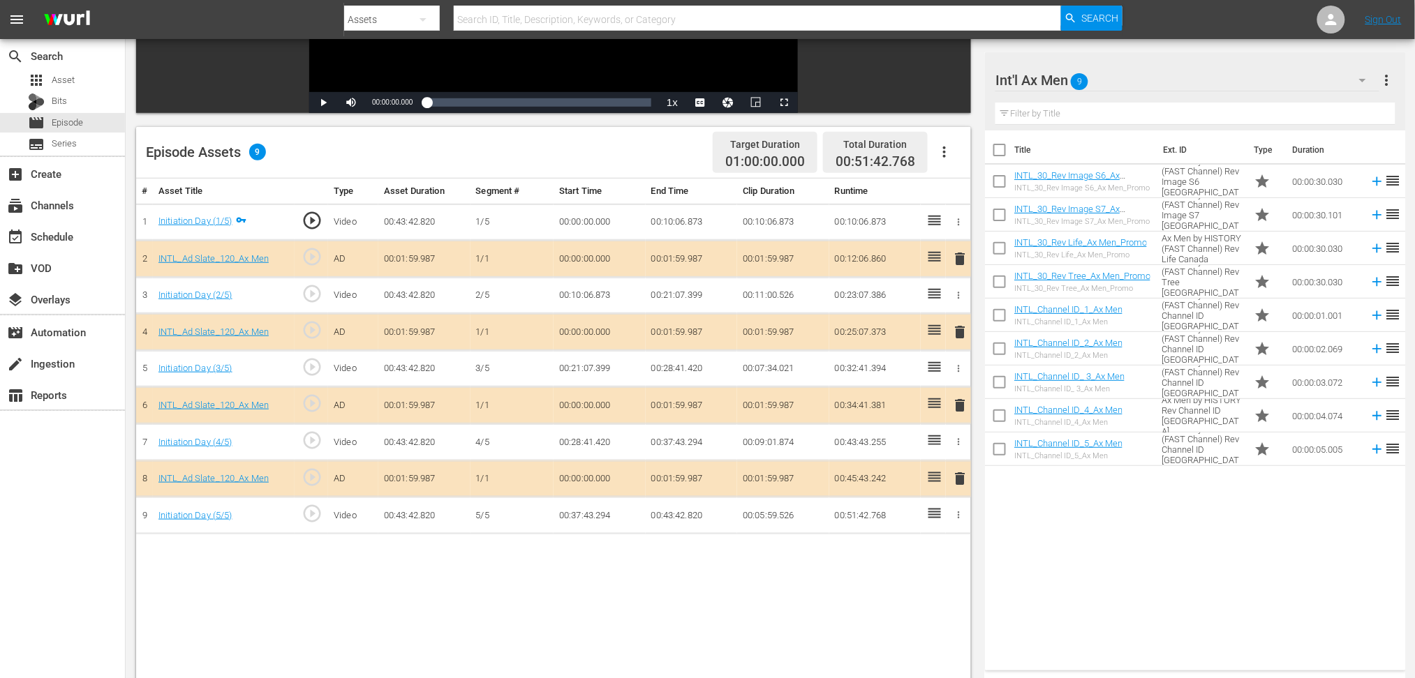
click at [961, 402] on span "delete" at bounding box center [959, 405] width 17 height 17
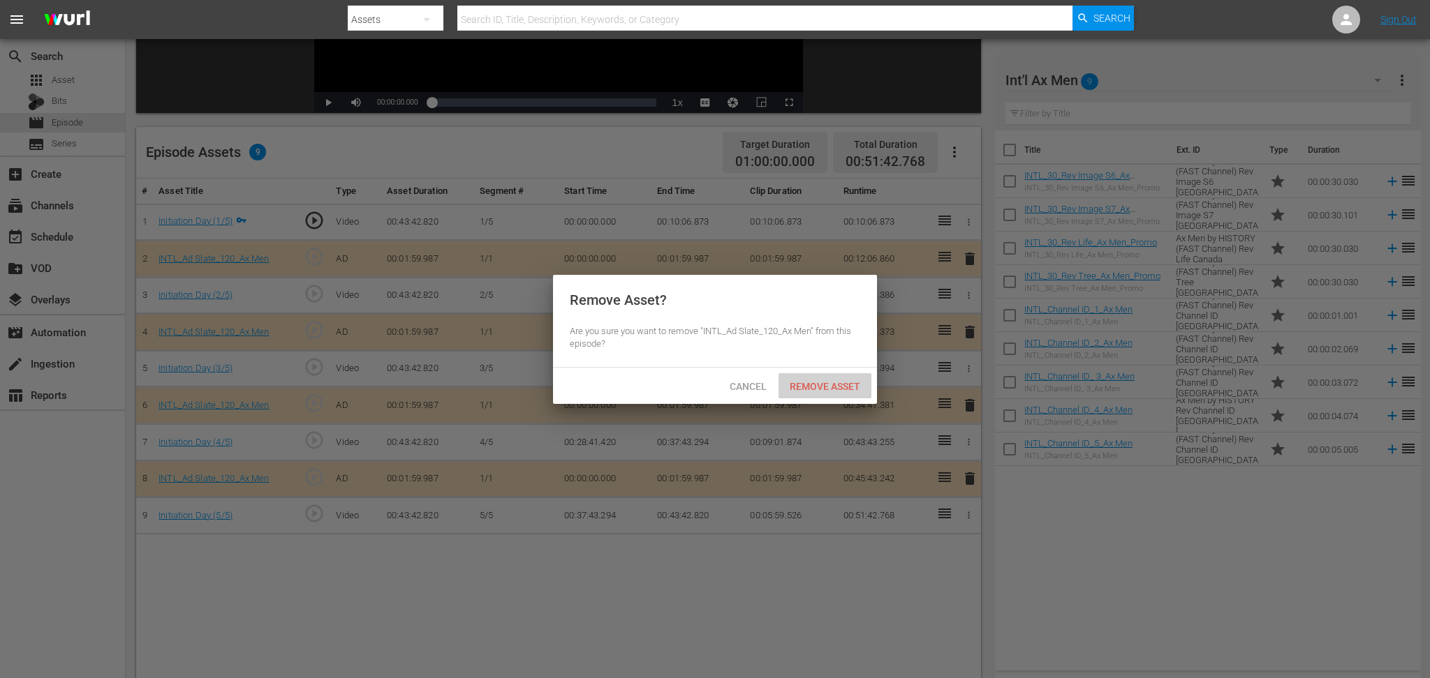
click at [842, 383] on span "Remove Asset" at bounding box center [824, 386] width 93 height 11
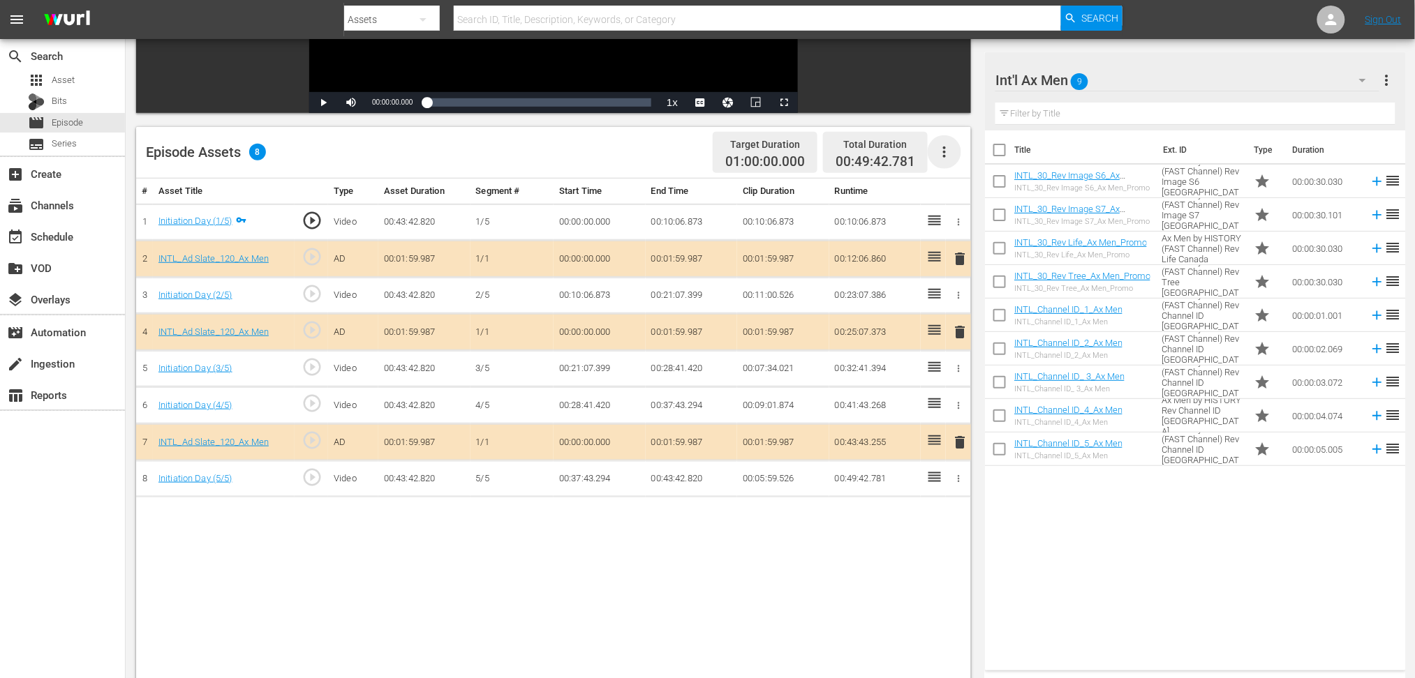
click at [939, 154] on icon "button" at bounding box center [944, 152] width 17 height 17
click at [962, 163] on div "Fill with Ads" at bounding box center [987, 158] width 95 height 34
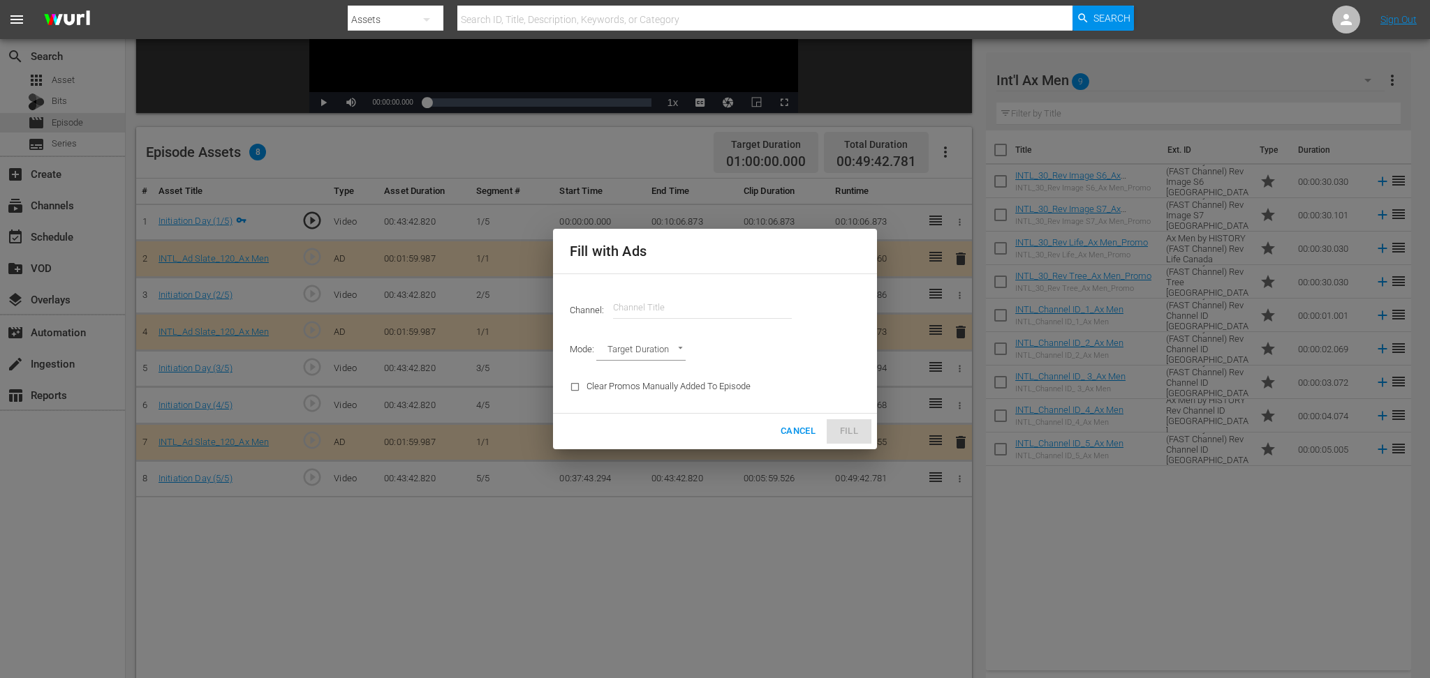
click at [637, 306] on input "text" at bounding box center [702, 308] width 179 height 34
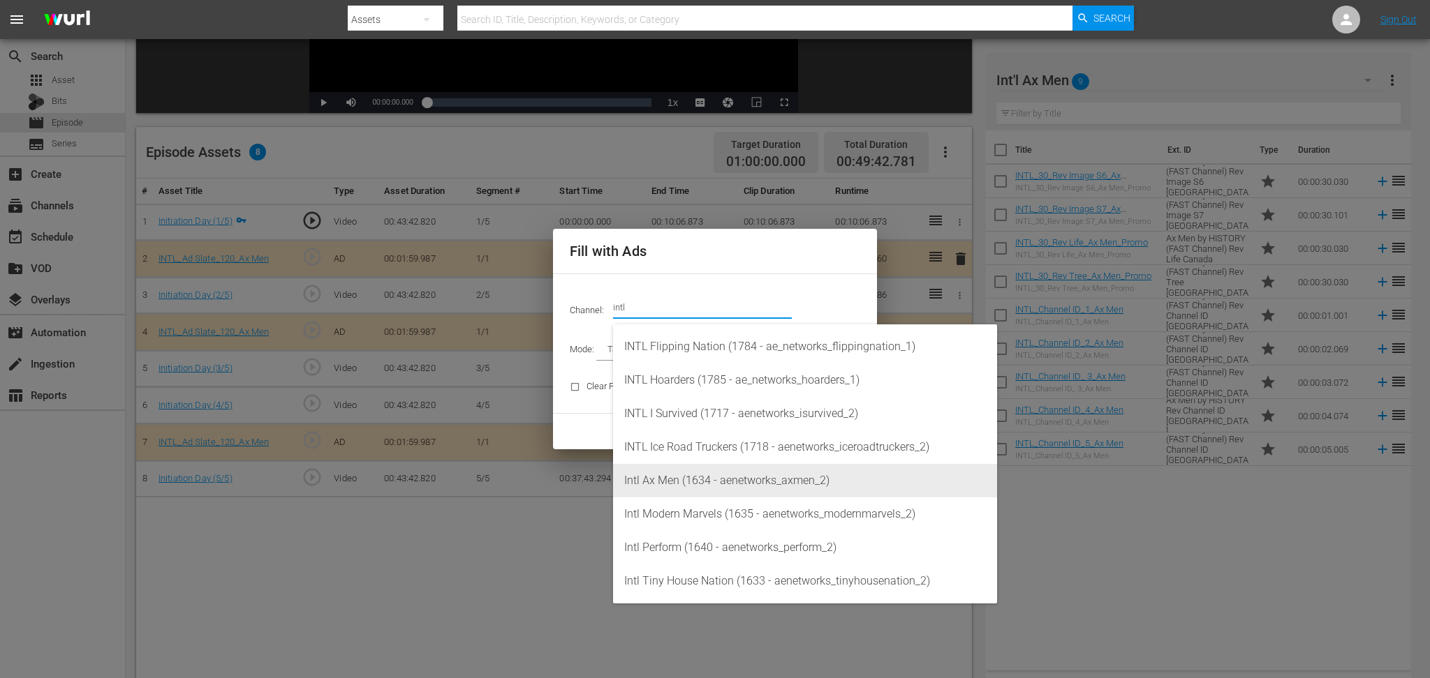
click at [705, 480] on div "Intl Ax Men (1634 - aenetworks_axmen_2)" at bounding box center [805, 481] width 362 height 34
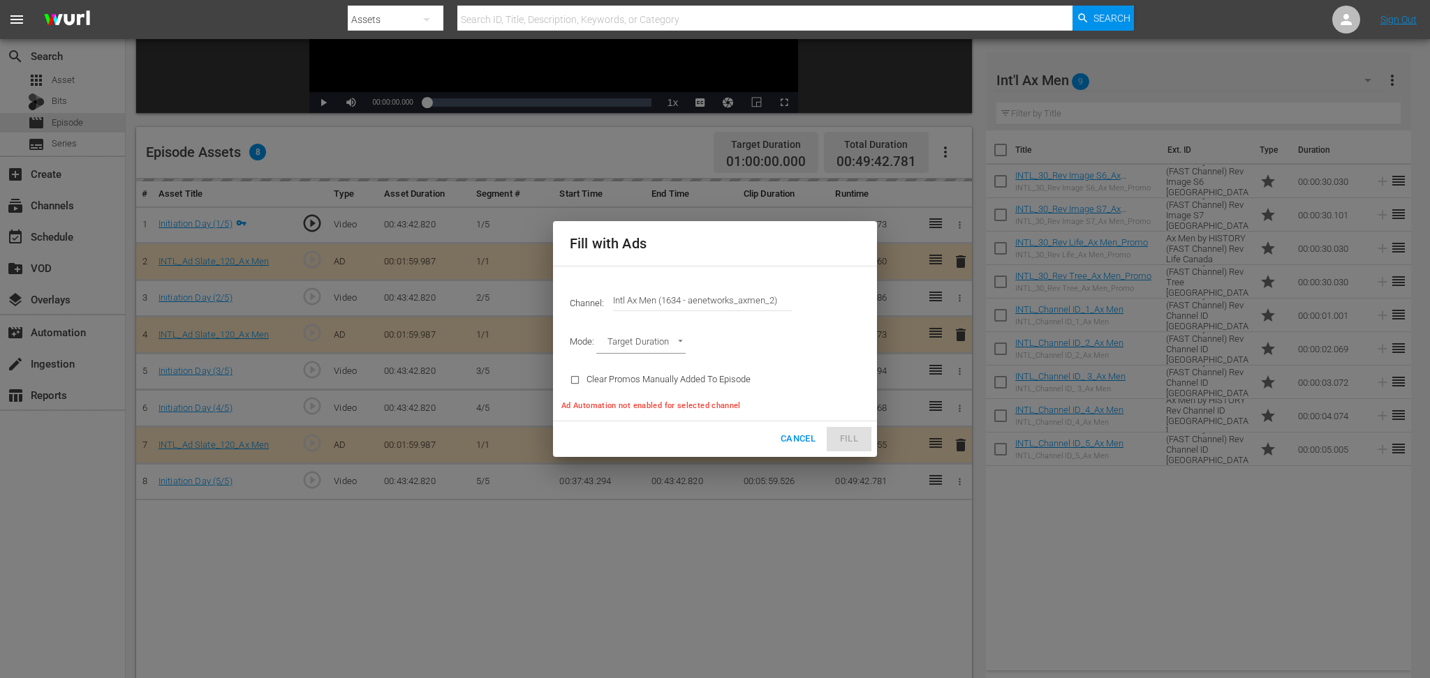
type input "Intl Ax Men (1634)"
click at [683, 347] on body "menu Search By Assets Search ID, Title, Description, Keywords, or Category Sear…" at bounding box center [715, 60] width 1430 height 678
type input "AD_BREAK_DURATION"
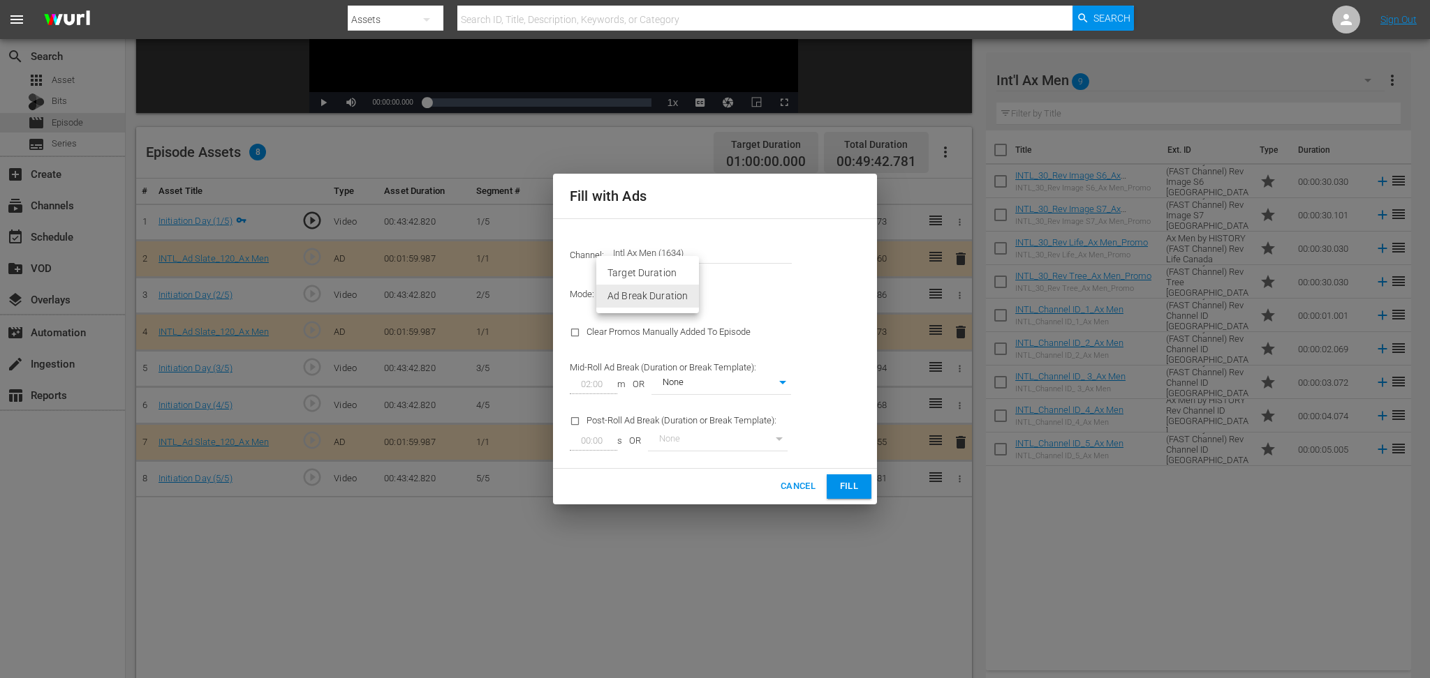
click at [849, 330] on div at bounding box center [715, 339] width 1430 height 678
click at [846, 485] on span "Fill" at bounding box center [849, 487] width 22 height 16
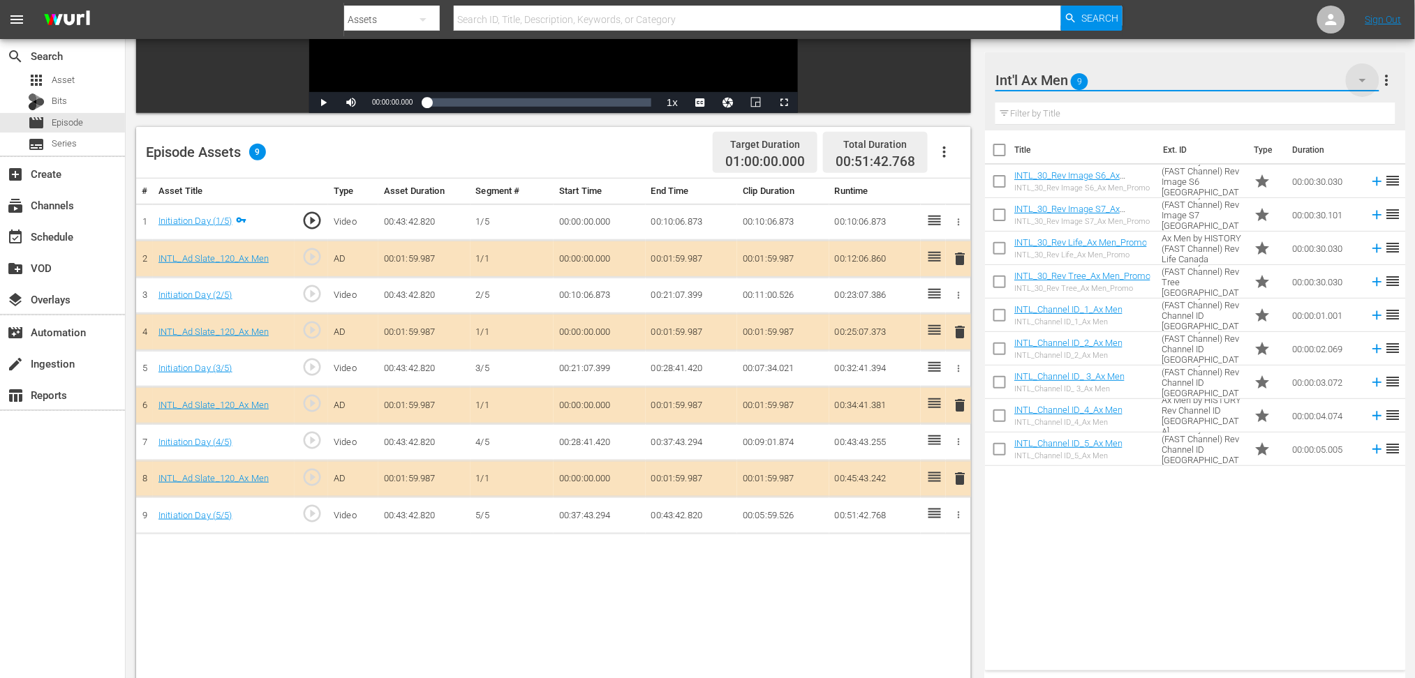
click at [1071, 80] on icon "button" at bounding box center [1362, 80] width 17 height 17
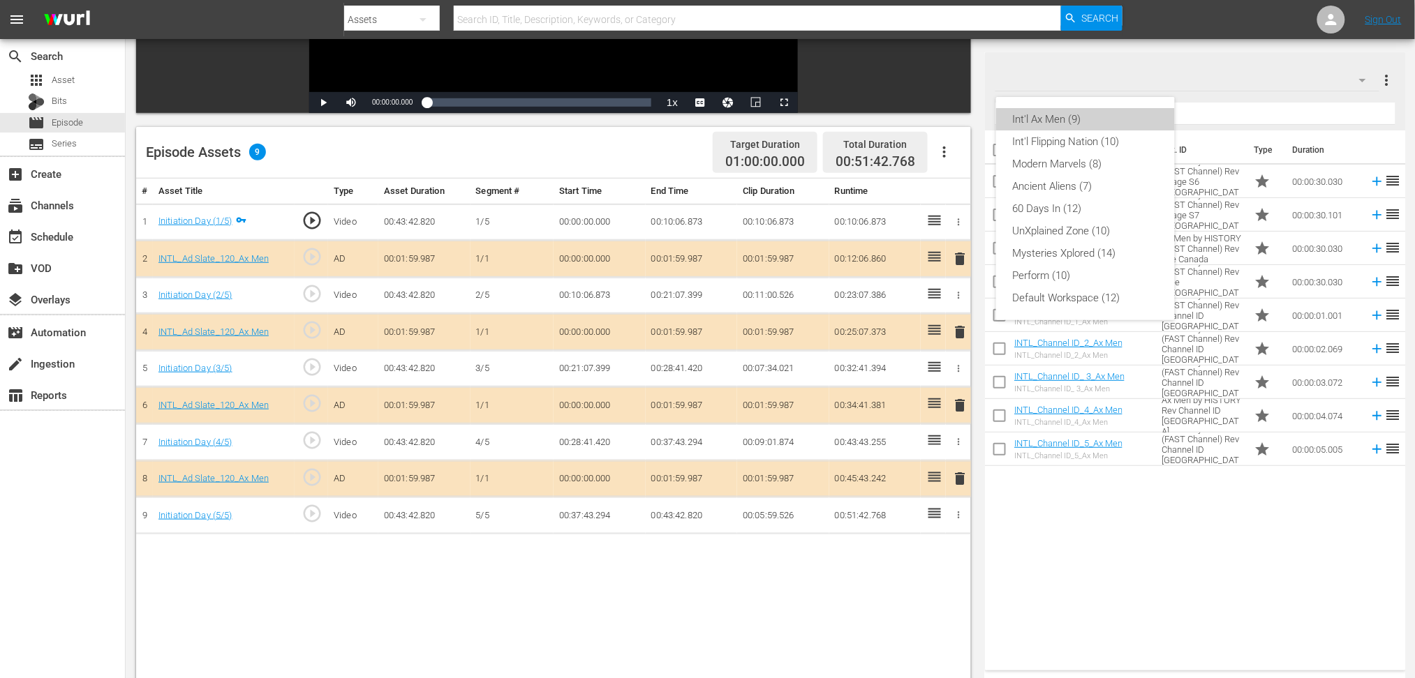
click at [1071, 118] on div "Int'l Ax Men (9)" at bounding box center [1085, 119] width 145 height 22
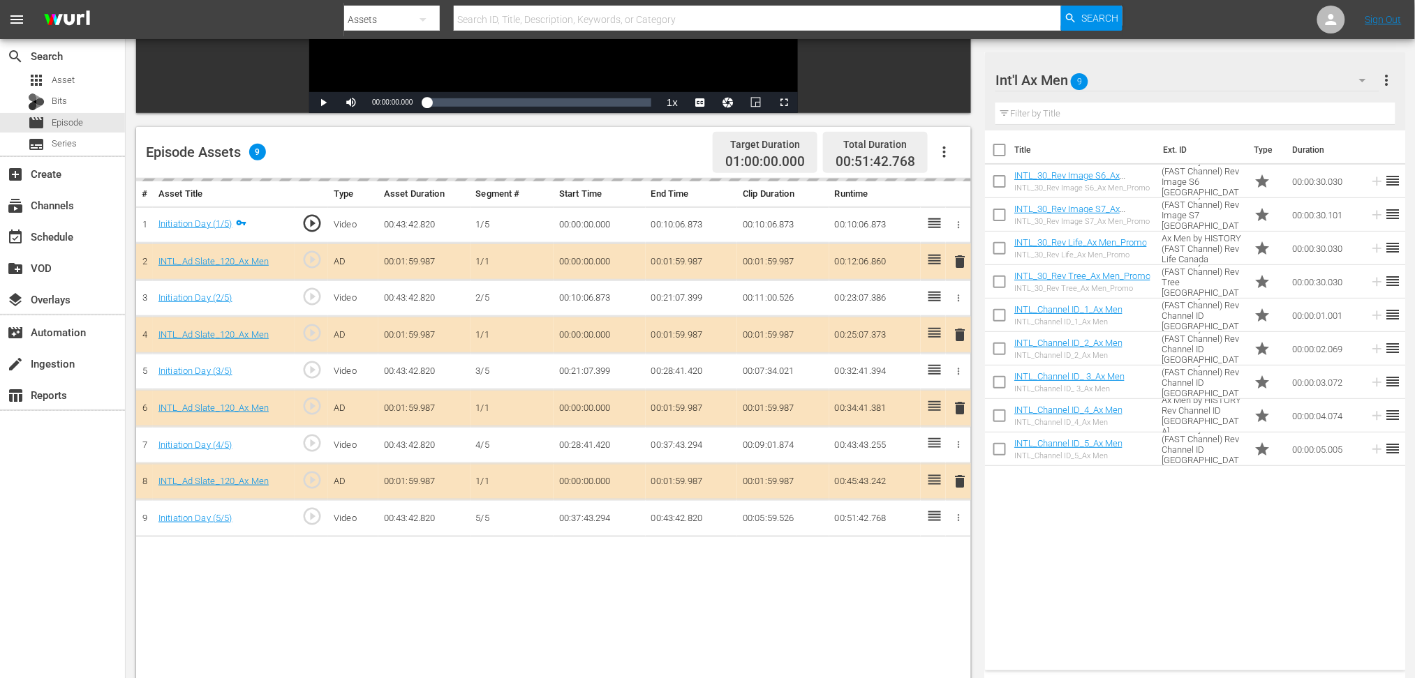
click at [782, 427] on td "00:09:01.874" at bounding box center [783, 445] width 92 height 37
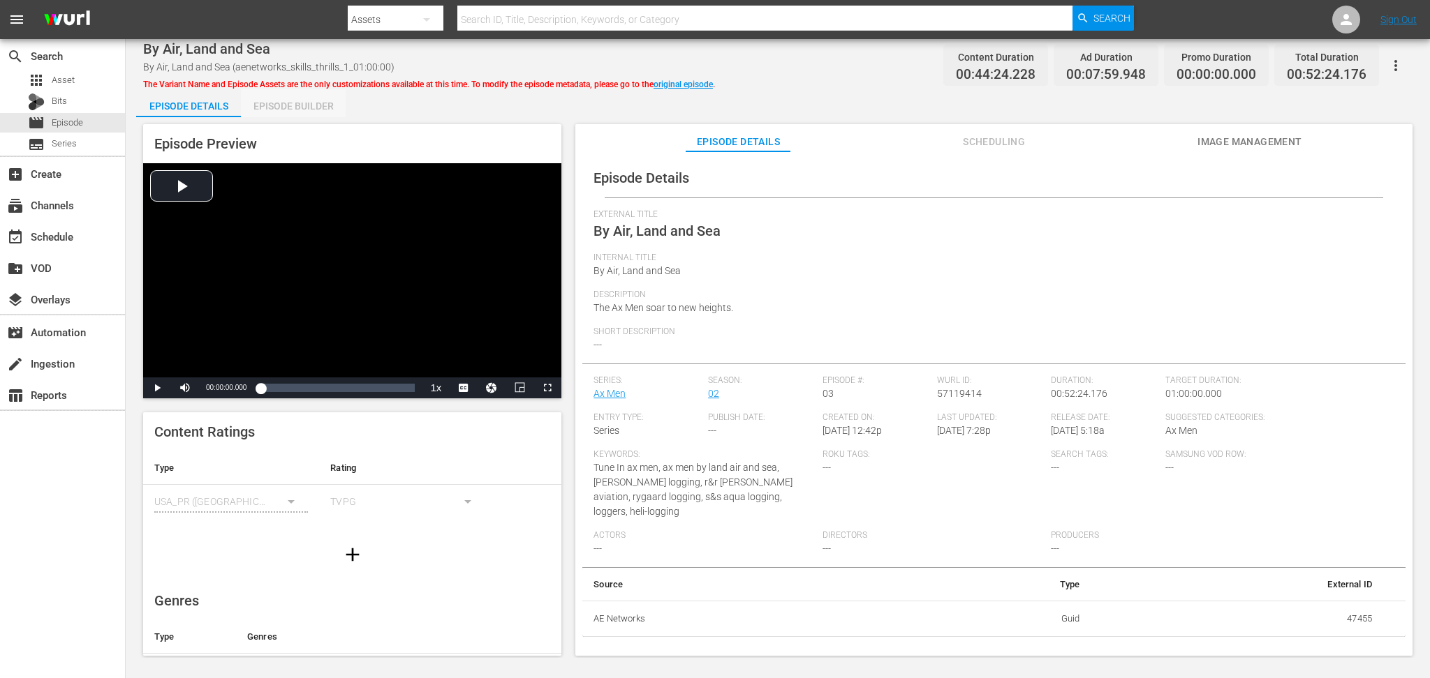
click at [304, 109] on div "Episode Builder" at bounding box center [293, 106] width 105 height 34
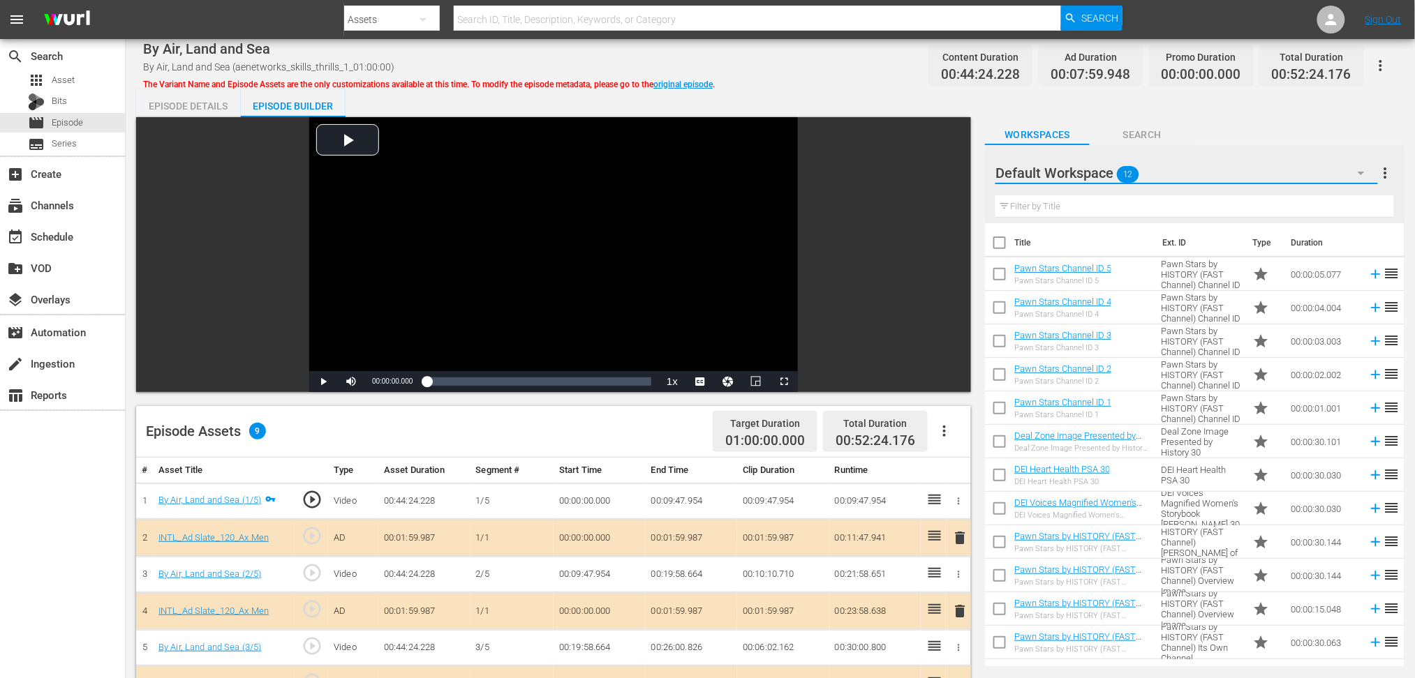
click at [1071, 178] on icon "button" at bounding box center [1361, 173] width 17 height 17
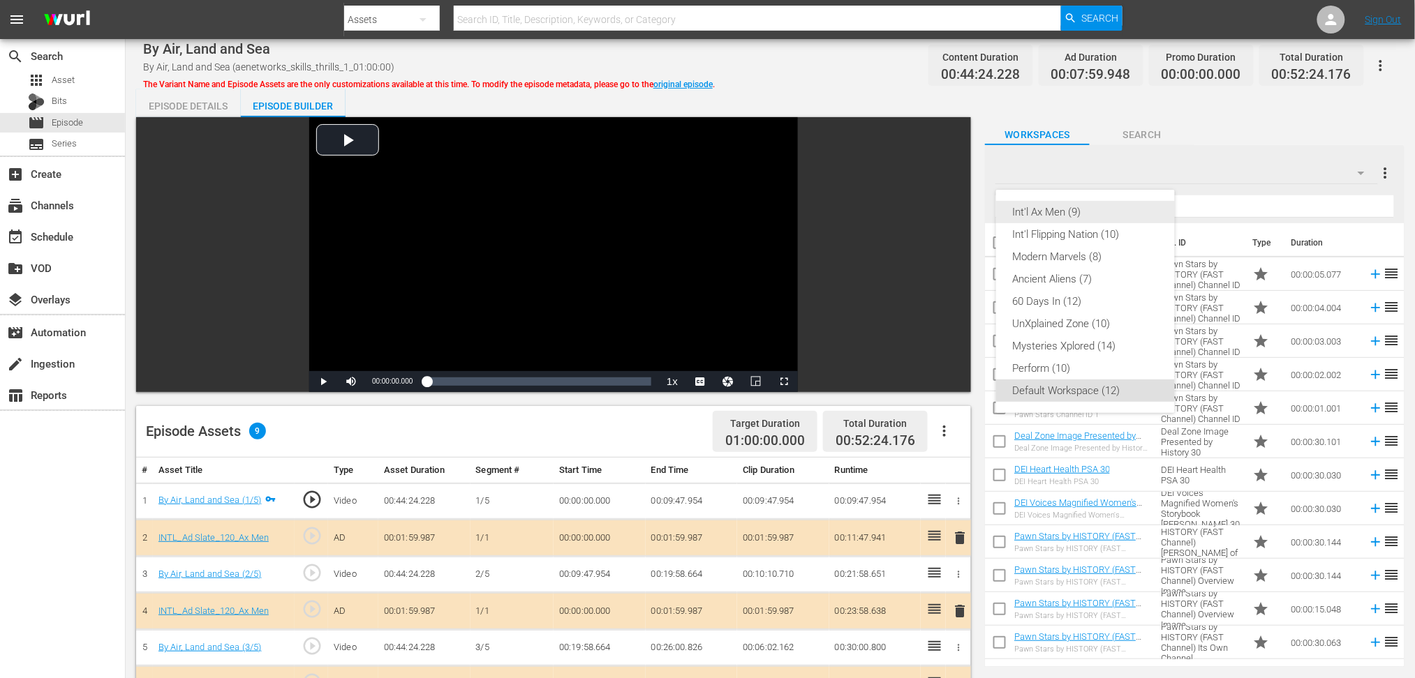
click at [1048, 215] on div "Int'l Ax Men (9)" at bounding box center [1085, 212] width 145 height 22
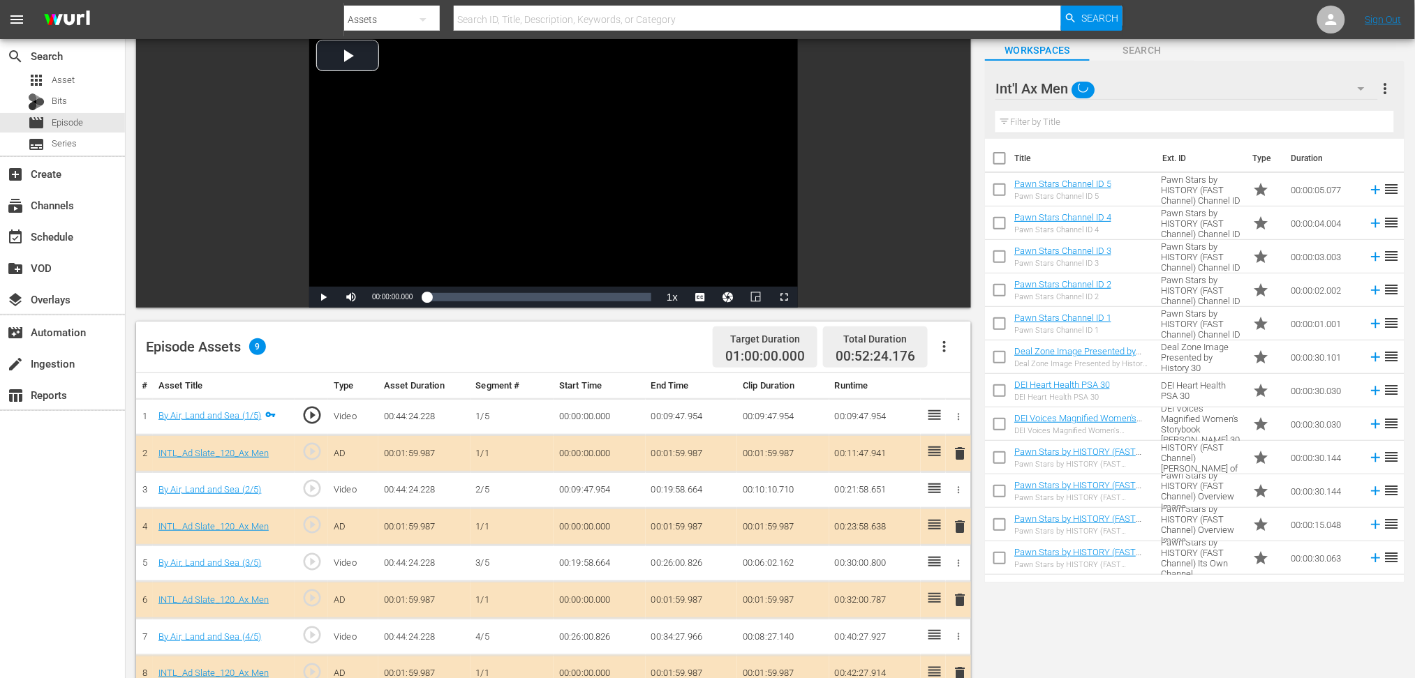
scroll to position [186, 0]
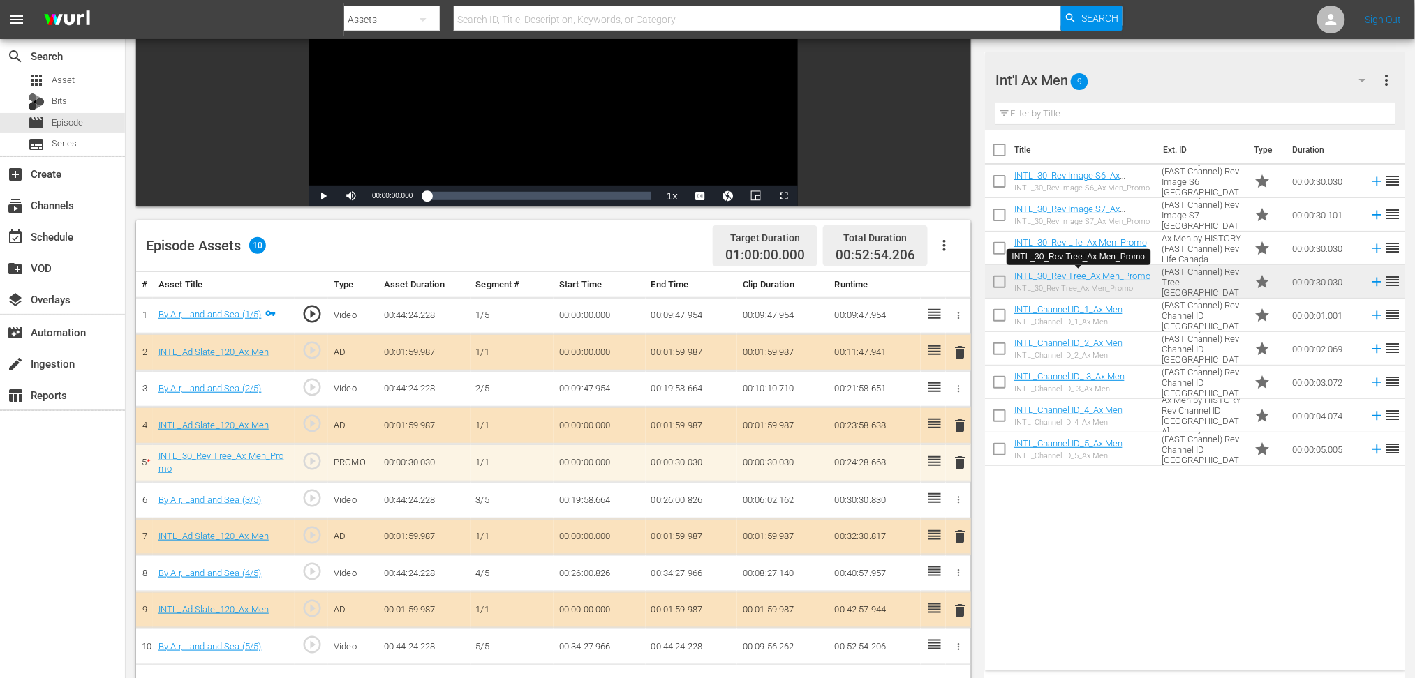
click at [958, 464] on span "delete" at bounding box center [959, 462] width 17 height 17
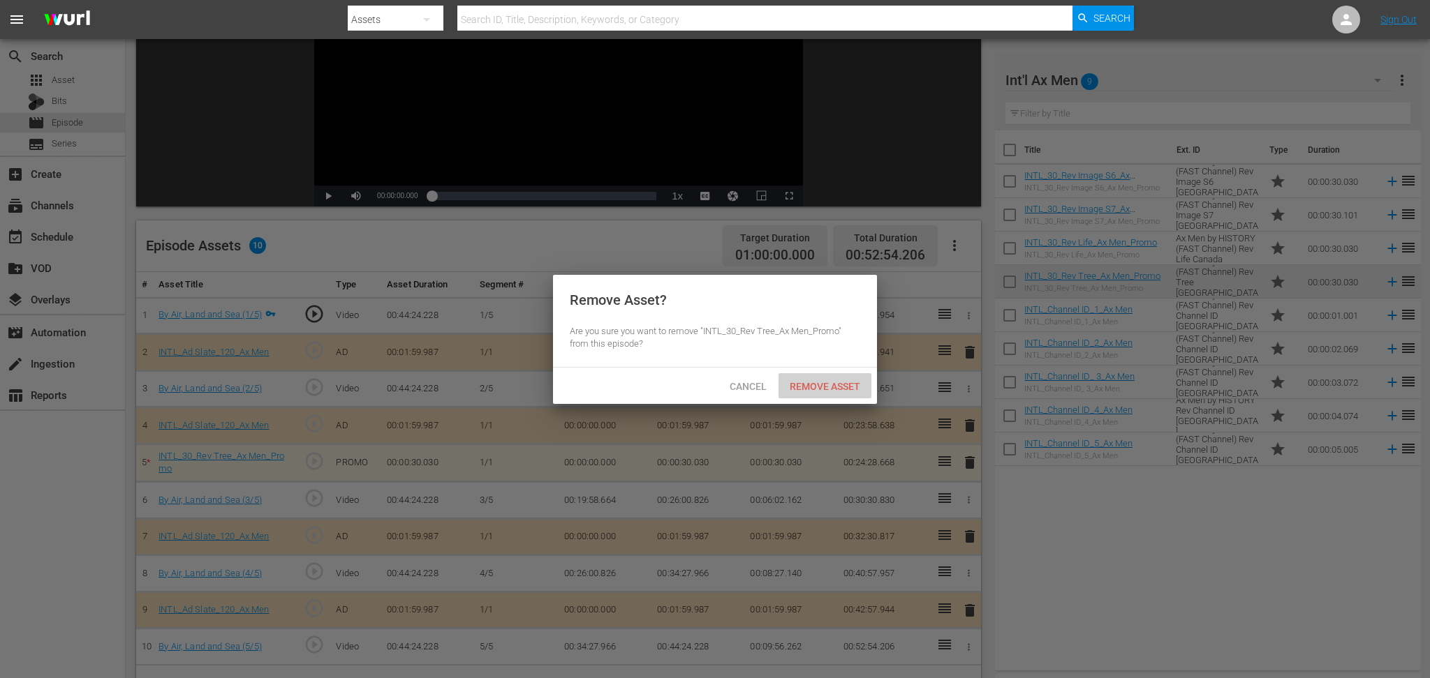
click at [850, 386] on span "Remove Asset" at bounding box center [824, 386] width 93 height 11
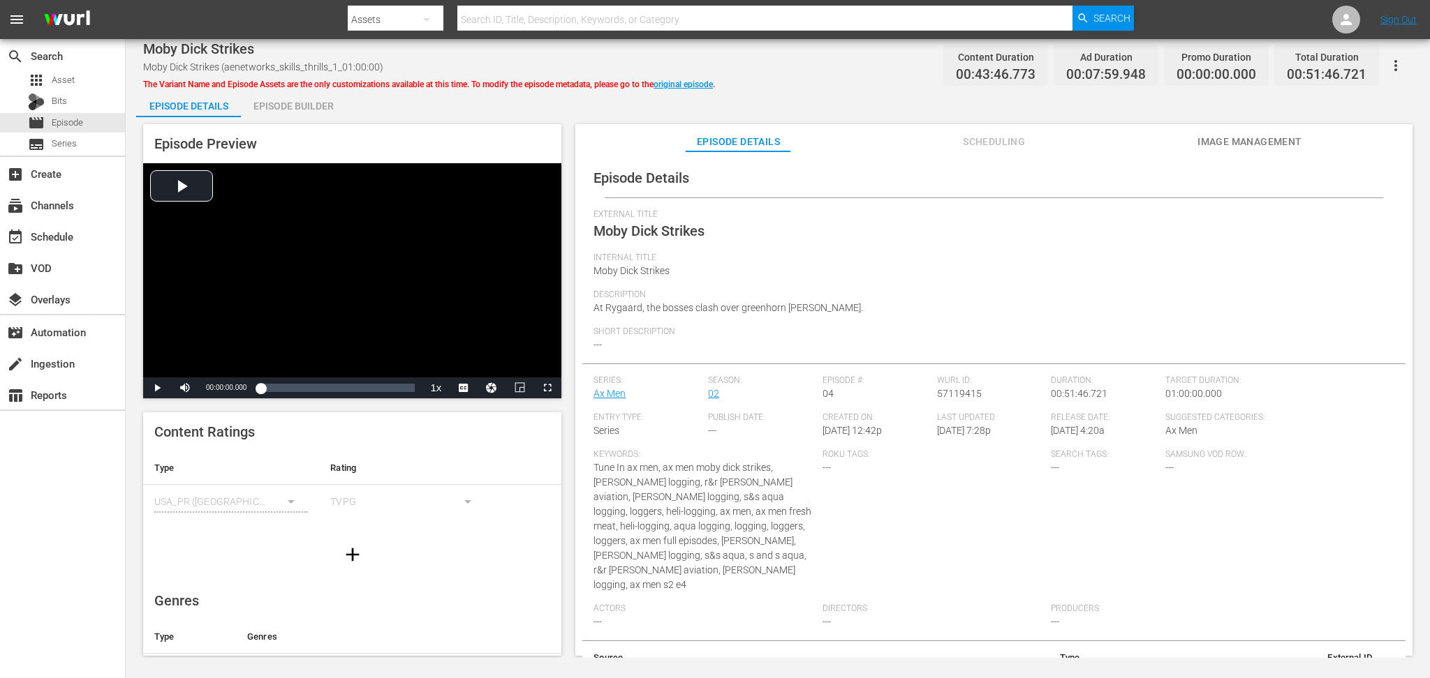
click at [311, 103] on div "Episode Builder" at bounding box center [293, 106] width 105 height 34
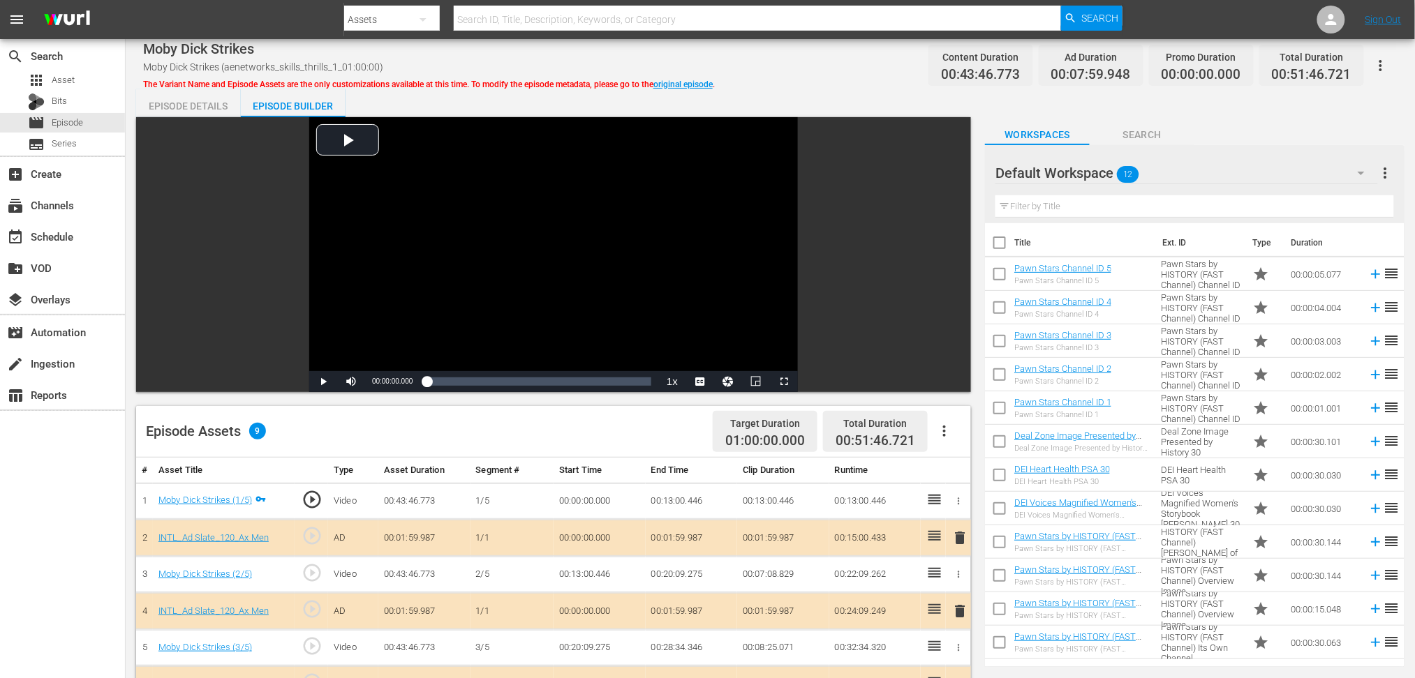
click at [1071, 170] on icon "button" at bounding box center [1361, 173] width 17 height 17
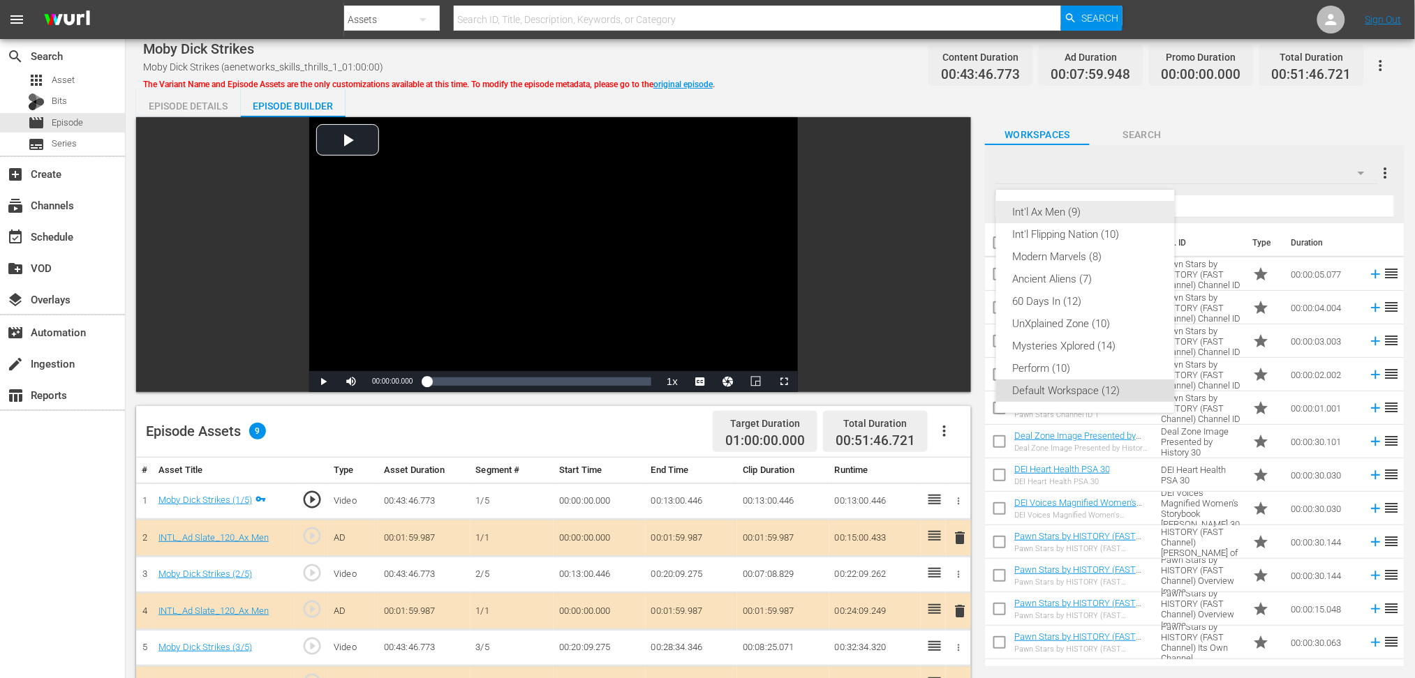
click at [1071, 206] on div "Int'l Ax Men (9)" at bounding box center [1085, 212] width 145 height 22
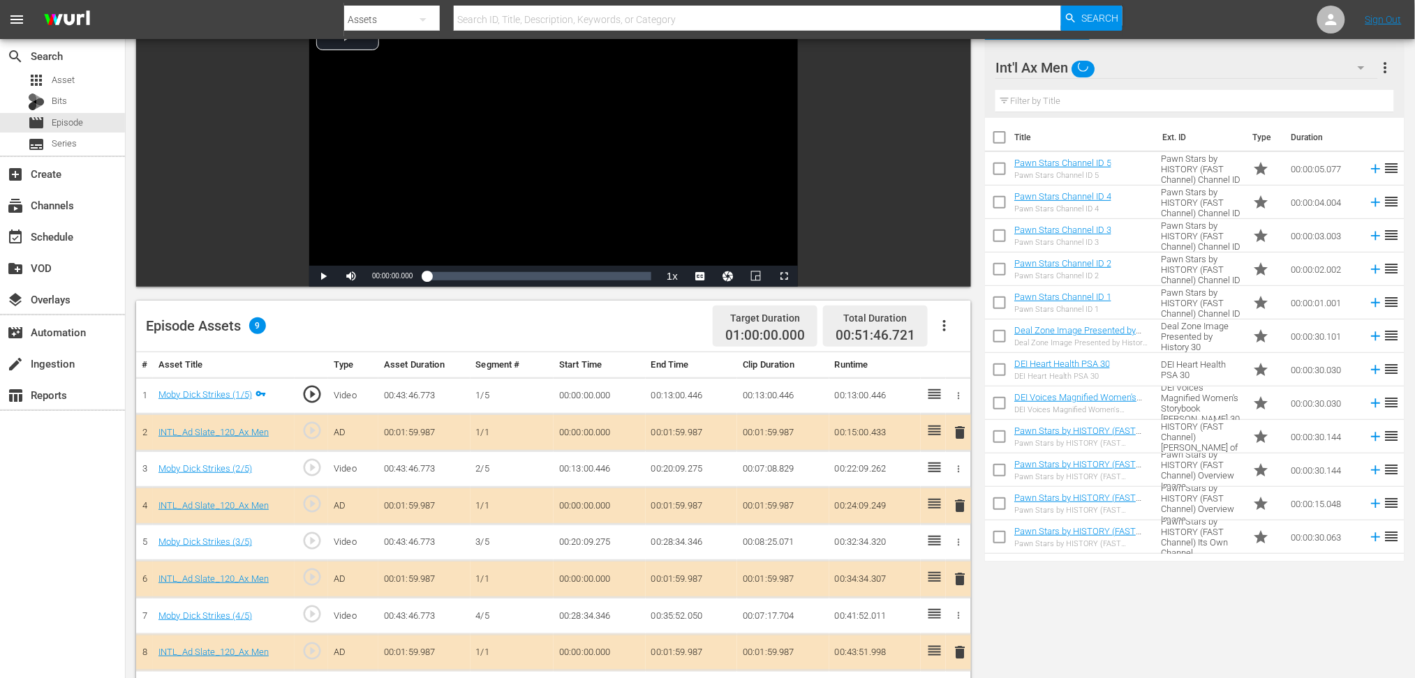
scroll to position [186, 0]
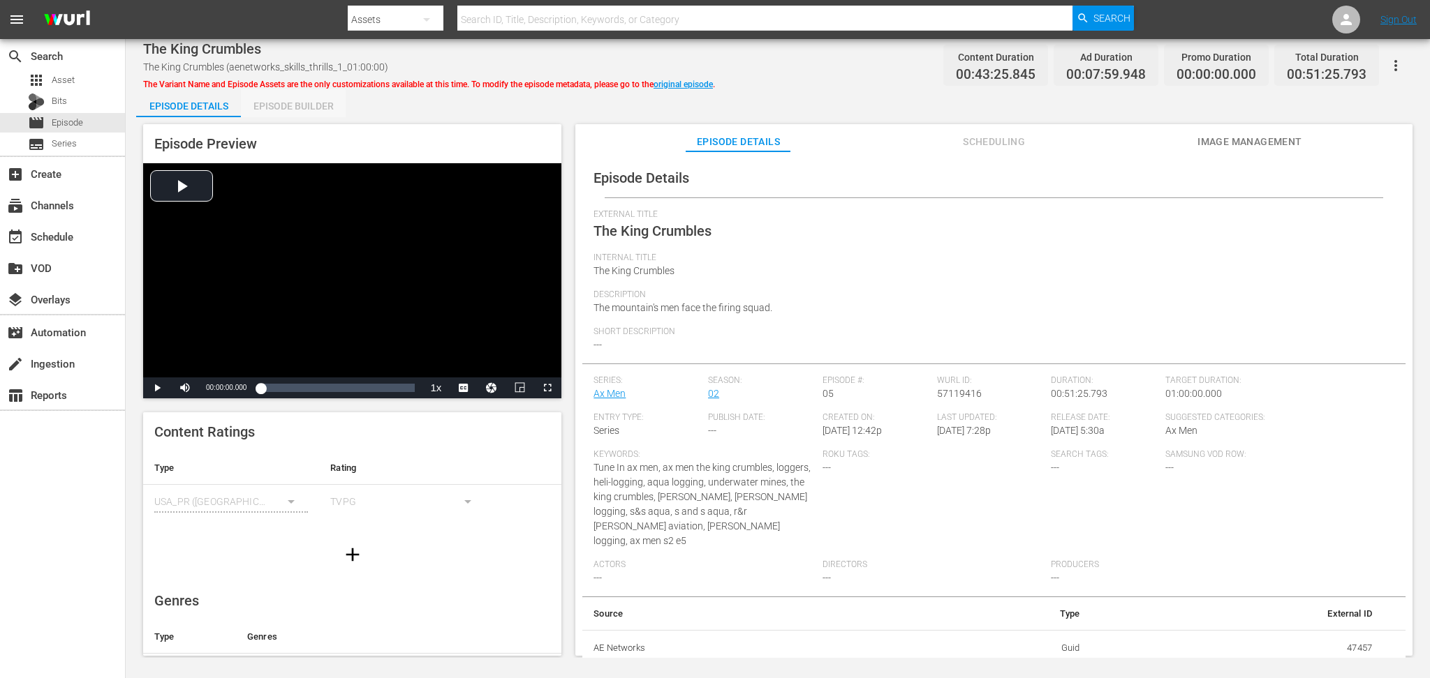
click at [269, 107] on div "Episode Builder" at bounding box center [293, 106] width 105 height 34
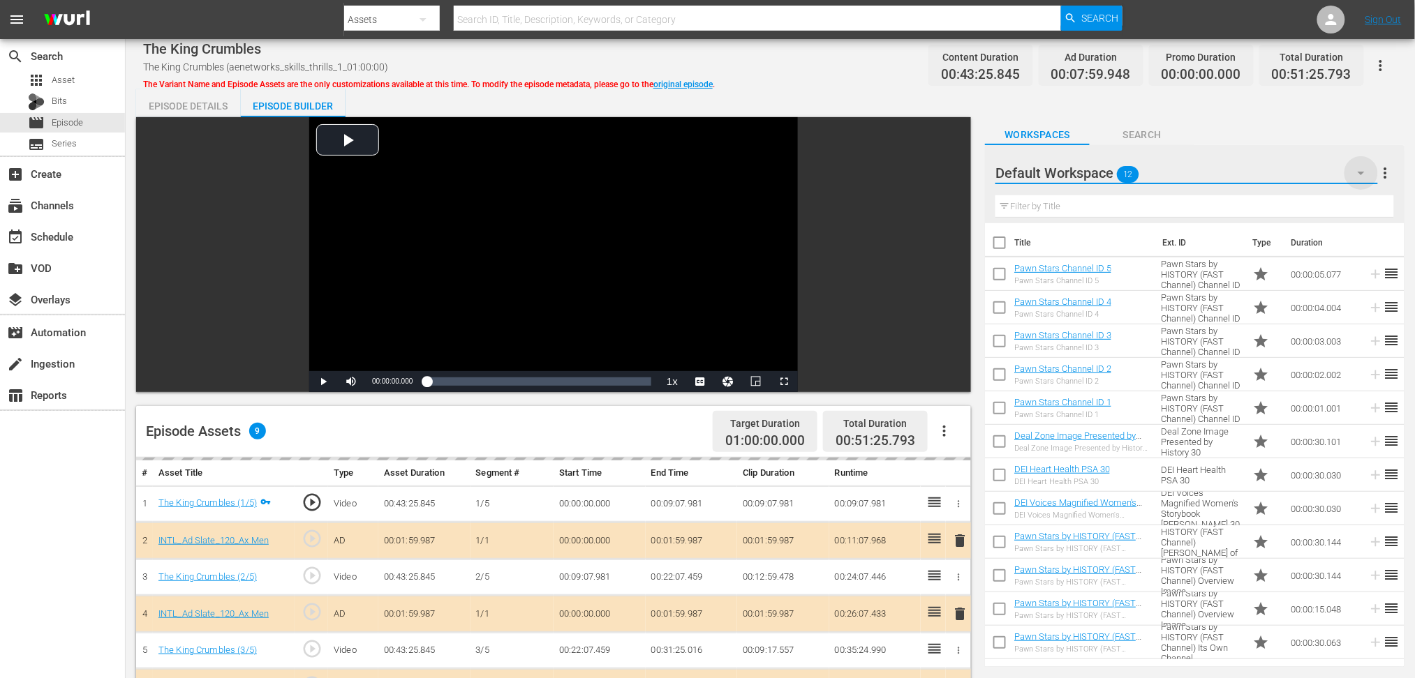
click at [1071, 173] on icon "button" at bounding box center [1361, 173] width 7 height 3
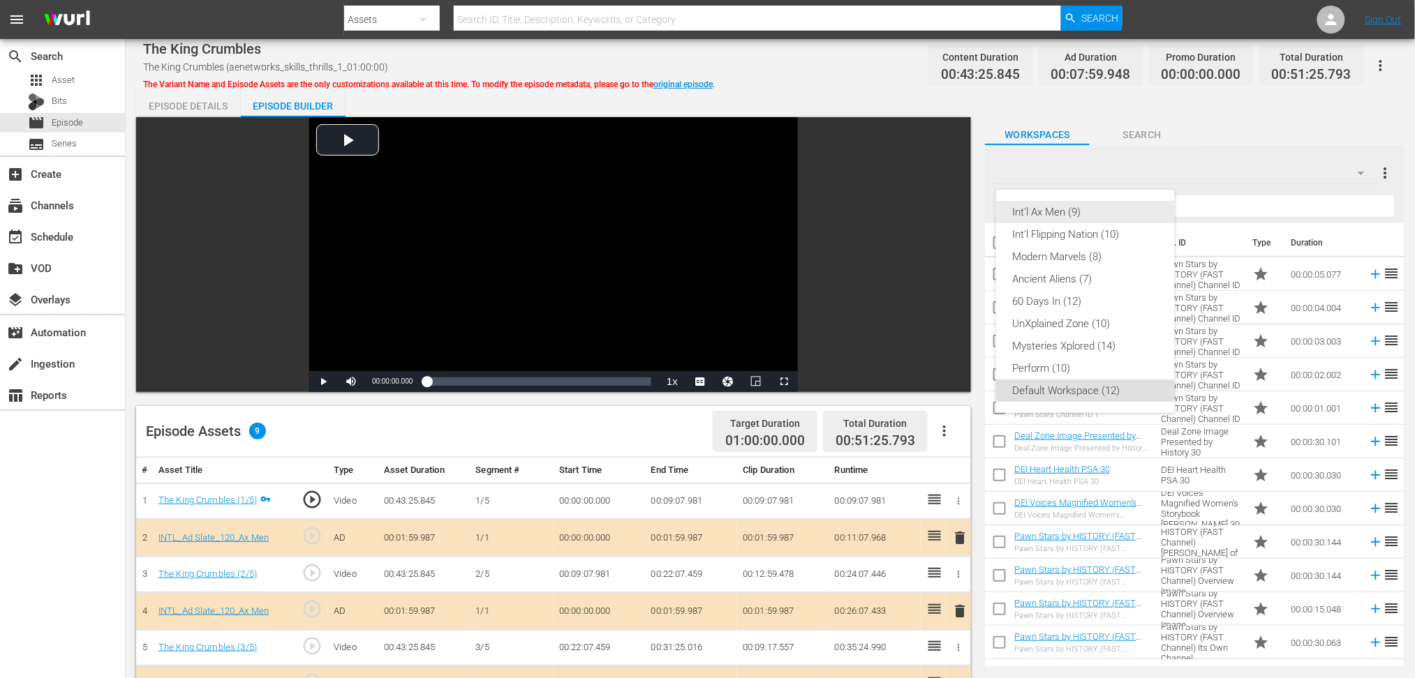
click at [1071, 210] on div "Int'l Ax Men (9)" at bounding box center [1085, 212] width 145 height 22
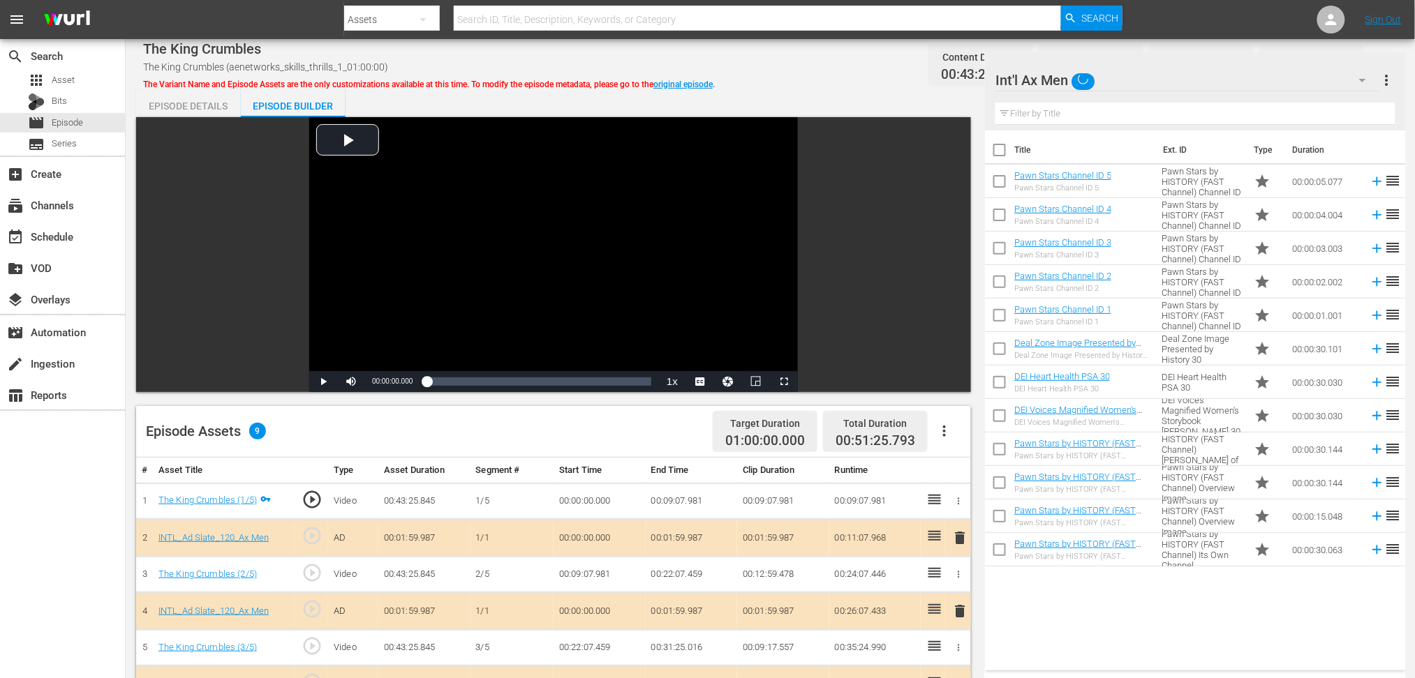
scroll to position [279, 0]
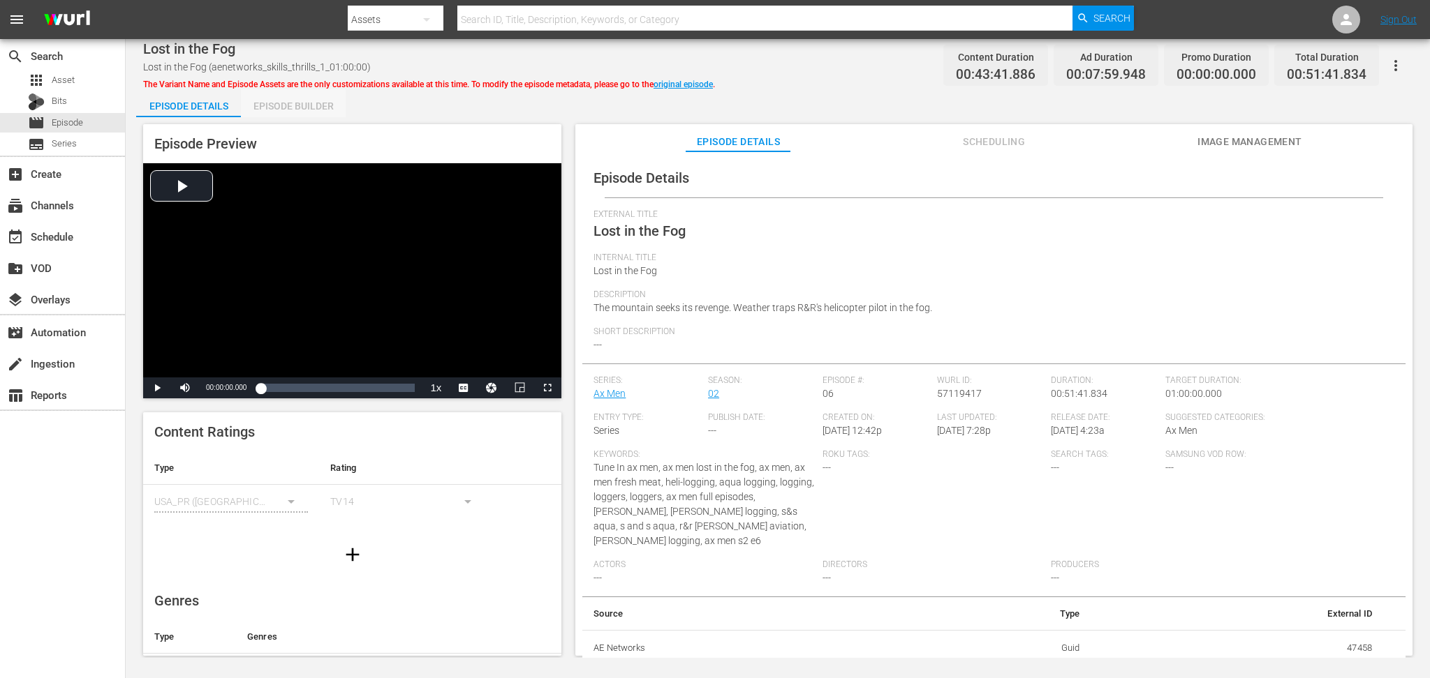
click at [286, 107] on div "Episode Builder" at bounding box center [293, 106] width 105 height 34
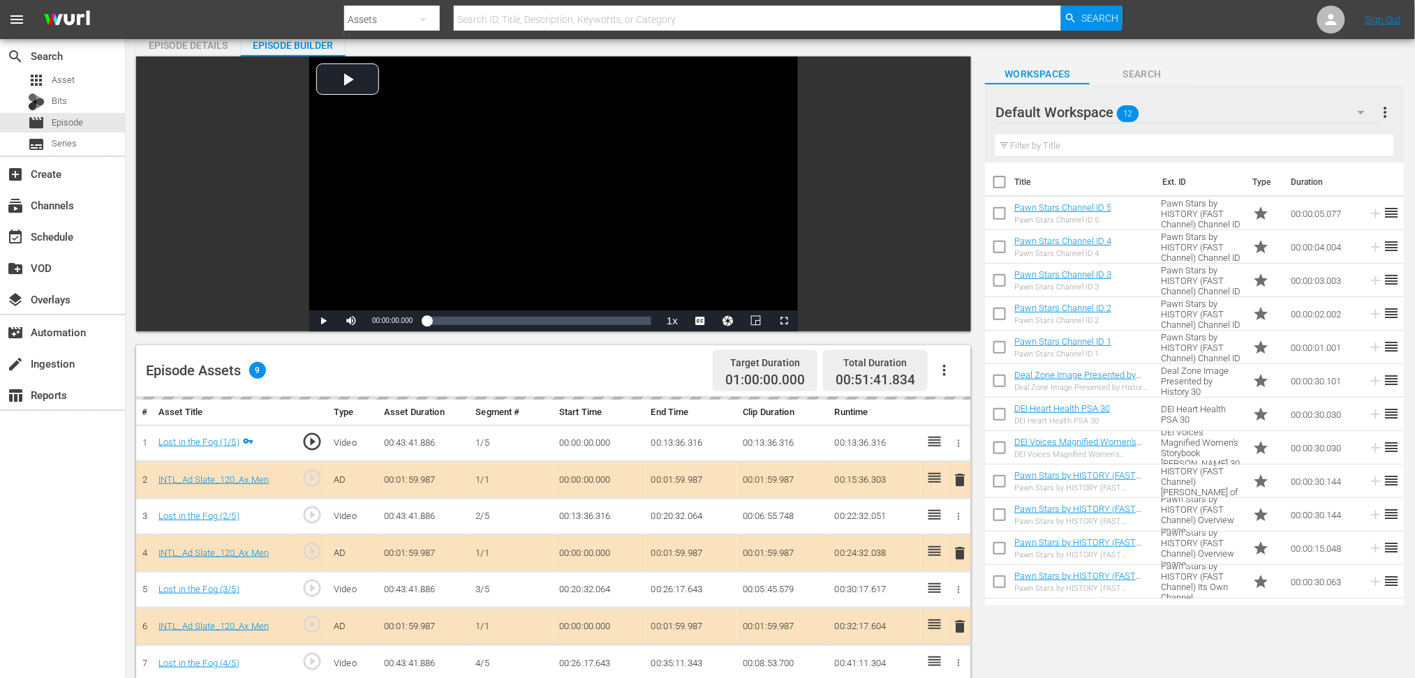
scroll to position [93, 0]
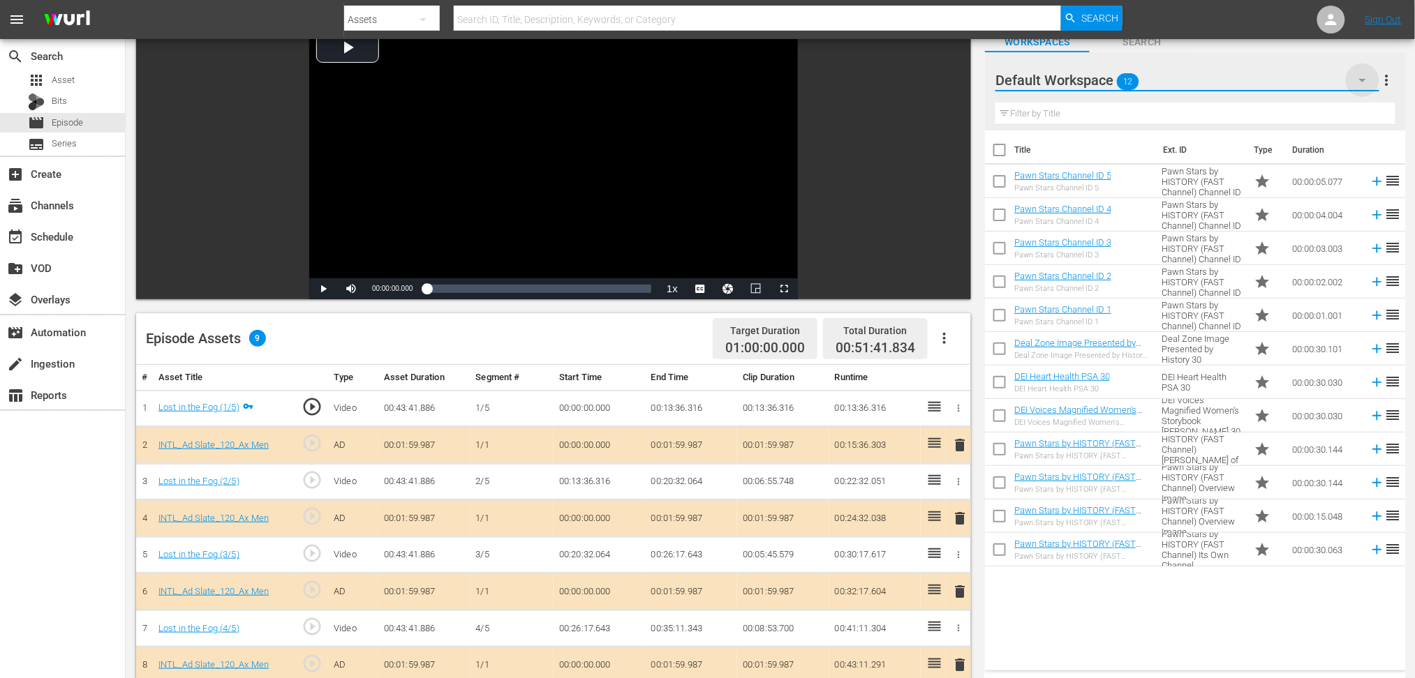
click at [1364, 88] on icon "button" at bounding box center [1362, 80] width 17 height 17
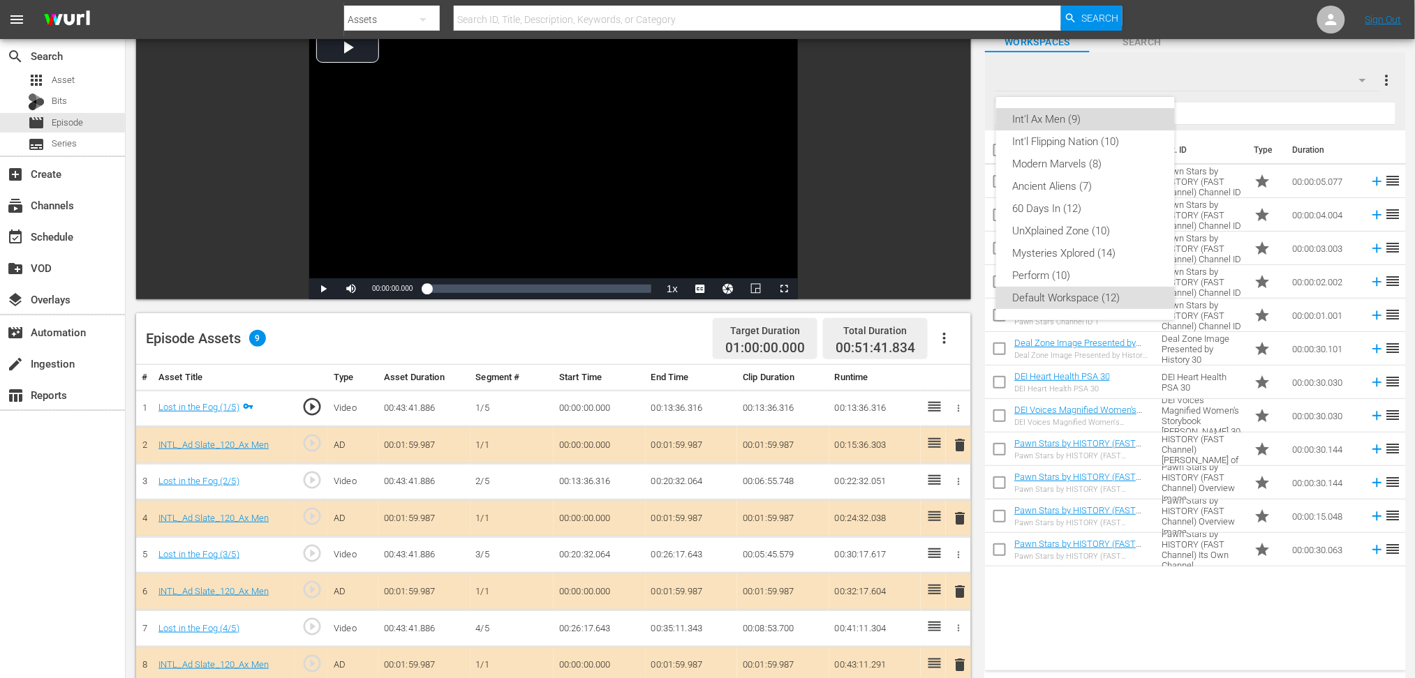
click at [1086, 117] on div "Int'l Ax Men (9)" at bounding box center [1085, 119] width 145 height 22
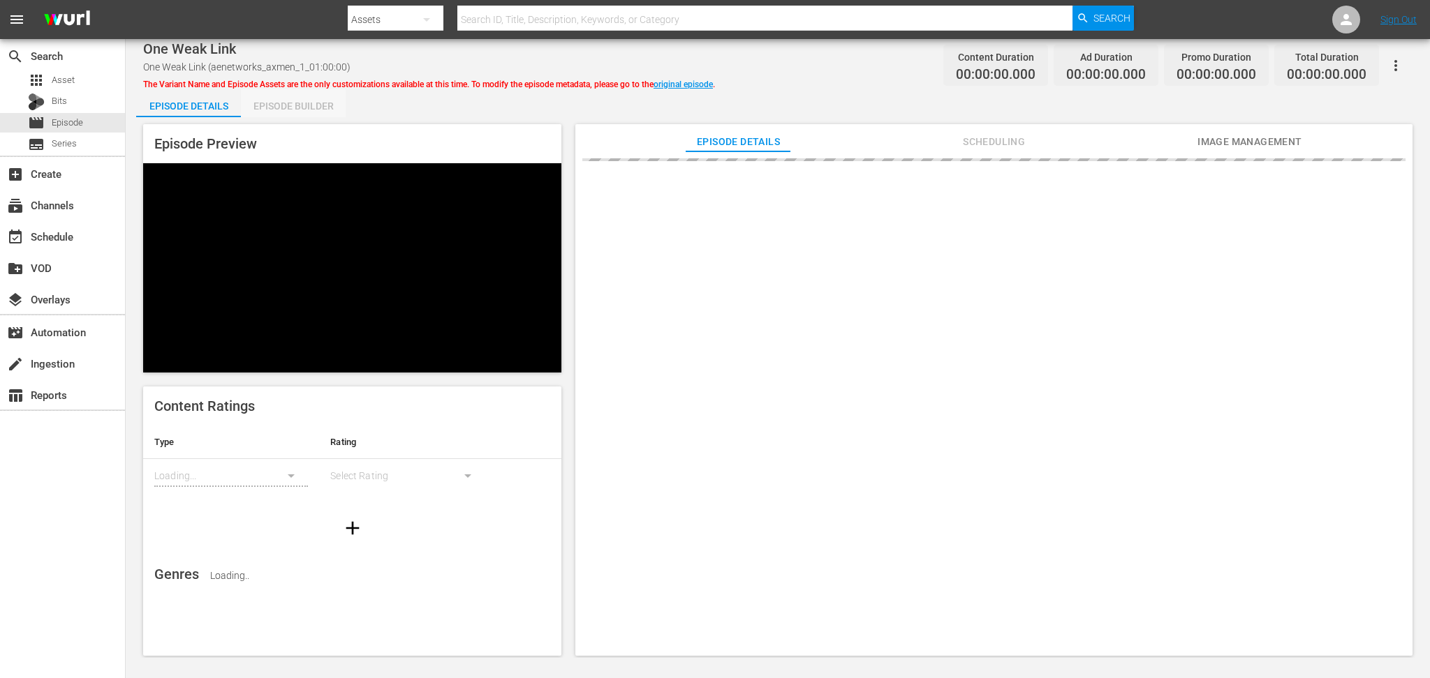
click at [306, 106] on div "Episode Builder" at bounding box center [293, 106] width 105 height 34
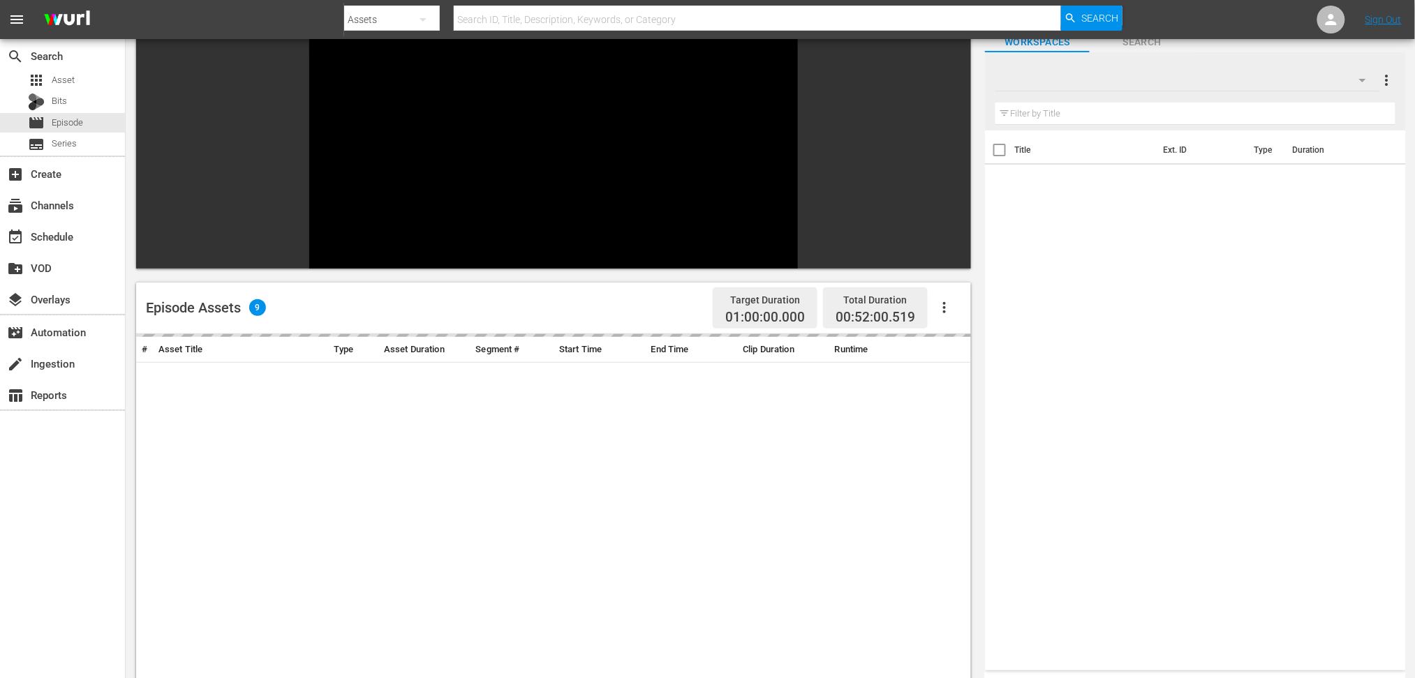
scroll to position [186, 0]
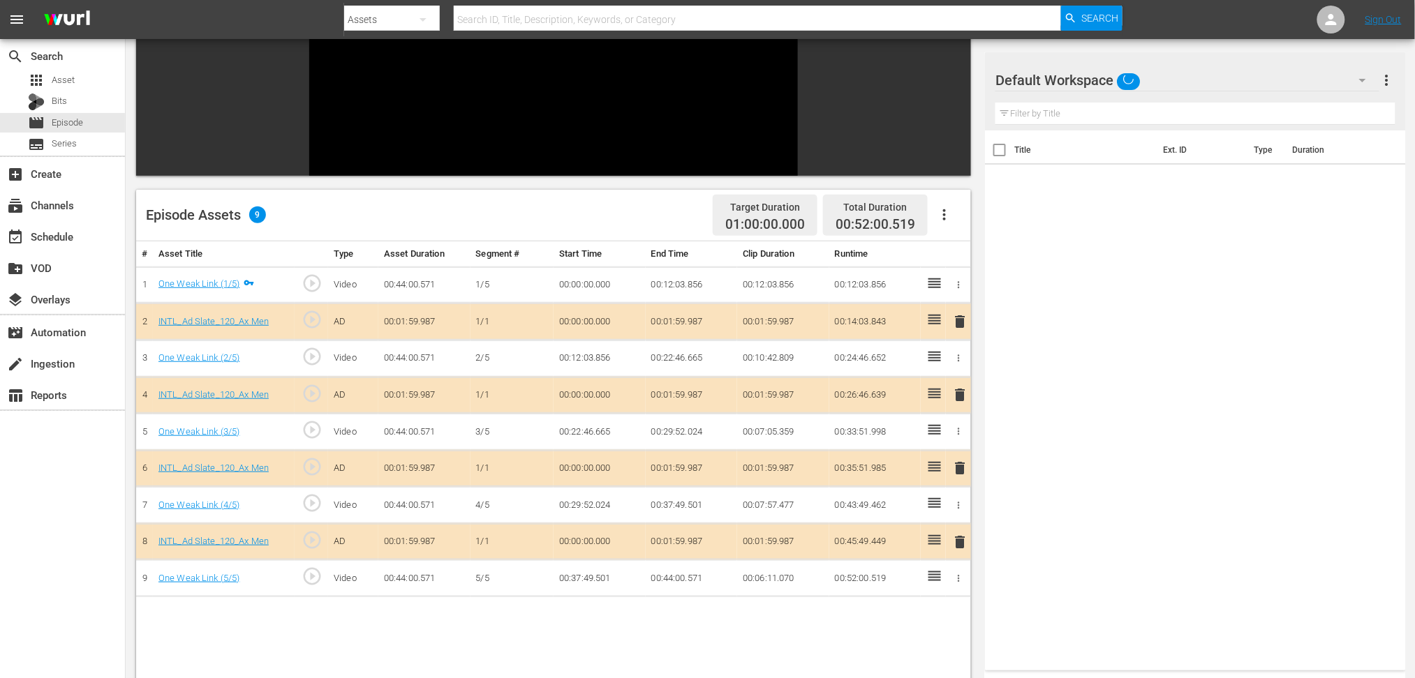
click at [961, 460] on span "delete" at bounding box center [959, 468] width 17 height 17
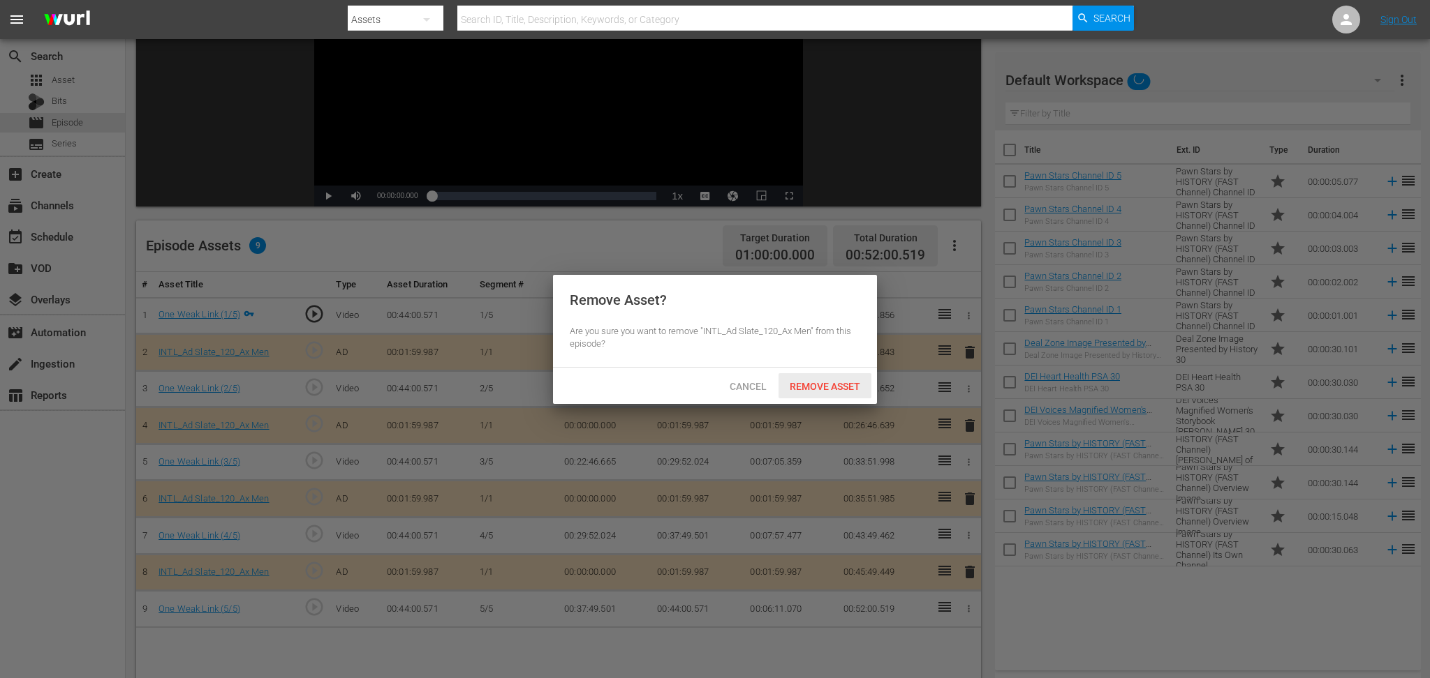
click at [831, 381] on span "Remove Asset" at bounding box center [824, 386] width 93 height 11
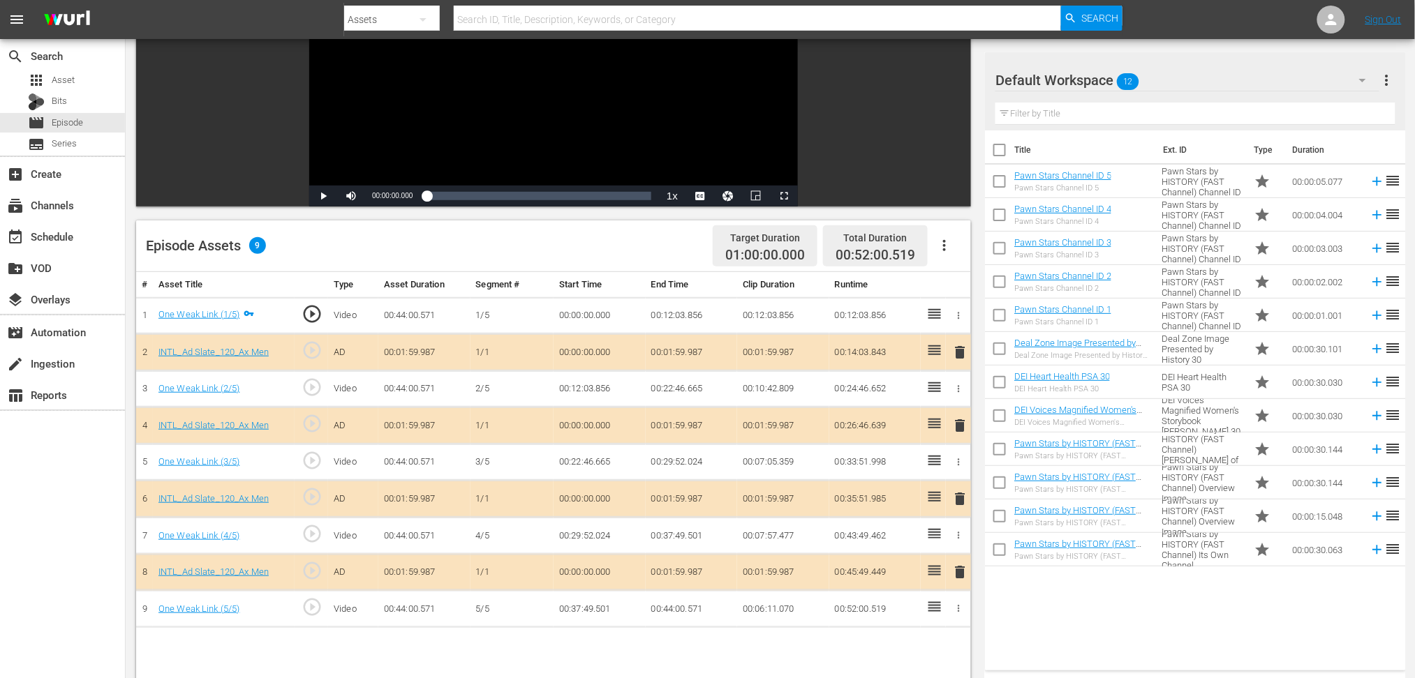
click at [1071, 75] on icon "button" at bounding box center [1362, 80] width 17 height 17
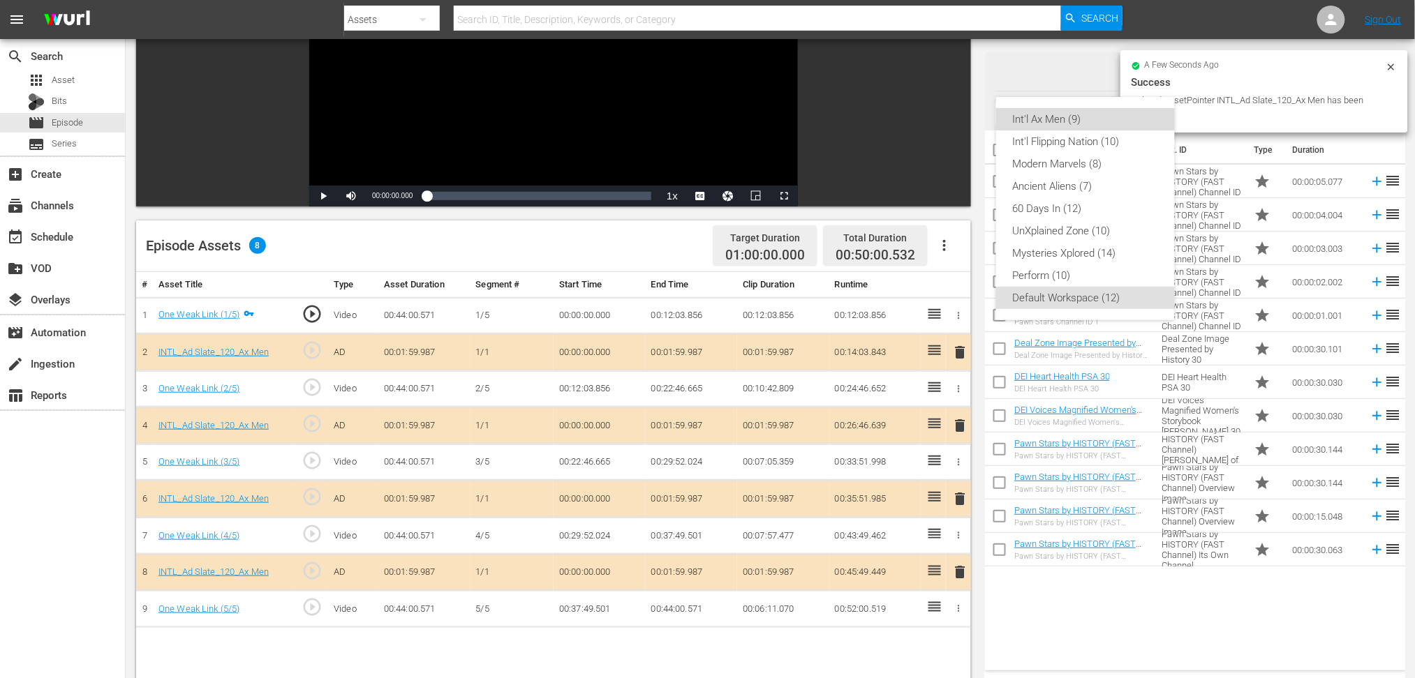
click at [1053, 112] on div "Int'l Ax Men (9)" at bounding box center [1085, 119] width 145 height 22
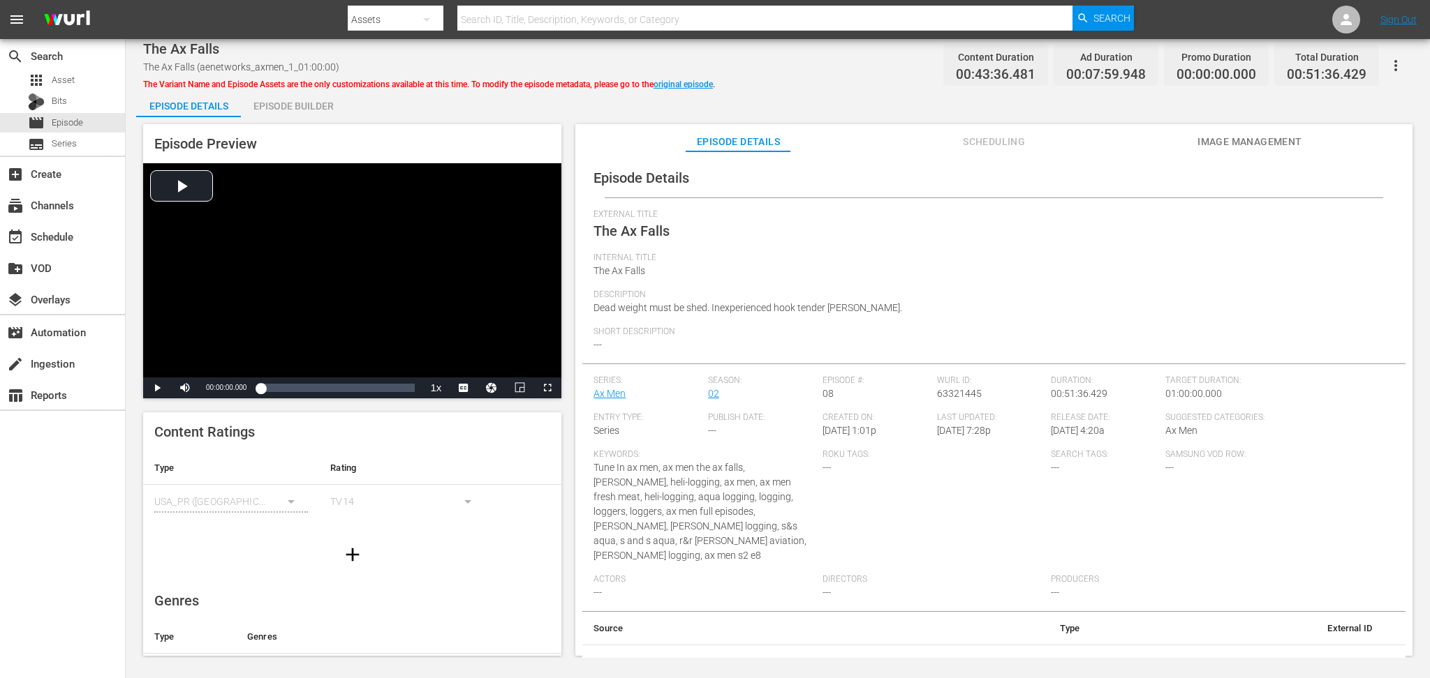
click at [290, 110] on div "Episode Builder" at bounding box center [293, 106] width 105 height 34
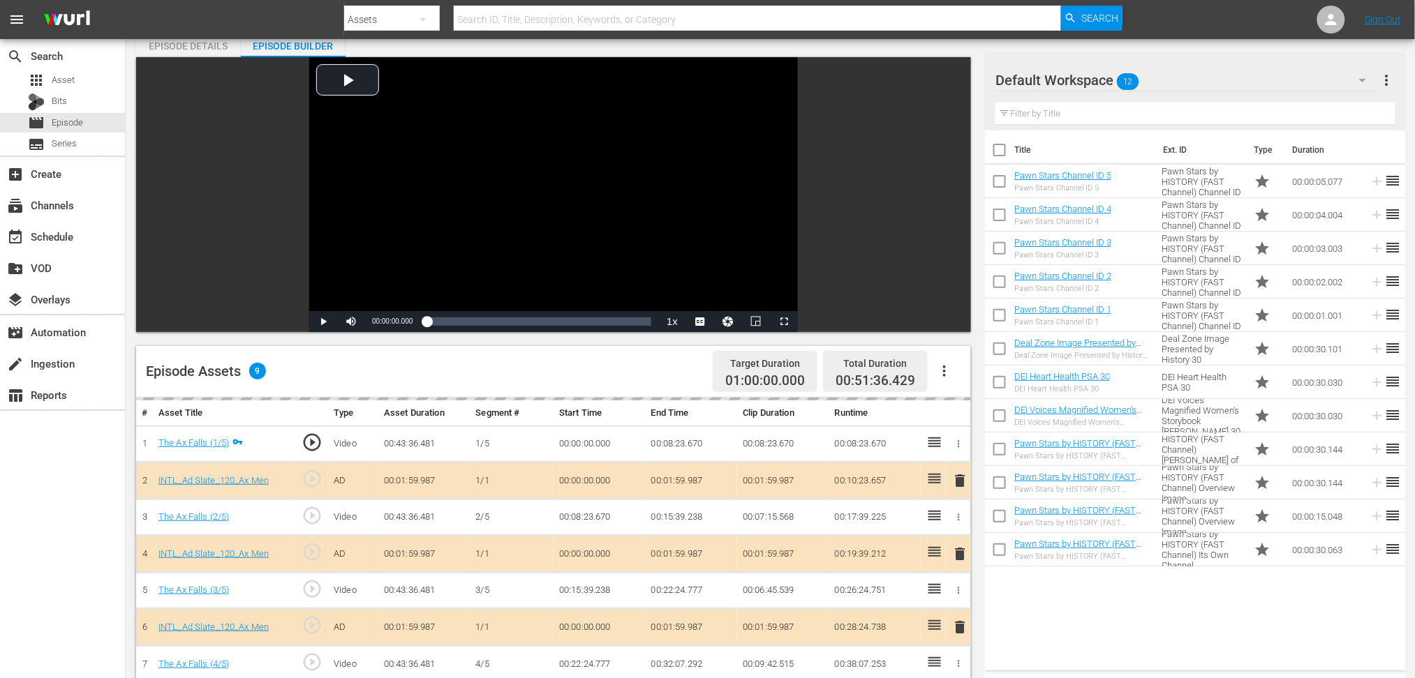
scroll to position [93, 0]
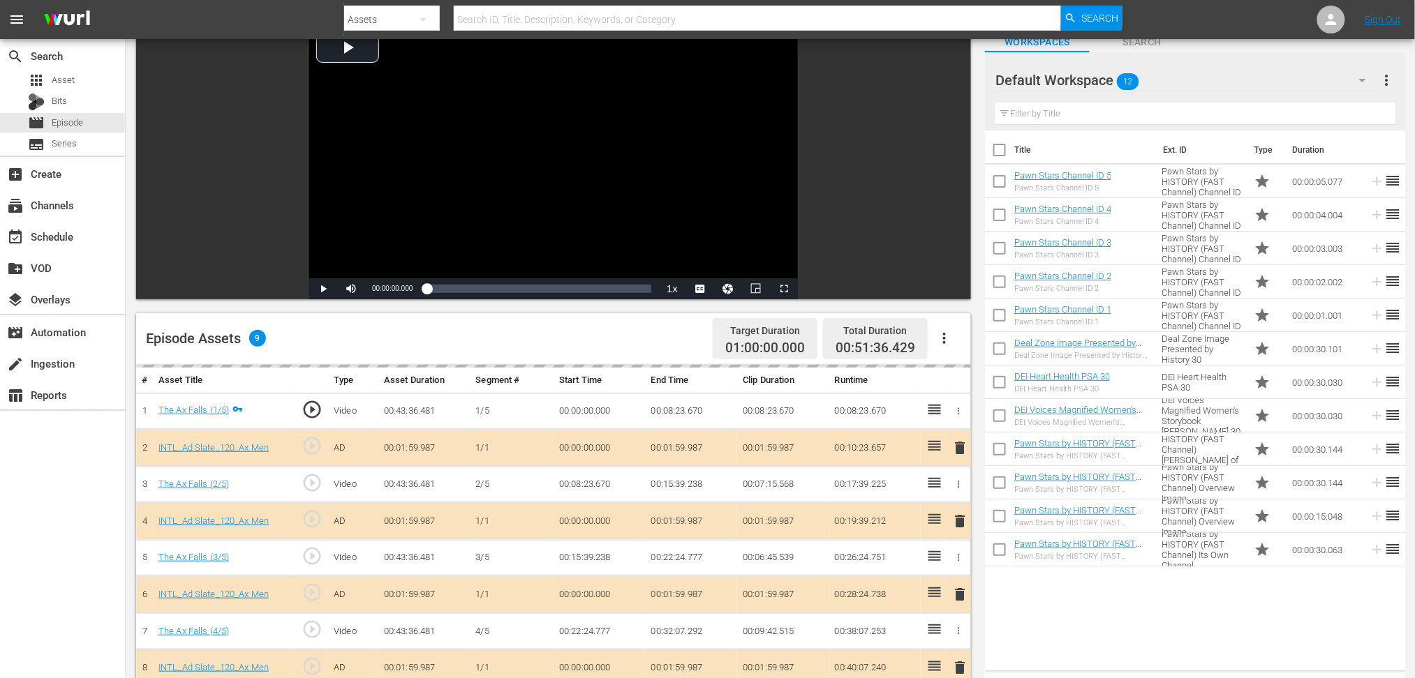
click at [1359, 82] on icon "button" at bounding box center [1362, 80] width 17 height 17
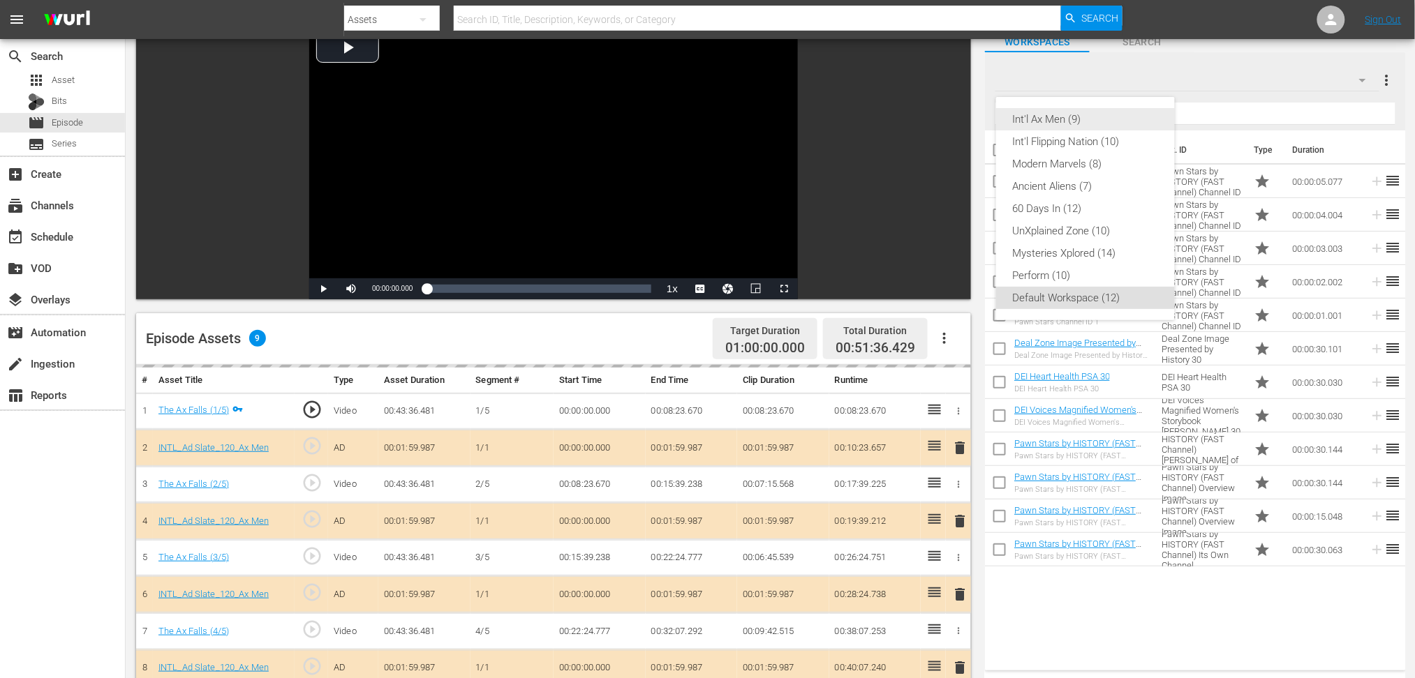
click at [1067, 127] on div "Int'l Ax Men (9)" at bounding box center [1085, 119] width 145 height 22
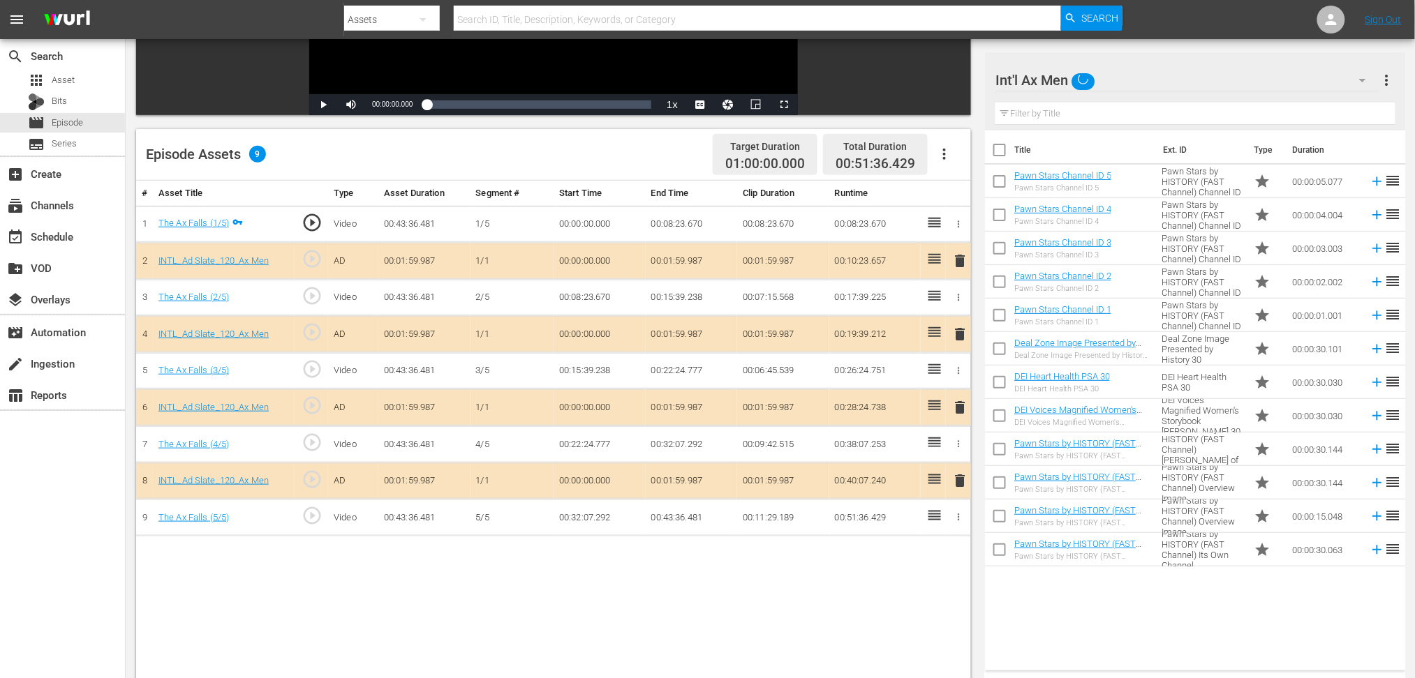
scroll to position [279, 0]
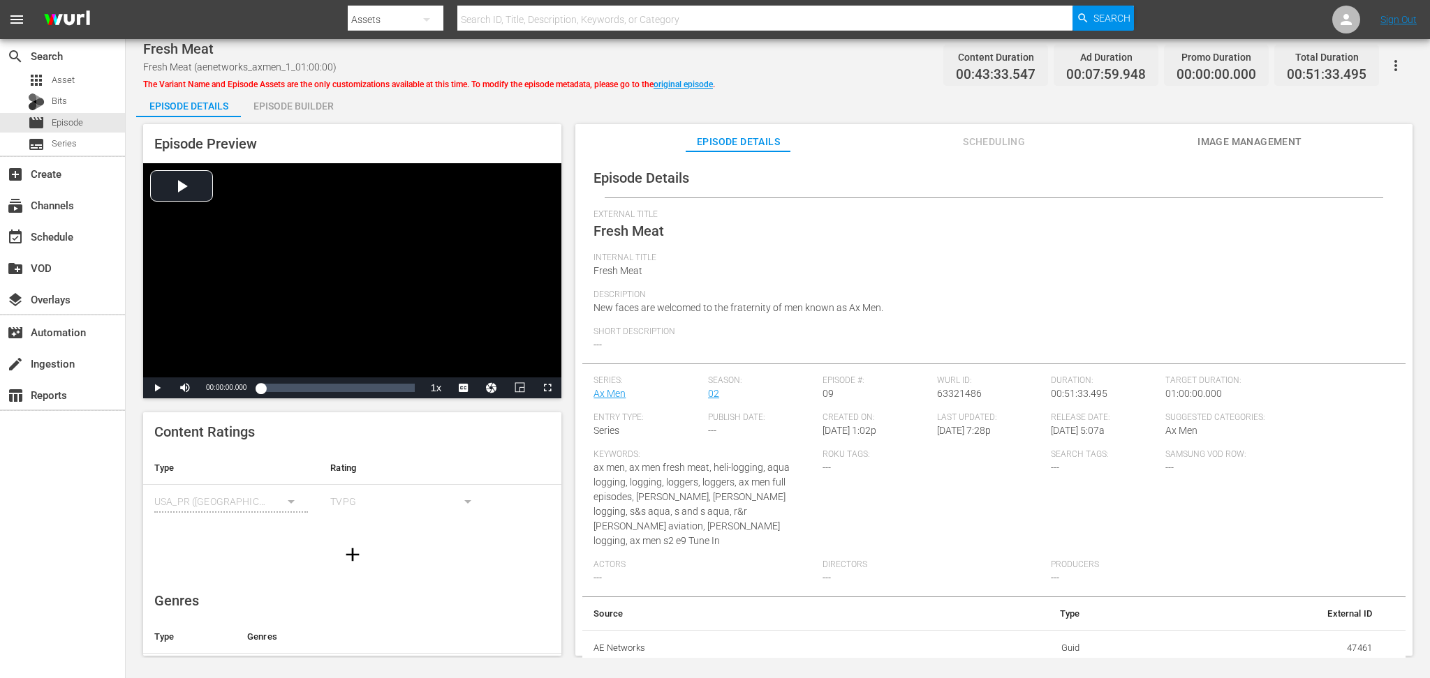
click at [295, 107] on div "Episode Builder" at bounding box center [293, 106] width 105 height 34
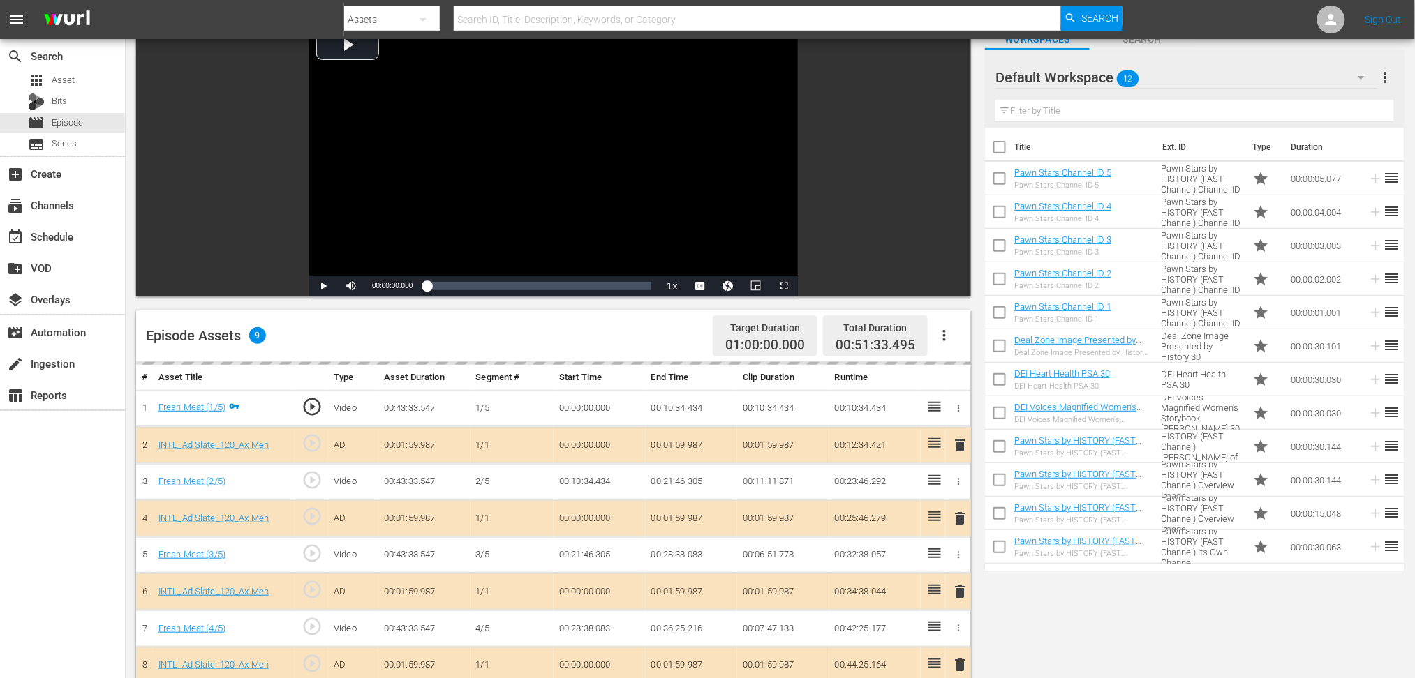
scroll to position [186, 0]
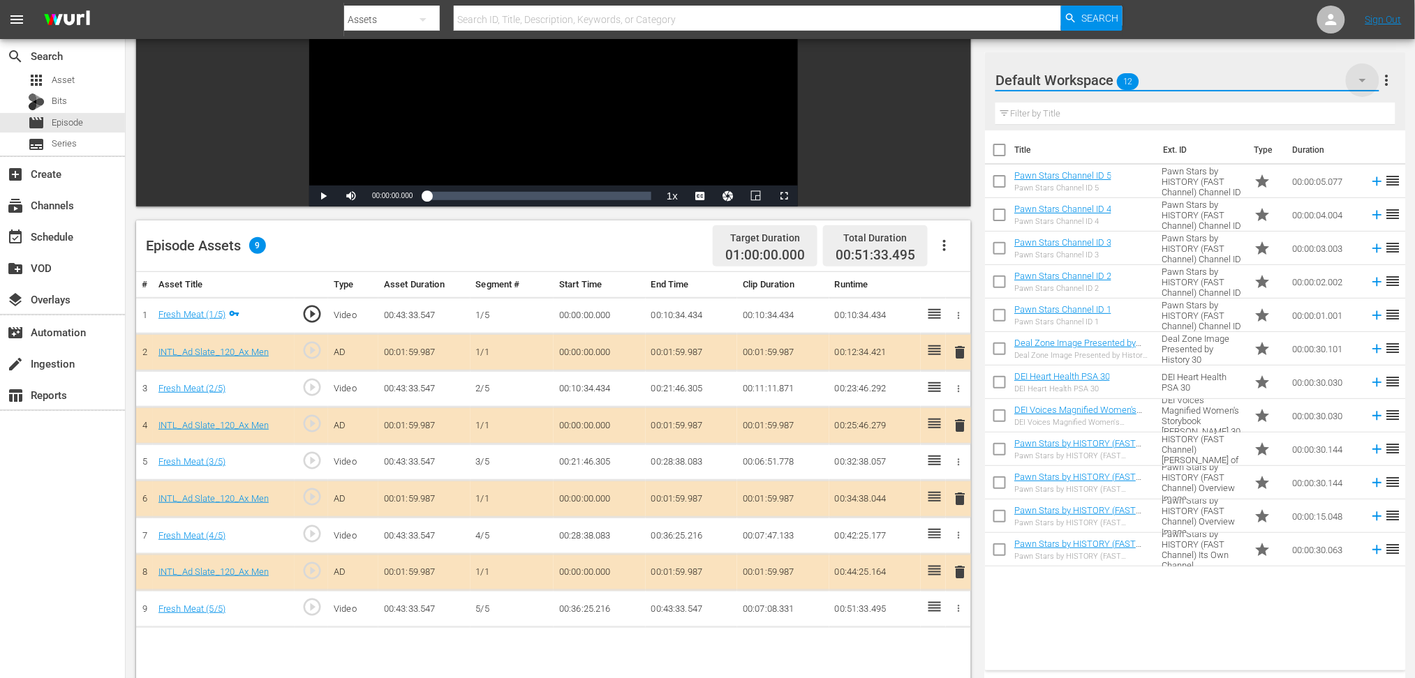
click at [1071, 84] on icon "button" at bounding box center [1362, 80] width 17 height 17
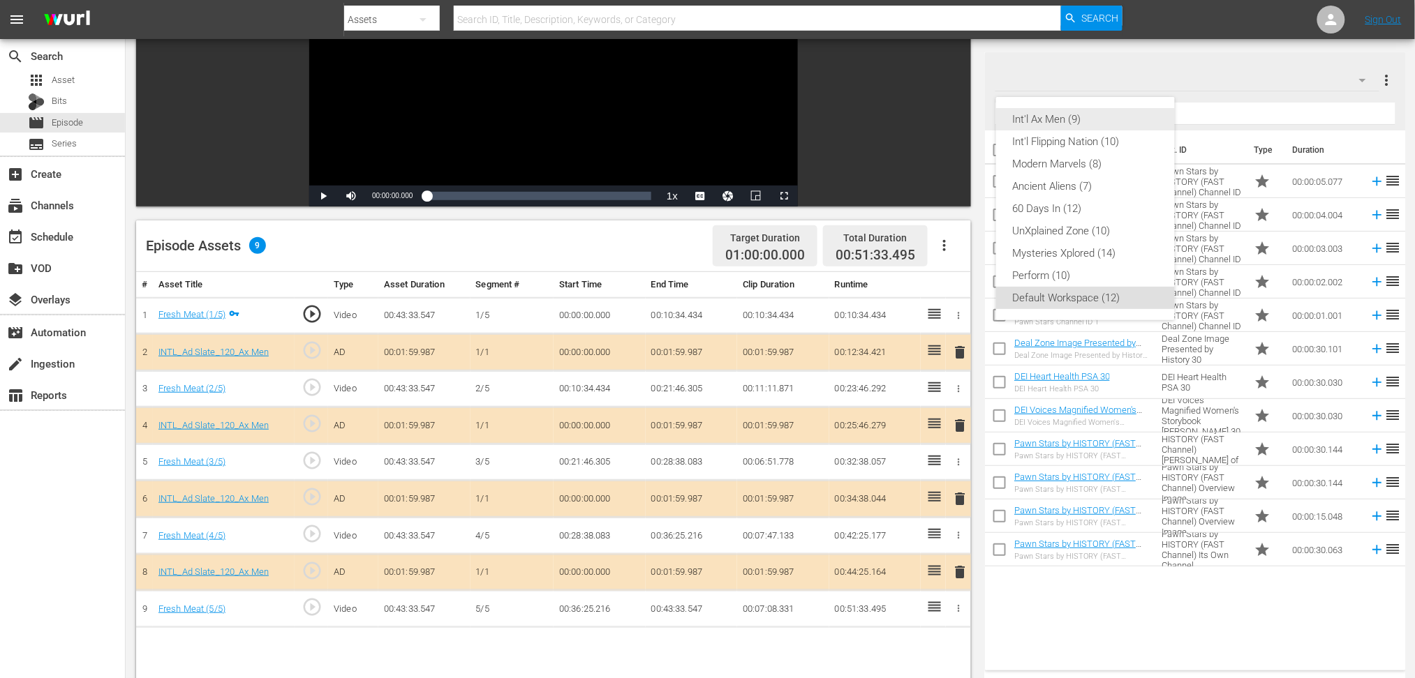
click at [1071, 113] on div "Int'l Ax Men (9)" at bounding box center [1085, 119] width 145 height 22
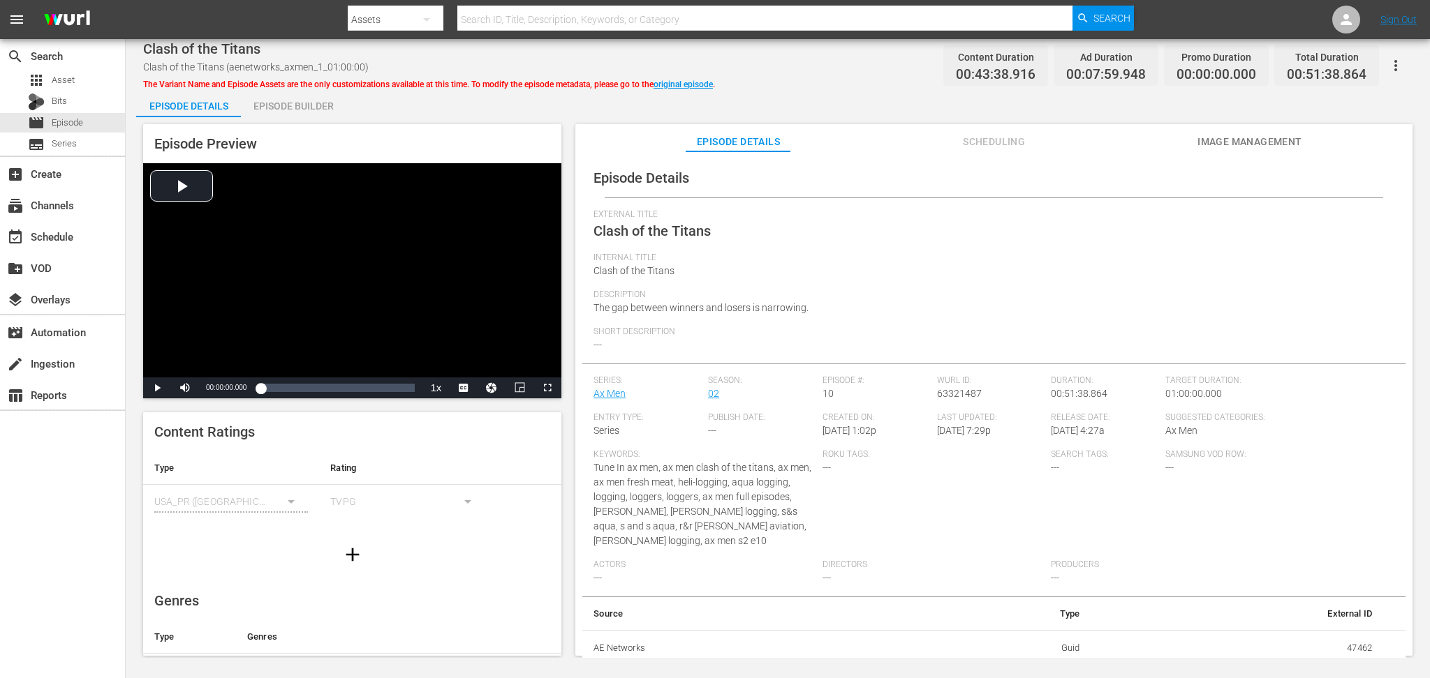
click at [304, 105] on div "Episode Builder" at bounding box center [293, 106] width 105 height 34
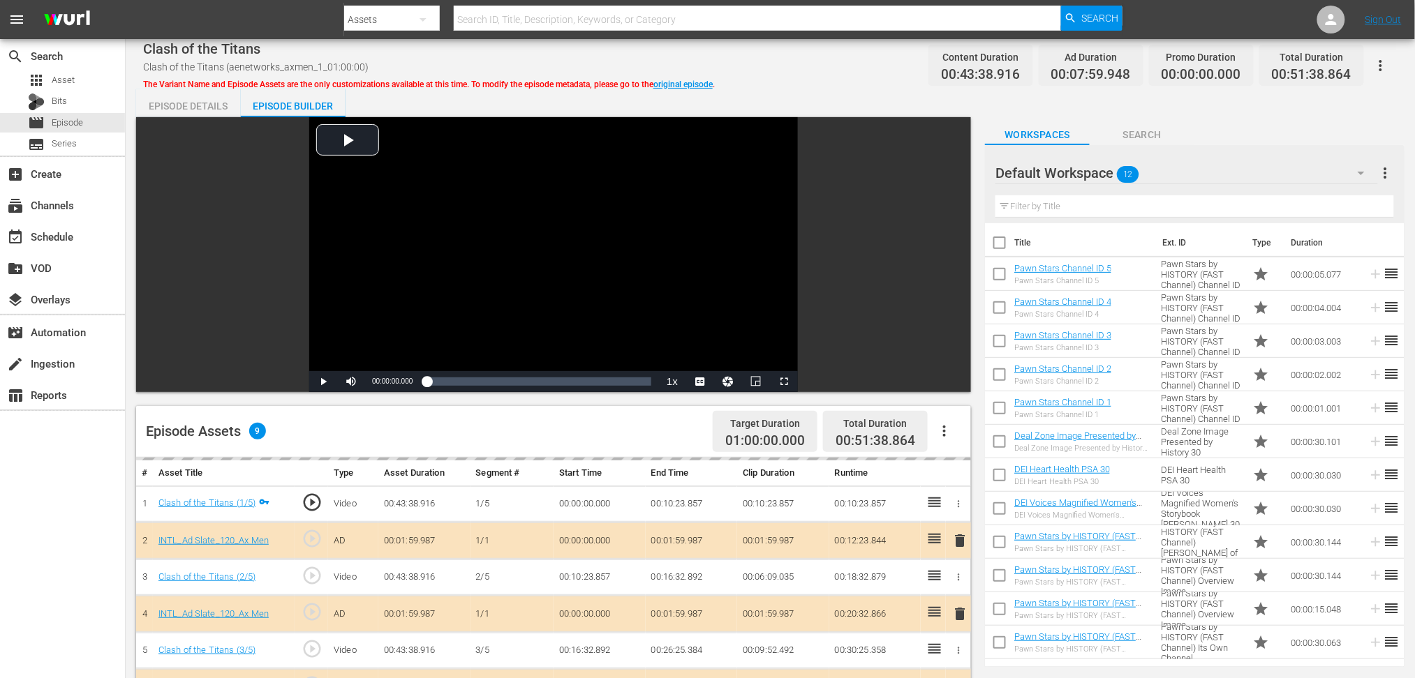
scroll to position [186, 0]
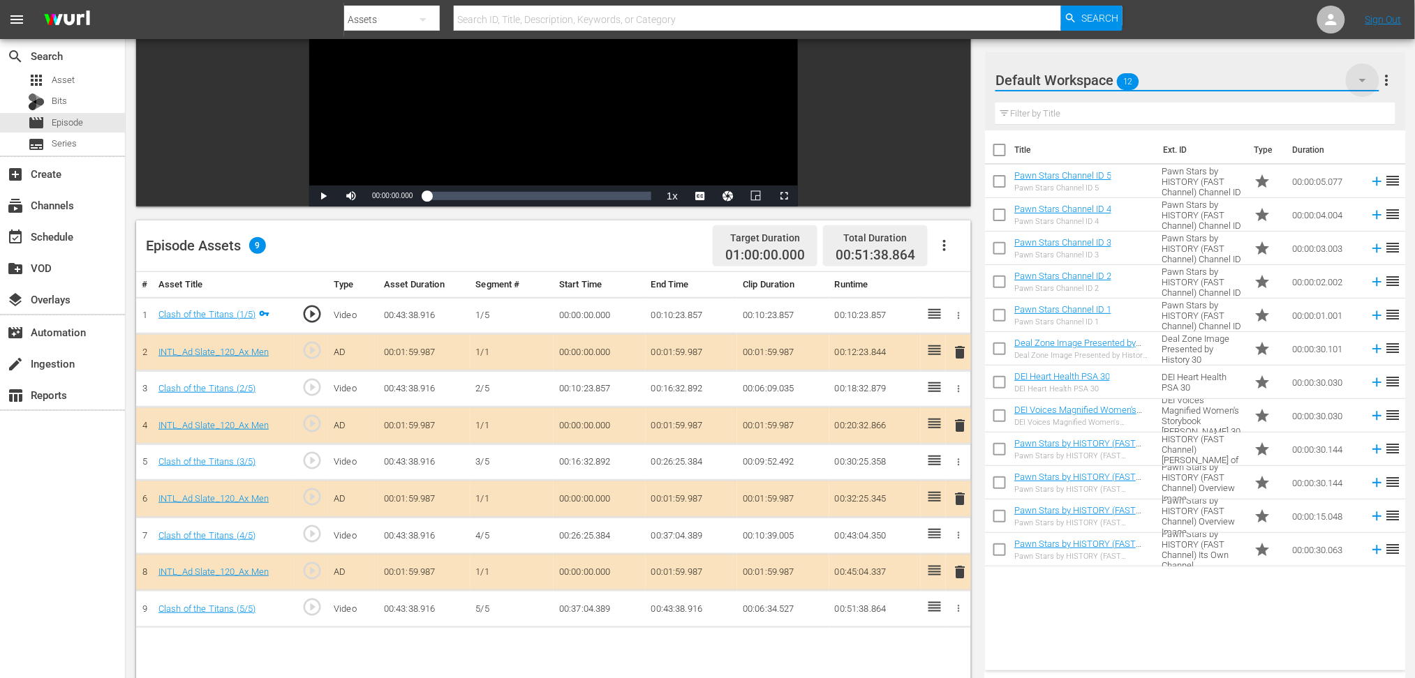
click at [1071, 73] on icon "button" at bounding box center [1362, 80] width 17 height 17
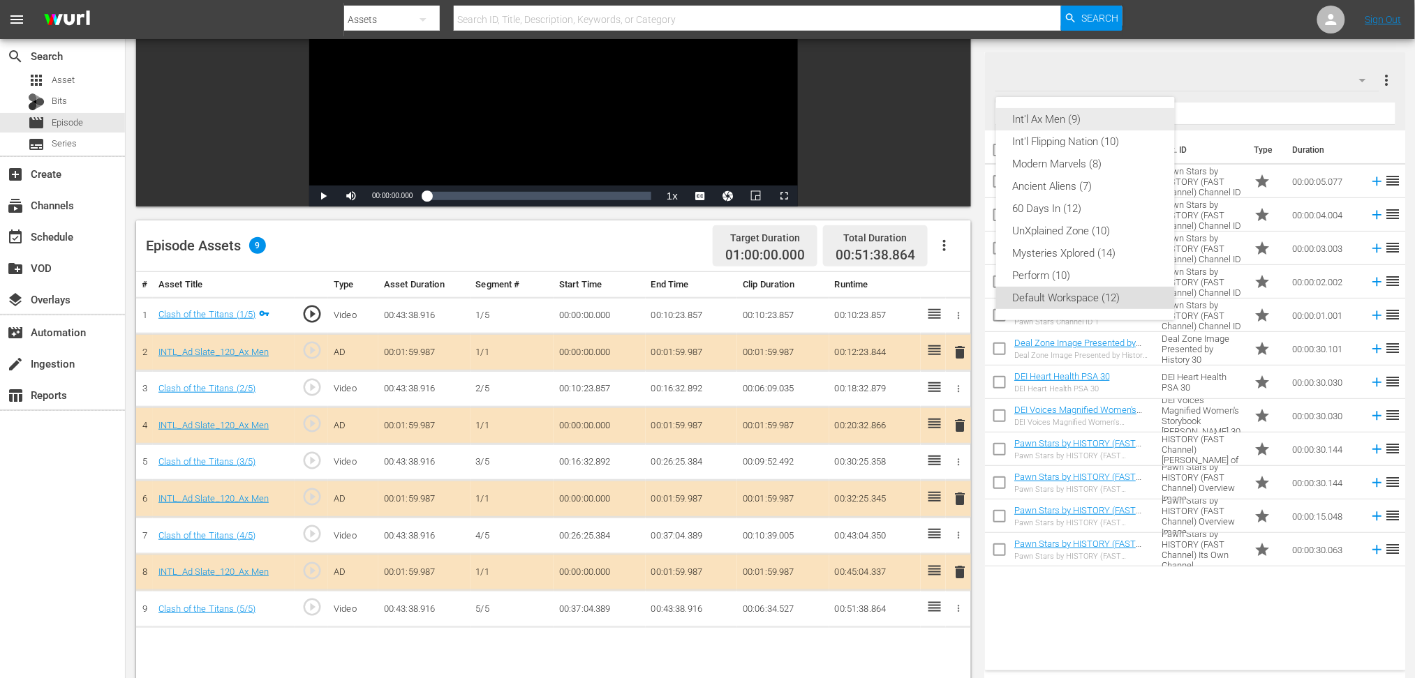
click at [1050, 121] on div "Int'l Ax Men (9)" at bounding box center [1085, 119] width 145 height 22
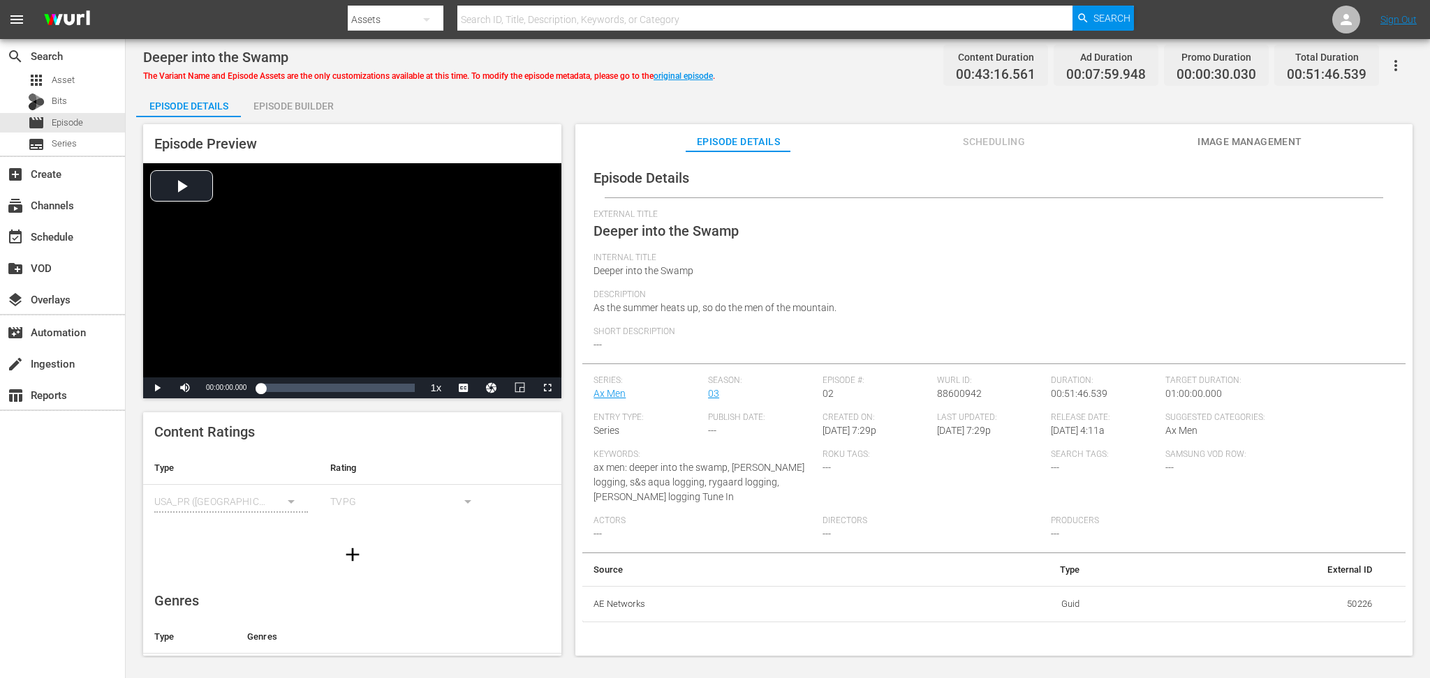
click at [287, 99] on div "Episode Builder" at bounding box center [293, 106] width 105 height 34
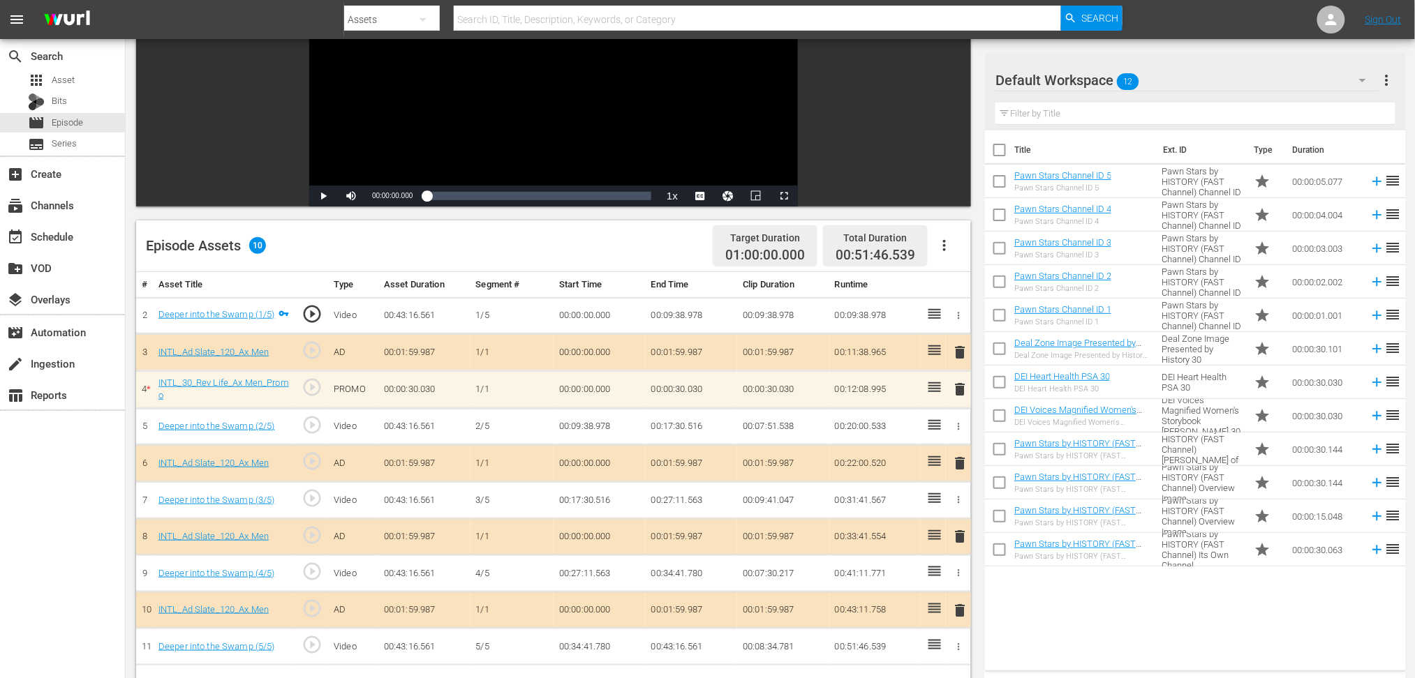
scroll to position [279, 0]
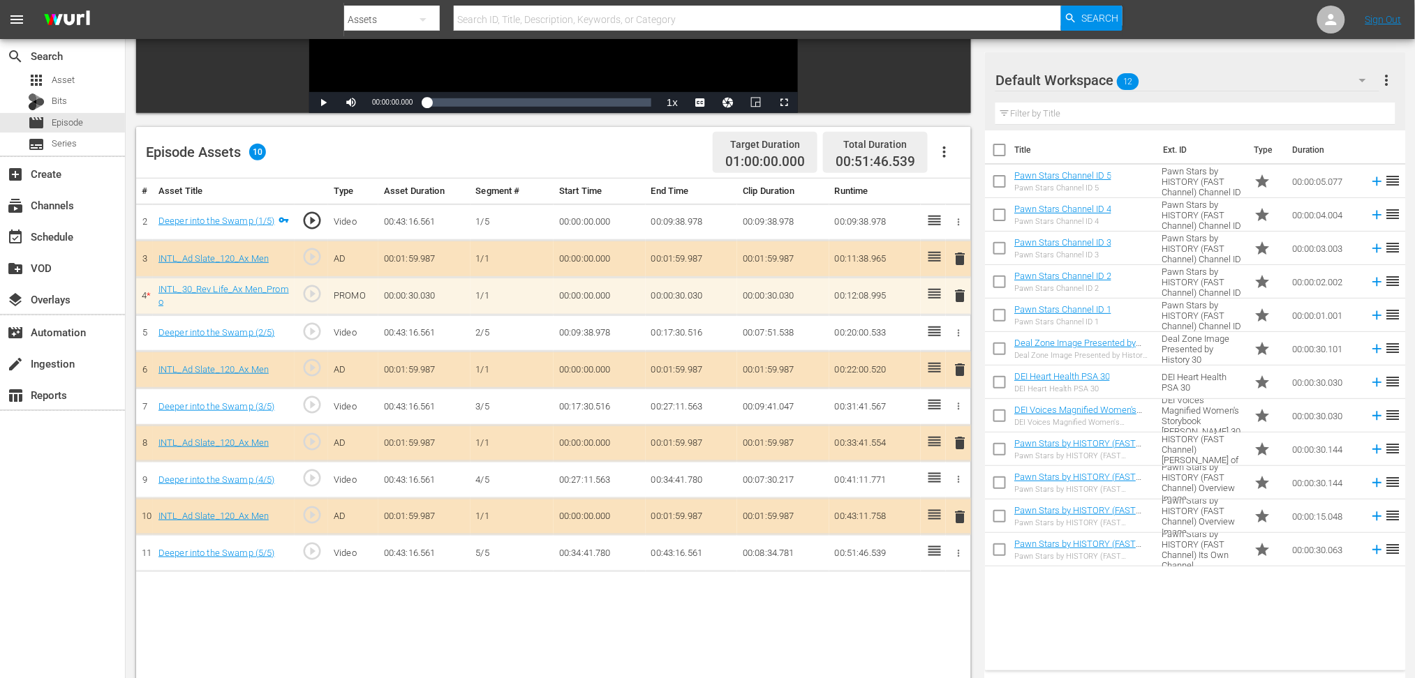
click at [1071, 73] on icon "button" at bounding box center [1362, 80] width 17 height 17
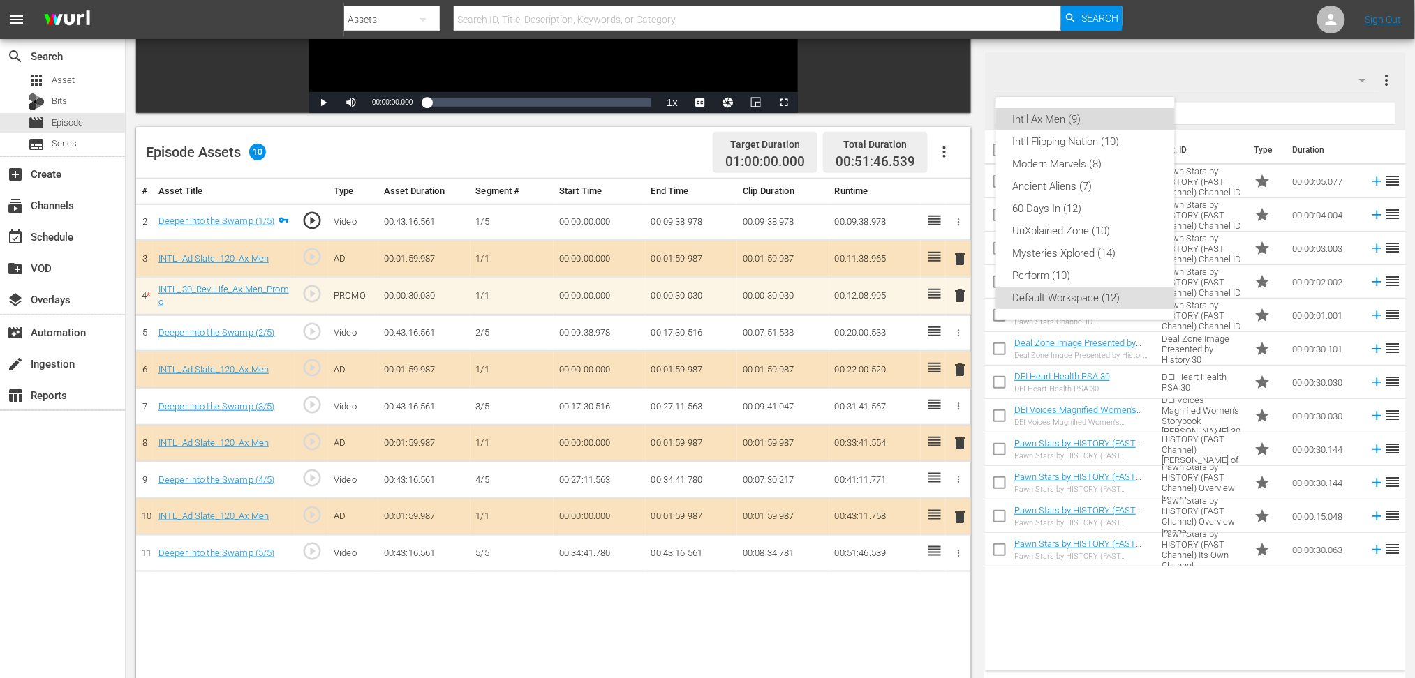
click at [1060, 126] on div "Int'l Ax Men (9)" at bounding box center [1085, 119] width 145 height 22
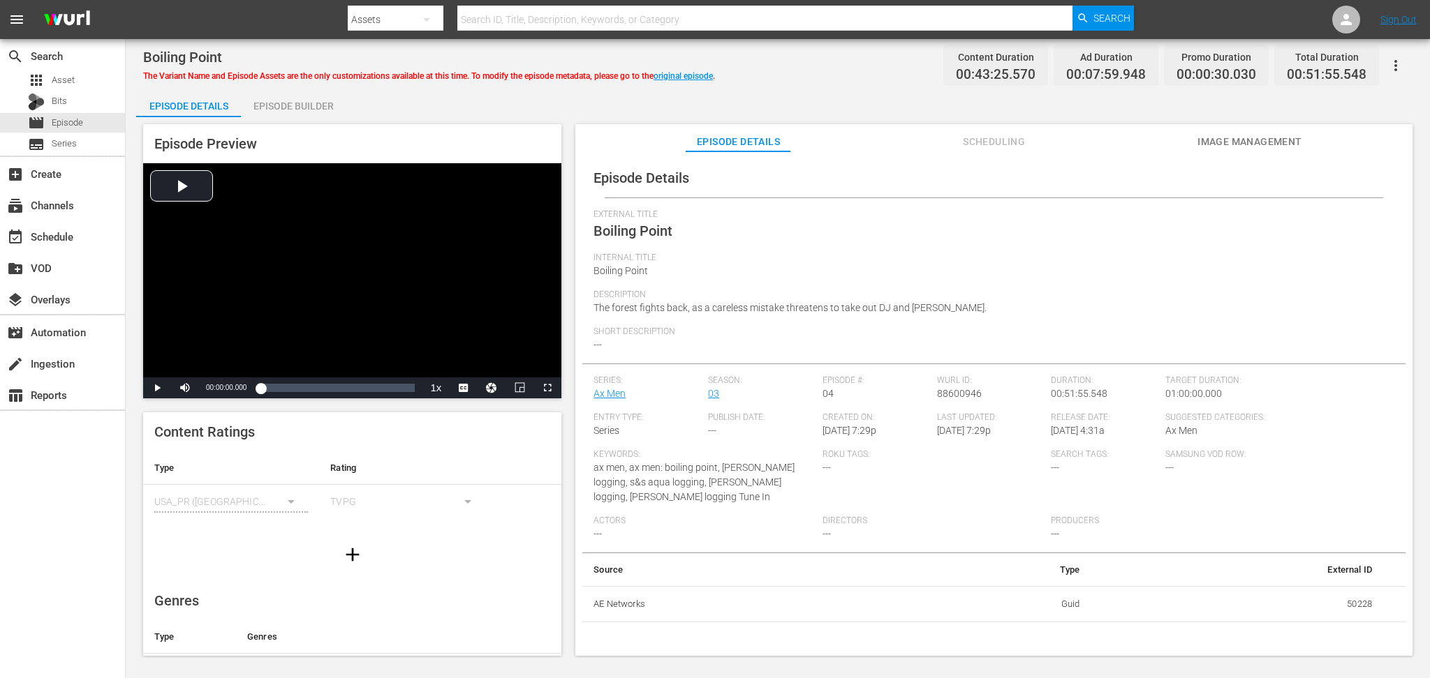
click at [296, 106] on div "Episode Builder" at bounding box center [293, 106] width 105 height 34
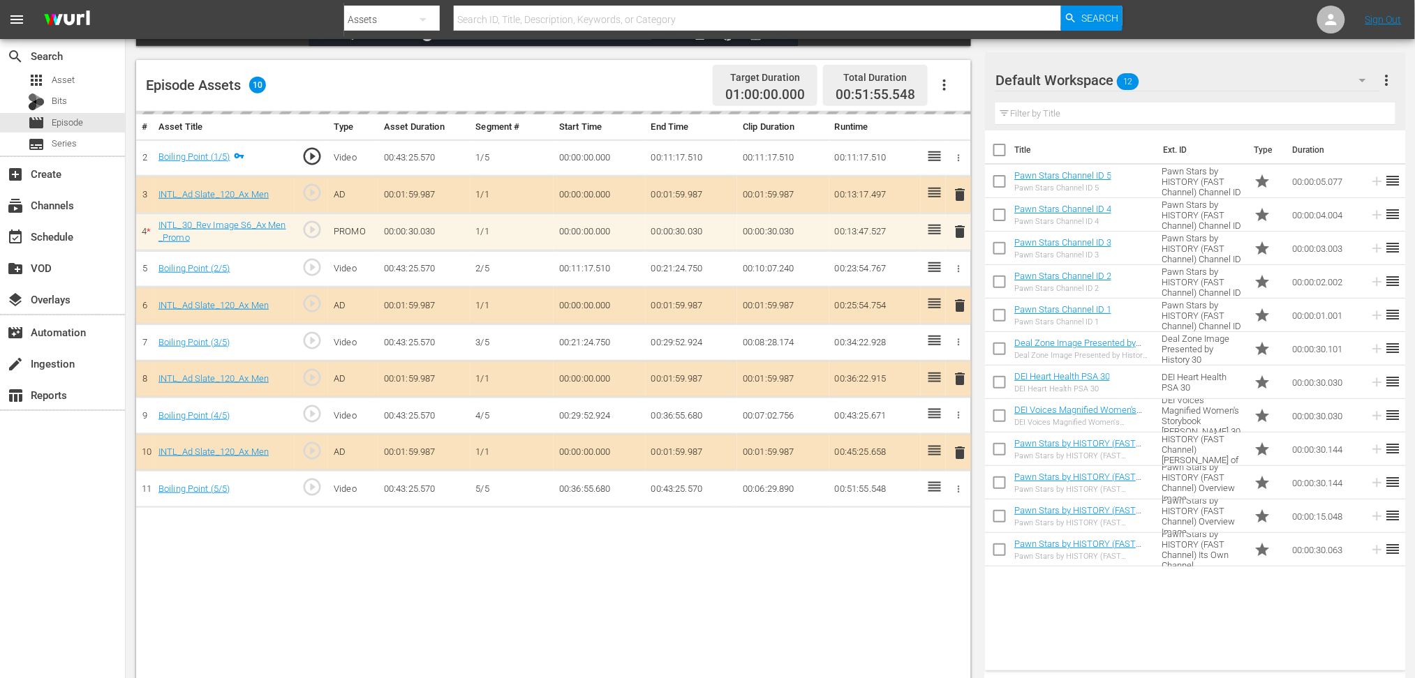
scroll to position [362, 0]
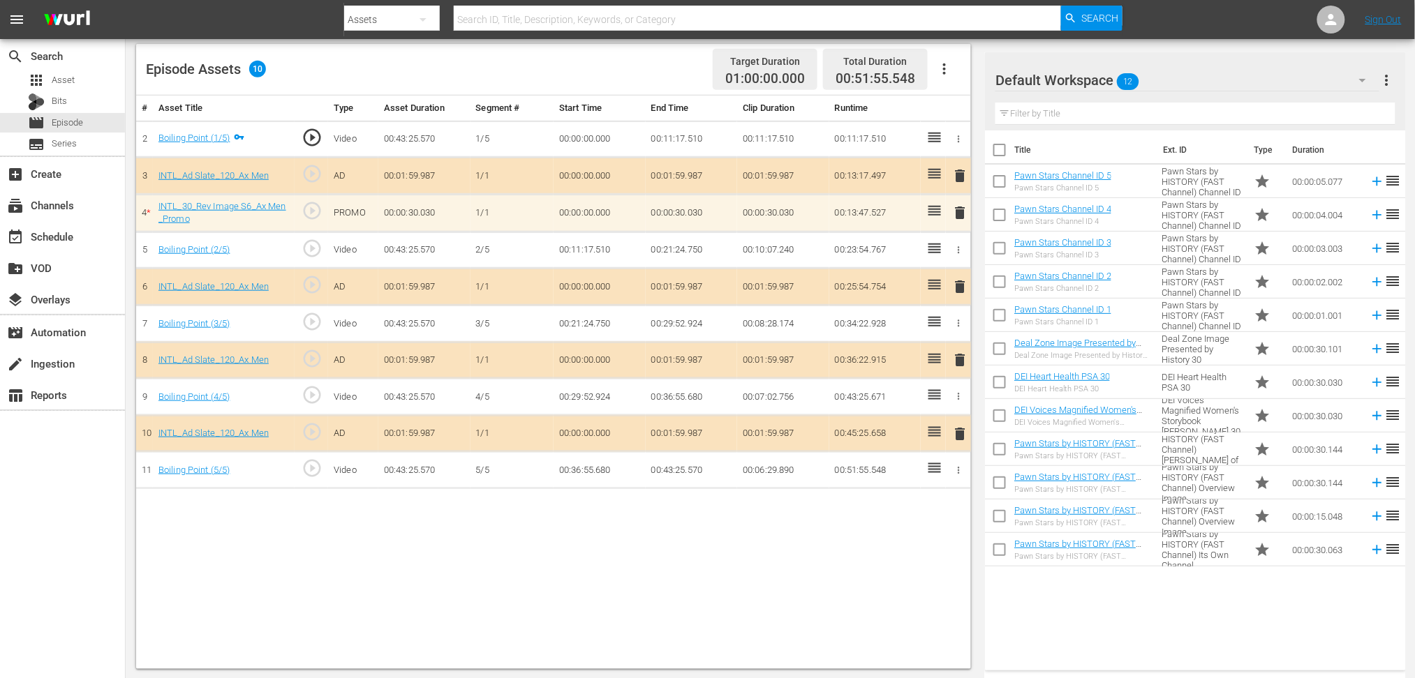
click at [1352, 77] on button "button" at bounding box center [1363, 81] width 34 height 34
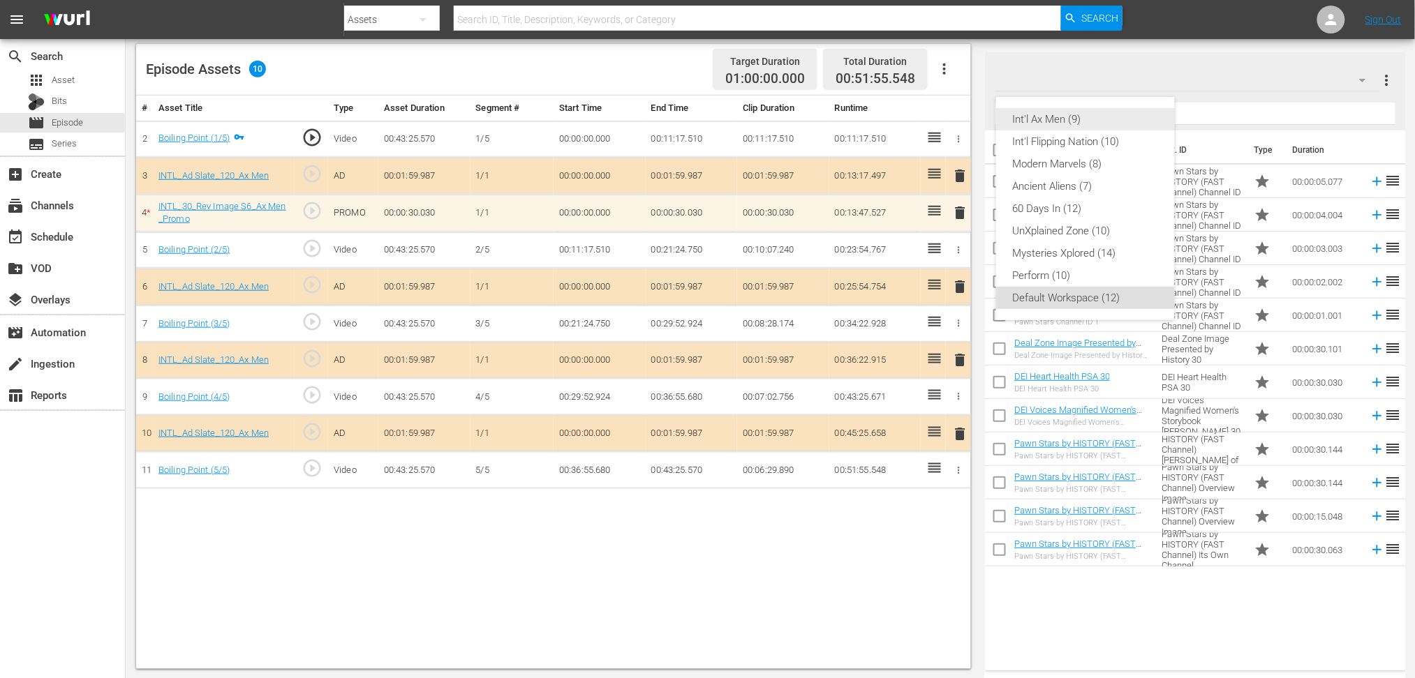
click at [1031, 118] on div "Int'l Ax Men (9)" at bounding box center [1085, 119] width 145 height 22
